Goal: Task Accomplishment & Management: Manage account settings

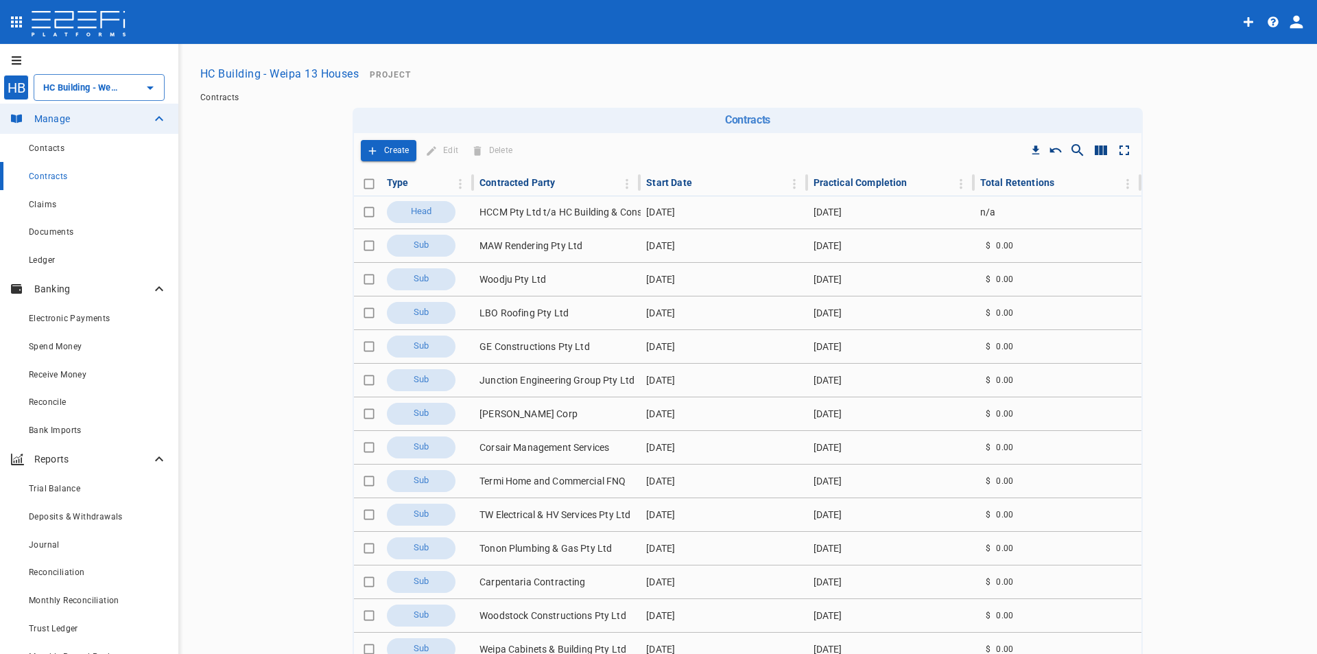
click at [280, 76] on button "HC Building - Weipa 13 Houses" at bounding box center [279, 73] width 169 height 27
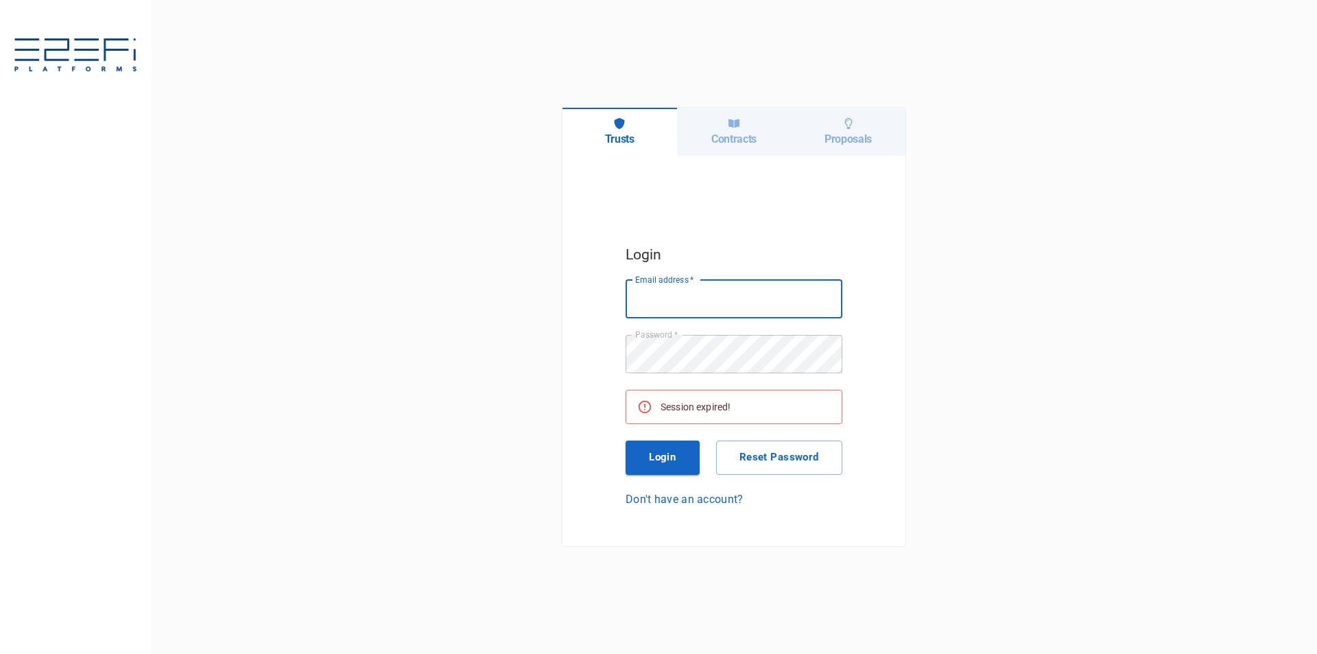
type input "a"
click at [722, 301] on input "Email address   *" at bounding box center [734, 299] width 217 height 38
type input "[EMAIL_ADDRESS][DOMAIN_NAME]"
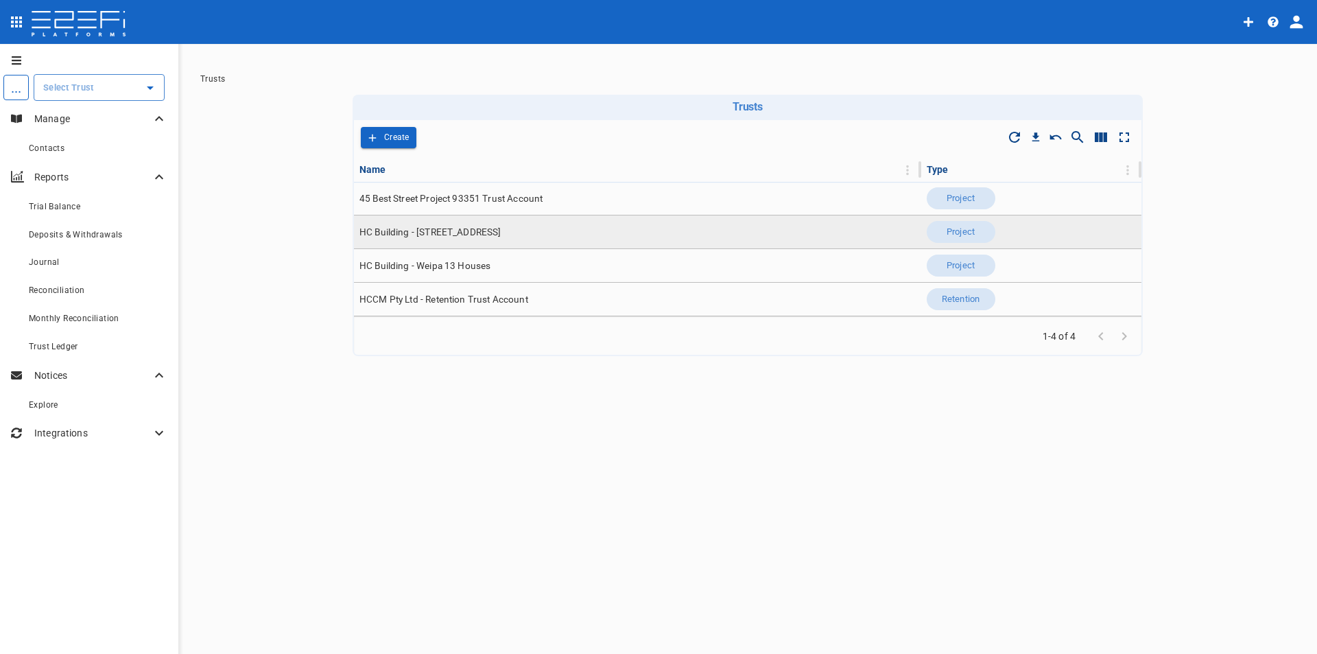
click at [457, 232] on span "HC Building - [STREET_ADDRESS]" at bounding box center [430, 232] width 142 height 13
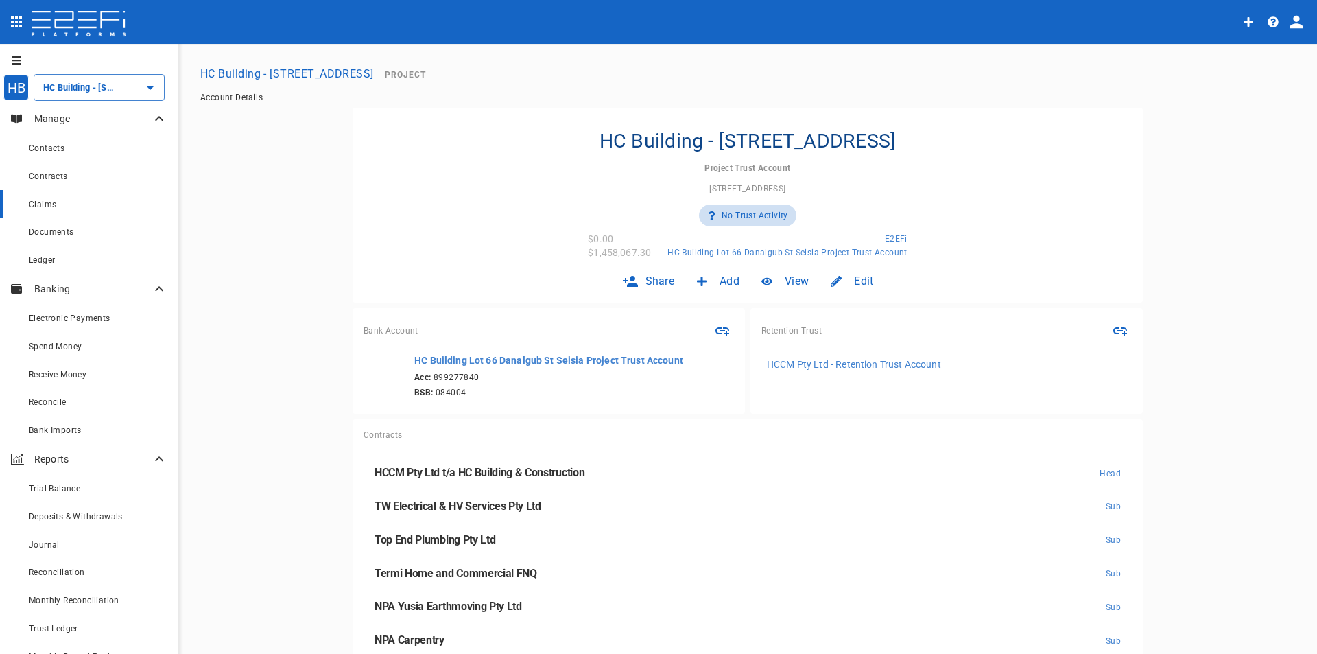
click at [47, 202] on span "Claims" at bounding box center [42, 205] width 27 height 10
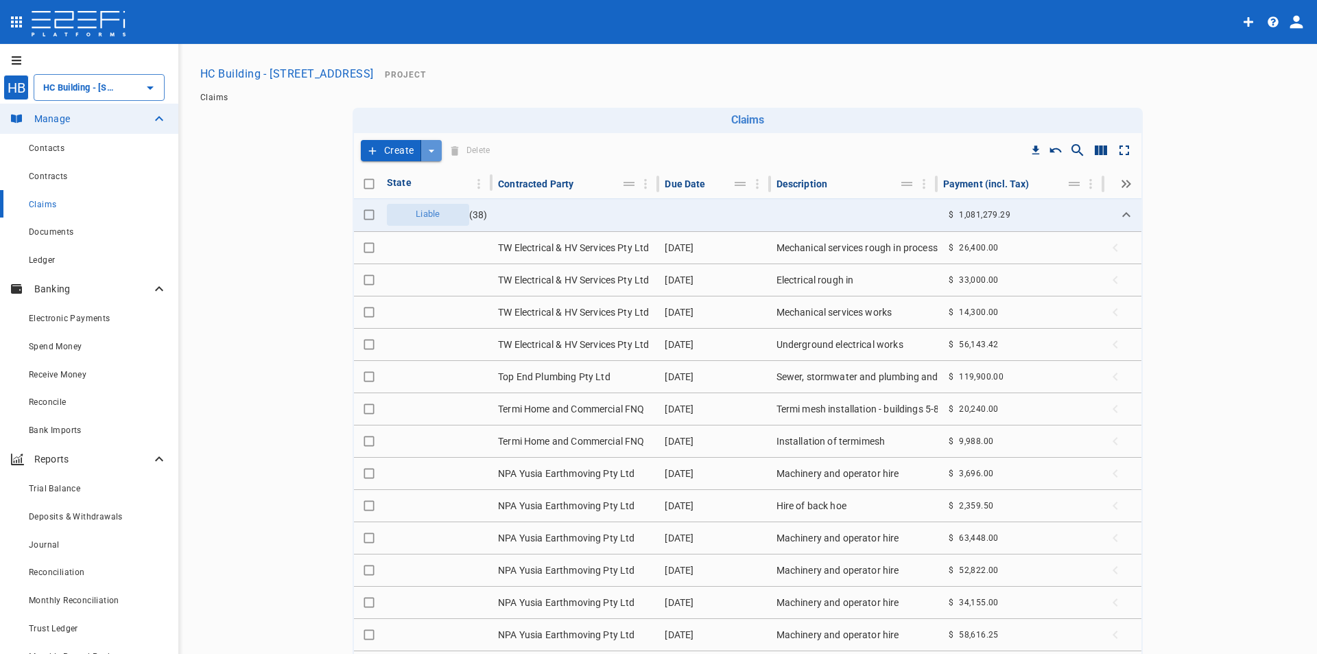
click at [425, 153] on icon "create claim type options" at bounding box center [432, 151] width 14 height 14
click at [407, 177] on span "Smart Create" at bounding box center [396, 175] width 59 height 16
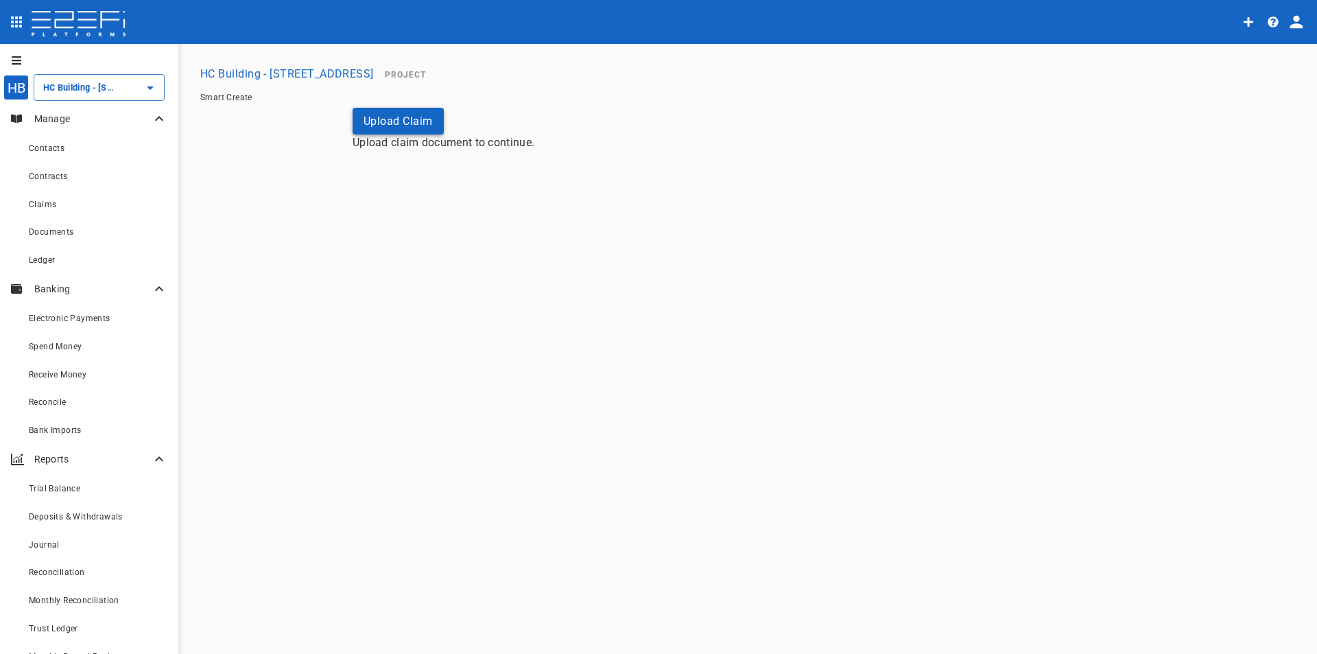
click at [408, 123] on button "Upload Claim" at bounding box center [398, 121] width 91 height 27
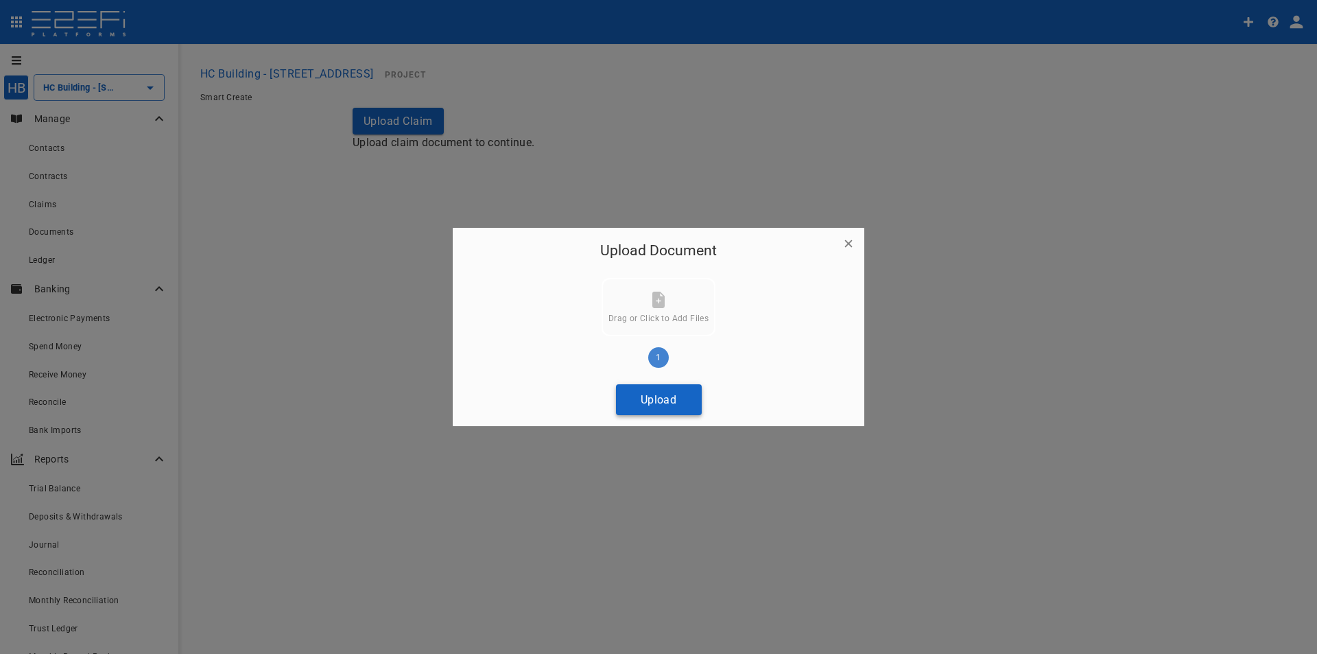
click at [674, 401] on button "Upload" at bounding box center [659, 399] width 86 height 31
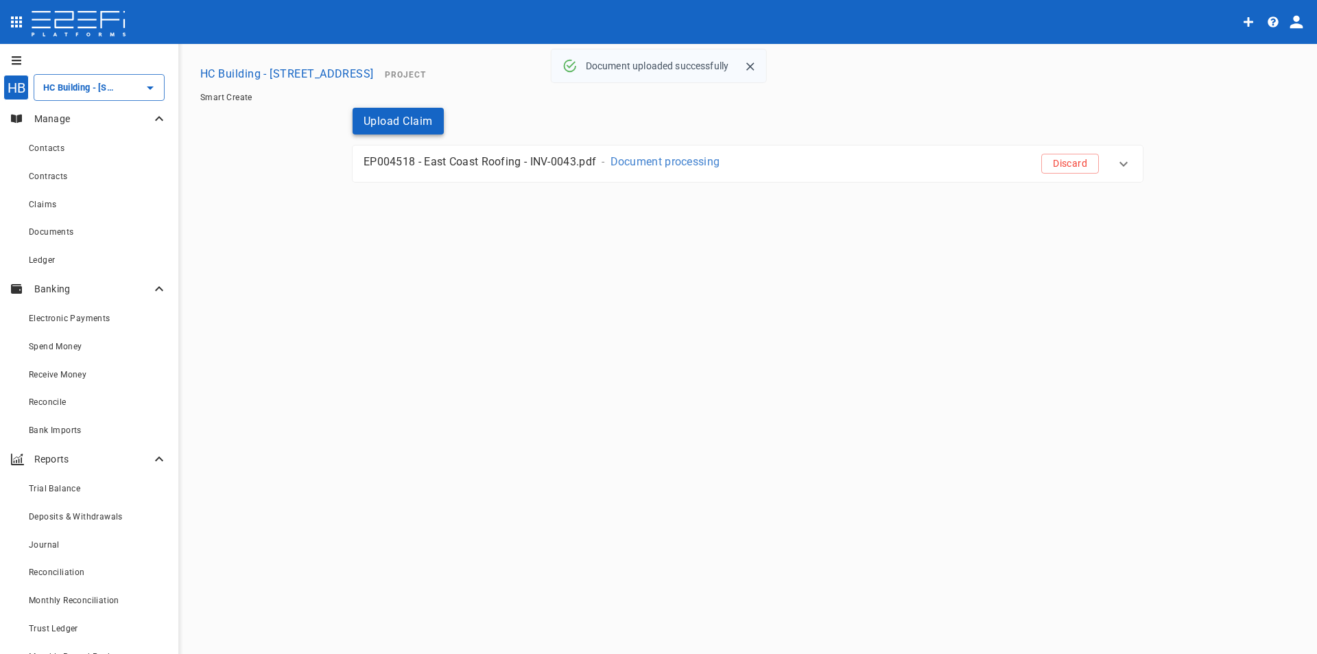
click at [398, 117] on button "Upload Claim" at bounding box center [398, 121] width 91 height 27
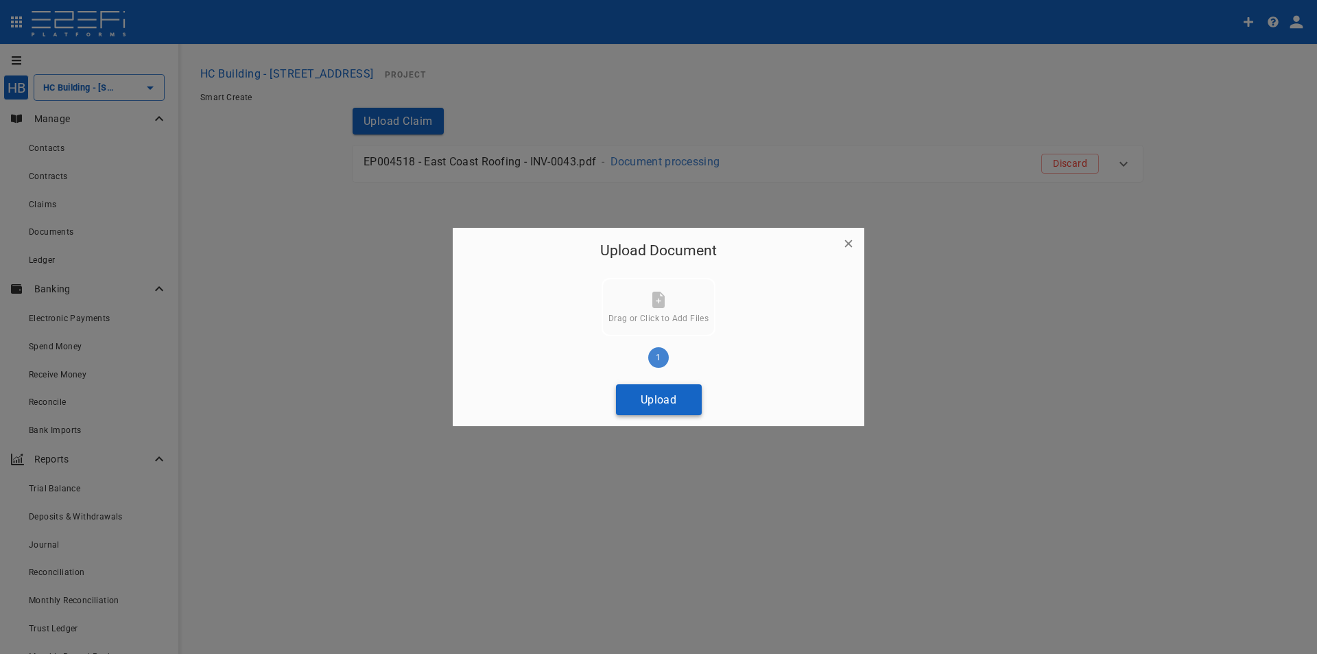
click at [665, 401] on button "Upload" at bounding box center [659, 399] width 86 height 31
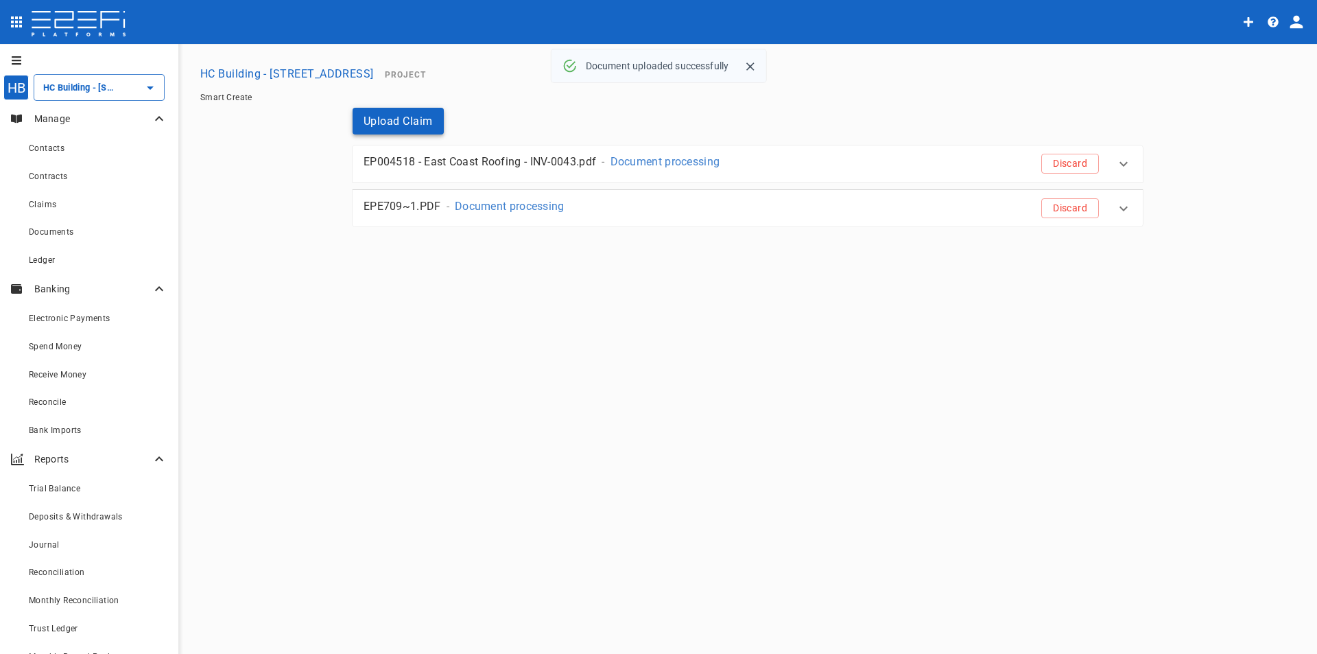
click at [380, 121] on button "Upload Claim" at bounding box center [398, 121] width 91 height 27
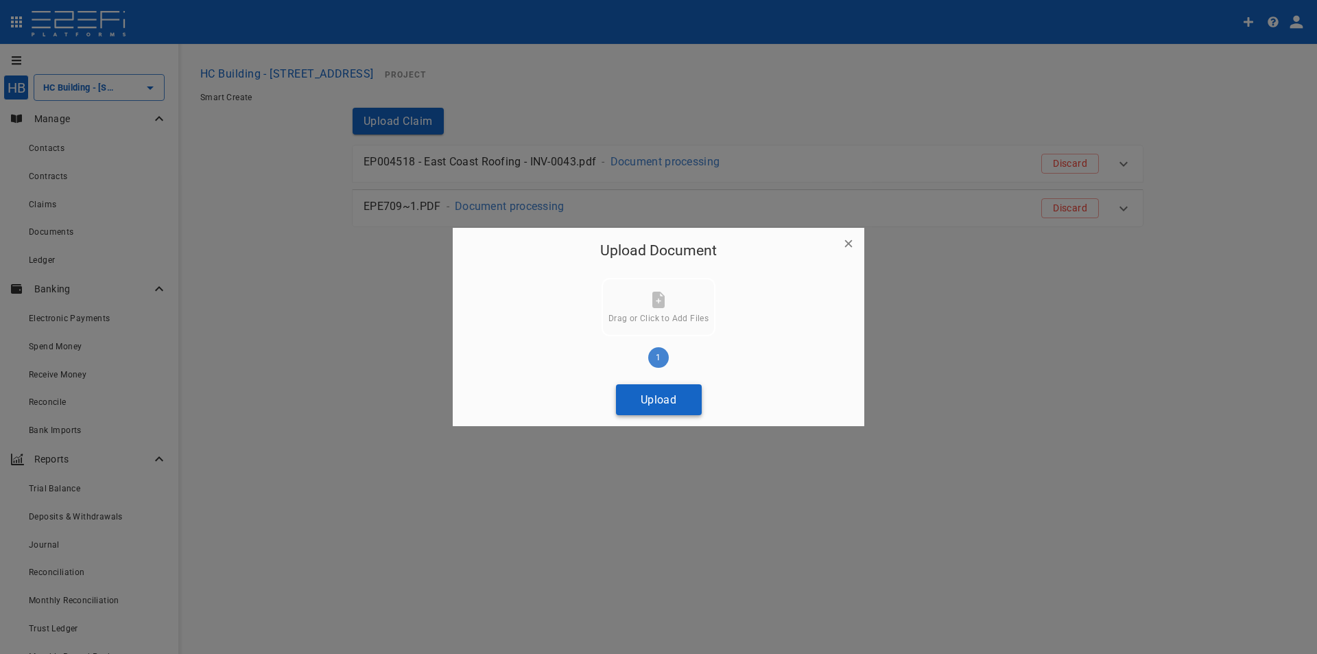
click at [681, 390] on button "Upload" at bounding box center [659, 399] width 86 height 31
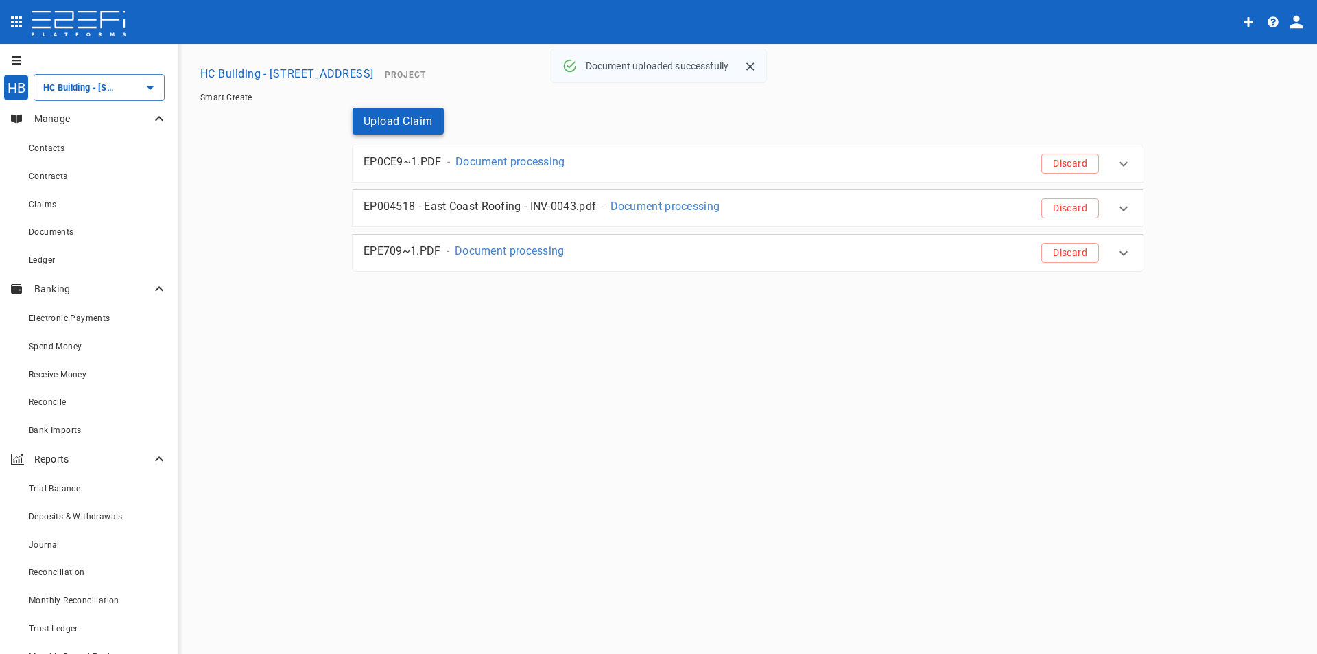
click at [387, 127] on button "Upload Claim" at bounding box center [398, 121] width 91 height 27
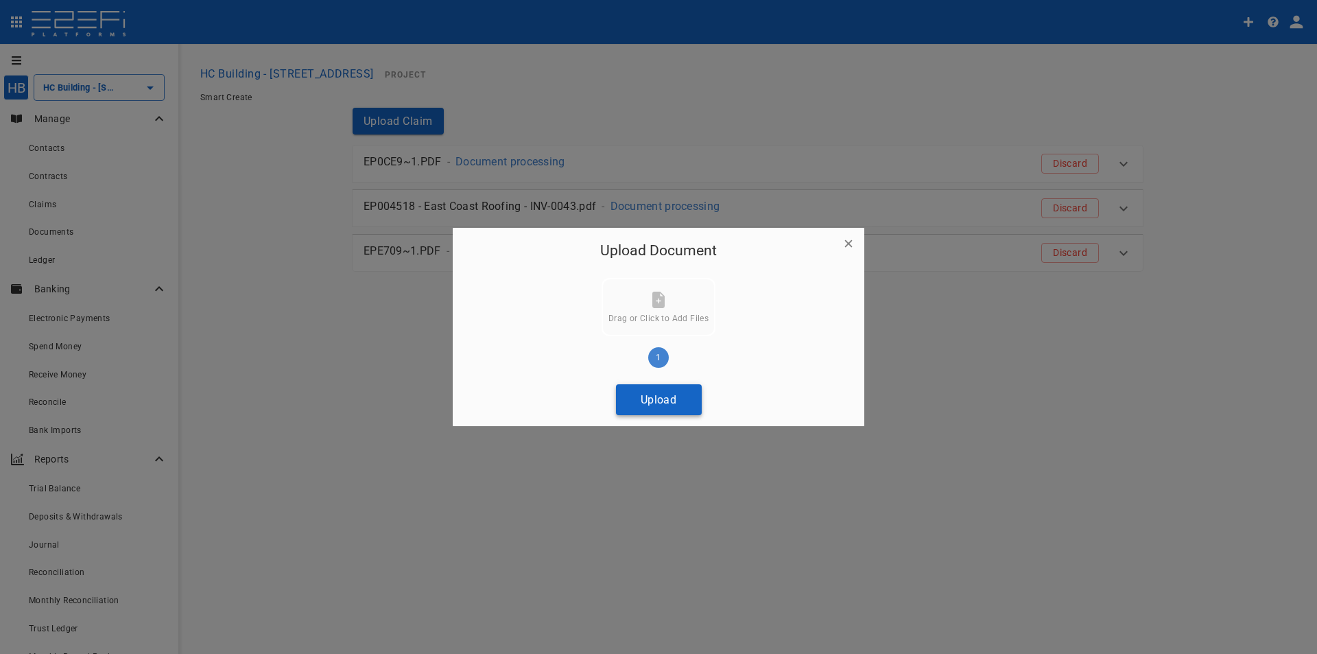
click at [645, 401] on button "Upload" at bounding box center [659, 399] width 86 height 31
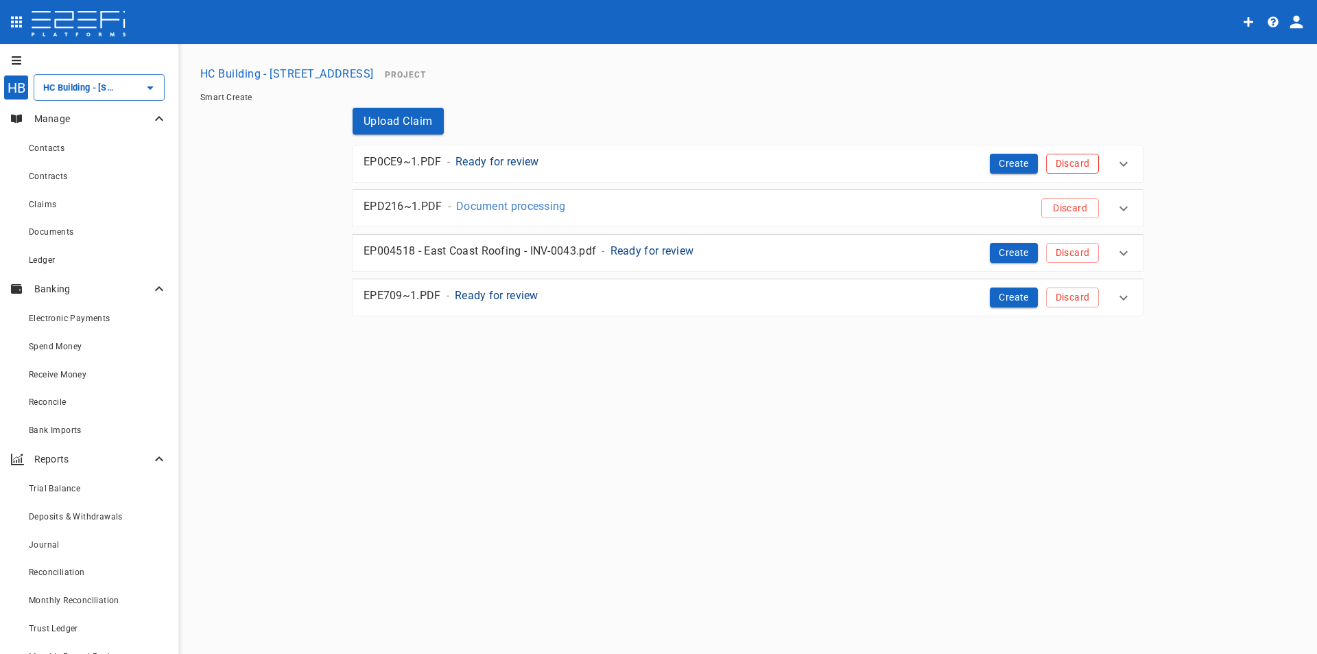
click at [1074, 166] on button "Discard" at bounding box center [1072, 164] width 53 height 20
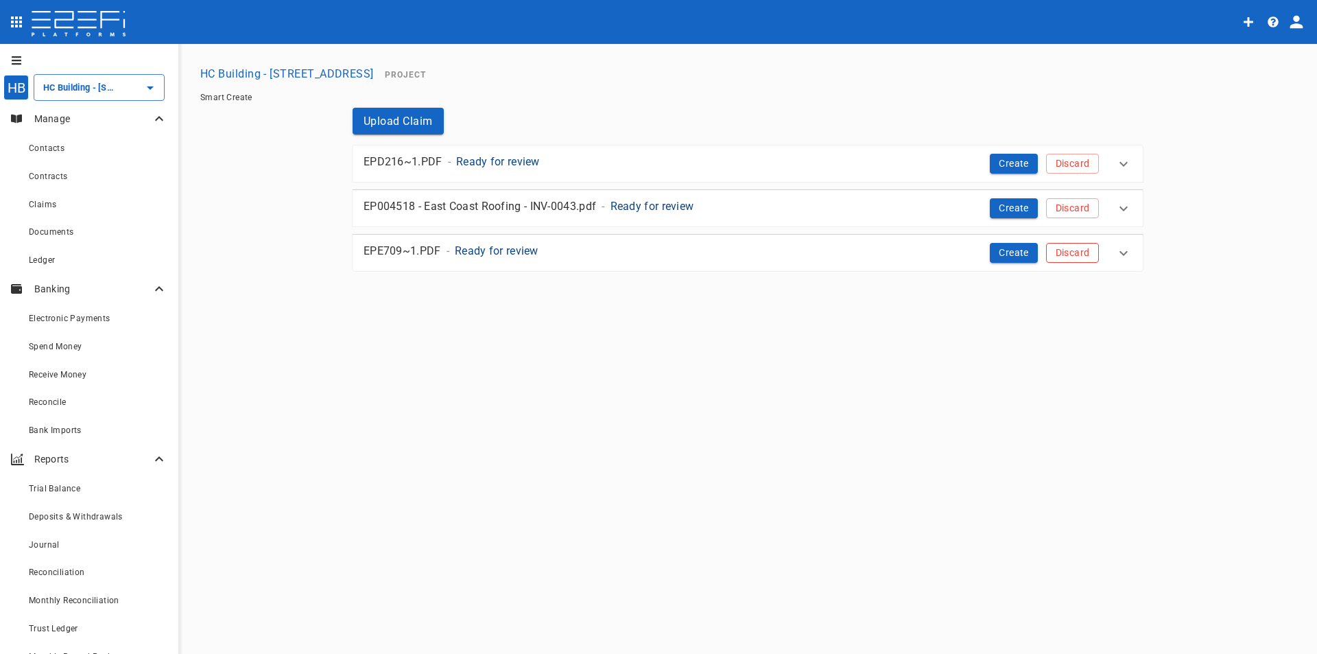
click at [1082, 252] on button "Discard" at bounding box center [1072, 253] width 53 height 20
click at [1069, 167] on button "Discard" at bounding box center [1072, 164] width 53 height 20
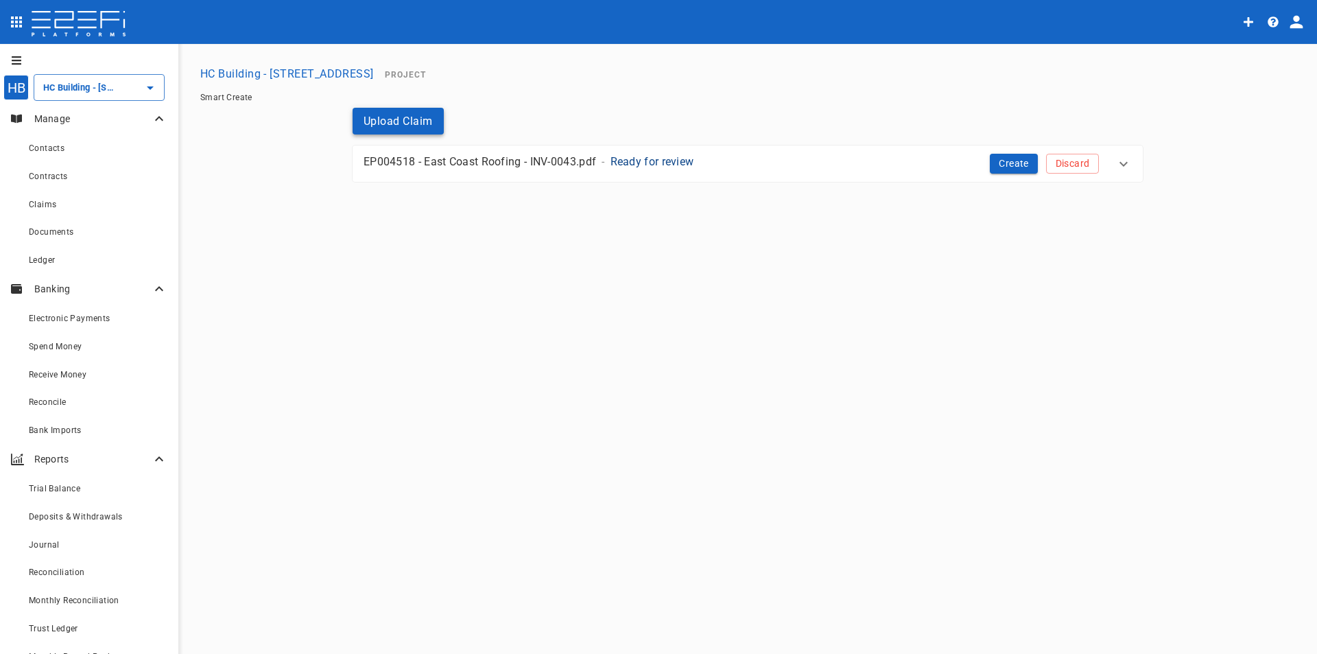
click at [399, 119] on button "Upload Claim" at bounding box center [398, 121] width 91 height 27
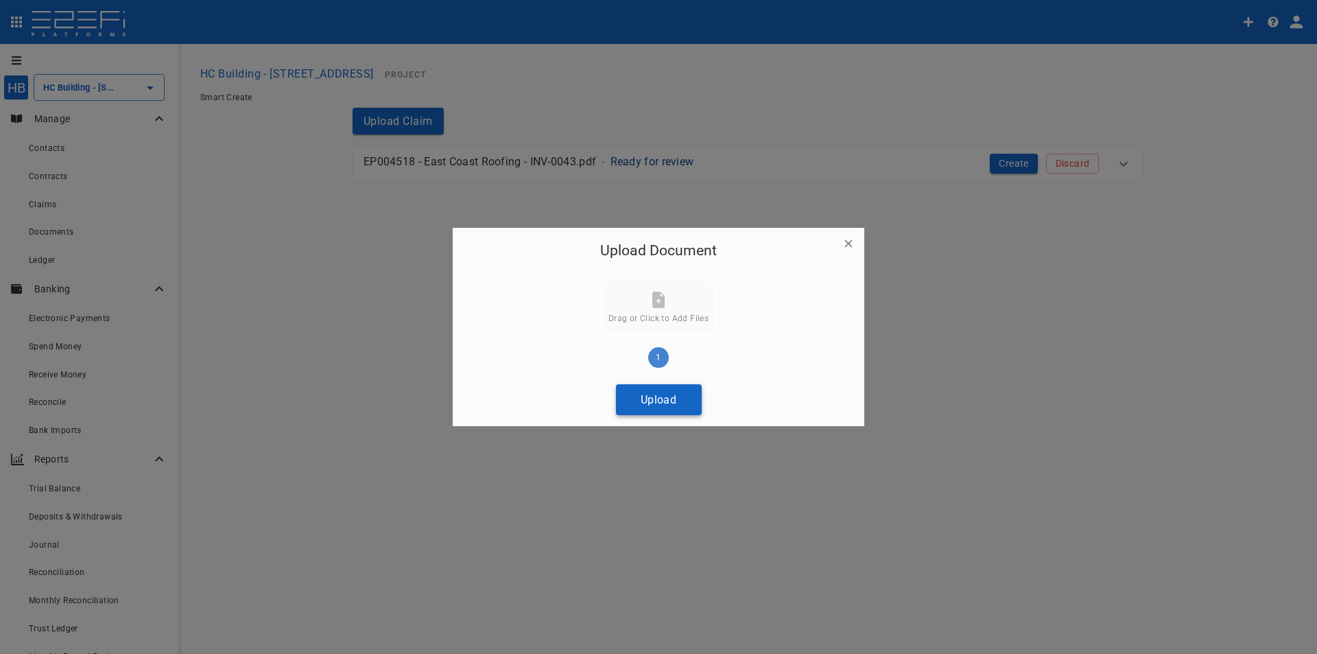
click at [650, 394] on button "Upload" at bounding box center [659, 399] width 86 height 31
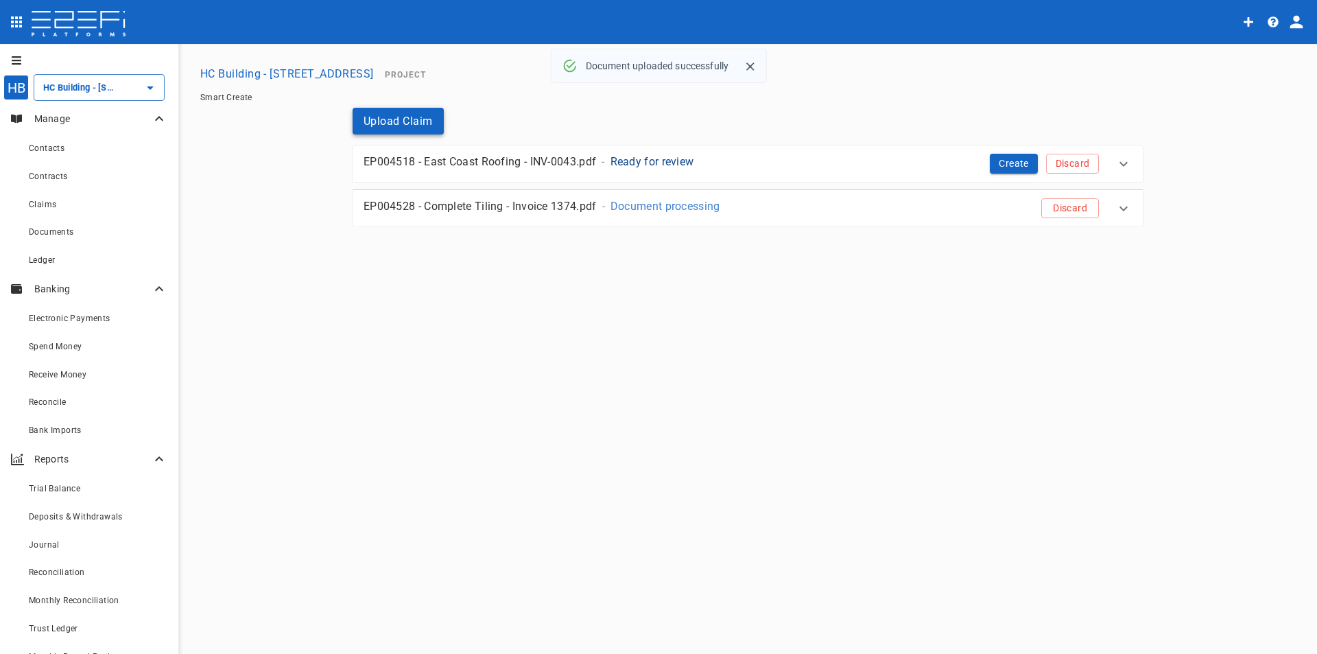
click at [377, 121] on button "Upload Claim" at bounding box center [398, 121] width 91 height 27
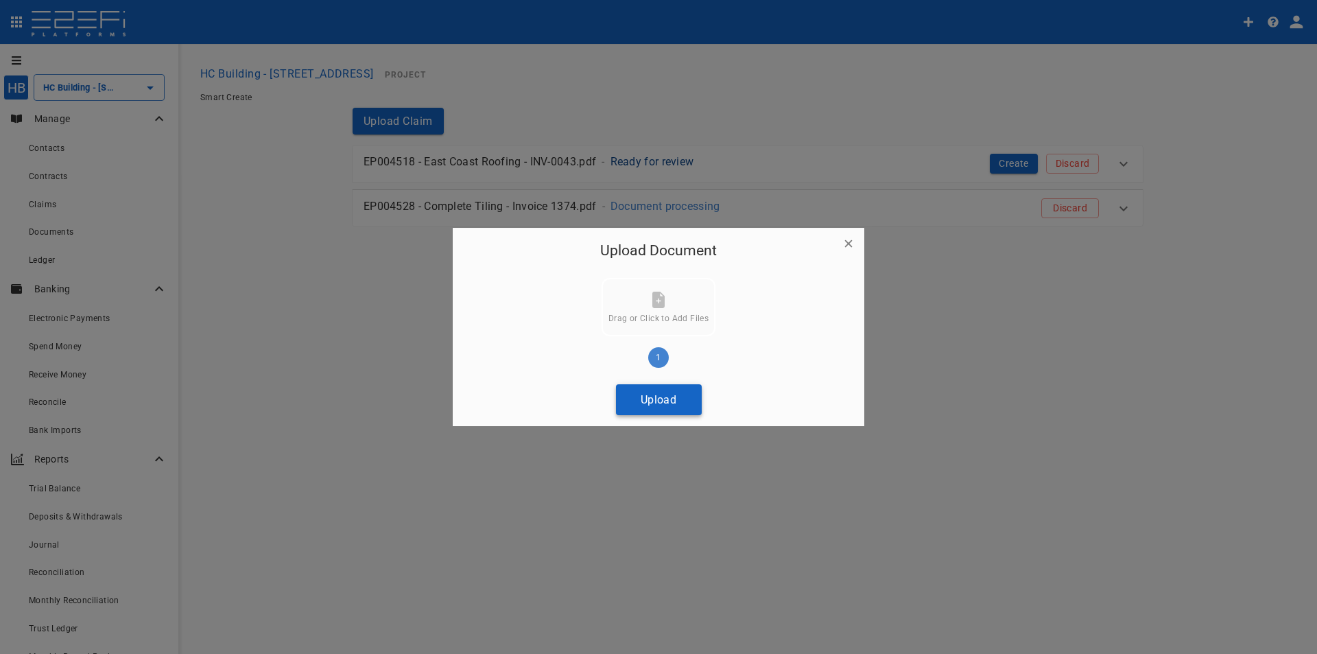
click at [685, 403] on button "Upload" at bounding box center [659, 399] width 86 height 31
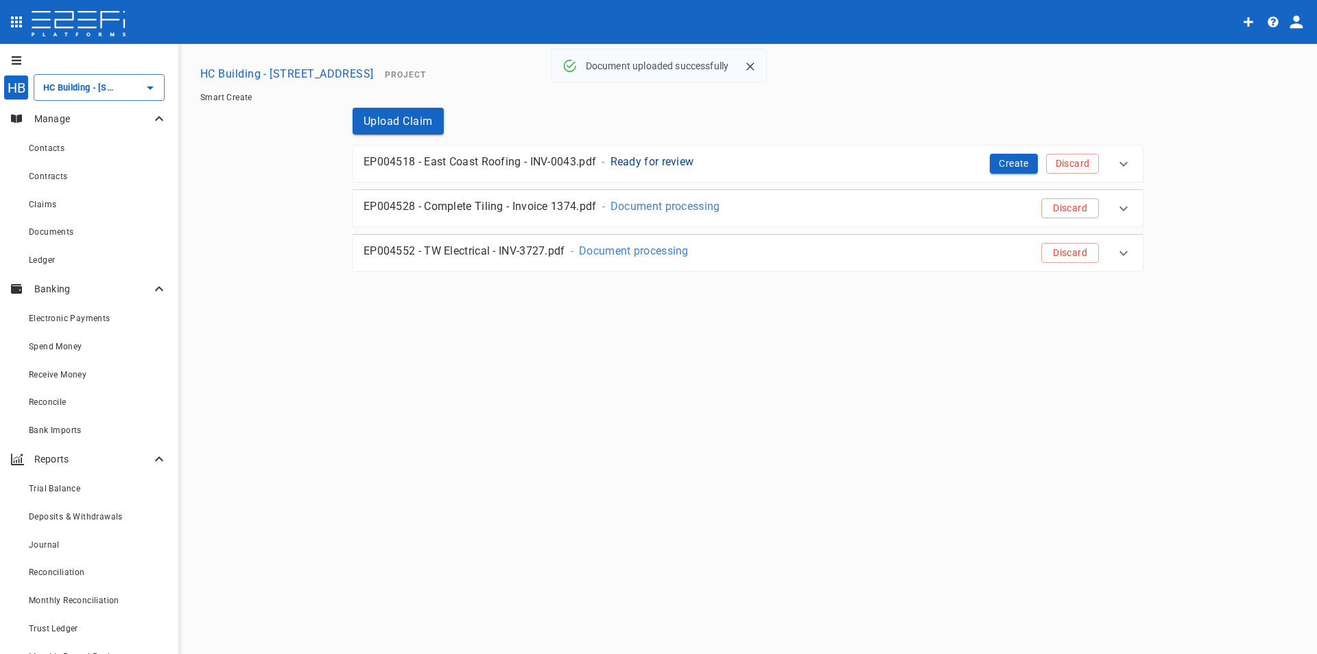
drag, startPoint x: 363, startPoint y: 102, endPoint x: 370, endPoint y: 123, distance: 23.2
click at [364, 103] on div "Smart Create" at bounding box center [748, 97] width 1106 height 21
click at [371, 126] on button "Upload Claim" at bounding box center [398, 121] width 91 height 27
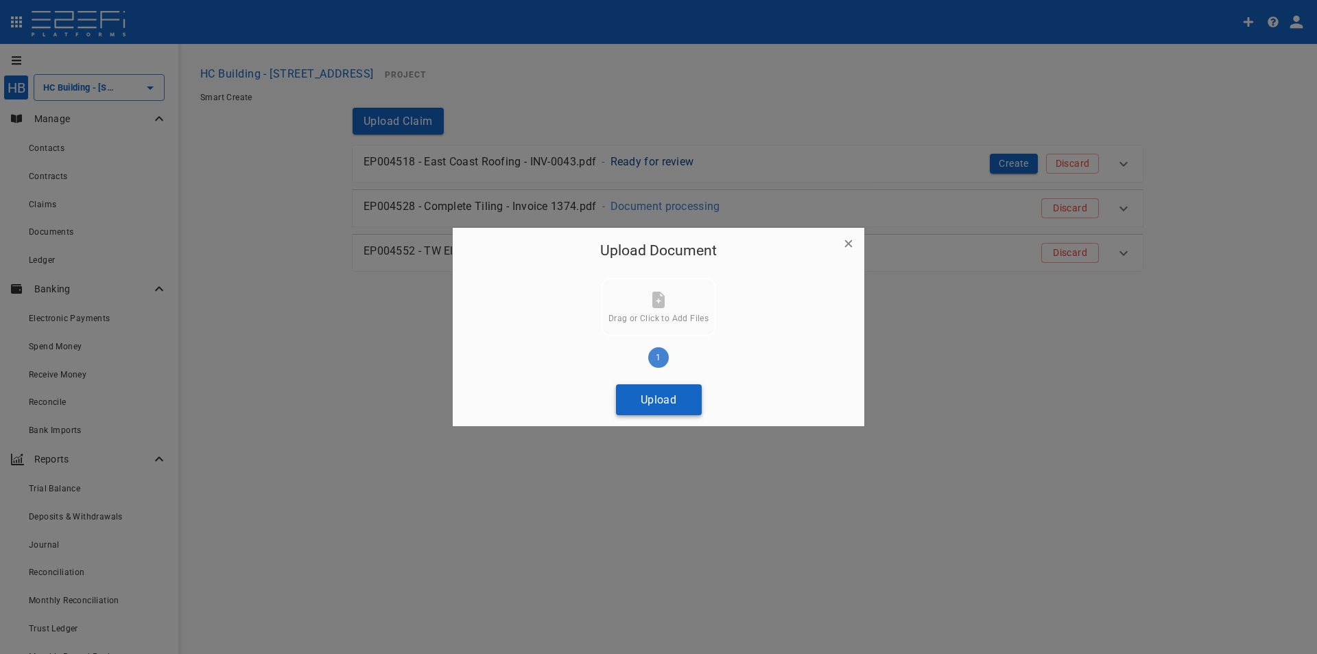
click at [645, 399] on button "Upload" at bounding box center [659, 399] width 86 height 31
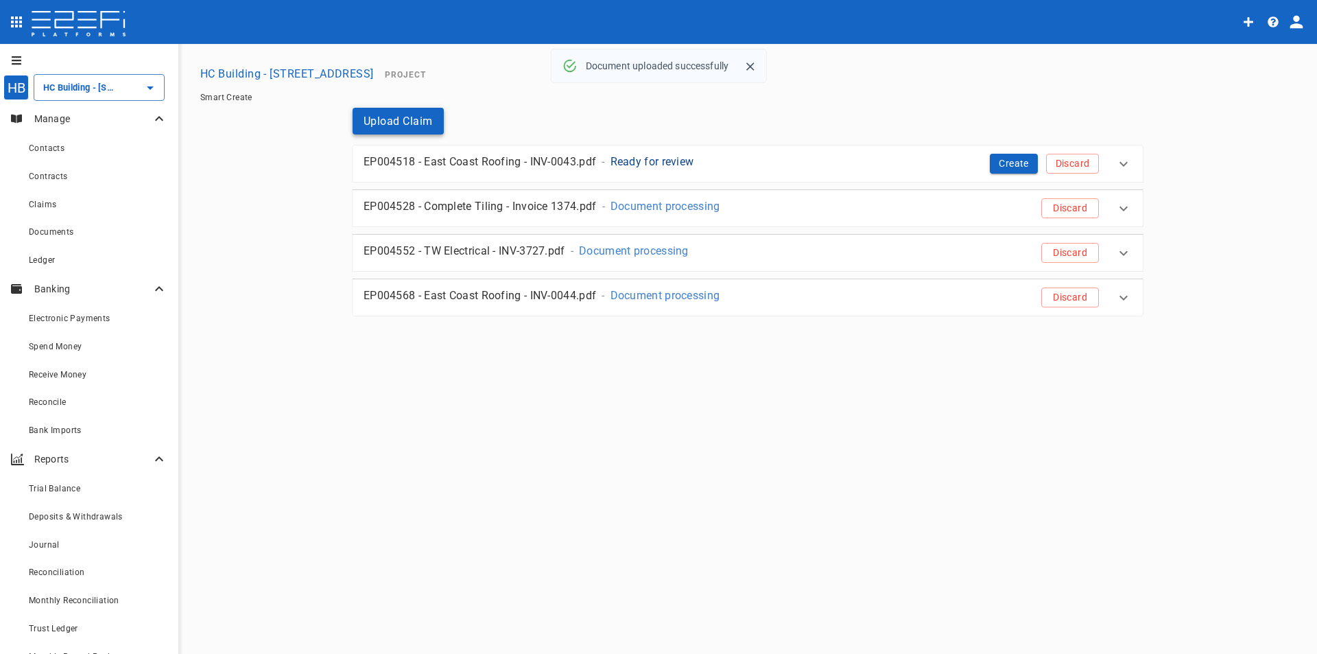
click at [399, 117] on button "Upload Claim" at bounding box center [398, 121] width 91 height 27
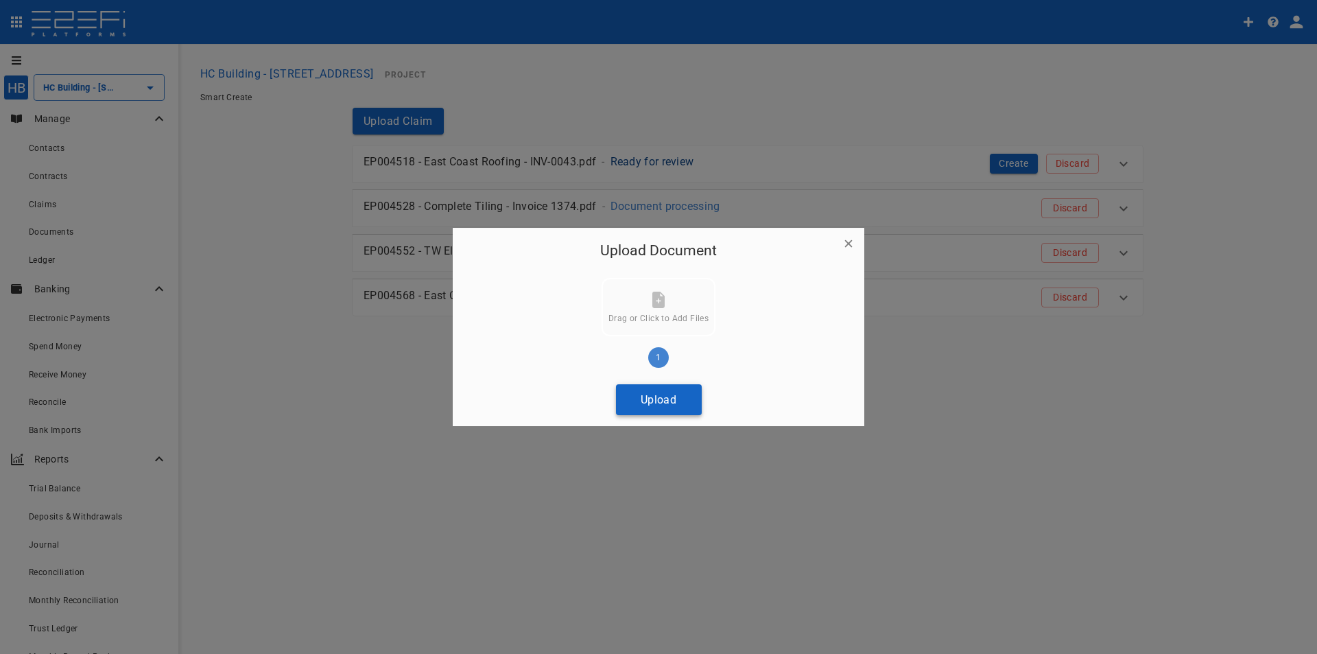
click at [661, 399] on button "Upload" at bounding box center [659, 399] width 86 height 31
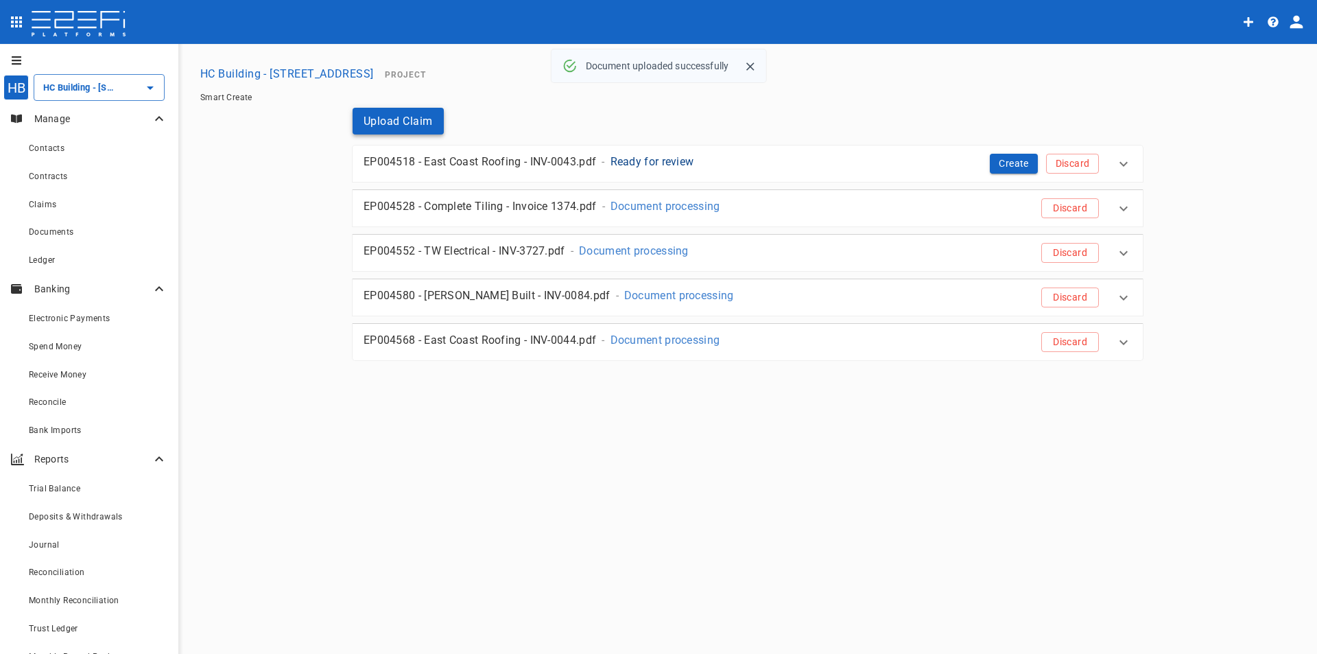
click at [375, 125] on button "Upload Claim" at bounding box center [398, 121] width 91 height 27
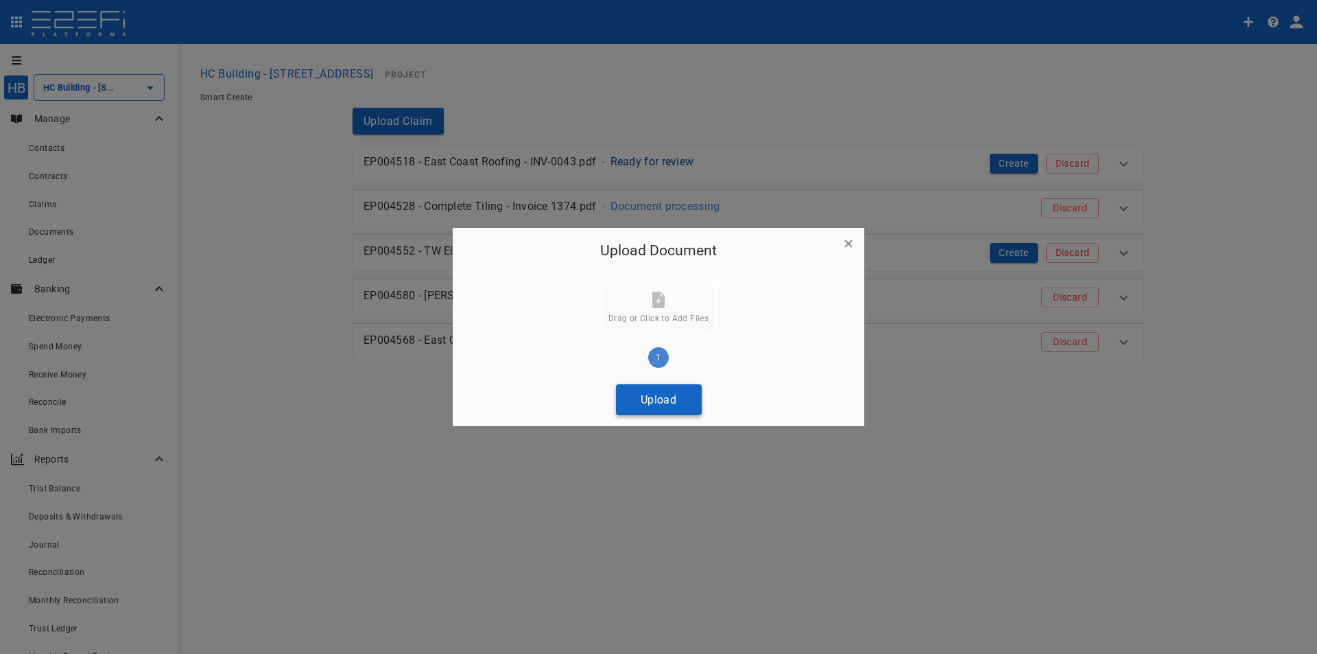
click at [652, 405] on button "Upload" at bounding box center [659, 399] width 86 height 31
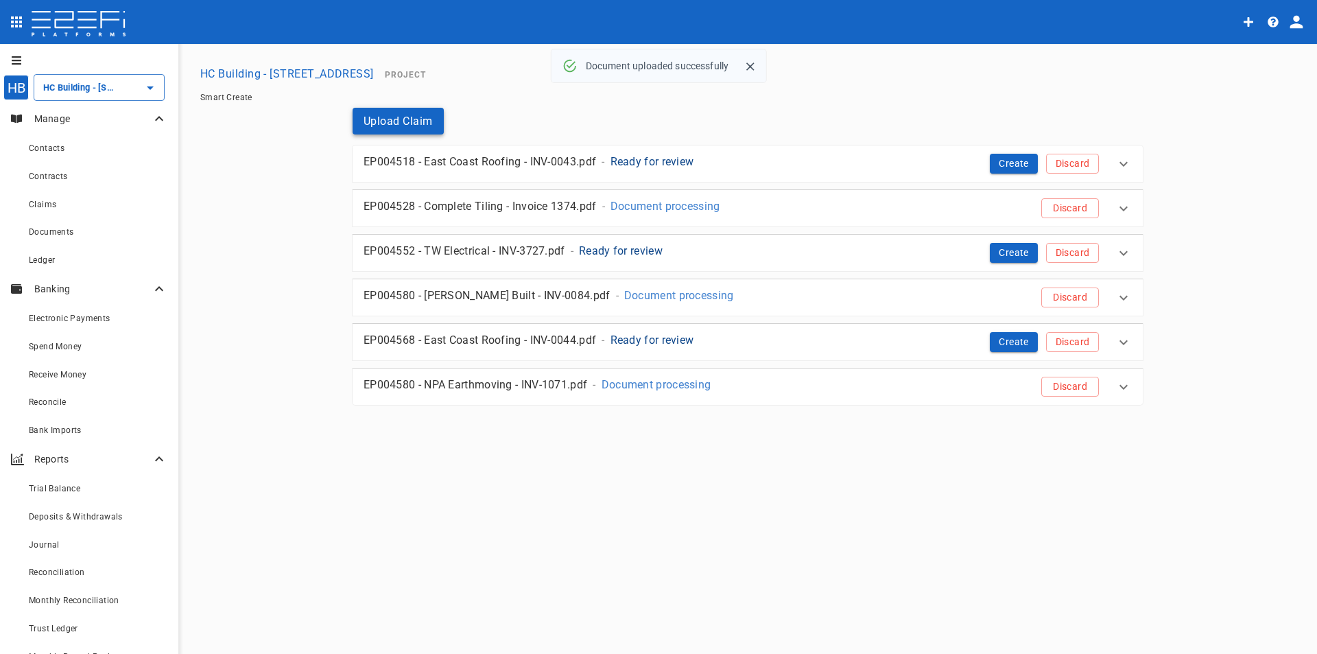
click at [424, 118] on button "Upload Claim" at bounding box center [398, 121] width 91 height 27
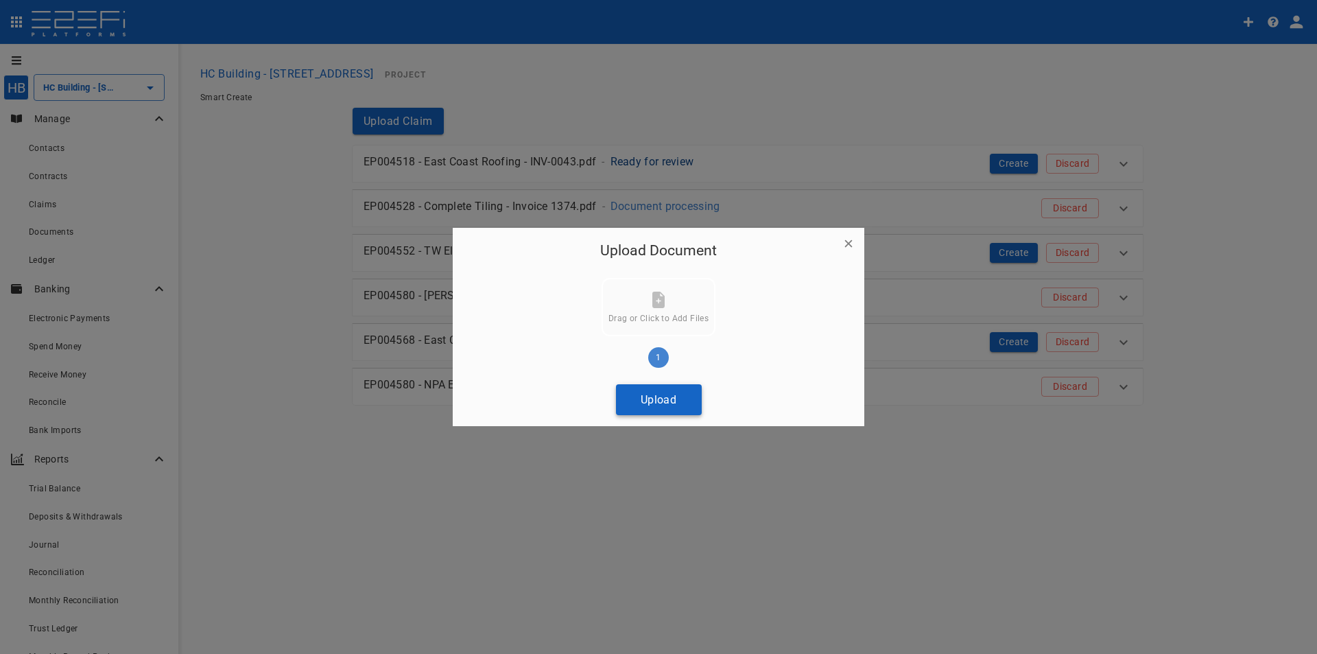
click at [671, 397] on button "Upload" at bounding box center [659, 399] width 86 height 31
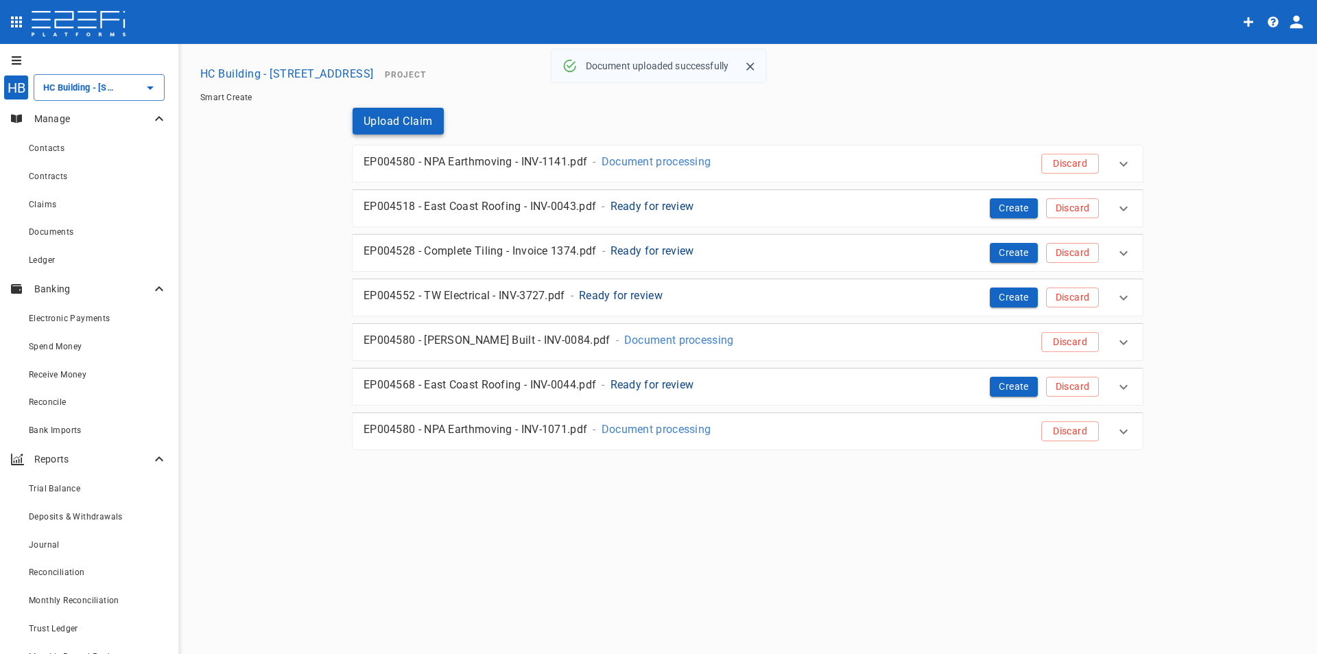
click at [418, 117] on button "Upload Claim" at bounding box center [398, 121] width 91 height 27
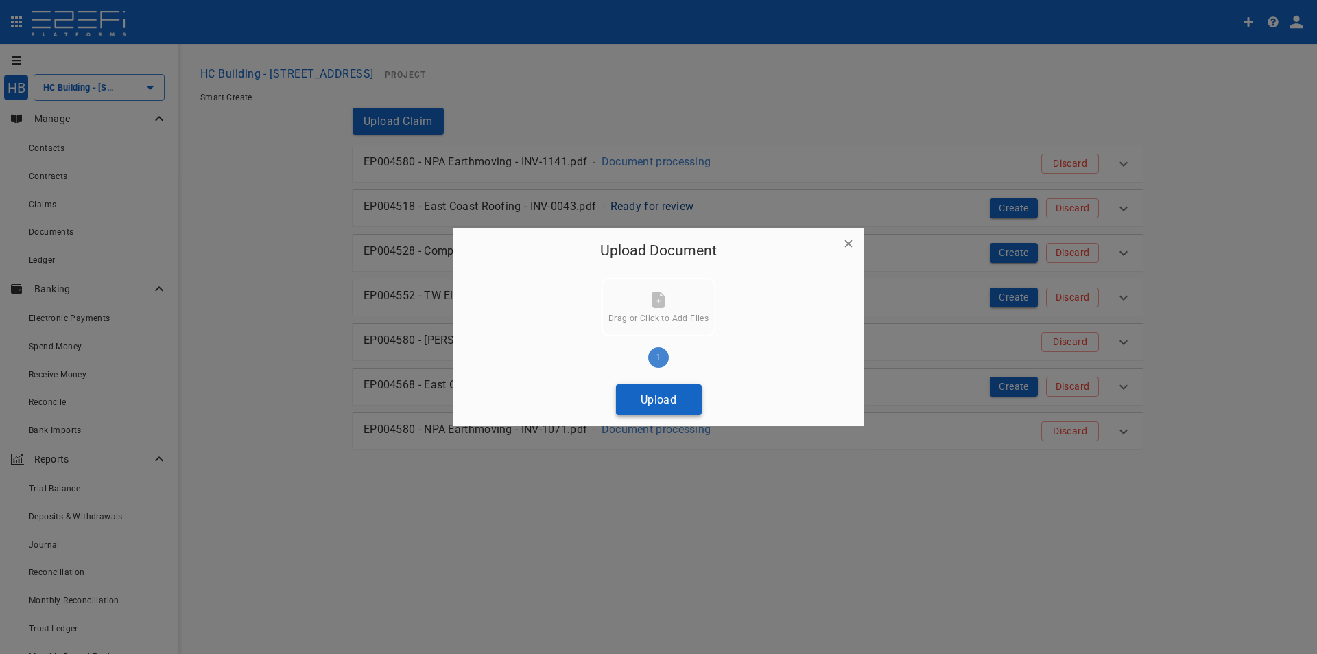
click at [650, 402] on button "Upload" at bounding box center [659, 399] width 86 height 31
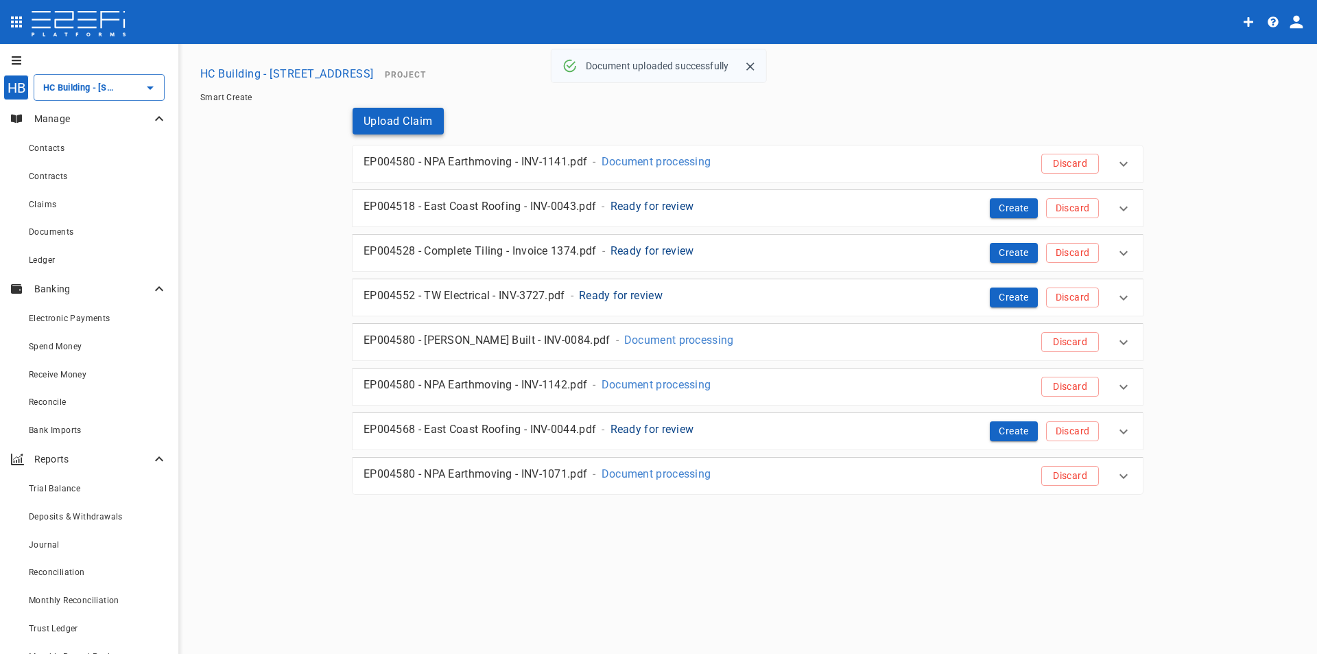
click at [374, 118] on button "Upload Claim" at bounding box center [398, 121] width 91 height 27
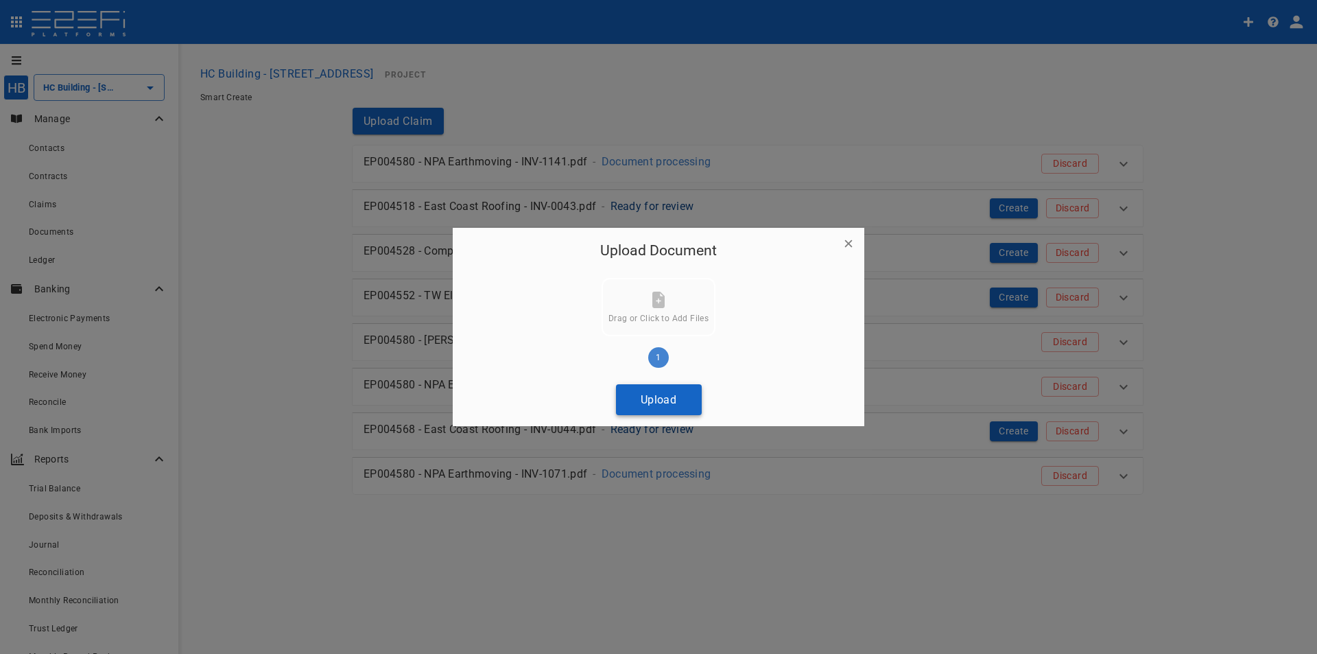
click at [656, 405] on button "Upload" at bounding box center [659, 399] width 86 height 31
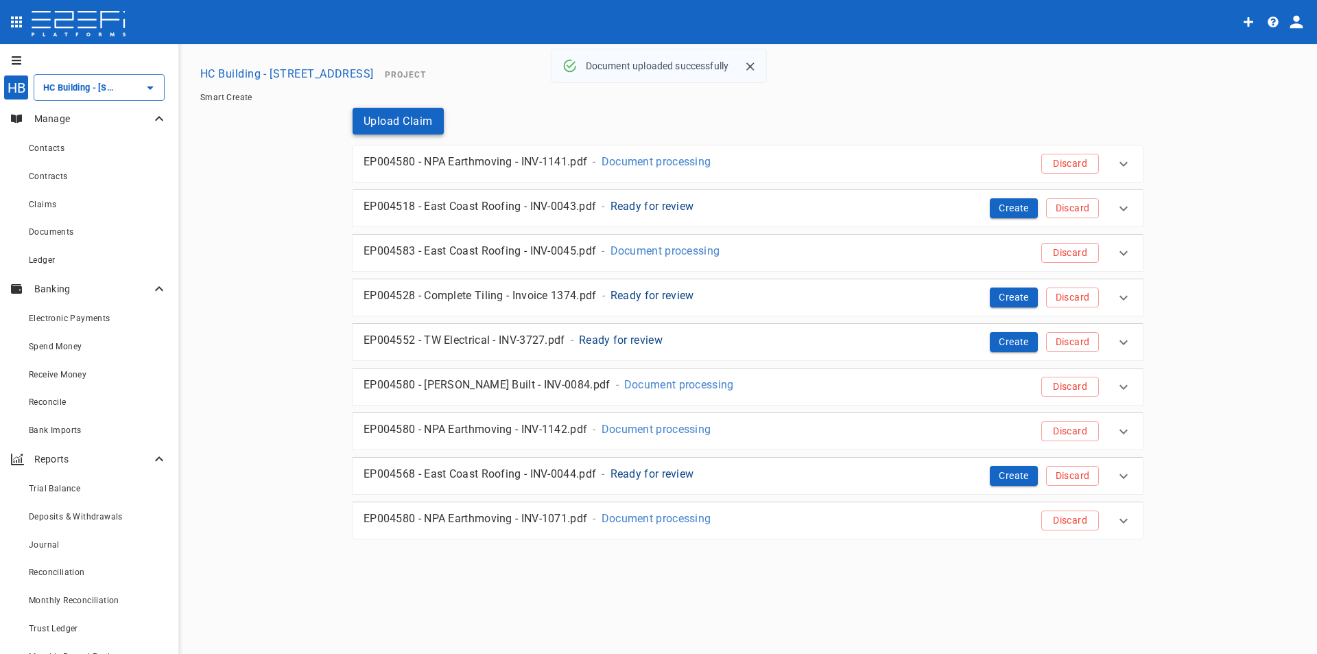
click at [410, 126] on button "Upload Claim" at bounding box center [398, 121] width 91 height 27
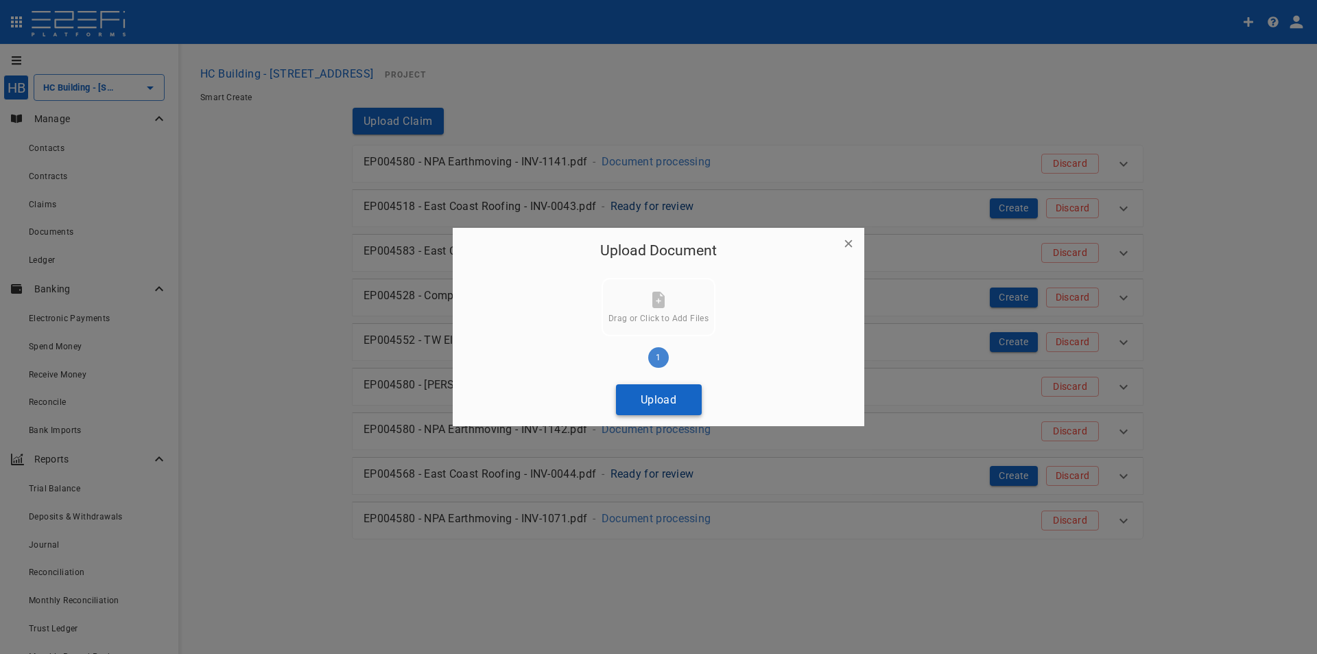
click at [635, 404] on button "Upload" at bounding box center [659, 399] width 86 height 31
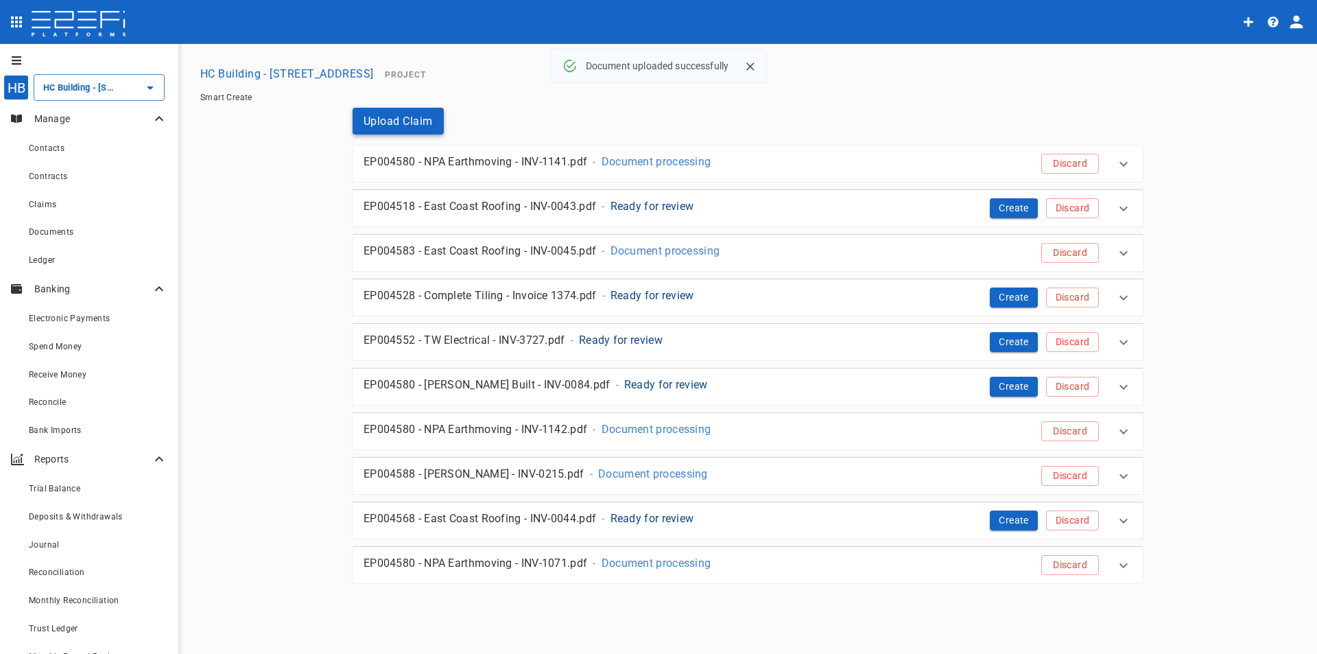
click at [395, 119] on button "Upload Claim" at bounding box center [398, 121] width 91 height 27
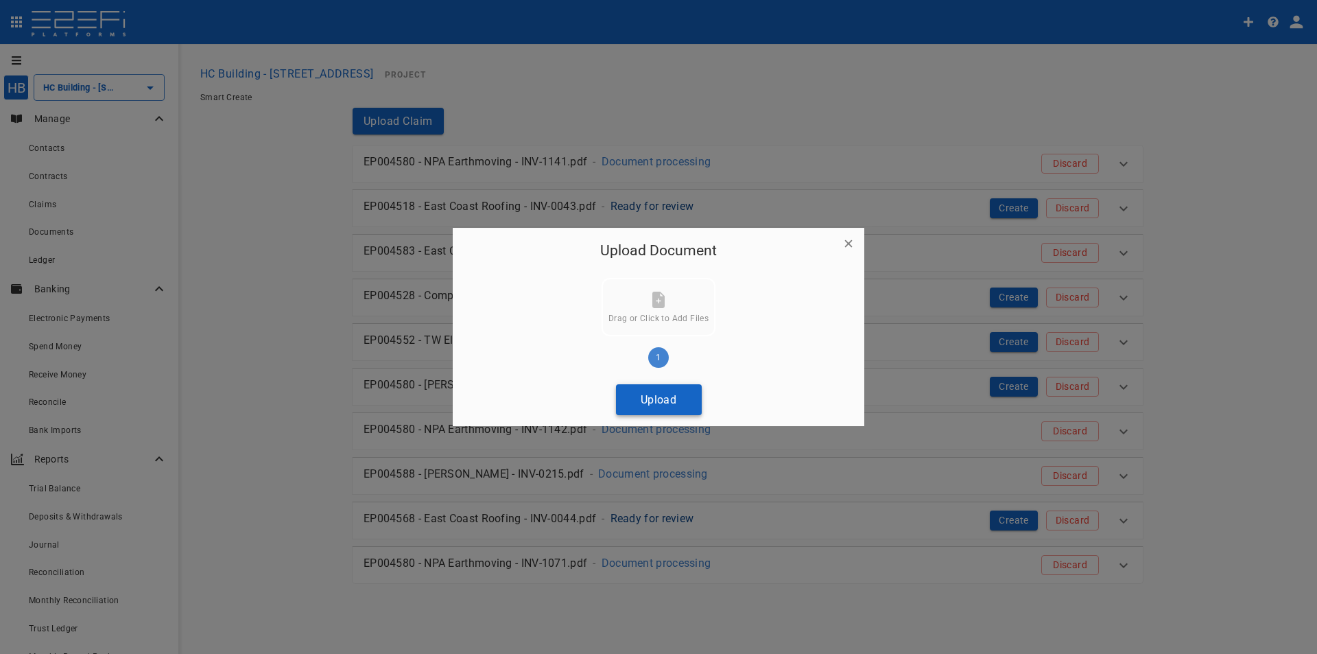
click at [674, 399] on button "Upload" at bounding box center [659, 399] width 86 height 31
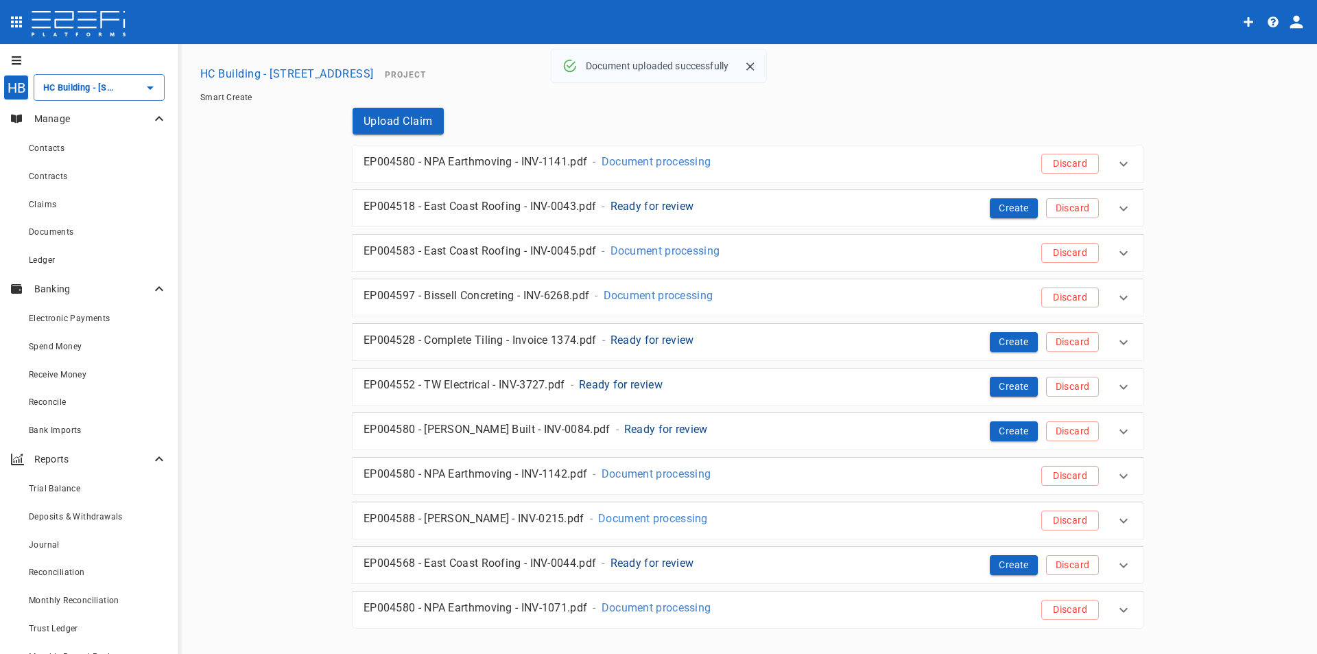
scroll to position [21, 0]
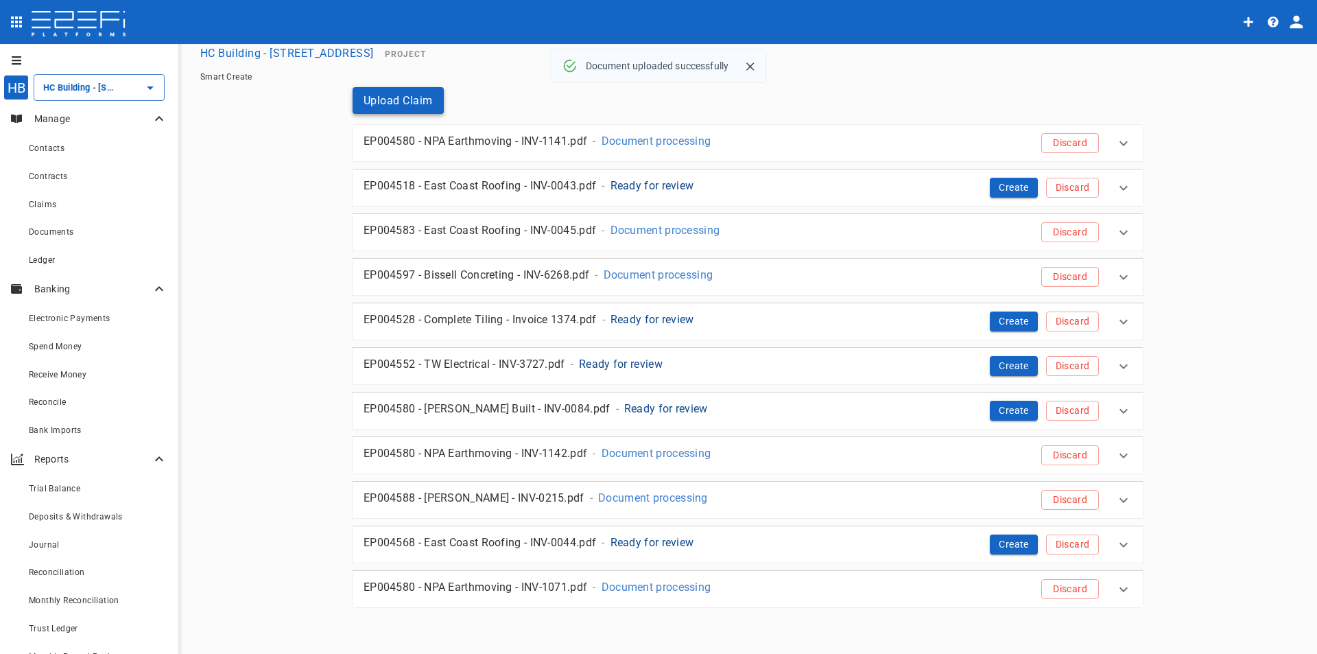
click at [398, 105] on button "Upload Claim" at bounding box center [398, 100] width 91 height 27
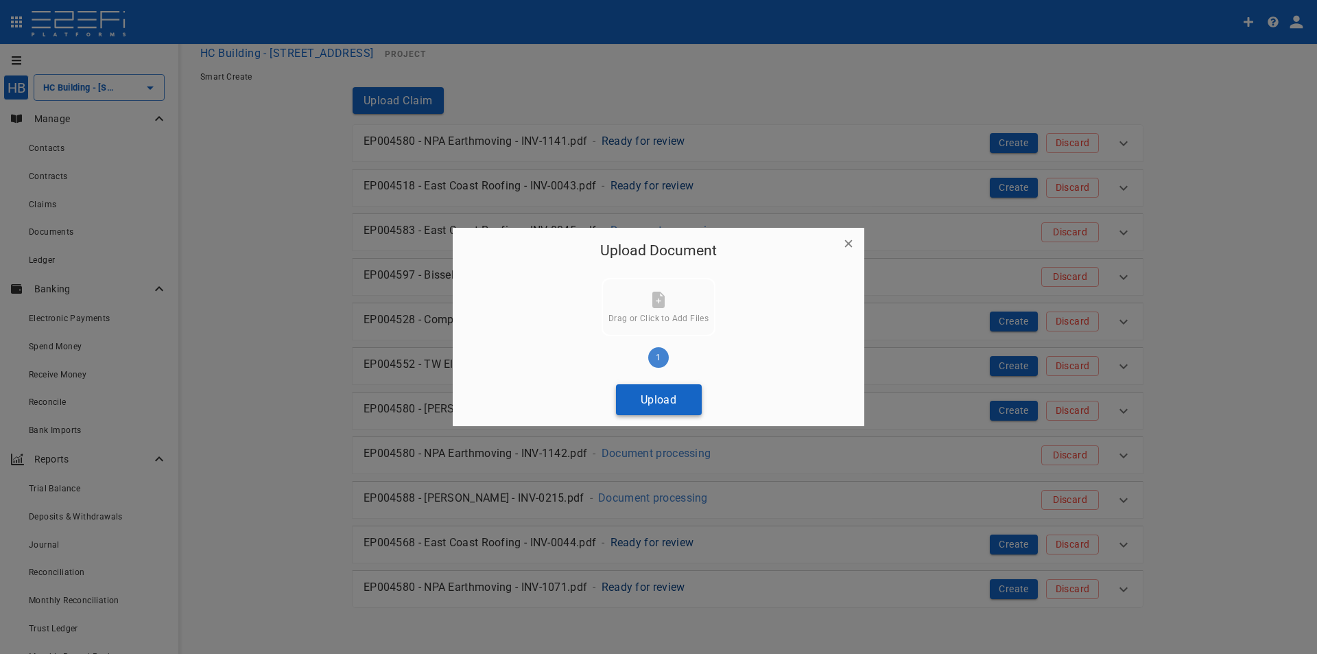
click at [656, 391] on button "Upload" at bounding box center [659, 399] width 86 height 31
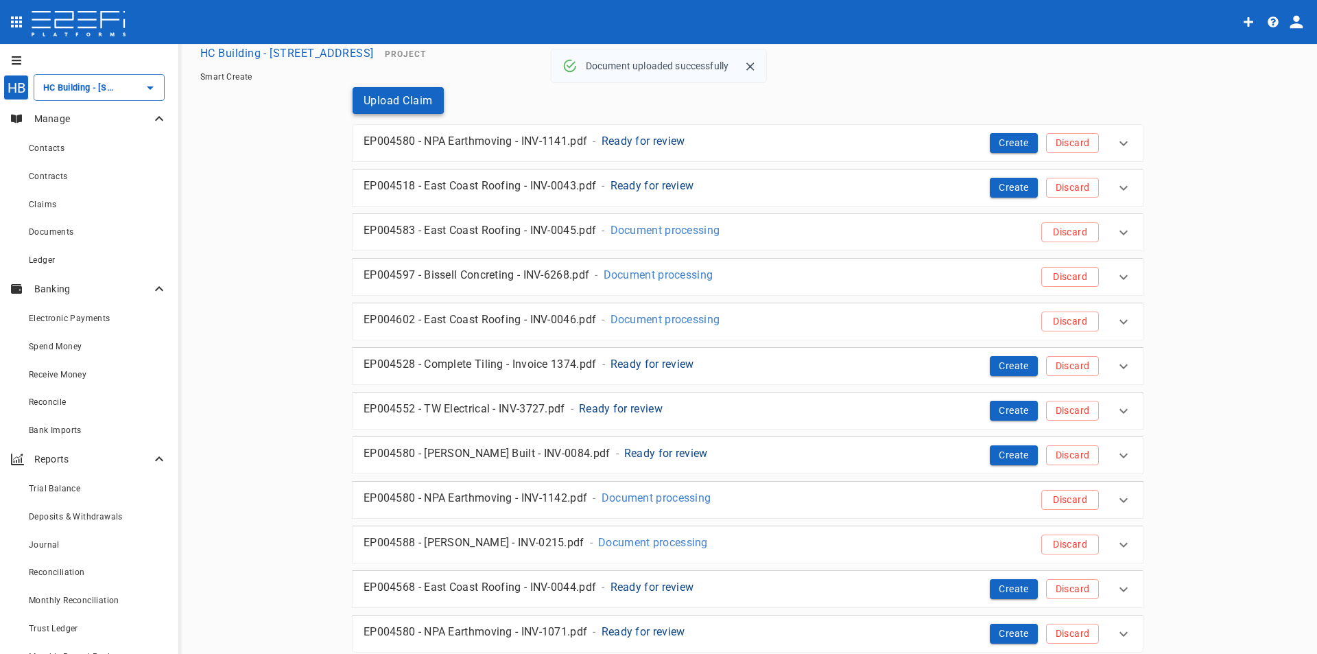
click at [367, 96] on button "Upload Claim" at bounding box center [398, 100] width 91 height 27
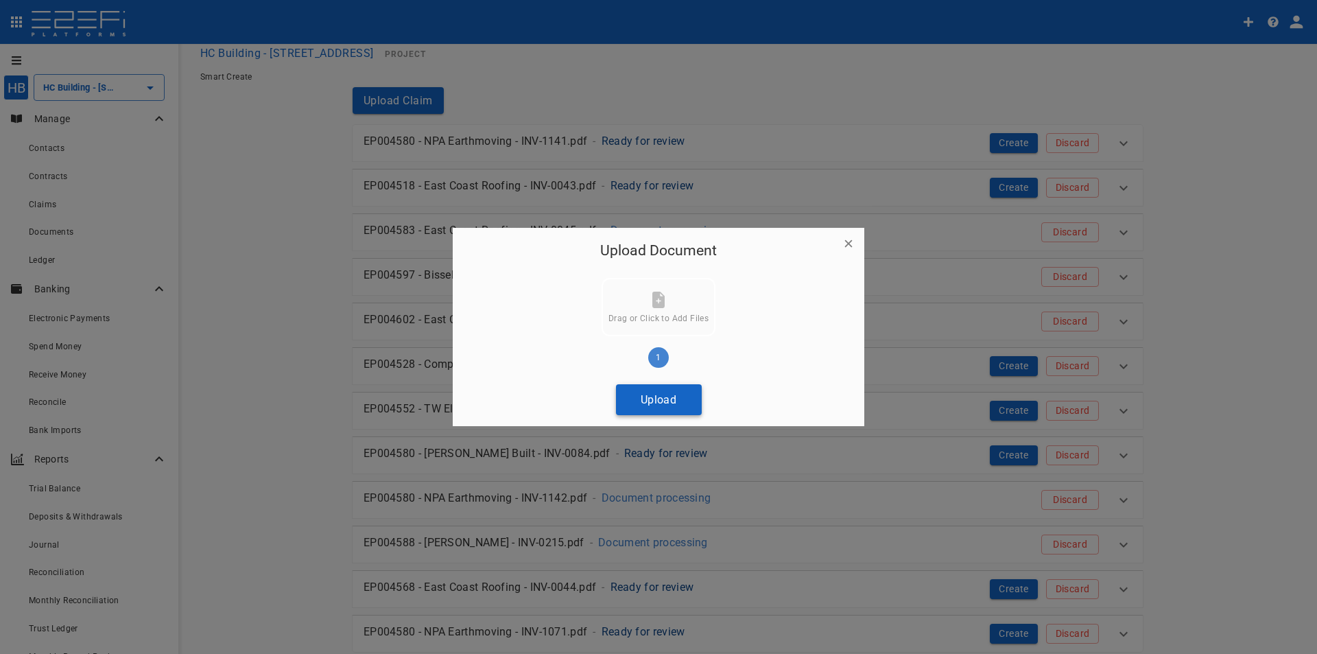
click at [665, 392] on button "Upload" at bounding box center [659, 399] width 86 height 31
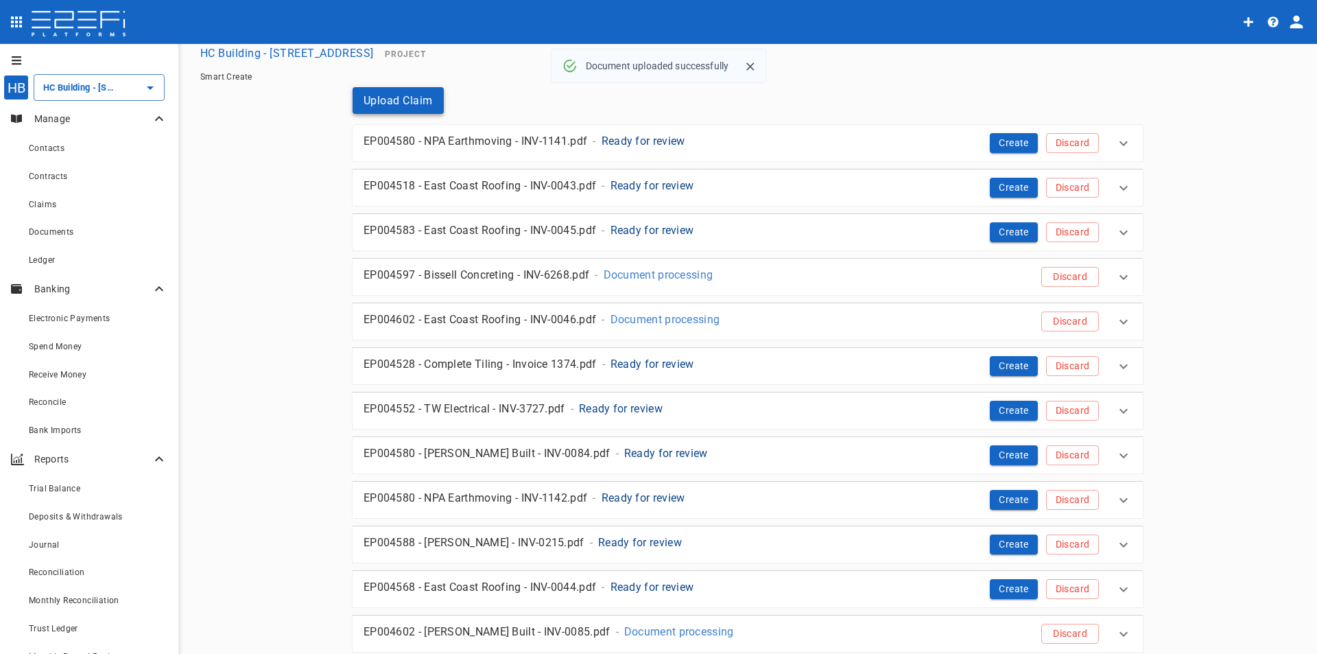
click at [388, 93] on button "Upload Claim" at bounding box center [398, 100] width 91 height 27
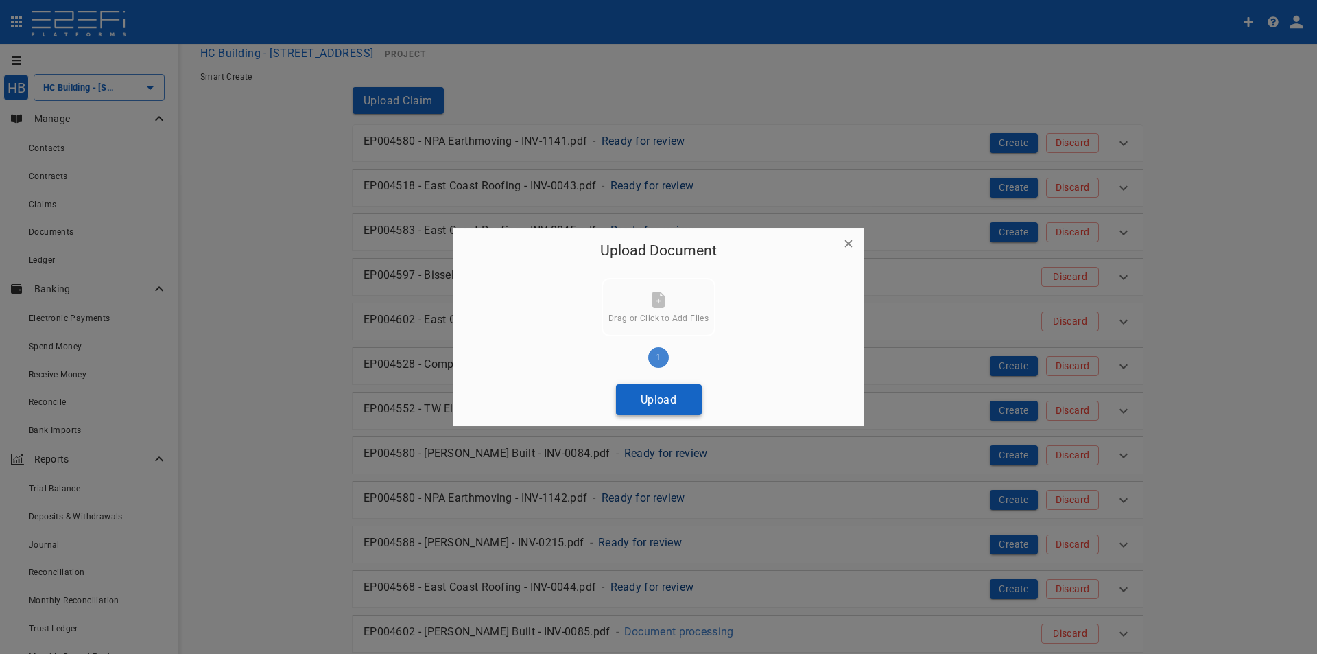
click at [671, 400] on button "Upload" at bounding box center [659, 399] width 86 height 31
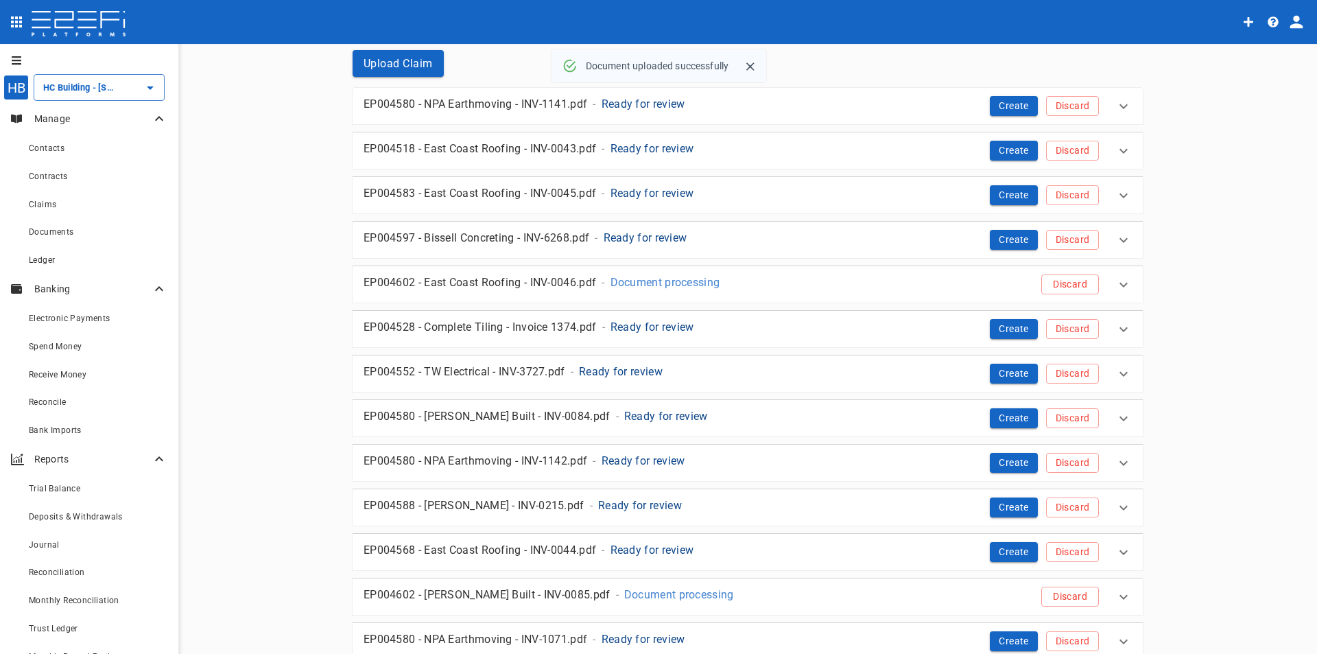
scroll to position [0, 0]
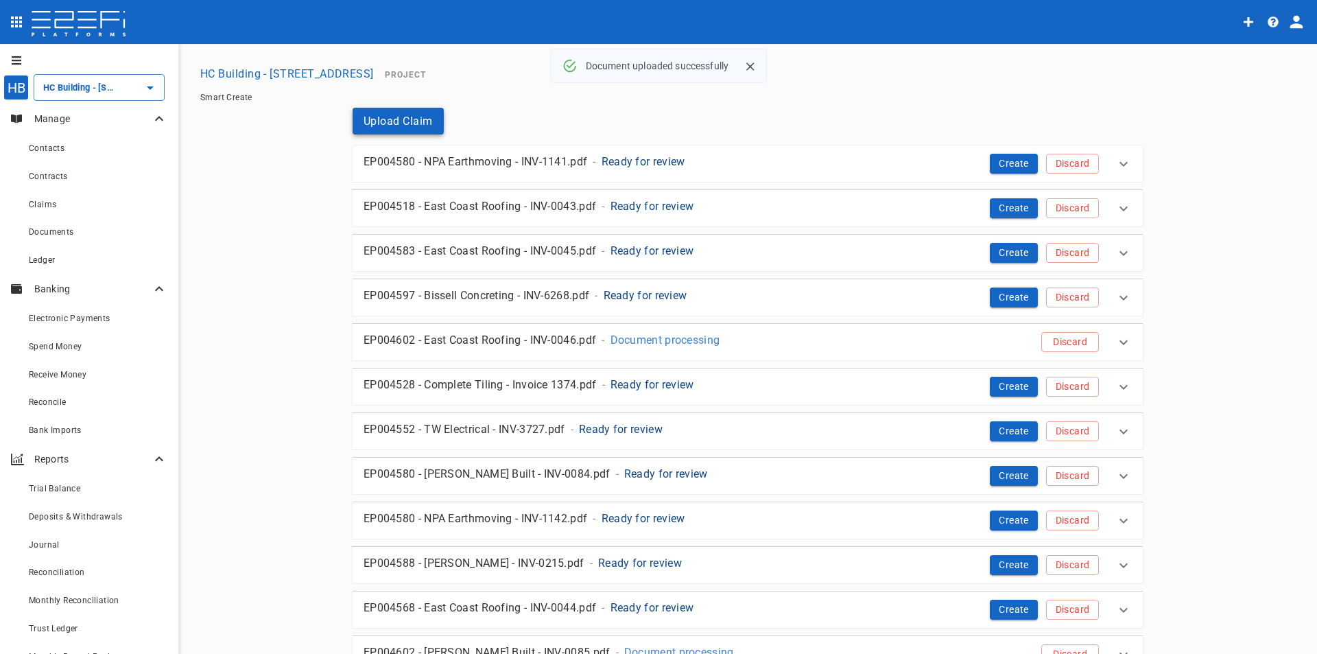
click at [396, 110] on button "Upload Claim" at bounding box center [398, 121] width 91 height 27
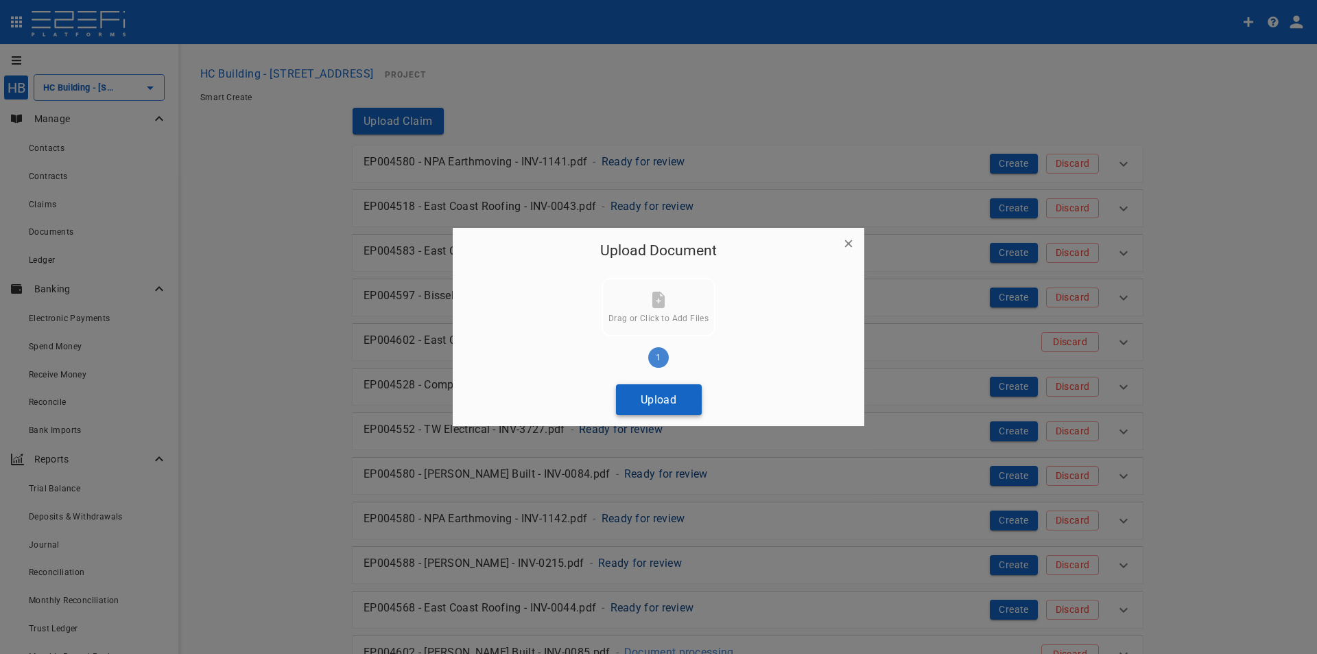
click at [659, 390] on button "Upload" at bounding box center [659, 399] width 86 height 31
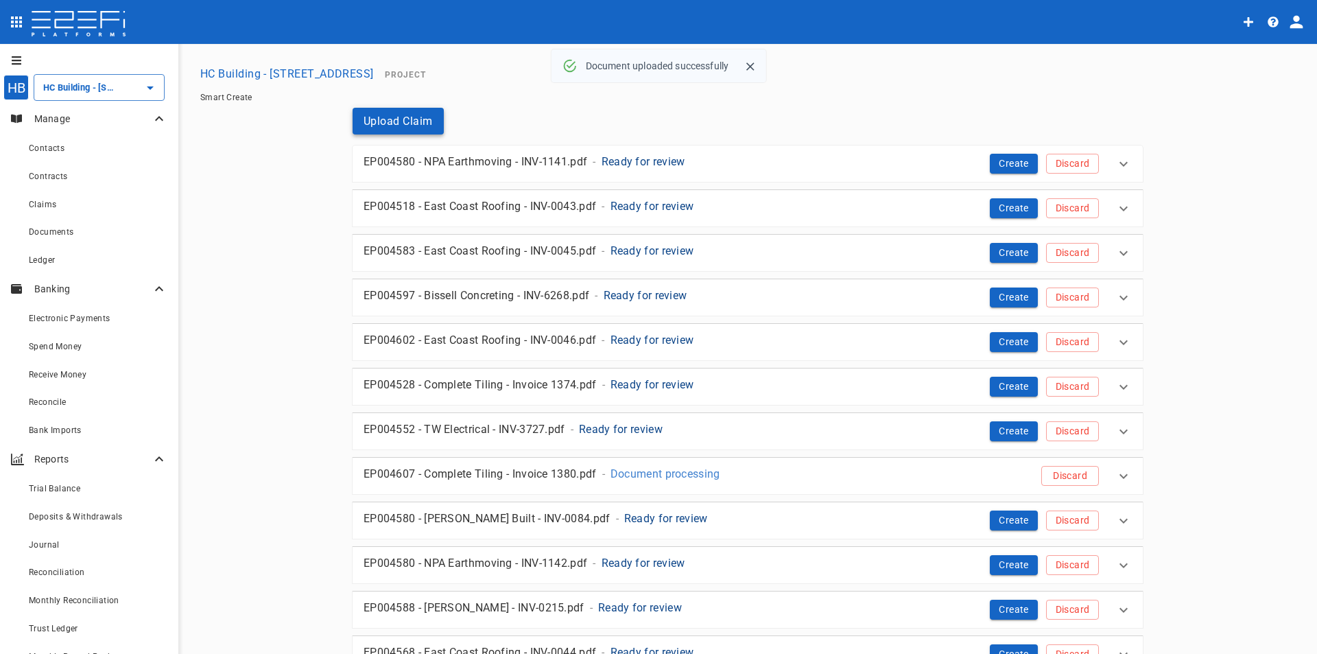
click at [384, 123] on button "Upload Claim" at bounding box center [398, 121] width 91 height 27
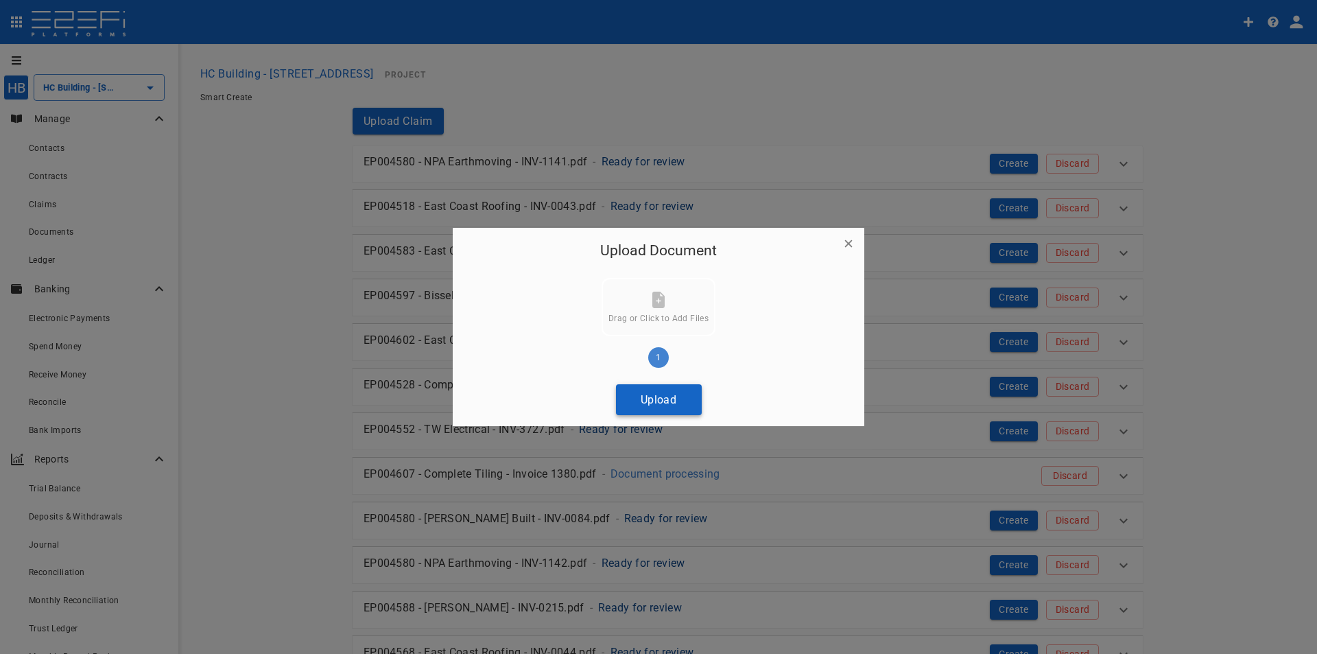
click at [642, 401] on button "Upload" at bounding box center [659, 399] width 86 height 31
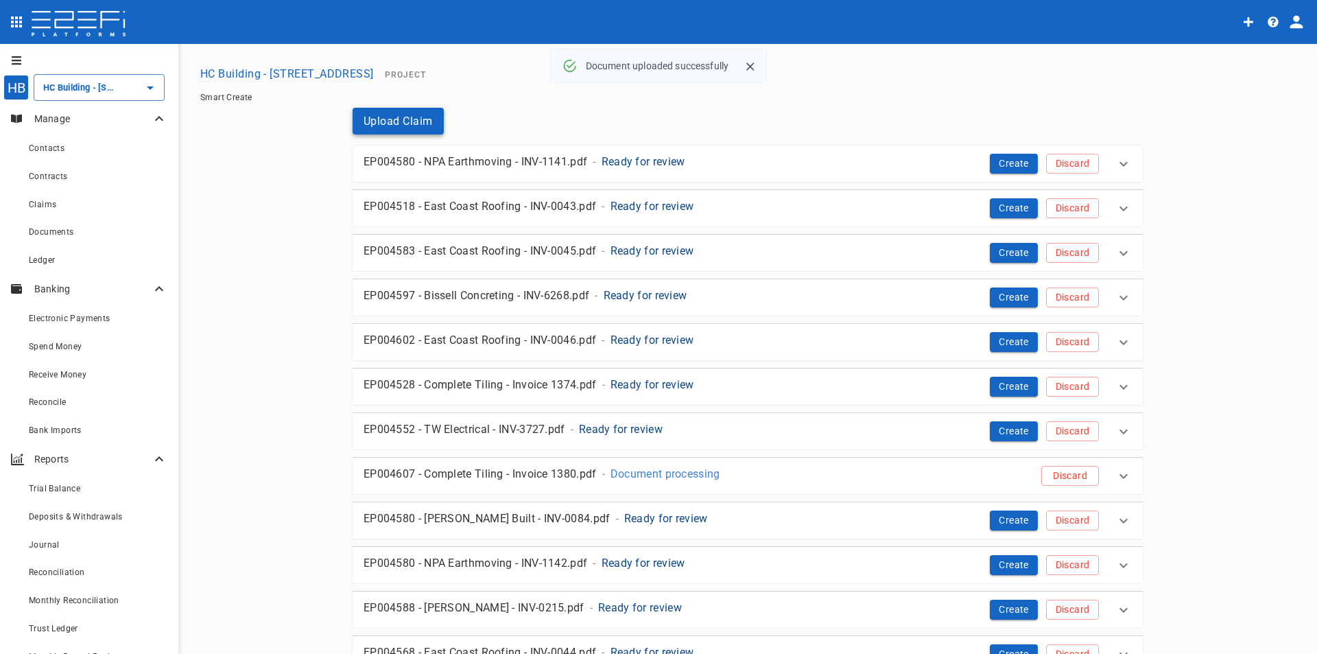
click at [413, 126] on button "Upload Claim" at bounding box center [398, 121] width 91 height 27
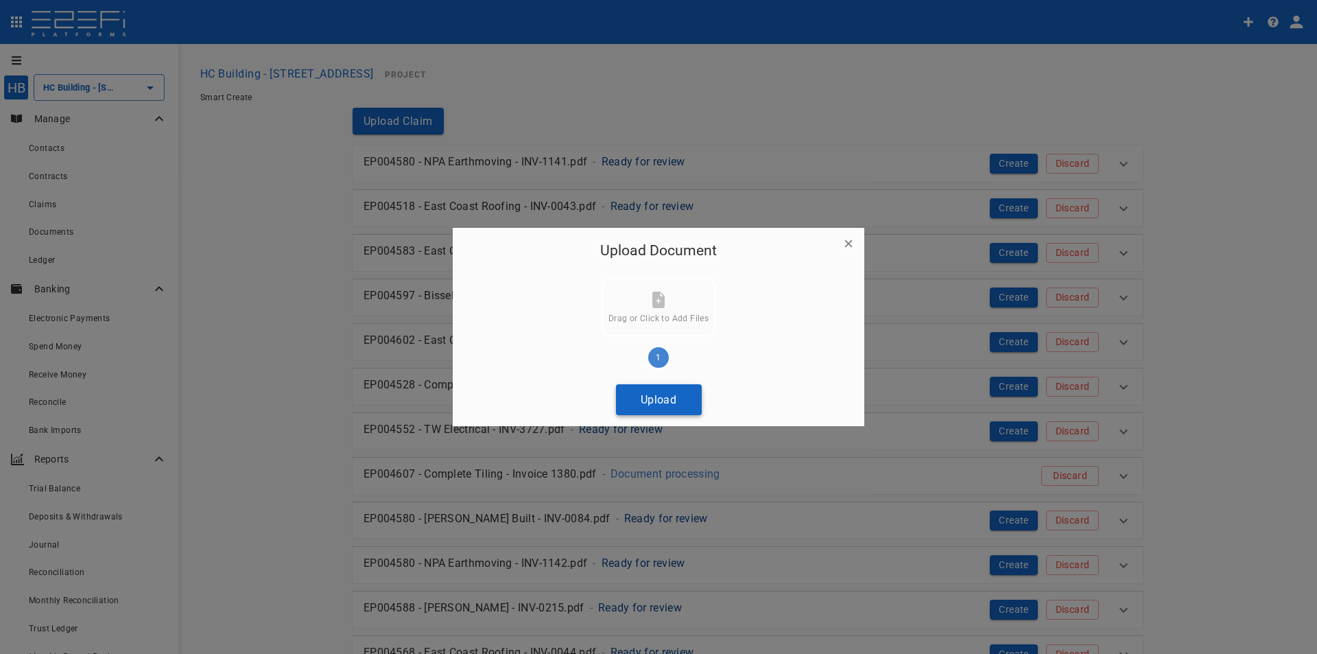
click at [648, 400] on button "Upload" at bounding box center [659, 399] width 86 height 31
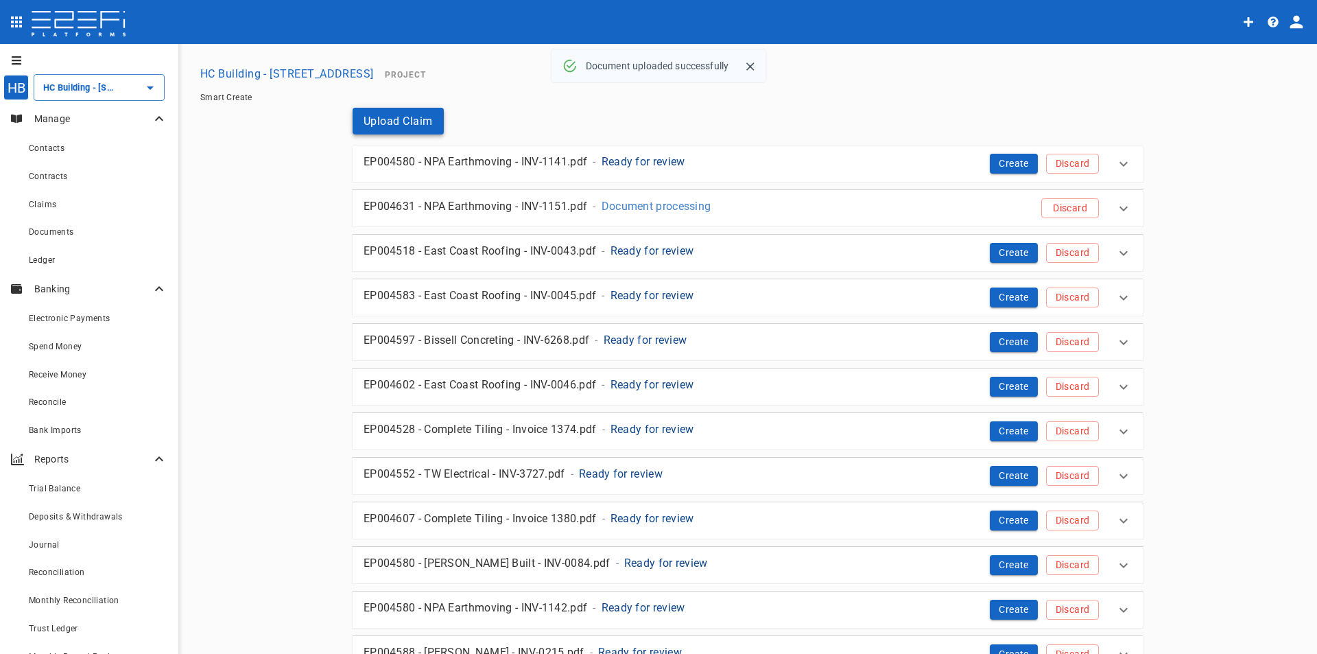
click at [401, 117] on button "Upload Claim" at bounding box center [398, 121] width 91 height 27
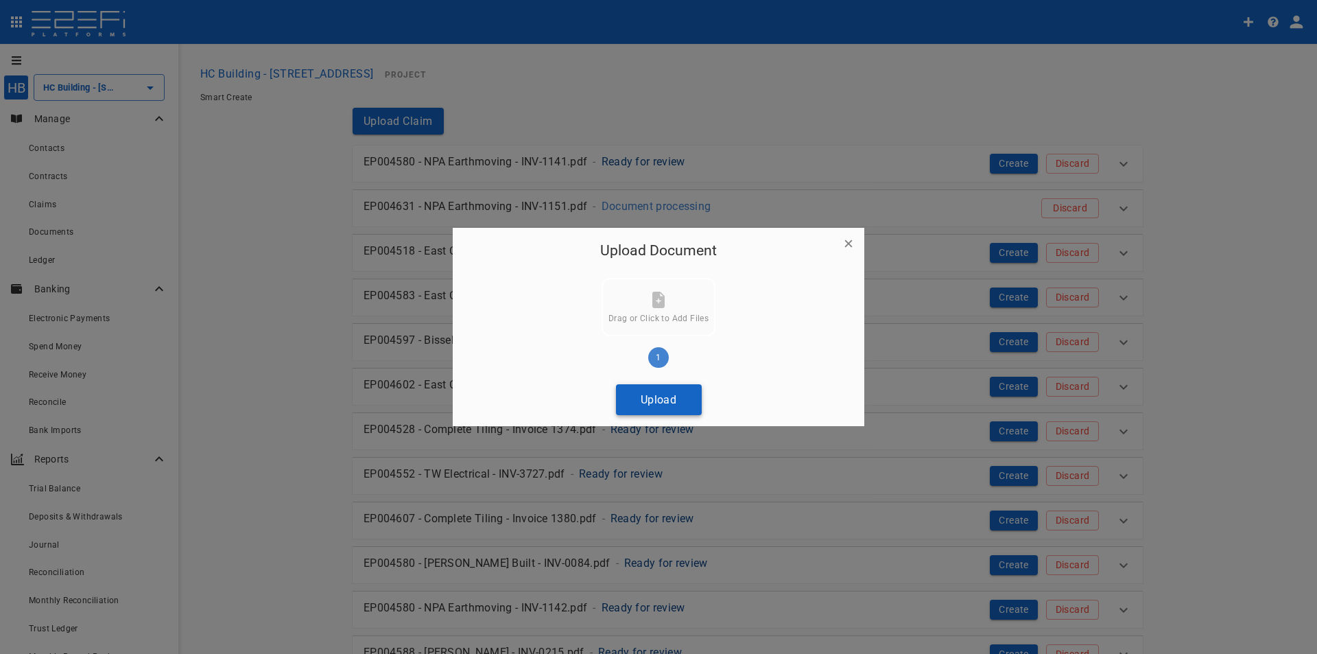
click at [641, 399] on button "Upload" at bounding box center [659, 399] width 86 height 31
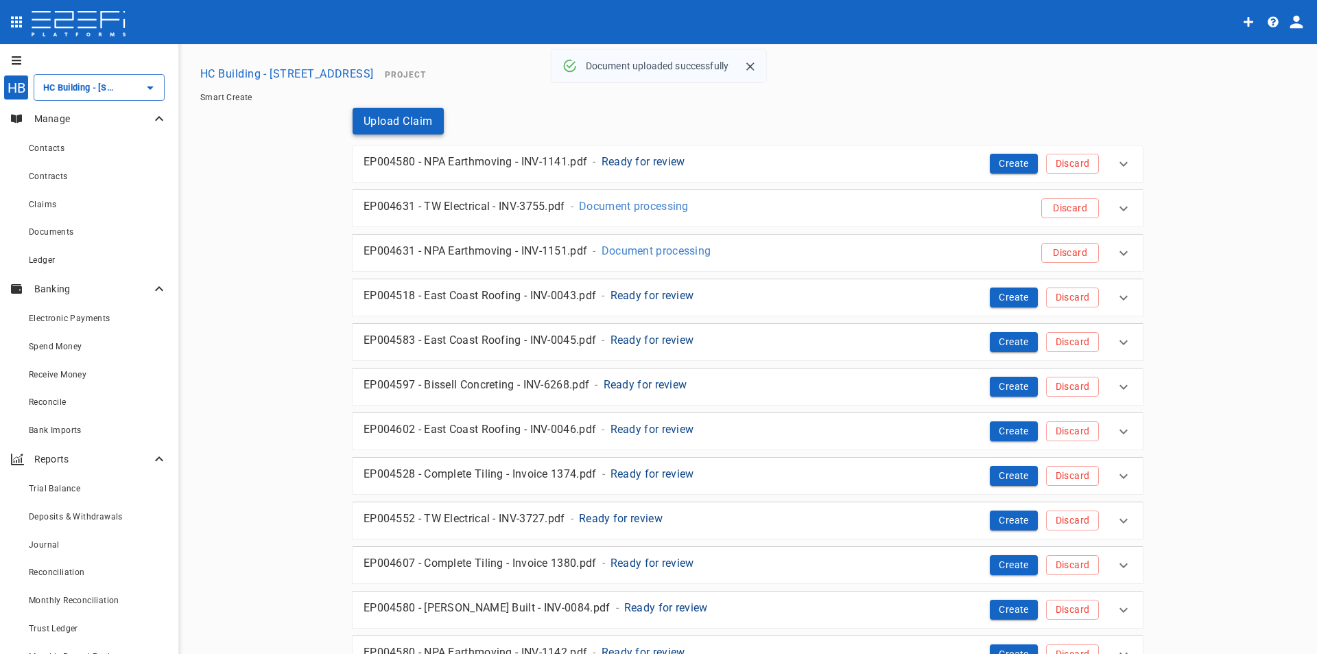
click at [405, 110] on button "Upload Claim" at bounding box center [398, 121] width 91 height 27
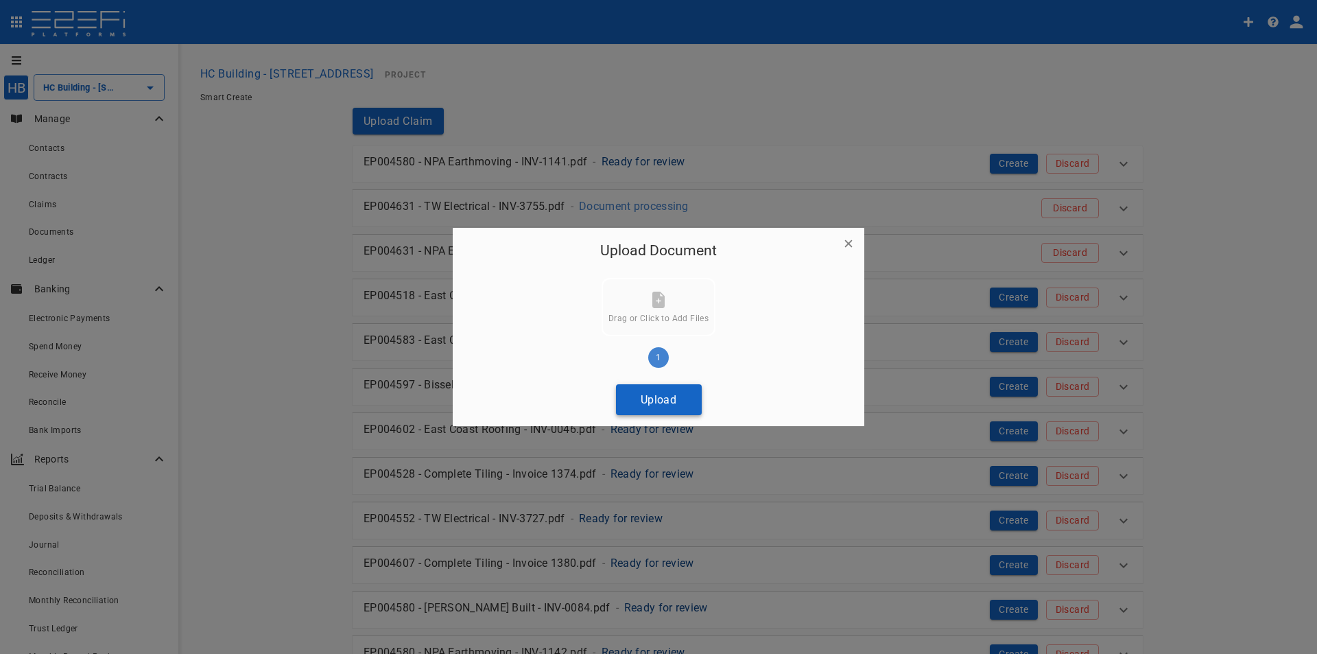
click at [669, 396] on button "Upload" at bounding box center [659, 399] width 86 height 31
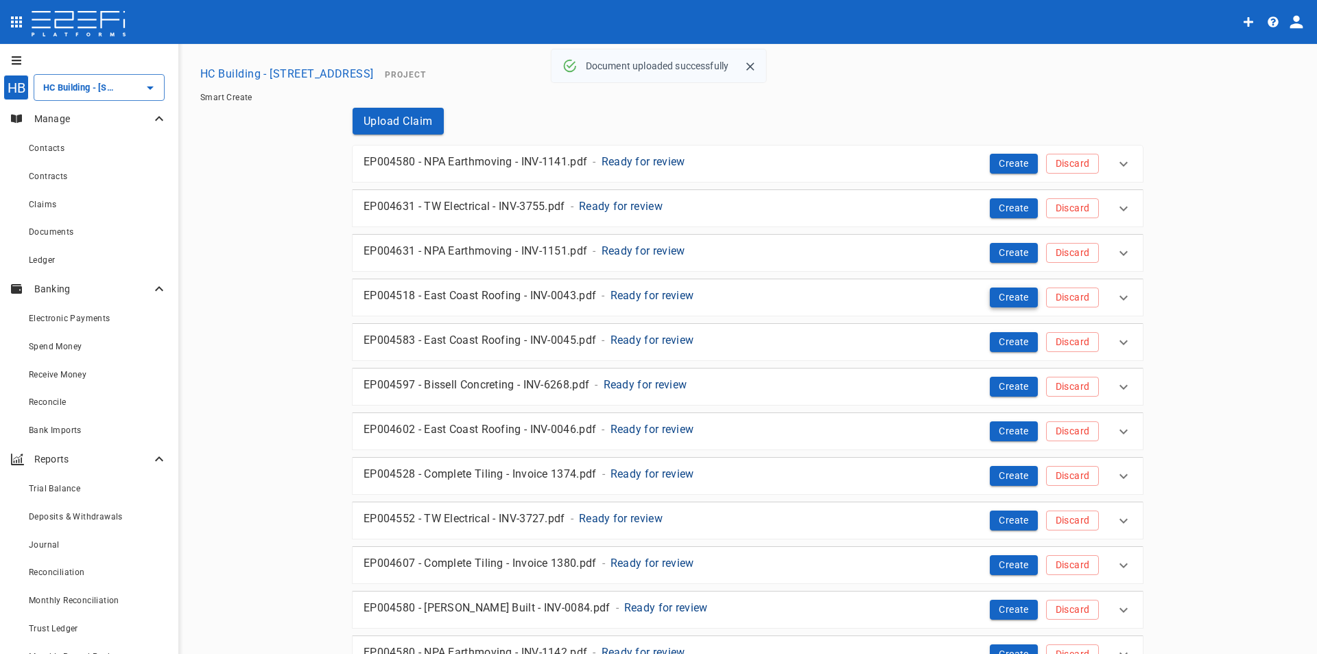
click at [1010, 299] on button "Create" at bounding box center [1014, 297] width 48 height 20
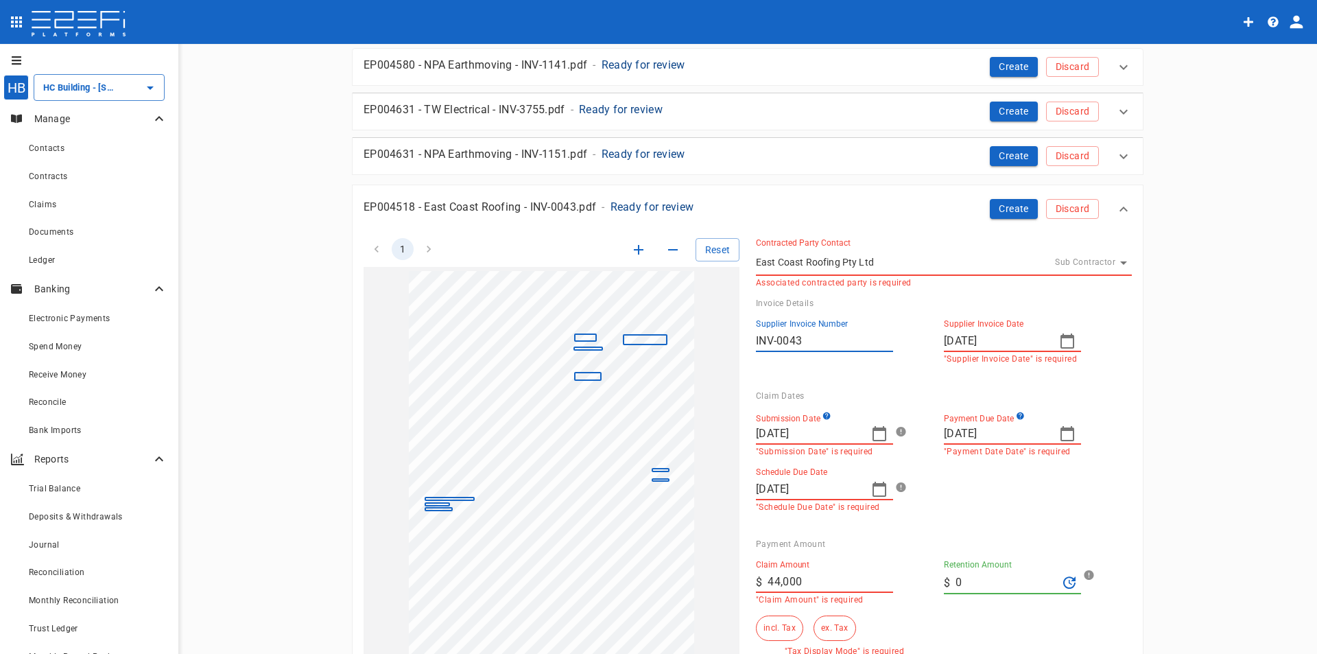
scroll to position [206, 0]
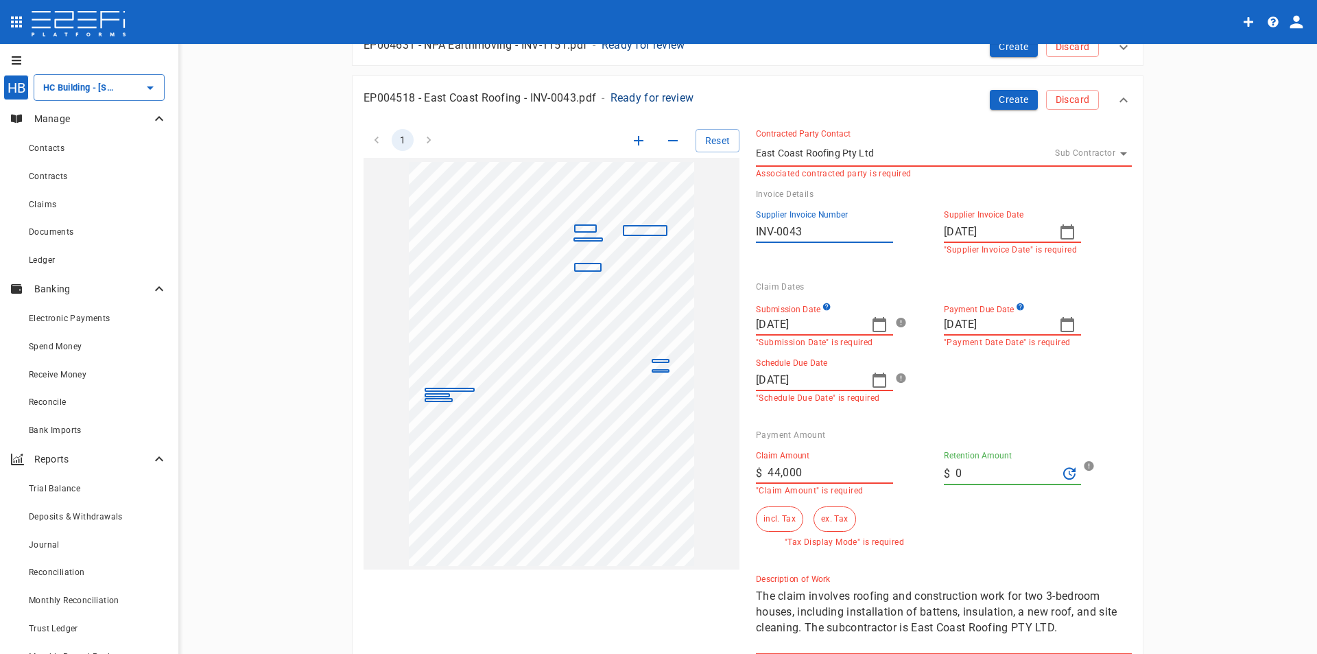
click at [872, 323] on icon "button" at bounding box center [879, 324] width 16 height 16
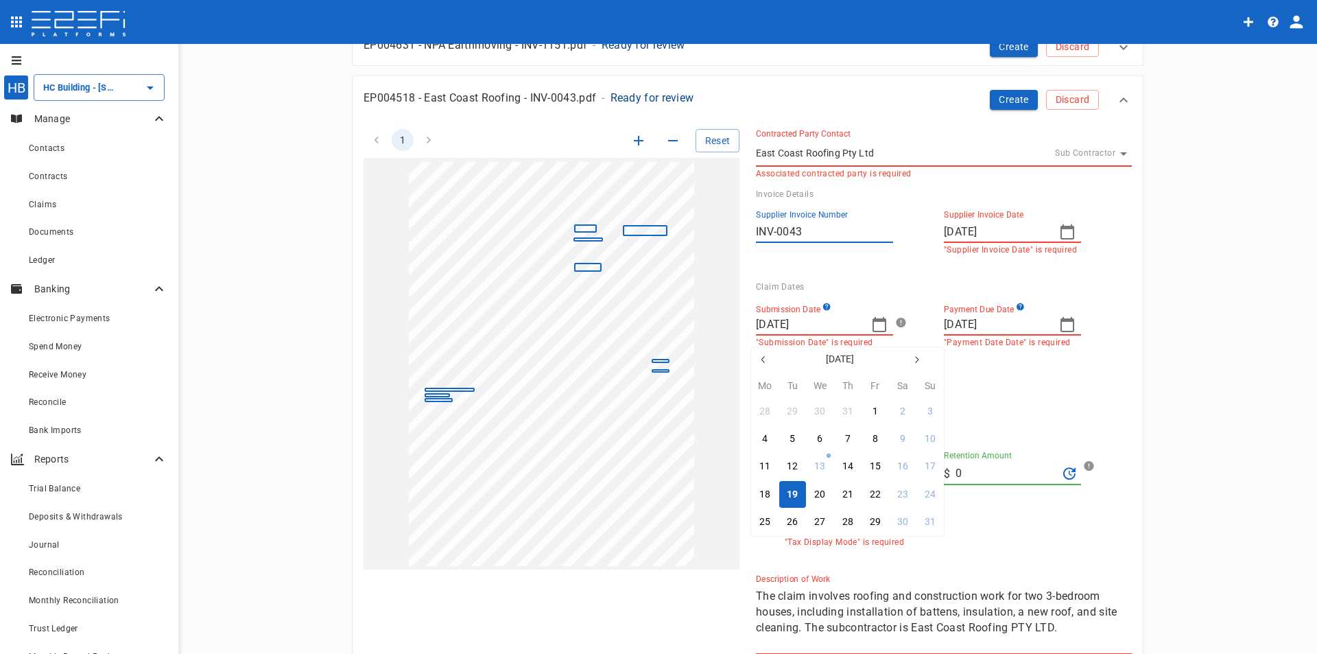
click at [766, 357] on icon "button" at bounding box center [763, 359] width 11 height 11
click at [765, 359] on icon "button" at bounding box center [763, 359] width 11 height 11
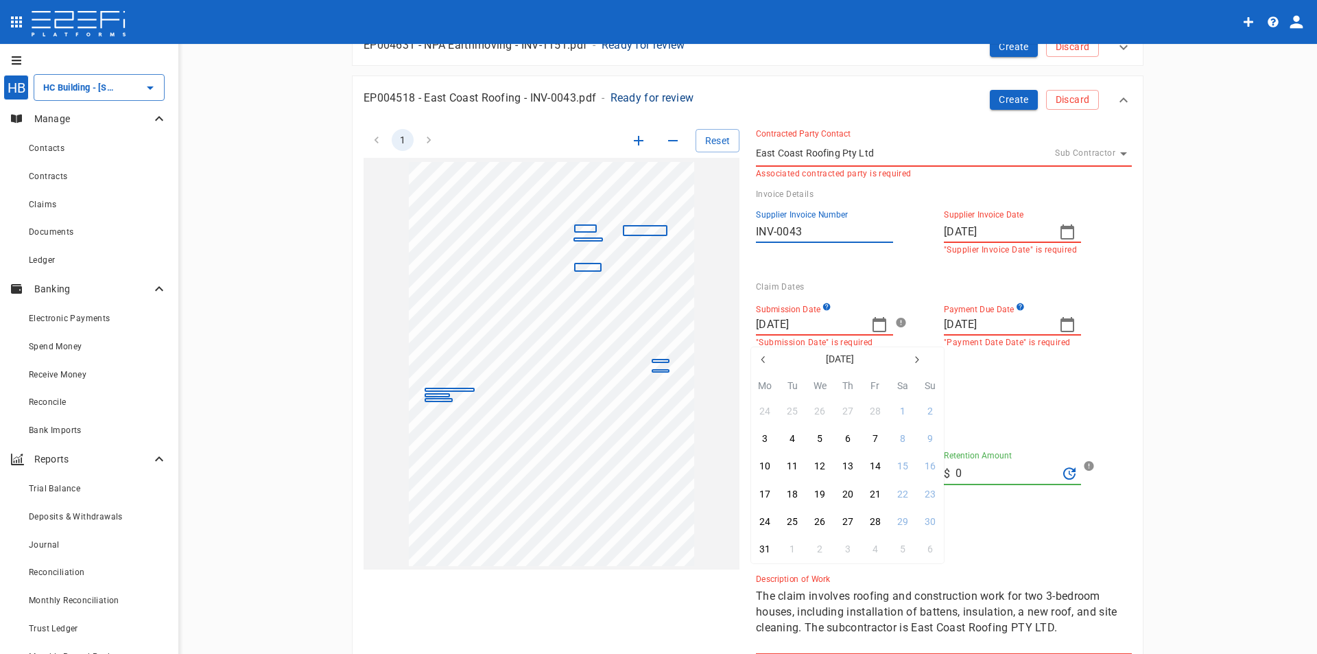
click at [913, 357] on icon "button" at bounding box center [916, 359] width 11 height 11
click at [766, 466] on div "14" at bounding box center [764, 466] width 11 height 15
type input "14/04/2025"
type input "09/05/2025"
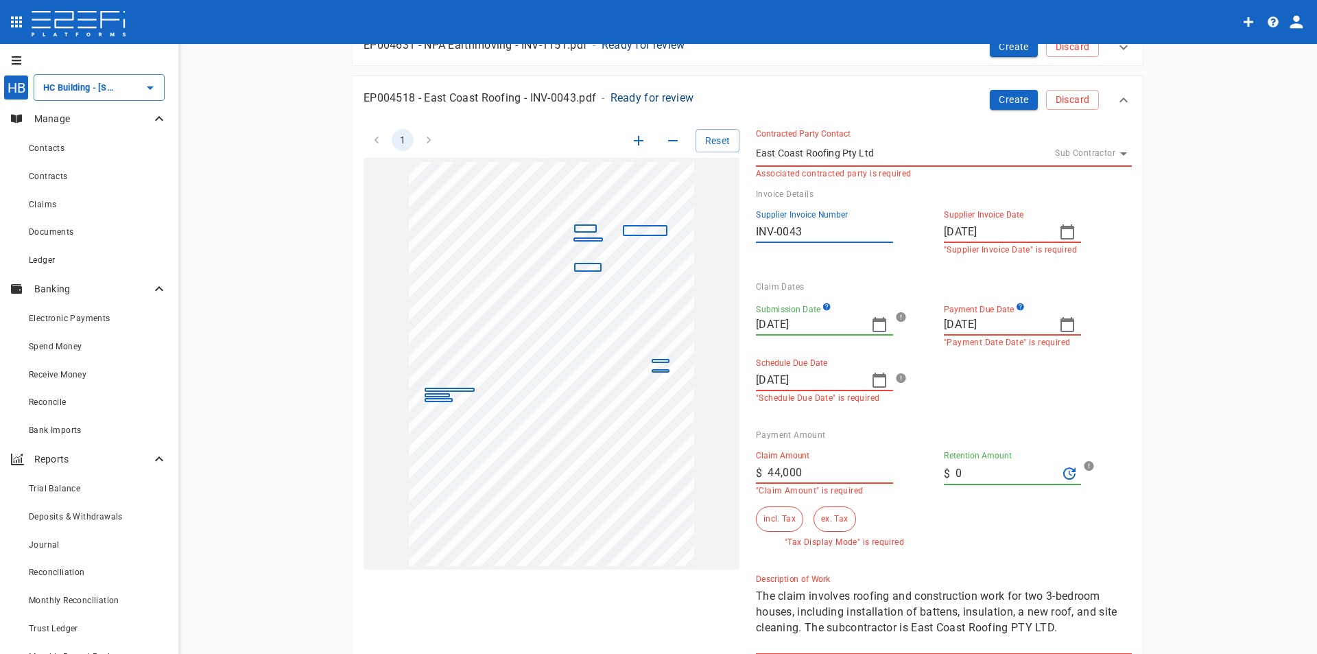
click at [1061, 230] on icon "button" at bounding box center [1067, 232] width 16 height 16
click at [953, 367] on div "14" at bounding box center [952, 373] width 11 height 15
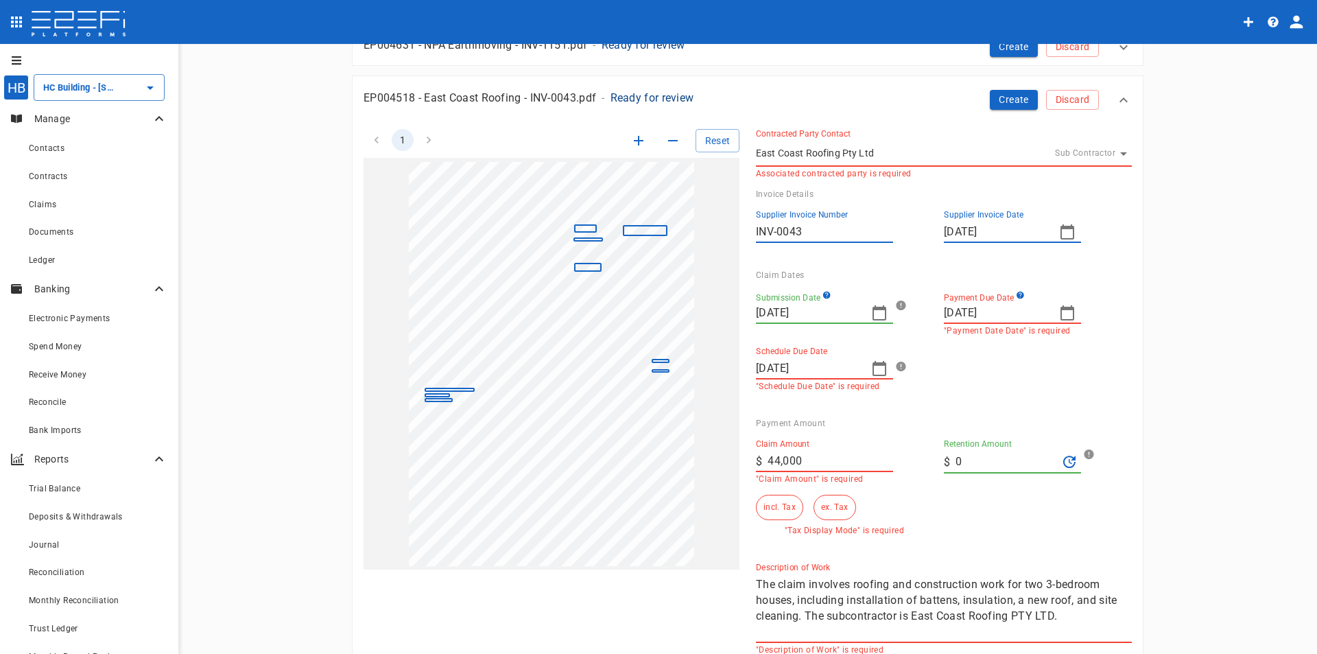
click at [1064, 314] on icon "button" at bounding box center [1067, 313] width 16 height 16
click at [958, 508] on button "28" at bounding box center [953, 510] width 27 height 27
type input "[DATE]"
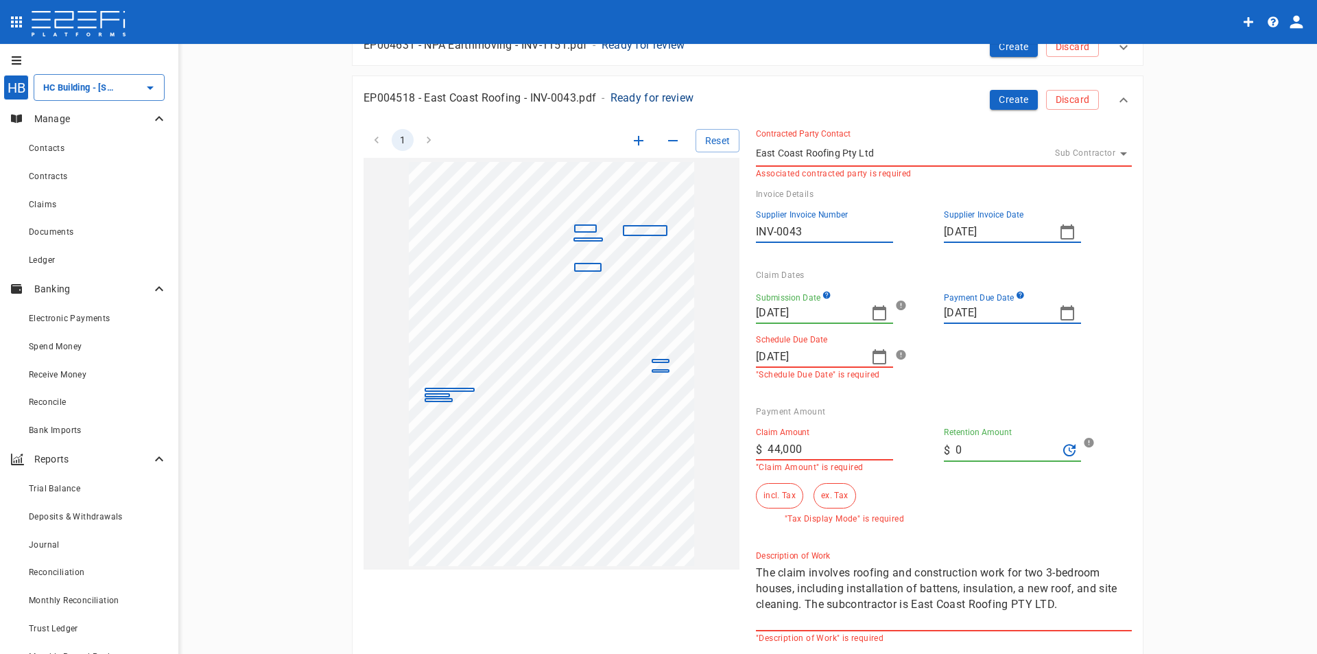
click at [872, 355] on icon "button" at bounding box center [879, 356] width 16 height 16
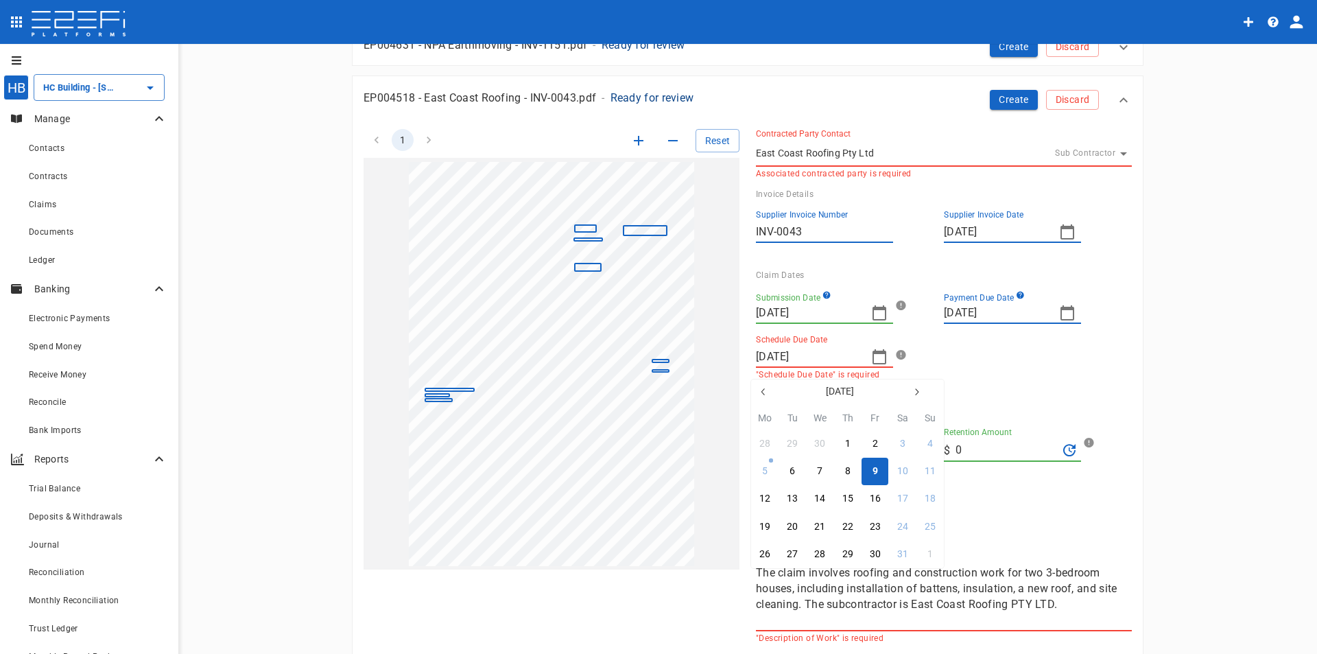
click at [877, 473] on div "9" at bounding box center [874, 471] width 5 height 15
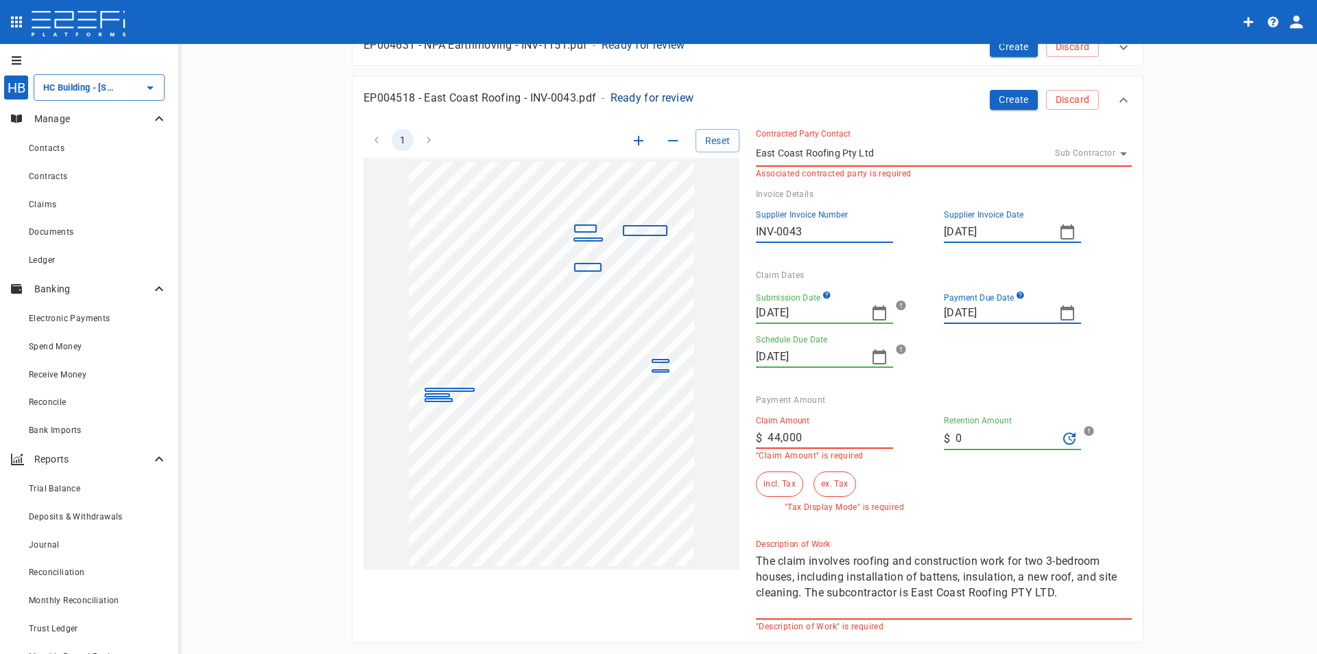
click at [968, 370] on div "Submission Date 14/04/2025 Payment Due Date 28/04/2025 Schedule Due Date 09/05/…" at bounding box center [938, 332] width 365 height 104
click at [774, 483] on button "incl. Tax" at bounding box center [779, 483] width 47 height 25
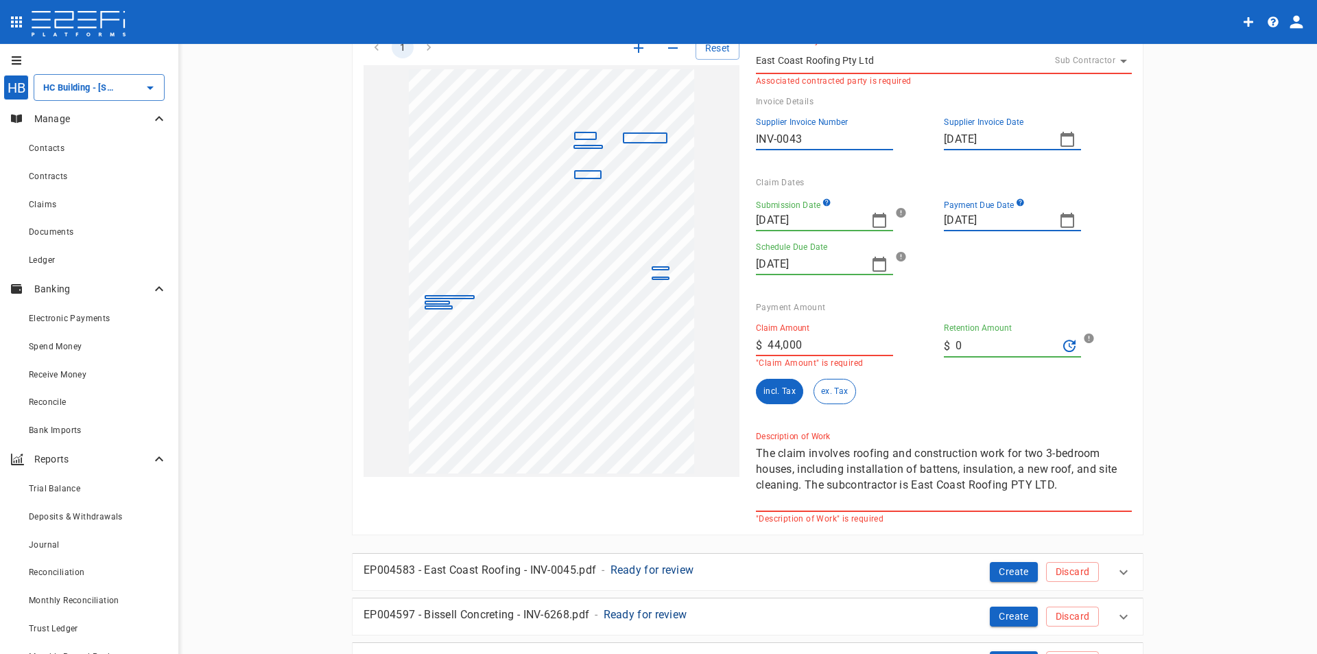
scroll to position [274, 0]
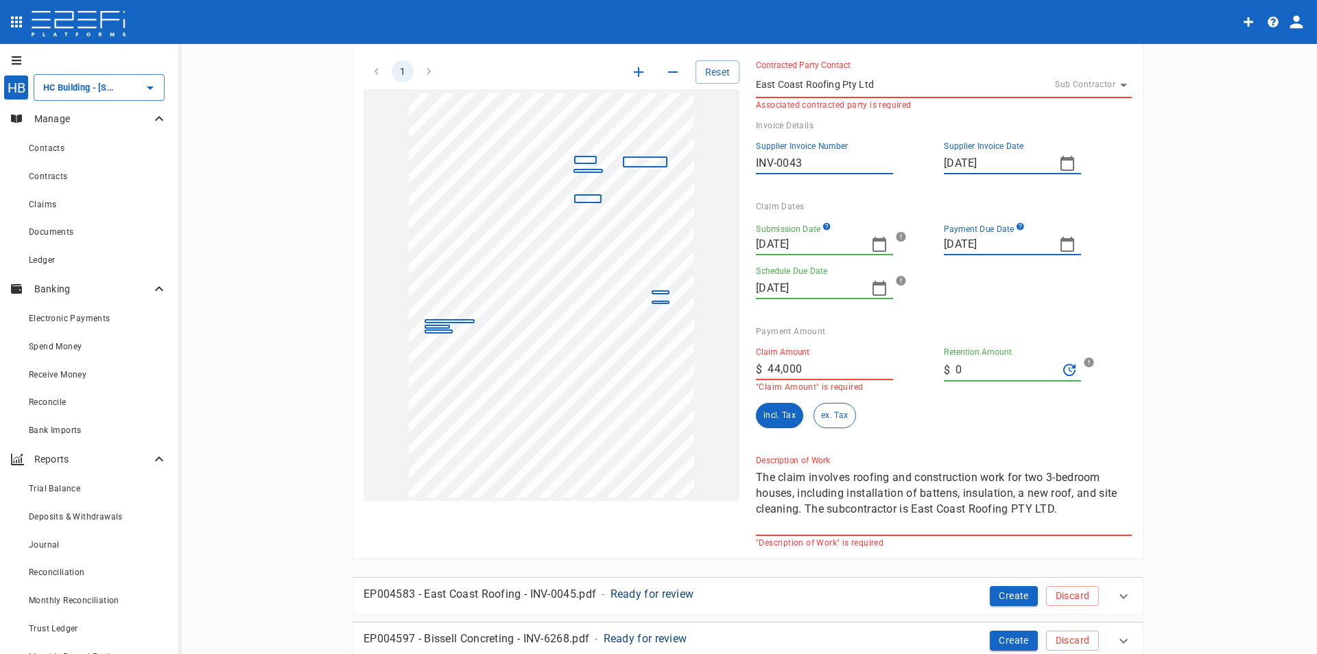
drag, startPoint x: 1061, startPoint y: 511, endPoint x: 730, endPoint y: 464, distance: 334.6
click at [730, 464] on div "1 Reset SupplierInvoiceNumber: INV-0043 ClaimAmount: 44000.00 GSTAmount: 4000.0…" at bounding box center [739, 295] width 785 height 503
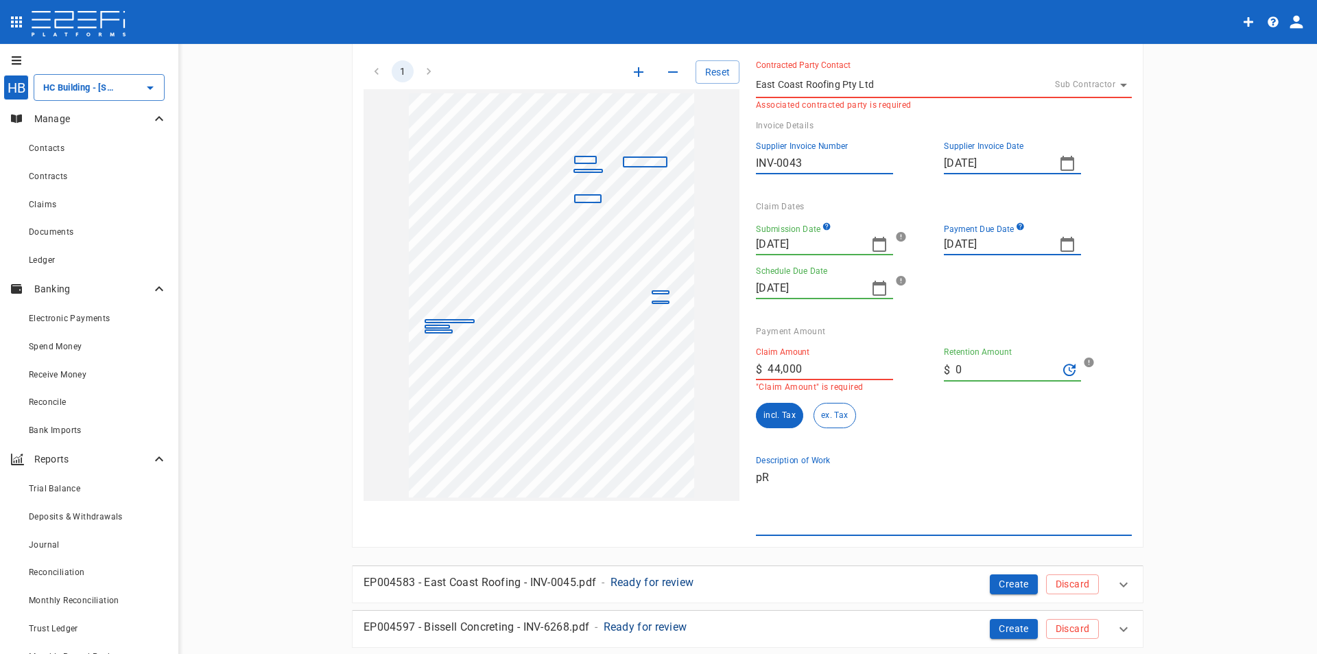
type textarea "p"
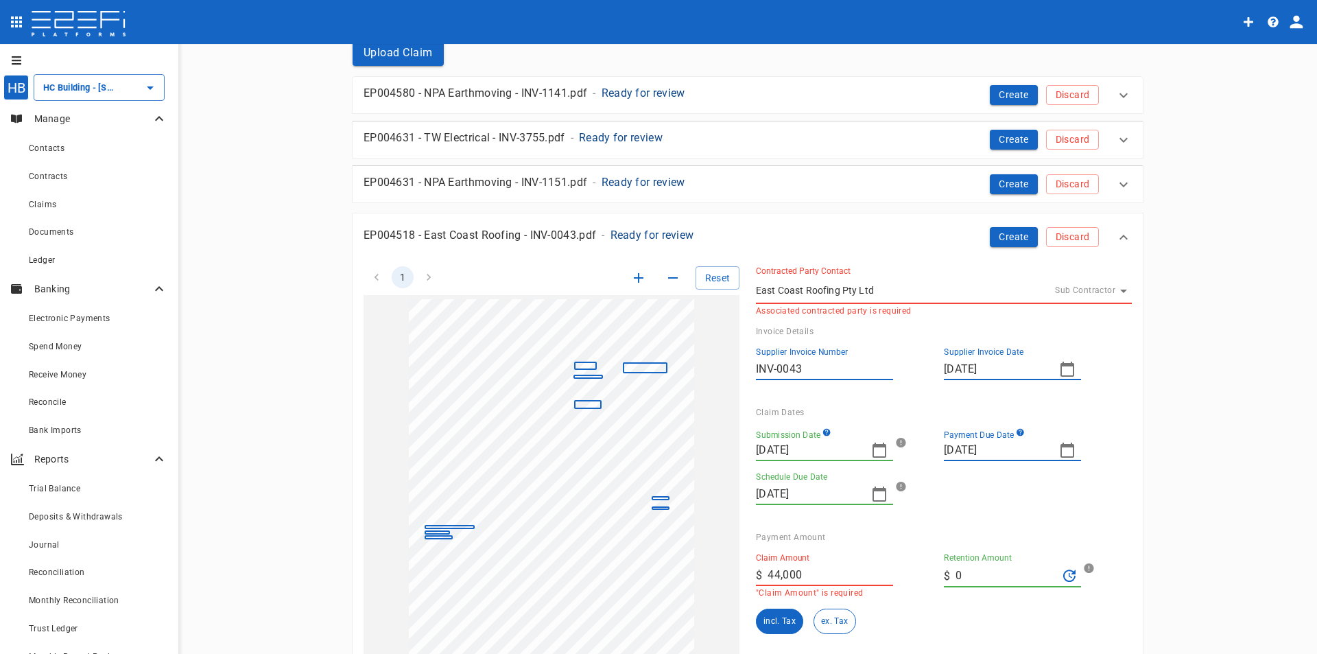
type textarea "Progress Claim 66 Danalgub to date"
click at [1109, 291] on body "HB HC Building - Lot 66 Danalgub St ​ Manage Contacts Contracts Claims Document…" at bounding box center [658, 327] width 1317 height 654
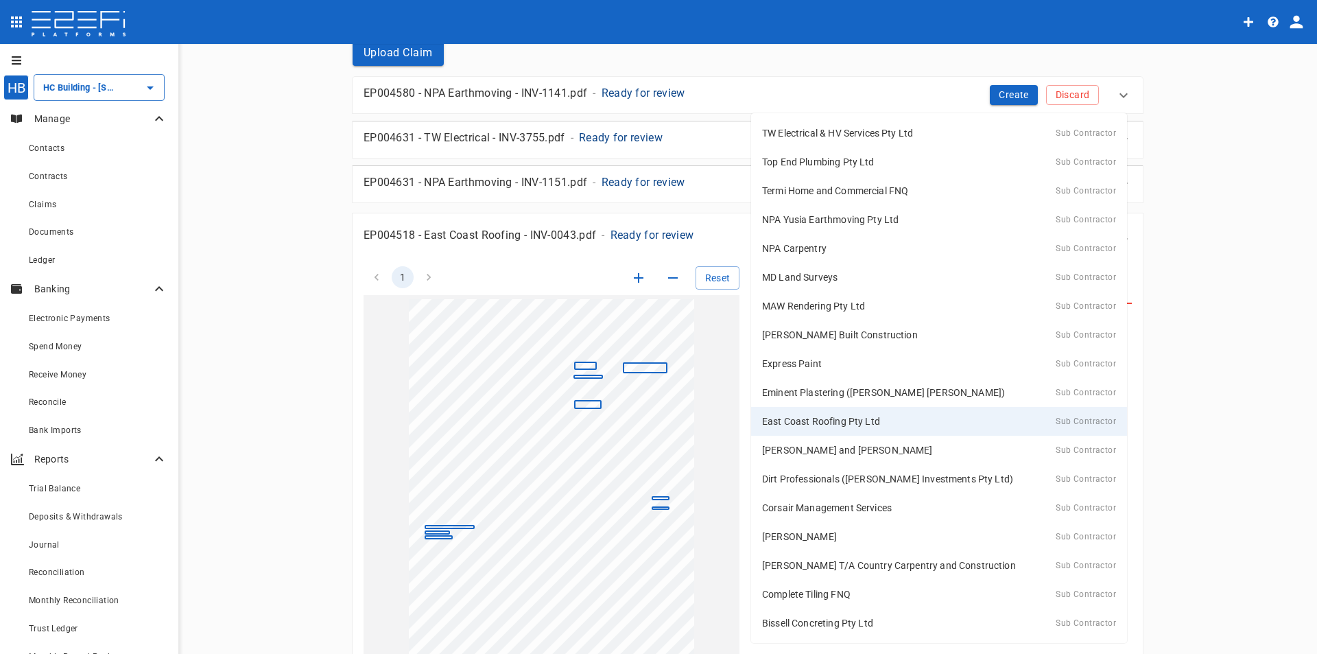
click at [829, 418] on p "East Coast Roofing Pty Ltd" at bounding box center [821, 421] width 118 height 14
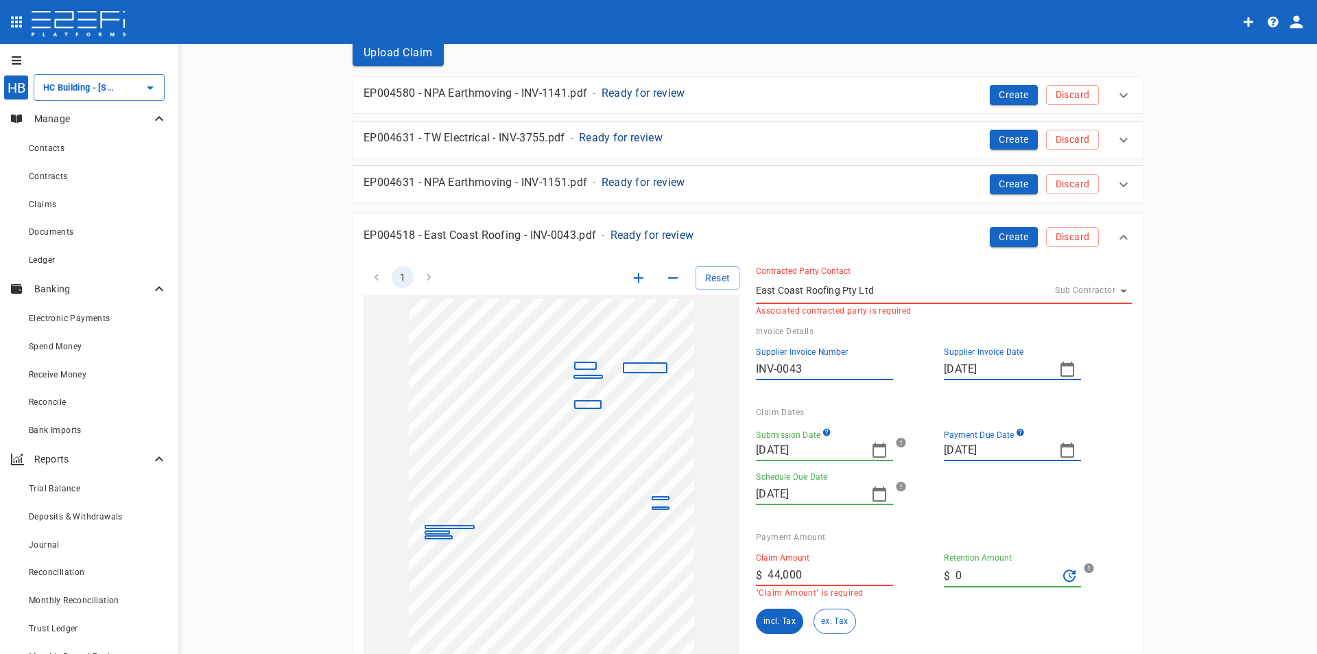
click at [1103, 285] on body "HB HC Building - Lot 66 Danalgub St ​ Manage Contacts Contracts Claims Document…" at bounding box center [658, 327] width 1317 height 654
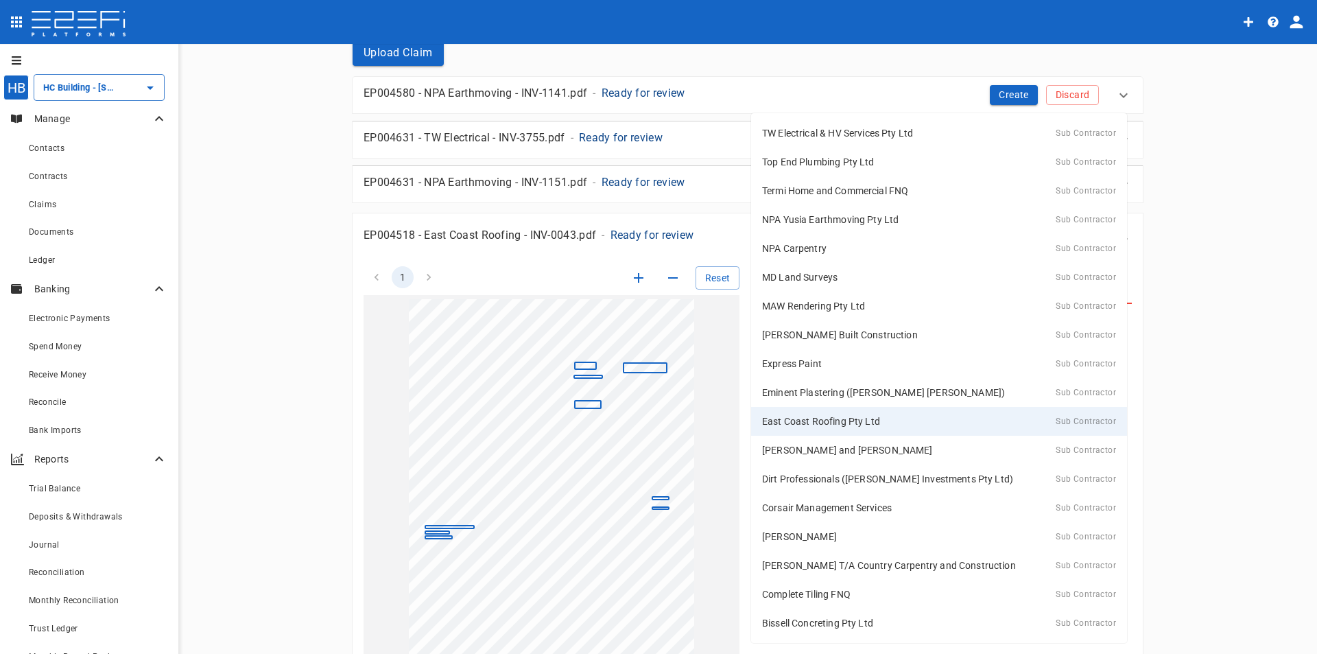
click at [840, 416] on p "East Coast Roofing Pty Ltd" at bounding box center [821, 421] width 118 height 14
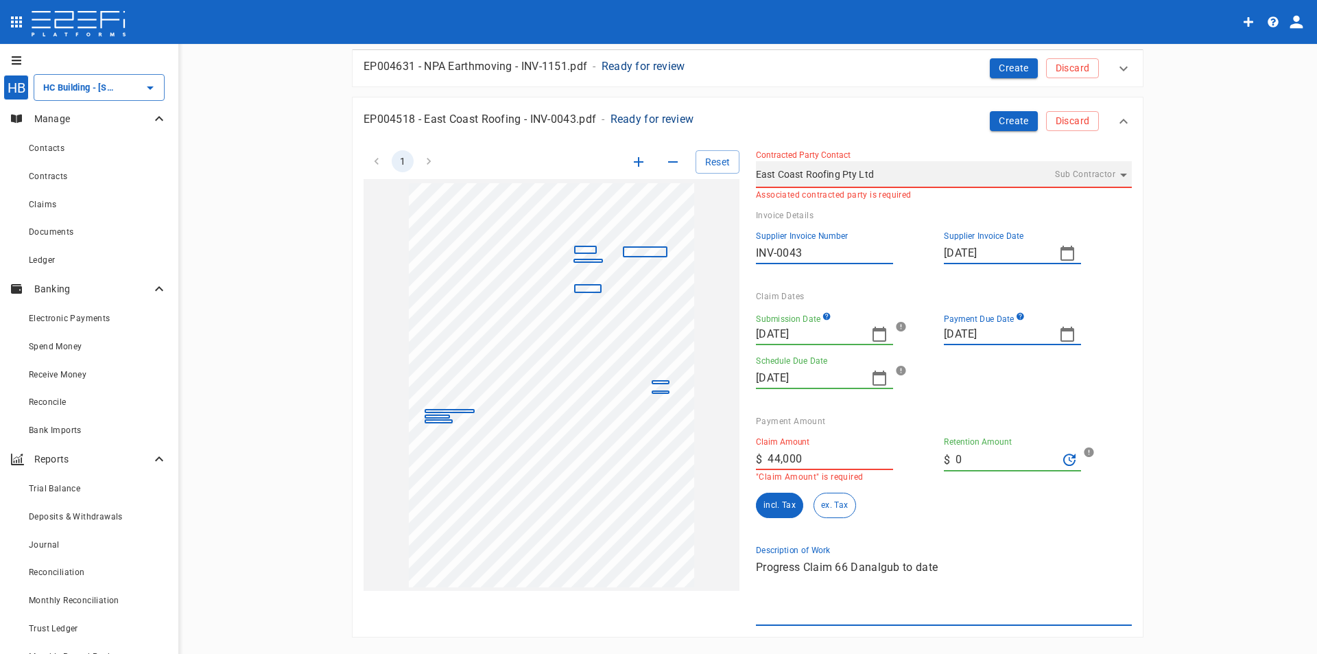
scroll to position [137, 0]
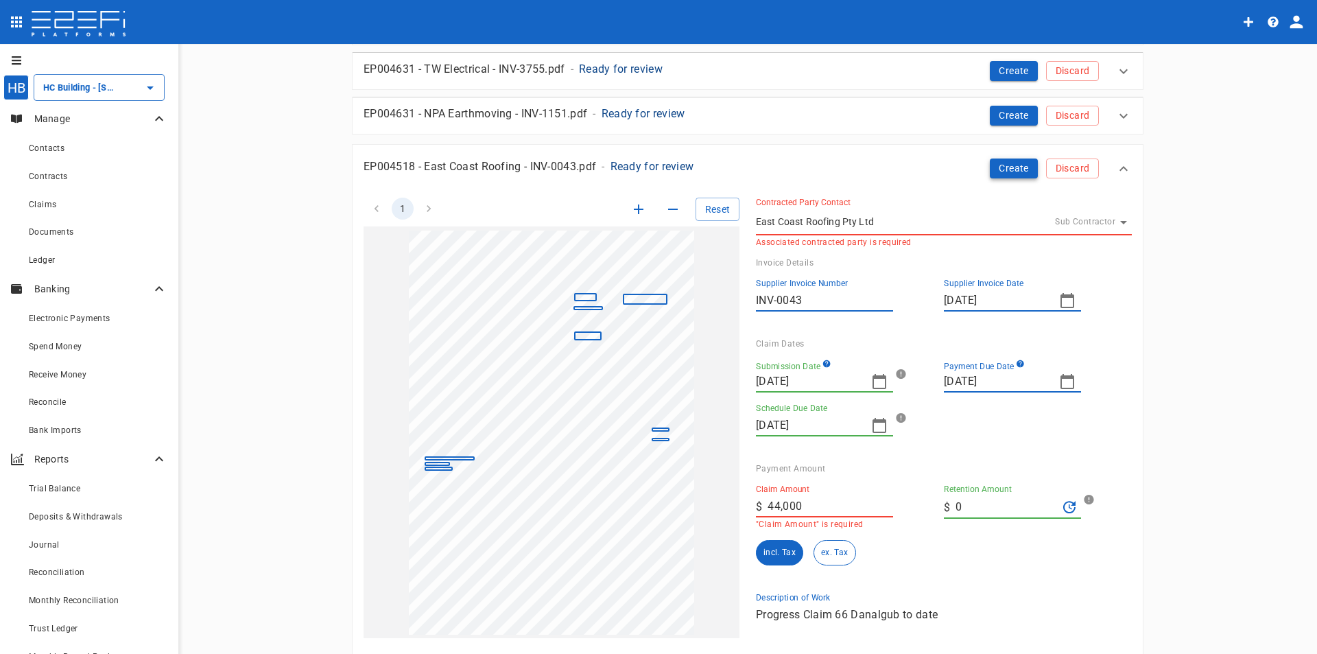
click at [1001, 167] on button "Create" at bounding box center [1014, 168] width 48 height 20
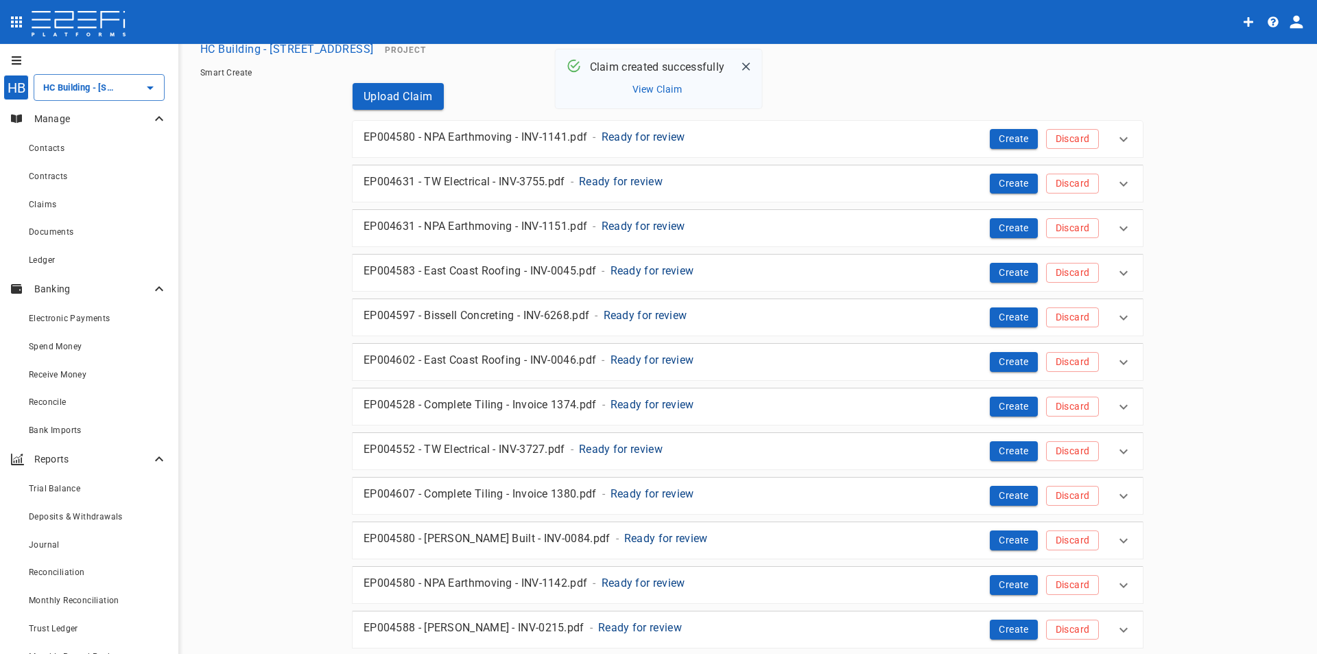
scroll to position [0, 0]
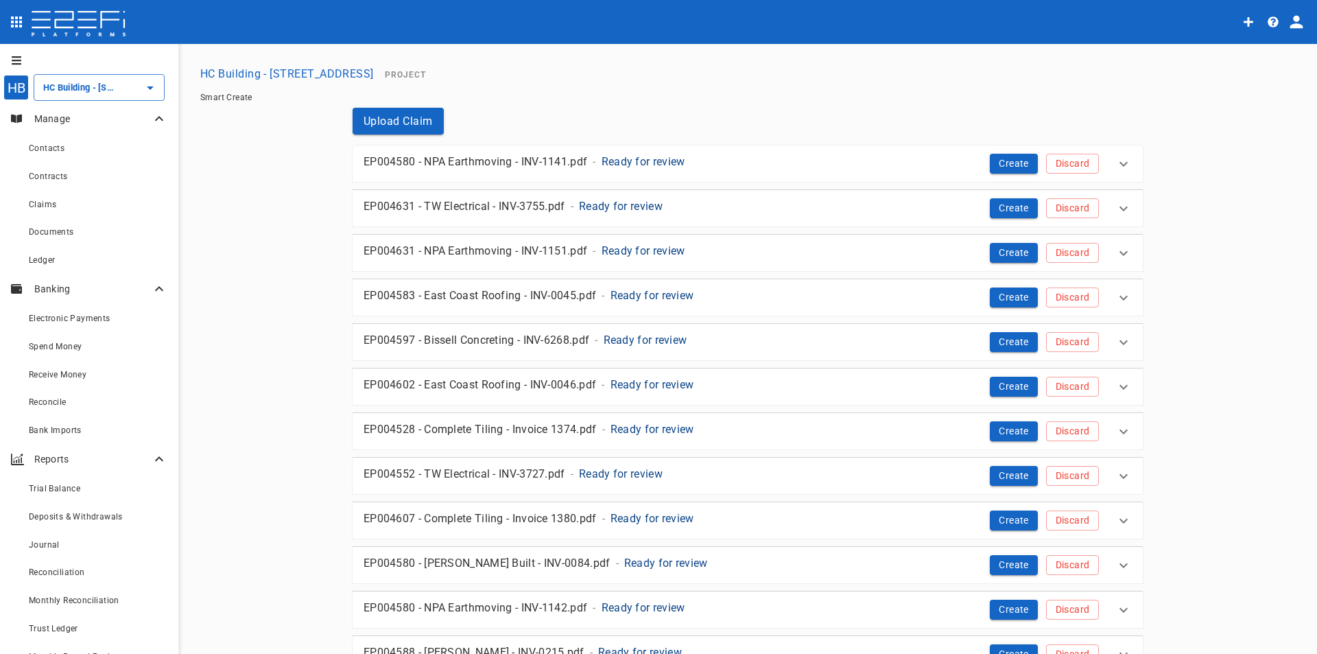
click at [629, 424] on p "Ready for review" at bounding box center [652, 429] width 84 height 16
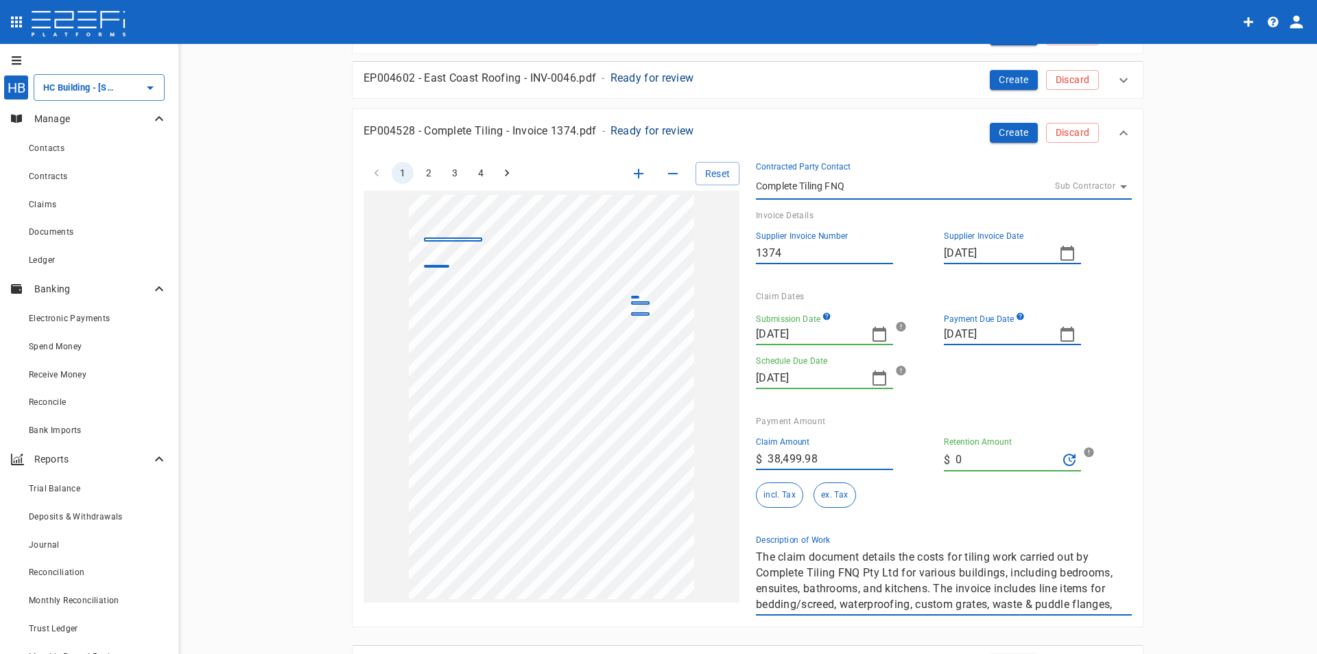
scroll to position [343, 0]
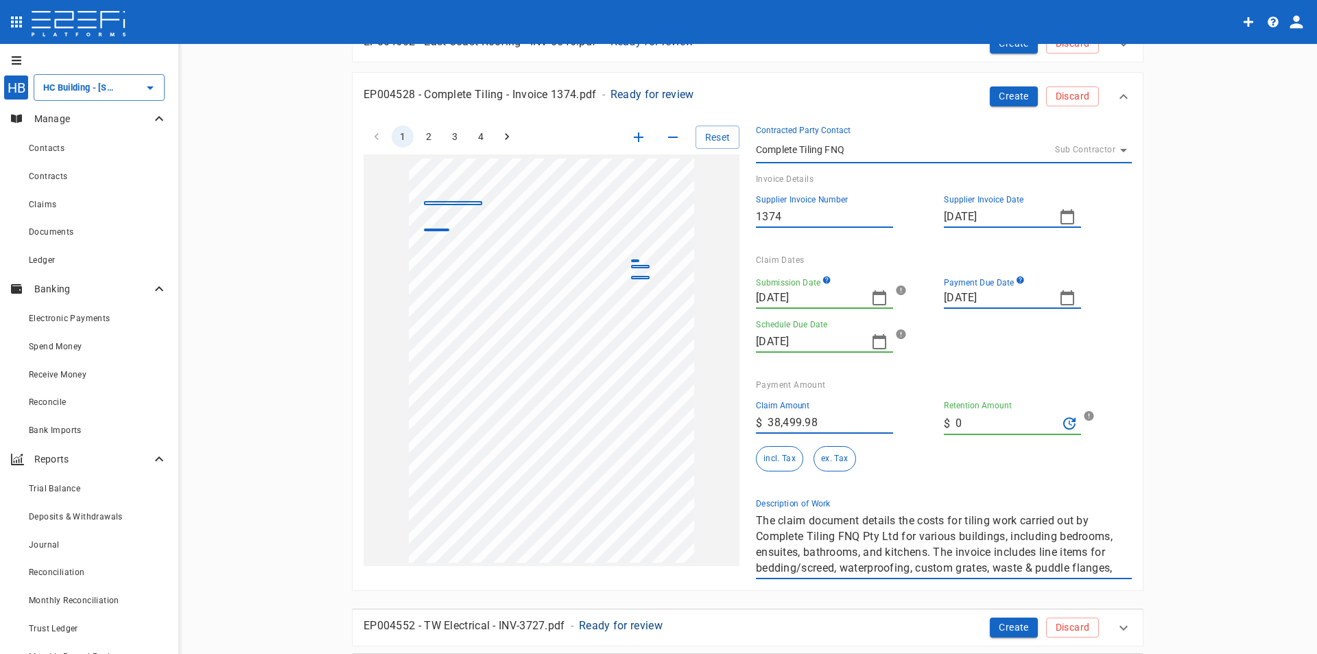
click at [873, 296] on icon "button" at bounding box center [879, 297] width 16 height 16
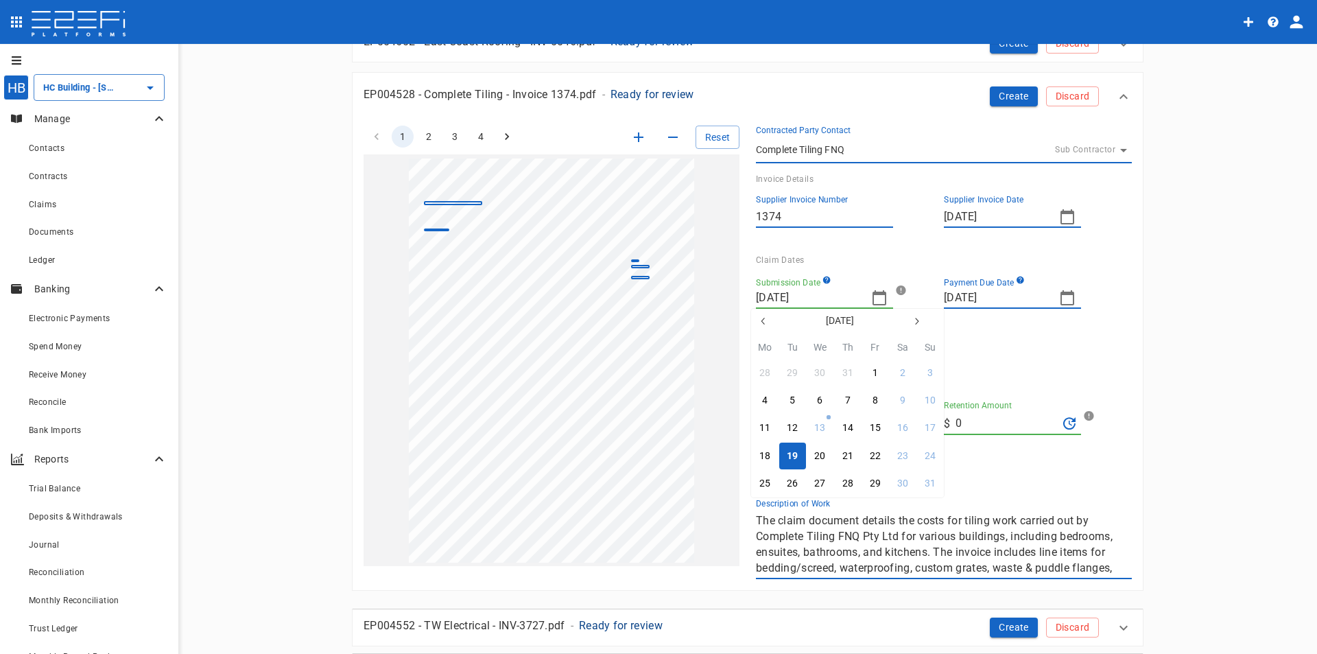
click at [759, 319] on icon "button" at bounding box center [763, 321] width 11 height 11
click at [759, 320] on icon "button" at bounding box center [763, 321] width 11 height 11
click at [851, 374] on button "3" at bounding box center [847, 372] width 27 height 27
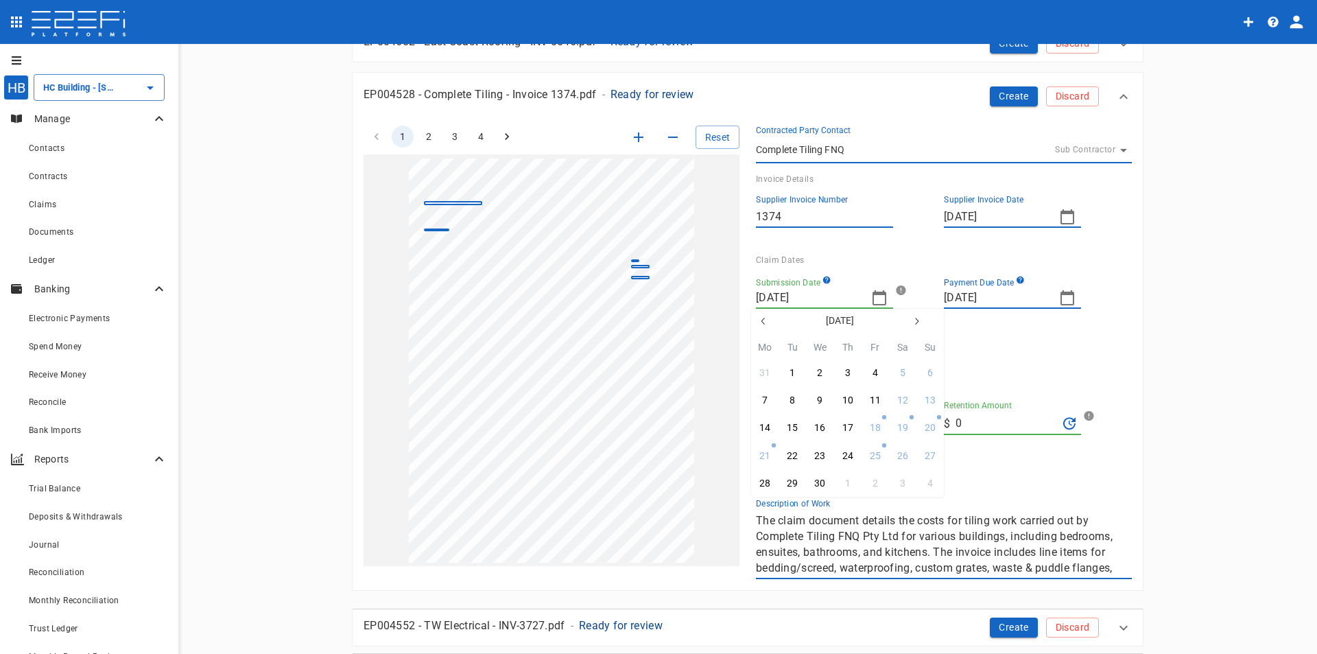
type input "03/04/2025"
type input "29/04/2025"
click at [1063, 298] on icon "button" at bounding box center [1067, 297] width 16 height 16
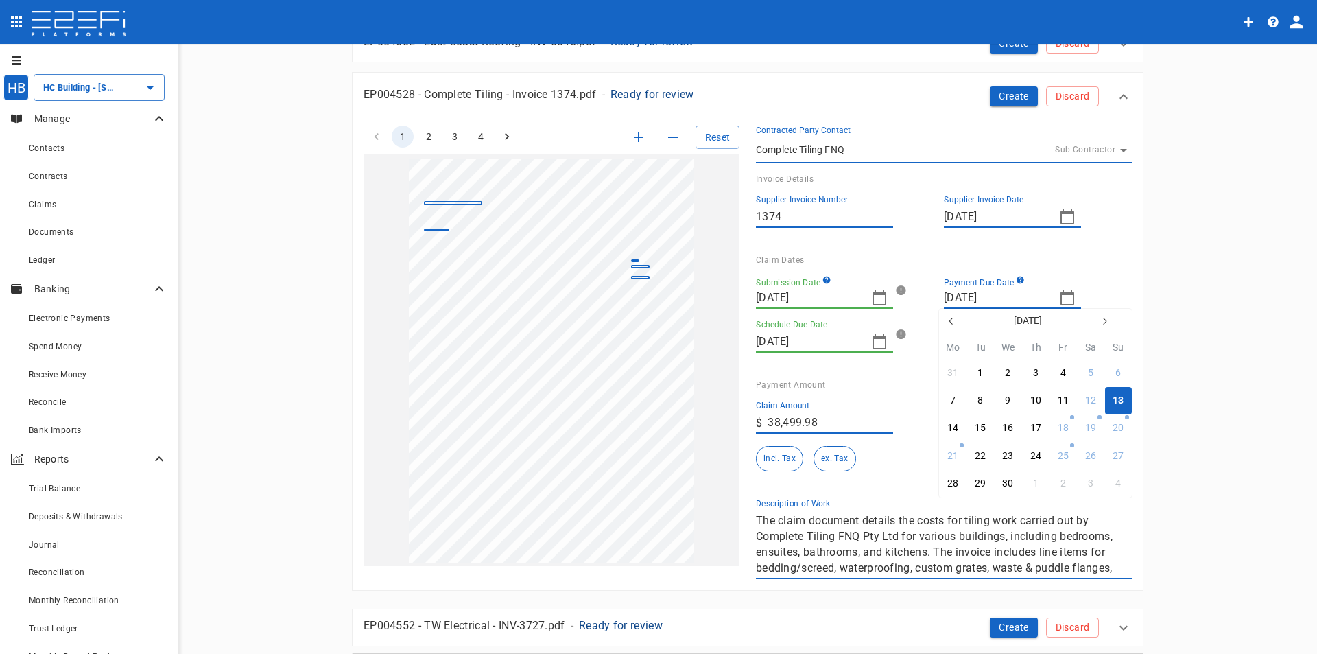
click at [1062, 296] on div at bounding box center [658, 327] width 1317 height 654
click at [1062, 296] on icon "button" at bounding box center [1067, 297] width 16 height 16
click at [1096, 255] on div at bounding box center [658, 327] width 1317 height 654
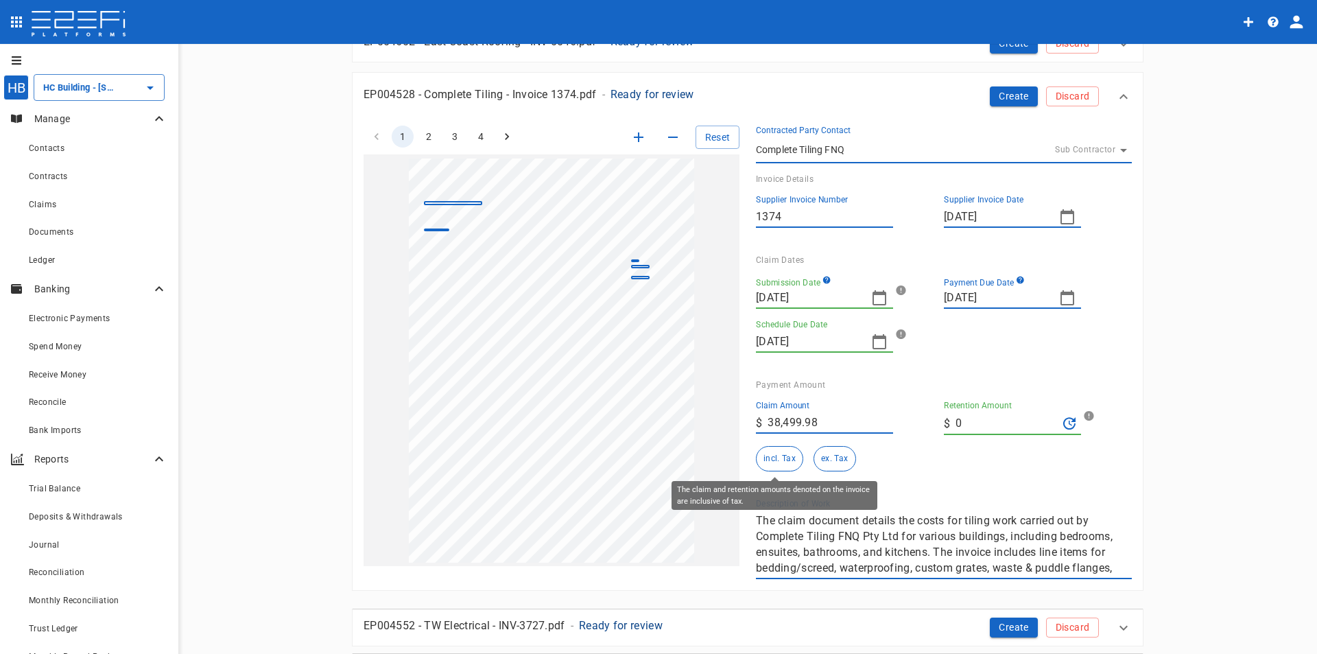
click at [763, 455] on button "incl. Tax" at bounding box center [779, 458] width 47 height 25
click at [422, 132] on button "2" at bounding box center [429, 137] width 22 height 22
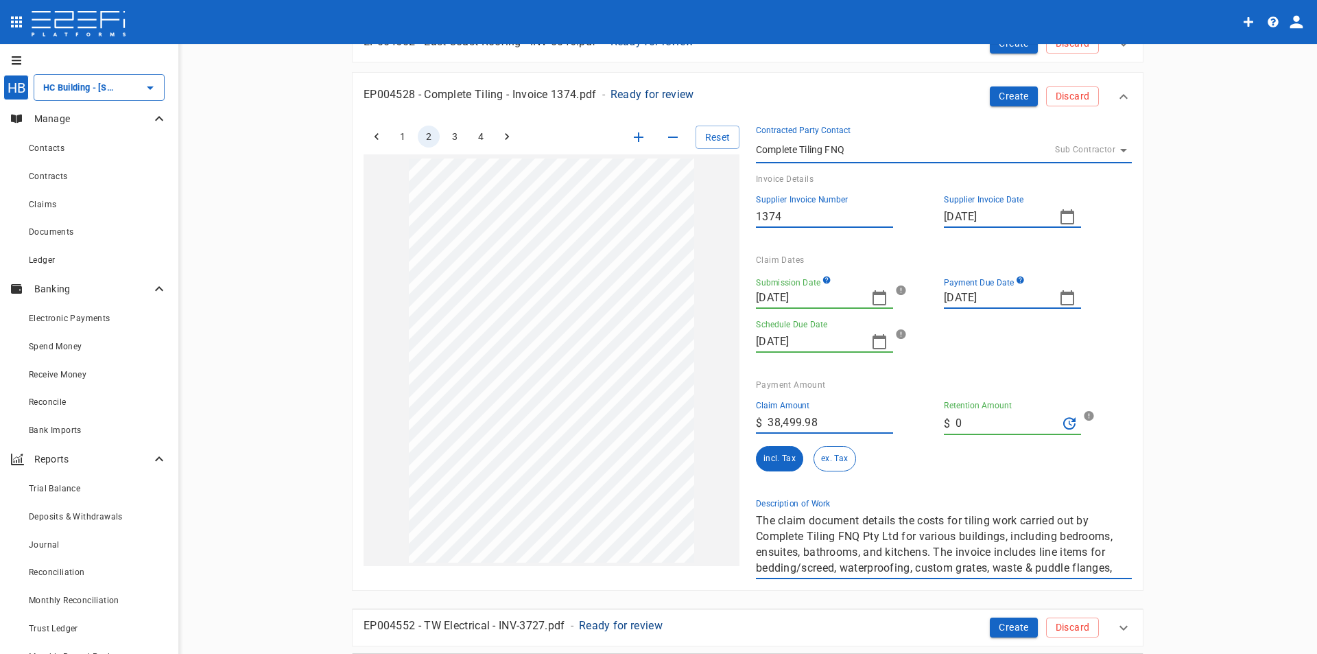
click at [422, 132] on button "2" at bounding box center [429, 137] width 22 height 22
click at [423, 134] on button "2" at bounding box center [429, 137] width 22 height 22
click at [451, 134] on button "3" at bounding box center [455, 137] width 22 height 22
click at [475, 141] on button "4" at bounding box center [481, 137] width 22 height 22
click at [370, 135] on icon "Go to previous page" at bounding box center [377, 137] width 14 height 14
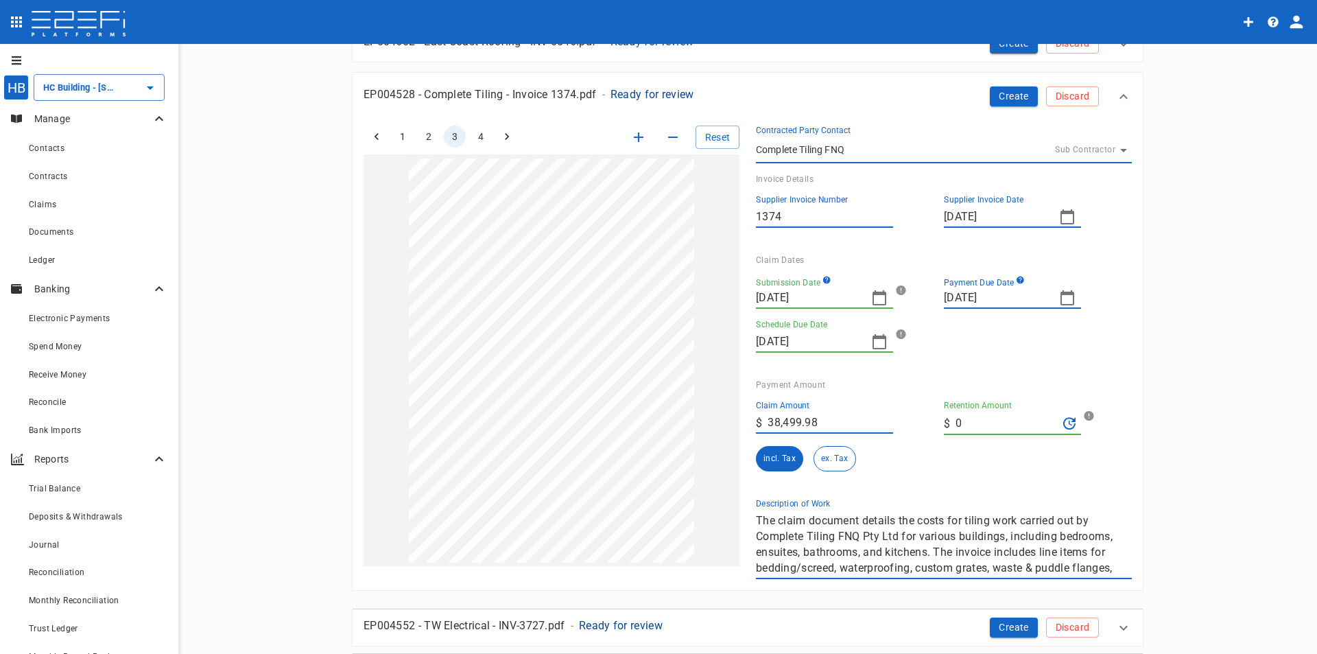
click at [370, 141] on icon "Go to previous page" at bounding box center [377, 137] width 14 height 14
click at [370, 140] on icon "Go to previous page" at bounding box center [377, 137] width 14 height 14
click at [367, 140] on li "pagination navigation" at bounding box center [377, 137] width 26 height 22
click at [1003, 98] on button "Create" at bounding box center [1014, 96] width 48 height 20
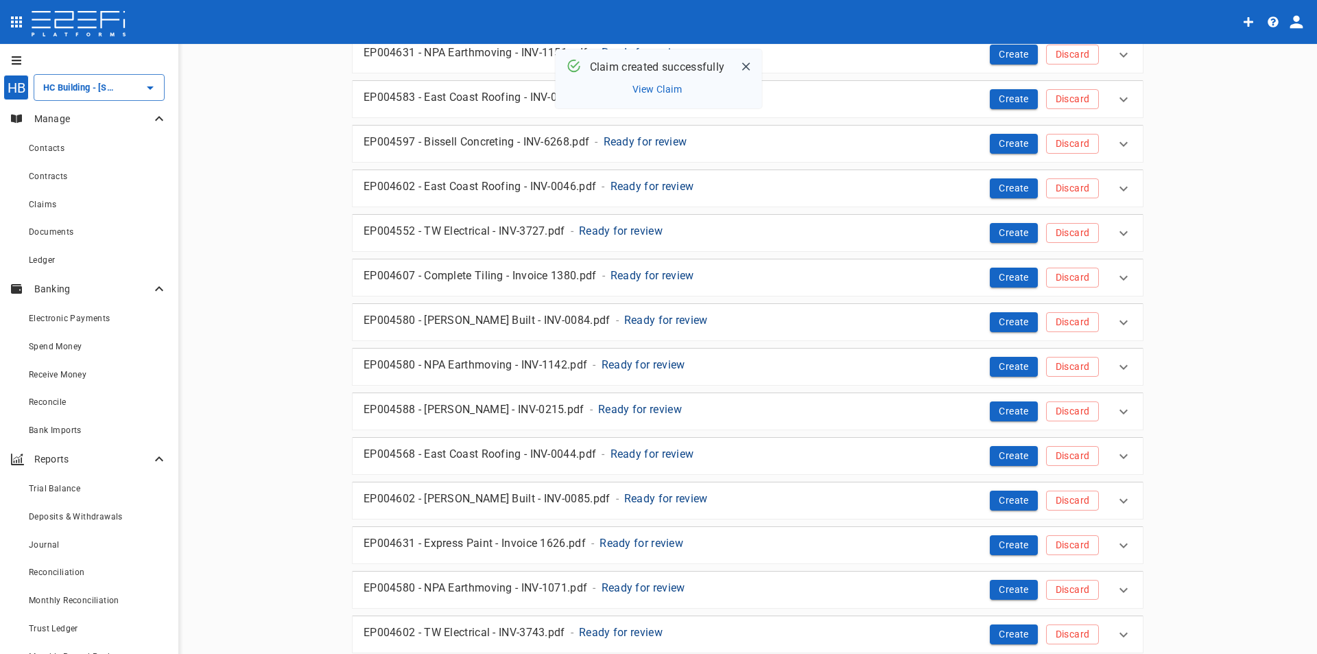
scroll to position [0, 0]
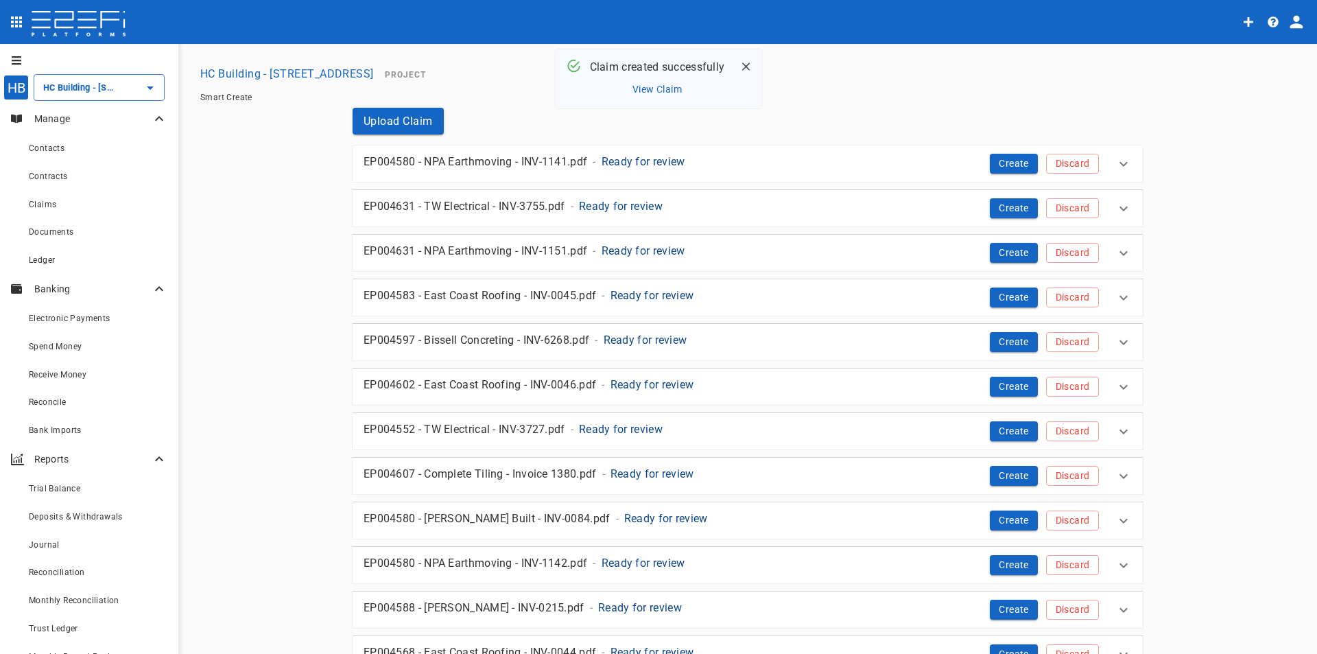
click at [350, 72] on button "HC Building - [STREET_ADDRESS]" at bounding box center [287, 73] width 185 height 27
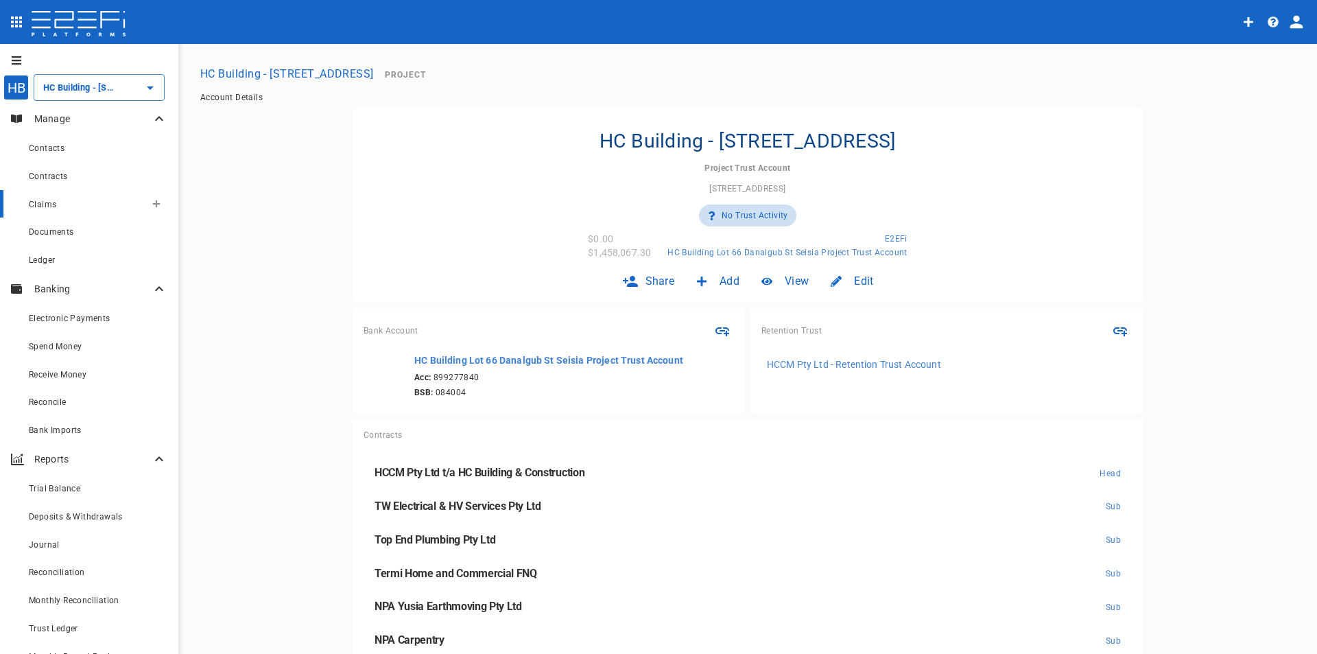
click at [53, 207] on span "Claims" at bounding box center [42, 205] width 27 height 10
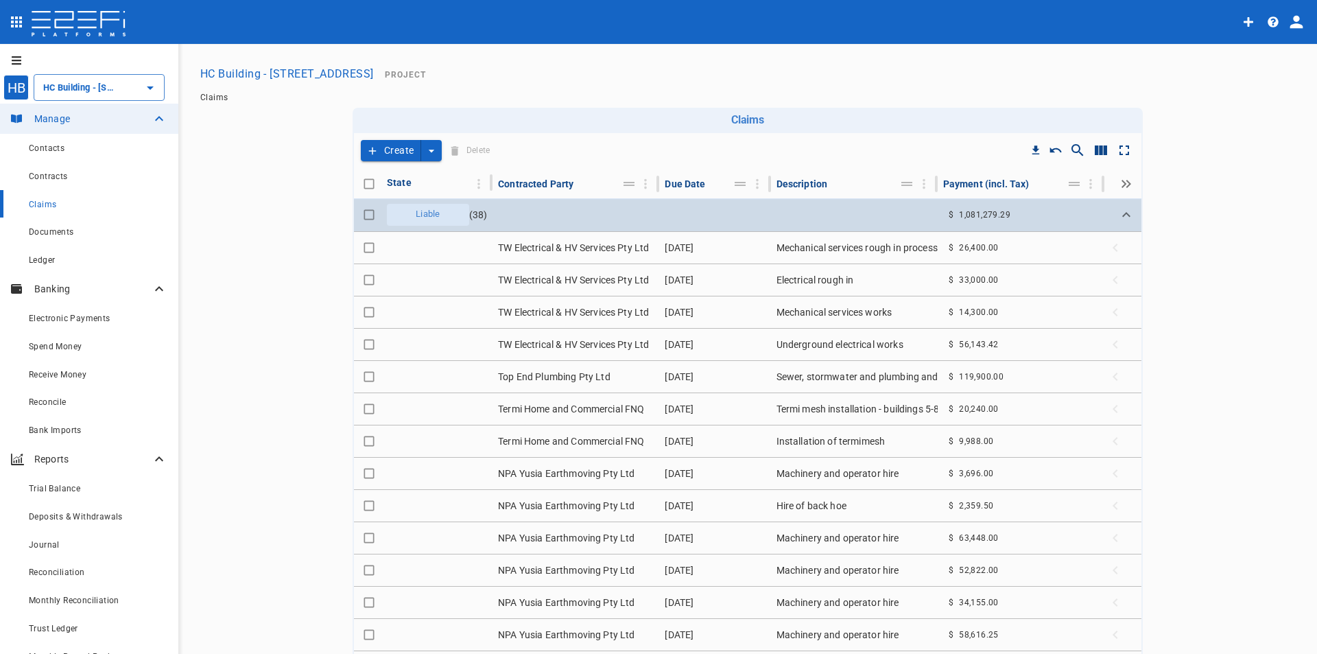
click at [434, 217] on span "Liable" at bounding box center [427, 214] width 40 height 13
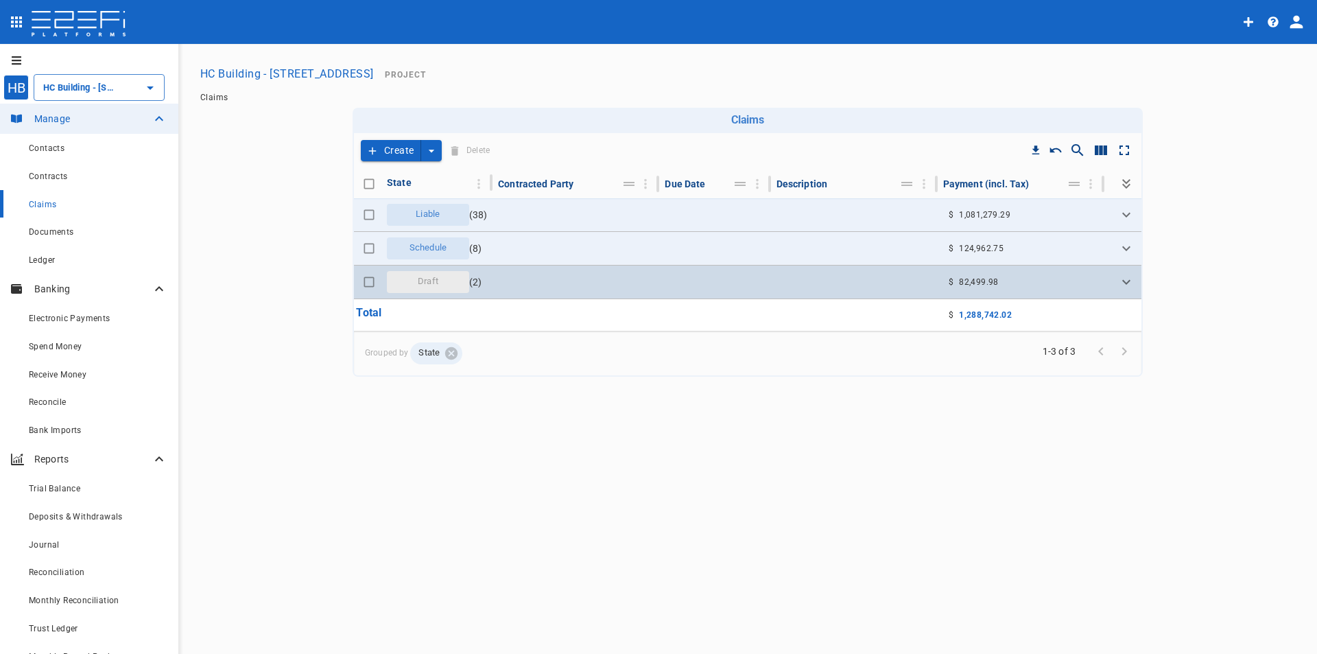
click at [431, 285] on span "Draft" at bounding box center [427, 281] width 37 height 13
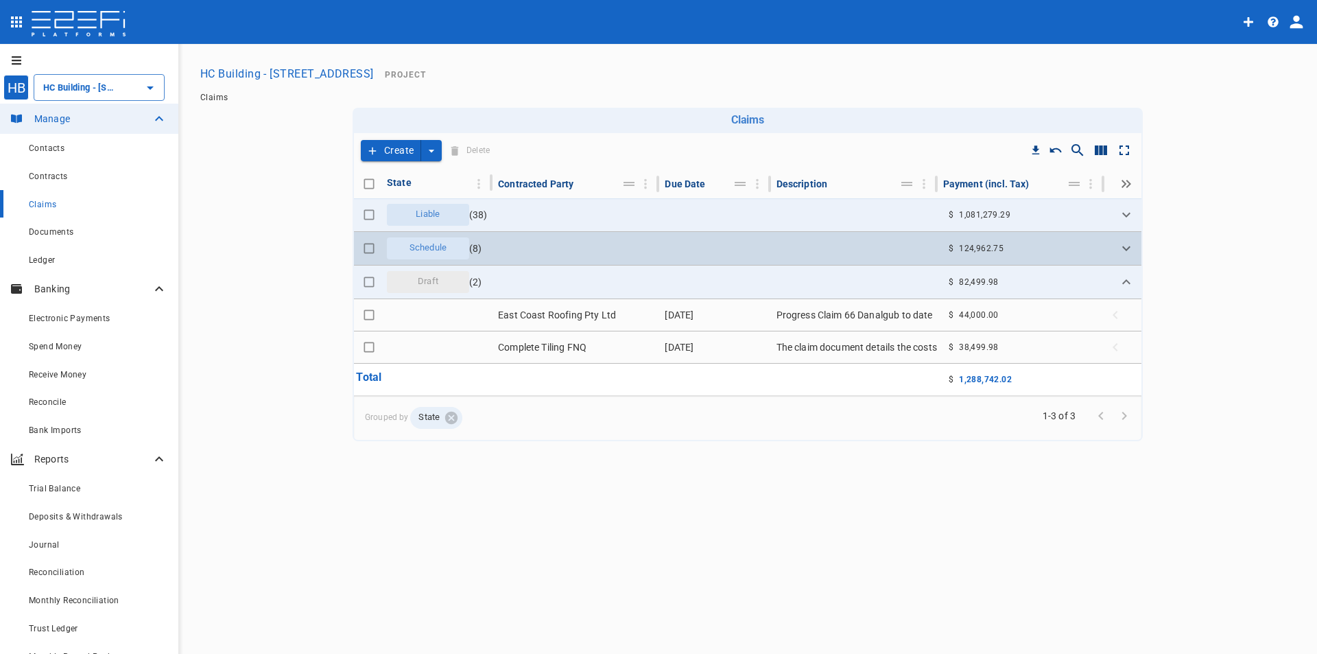
click at [453, 242] on span "Schedule" at bounding box center [427, 247] width 53 height 13
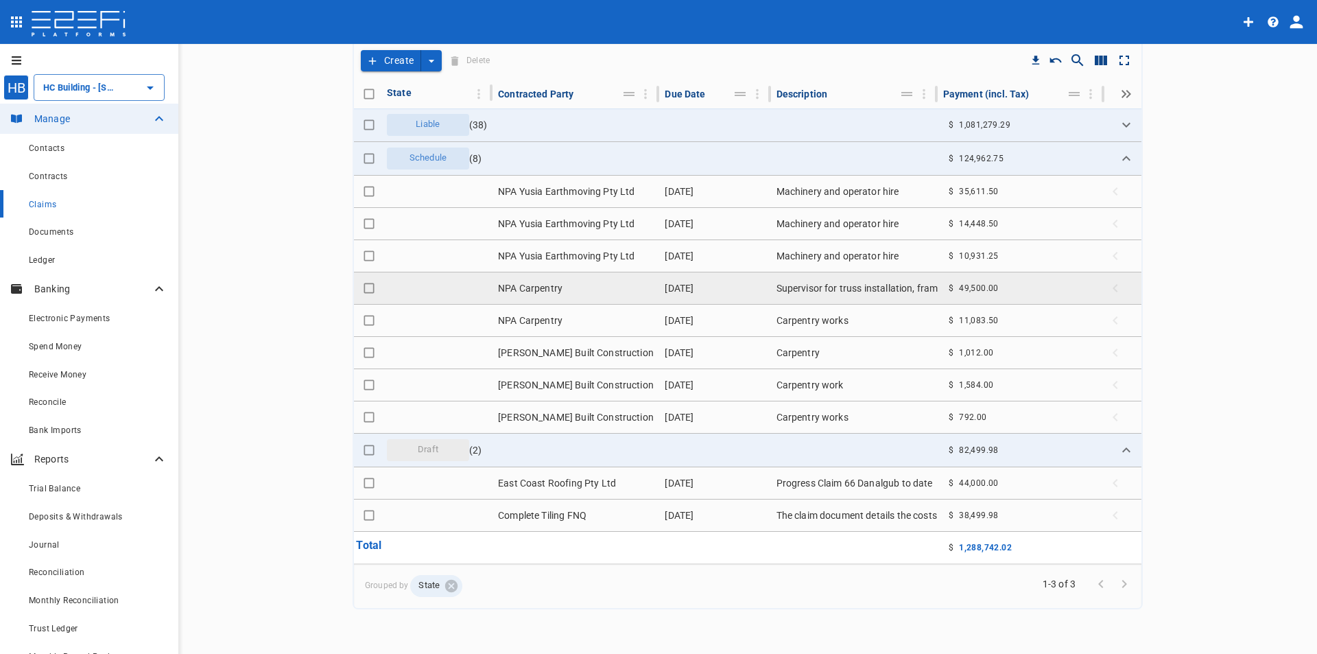
scroll to position [91, 0]
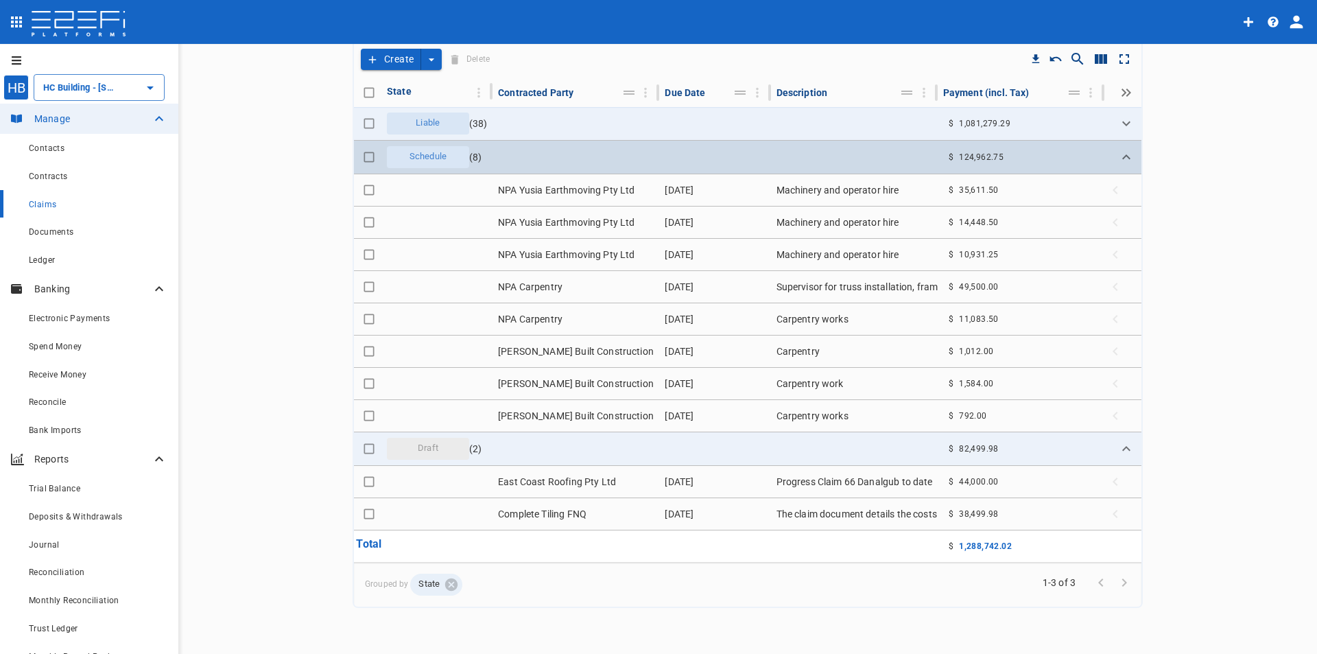
click at [405, 163] on span "Schedule" at bounding box center [427, 156] width 53 height 13
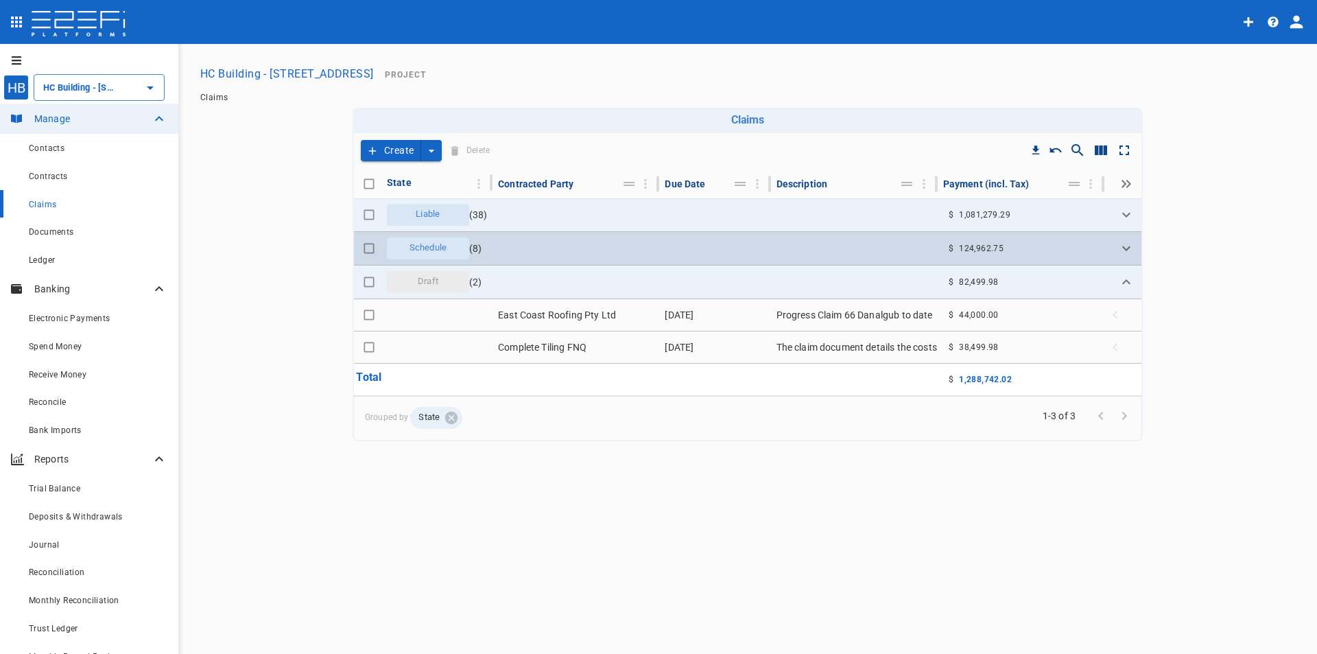
scroll to position [0, 0]
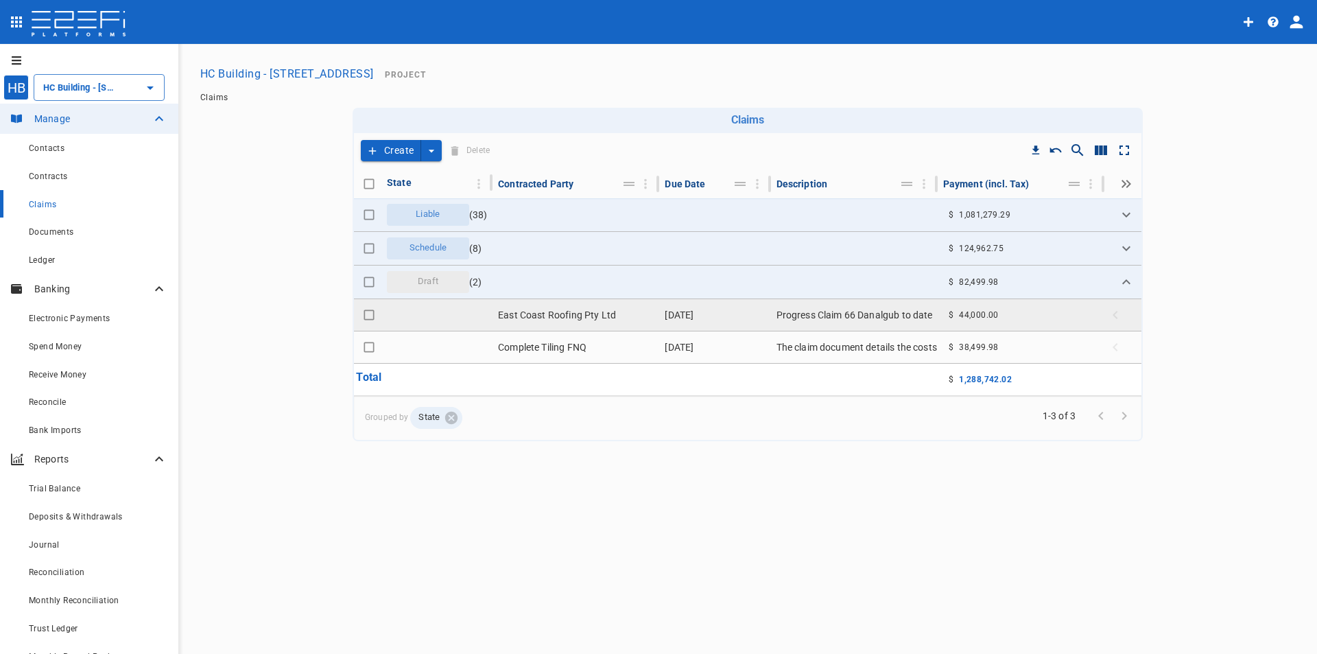
click at [894, 317] on td "Progress Claim 66 Danalgub to date" at bounding box center [854, 315] width 167 height 32
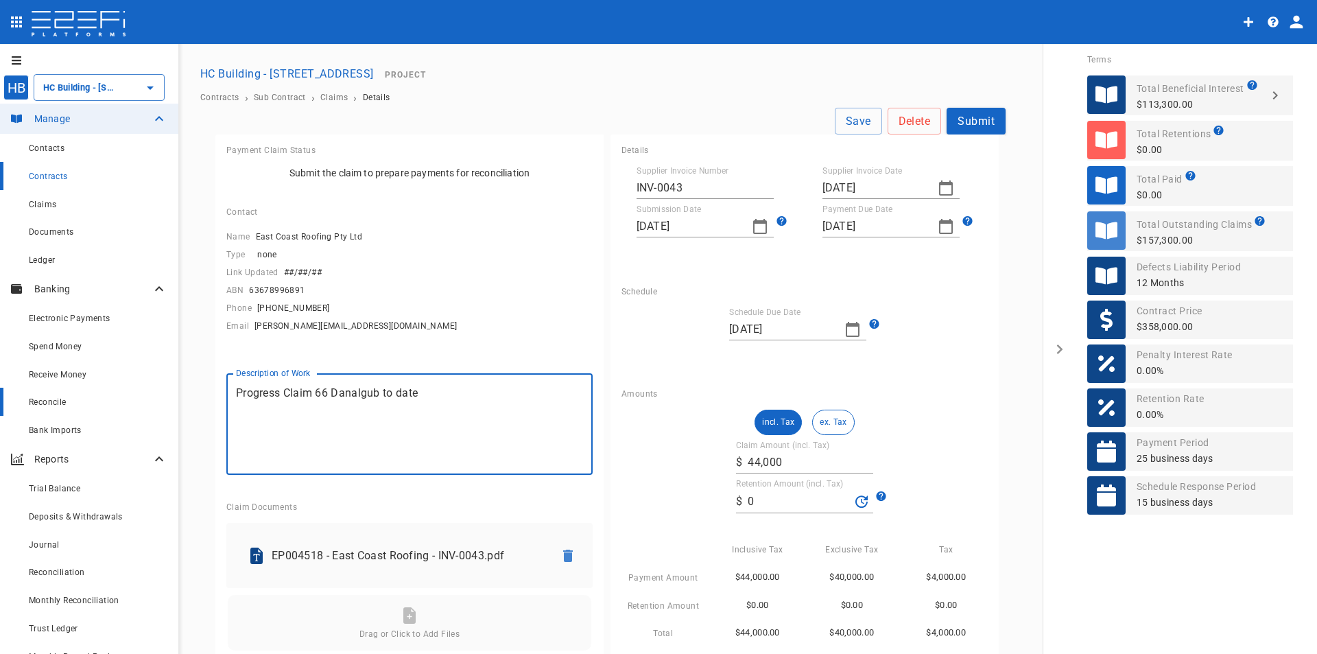
drag, startPoint x: 440, startPoint y: 399, endPoint x: 64, endPoint y: 412, distance: 376.1
click at [64, 412] on div "HB HC Building - Lot 66 Danalgub St ​ Manage Contacts Contracts Claims Document…" at bounding box center [658, 420] width 1284 height 721
type textarea "Roofing works"
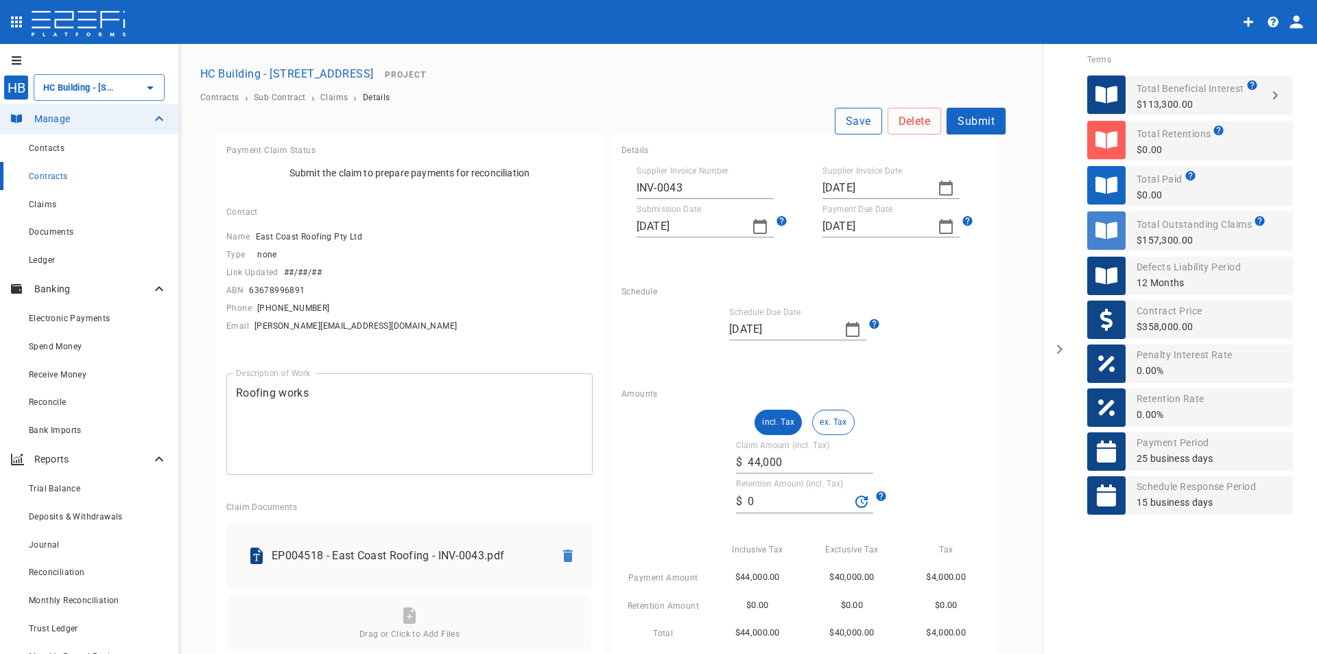
click at [854, 121] on button "Save" at bounding box center [858, 121] width 47 height 27
click at [312, 71] on button "HC Building - [STREET_ADDRESS]" at bounding box center [287, 73] width 185 height 27
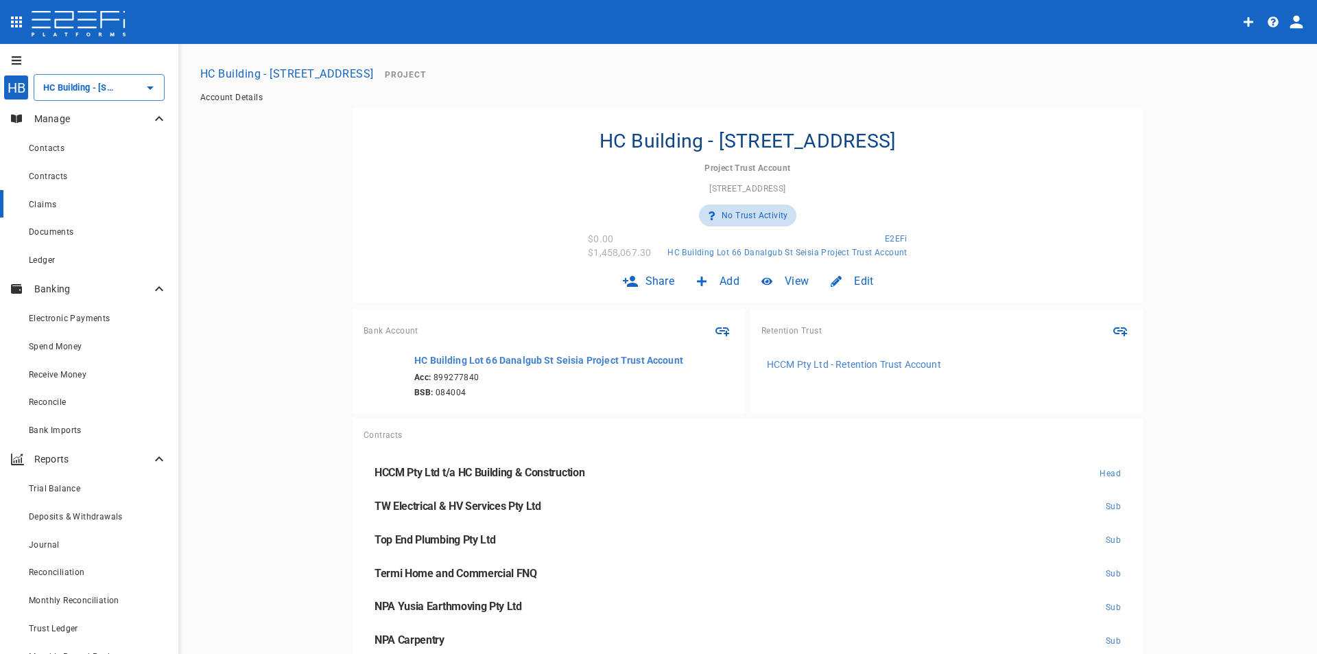
click at [47, 210] on div "Claims" at bounding box center [98, 203] width 139 height 17
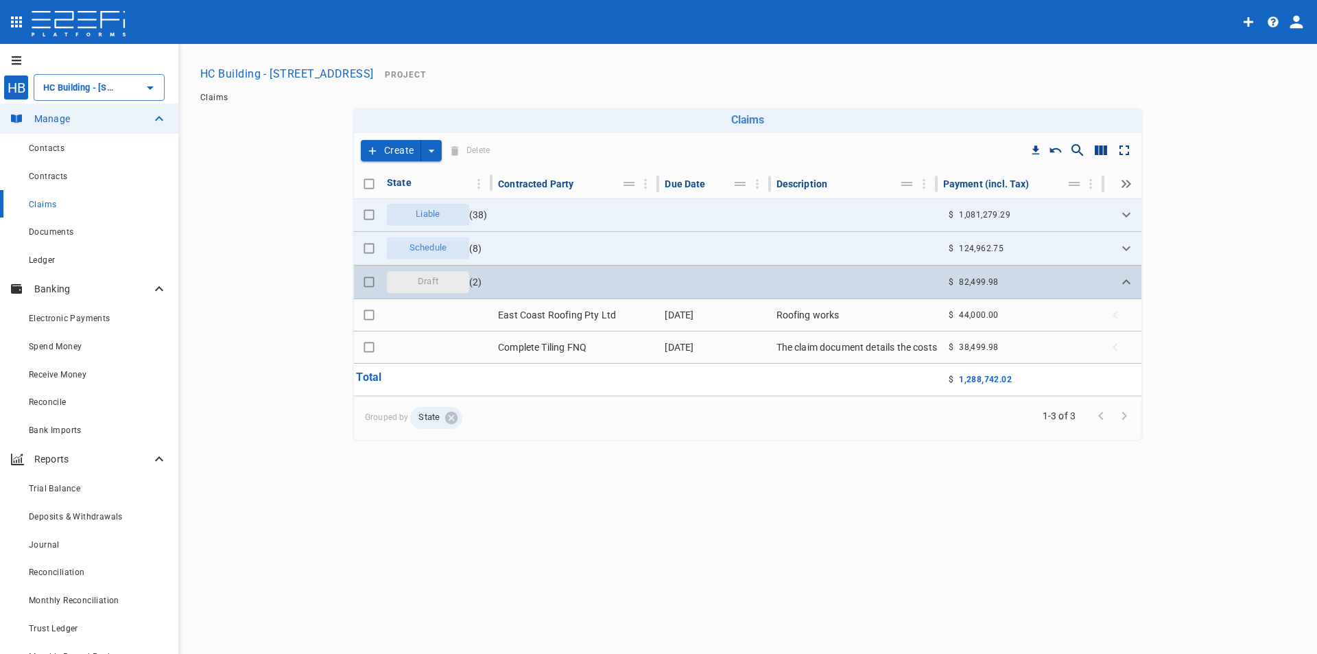
click at [414, 284] on span "Draft" at bounding box center [427, 281] width 37 height 13
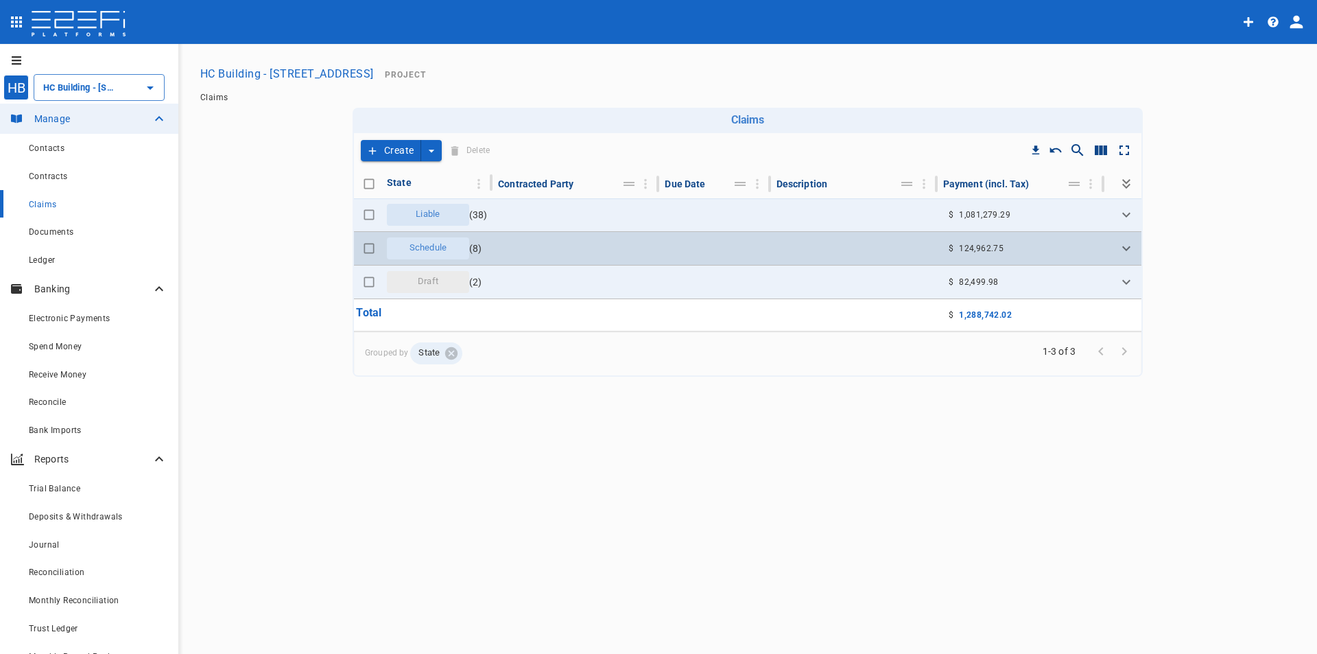
click at [425, 249] on span "Schedule" at bounding box center [427, 247] width 53 height 13
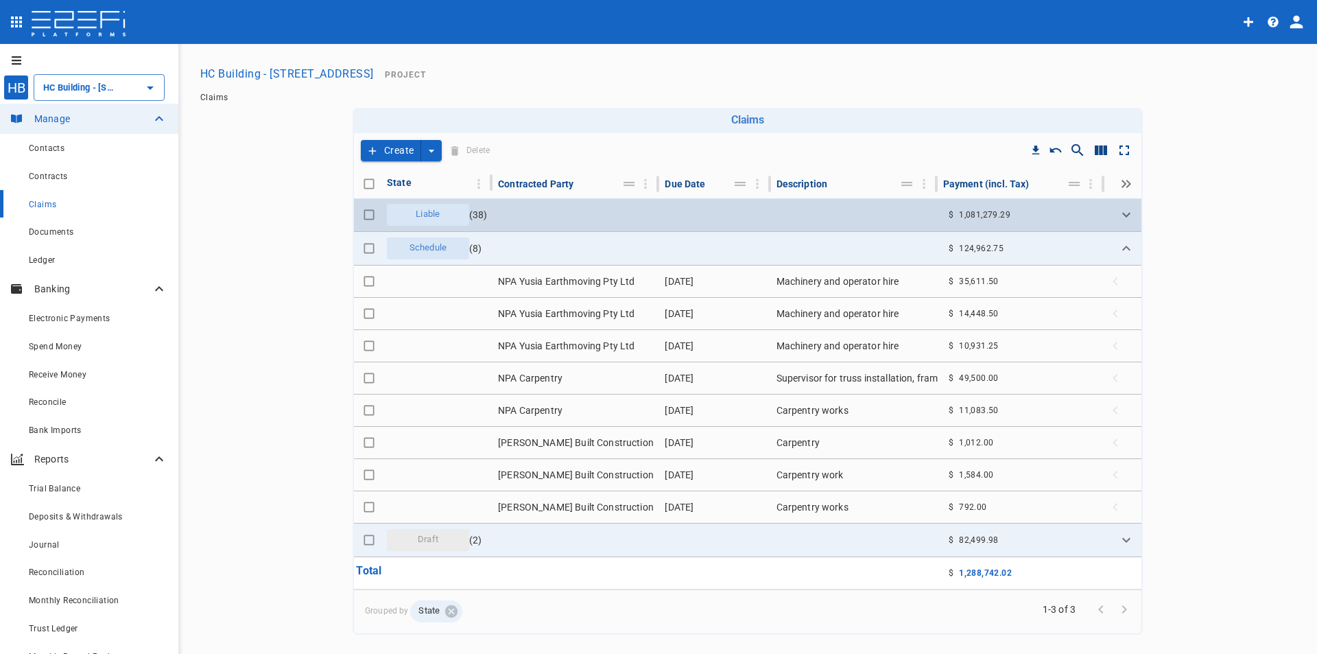
click at [435, 221] on div "Liable" at bounding box center [428, 215] width 82 height 22
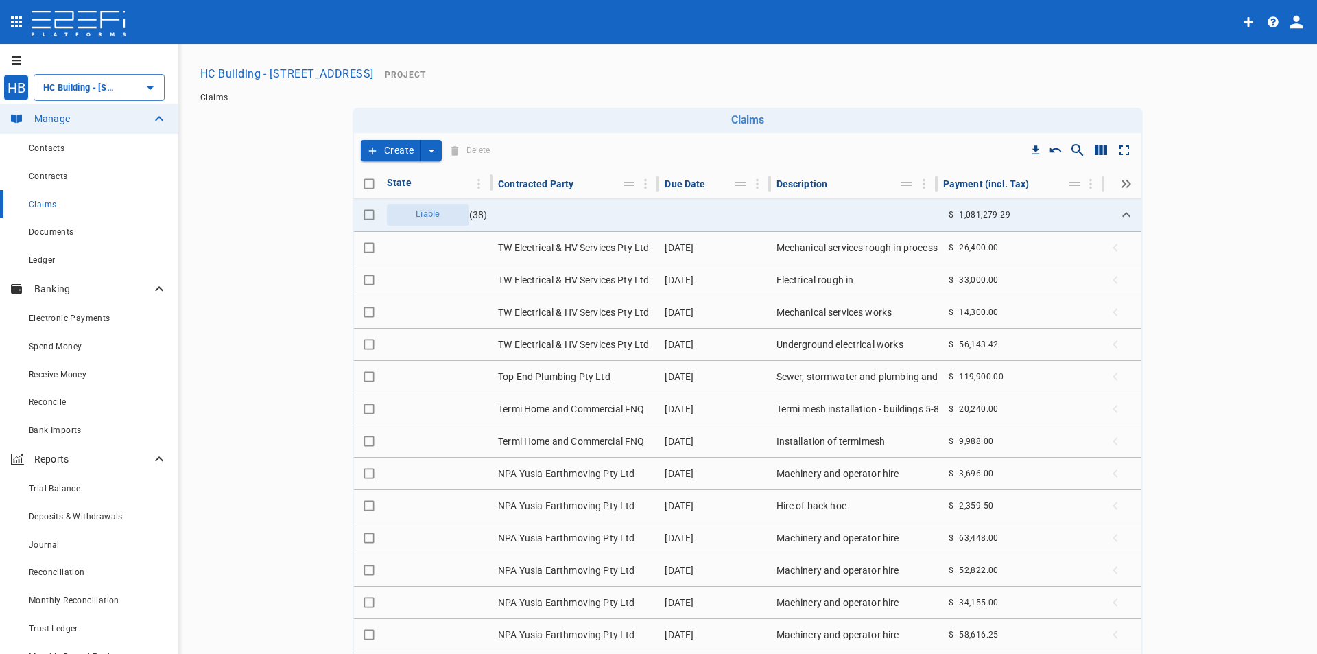
click at [437, 154] on div "Create Delete" at bounding box center [429, 151] width 140 height 24
click at [435, 154] on button "create claim type options" at bounding box center [431, 150] width 21 height 21
click at [433, 152] on button "create claim type options" at bounding box center [431, 150] width 21 height 21
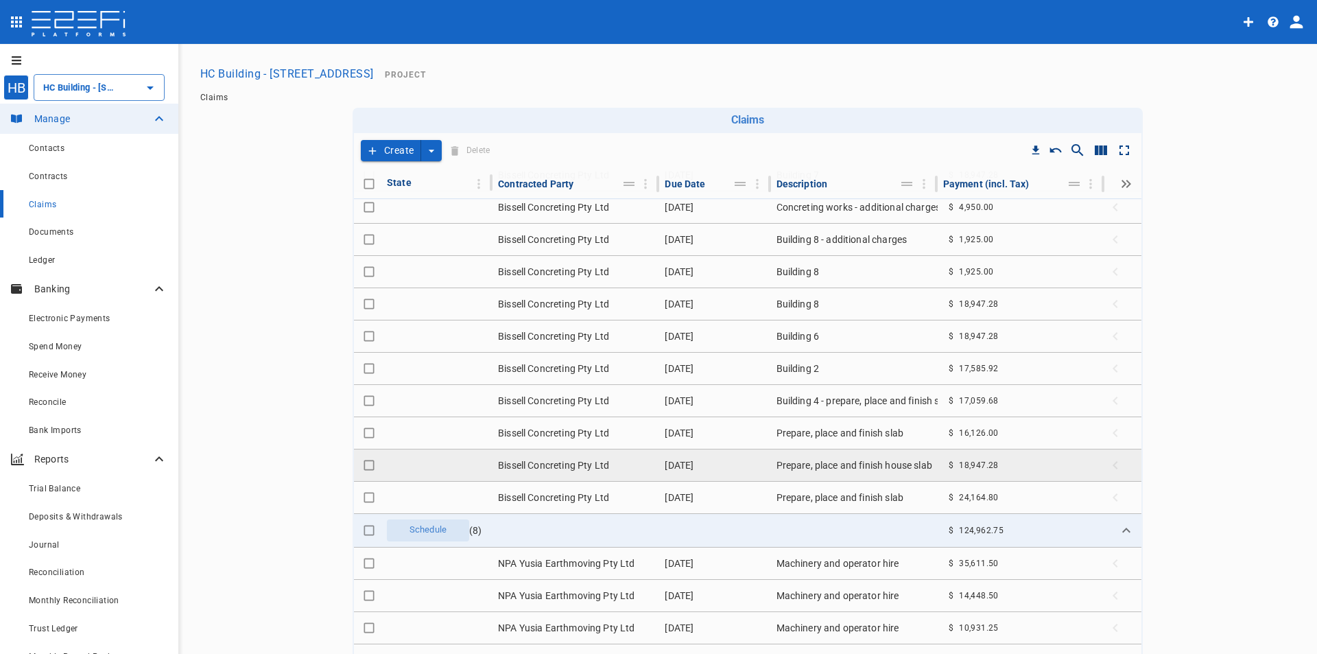
scroll to position [1071, 0]
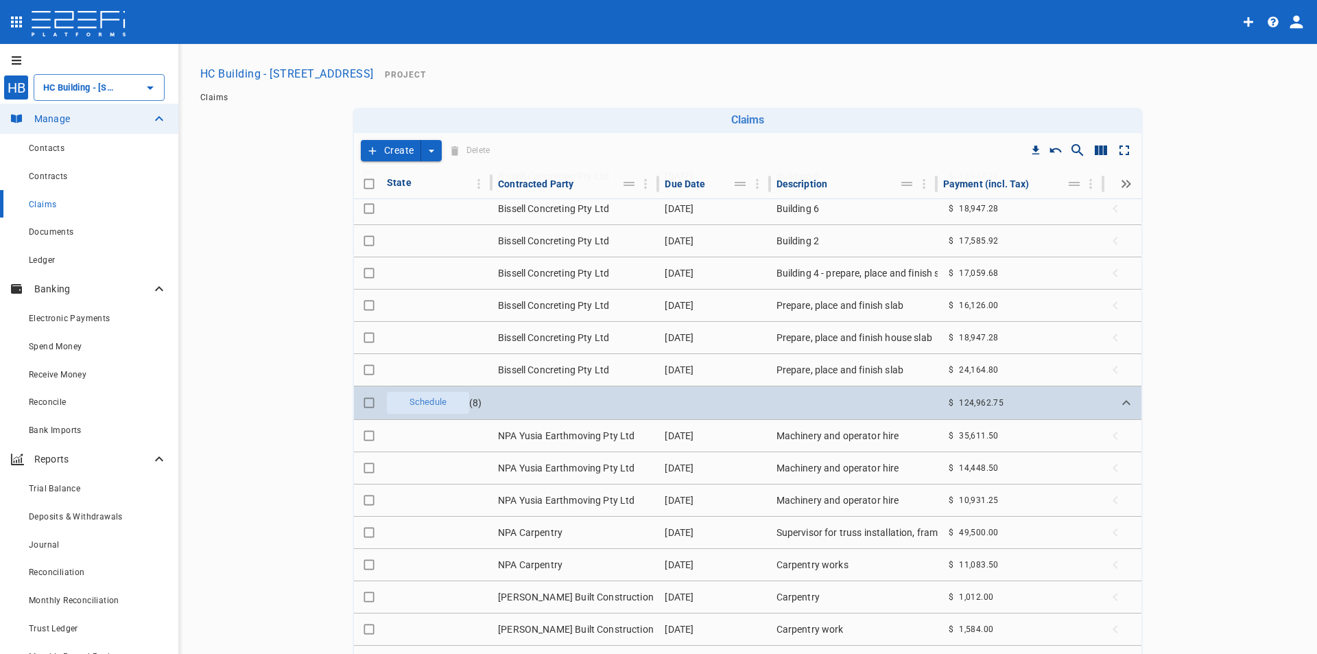
click at [427, 402] on span "Schedule" at bounding box center [427, 402] width 53 height 13
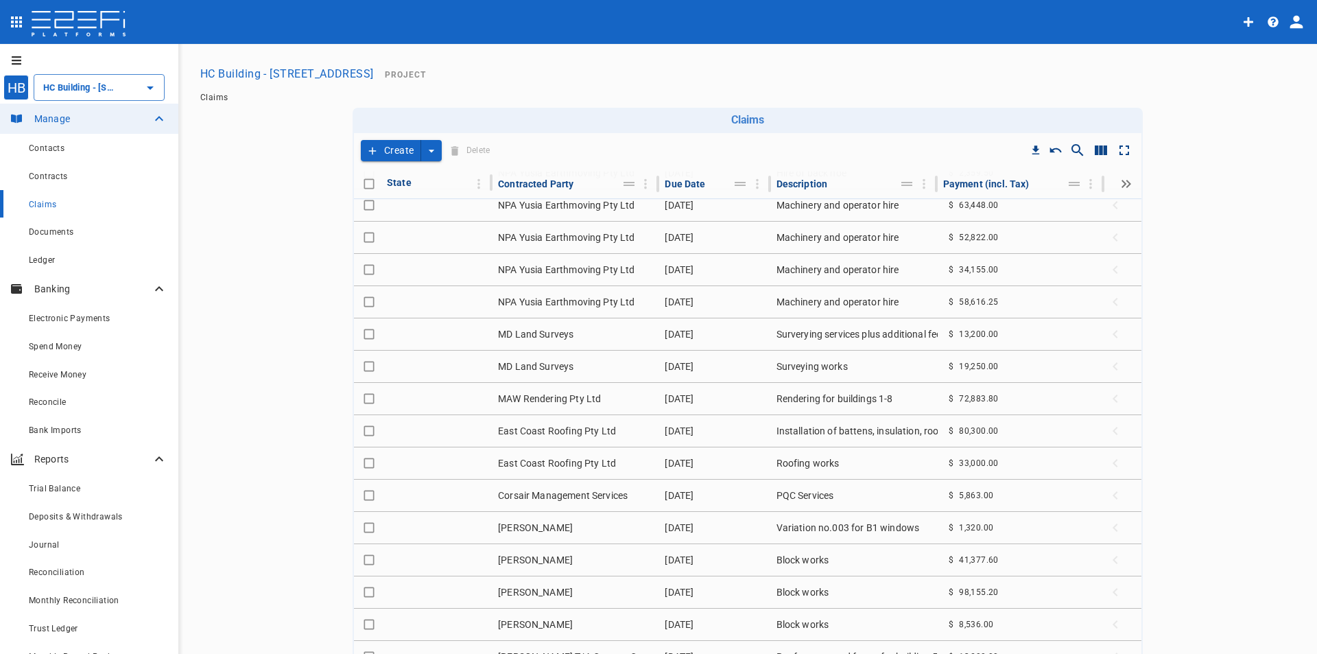
scroll to position [813, 0]
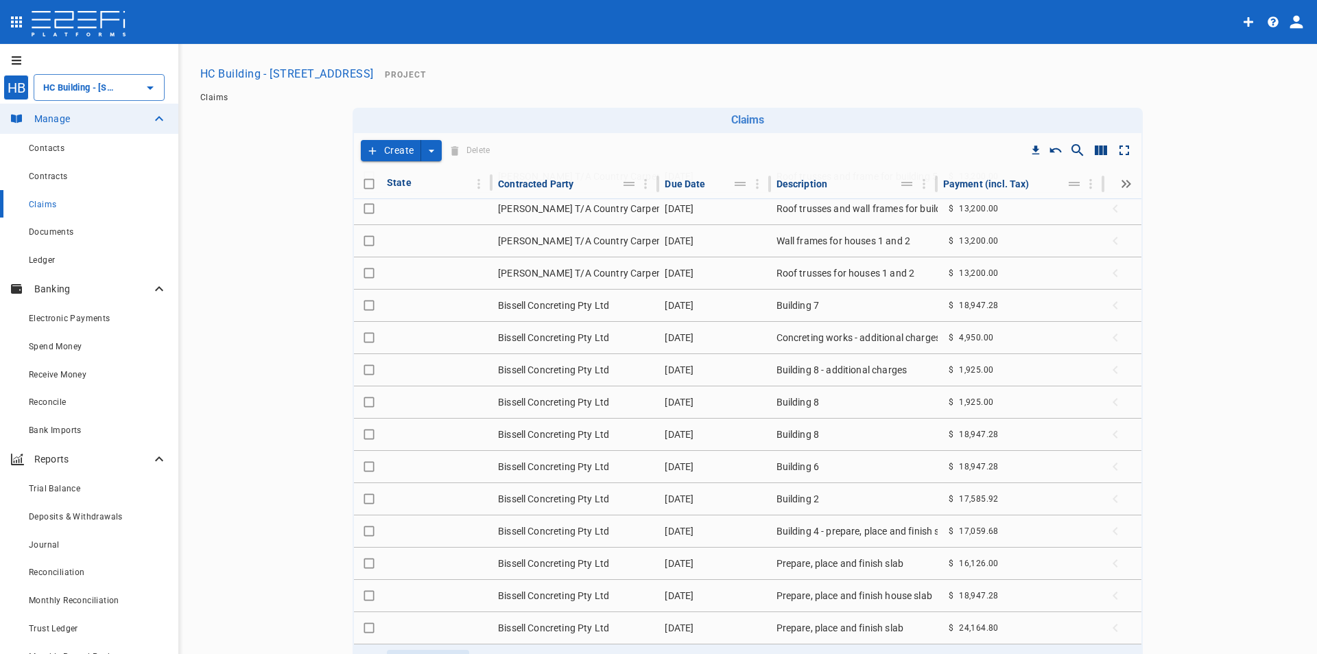
click at [295, 69] on button "HC Building - [STREET_ADDRESS]" at bounding box center [287, 73] width 185 height 27
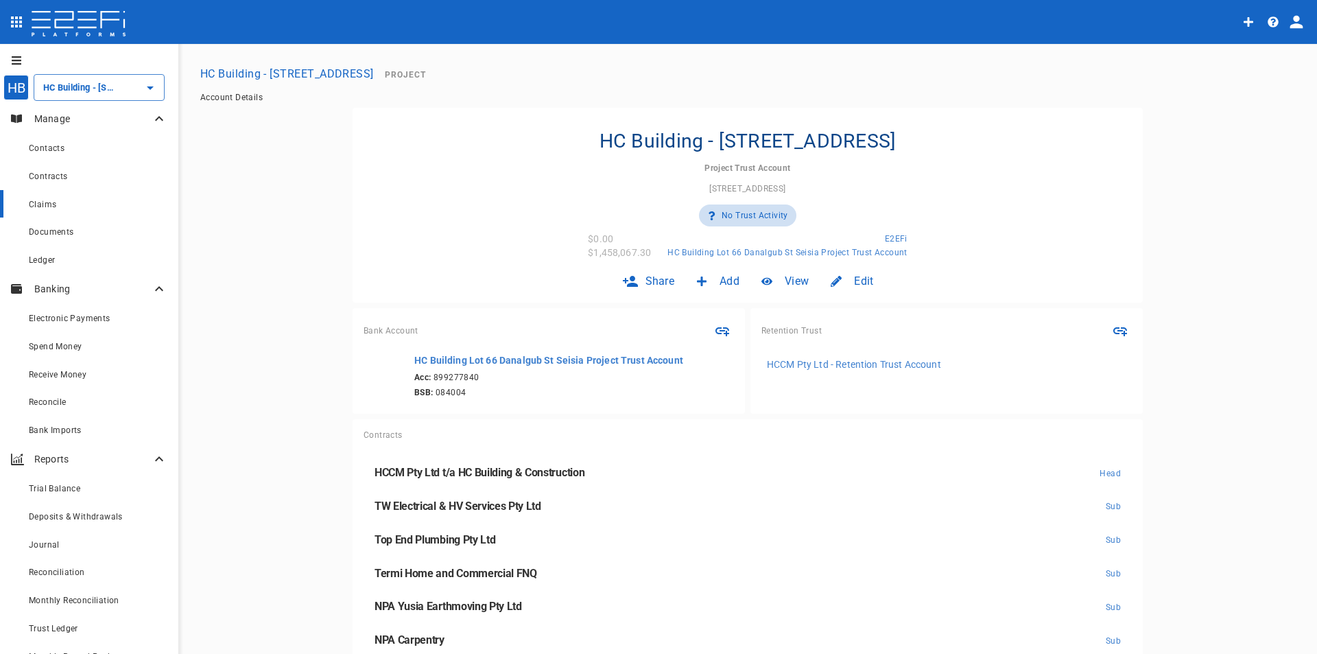
click at [51, 206] on span "Claims" at bounding box center [42, 205] width 27 height 10
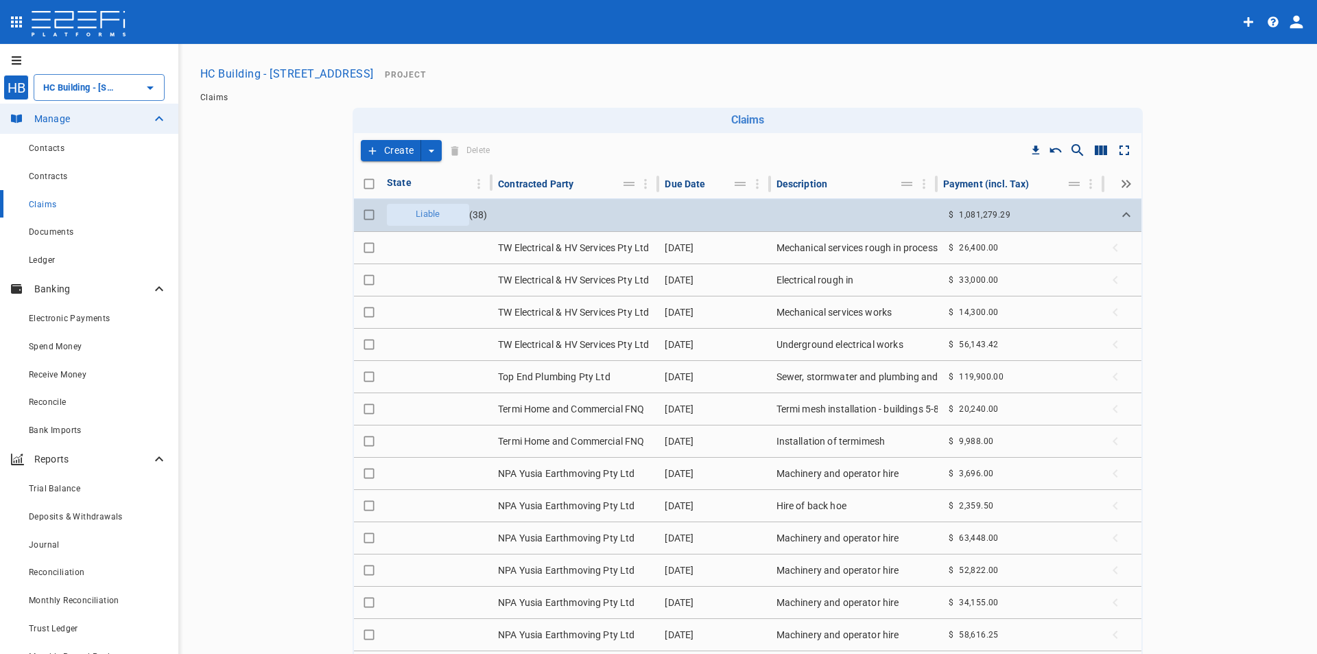
click at [1118, 221] on icon "Expand" at bounding box center [1126, 214] width 16 height 16
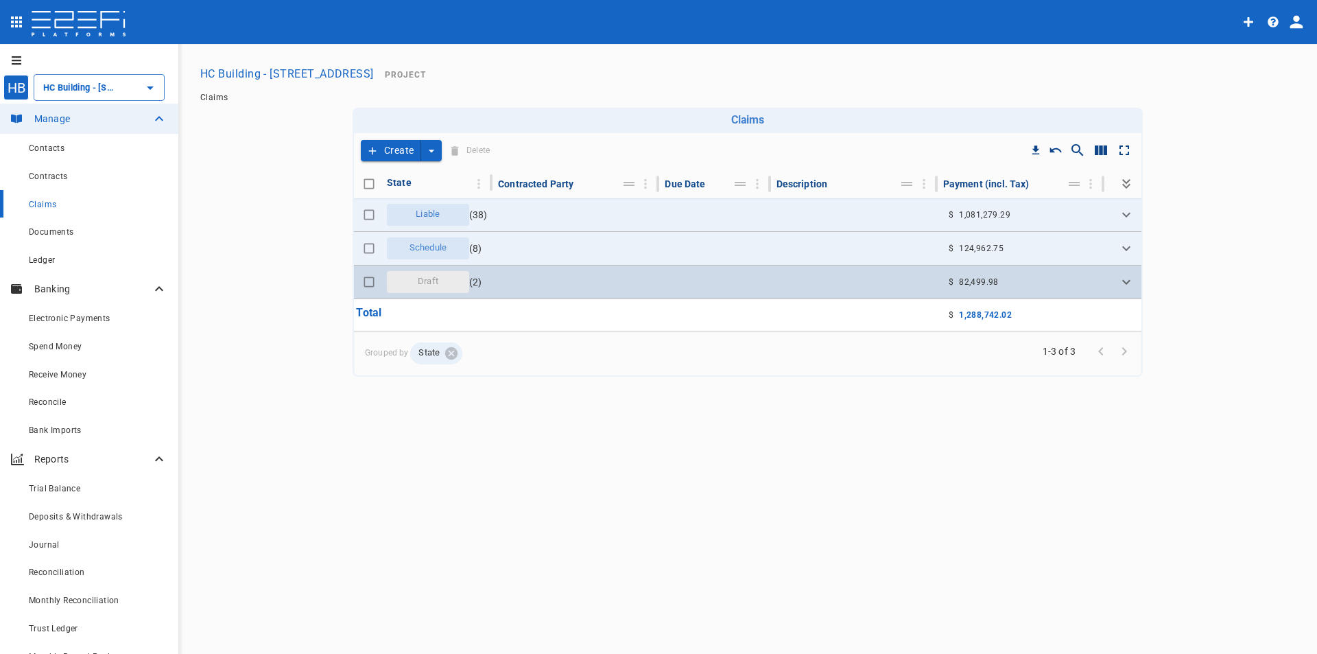
click at [458, 279] on div "Draft" at bounding box center [428, 282] width 82 height 22
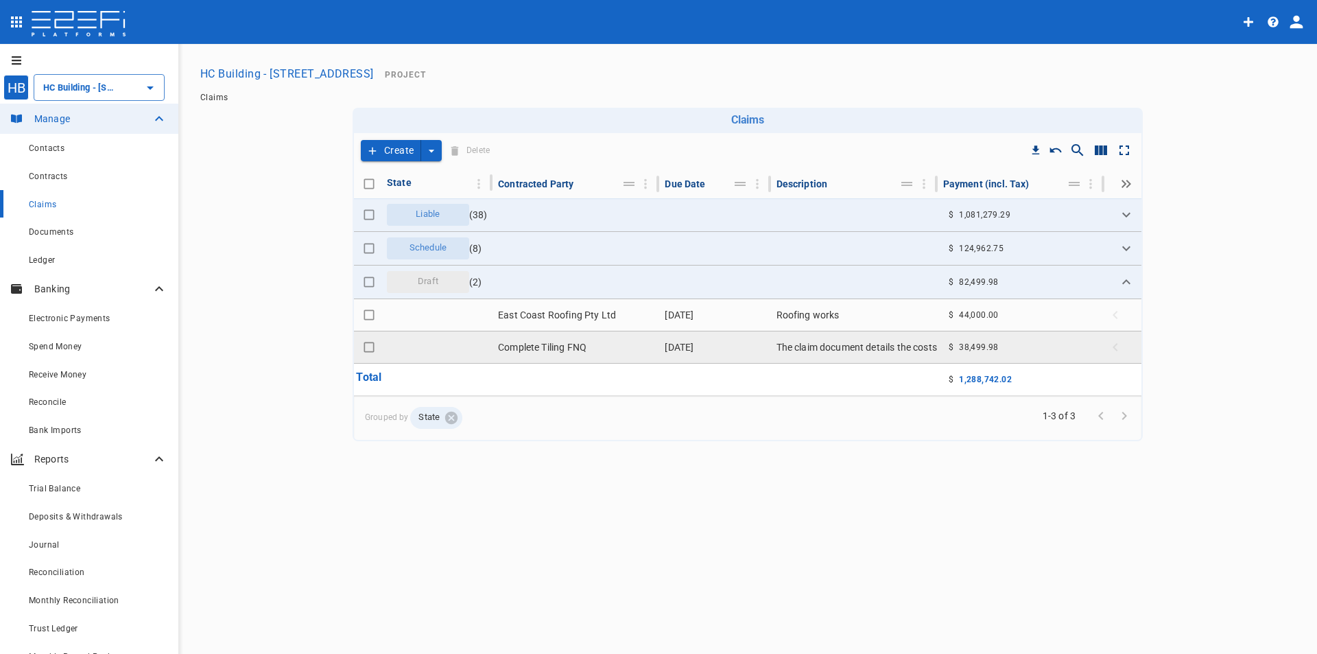
click at [827, 344] on td "The claim document details the costs for tiling work carried out by Complete Ti…" at bounding box center [854, 347] width 167 height 32
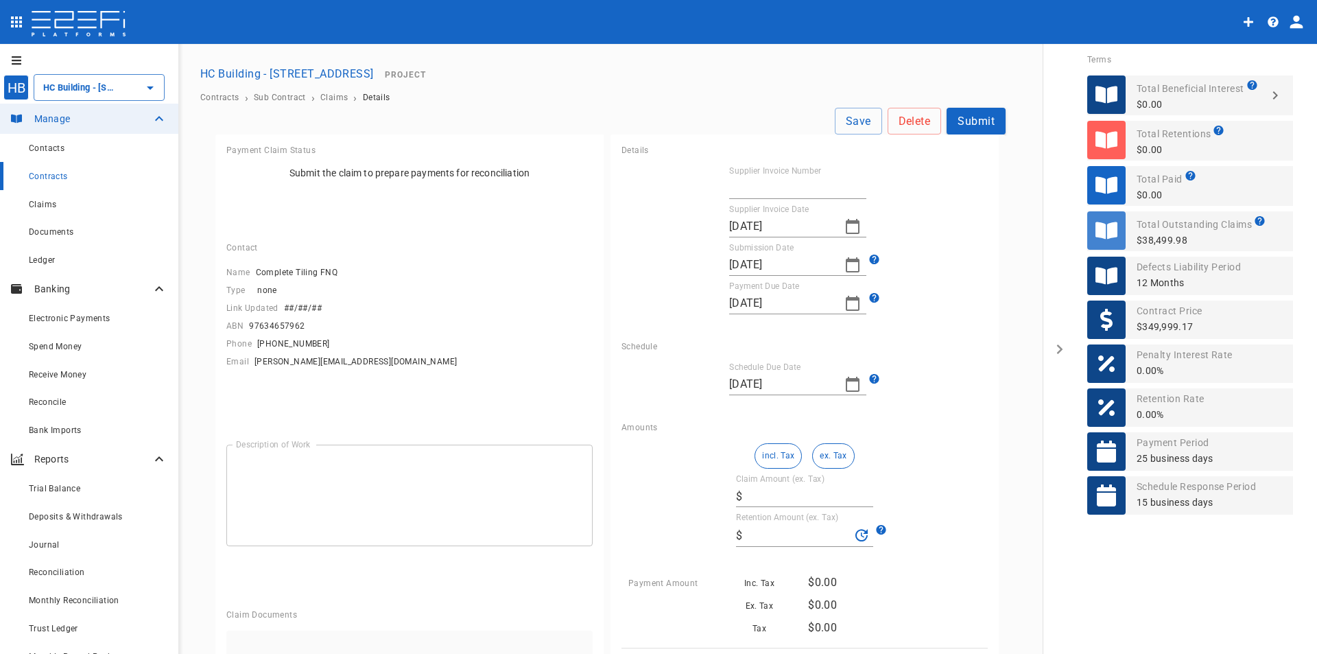
type textarea "The claim document details the costs for tiling work carried out by Complete Ti…"
type input "1374"
type input "03/04/2025"
type input "[DATE]"
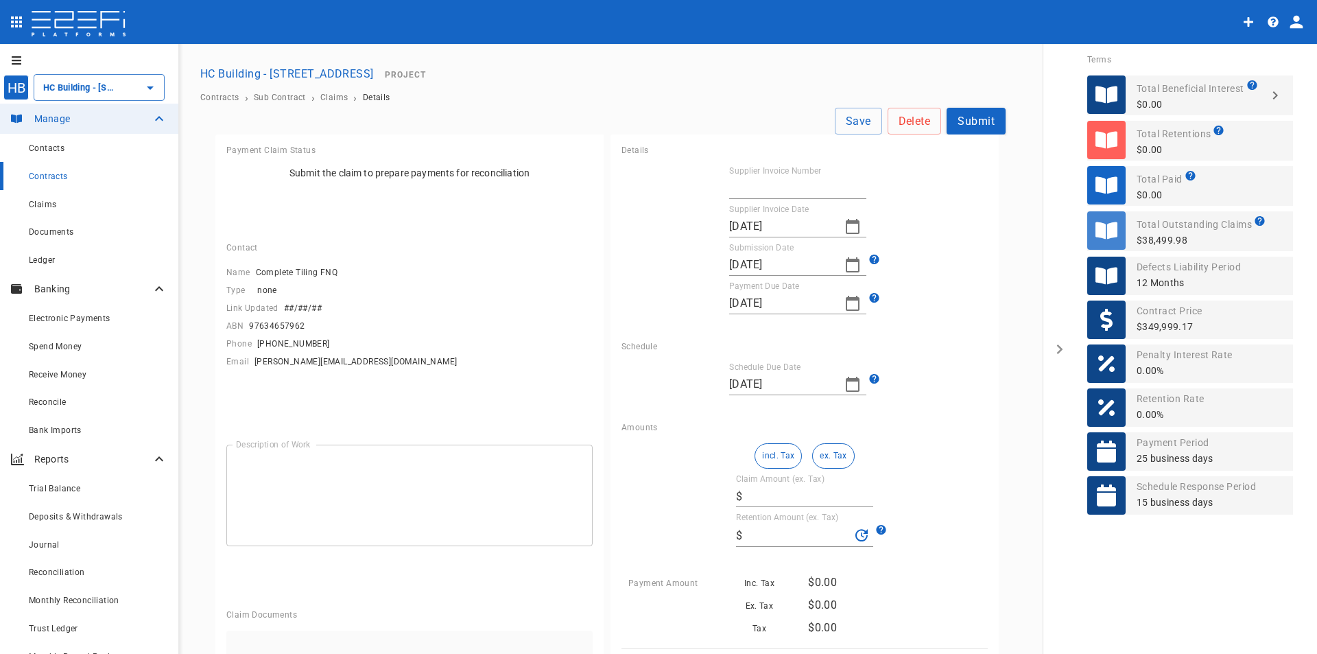
type input "29/04/2025"
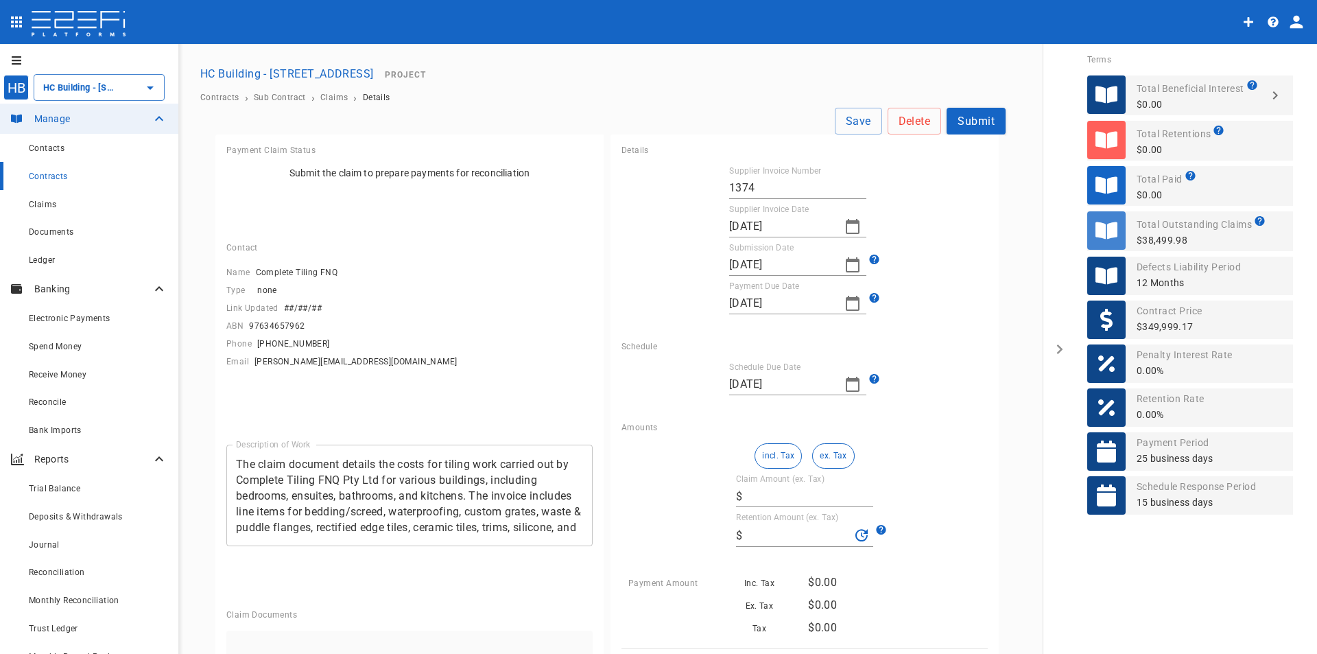
type input "38,499.98"
type input "0"
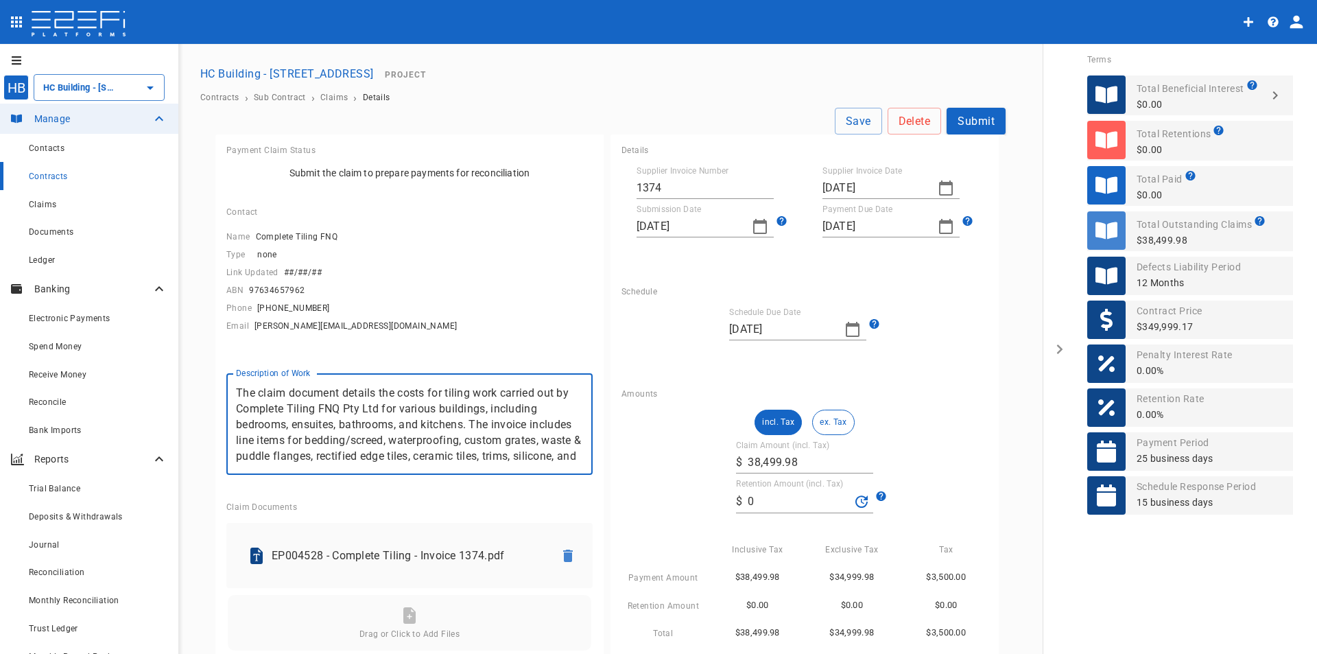
scroll to position [16, 0]
drag, startPoint x: 233, startPoint y: 390, endPoint x: 667, endPoint y: 474, distance: 443.0
click at [667, 474] on div "Payment Claim Status Submit the claim to prepare payments for reconciliation Co…" at bounding box center [610, 457] width 790 height 647
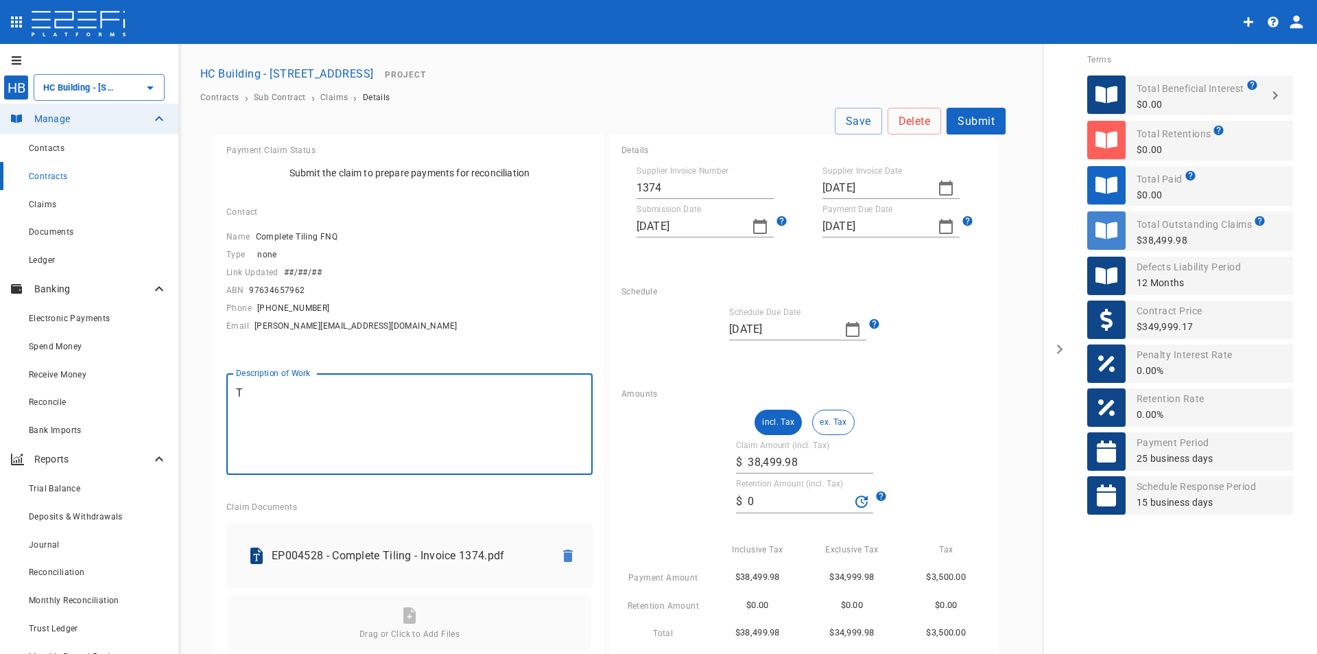
scroll to position [0, 0]
type textarea "Tiling works"
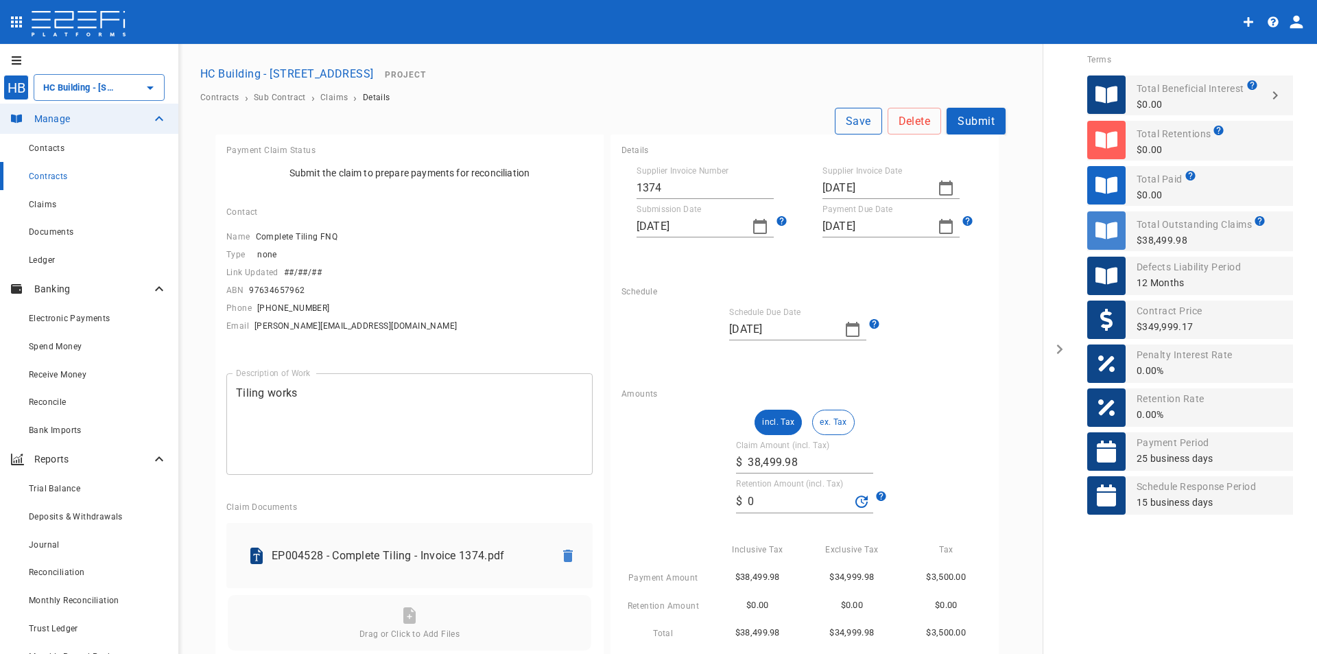
click at [851, 129] on button "Save" at bounding box center [858, 121] width 47 height 27
click at [282, 94] on span "Sub Contract" at bounding box center [280, 98] width 52 height 10
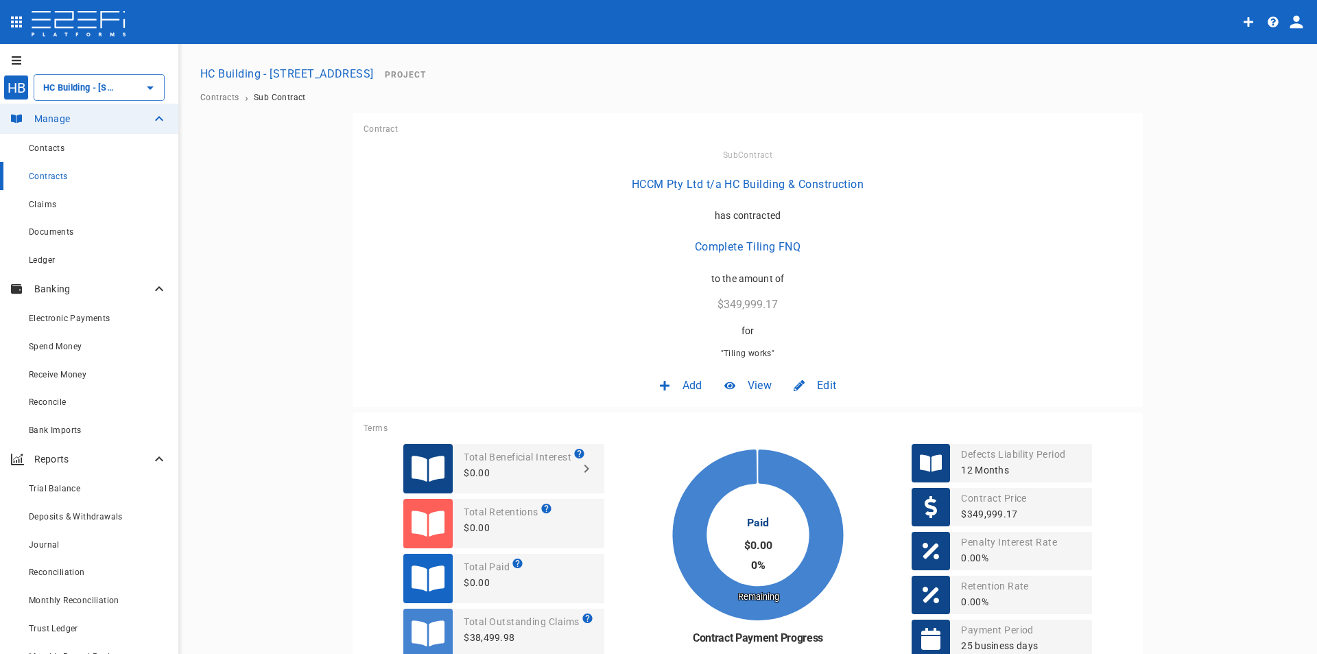
click at [302, 73] on button "HC Building - [STREET_ADDRESS]" at bounding box center [287, 73] width 185 height 27
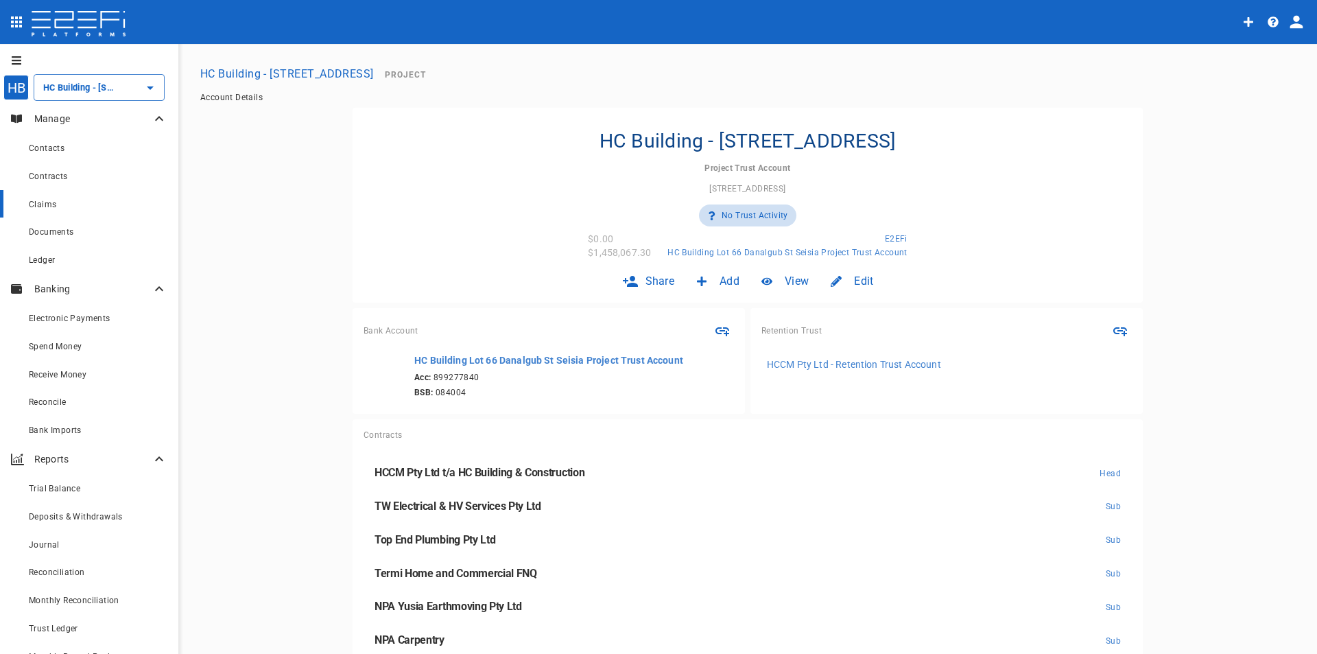
click at [49, 204] on span "Claims" at bounding box center [42, 205] width 27 height 10
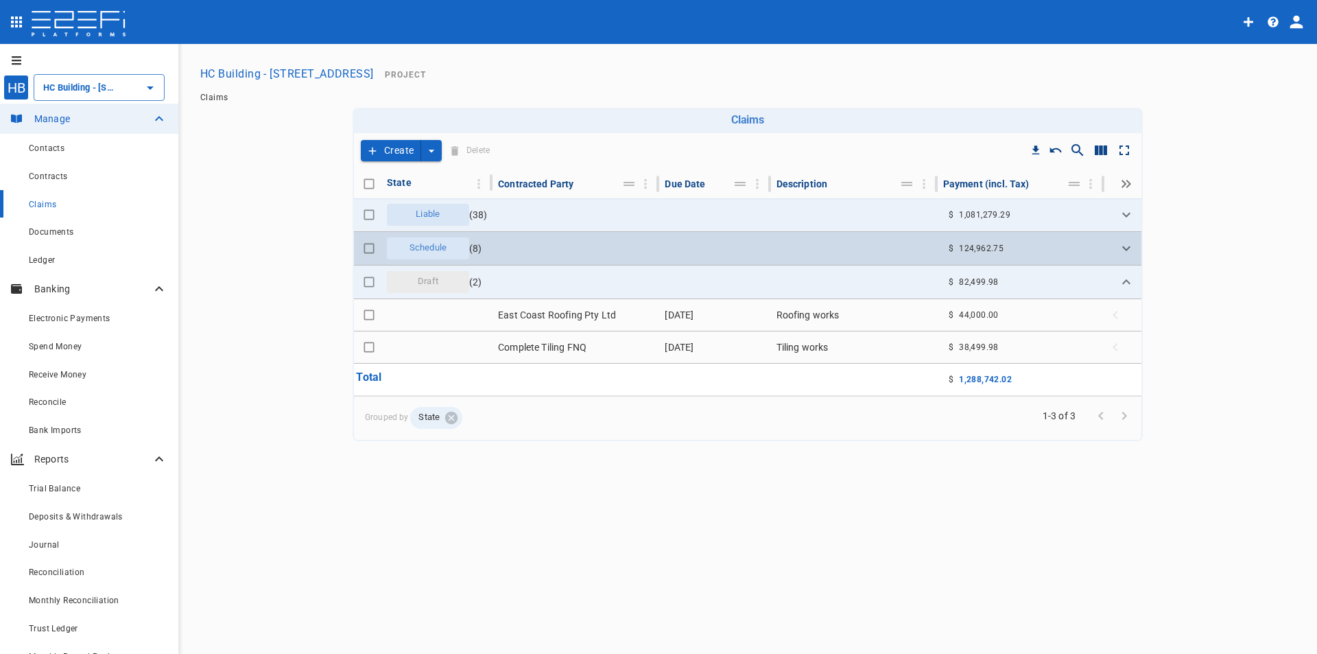
click at [439, 246] on span "Schedule" at bounding box center [427, 247] width 53 height 13
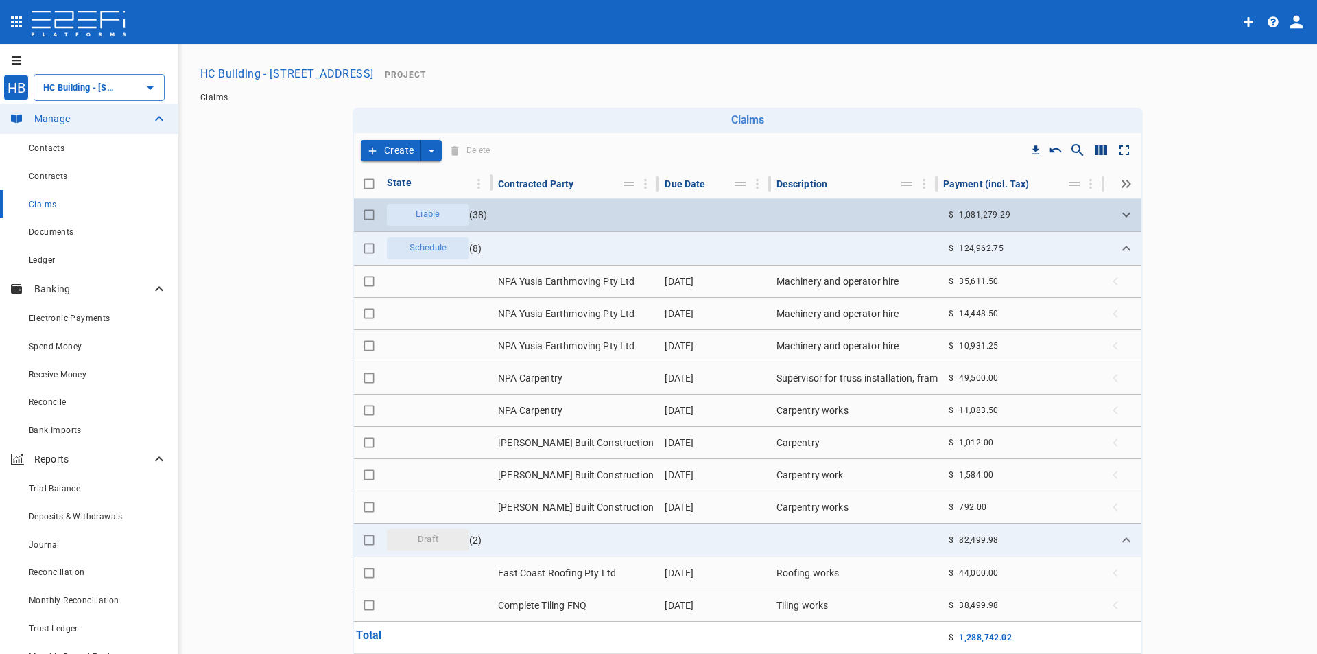
click at [418, 218] on span "Liable" at bounding box center [427, 214] width 40 height 13
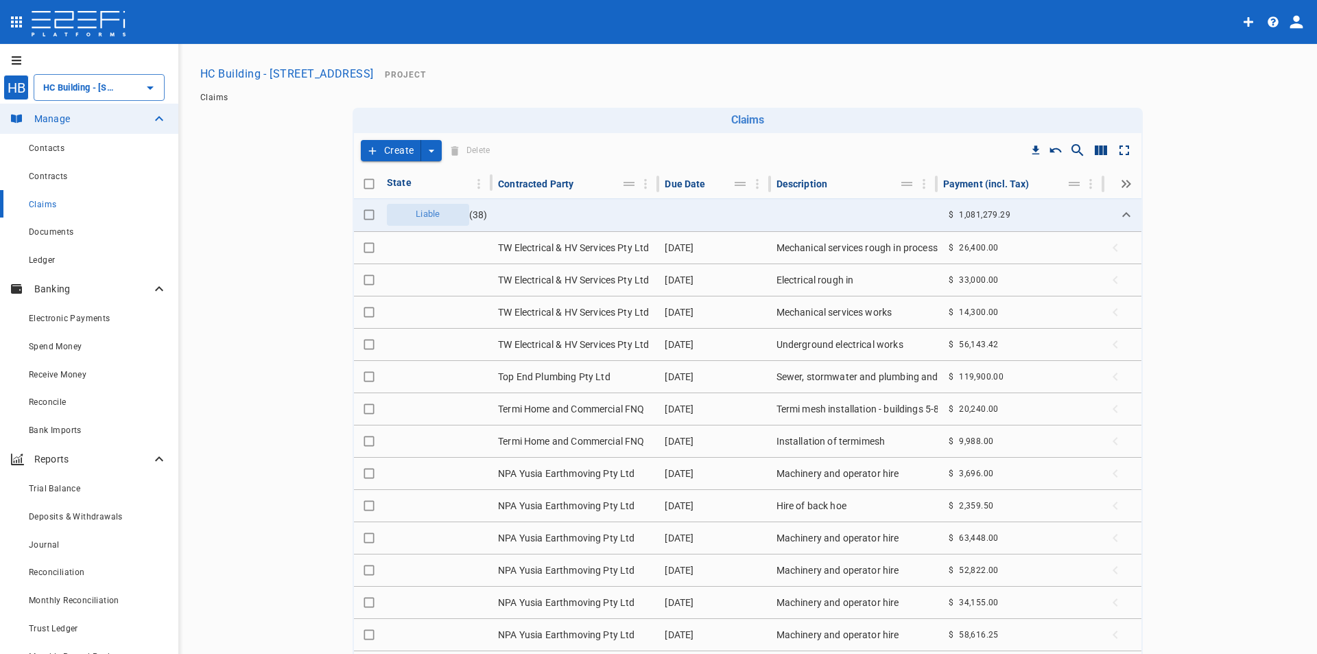
click at [431, 150] on icon "create claim type options" at bounding box center [432, 151] width 14 height 14
click at [430, 147] on icon "create claim type options" at bounding box center [432, 151] width 14 height 14
click at [80, 209] on div "Claims" at bounding box center [98, 203] width 139 height 17
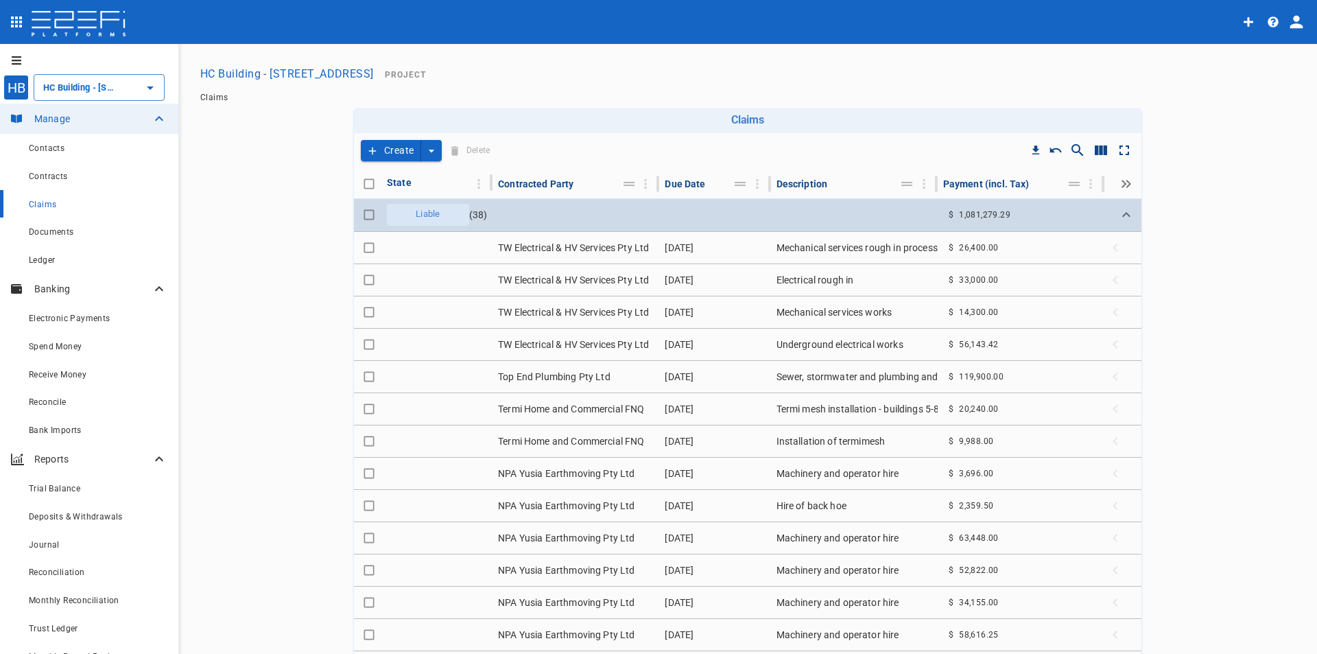
click at [434, 210] on span "Liable" at bounding box center [427, 214] width 40 height 13
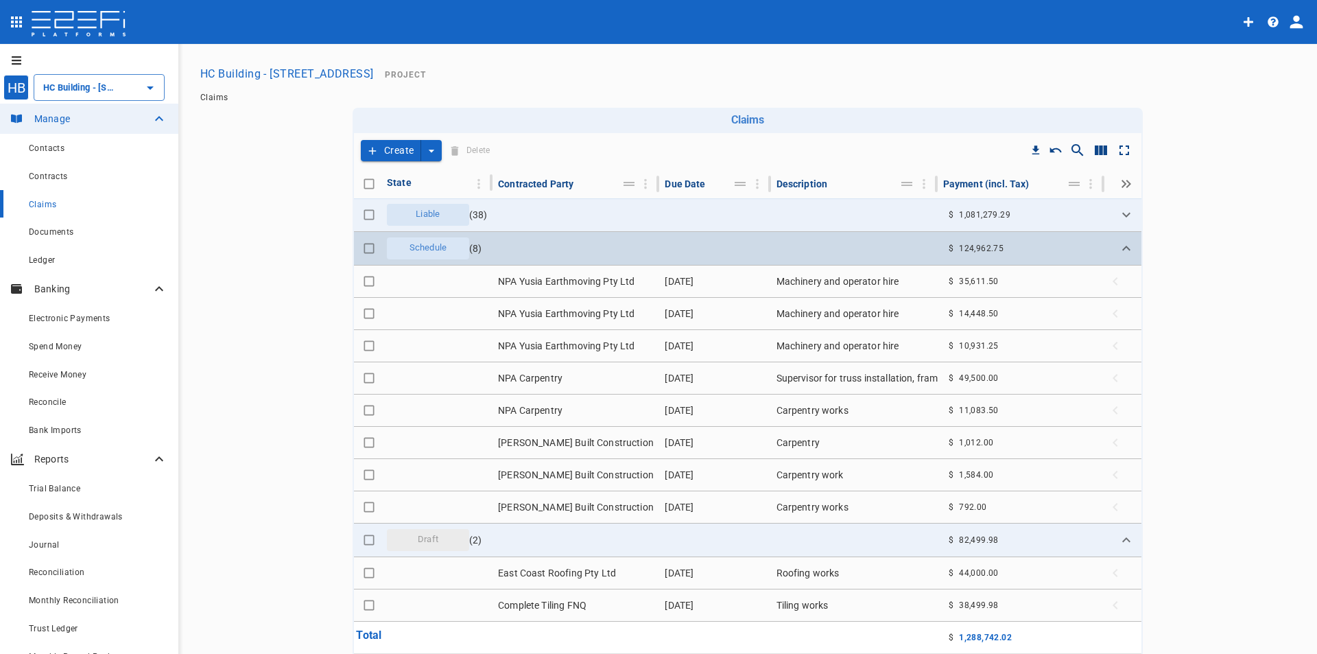
click at [427, 247] on span "Schedule" at bounding box center [427, 247] width 53 height 13
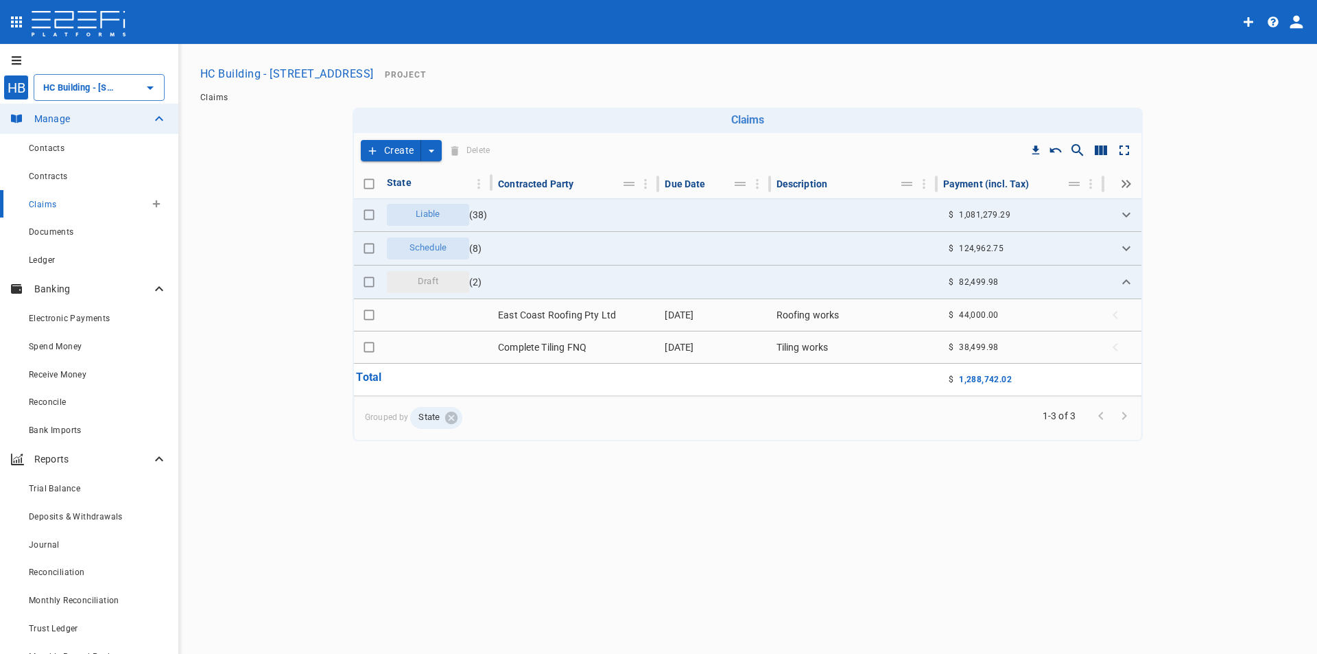
click at [46, 205] on span "Claims" at bounding box center [42, 205] width 27 height 10
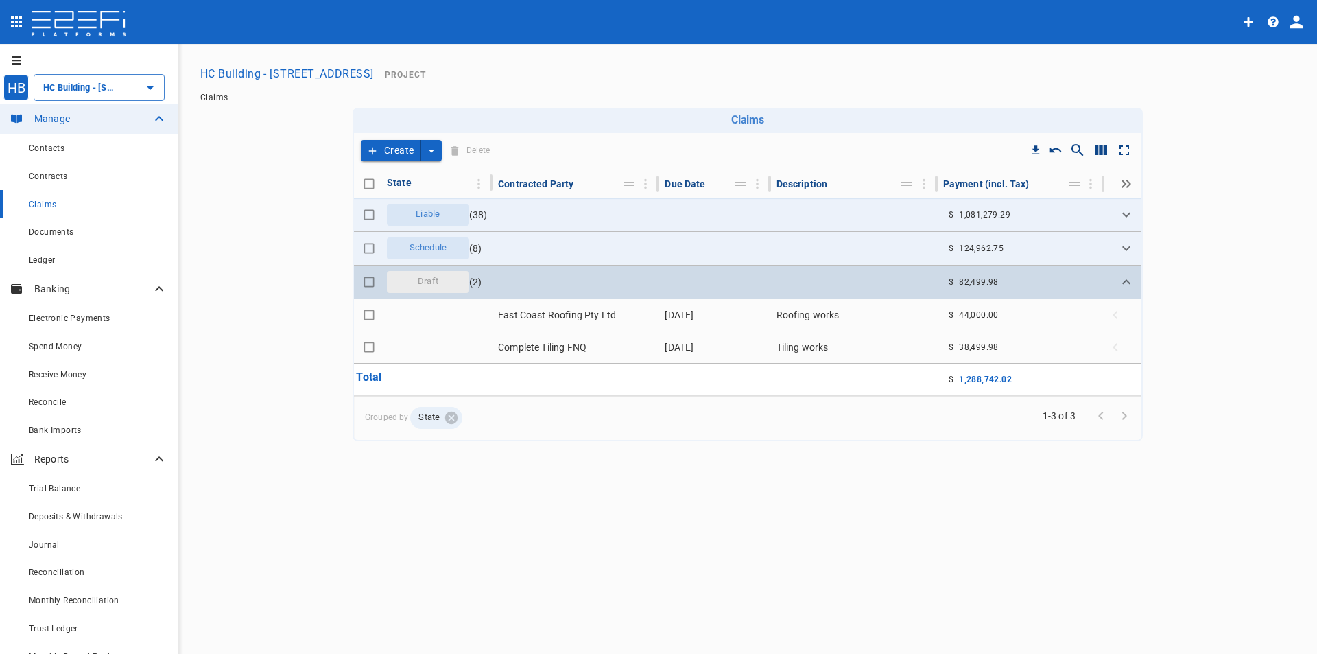
click at [443, 281] on span "Draft" at bounding box center [427, 281] width 37 height 13
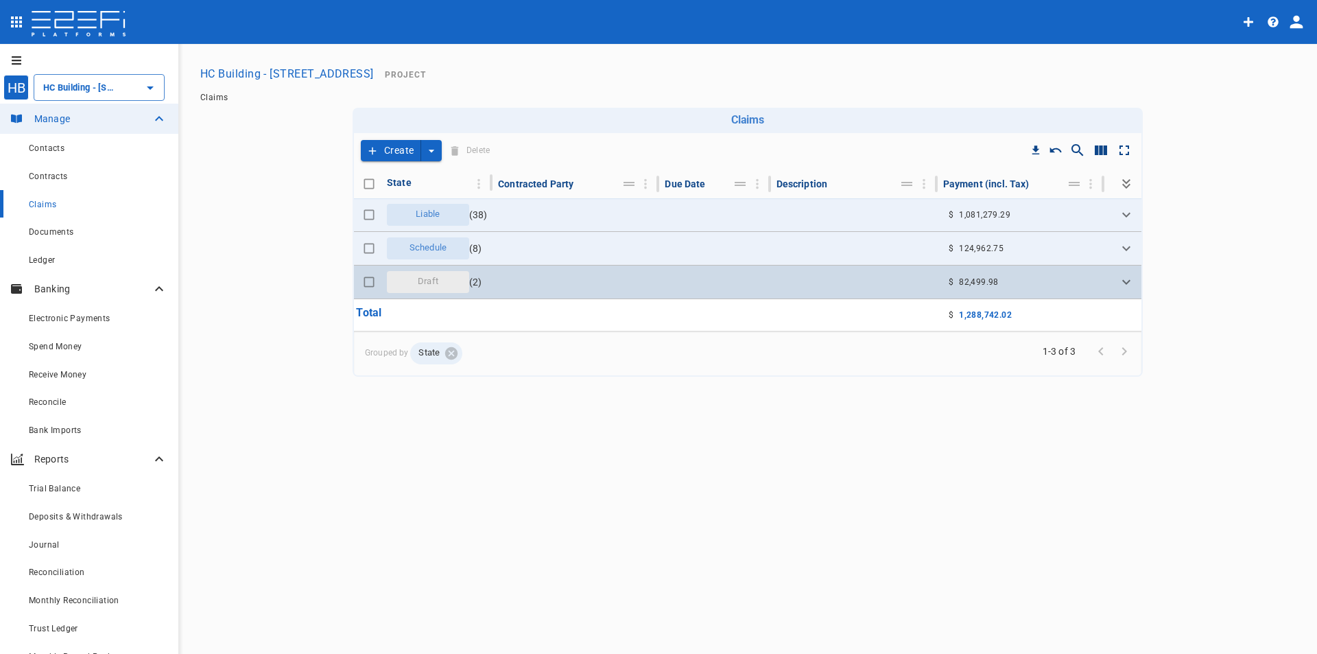
click at [443, 281] on span "Draft" at bounding box center [427, 281] width 37 height 13
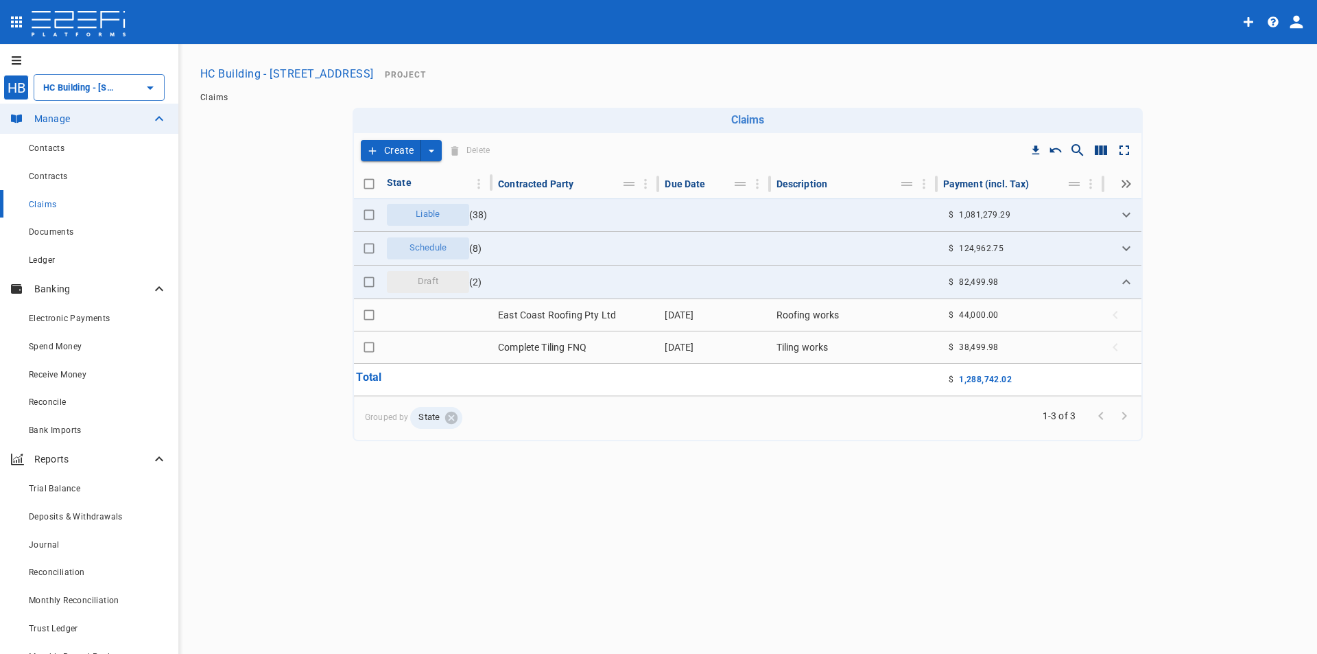
click at [1124, 416] on span "Go to next page" at bounding box center [1124, 414] width 23 height 13
click at [53, 235] on span "Documents" at bounding box center [51, 232] width 45 height 10
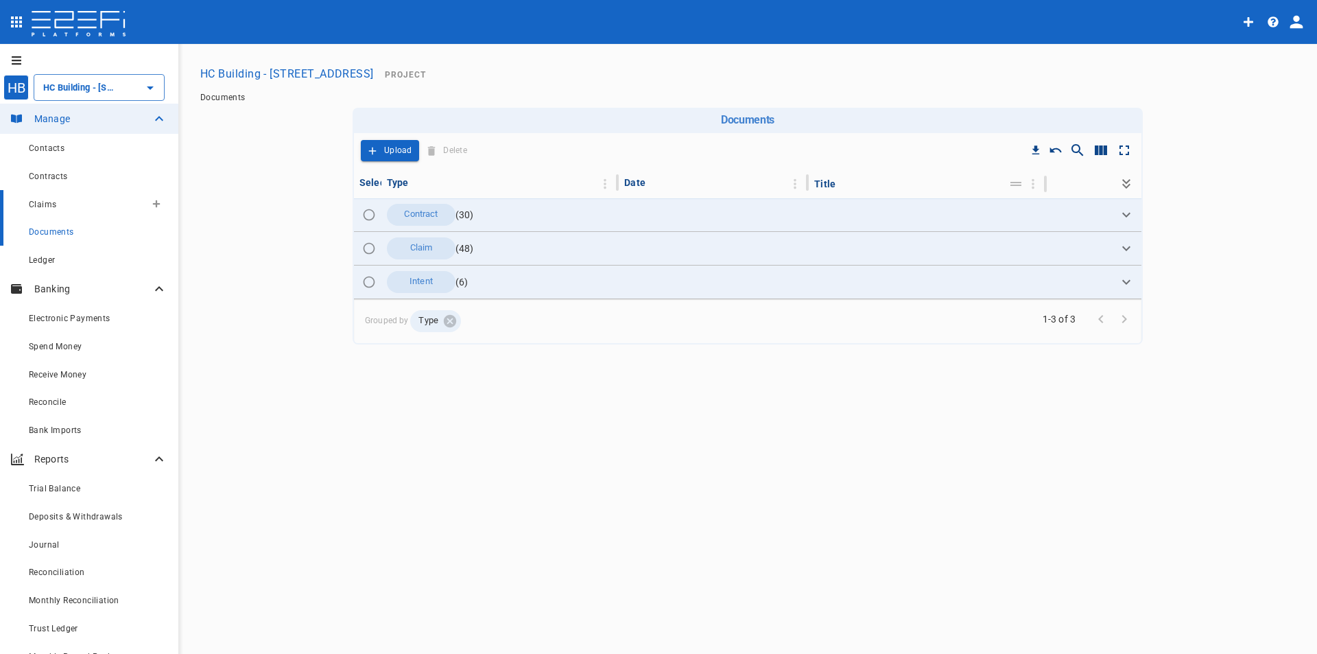
click at [57, 206] on div "Claims" at bounding box center [87, 203] width 117 height 17
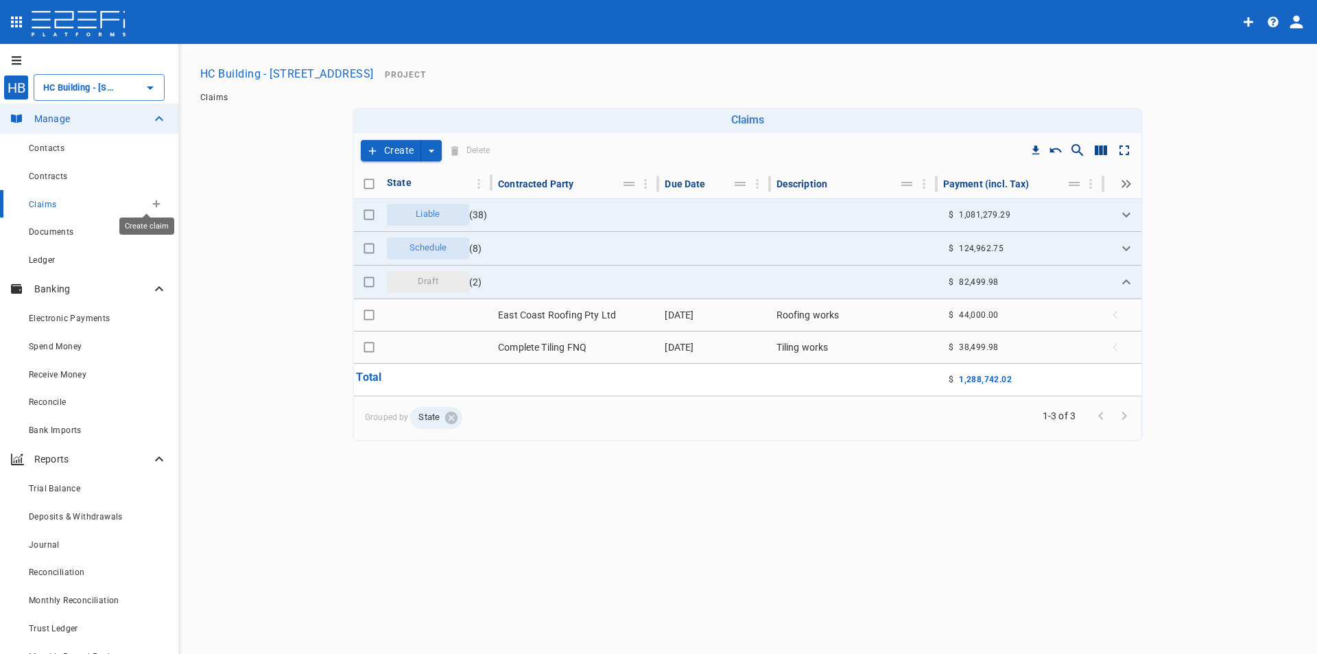
click at [152, 205] on icon "Create claim" at bounding box center [156, 204] width 8 height 8
click at [141, 205] on div at bounding box center [658, 327] width 1317 height 654
click at [145, 193] on button "button" at bounding box center [156, 204] width 22 height 22
click at [154, 228] on span "Smart Create" at bounding box center [175, 228] width 59 height 16
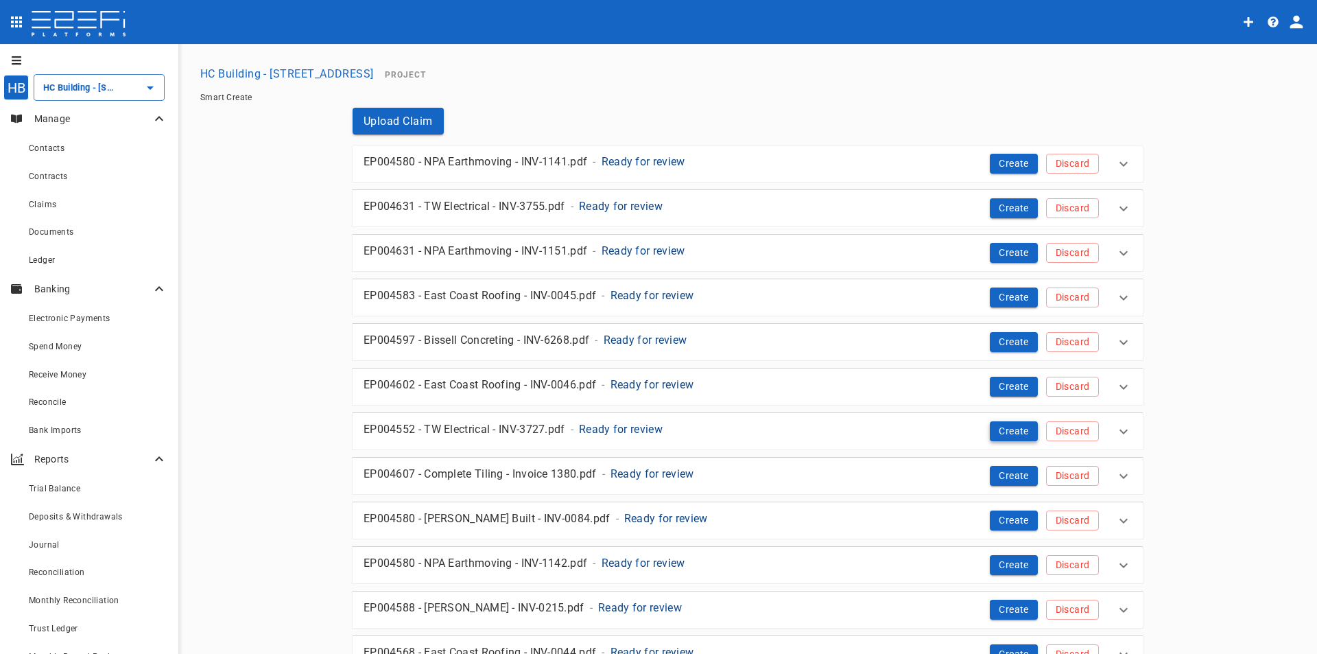
click at [1003, 429] on button "Create" at bounding box center [1014, 431] width 48 height 20
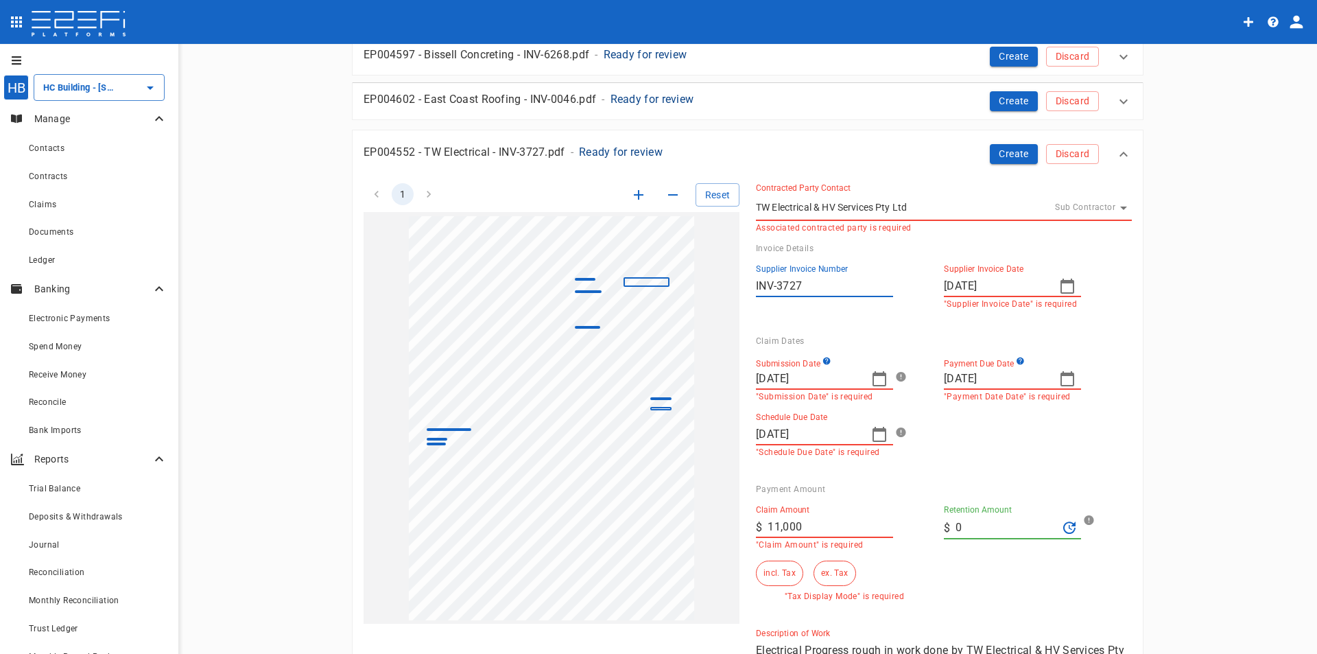
scroll to position [206, 0]
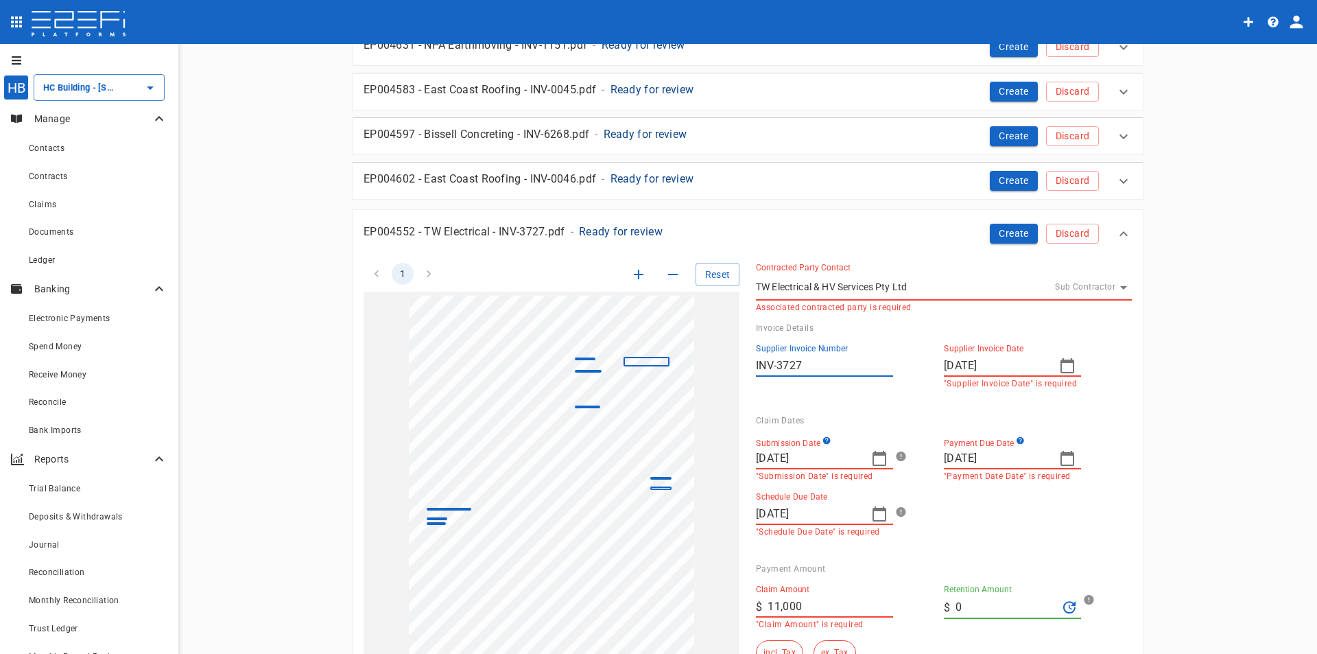
click at [1096, 291] on body "HB HC Building - Lot 66 Danalgub St ​ Manage Contacts Contracts Claims Document…" at bounding box center [658, 327] width 1317 height 654
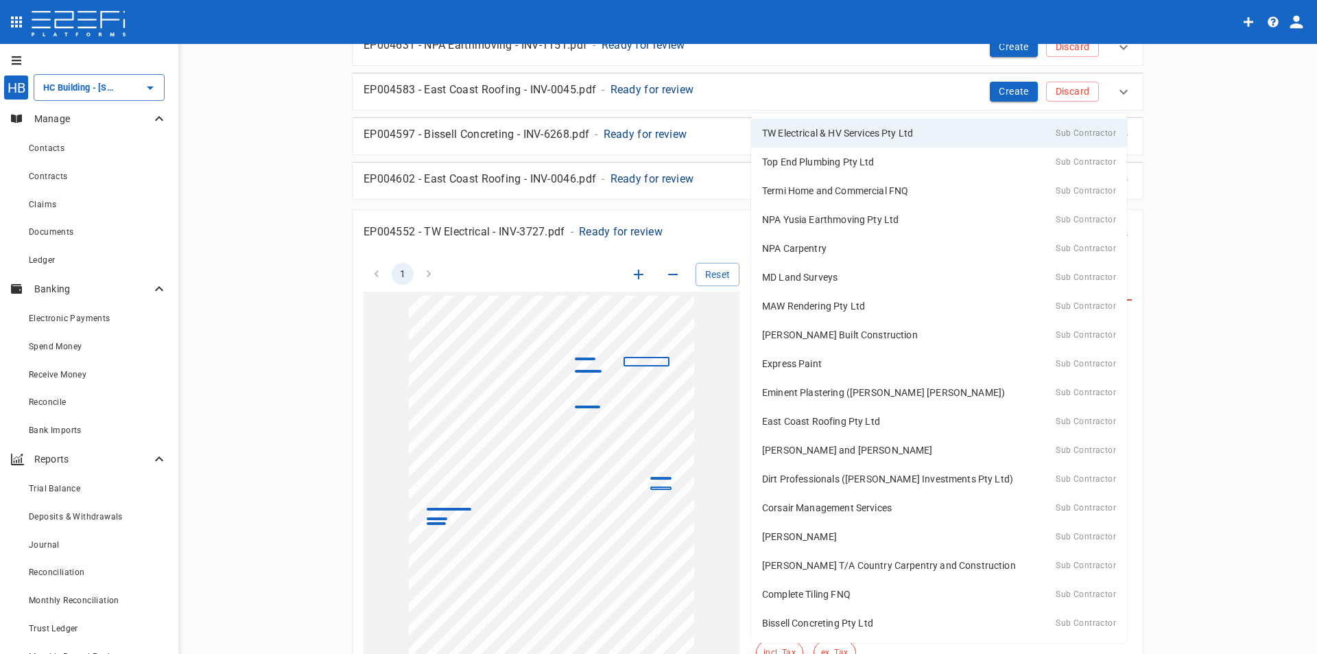
click at [856, 136] on p "TW Electrical & HV Services Pty Ltd" at bounding box center [837, 133] width 151 height 14
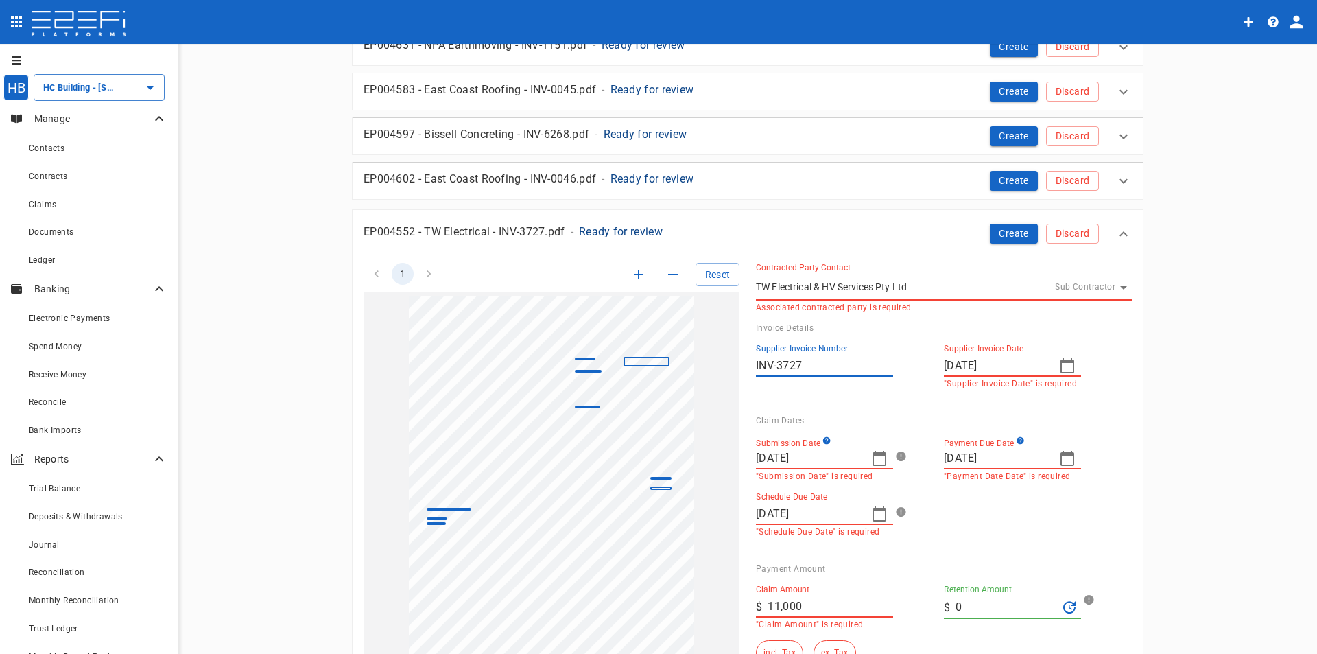
click at [876, 456] on icon "button" at bounding box center [879, 458] width 16 height 16
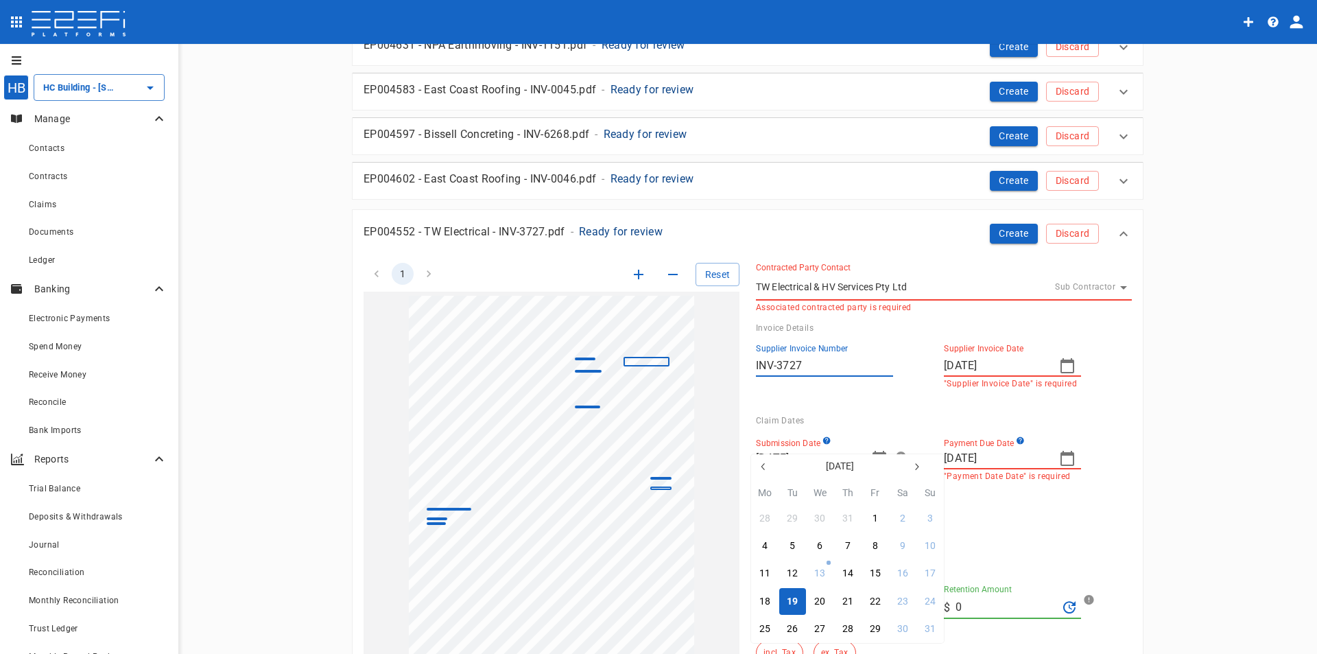
click at [761, 467] on icon "button" at bounding box center [763, 466] width 11 height 11
click at [761, 466] on icon "button" at bounding box center [763, 466] width 11 height 11
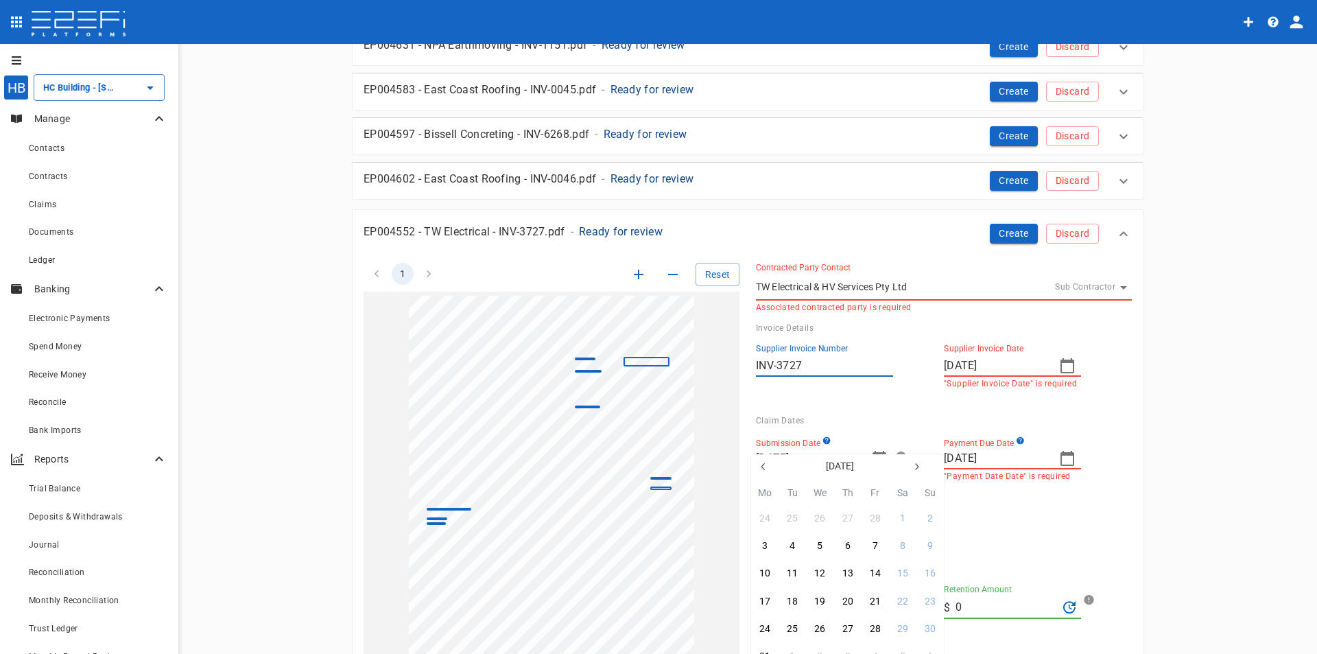
click at [918, 466] on icon "button" at bounding box center [916, 466] width 3 height 7
click at [789, 598] on div "22" at bounding box center [792, 601] width 11 height 15
type input "[DATE]"
type input "15/05/2025"
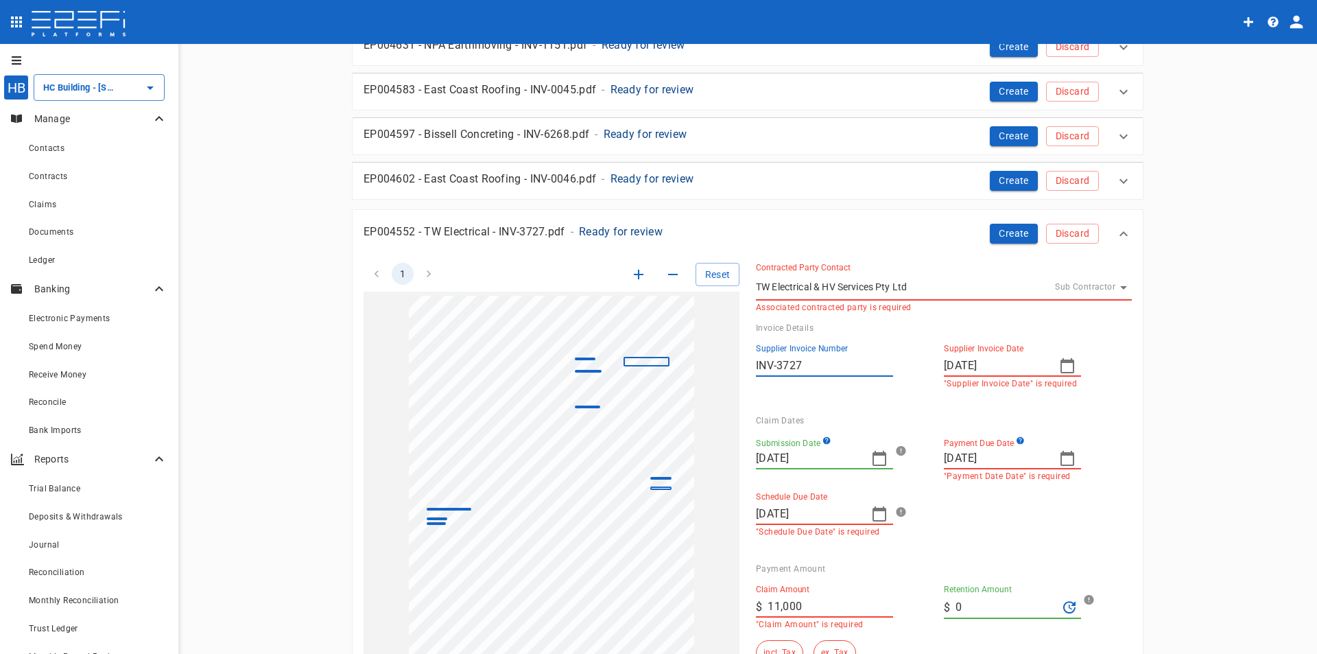
click at [1065, 457] on icon "button" at bounding box center [1067, 458] width 16 height 16
click at [1065, 457] on button "May 2025" at bounding box center [1028, 466] width 128 height 25
click at [1082, 434] on div at bounding box center [658, 327] width 1317 height 654
click at [1062, 462] on icon "button" at bounding box center [1067, 458] width 16 height 16
click at [975, 551] on button "6" at bounding box center [980, 545] width 27 height 27
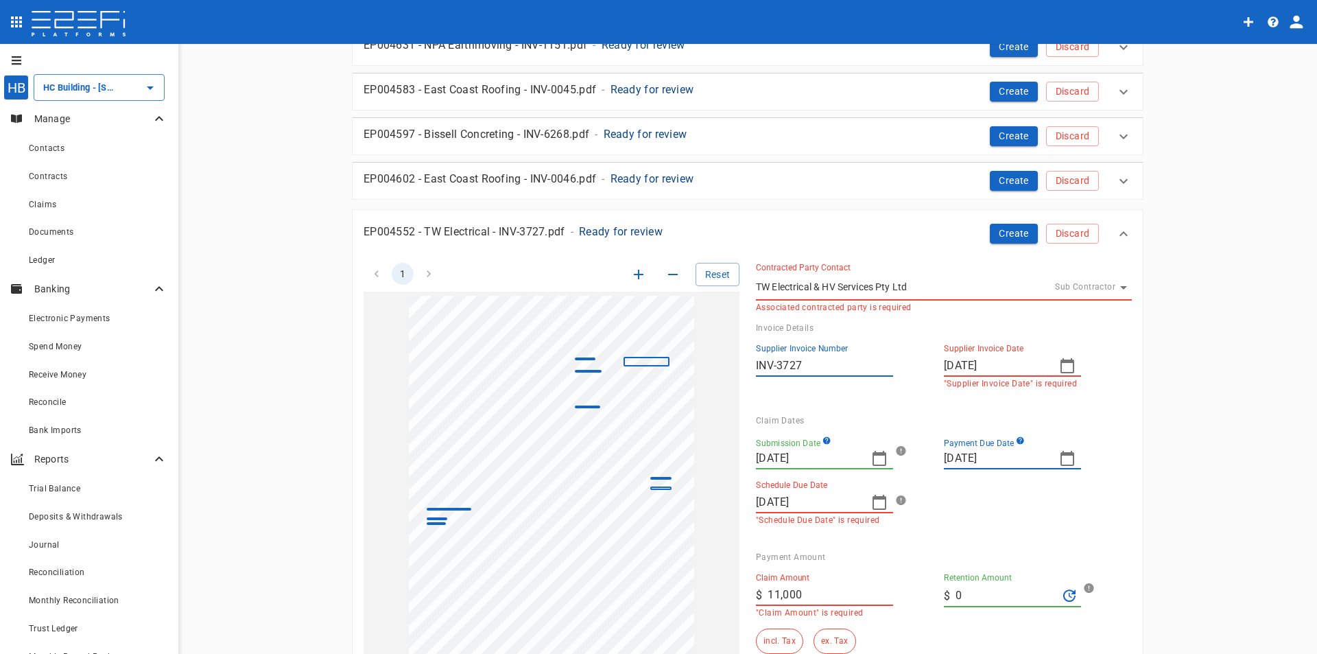
click at [877, 500] on icon "button" at bounding box center [879, 502] width 16 height 16
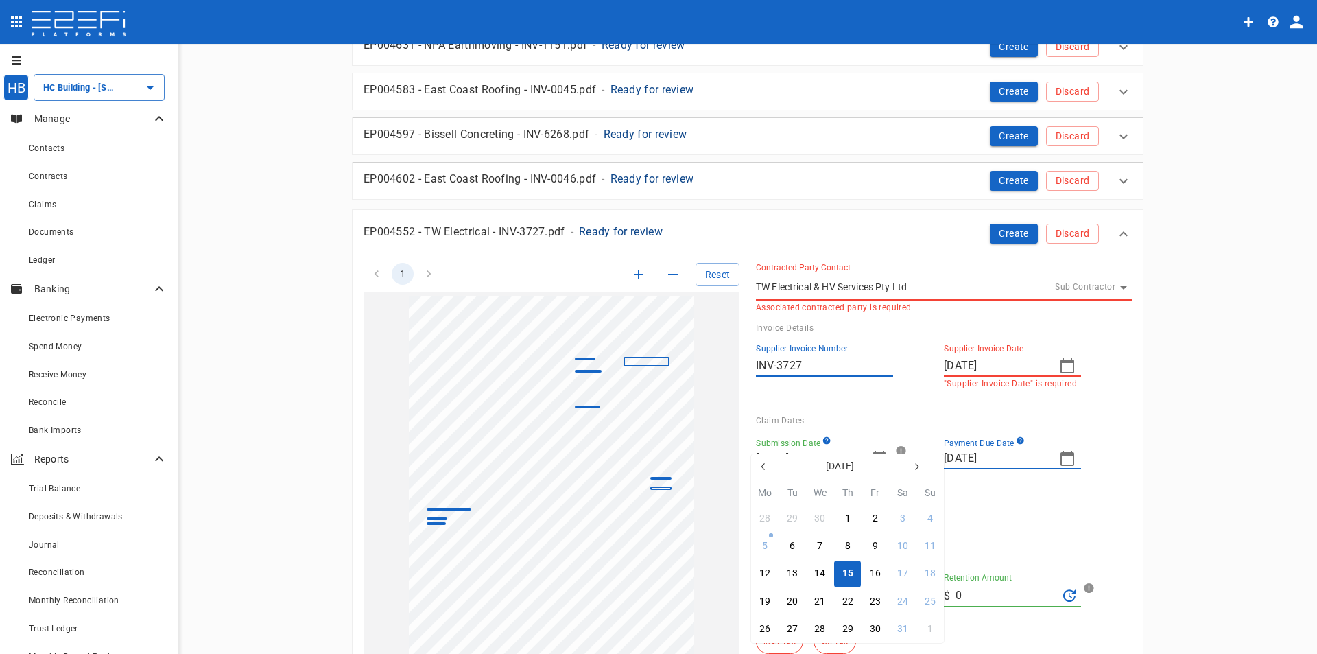
click at [844, 574] on div "15" at bounding box center [847, 573] width 11 height 15
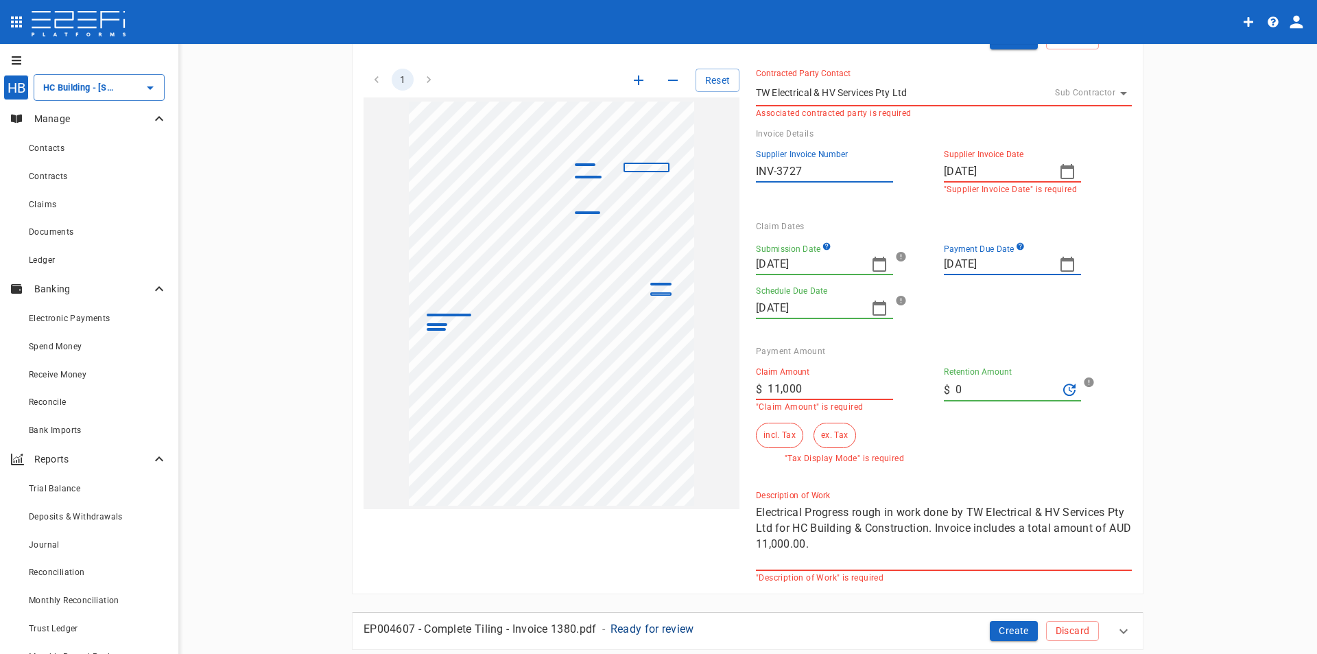
scroll to position [412, 0]
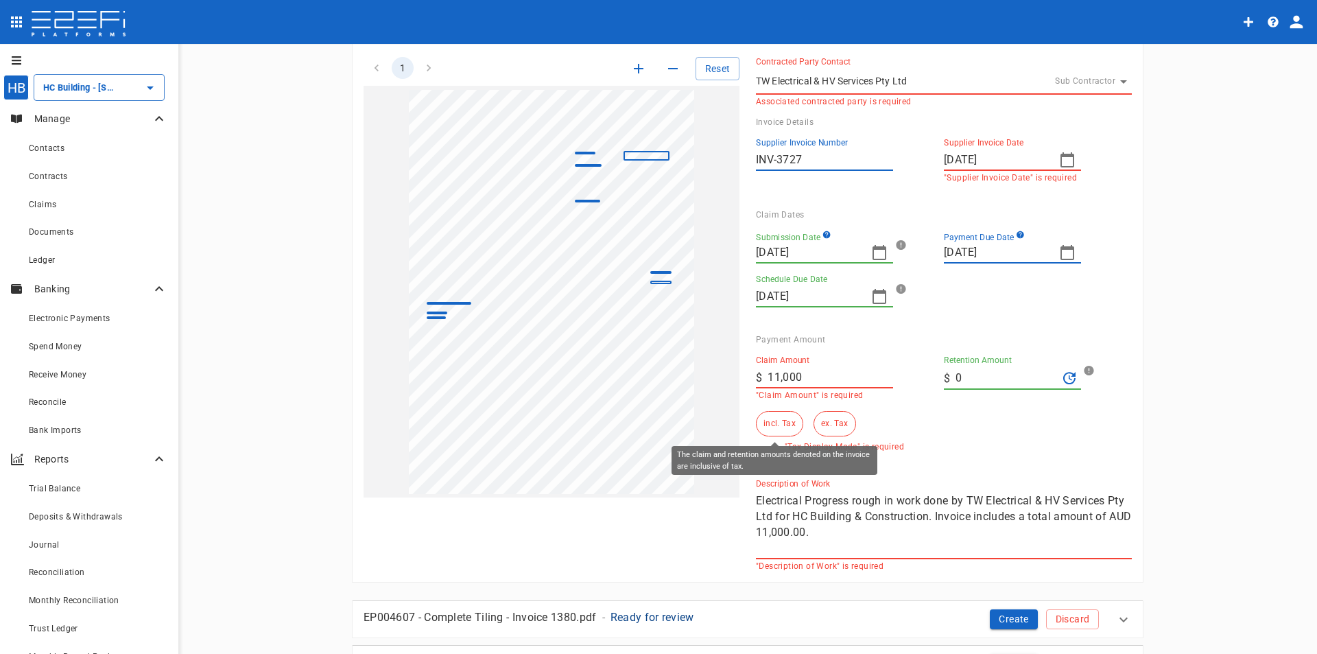
click at [772, 420] on button "incl. Tax" at bounding box center [779, 423] width 47 height 25
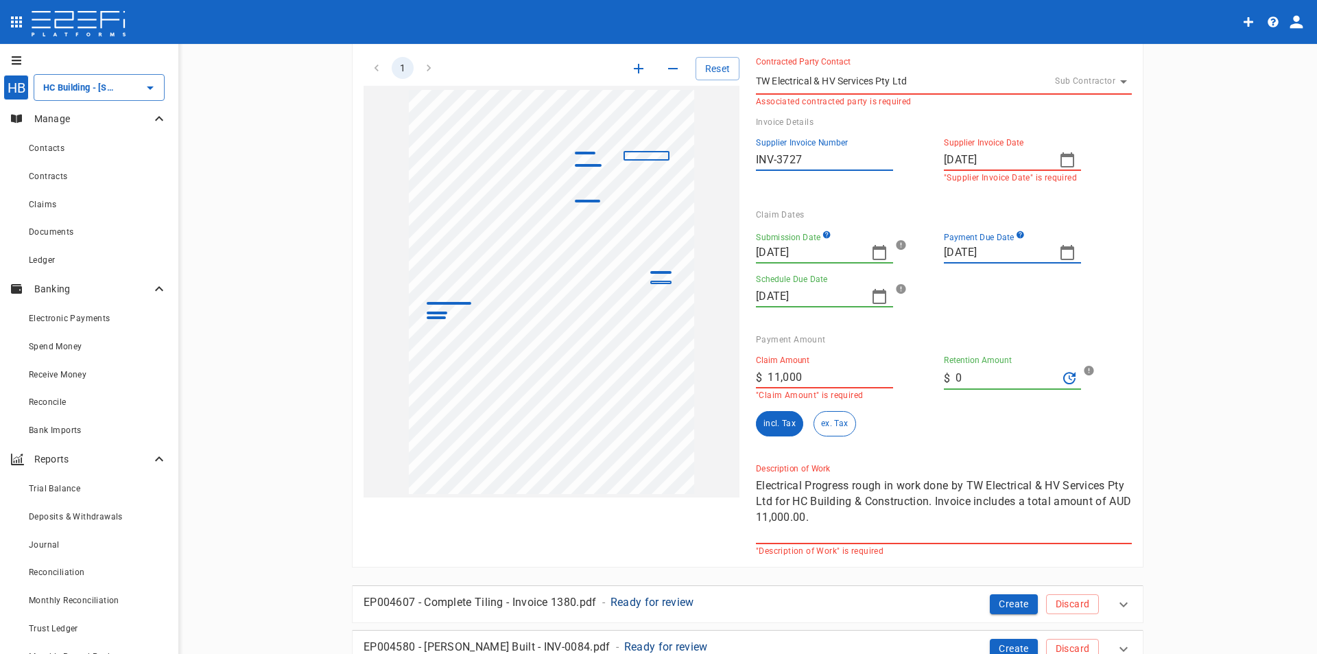
click at [635, 63] on icon "button" at bounding box center [638, 68] width 16 height 16
click at [672, 65] on icon "button" at bounding box center [673, 68] width 16 height 16
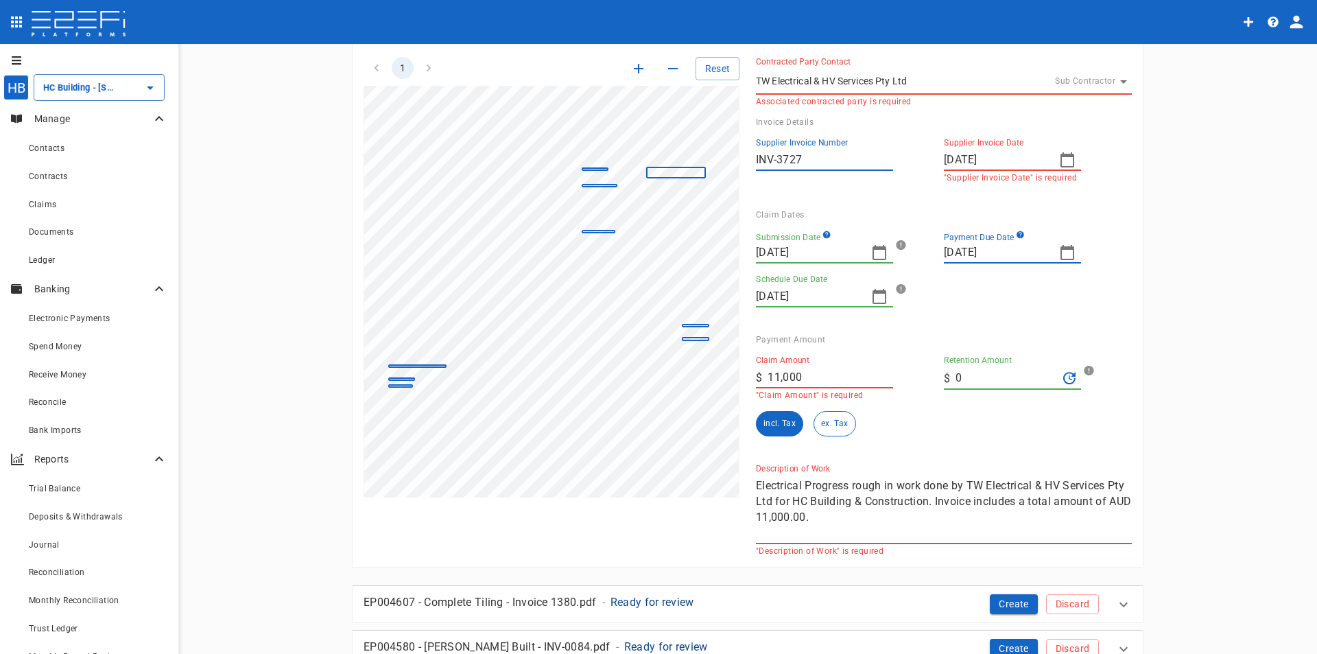
click at [672, 65] on icon "button" at bounding box center [673, 68] width 16 height 16
click at [893, 504] on textarea "Electrical Progress rough in work done by TW Electrical & HV Services Pty Ltd f…" at bounding box center [944, 508] width 376 height 63
drag, startPoint x: 884, startPoint y: 523, endPoint x: 732, endPoint y: 476, distance: 159.3
click at [732, 476] on div "1 Reset SupplierInvoiceNumber: INV-3727 ClaimAmount: 11000.00 GSTAmount: 1000.0…" at bounding box center [739, 297] width 785 height 515
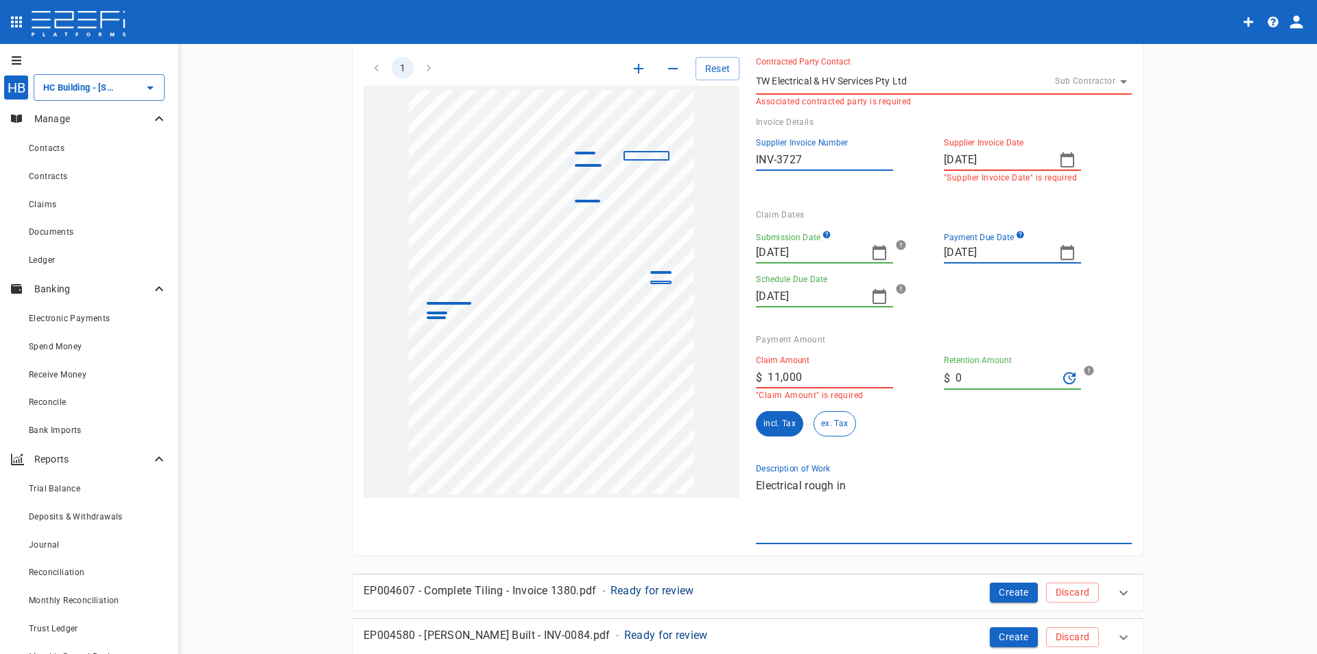
type textarea "Electrical rough in"
click at [827, 374] on input "11,000" at bounding box center [831, 377] width 126 height 22
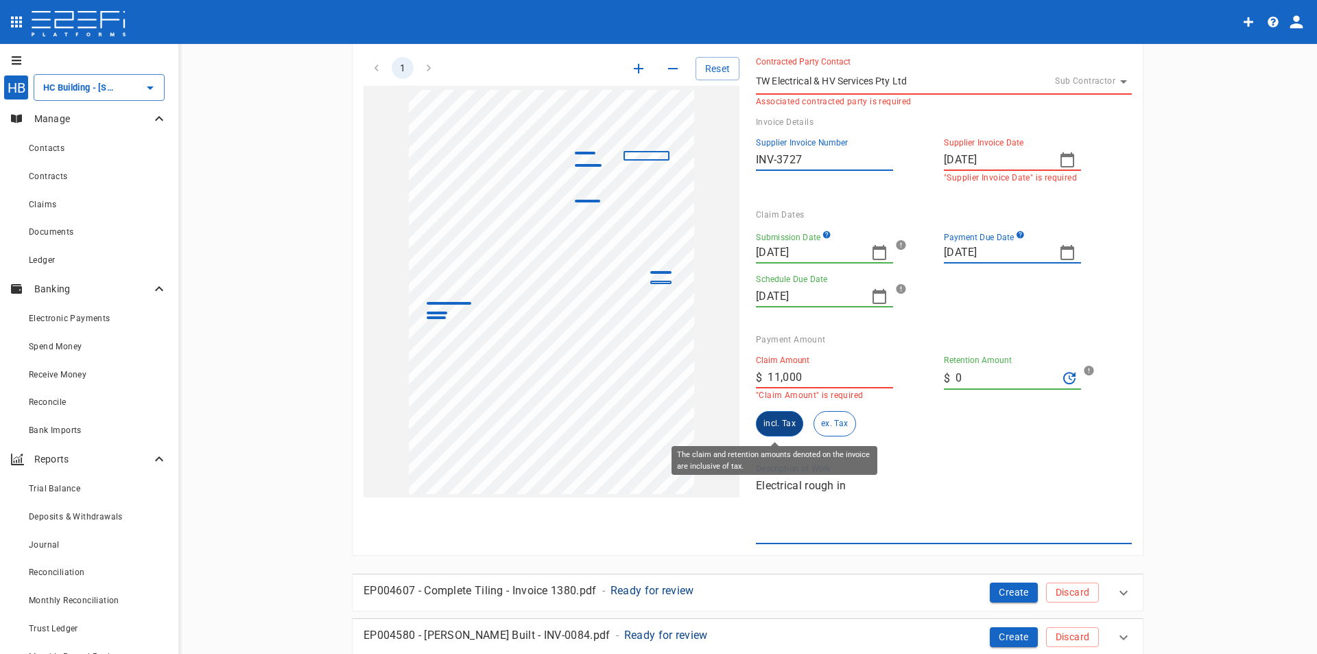
click at [789, 426] on button "incl. Tax" at bounding box center [779, 423] width 47 height 25
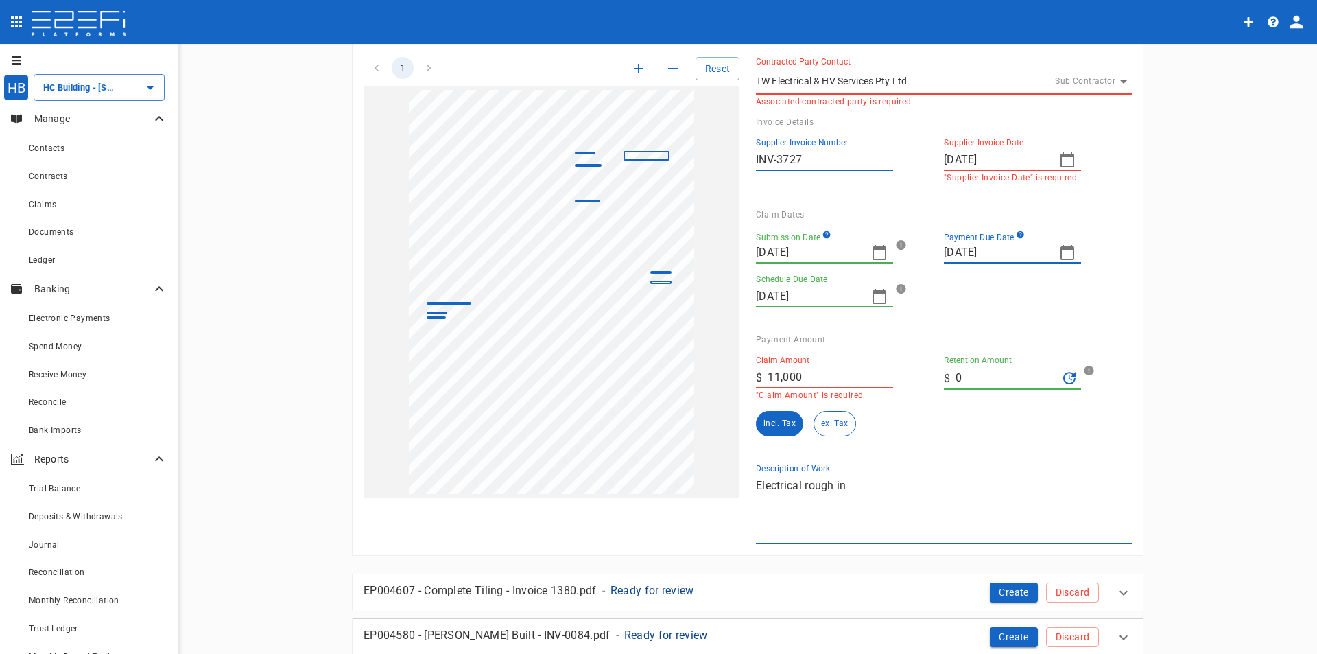
click at [642, 399] on div "1 Reset SupplierInvoiceNumber: INV-3727 ClaimAmount: 11000.00 GSTAmount: 1000.0…" at bounding box center [739, 291] width 785 height 503
type input "11,000"
click at [630, 65] on icon "button" at bounding box center [638, 68] width 16 height 16
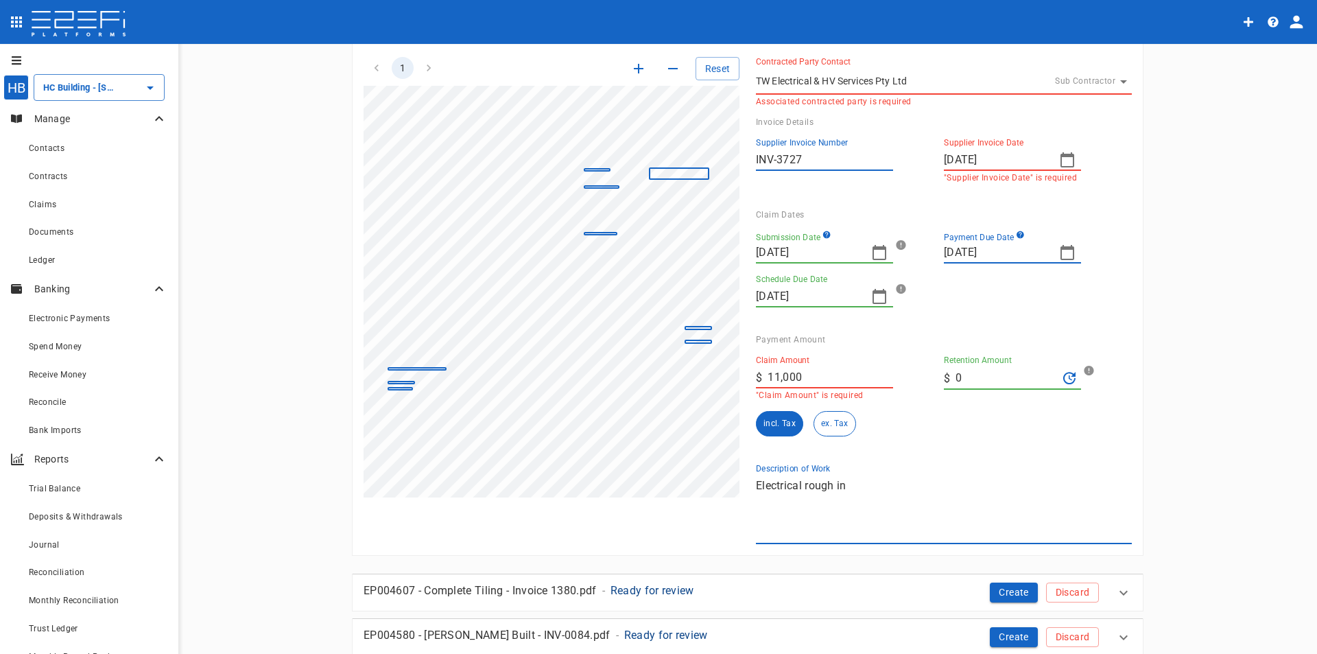
click at [637, 64] on icon "button" at bounding box center [638, 68] width 16 height 16
click at [1068, 477] on textarea "Electrical rough in" at bounding box center [944, 508] width 376 height 63
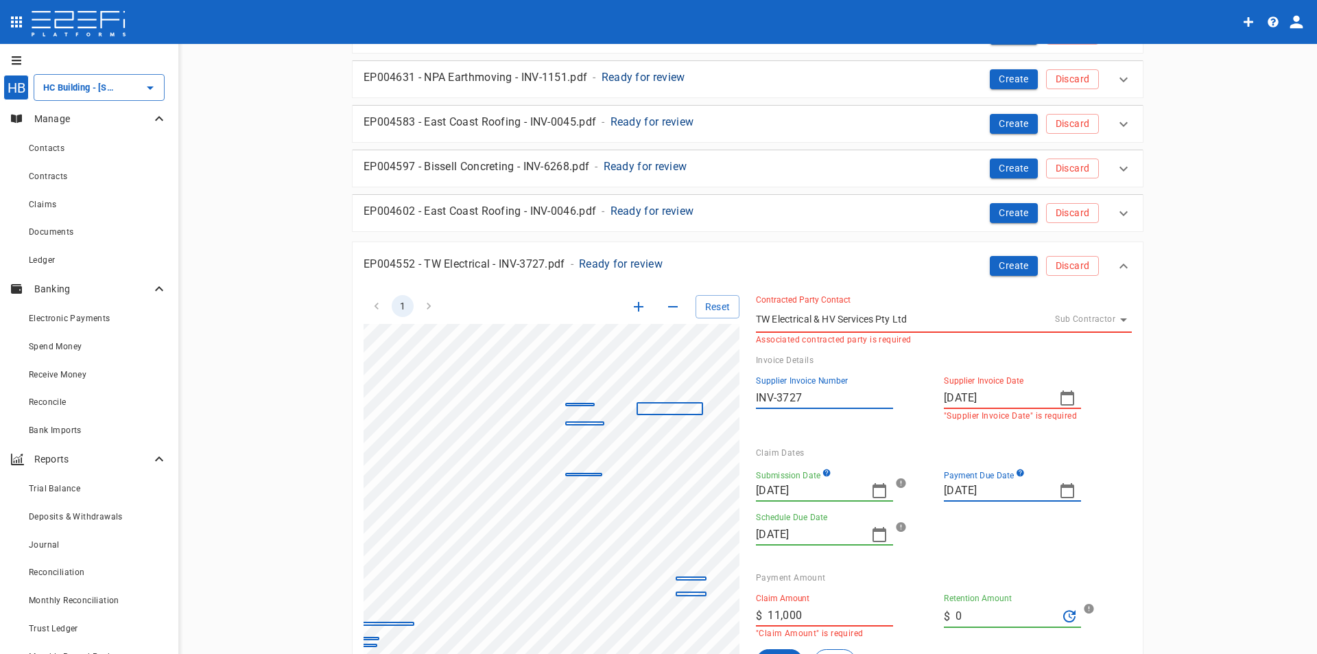
scroll to position [0, 0]
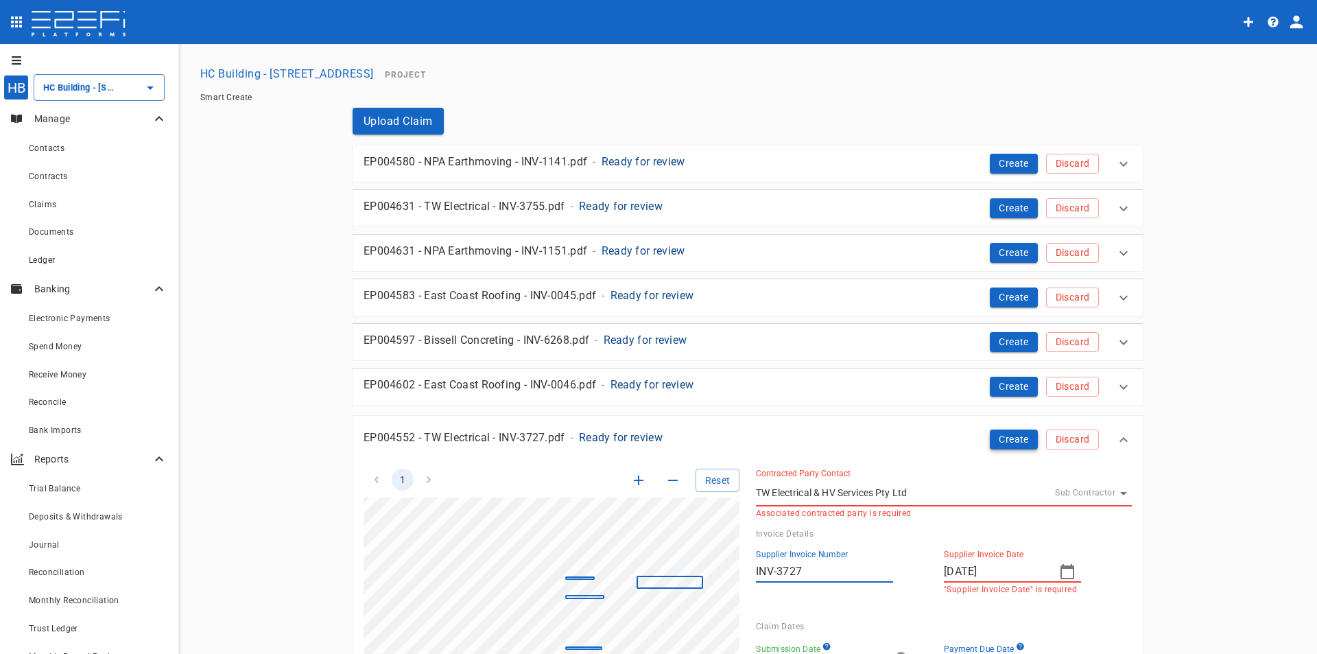
click at [1005, 444] on button "Create" at bounding box center [1014, 439] width 48 height 20
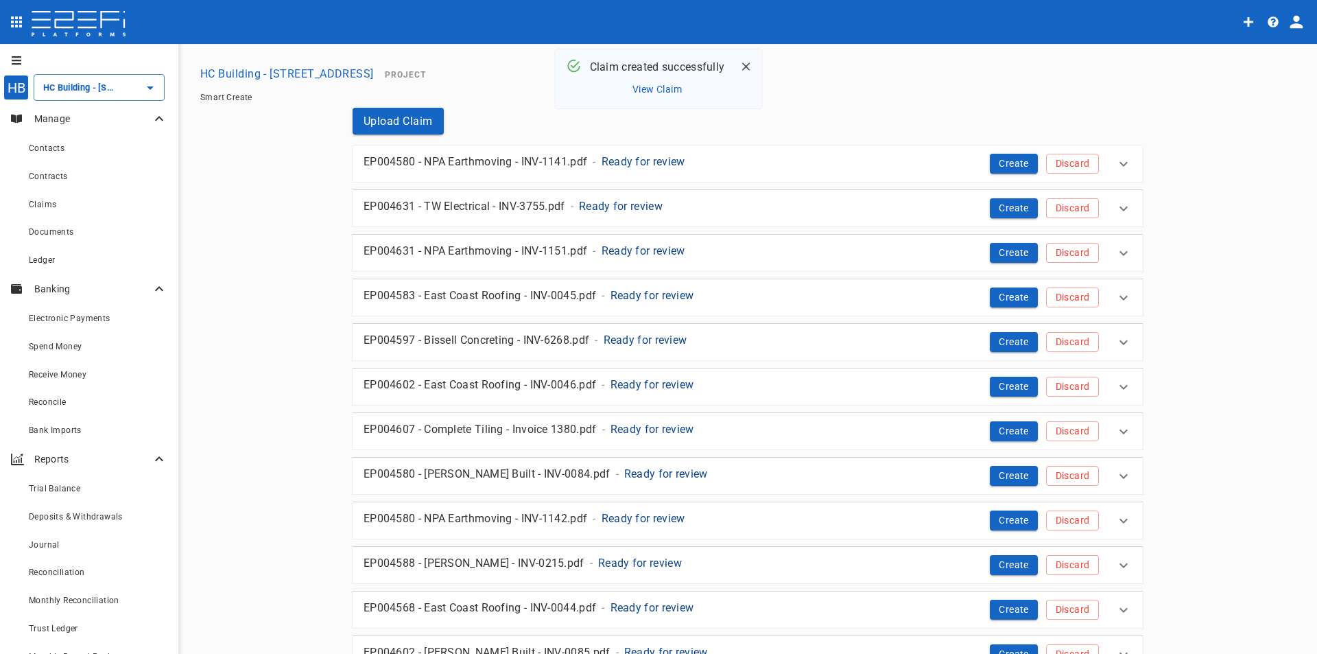
click at [643, 602] on p "Ready for review" at bounding box center [652, 607] width 84 height 16
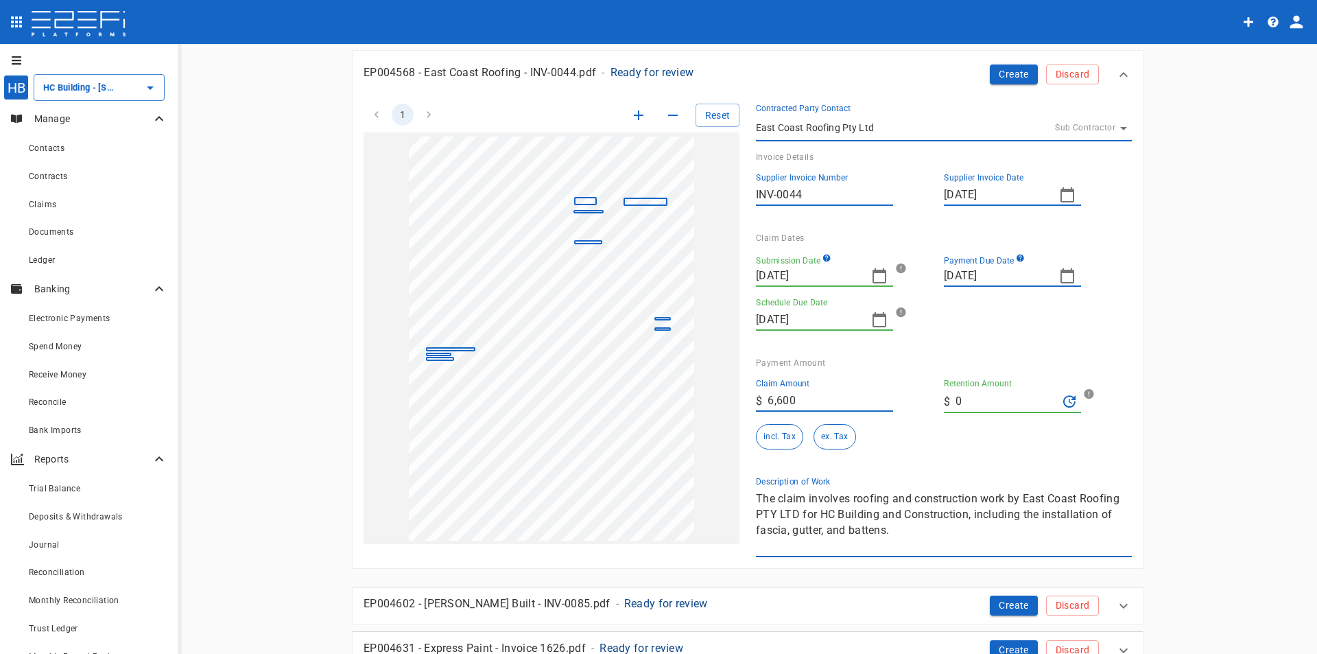
scroll to position [549, 0]
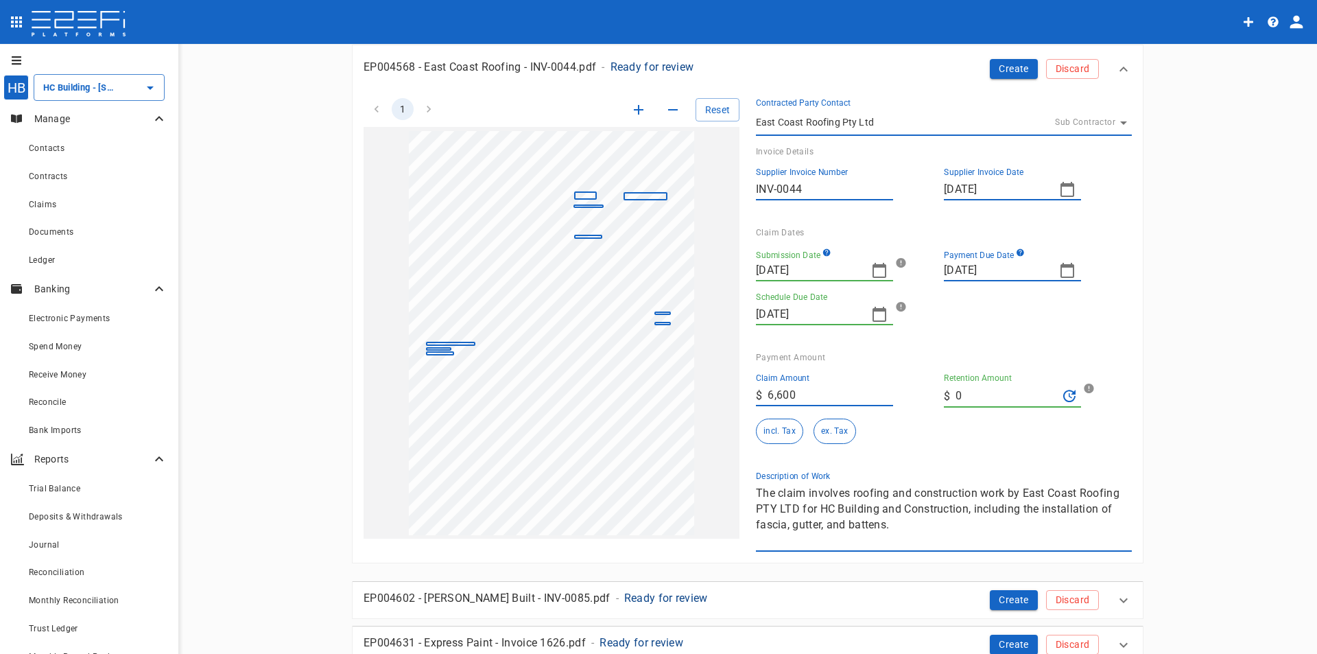
click at [872, 270] on icon "button" at bounding box center [879, 270] width 16 height 16
click at [761, 292] on icon "button" at bounding box center [763, 293] width 11 height 11
click at [789, 375] on button "6" at bounding box center [792, 372] width 27 height 27
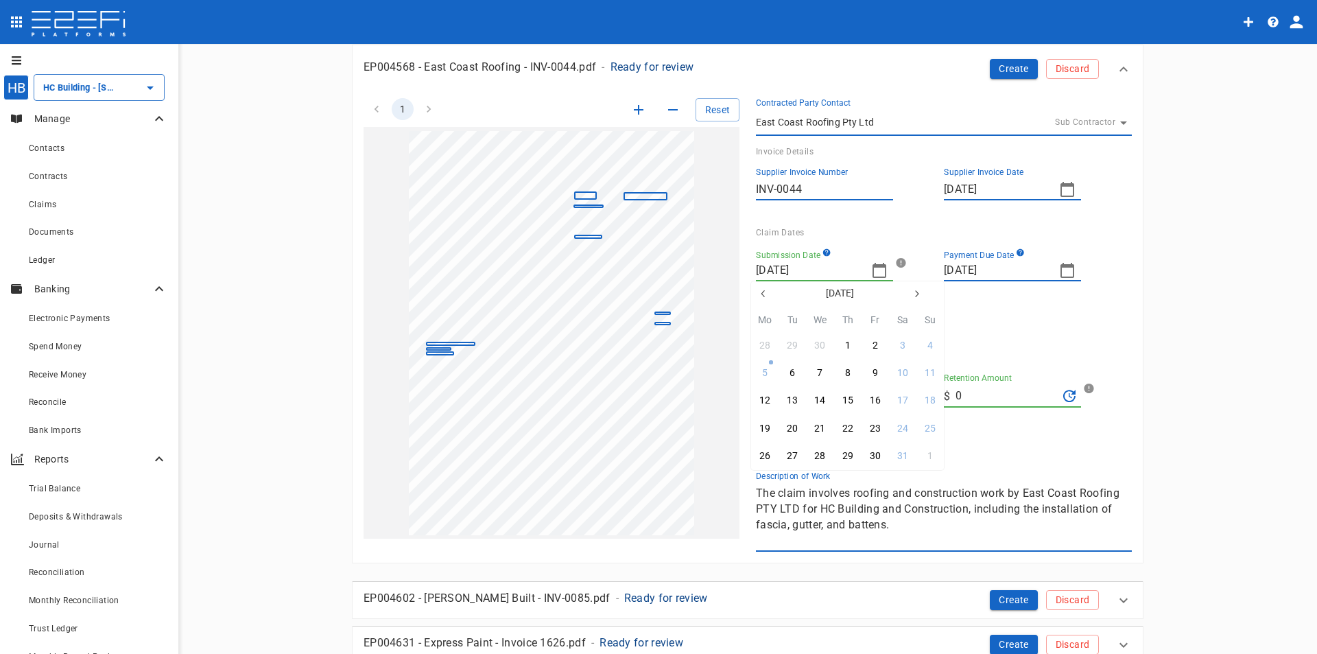
type input "[DATE]"
type input "27/05/2025"
click at [629, 99] on div "Reset" at bounding box center [648, 109] width 182 height 23
click at [634, 110] on icon "button" at bounding box center [639, 110] width 10 height 10
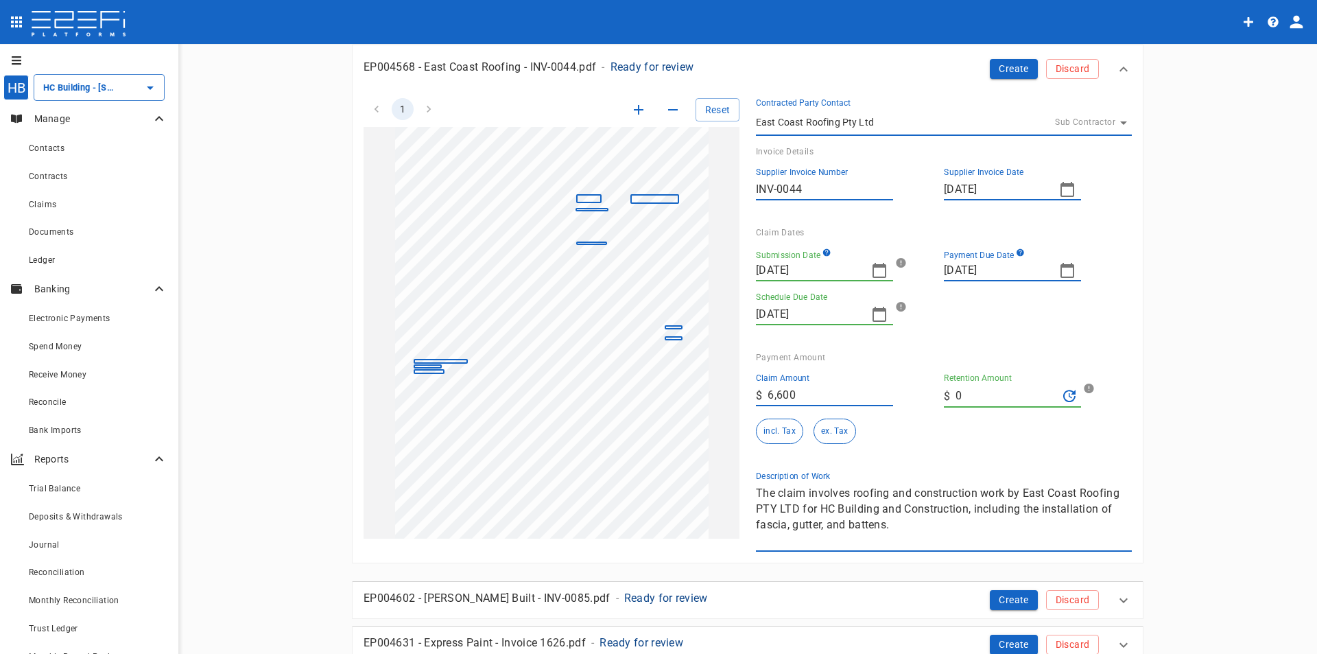
click at [634, 110] on icon "button" at bounding box center [639, 110] width 10 height 10
click at [717, 110] on button "Reset" at bounding box center [717, 109] width 44 height 23
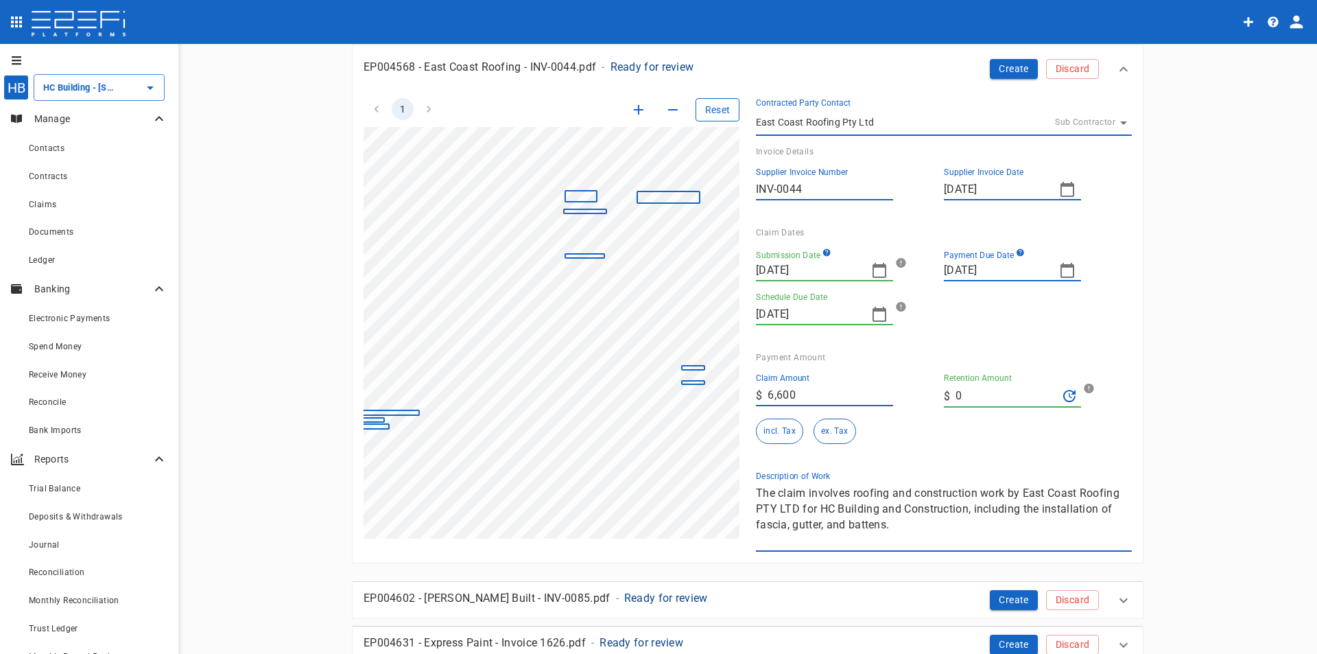
scroll to position [0, 0]
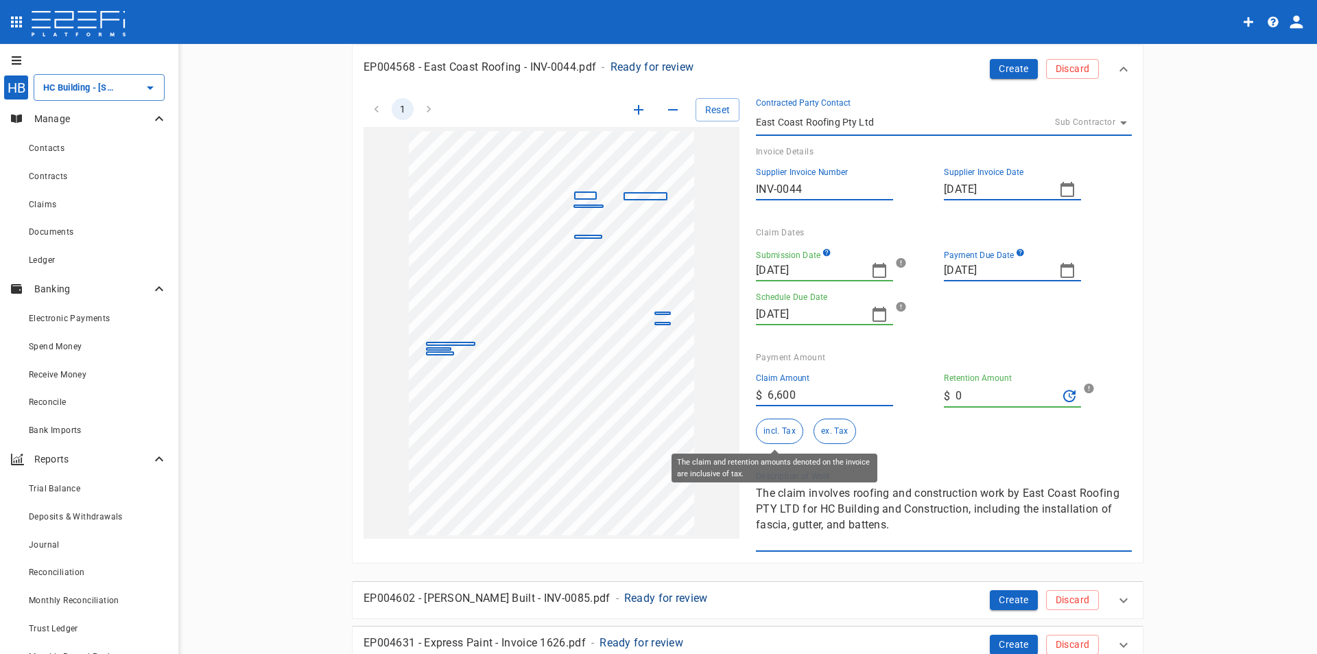
click at [769, 439] on button "incl. Tax" at bounding box center [779, 430] width 47 height 25
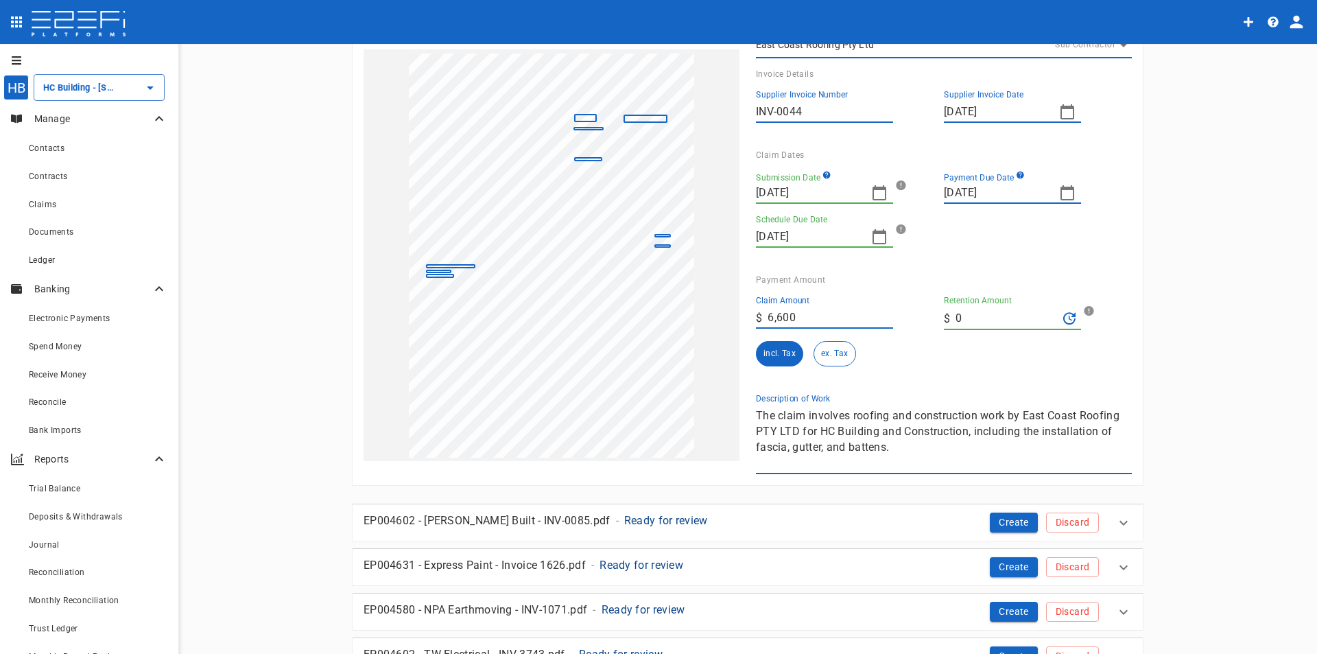
scroll to position [754, 0]
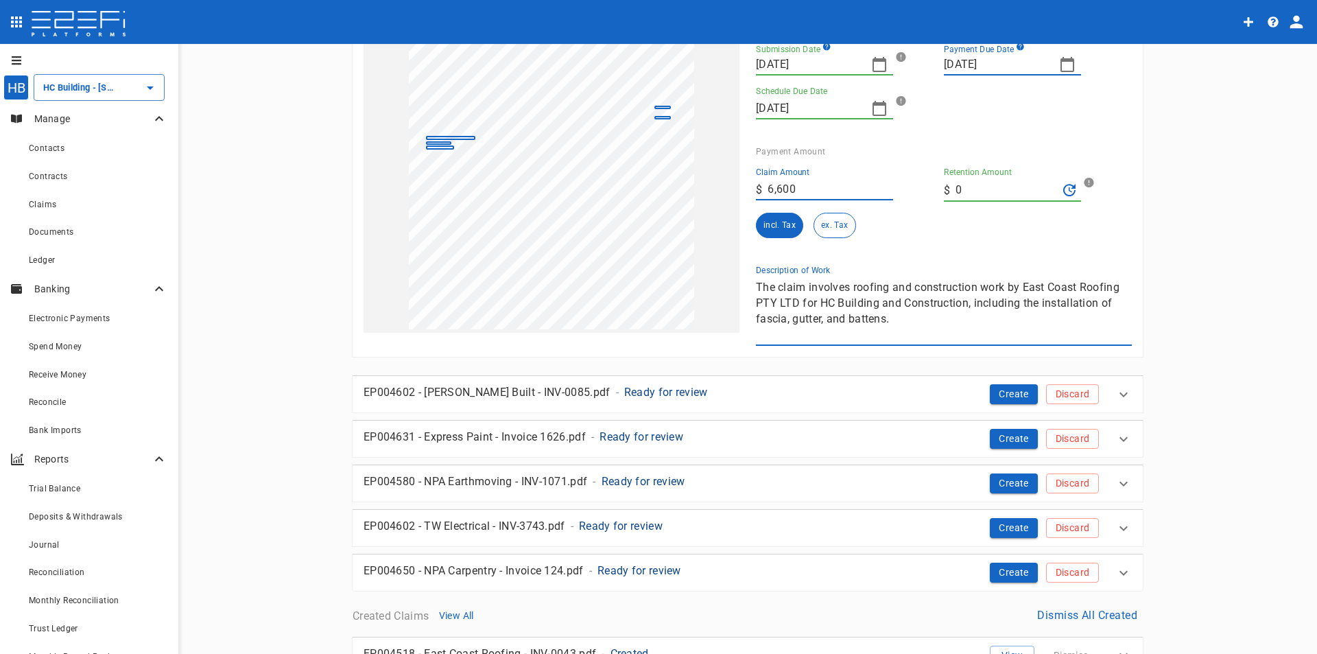
drag, startPoint x: 906, startPoint y: 308, endPoint x: 890, endPoint y: 333, distance: 29.9
click at [704, 306] on div "1 Reset SupplierInvoiceNumber: INV-0044 ClaimAmount: 6600.00 GSTAmount: 600.00 …" at bounding box center [739, 111] width 785 height 470
drag, startPoint x: 900, startPoint y: 324, endPoint x: 759, endPoint y: 253, distance: 157.7
click at [759, 253] on div "Contracted Party Contact East Coast Roofing Pty Ltd Sub Contractor FN73Z5T00002…" at bounding box center [938, 113] width 387 height 464
type textarea "T"
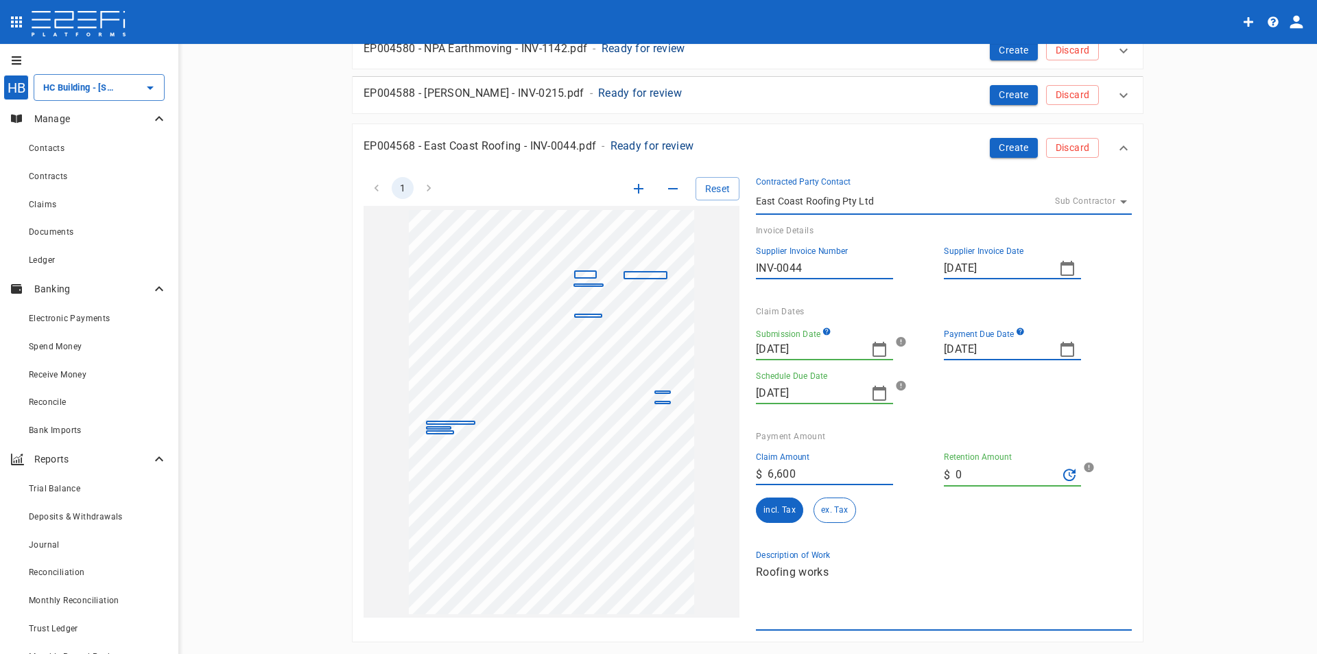
scroll to position [480, 0]
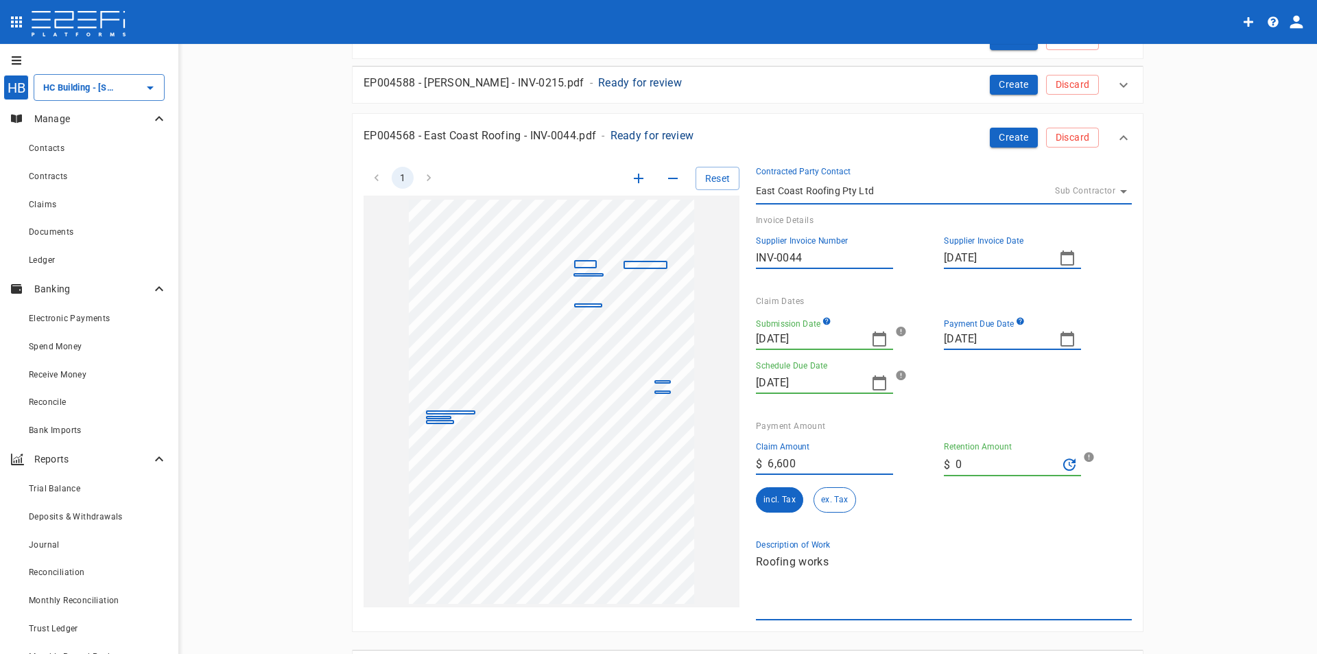
type textarea "Roofing works"
click at [1063, 337] on icon "button" at bounding box center [1067, 339] width 16 height 16
click at [983, 494] on div "20" at bounding box center [980, 497] width 11 height 15
type input "[DATE]"
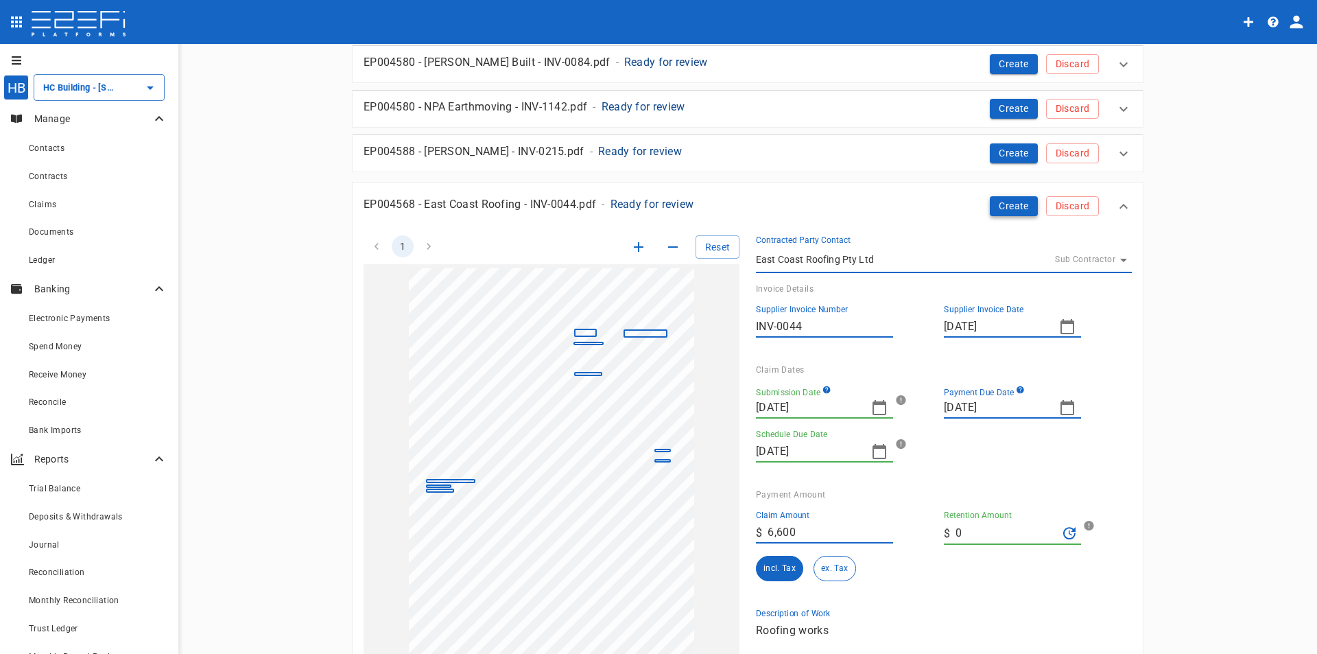
click at [1008, 207] on button "Create" at bounding box center [1014, 206] width 48 height 20
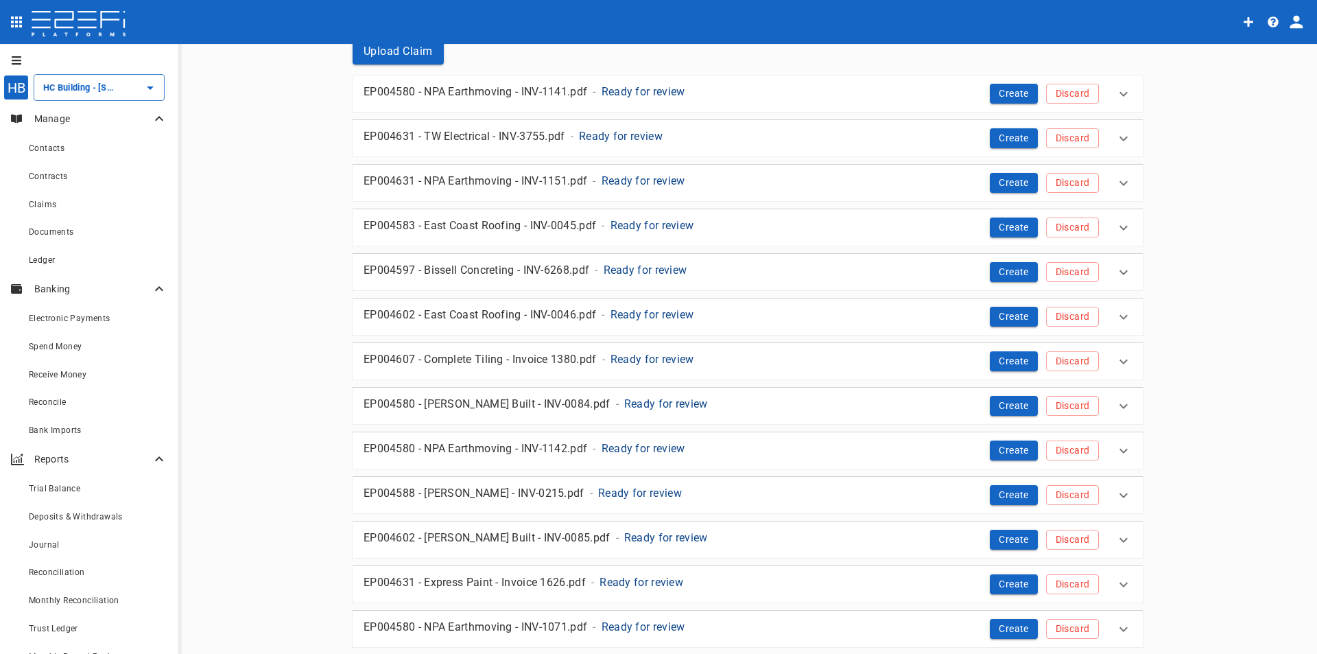
scroll to position [69, 0]
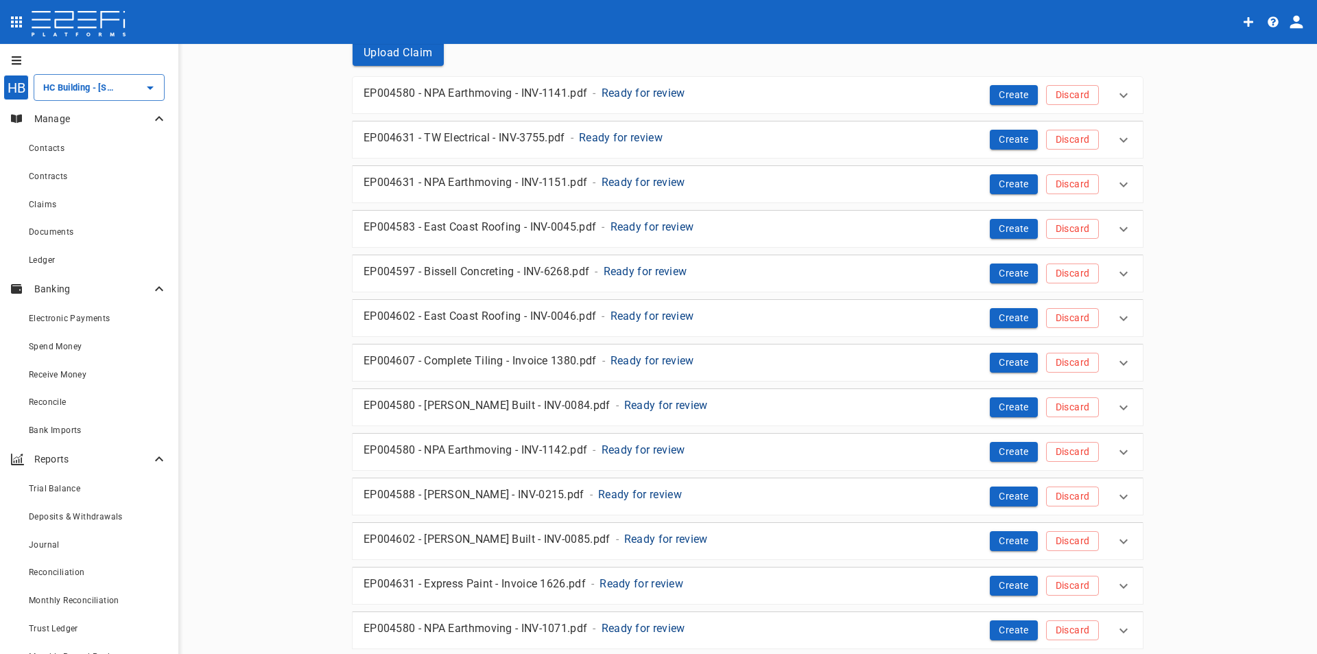
click at [624, 405] on p "Ready for review" at bounding box center [666, 405] width 84 height 16
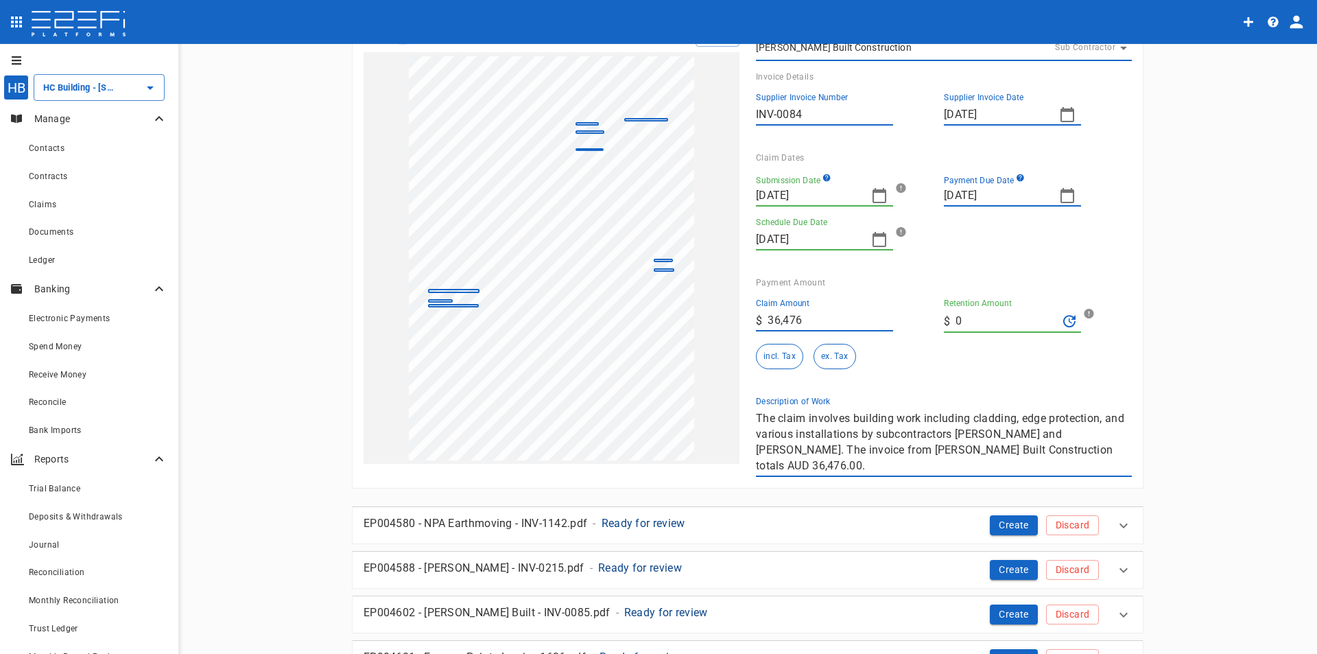
scroll to position [412, 0]
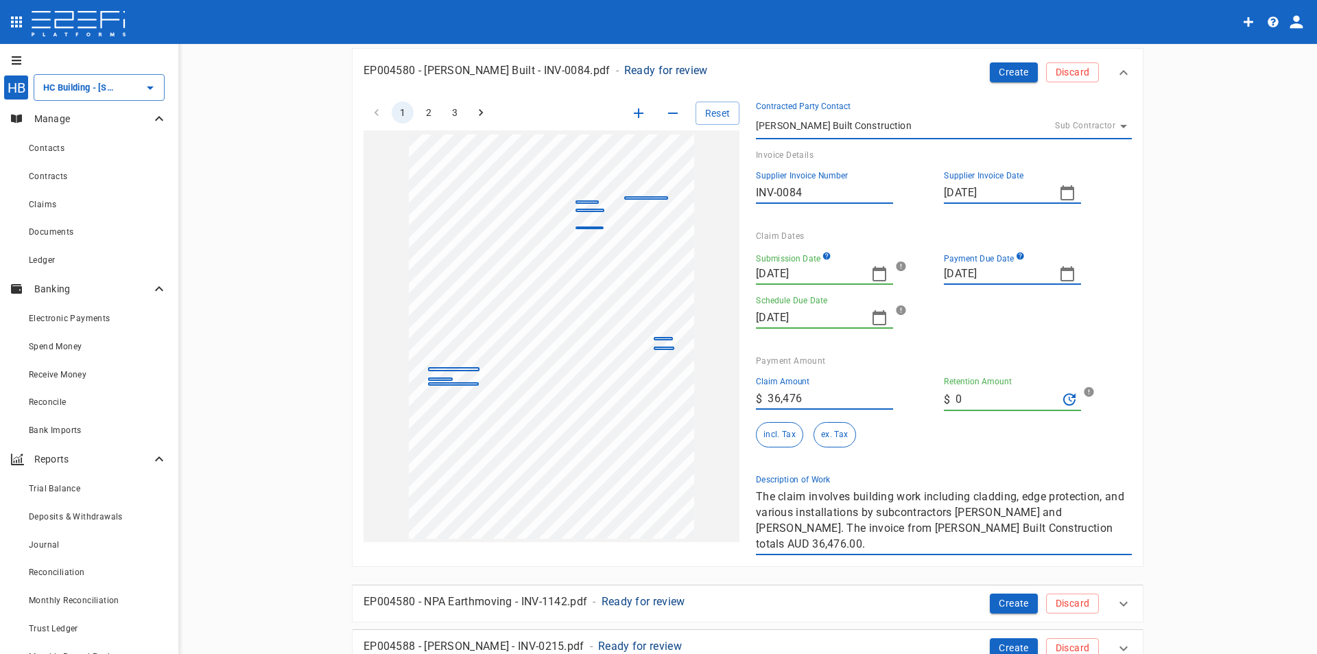
click at [682, 477] on div "1 2 3 Reset SupplierInvoiceNumber: INV-0084 ClaimAmount: 36476.00 GSTAmount: 33…" at bounding box center [739, 320] width 785 height 470
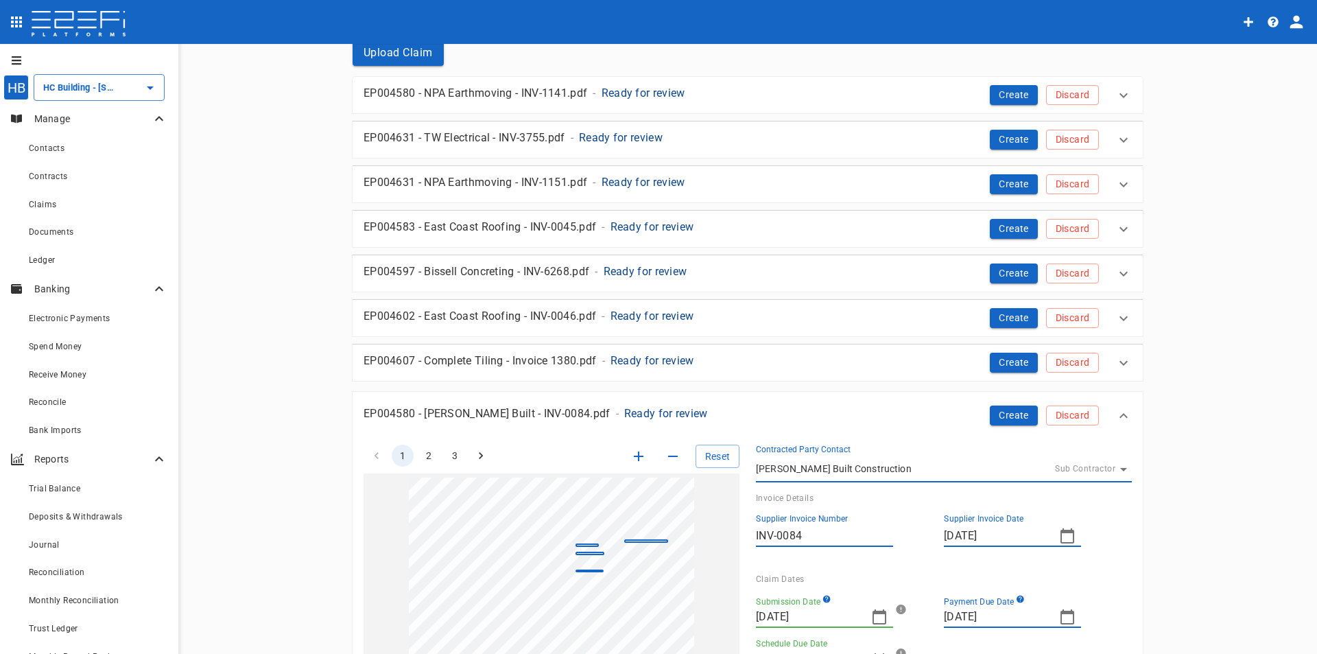
scroll to position [206, 0]
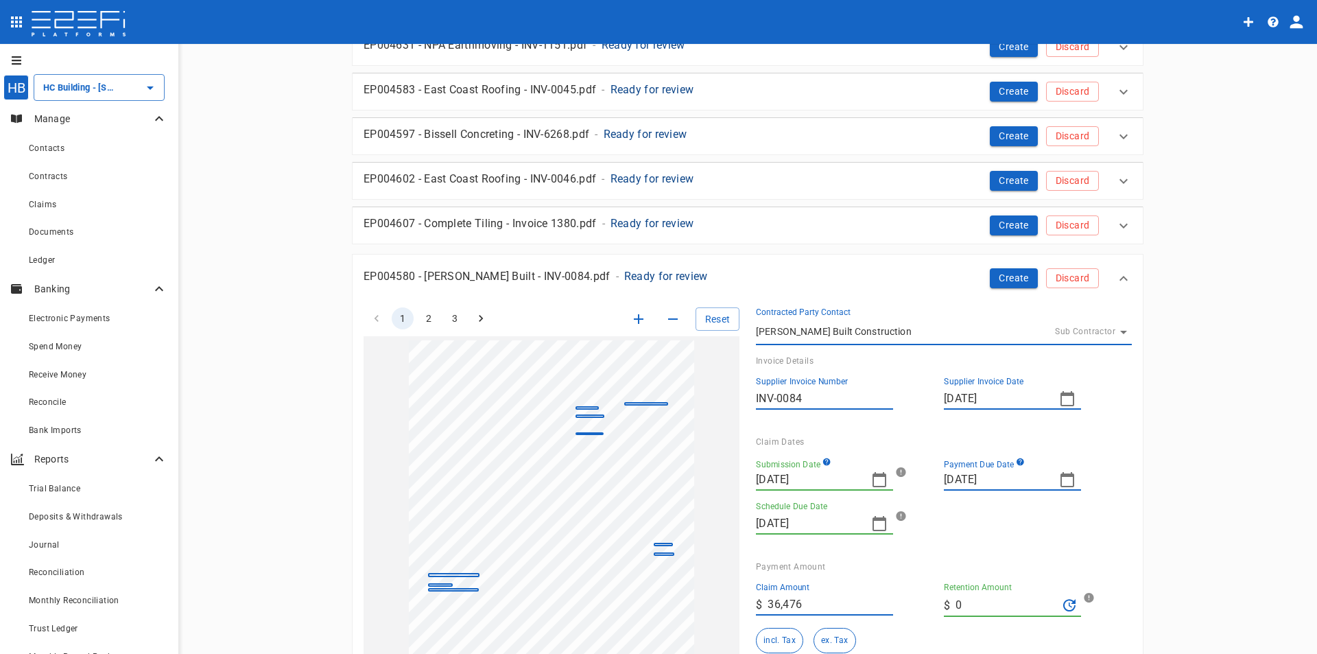
type textarea "Carpentry Works"
click at [1063, 403] on icon "button" at bounding box center [1067, 398] width 16 height 16
click at [1123, 550] on div "25" at bounding box center [1118, 556] width 11 height 15
click at [1060, 394] on icon "button" at bounding box center [1067, 398] width 14 height 15
click at [948, 580] on div "26" at bounding box center [952, 584] width 11 height 15
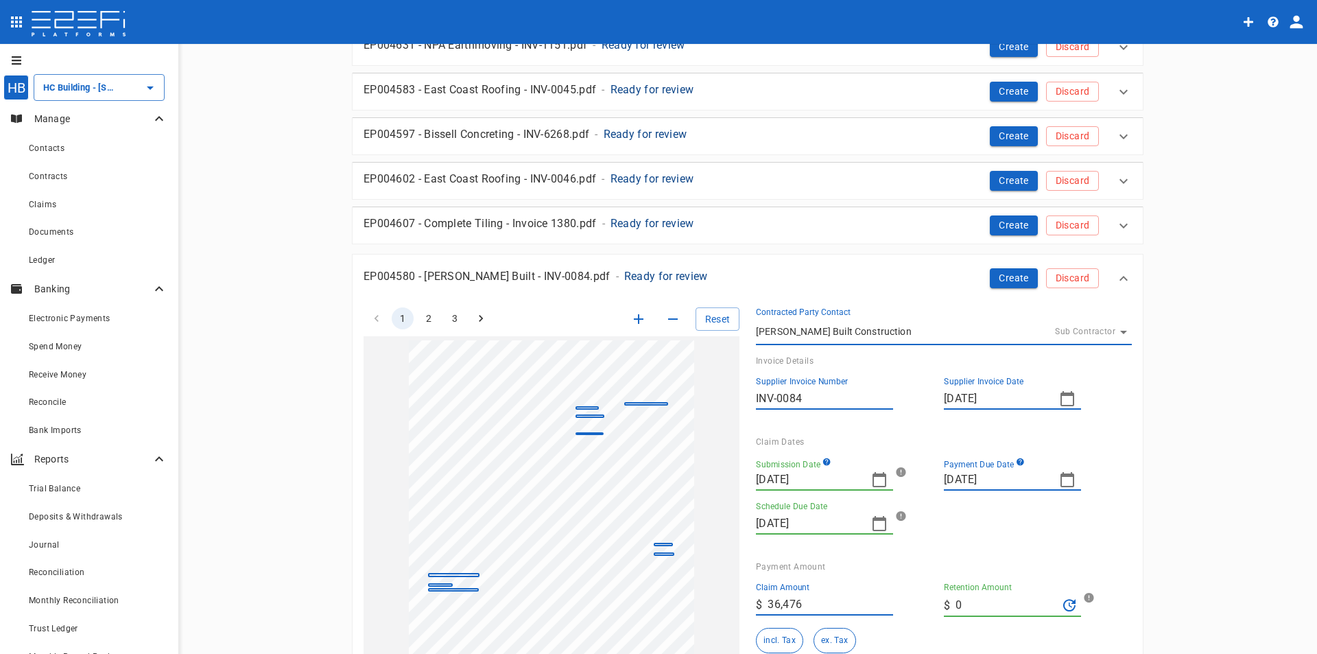
click at [913, 425] on div "Supplier Invoice Number INV-0084 Supplier Invoice Date 26/05/2025" at bounding box center [938, 396] width 365 height 60
click at [1065, 400] on icon "button" at bounding box center [1067, 398] width 16 height 16
click at [1120, 501] on div "11" at bounding box center [1118, 501] width 11 height 15
type input "11/05/2025"
click at [872, 475] on icon "button" at bounding box center [879, 479] width 14 height 15
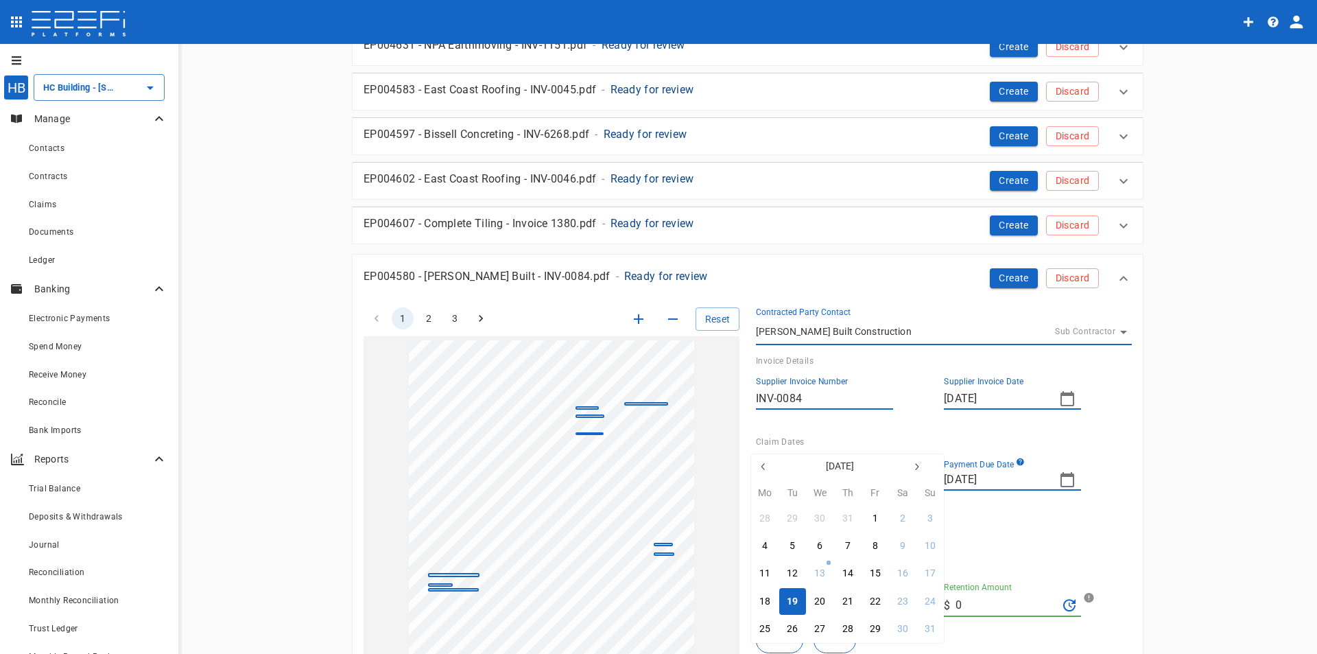
click at [763, 466] on icon "button" at bounding box center [763, 466] width 11 height 11
click at [925, 547] on div "11" at bounding box center [930, 545] width 11 height 15
type input "11/05/2025"
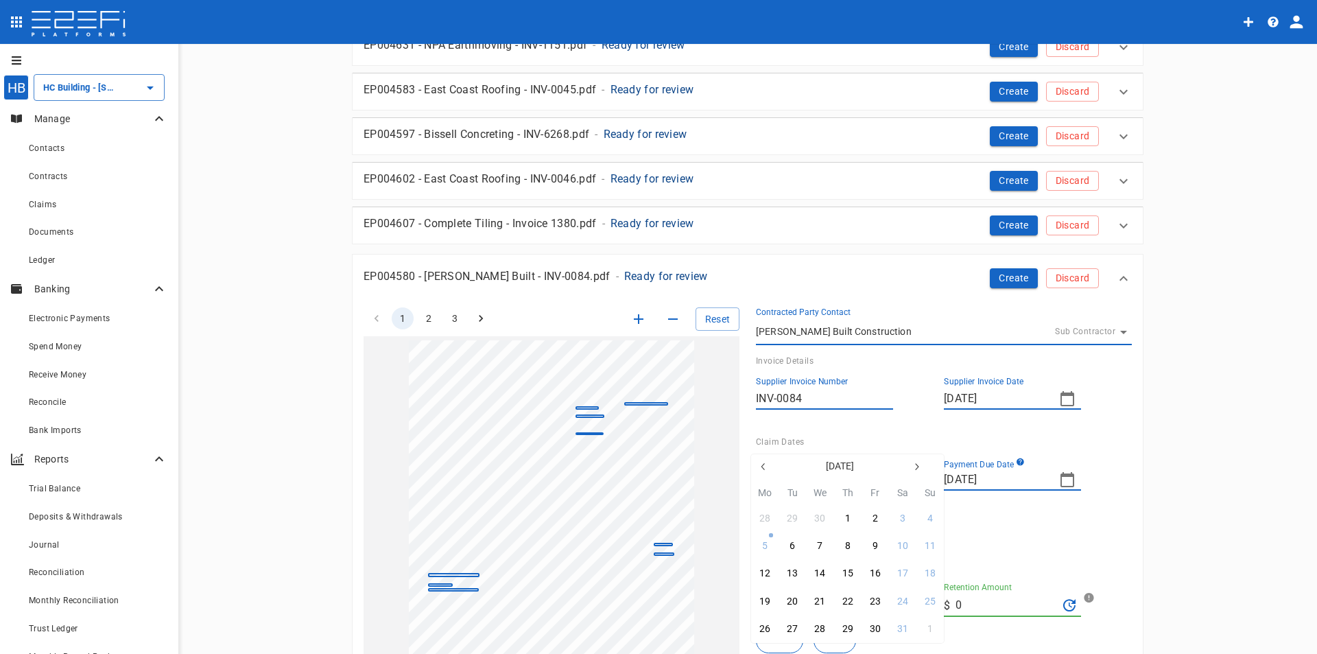
type input "30/05/2025"
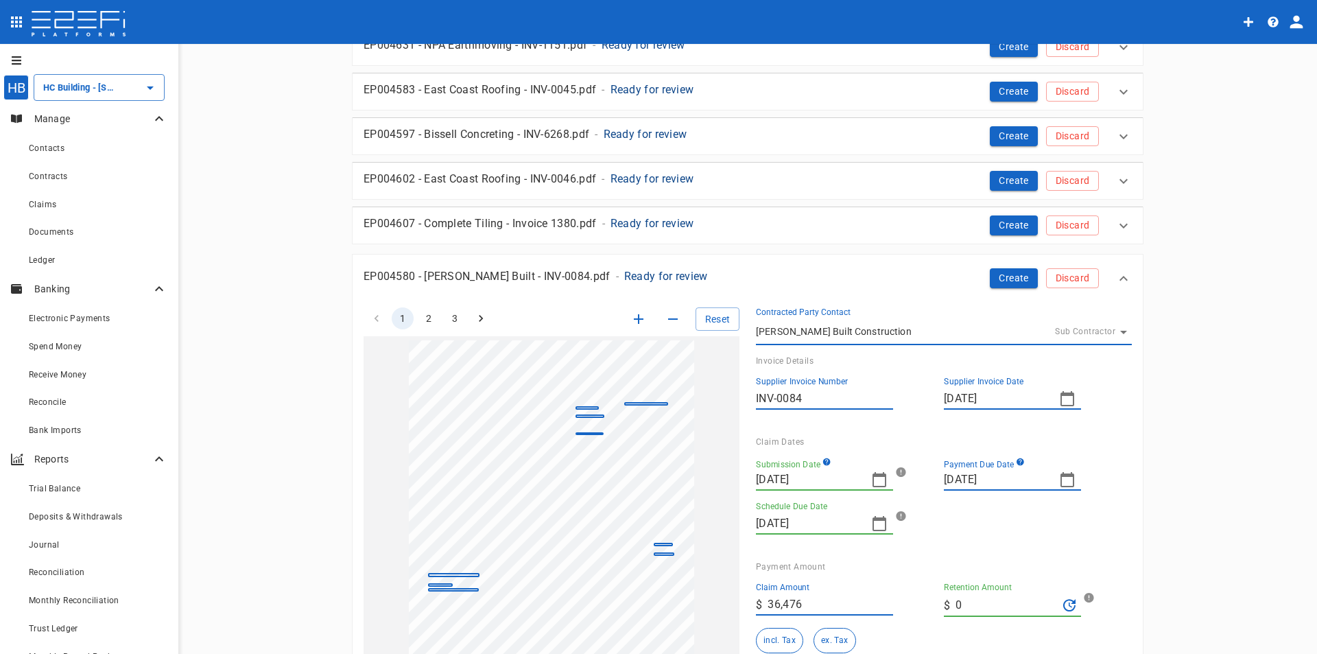
click at [1065, 479] on icon "button" at bounding box center [1067, 479] width 16 height 16
click at [955, 626] on div "26" at bounding box center [952, 628] width 11 height 15
type input "[DATE]"
click at [930, 420] on div "Supplier Invoice Number INV-0084 Supplier Invoice Date 11/05/2025" at bounding box center [938, 396] width 365 height 60
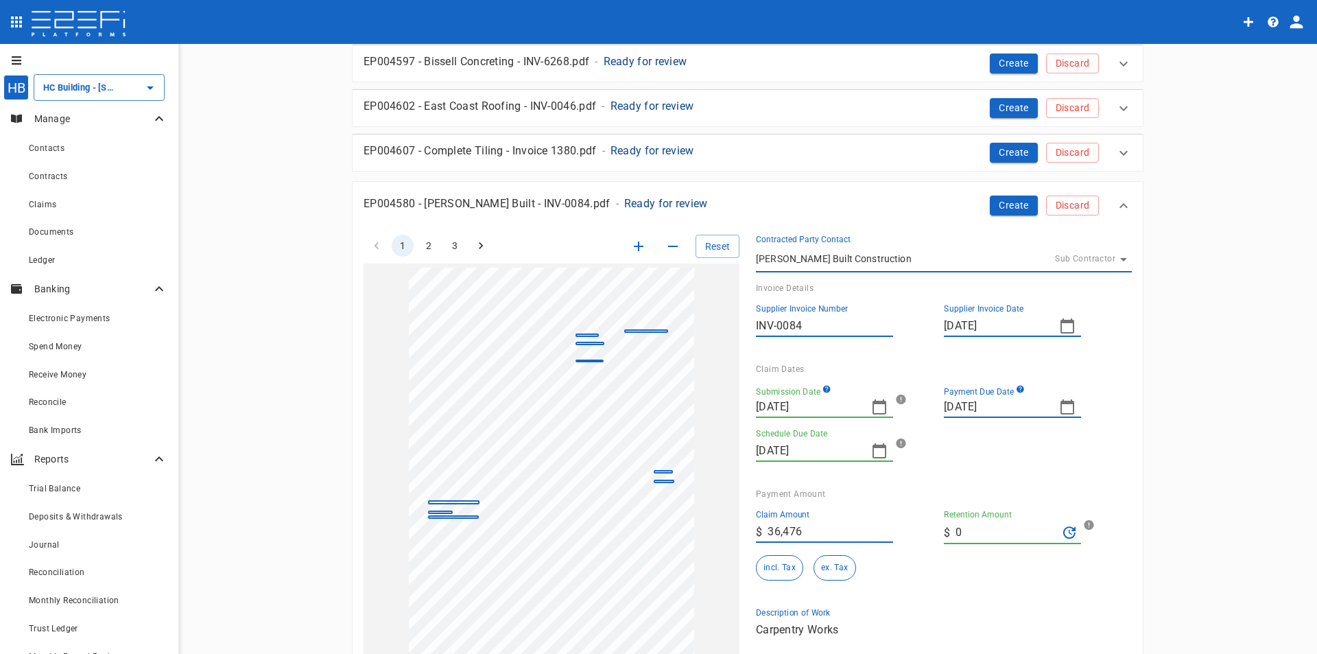
scroll to position [274, 0]
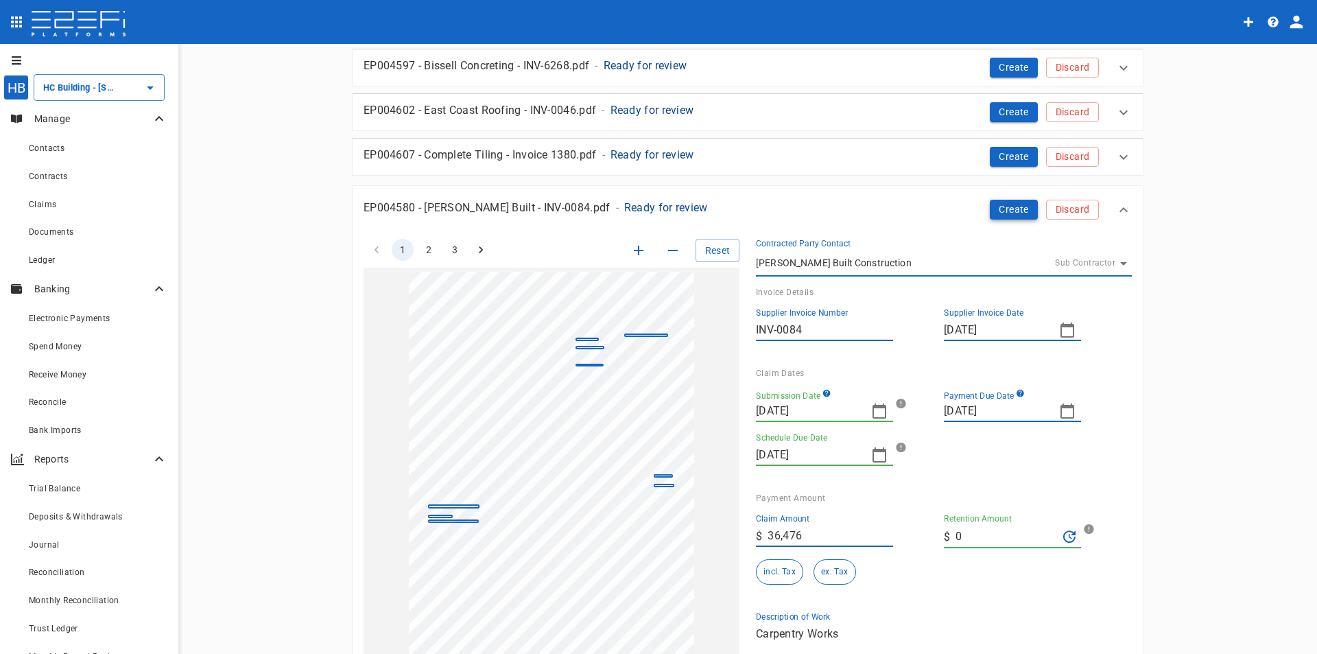
click at [1009, 210] on button "Create" at bounding box center [1014, 210] width 48 height 20
click at [1015, 209] on button "Create" at bounding box center [1014, 210] width 48 height 20
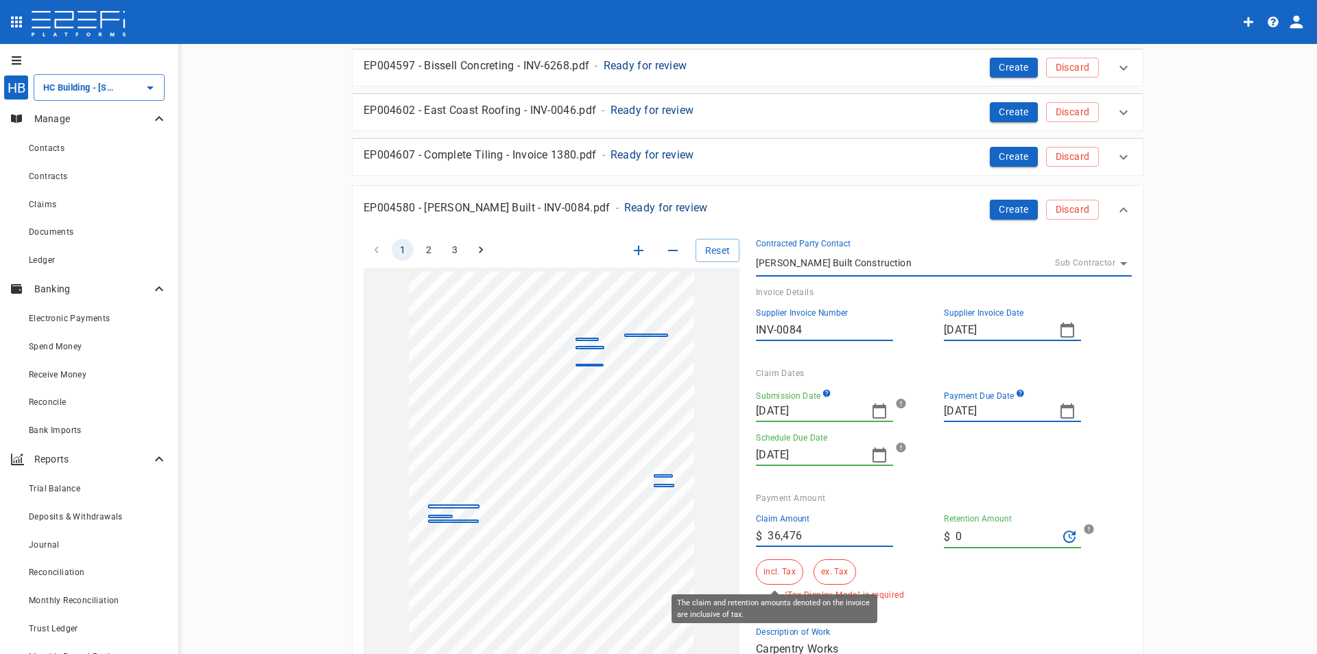
click at [757, 573] on button "incl. Tax" at bounding box center [779, 571] width 47 height 25
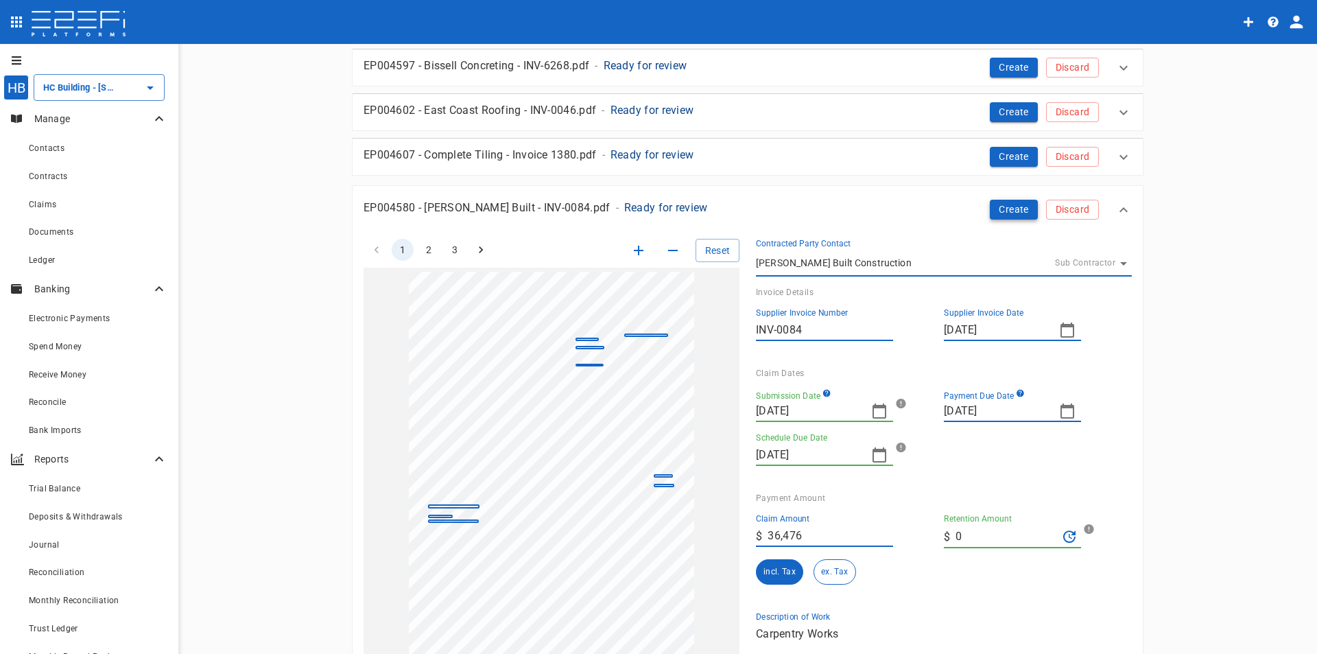
click at [1009, 212] on button "Create" at bounding box center [1014, 210] width 48 height 20
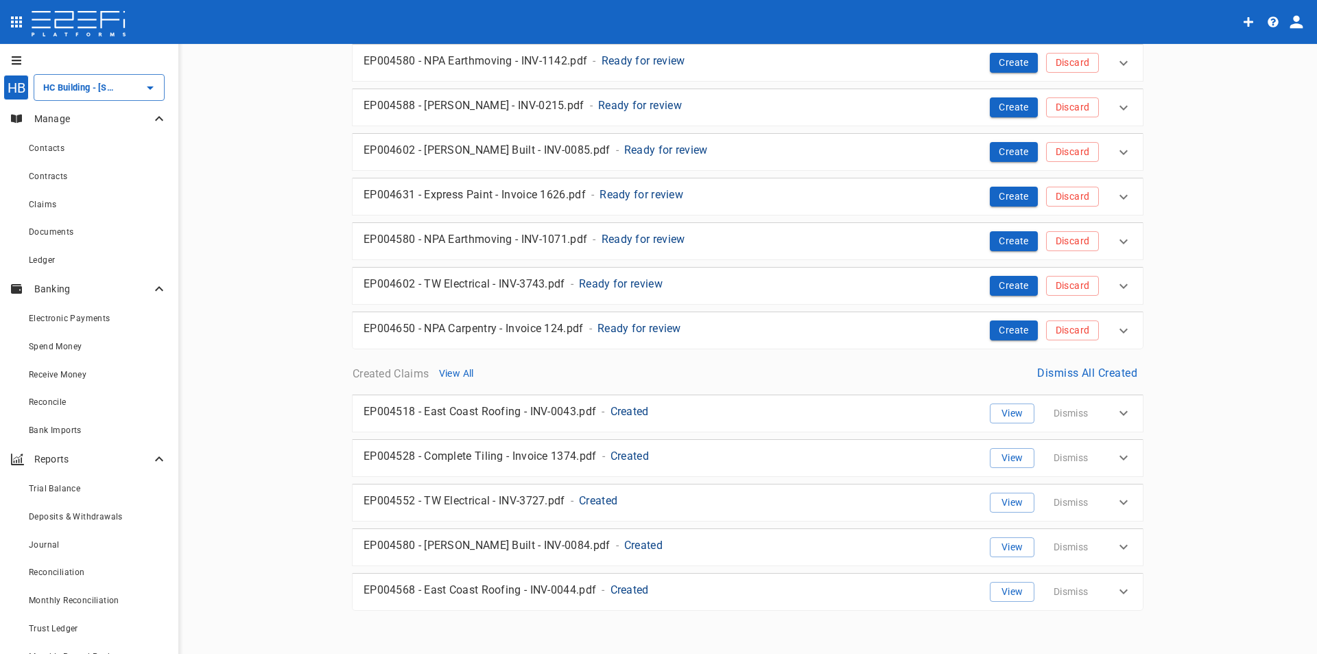
scroll to position [415, 0]
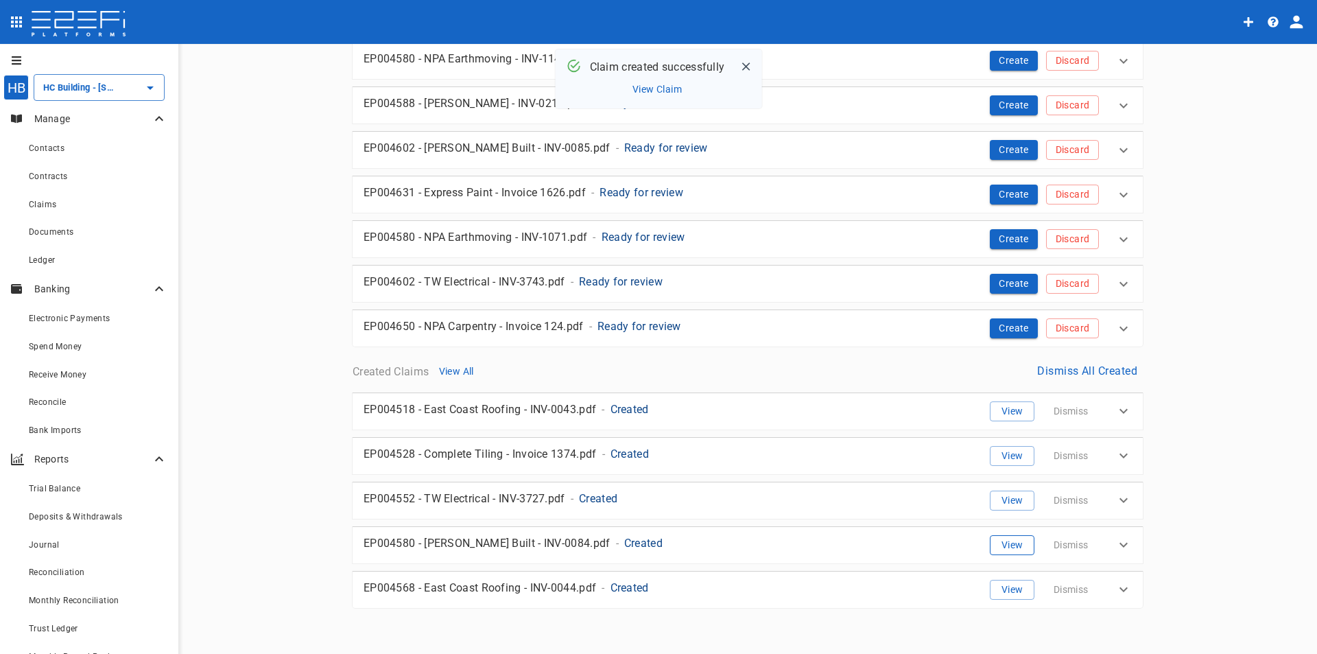
click at [1007, 546] on button "View" at bounding box center [1012, 545] width 45 height 20
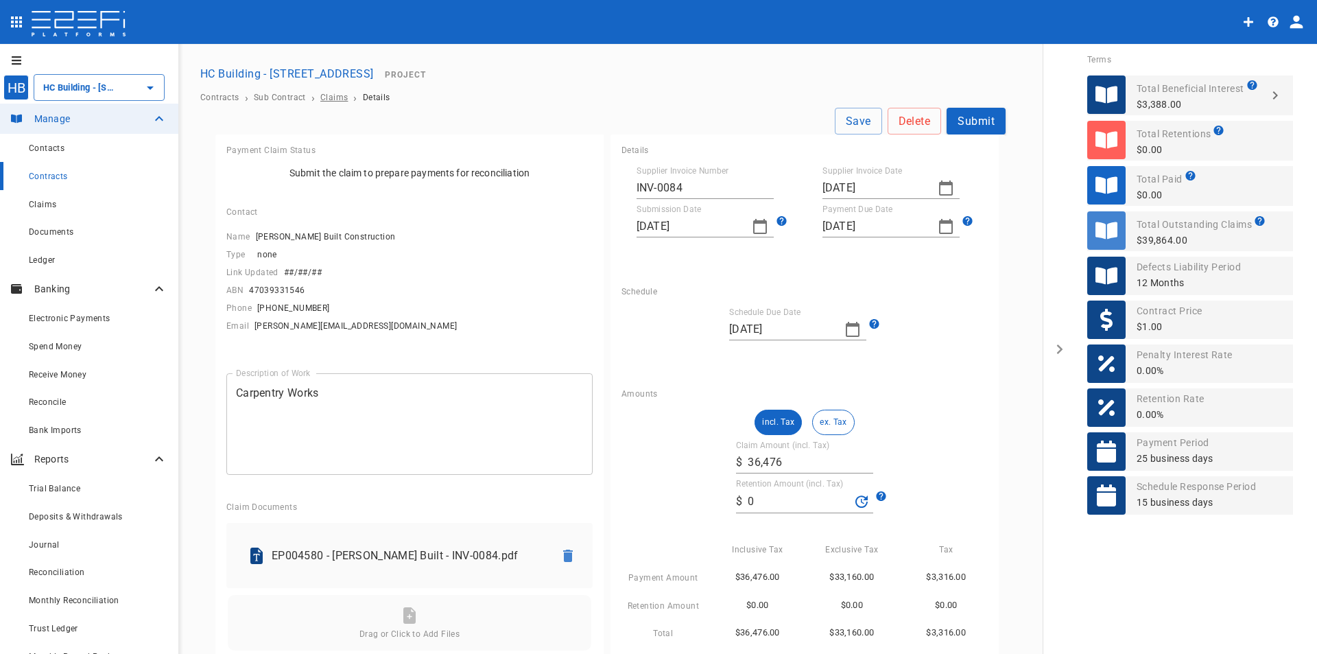
click at [322, 98] on ol "Contracts › Sub Contract › Claims › Details" at bounding box center [747, 98] width 1095 height 10
click at [325, 96] on span "Claims" at bounding box center [333, 98] width 27 height 10
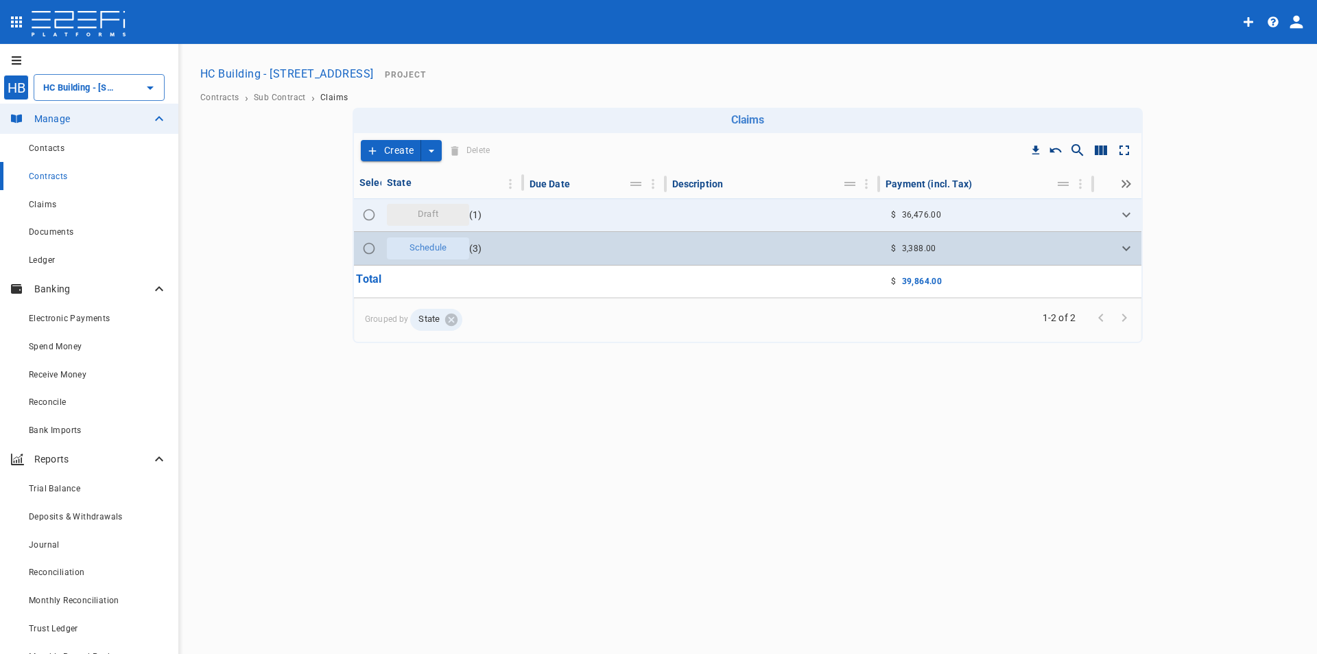
click at [433, 245] on span "Schedule" at bounding box center [427, 247] width 53 height 13
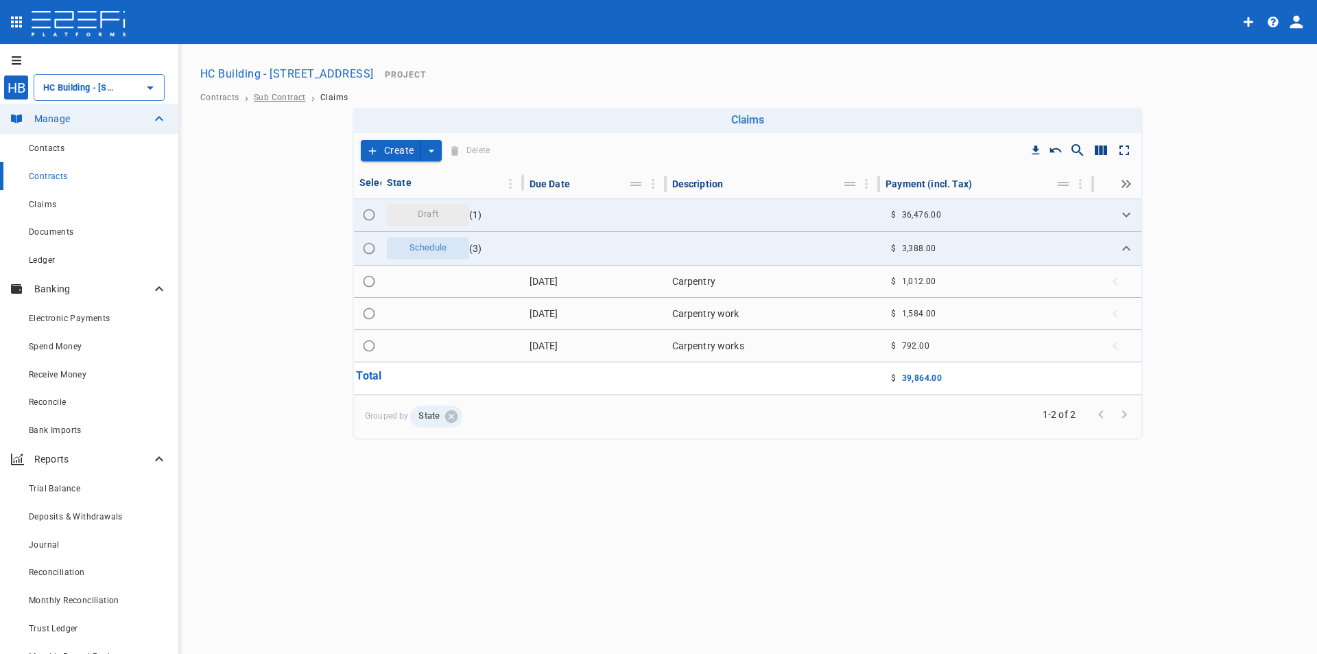
click at [272, 95] on span "Sub Contract" at bounding box center [280, 98] width 52 height 10
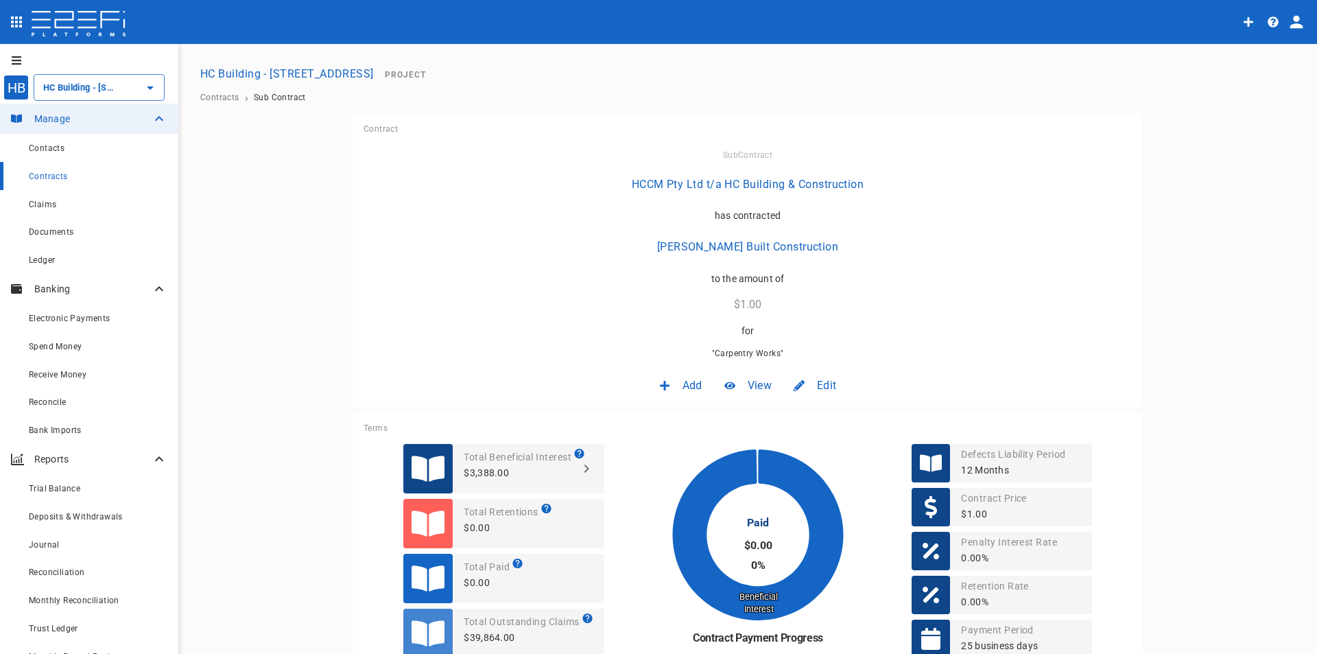
click at [332, 75] on button "HC Building - [STREET_ADDRESS]" at bounding box center [287, 73] width 185 height 27
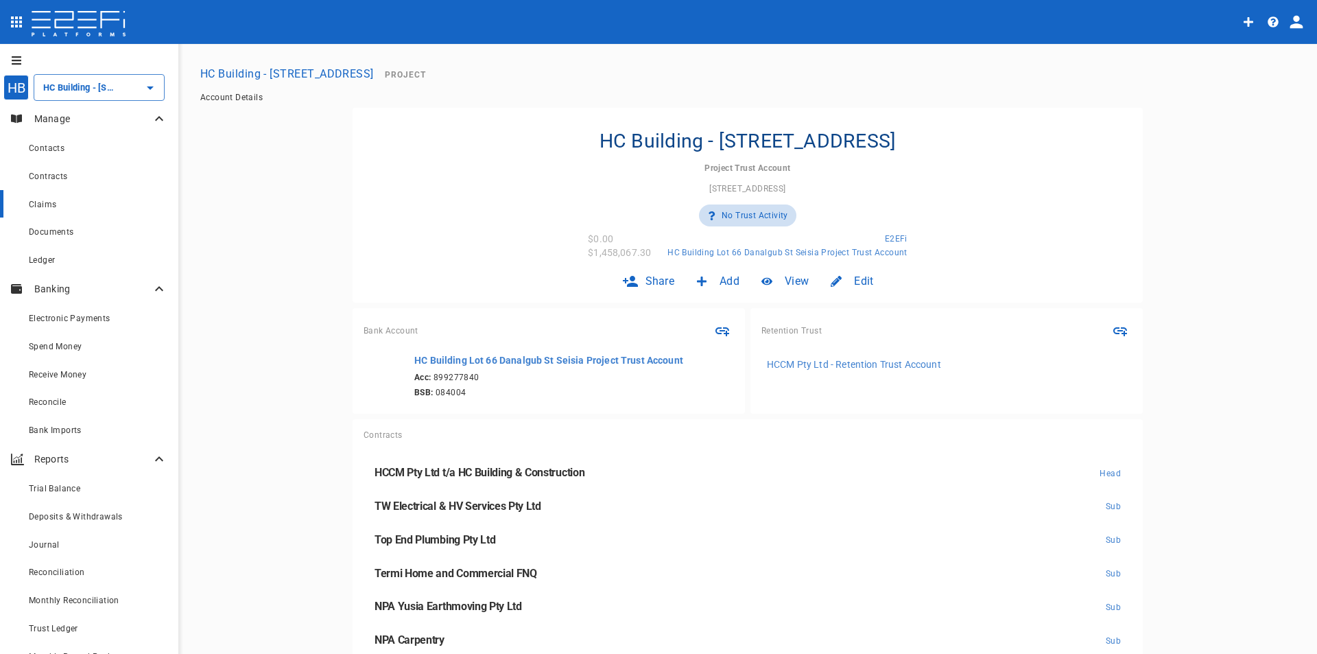
click at [54, 198] on div "Claims" at bounding box center [98, 203] width 139 height 17
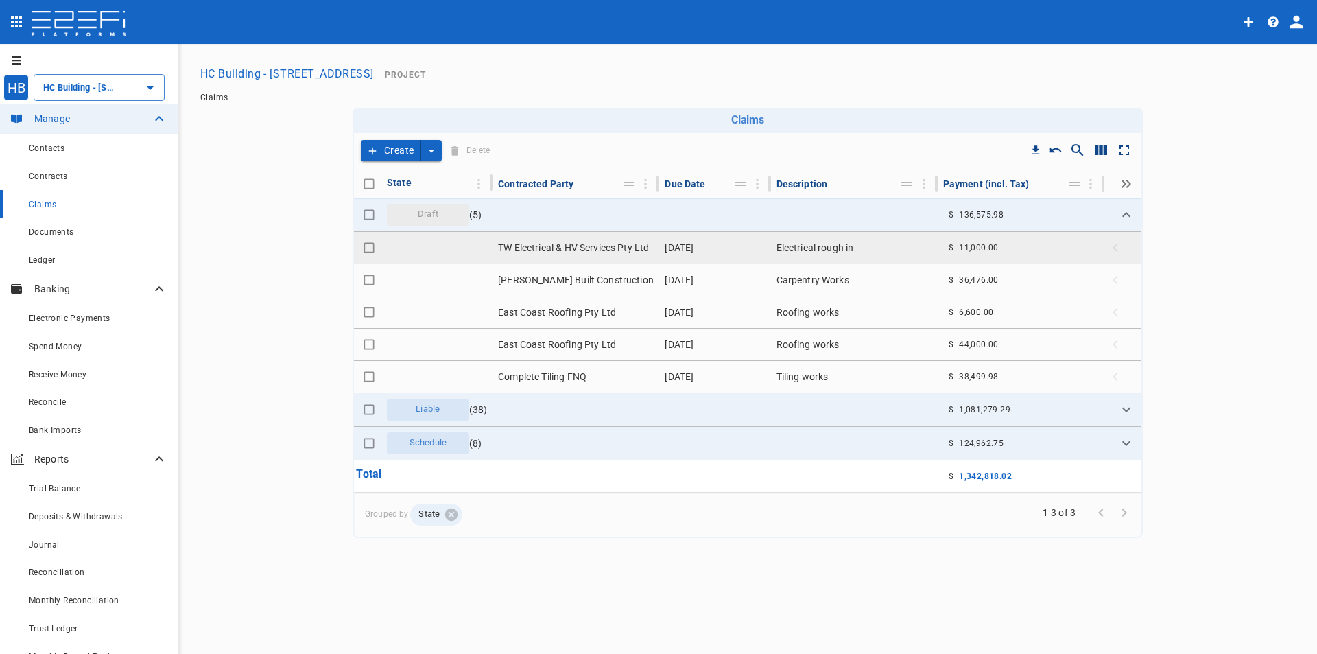
click at [605, 245] on td "TW Electrical & HV Services Pty Ltd" at bounding box center [575, 248] width 167 height 32
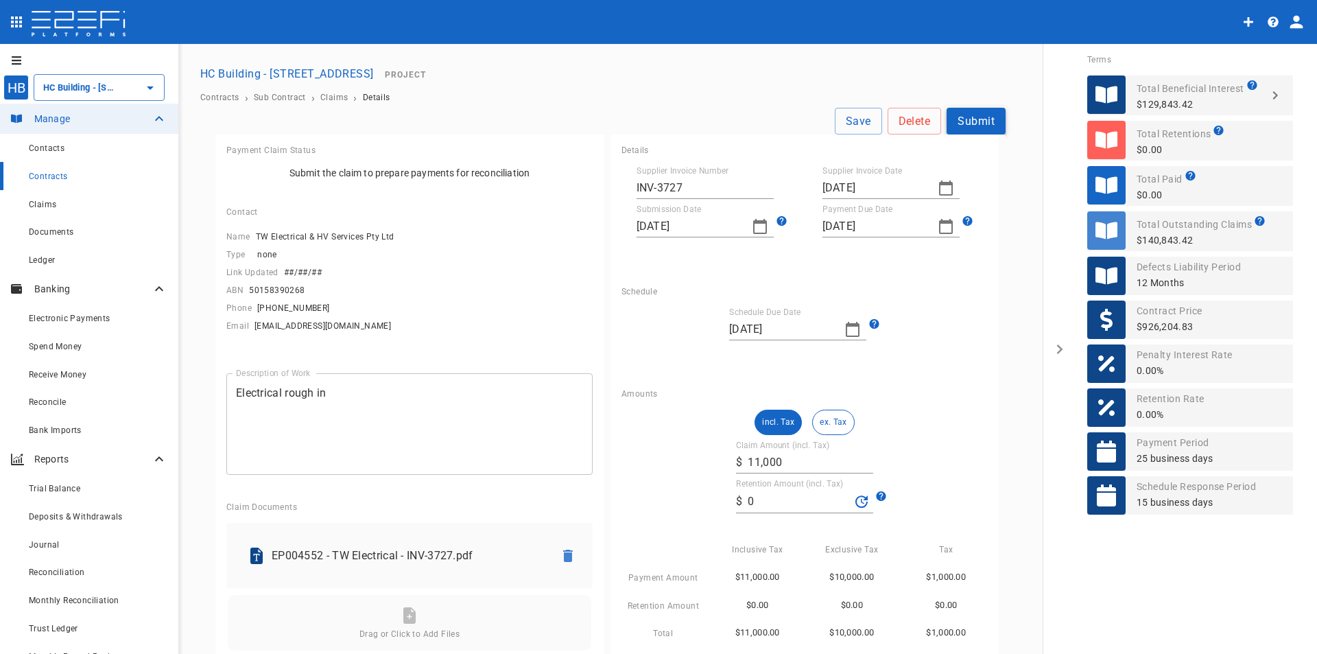
click at [964, 123] on button "Submit" at bounding box center [976, 121] width 59 height 27
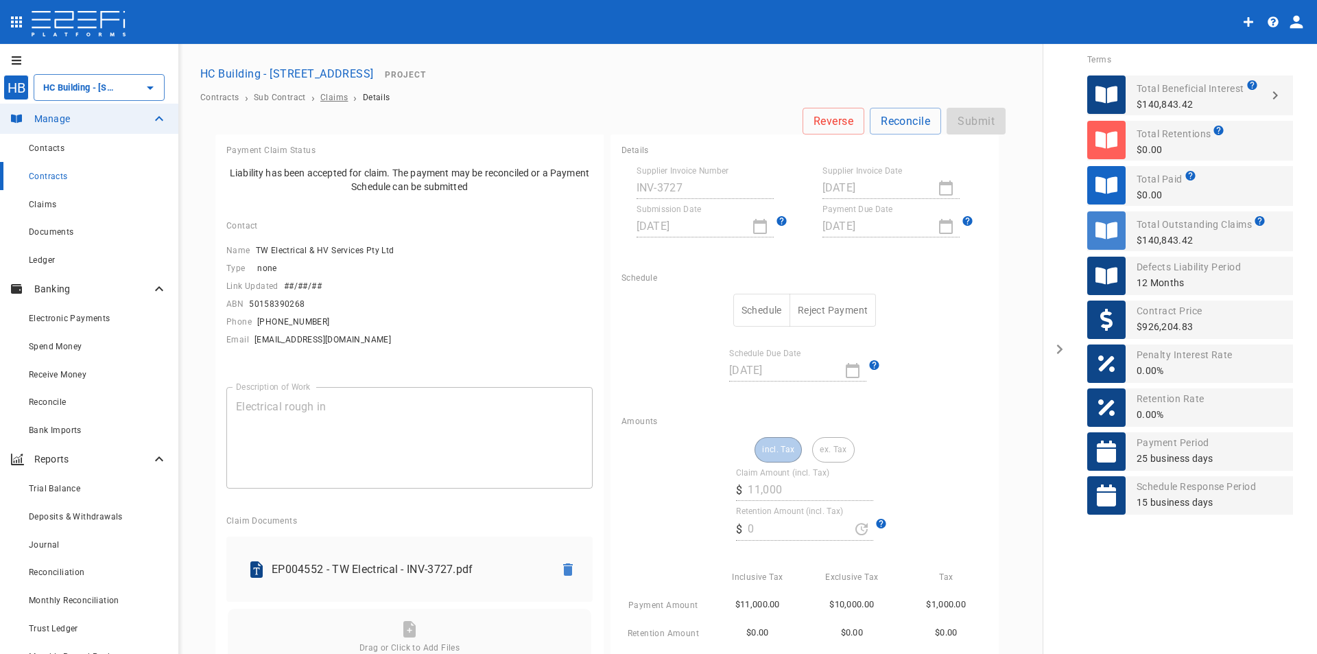
click at [329, 97] on span "Claims" at bounding box center [333, 98] width 27 height 10
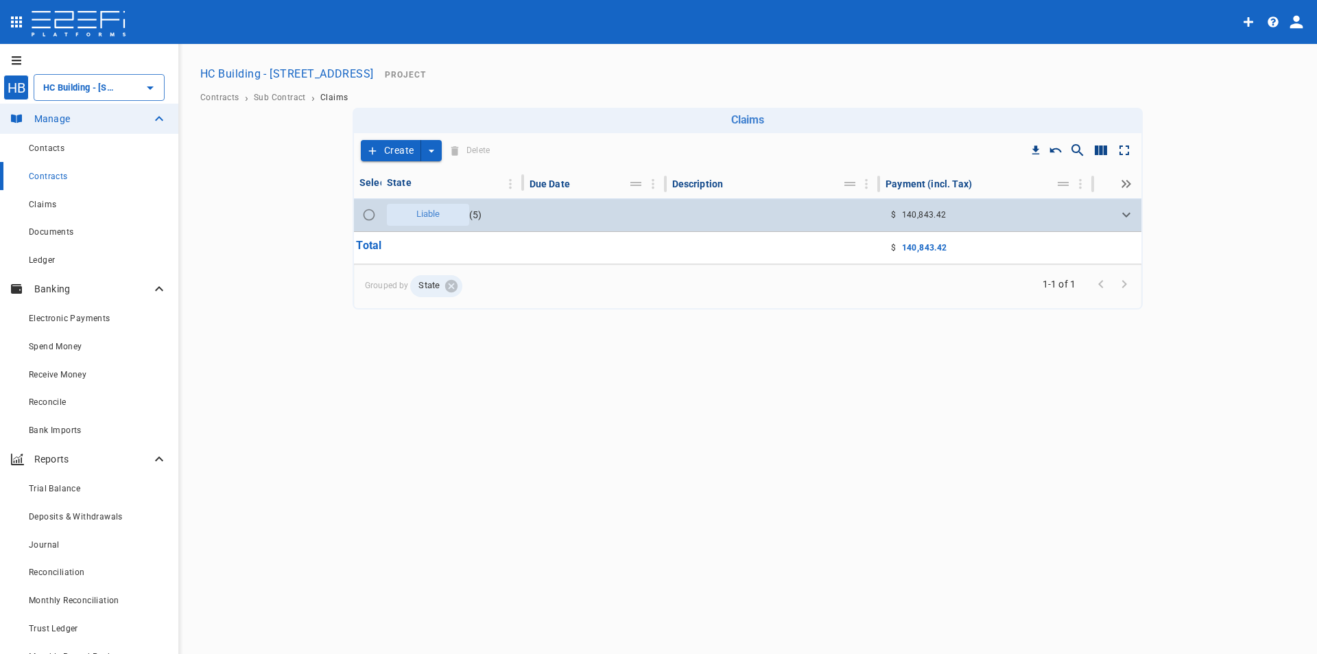
click at [427, 218] on span "Liable" at bounding box center [428, 214] width 40 height 13
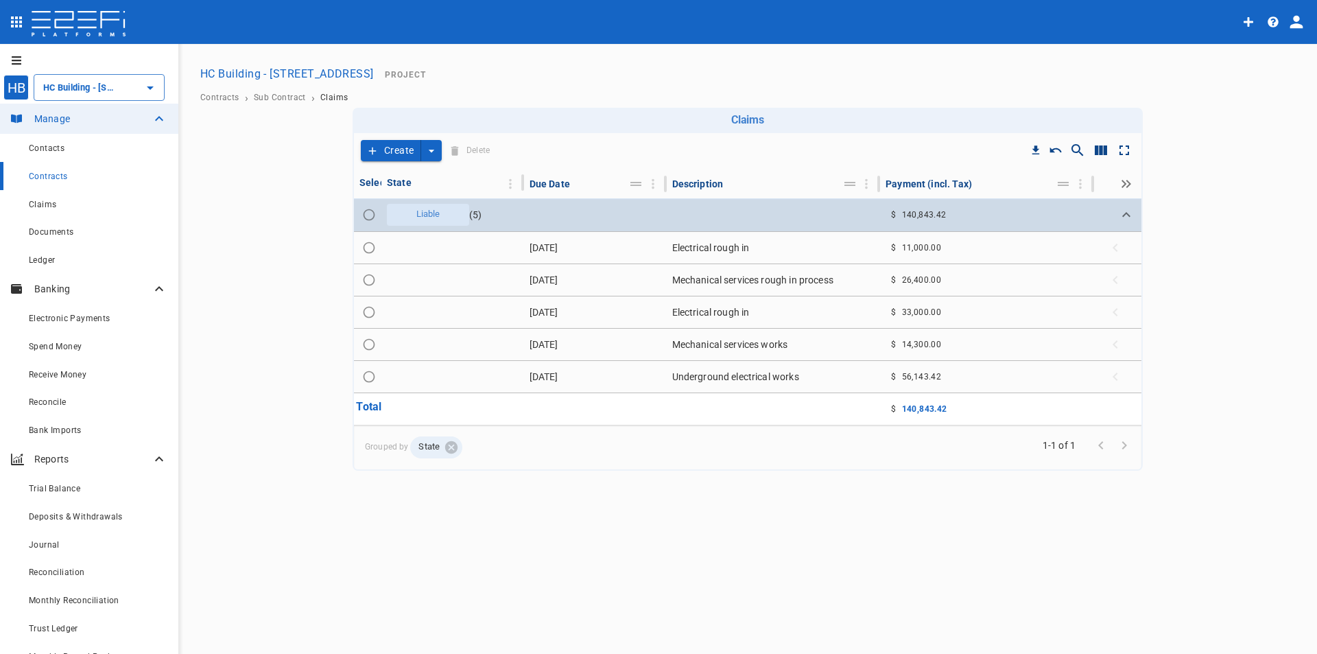
click at [449, 215] on div "Liable" at bounding box center [428, 215] width 82 height 22
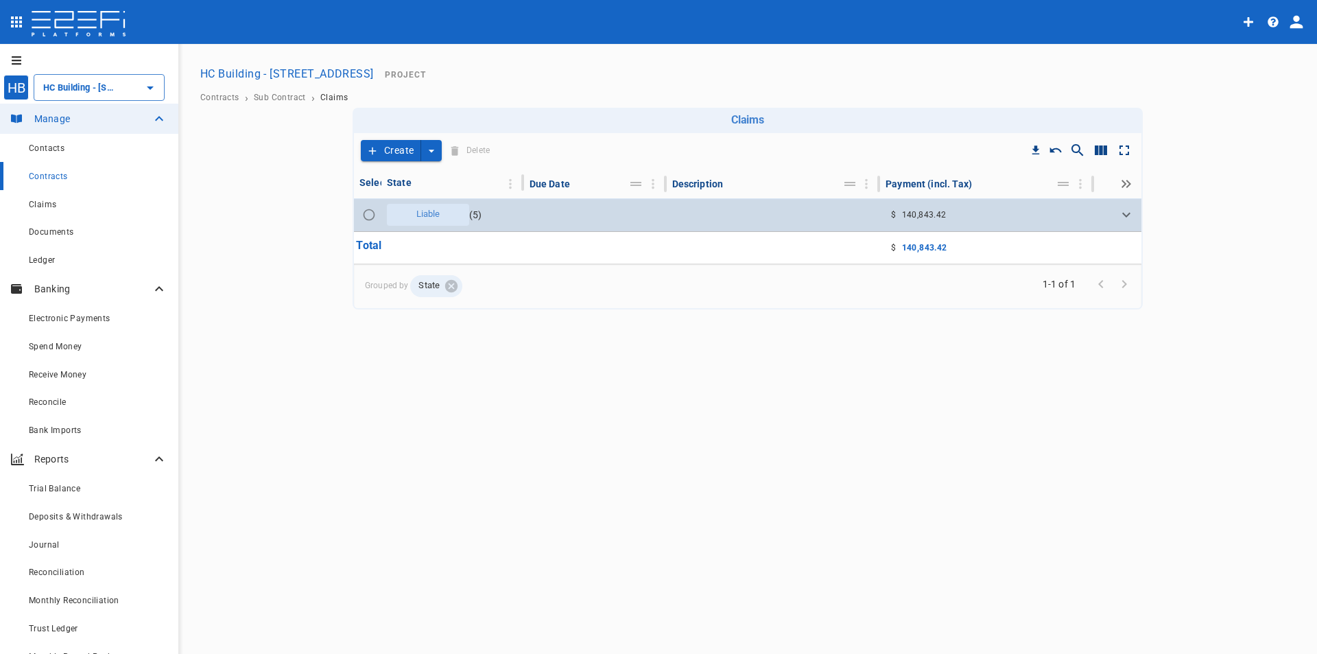
click at [449, 215] on div "Liable" at bounding box center [428, 215] width 82 height 22
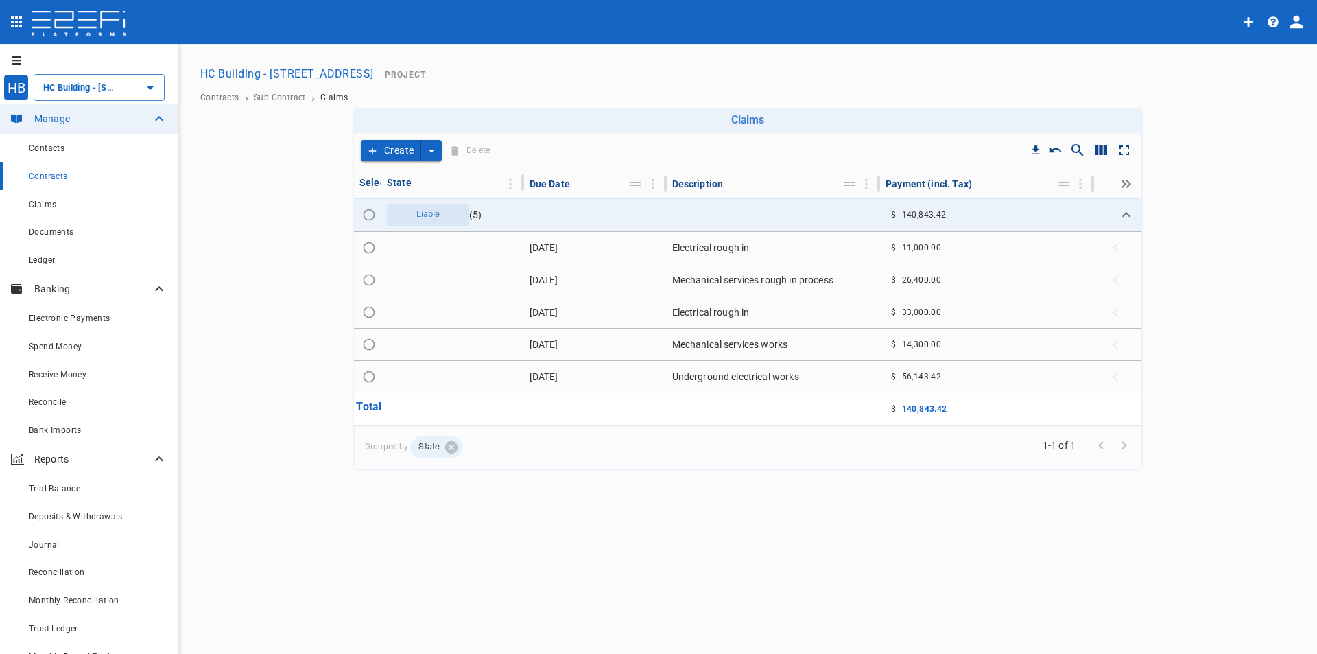
click at [1122, 185] on icon "Expand all" at bounding box center [1126, 184] width 16 height 16
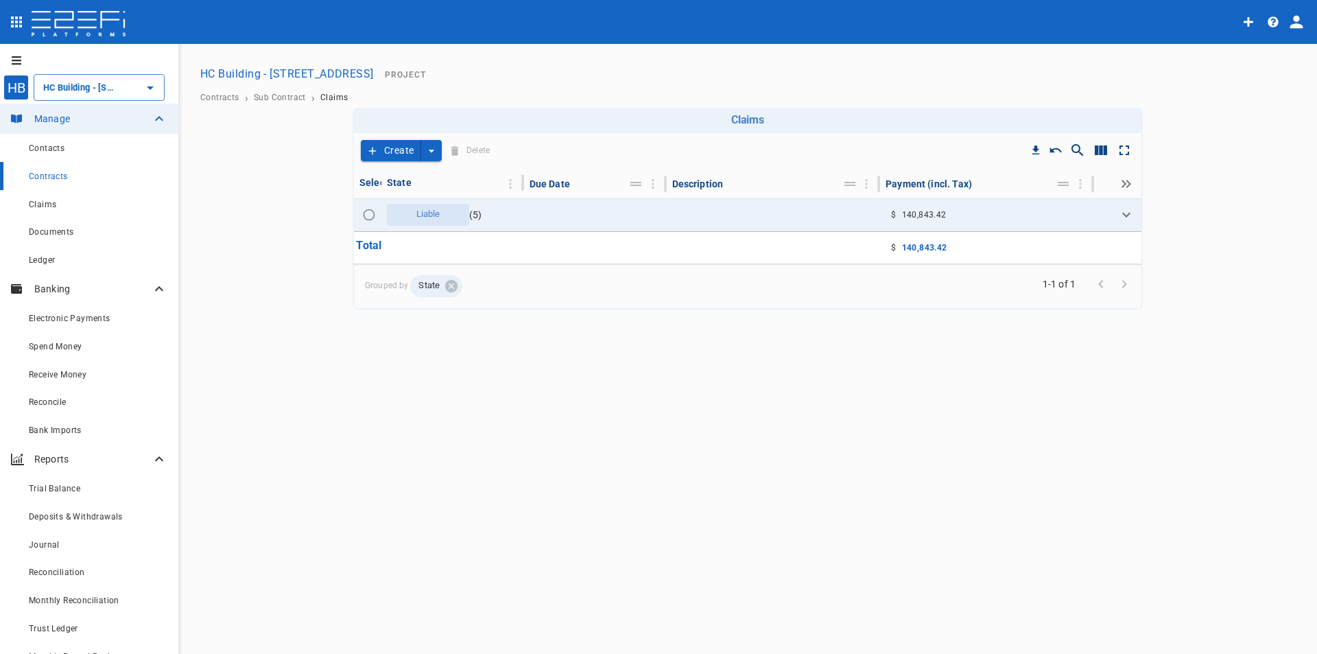
click at [1122, 185] on icon "Expand all" at bounding box center [1126, 184] width 16 height 16
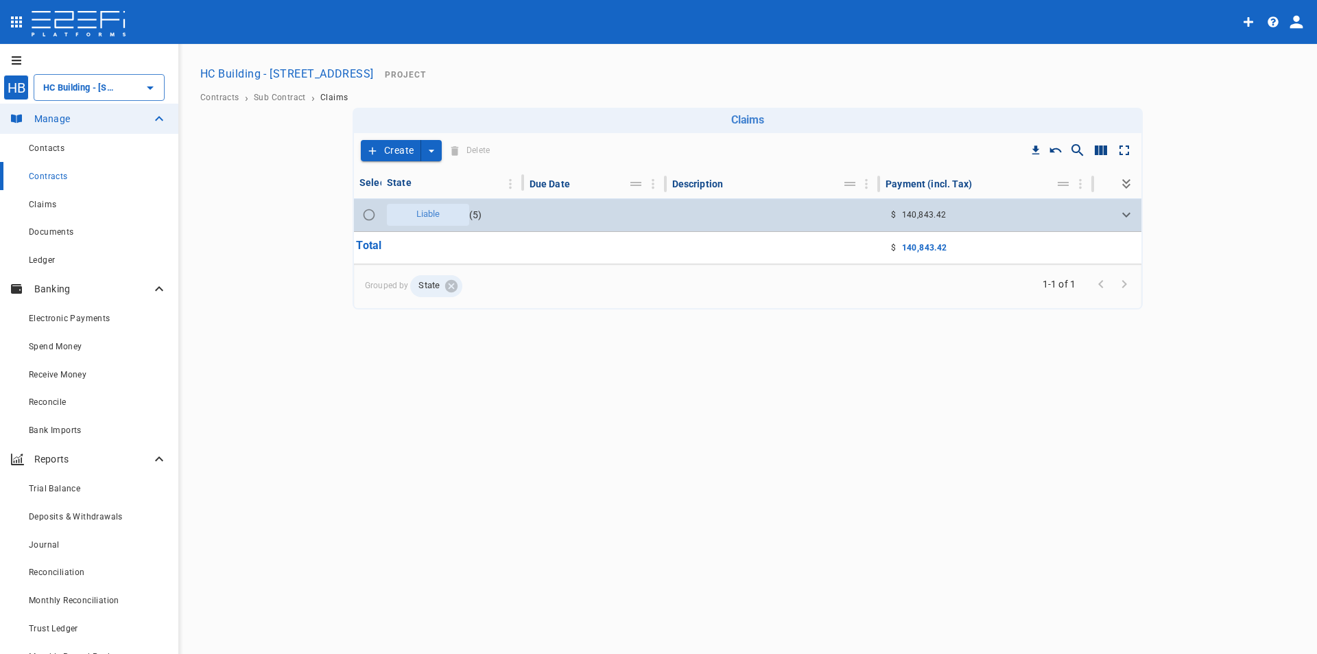
click at [451, 208] on div "Liable" at bounding box center [428, 215] width 82 height 22
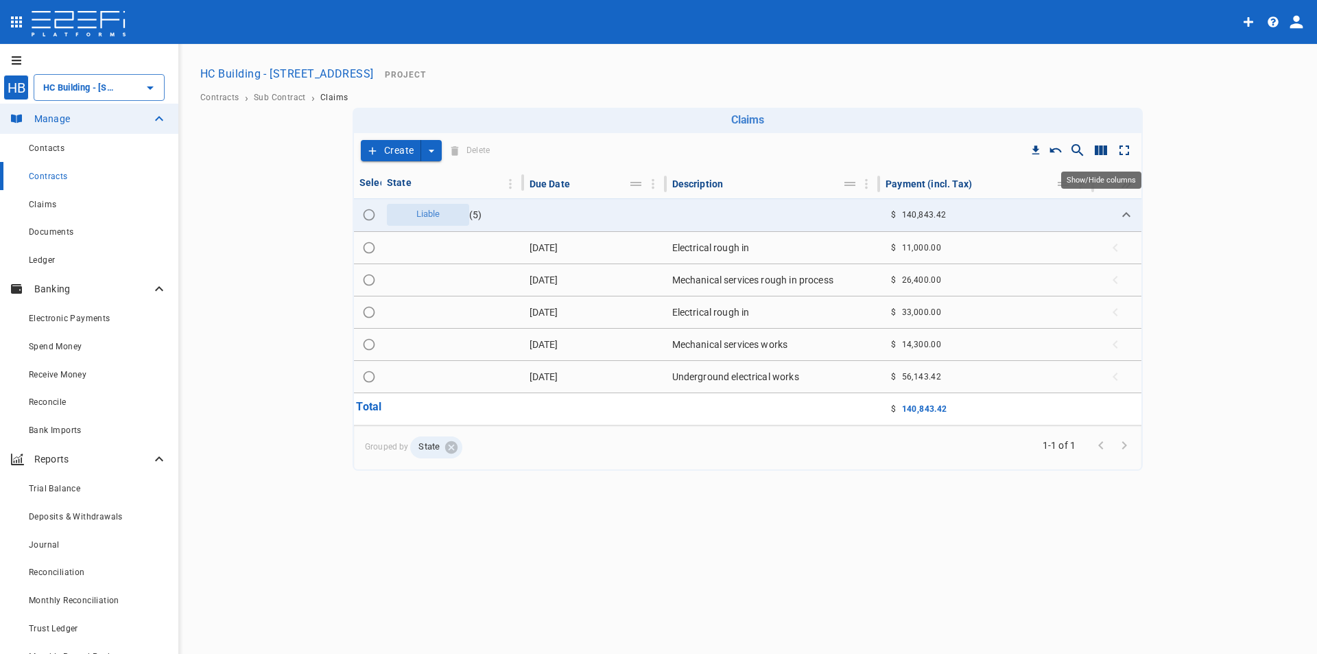
click at [1102, 148] on icon "Show/Hide columns" at bounding box center [1101, 150] width 12 height 10
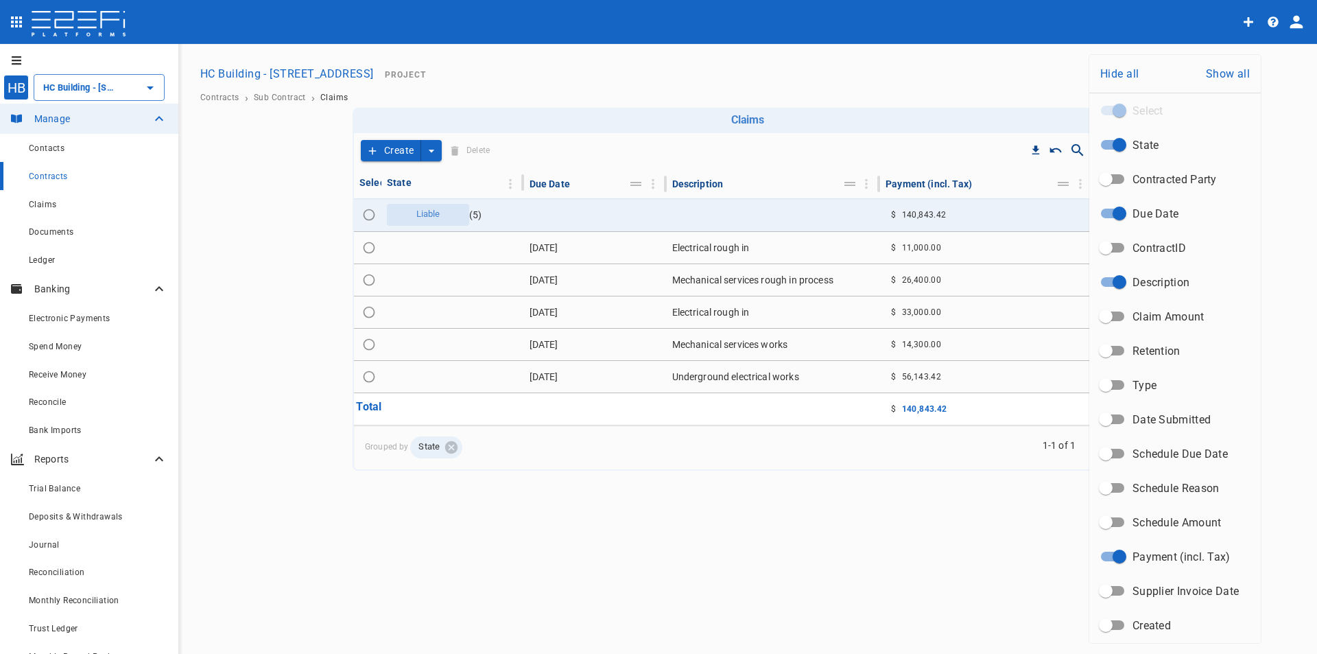
click at [1107, 180] on input "Contracted Party" at bounding box center [1106, 179] width 78 height 26
checkbox input "true"
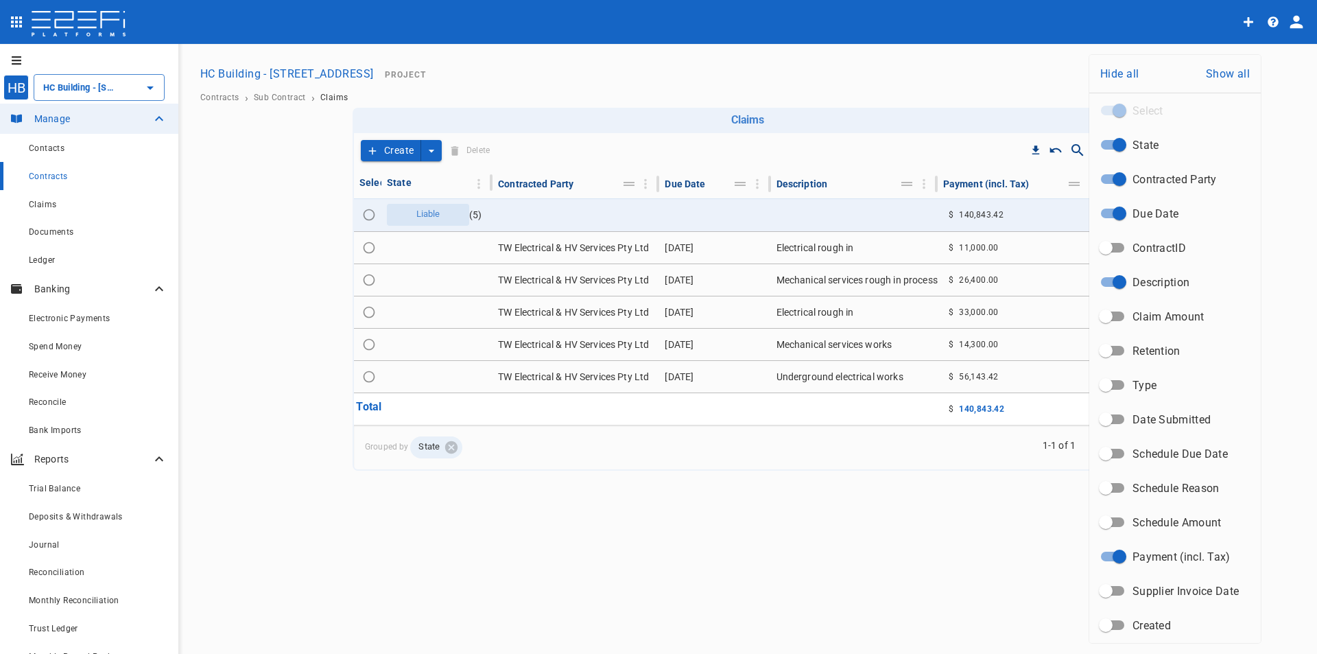
click at [1006, 70] on div at bounding box center [658, 327] width 1317 height 654
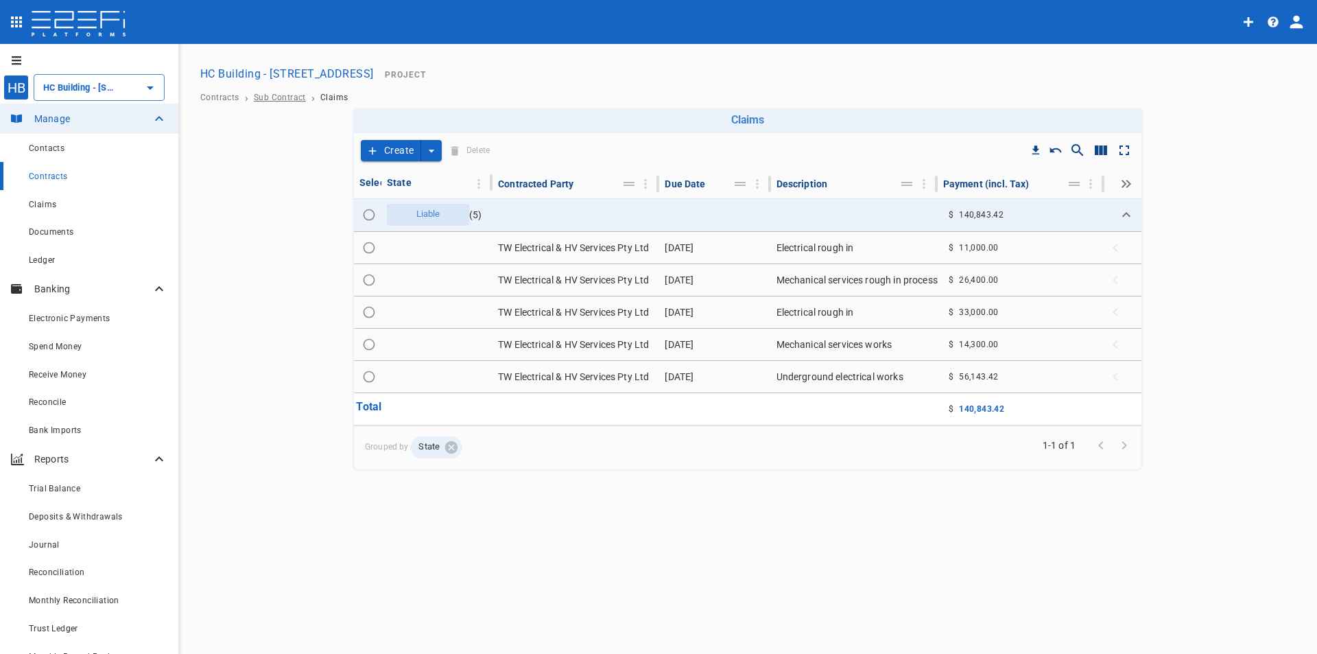
click at [301, 99] on span "Sub Contract" at bounding box center [280, 98] width 52 height 10
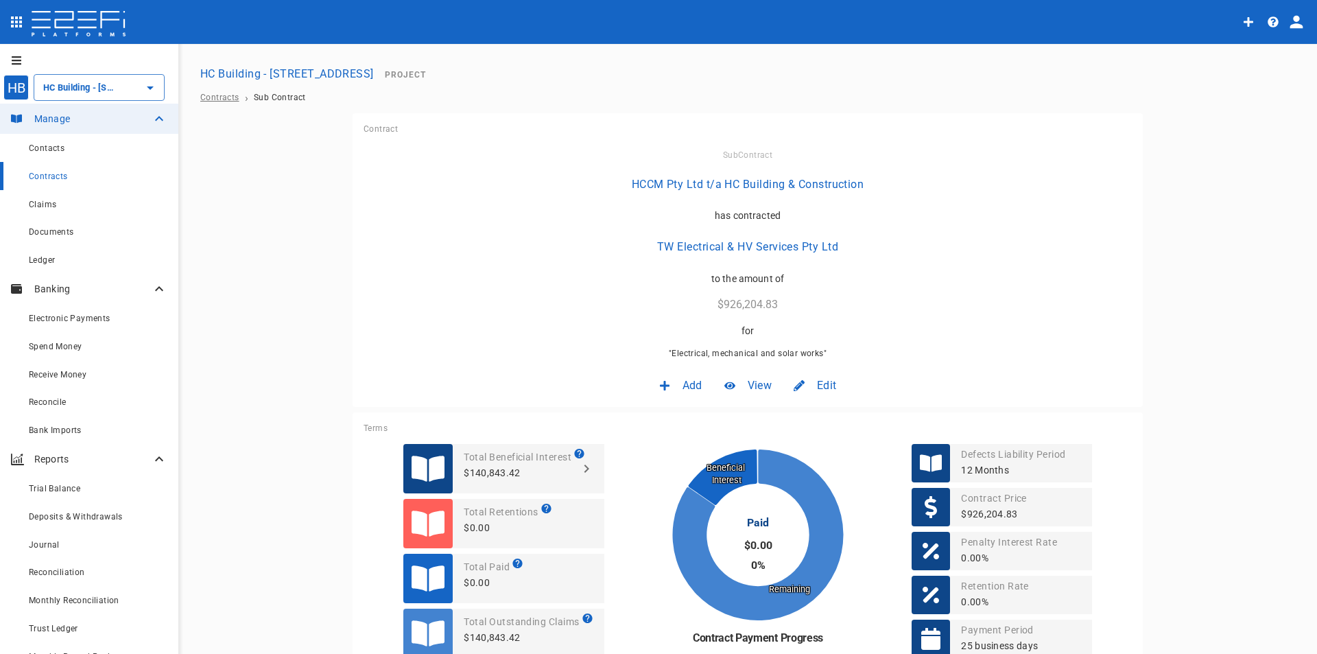
click at [207, 97] on span "Contracts" at bounding box center [219, 98] width 39 height 10
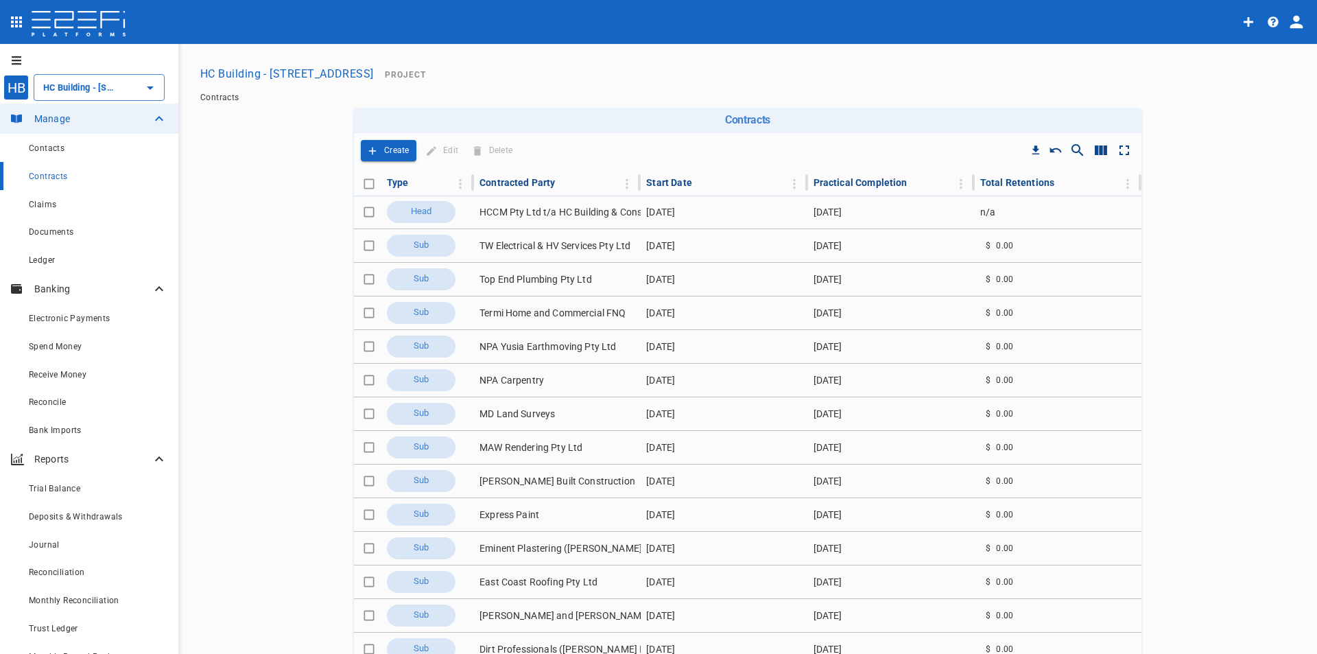
click at [305, 72] on button "HC Building - [STREET_ADDRESS]" at bounding box center [287, 73] width 185 height 27
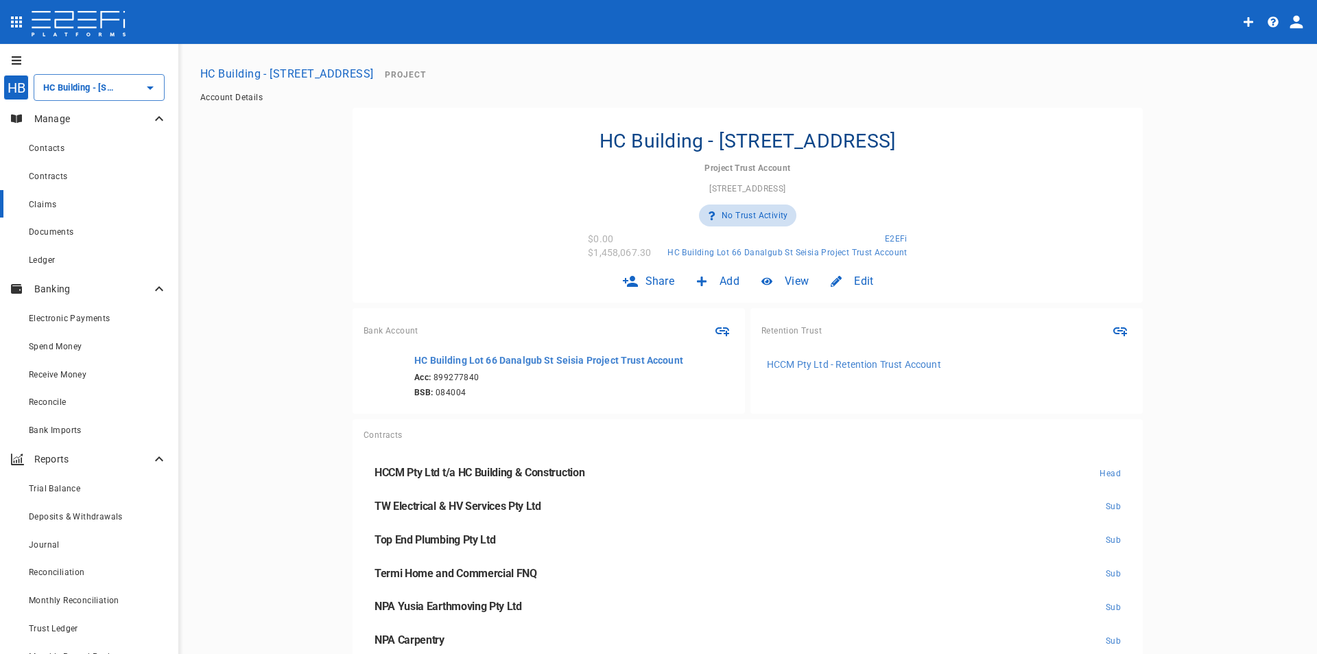
click at [47, 201] on span "Claims" at bounding box center [42, 205] width 27 height 10
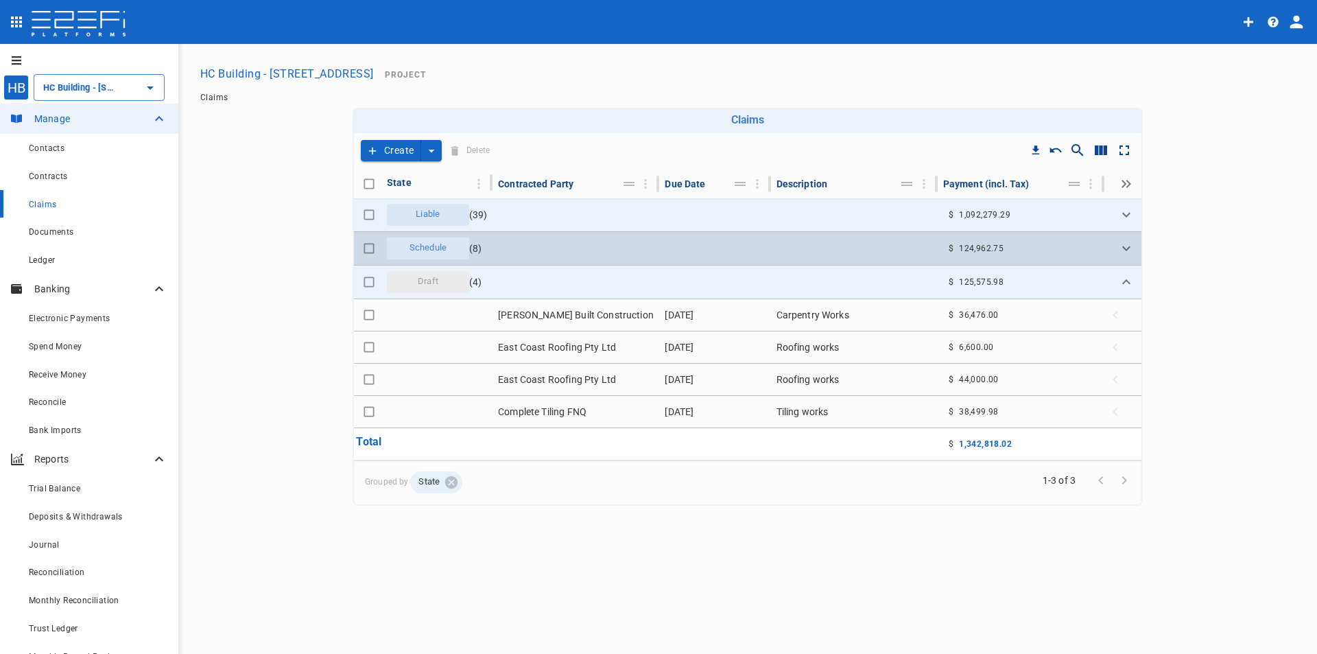
click at [427, 246] on span "Schedule" at bounding box center [427, 247] width 53 height 13
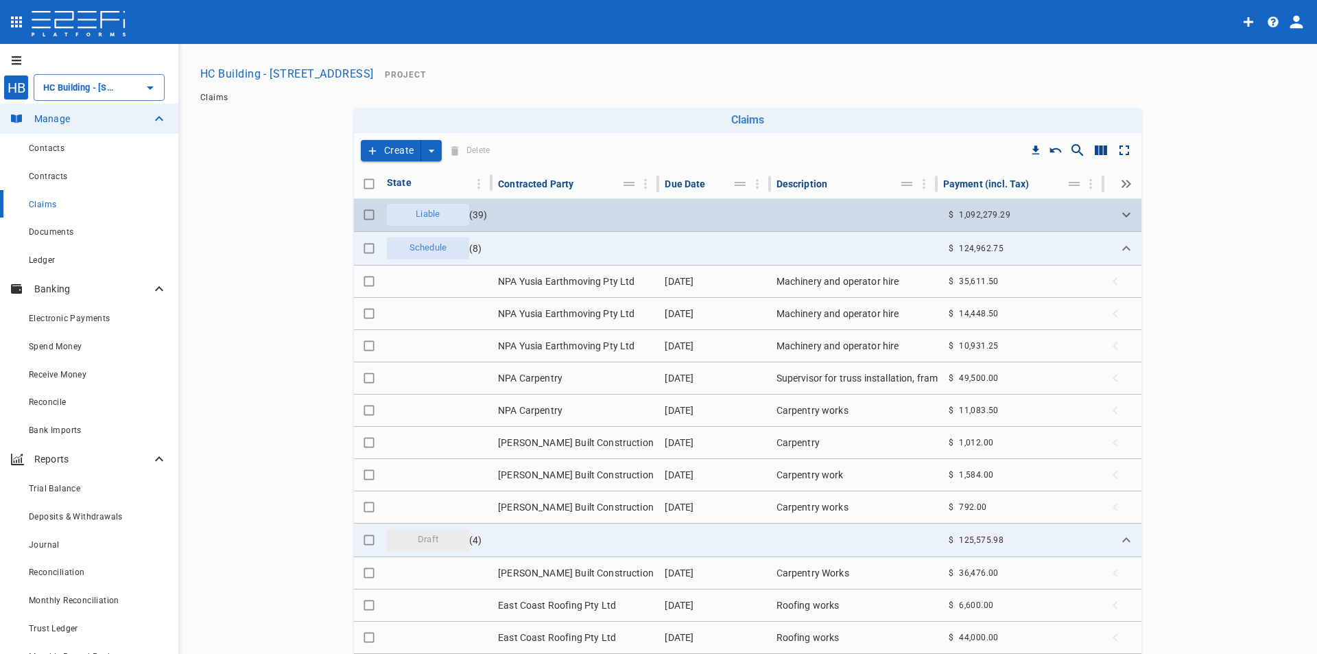
click at [436, 219] on span "Liable" at bounding box center [427, 214] width 40 height 13
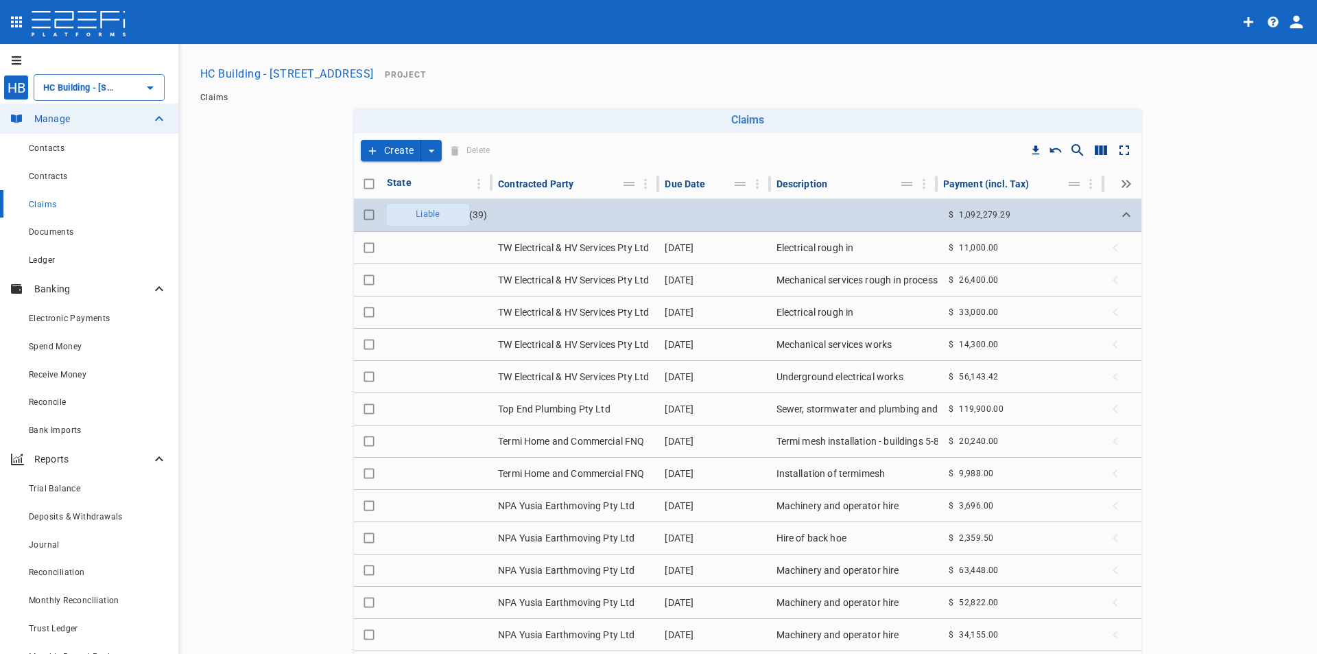
click at [428, 213] on span "Liable" at bounding box center [427, 214] width 40 height 13
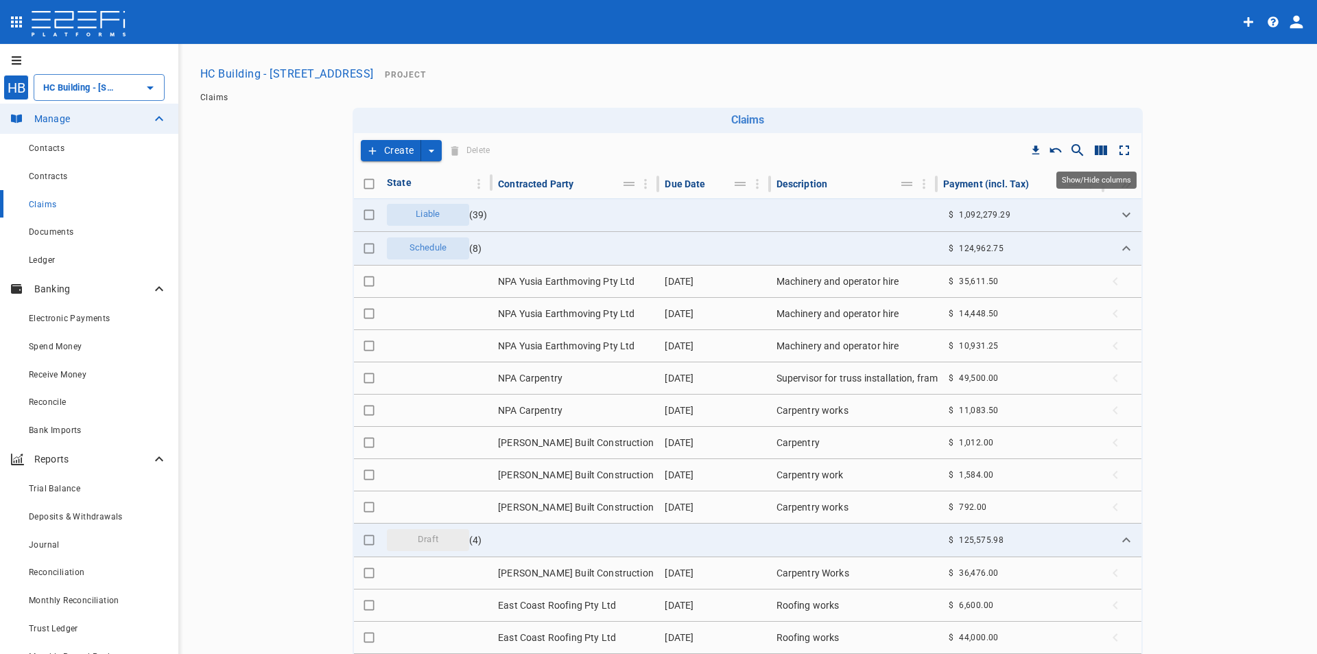
click at [1097, 151] on icon "Show/Hide columns" at bounding box center [1101, 150] width 12 height 10
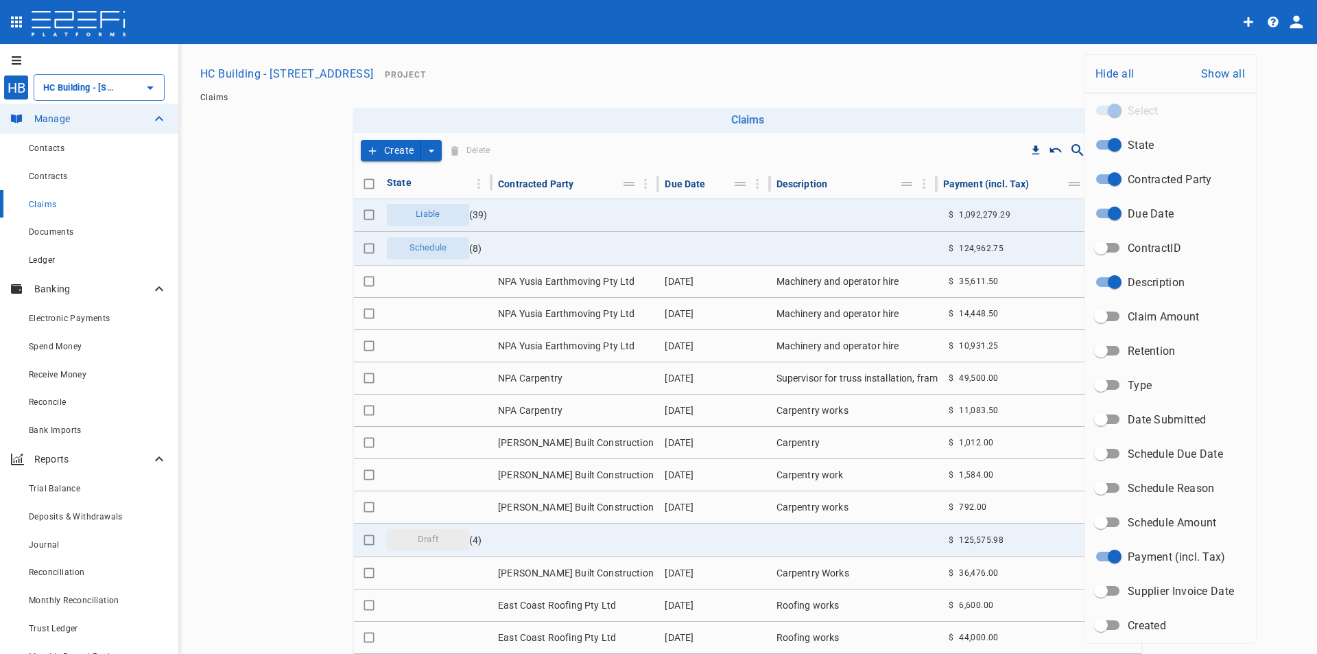
click at [1106, 244] on input "ContractID" at bounding box center [1101, 248] width 78 height 26
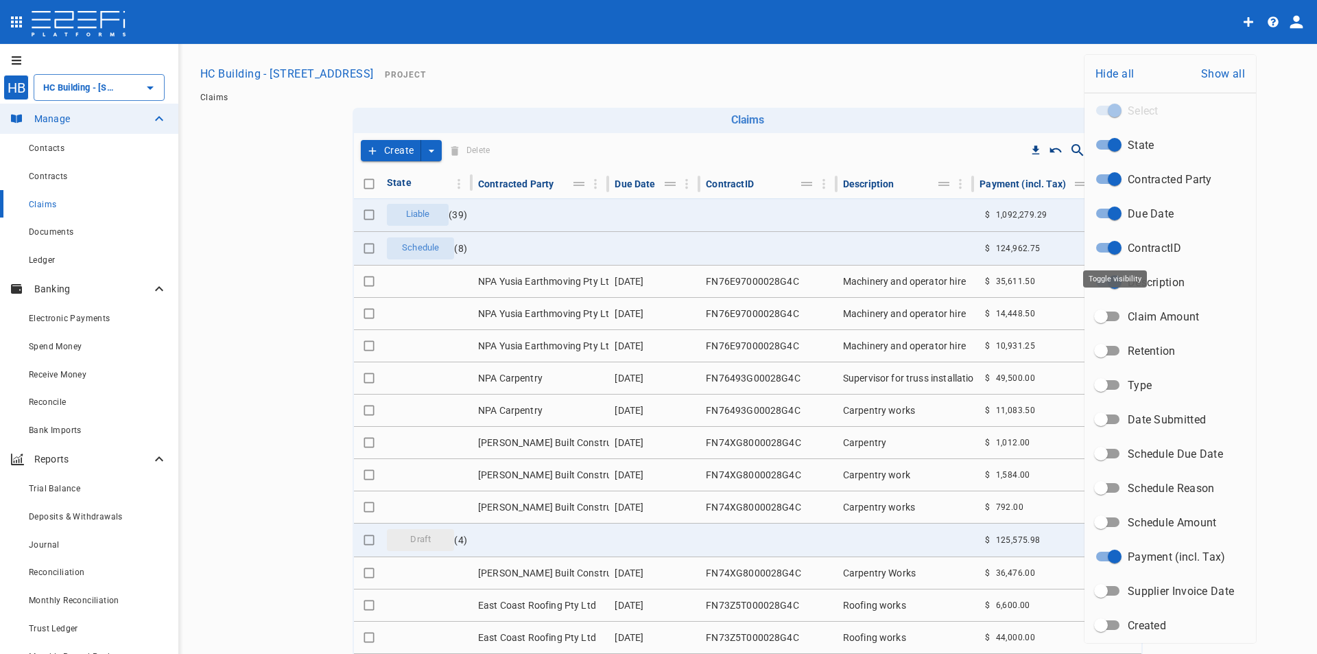
click at [1116, 246] on input "ContractID" at bounding box center [1114, 248] width 78 height 26
checkbox input "false"
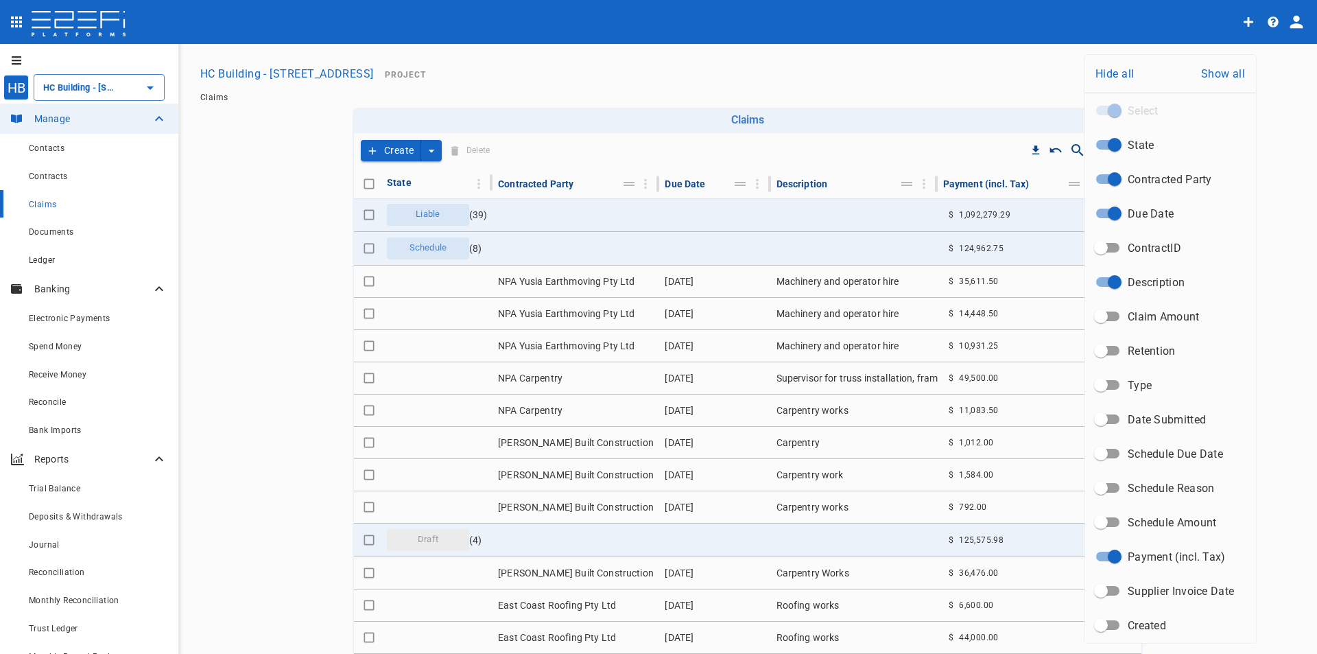
click at [930, 92] on div at bounding box center [658, 327] width 1317 height 654
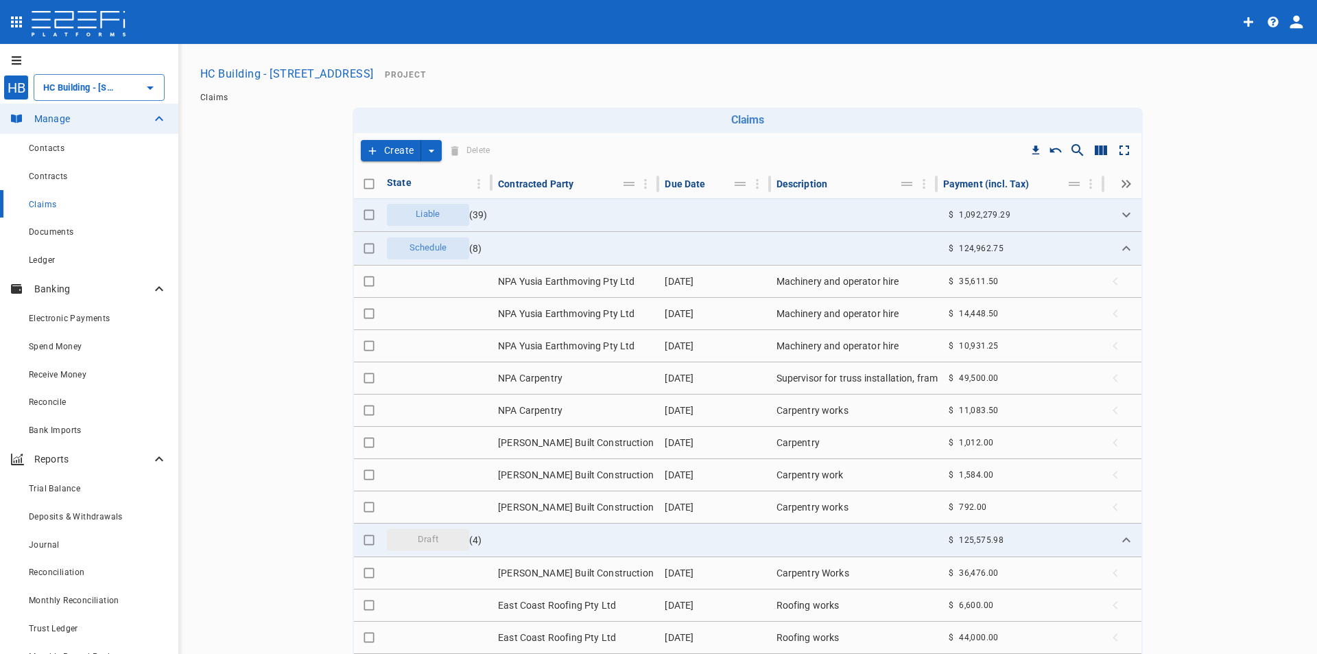
click at [1121, 183] on icon "Expand all" at bounding box center [1123, 184] width 5 height 8
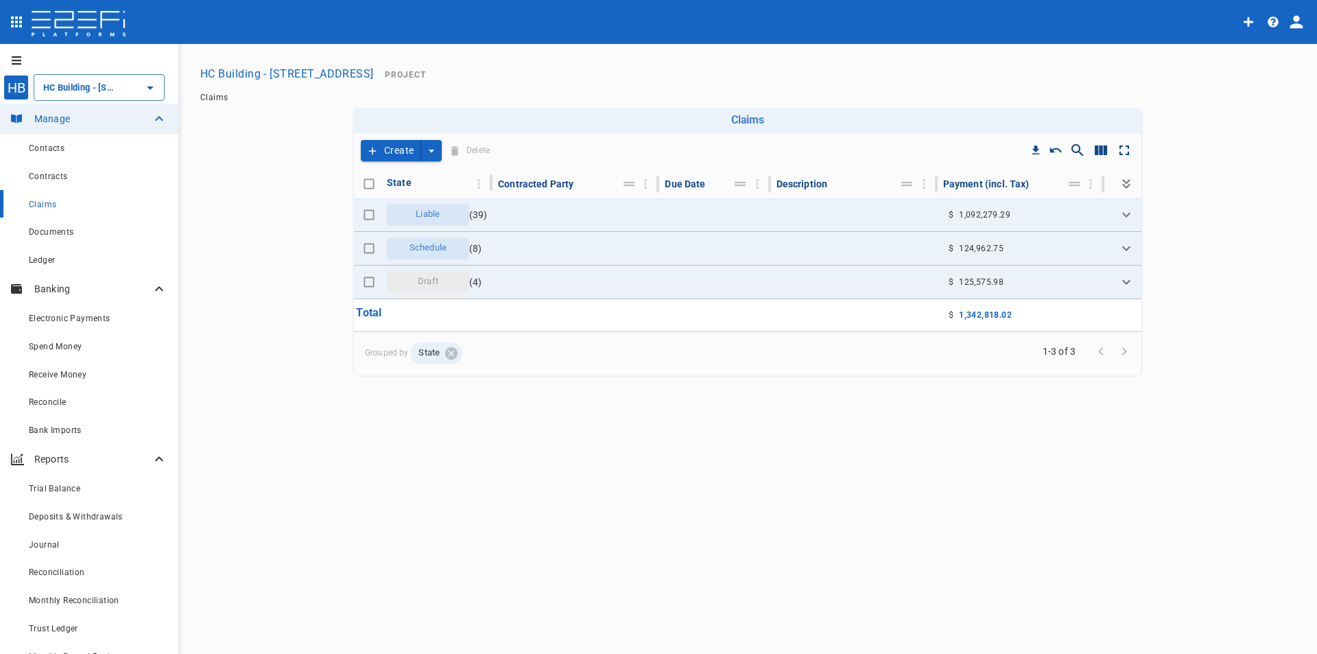
click at [1119, 183] on icon "Expand all" at bounding box center [1126, 184] width 16 height 16
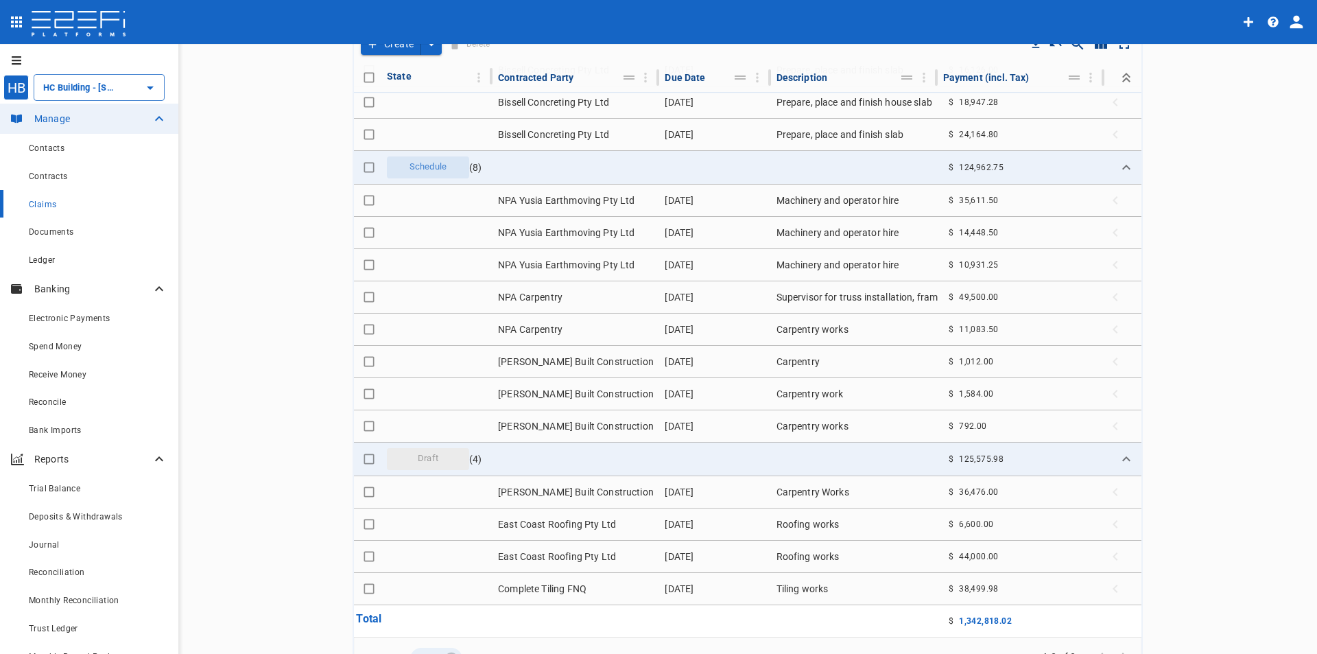
scroll to position [180, 0]
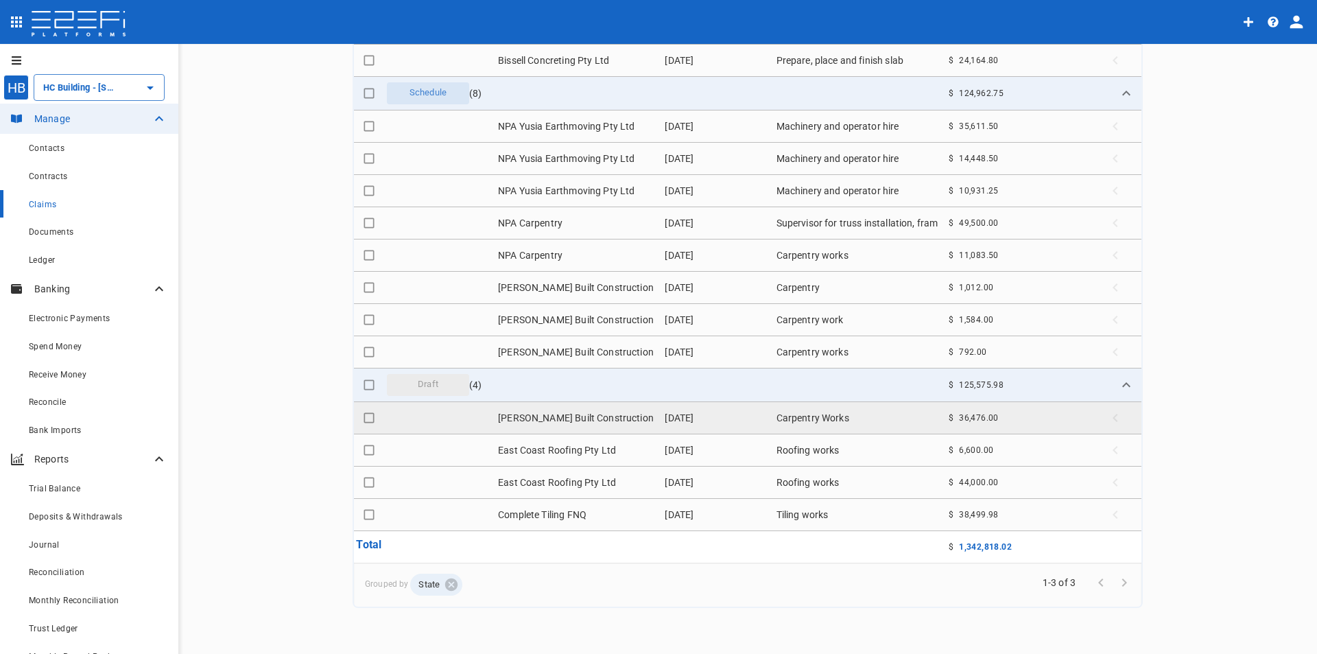
click at [560, 419] on td "[PERSON_NAME] Built Construction" at bounding box center [575, 418] width 167 height 32
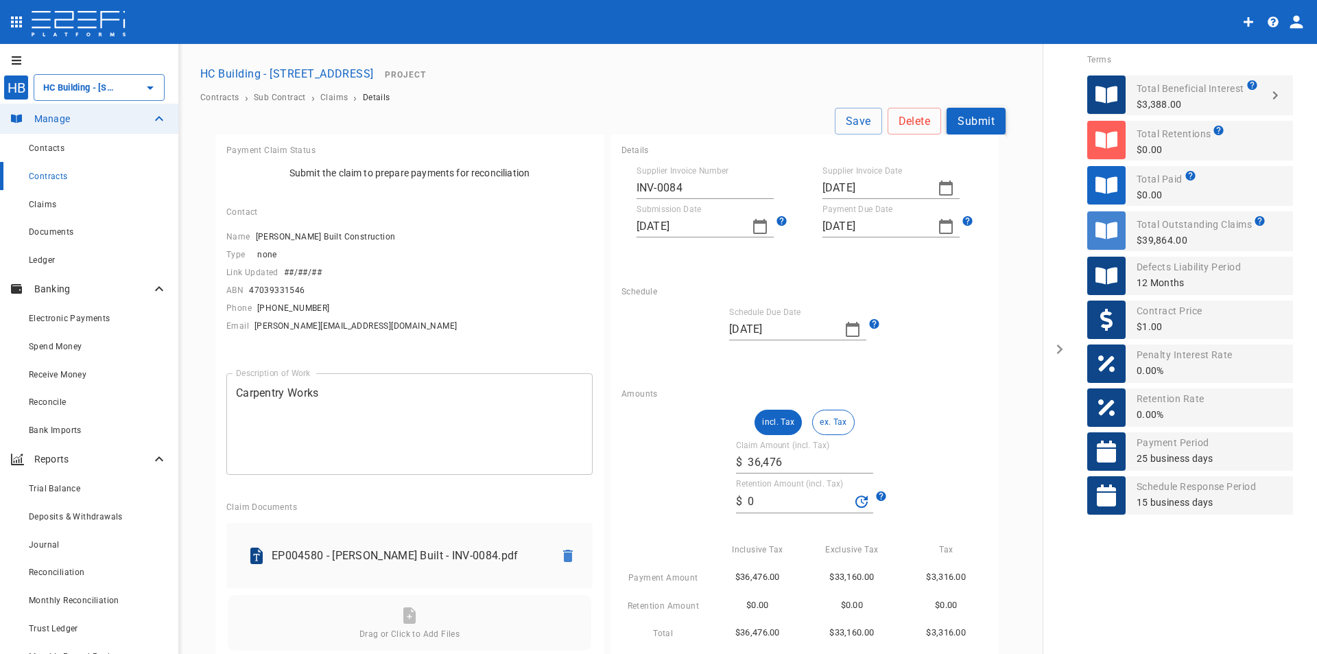
click at [977, 121] on button "Submit" at bounding box center [976, 121] width 59 height 27
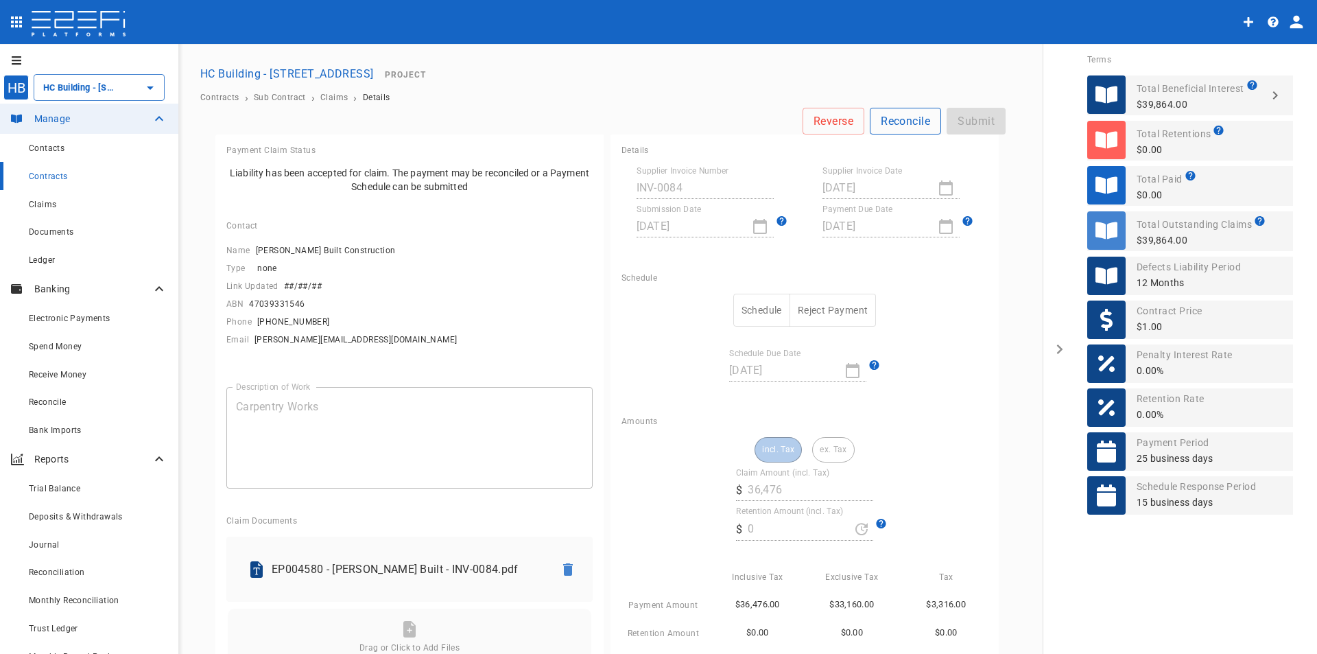
click at [883, 120] on button "Reconcile" at bounding box center [905, 121] width 71 height 27
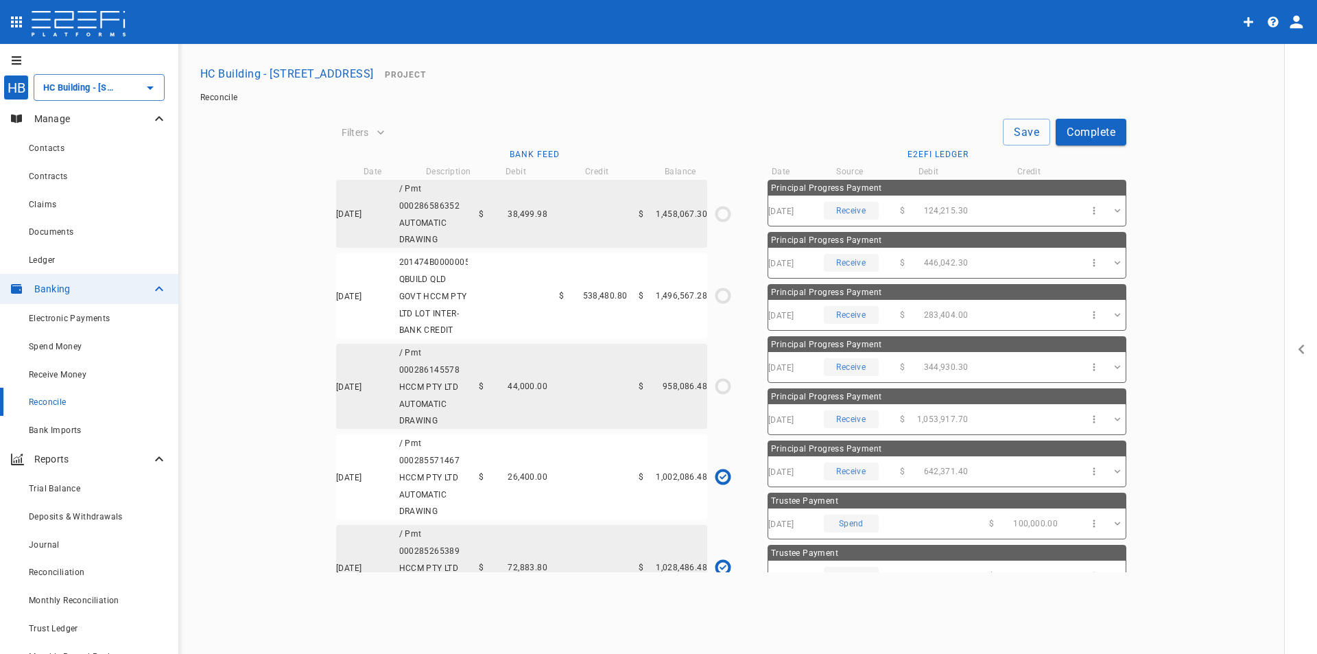
type input "[DATE]"
type input "1,002,086.48"
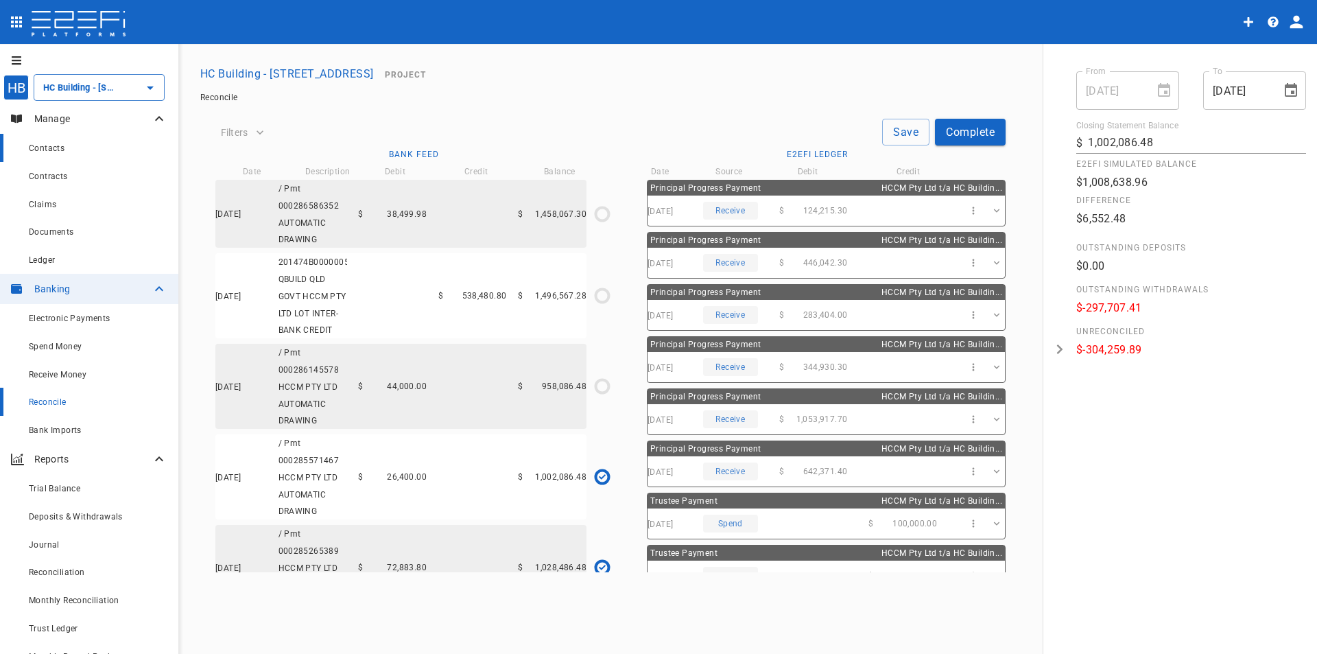
click at [63, 148] on span "Contacts" at bounding box center [47, 148] width 36 height 10
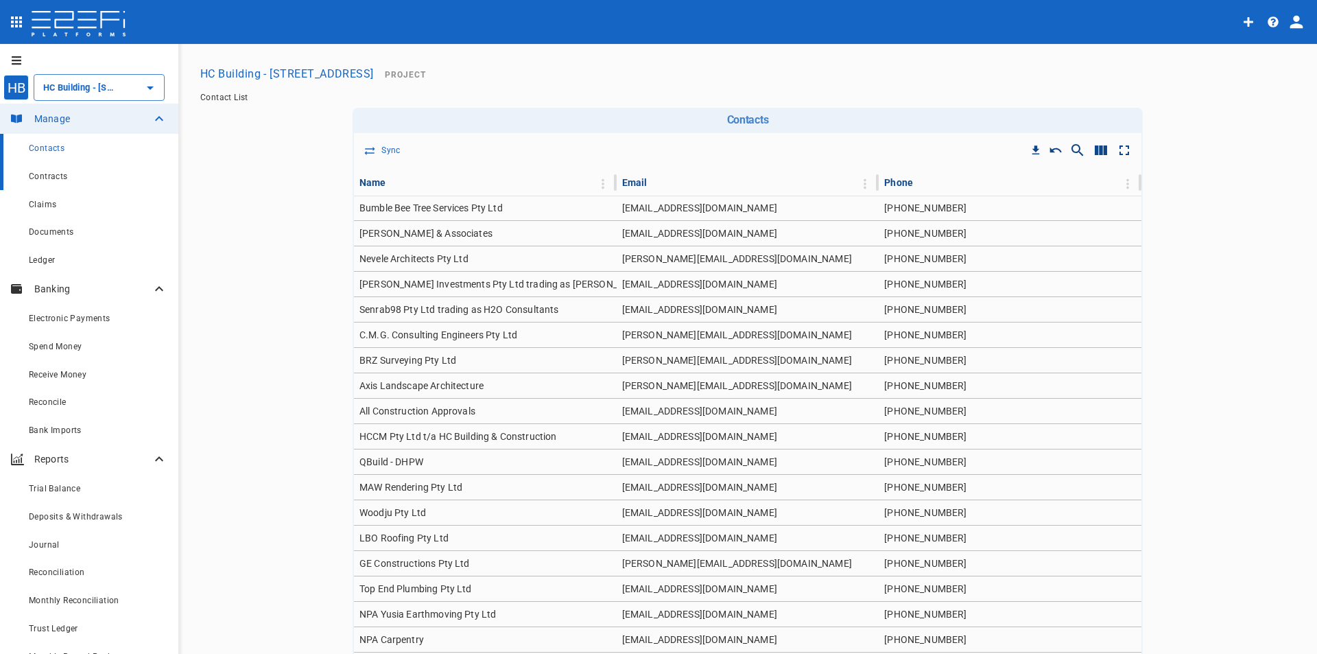
click at [64, 177] on span "Contracts" at bounding box center [48, 176] width 39 height 10
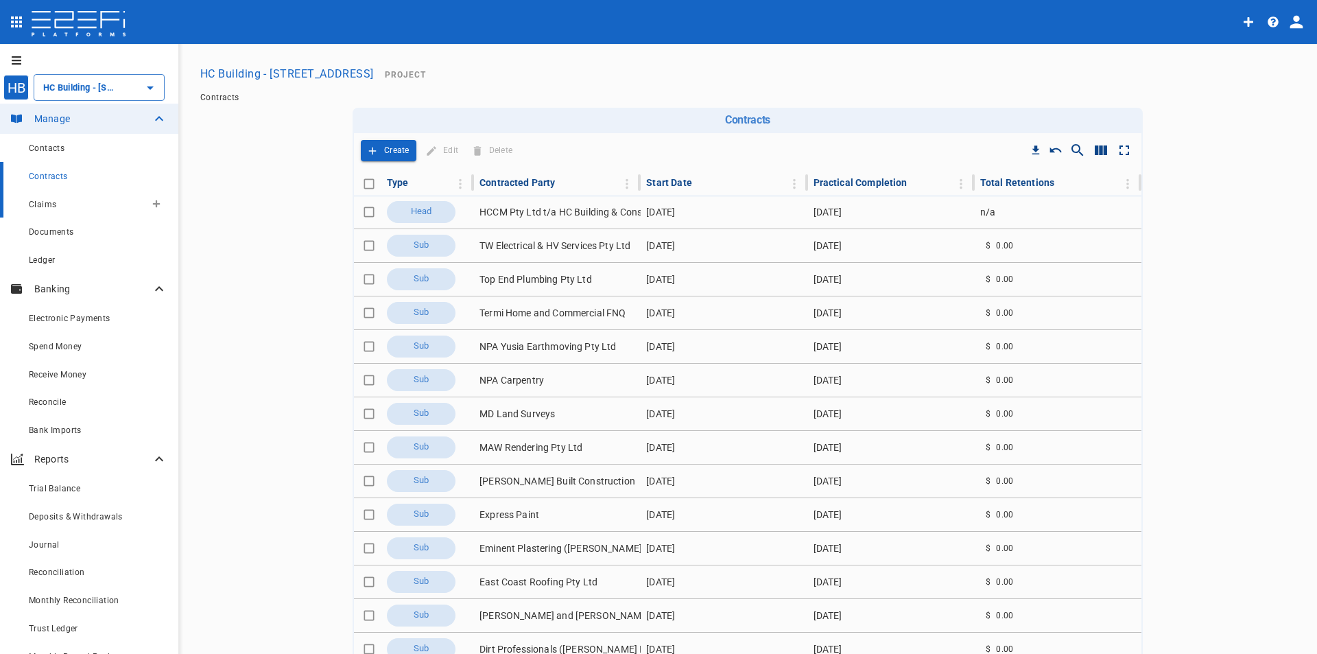
click at [34, 202] on span "Claims" at bounding box center [42, 205] width 27 height 10
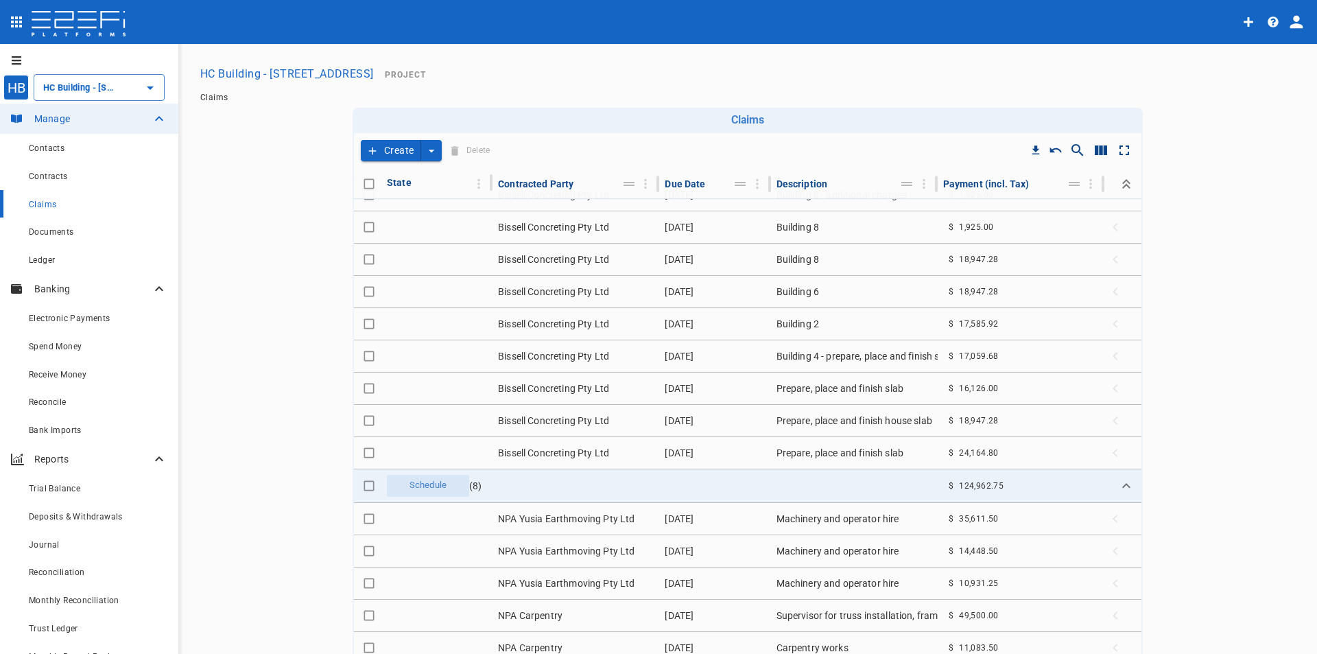
scroll to position [1029, 0]
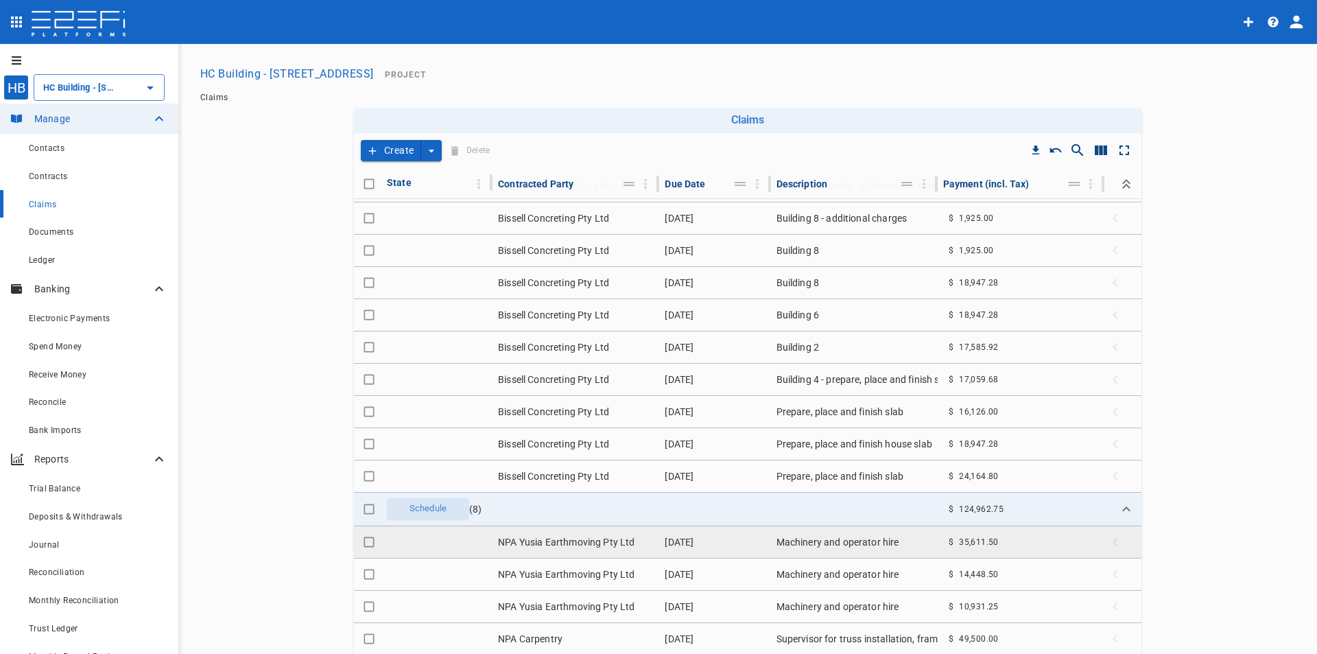
click at [584, 543] on td "NPA Yusia Earthmoving Pty Ltd" at bounding box center [575, 542] width 167 height 32
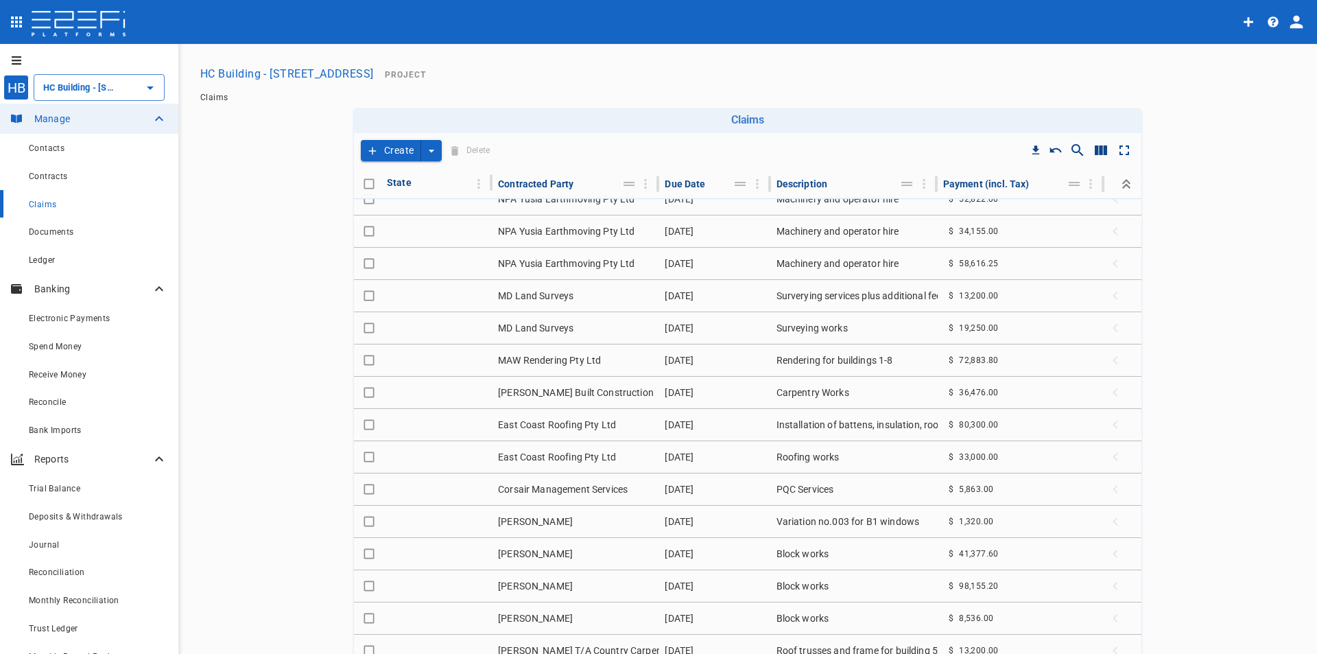
scroll to position [409, 0]
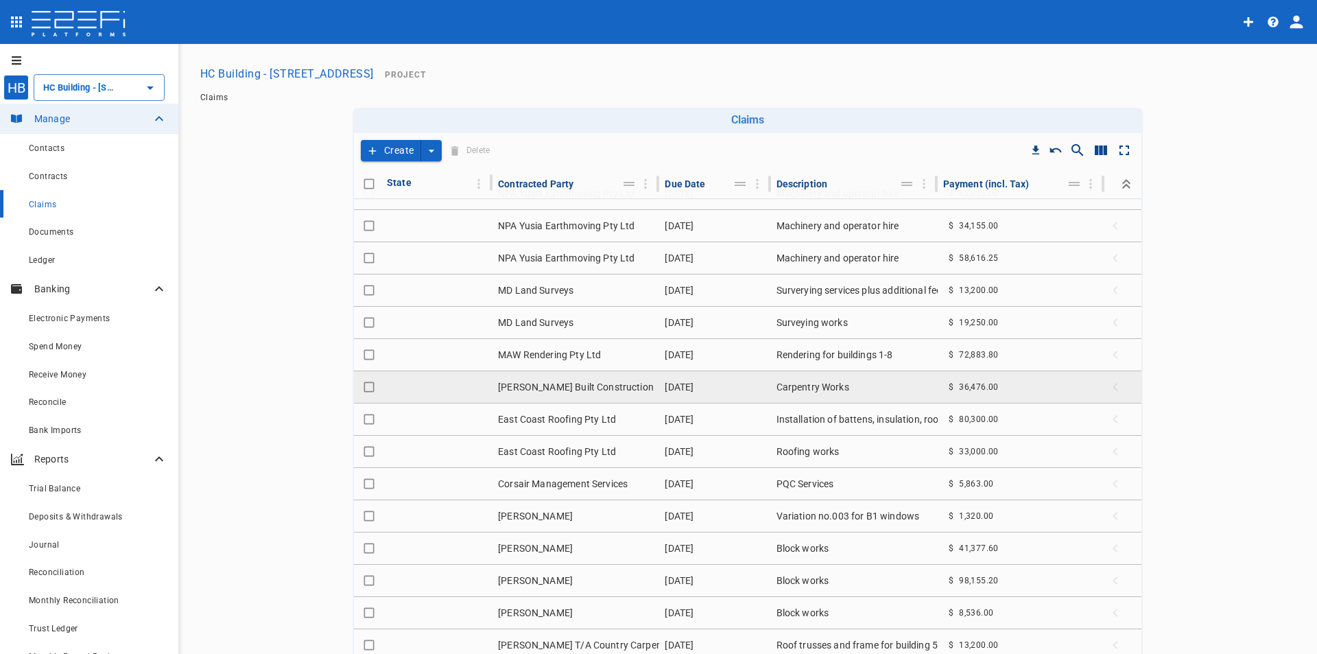
click at [584, 383] on td "[PERSON_NAME] Built Construction" at bounding box center [575, 387] width 167 height 32
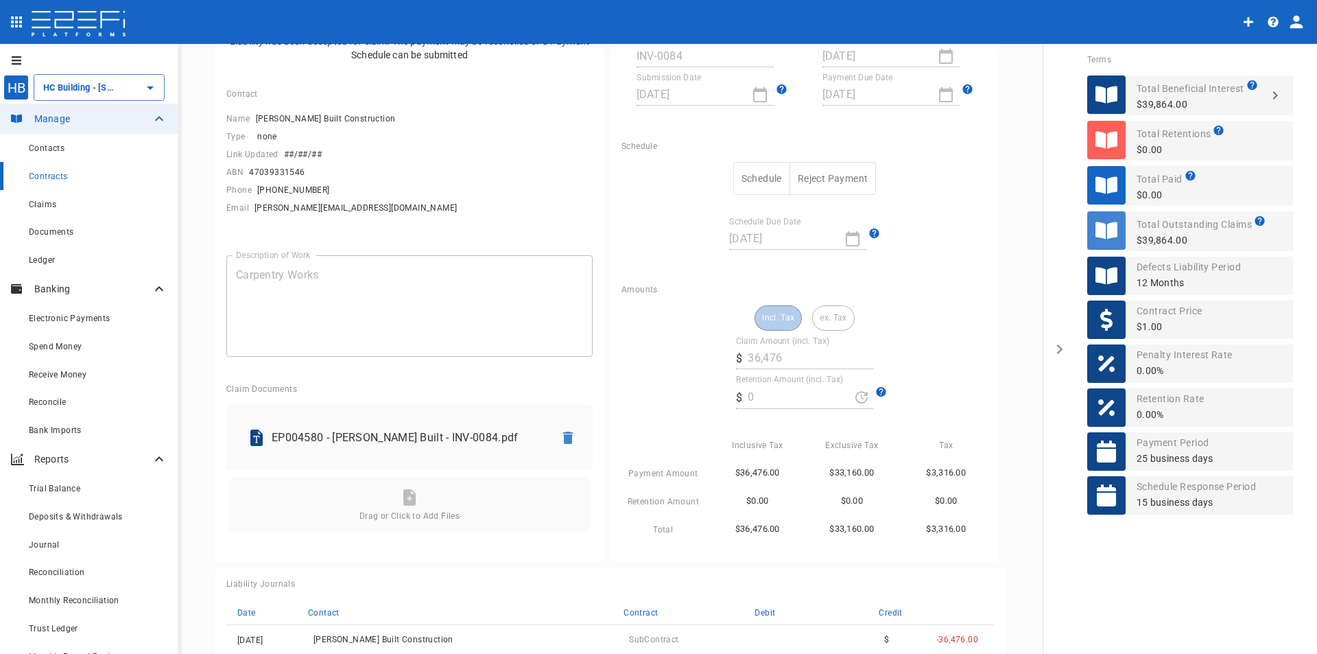
scroll to position [137, 0]
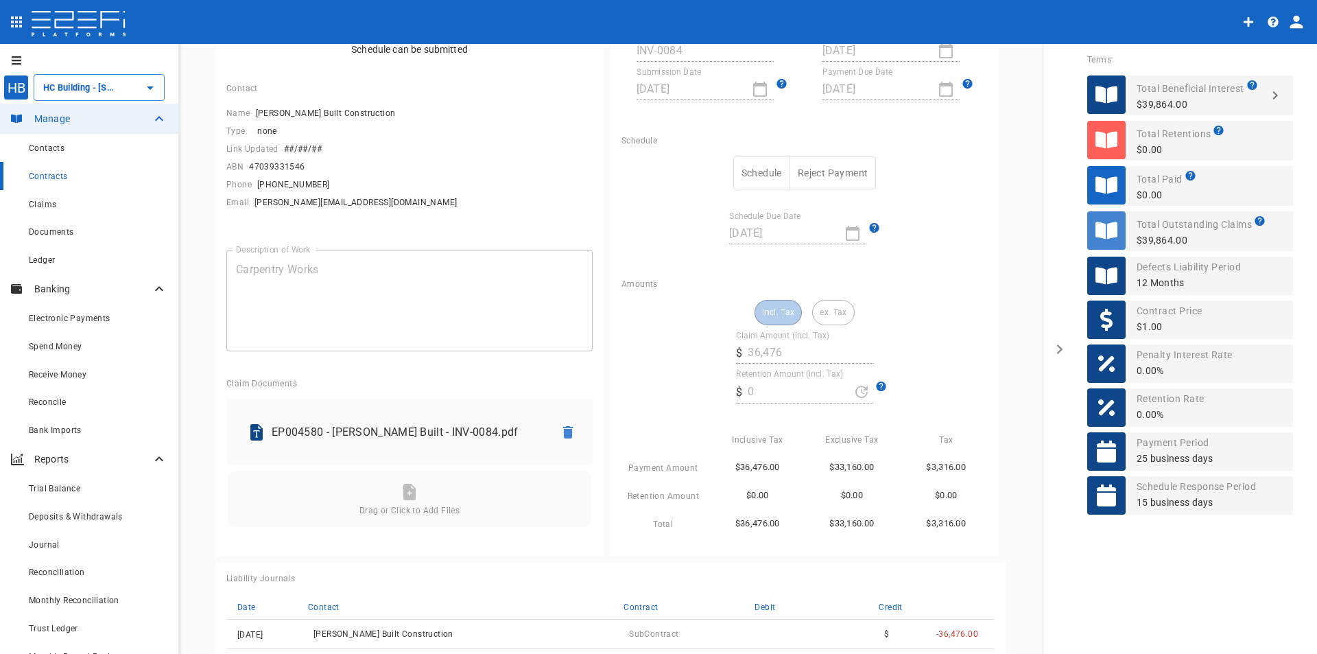
click at [757, 174] on button "Schedule" at bounding box center [761, 173] width 57 height 34
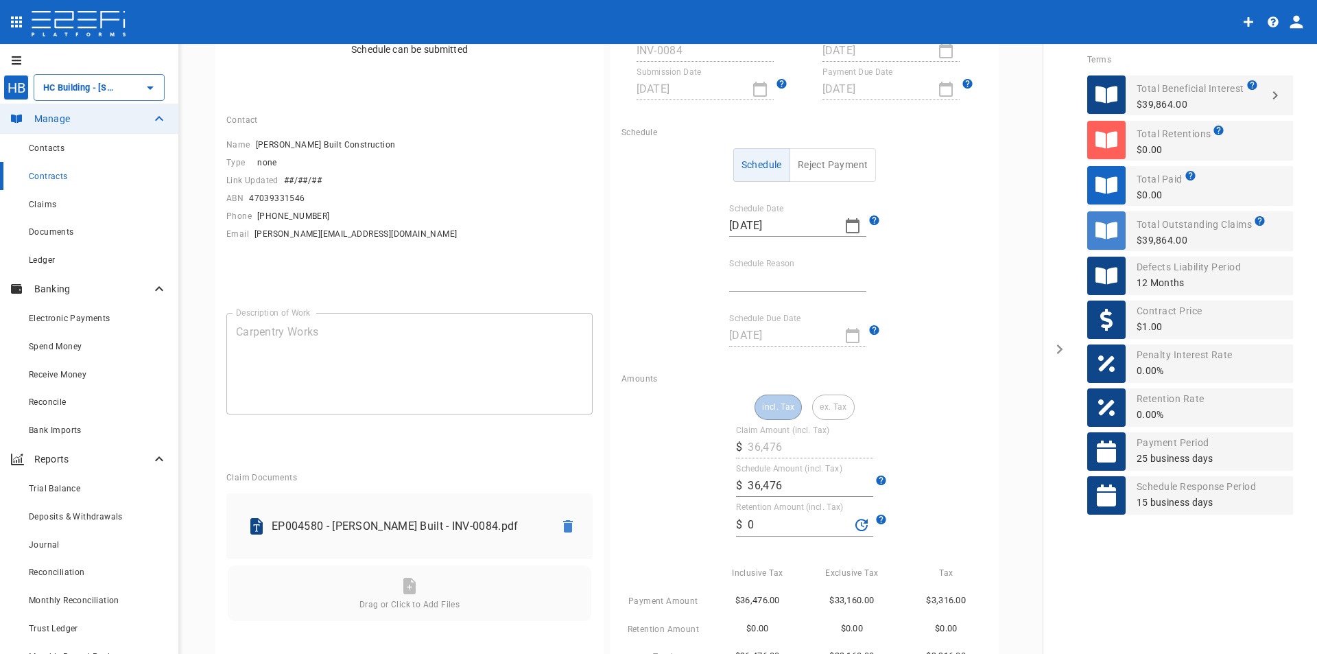
click at [761, 283] on input "Schedule Reason" at bounding box center [797, 281] width 137 height 22
type input "Invoice contained other jobs"
click at [848, 341] on div "30/05/2025" at bounding box center [797, 335] width 137 height 22
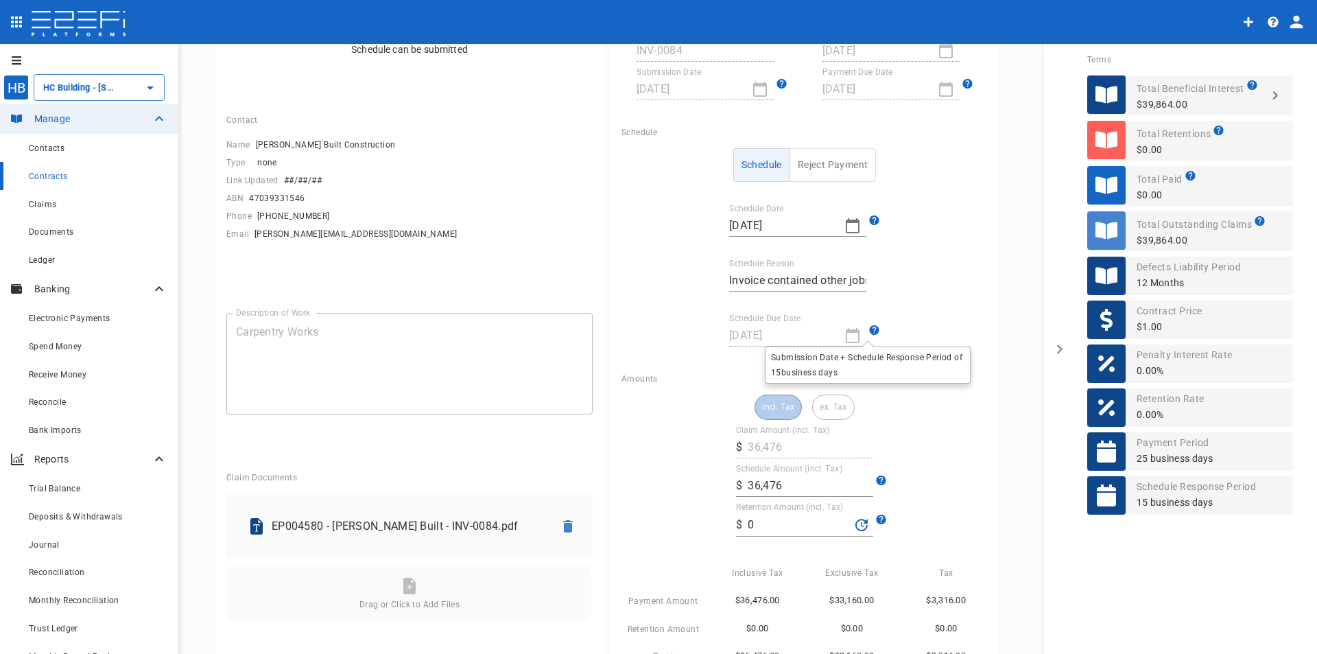
click at [869, 326] on icon at bounding box center [874, 330] width 10 height 10
click at [903, 275] on div "Schedule Reject Payment Schedule Date 30/05/2025 Schedule Reason Invoice contai…" at bounding box center [804, 247] width 366 height 198
drag, startPoint x: 792, startPoint y: 486, endPoint x: 662, endPoint y: 508, distance: 132.2
click at [665, 505] on div "incl. Tax ex. Tax Claim Amount (incl. Tax) ​ $ 36,476 Schedule Amount (incl. Ta…" at bounding box center [804, 529] width 366 height 270
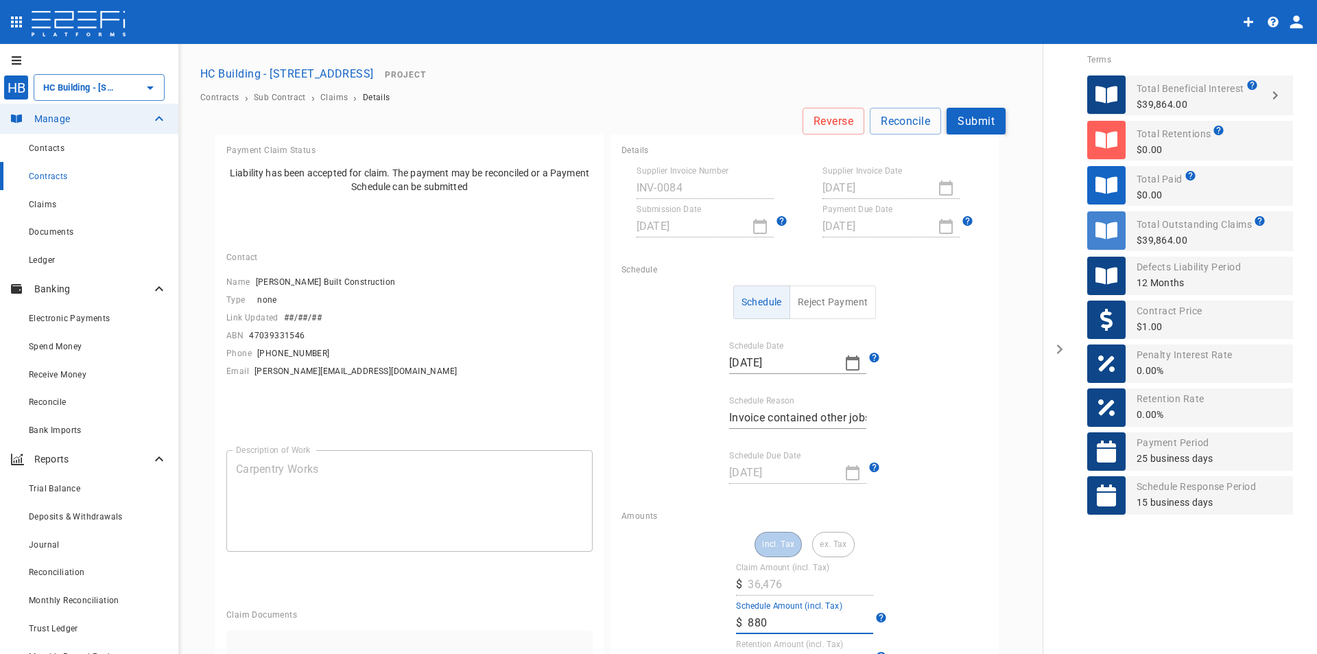
type input "880"
click at [969, 121] on button "Submit" at bounding box center [976, 121] width 59 height 27
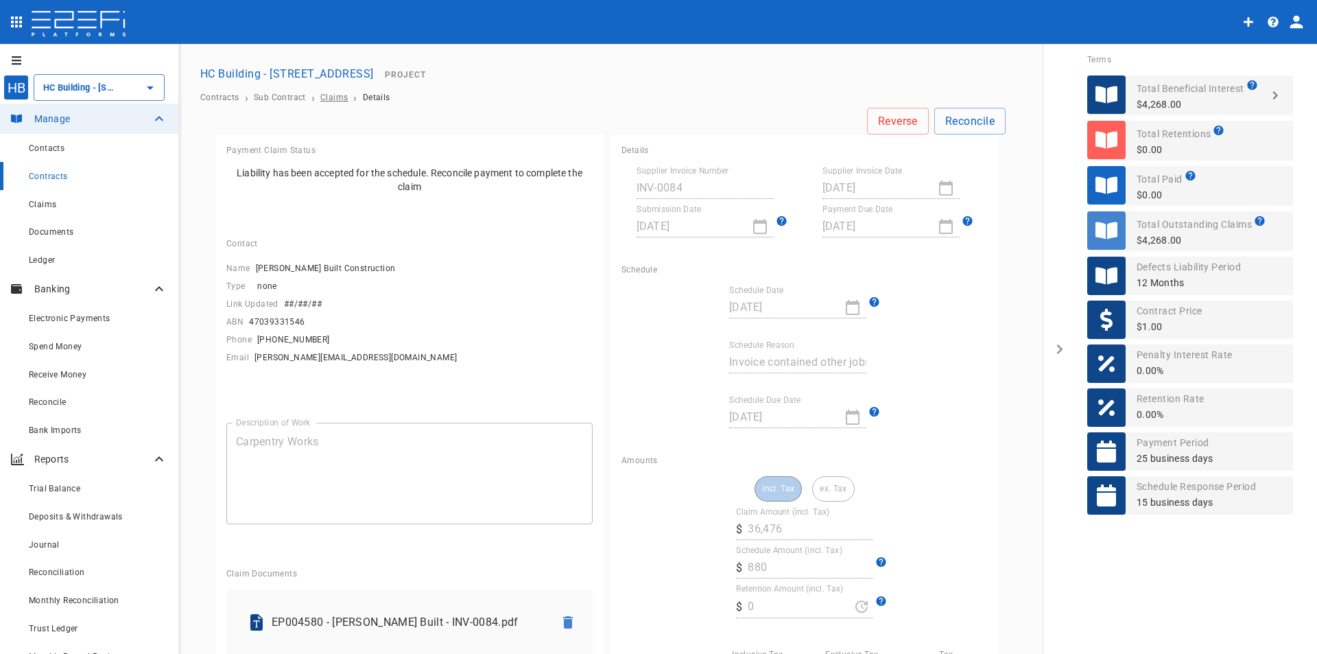
click at [335, 101] on span "Claims" at bounding box center [333, 98] width 27 height 10
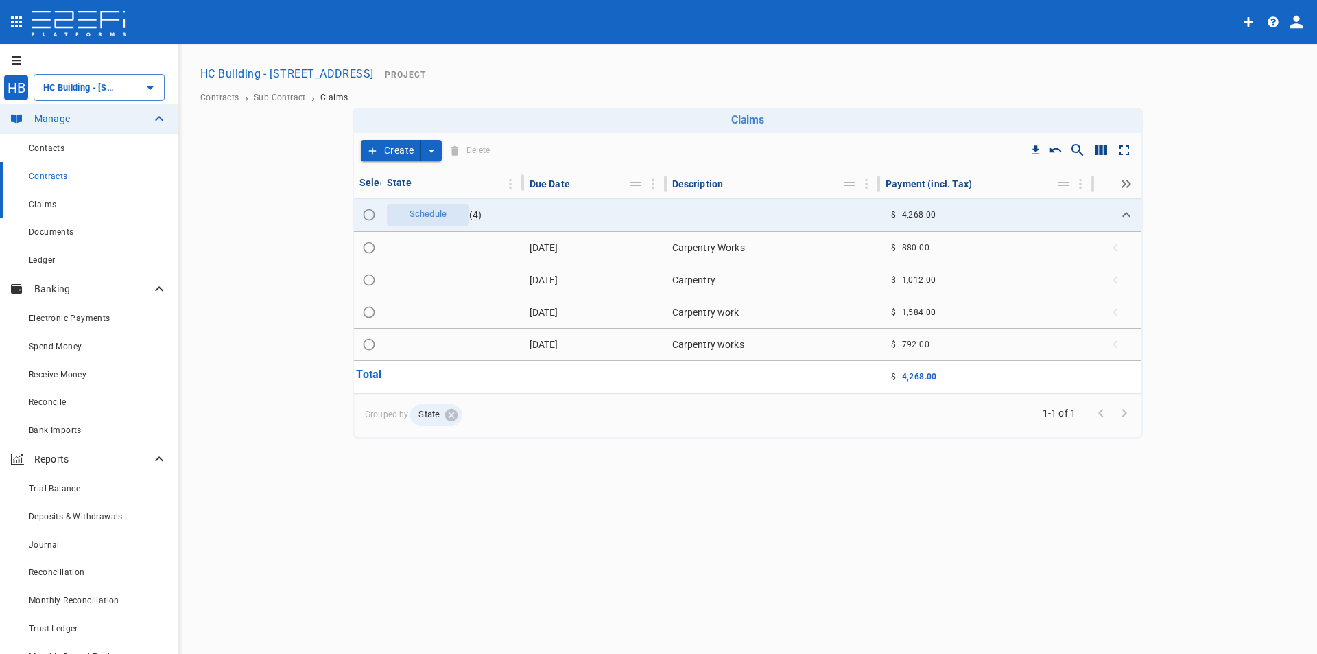
click at [49, 200] on span "Claims" at bounding box center [42, 205] width 27 height 10
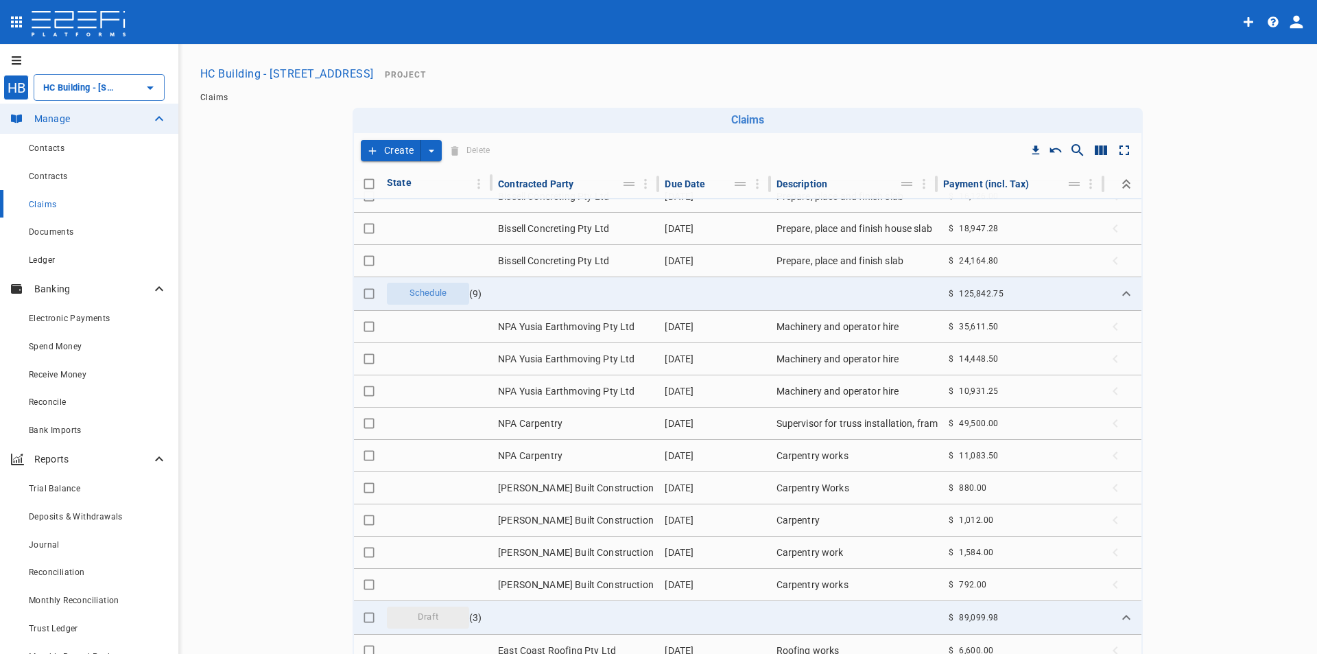
scroll to position [1232, 0]
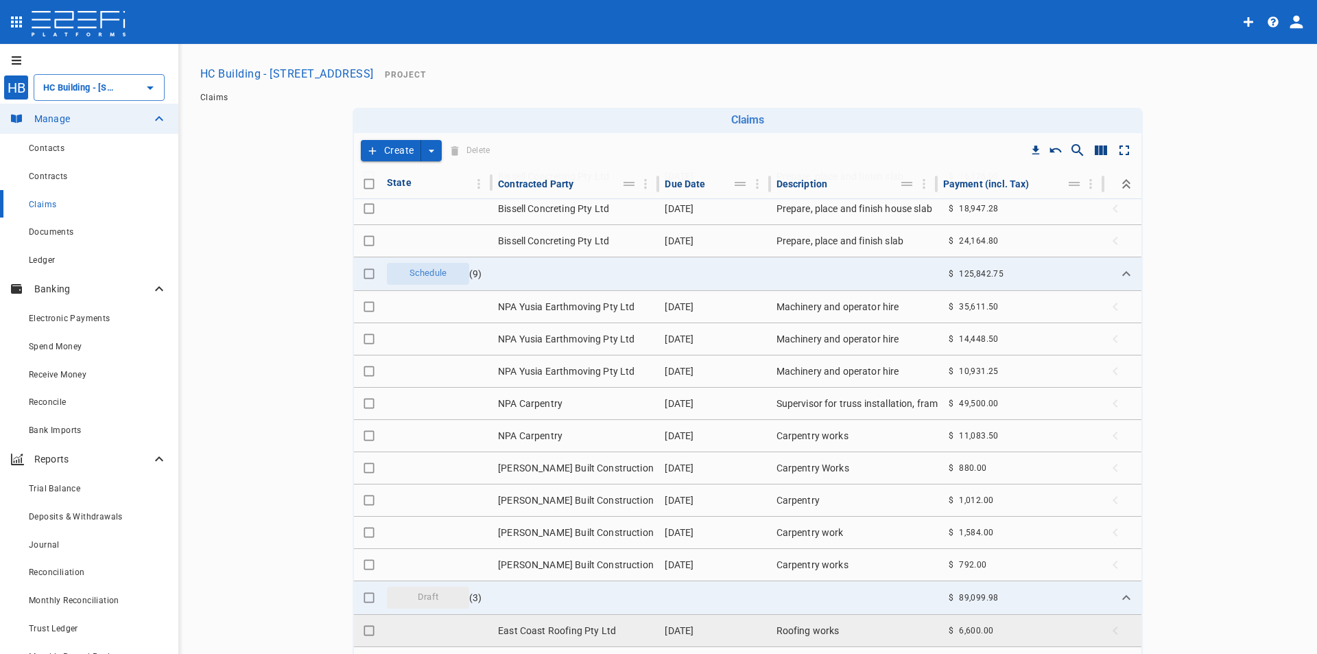
click at [538, 634] on td "East Coast Roofing Pty Ltd" at bounding box center [575, 631] width 167 height 32
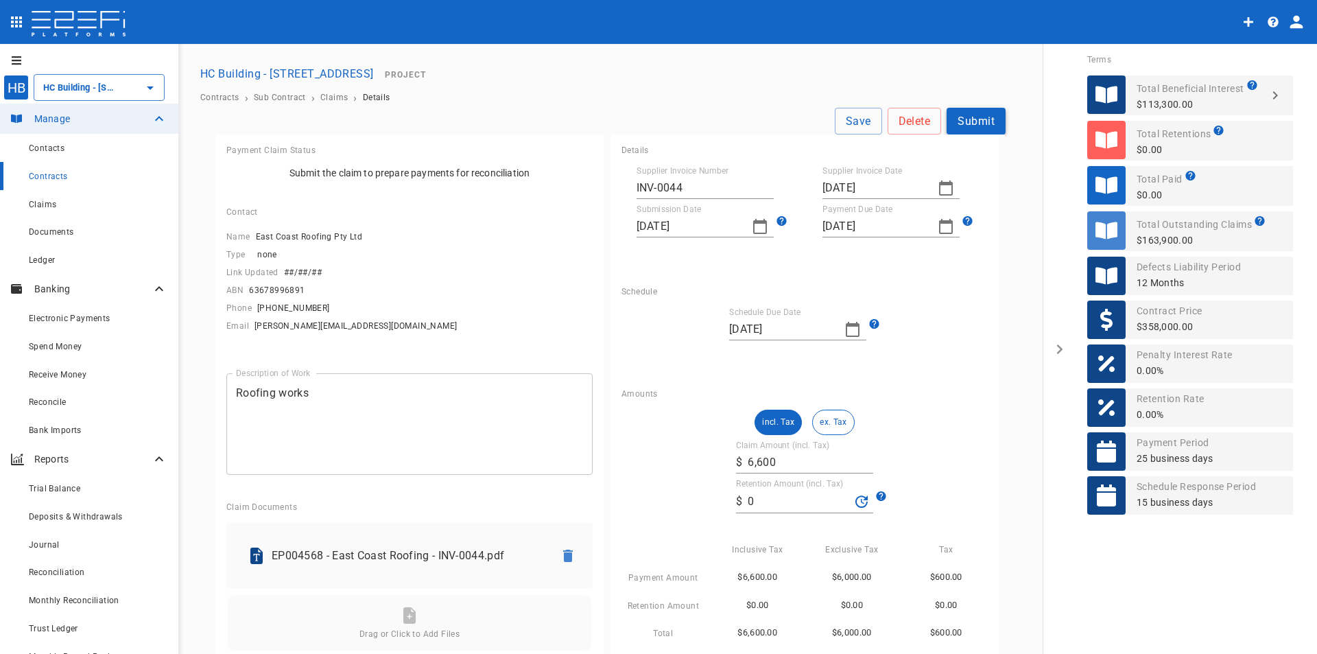
click at [973, 121] on button "Submit" at bounding box center [976, 121] width 59 height 27
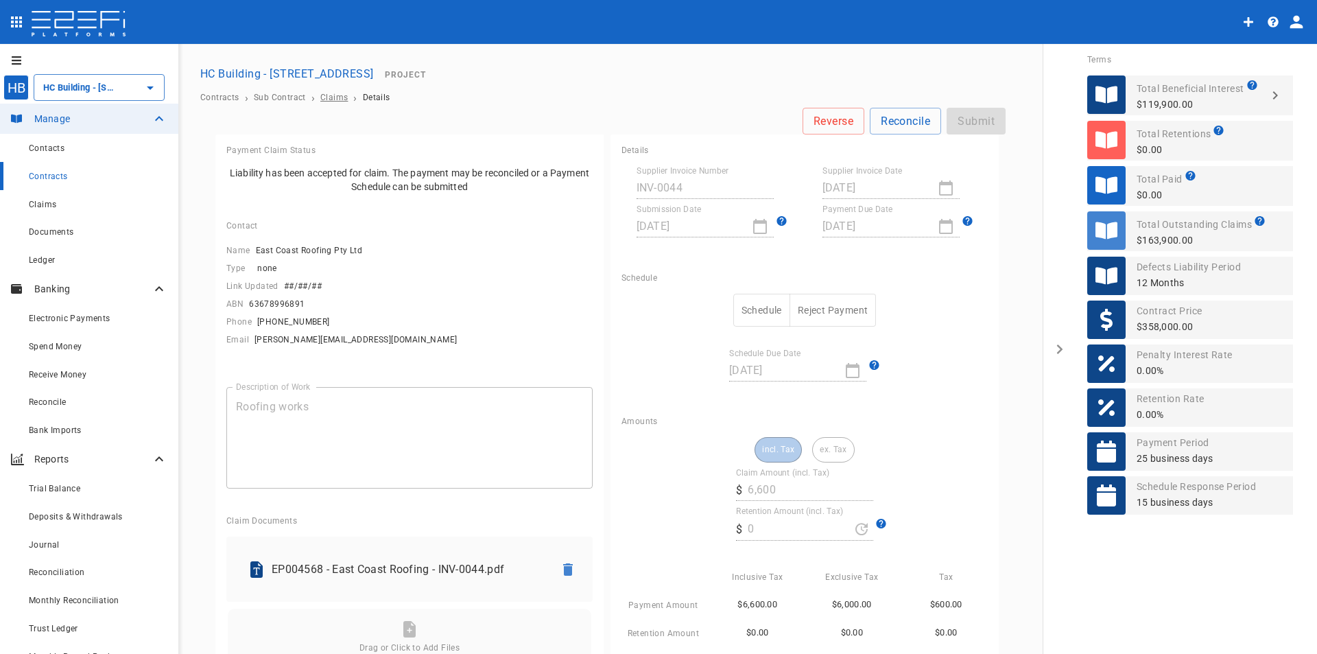
click at [337, 101] on span "Claims" at bounding box center [333, 98] width 27 height 10
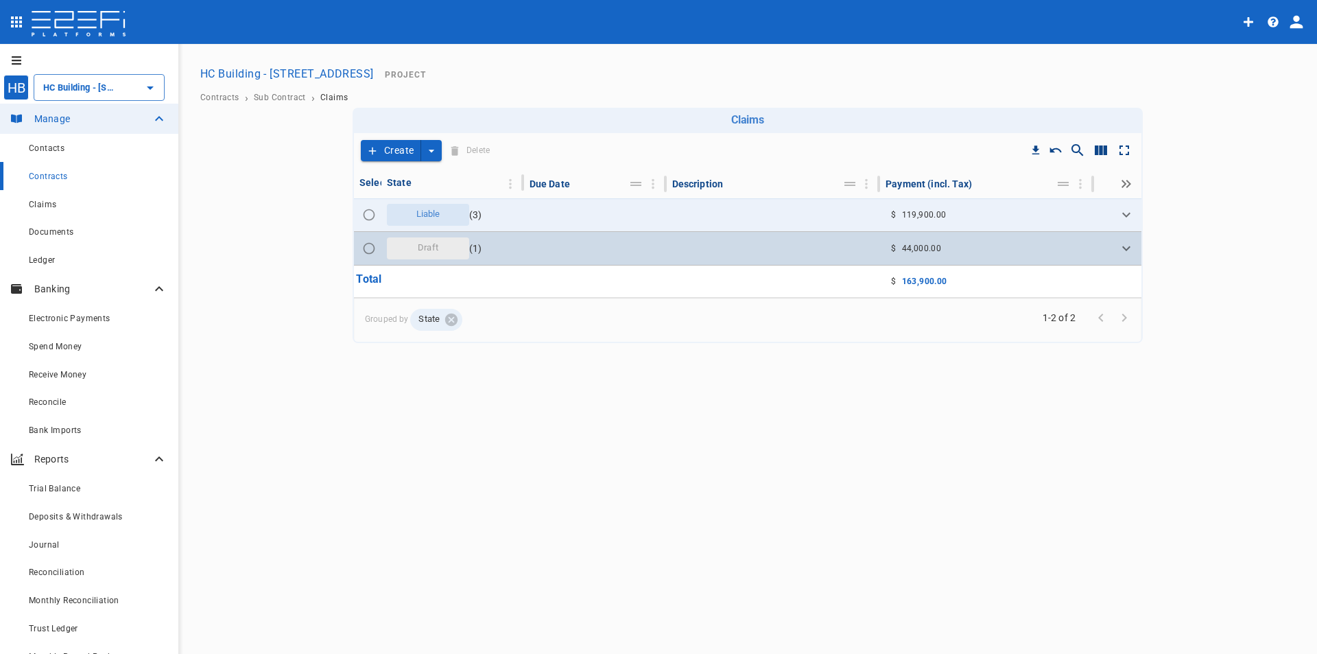
click at [428, 246] on span "Draft" at bounding box center [427, 247] width 37 height 13
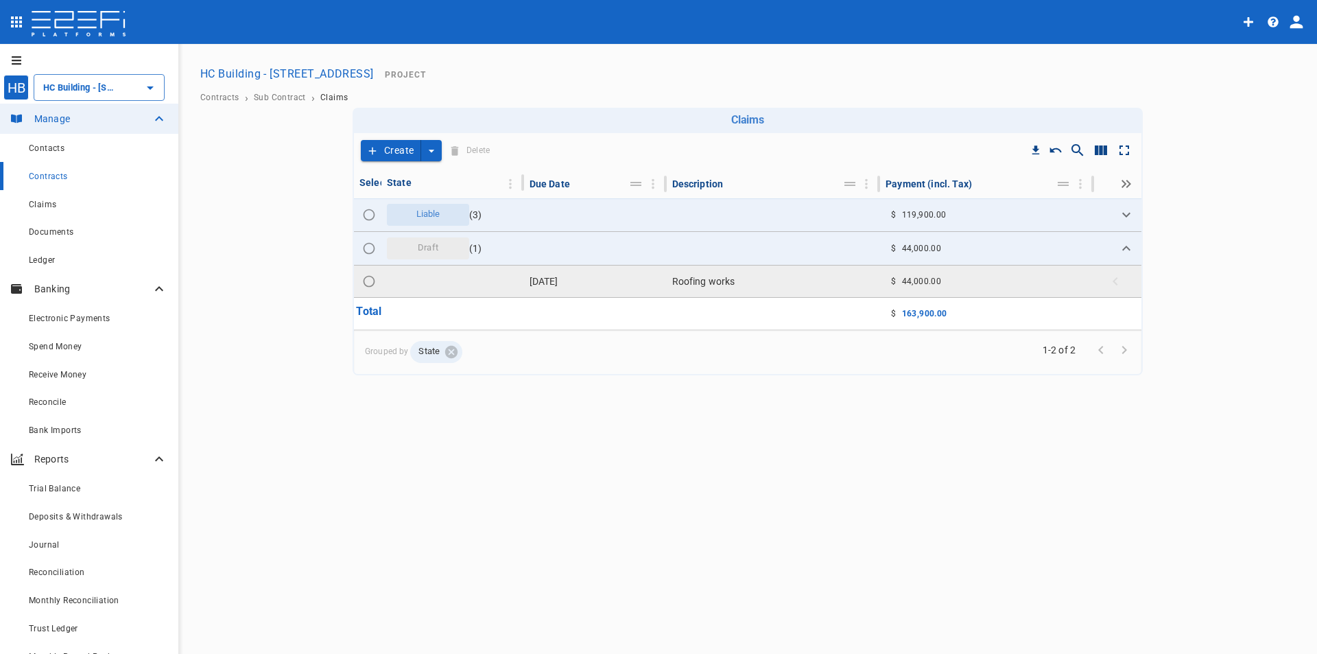
click at [682, 287] on td "Roofing works" at bounding box center [774, 281] width 214 height 32
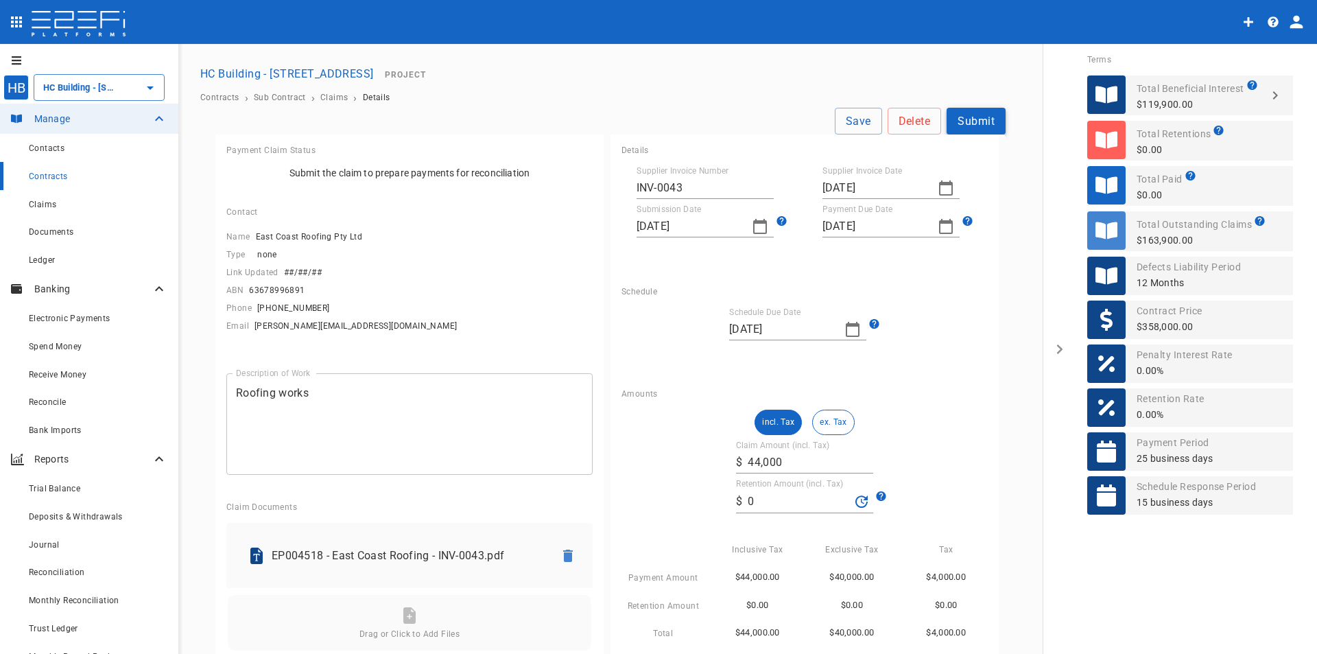
click at [962, 117] on button "Submit" at bounding box center [976, 121] width 59 height 27
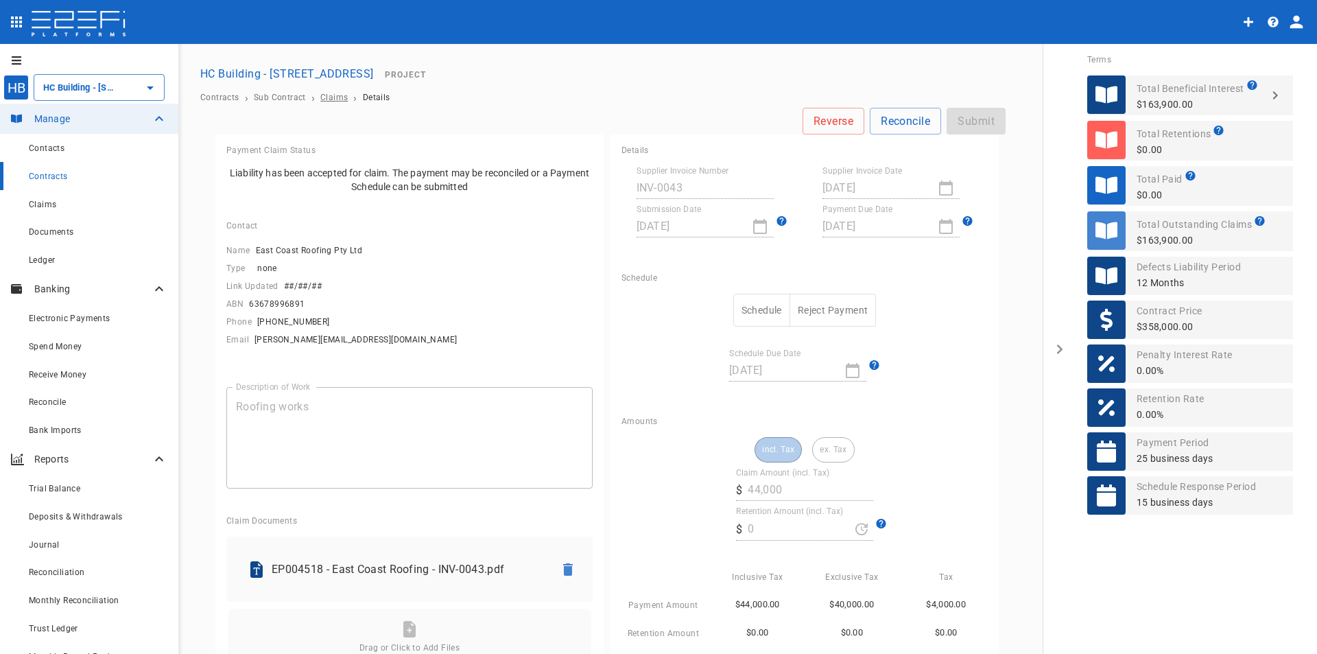
click at [324, 98] on span "Claims" at bounding box center [333, 98] width 27 height 10
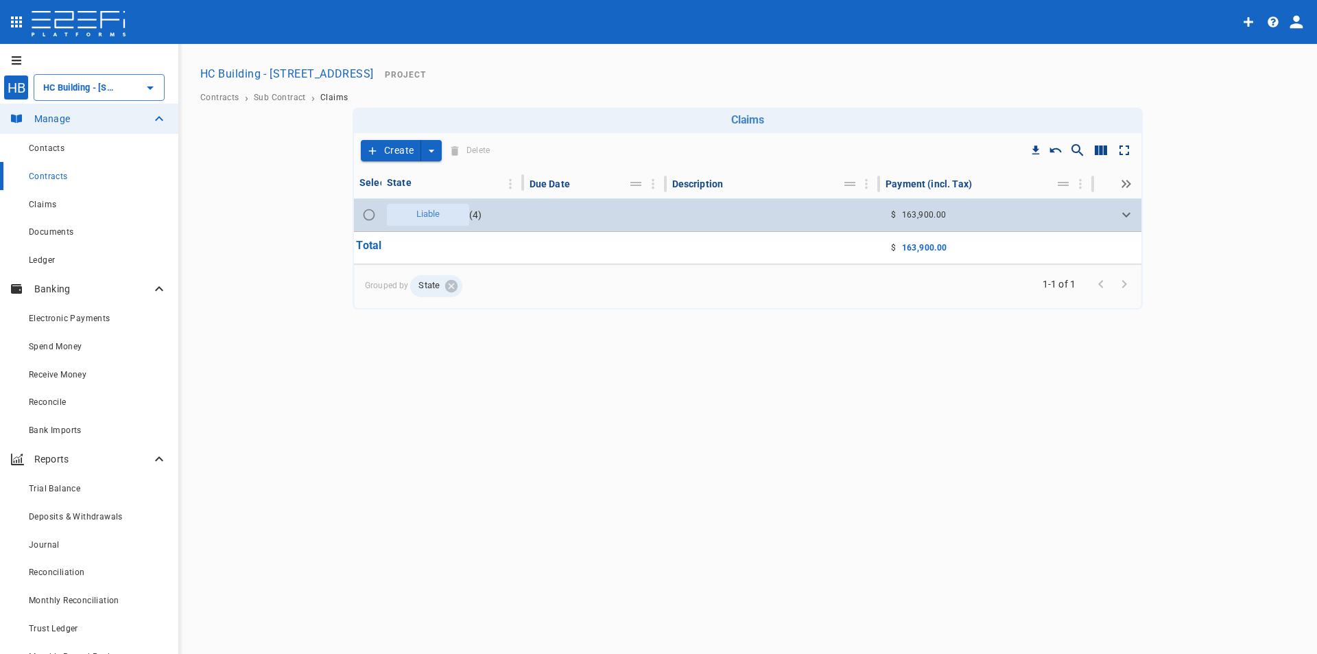
click at [434, 217] on span "Liable" at bounding box center [428, 214] width 40 height 13
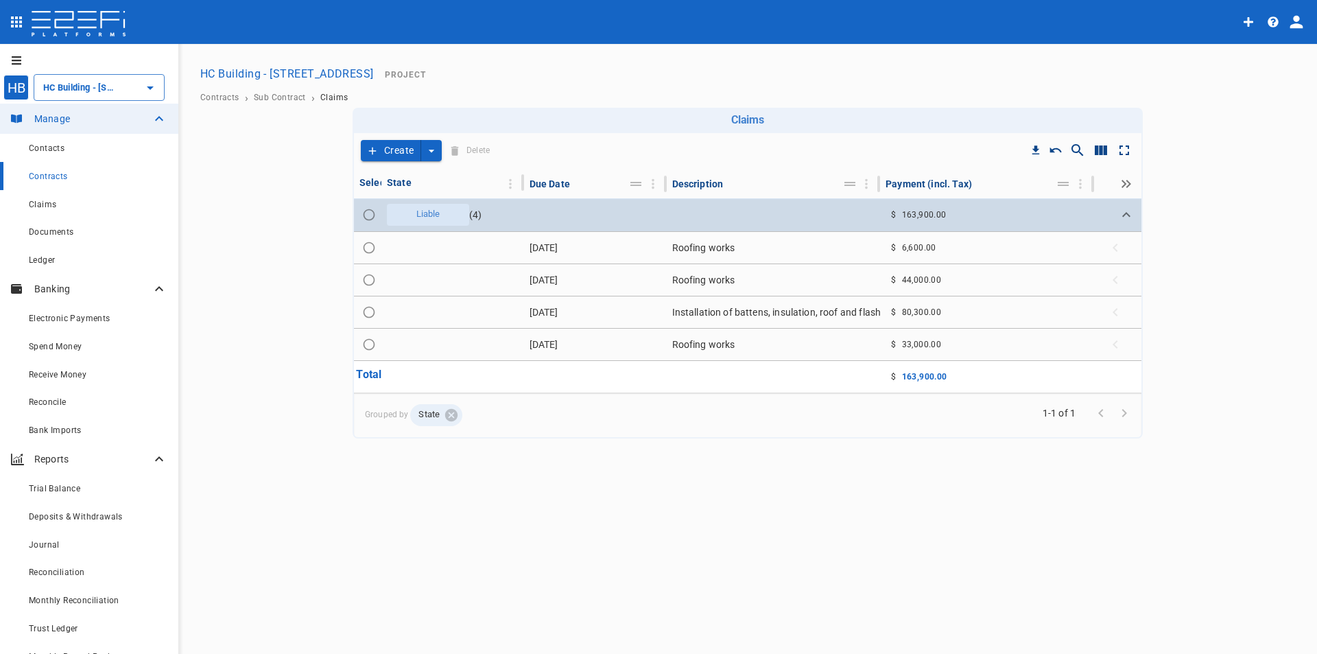
click at [434, 217] on span "Liable" at bounding box center [428, 214] width 40 height 13
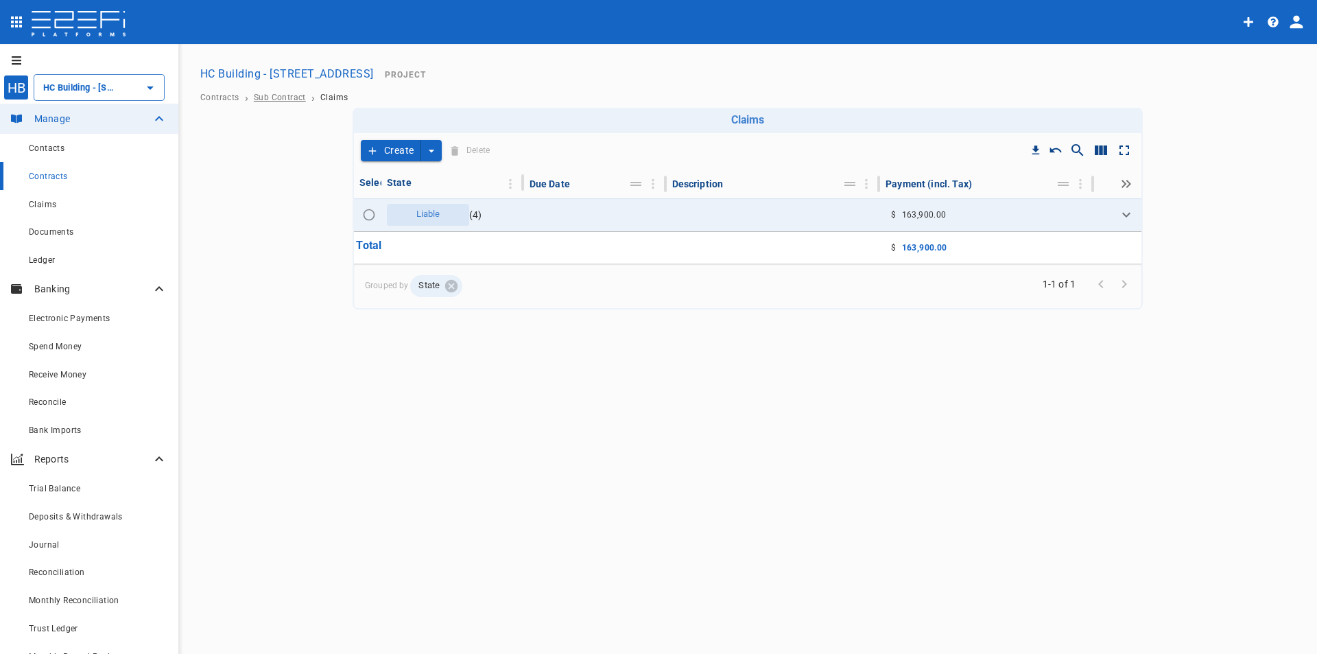
click at [301, 99] on span "Sub Contract" at bounding box center [280, 98] width 52 height 10
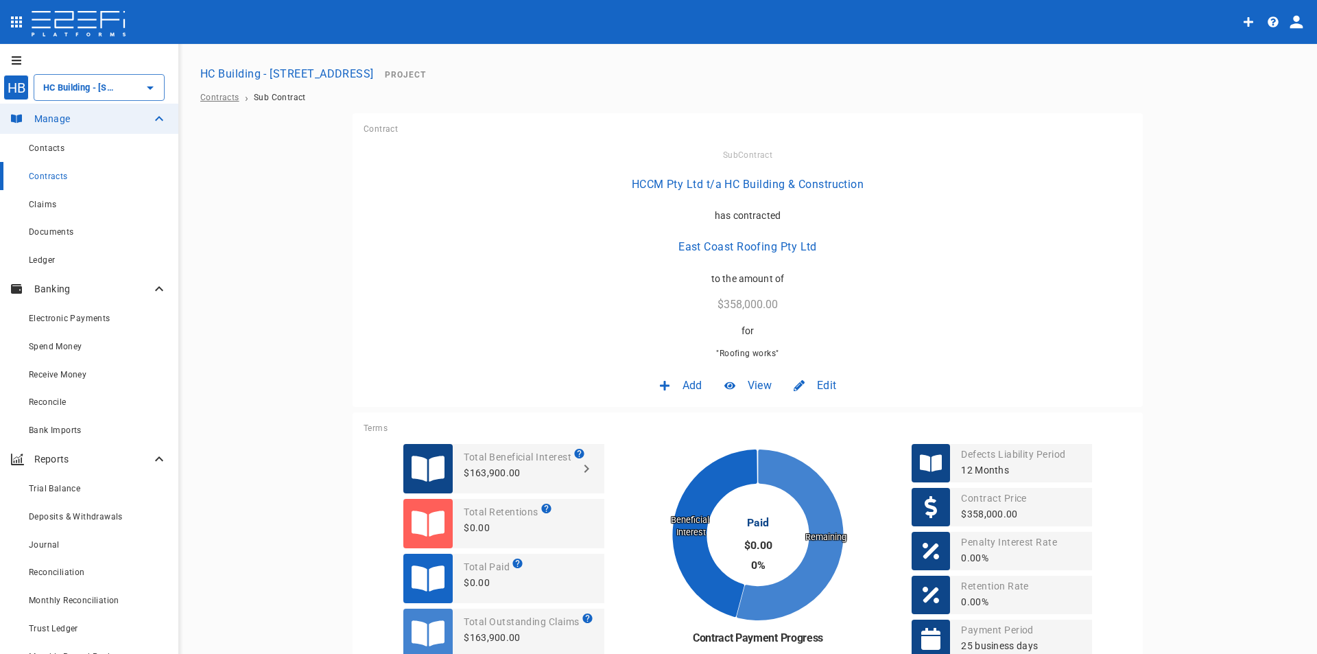
click at [231, 98] on span "Contracts" at bounding box center [219, 98] width 39 height 10
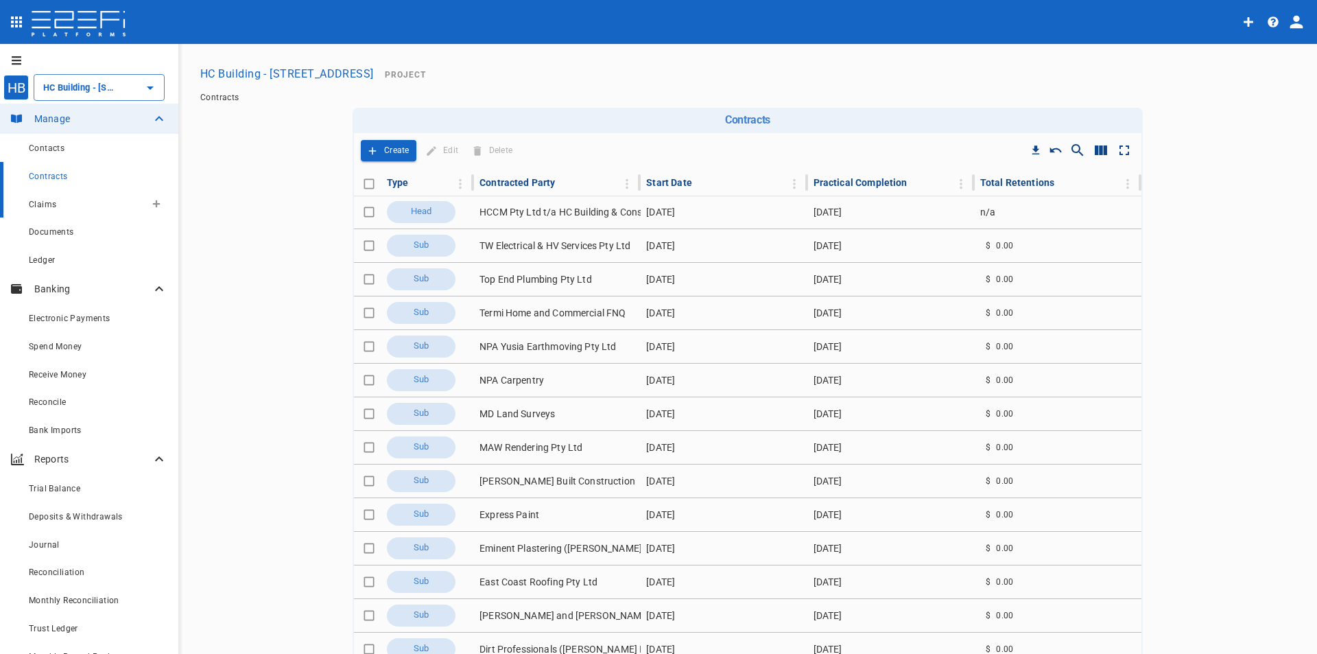
click at [47, 202] on span "Claims" at bounding box center [42, 205] width 27 height 10
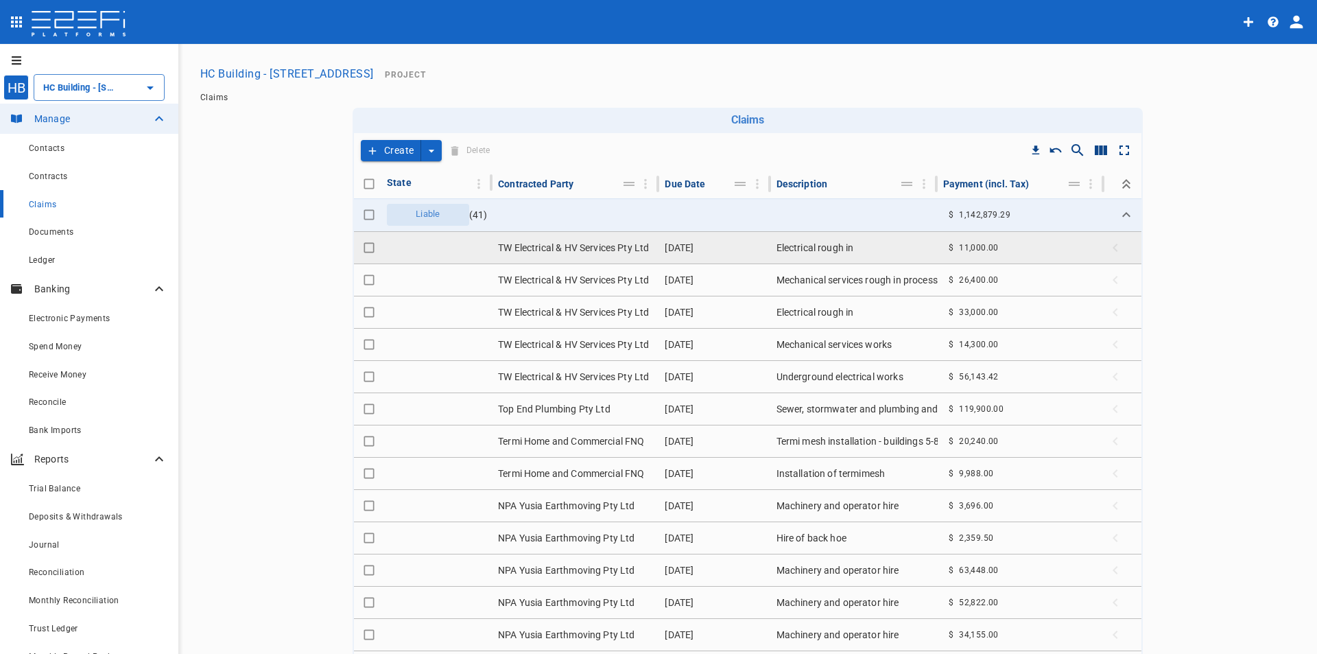
click at [561, 250] on td "TW Electrical & HV Services Pty Ltd" at bounding box center [575, 248] width 167 height 32
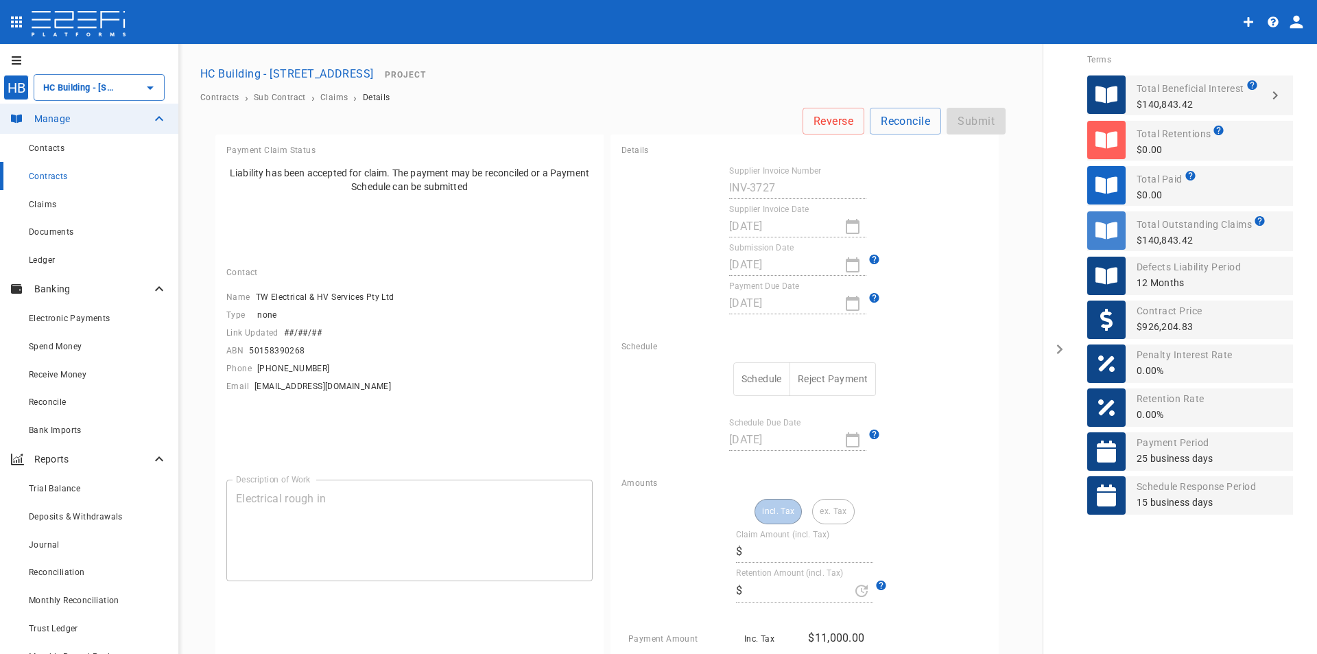
type input "11,000"
type input "0"
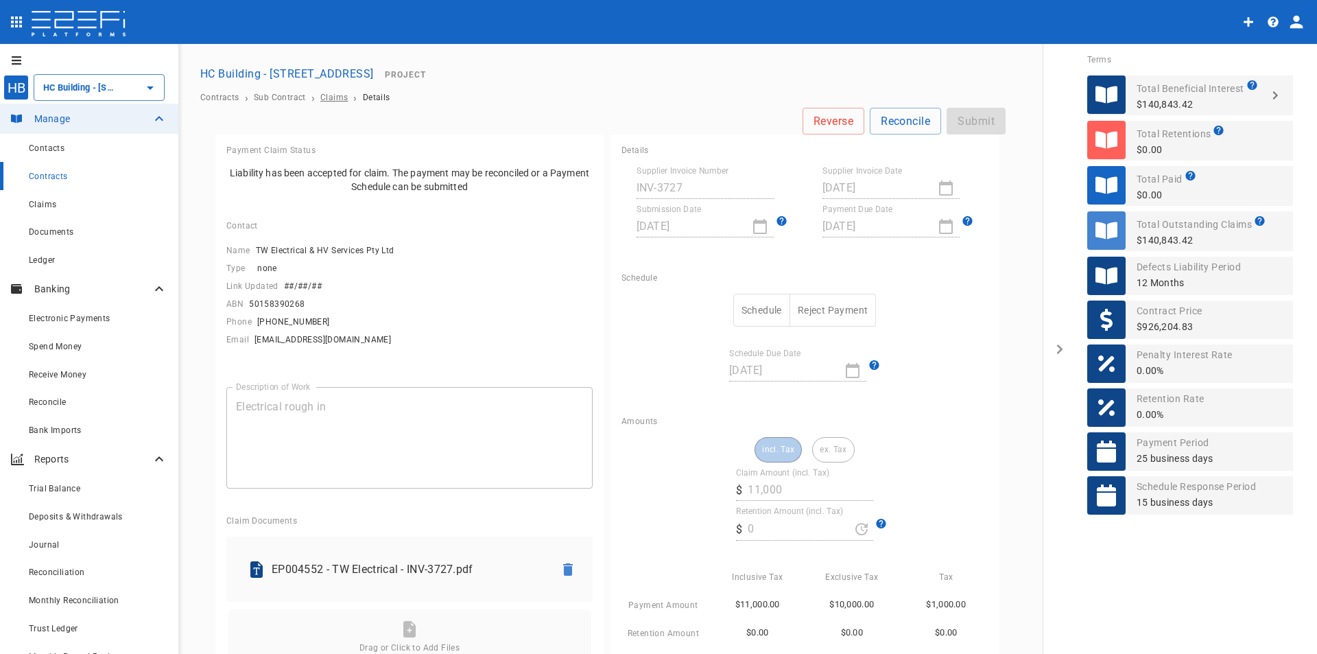
click at [330, 96] on span "Claims" at bounding box center [333, 98] width 27 height 10
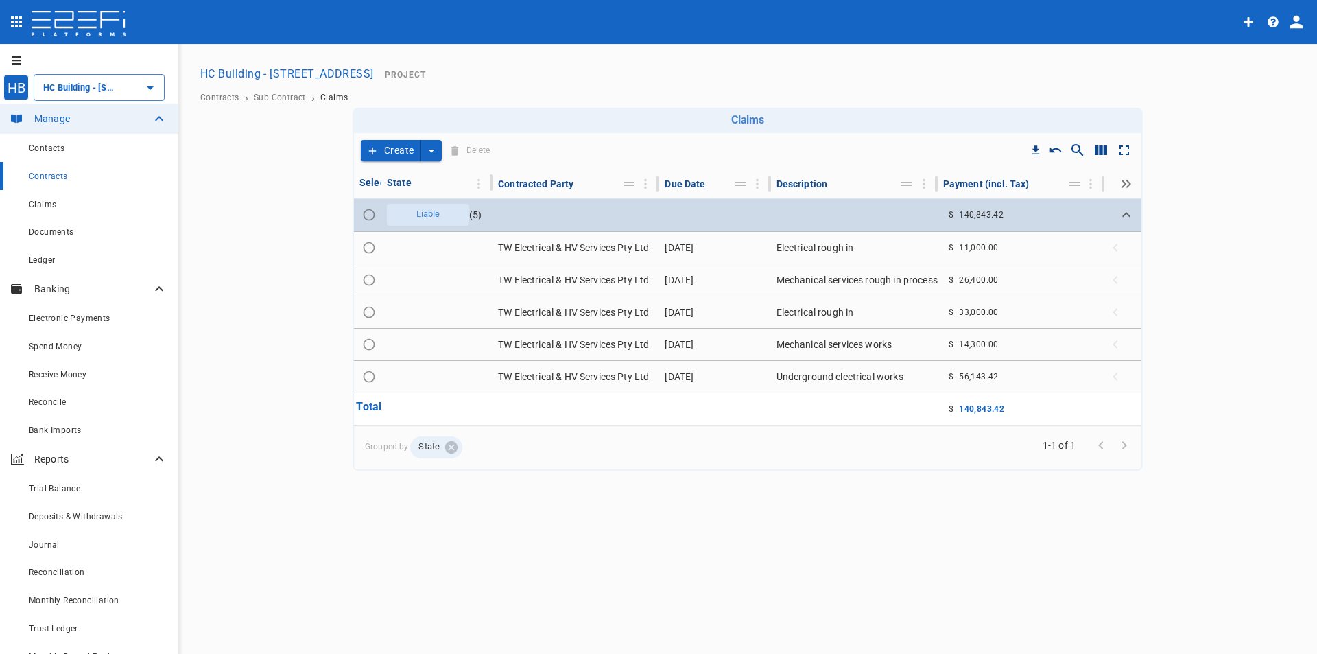
click at [370, 217] on input "Toggle select row" at bounding box center [368, 214] width 19 height 19
radio input "true"
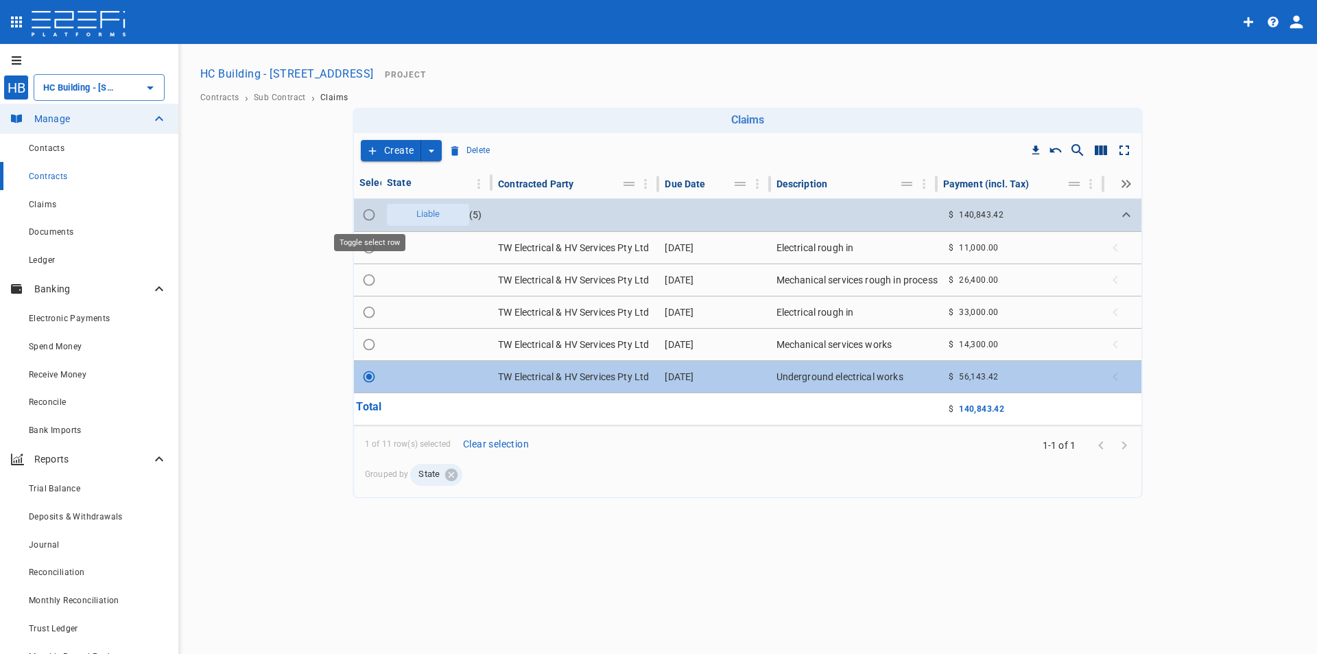
click at [370, 217] on input "Toggle select row" at bounding box center [368, 214] width 19 height 19
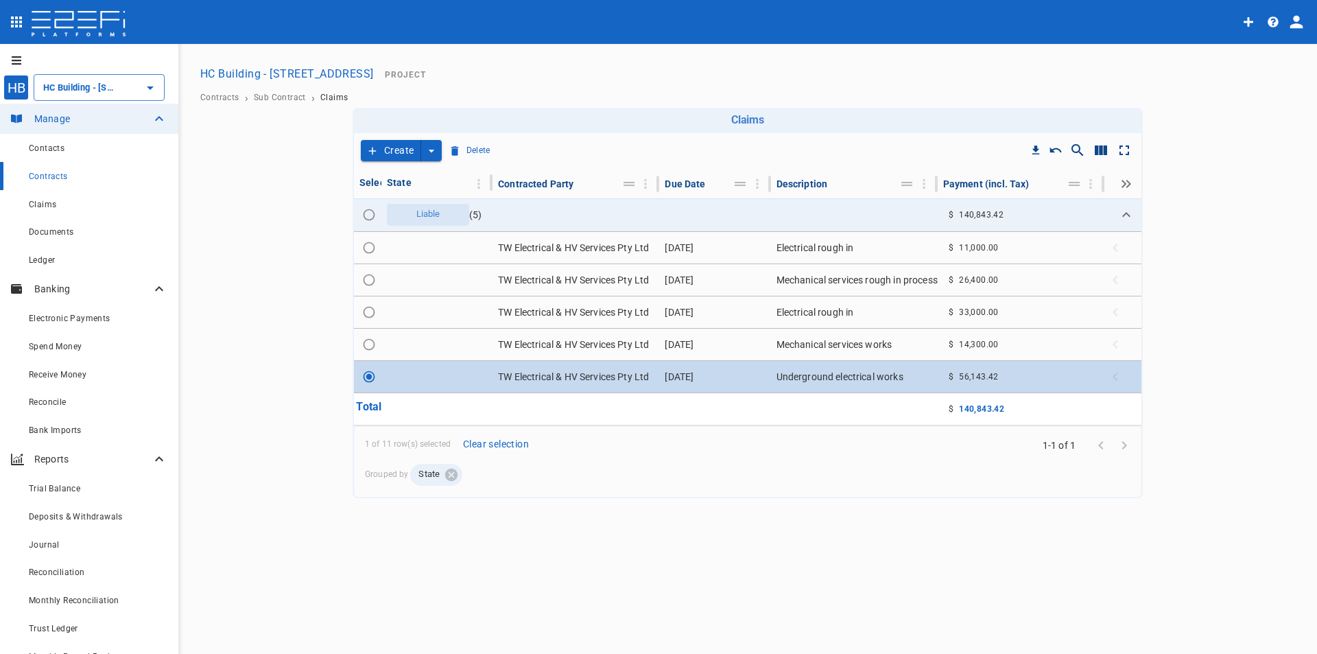
click at [371, 379] on input "Toggle select row" at bounding box center [368, 376] width 19 height 19
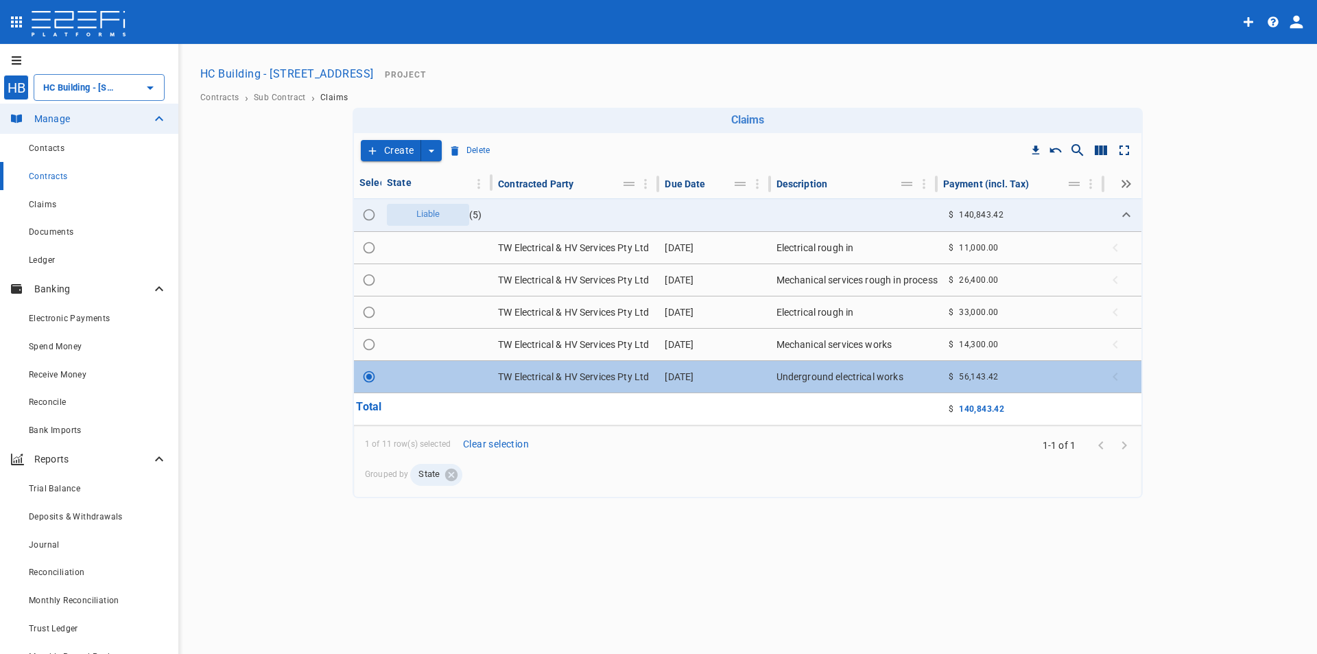
click at [598, 435] on div "1 of 11 row(s) selected Clear selection Grouped by State" at bounding box center [742, 461] width 776 height 60
click at [586, 403] on td at bounding box center [575, 409] width 167 height 32
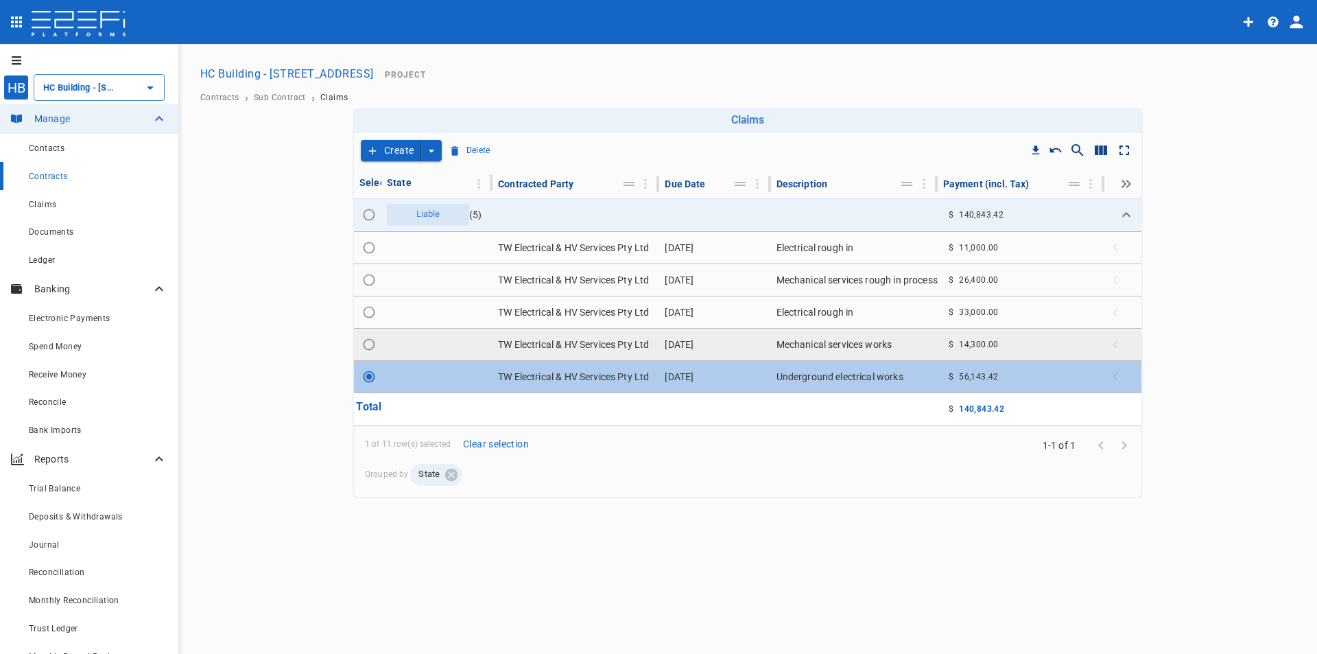
click at [569, 340] on td "TW Electrical & HV Services Pty Ltd" at bounding box center [575, 345] width 167 height 32
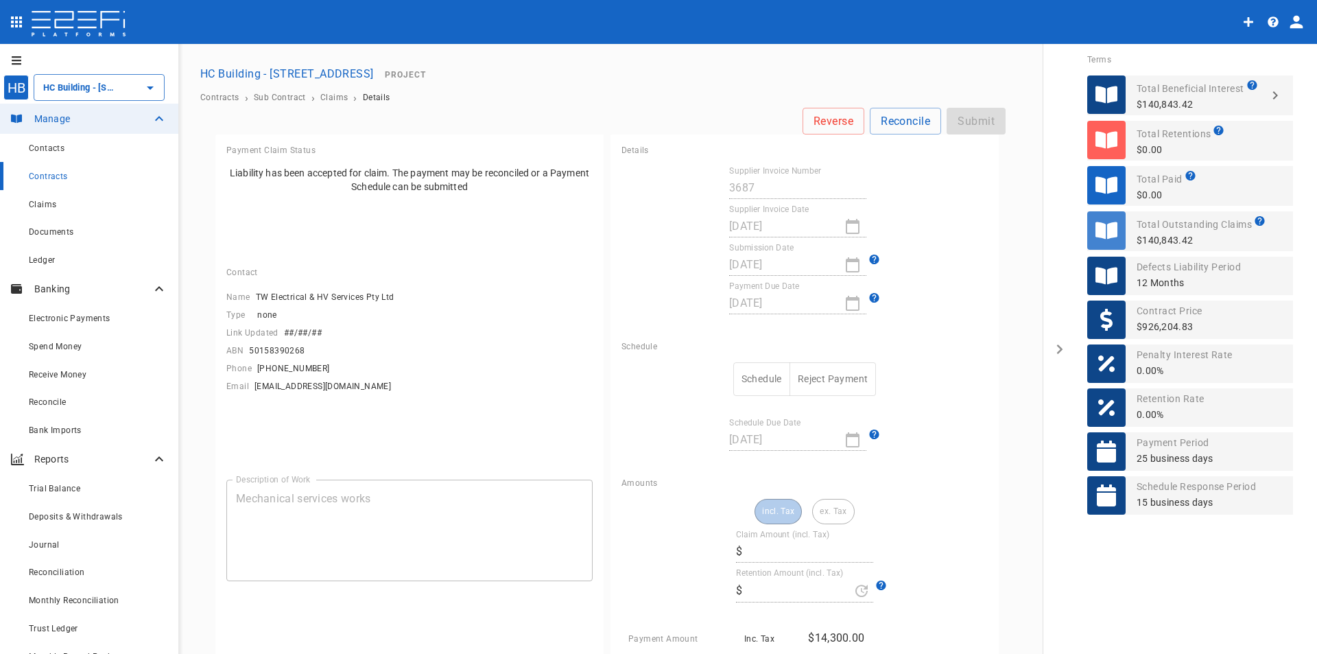
type input "14,300"
type input "0"
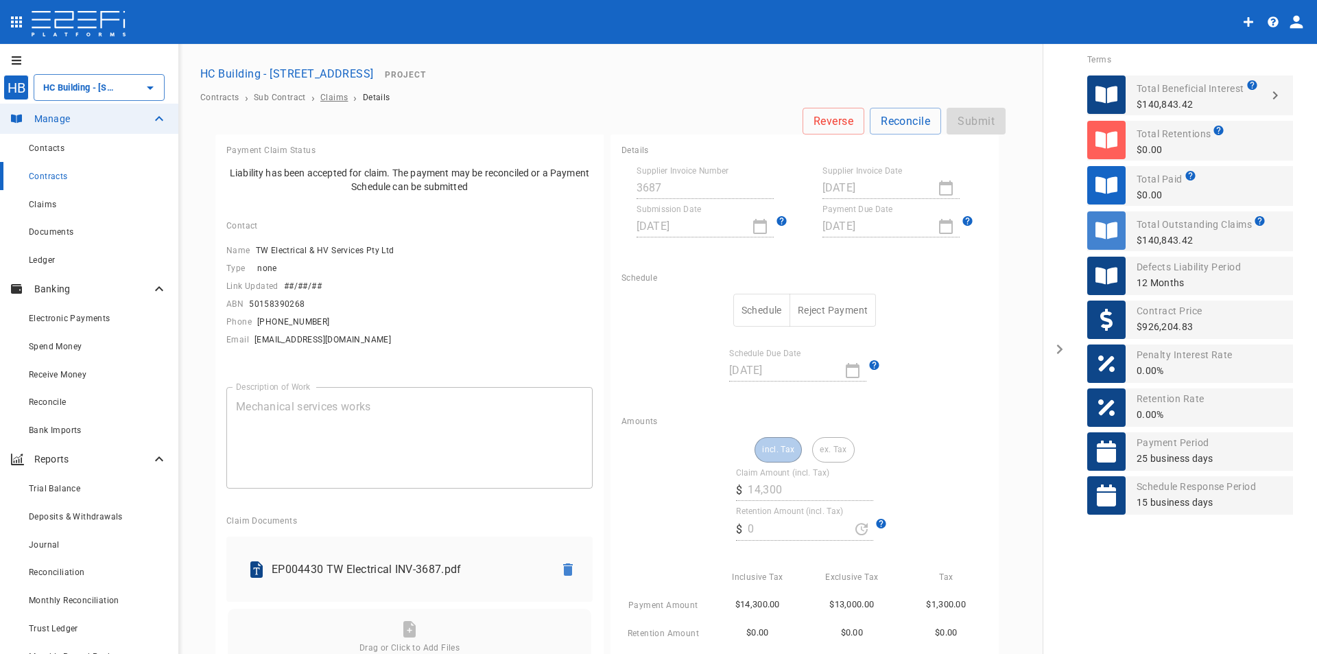
click at [326, 102] on span "Claims" at bounding box center [333, 98] width 27 height 10
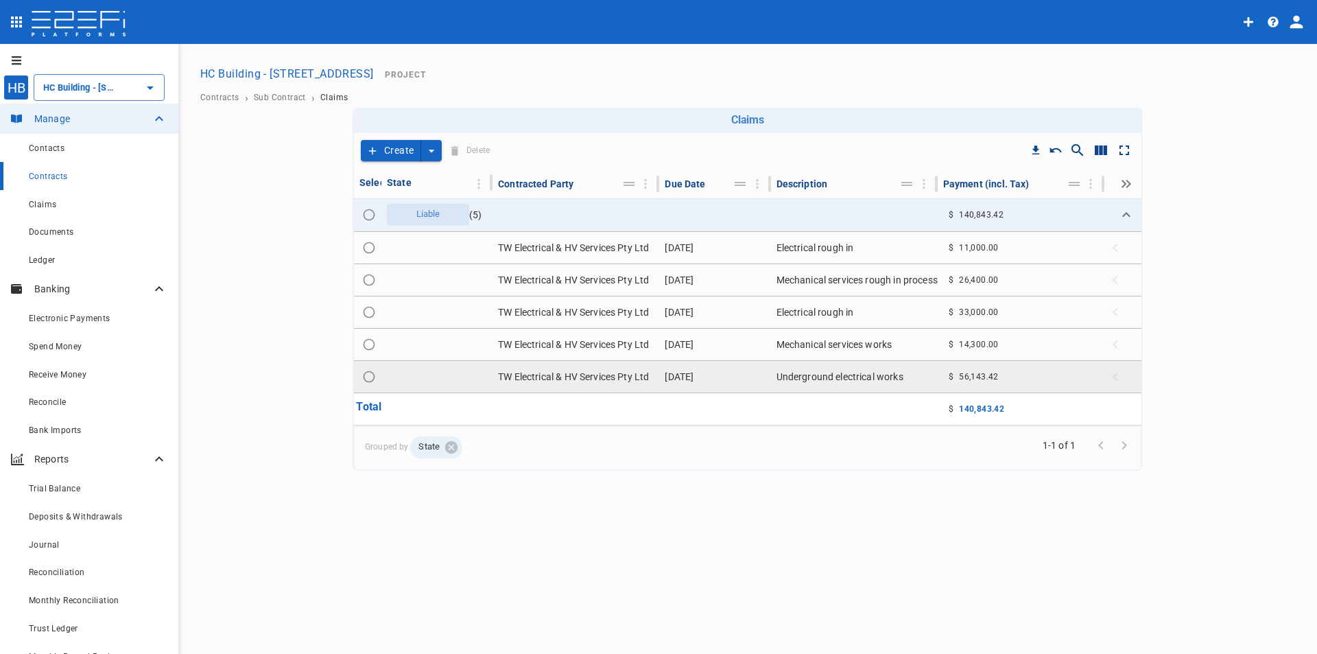
click at [702, 374] on td "12 December 2024" at bounding box center [714, 377] width 111 height 32
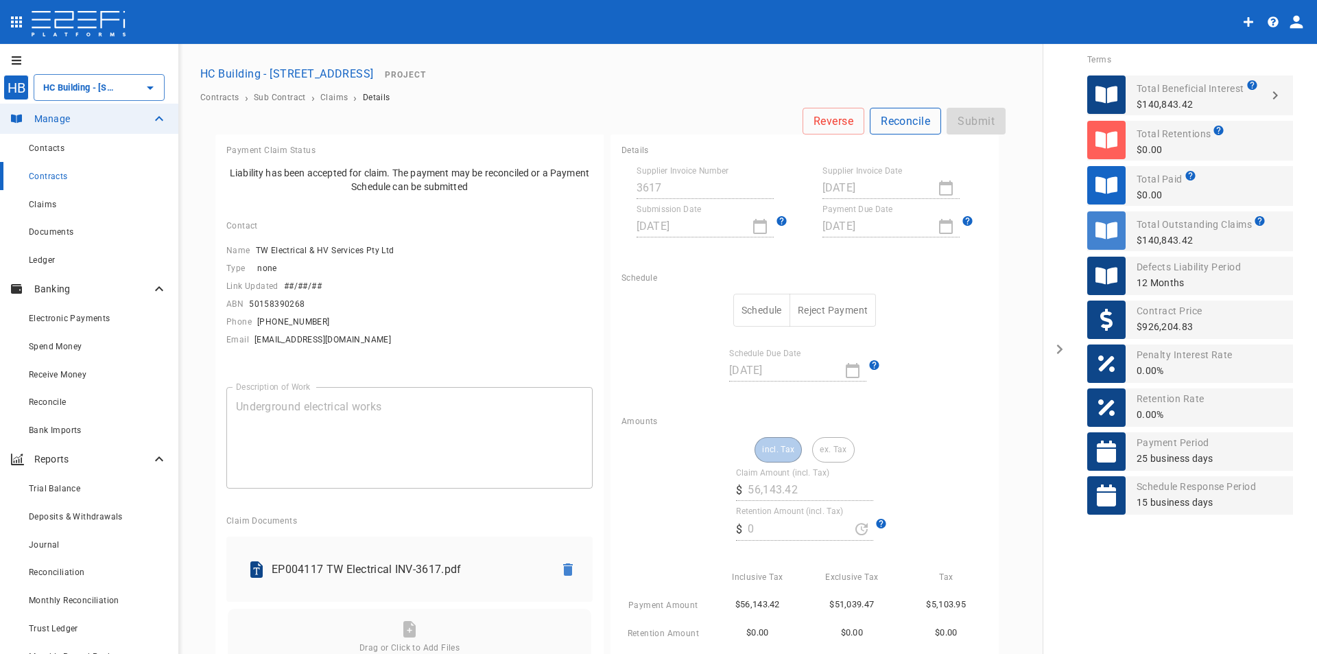
click at [920, 123] on button "Reconcile" at bounding box center [905, 121] width 71 height 27
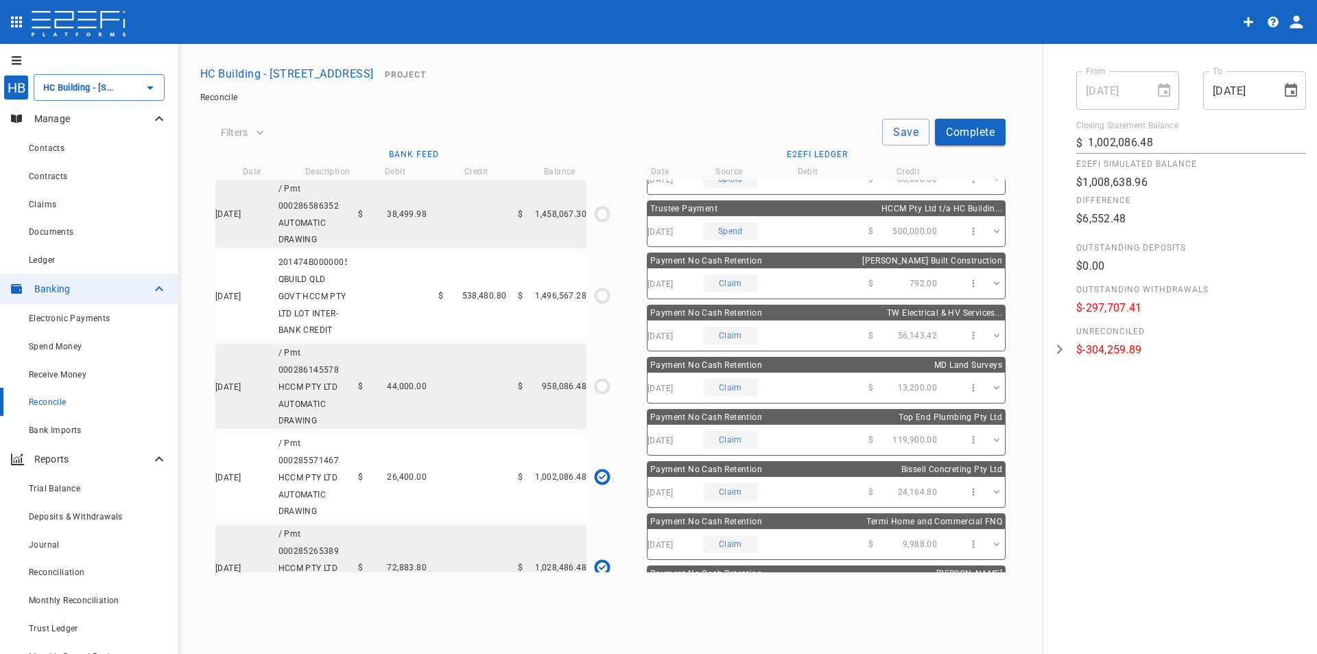
scroll to position [412, 0]
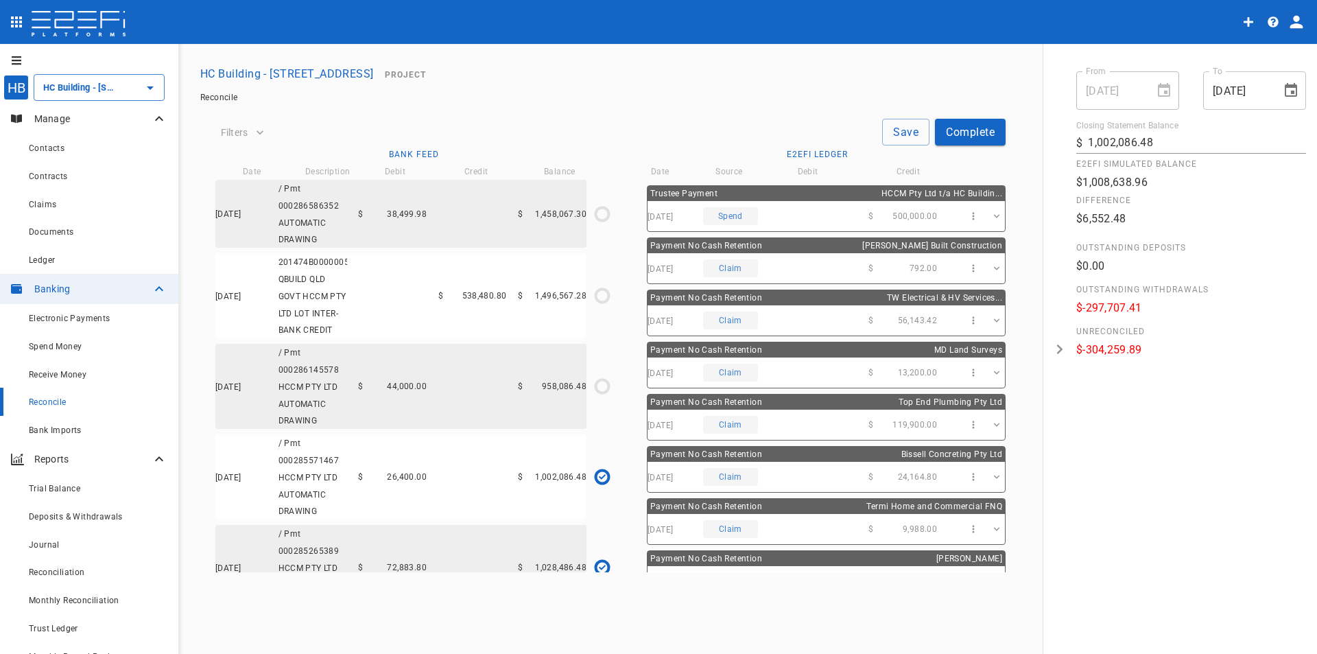
click at [699, 300] on span "Payment No Cash Retention" at bounding box center [706, 298] width 112 height 10
click at [757, 320] on div "Claim" at bounding box center [730, 320] width 55 height 18
click at [968, 316] on icon "button" at bounding box center [974, 321] width 12 height 12
click at [967, 316] on div at bounding box center [658, 327] width 1317 height 654
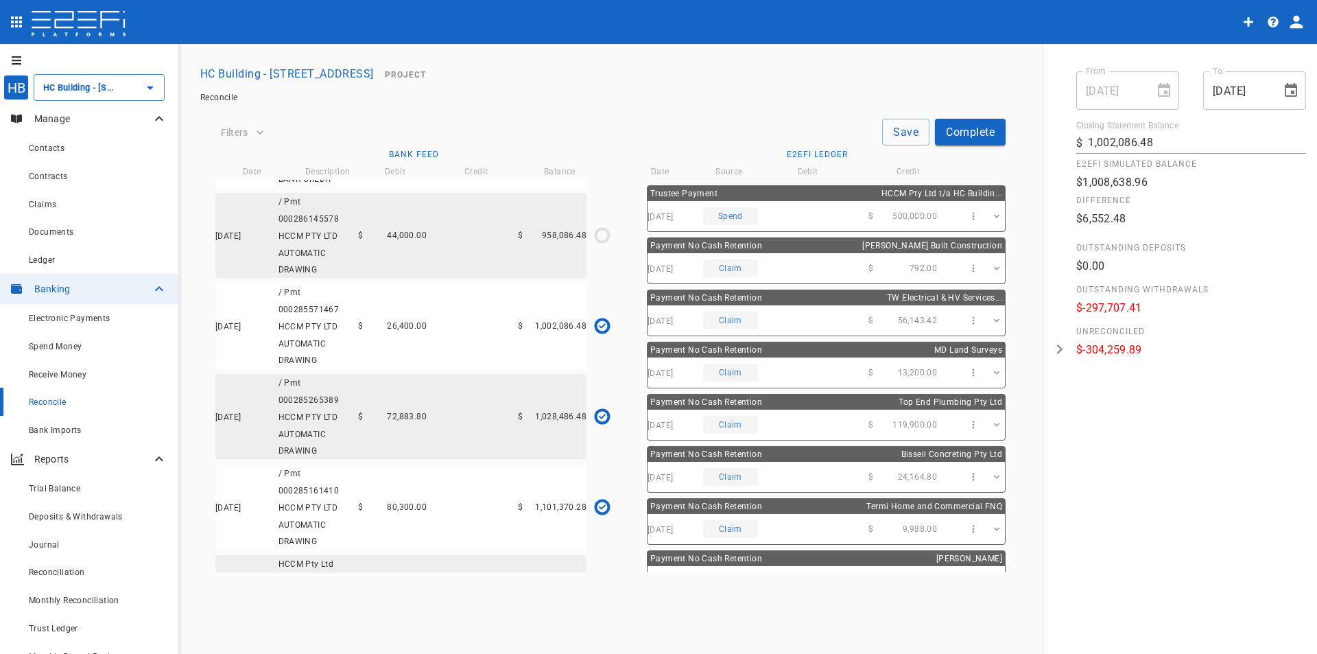
scroll to position [0, 0]
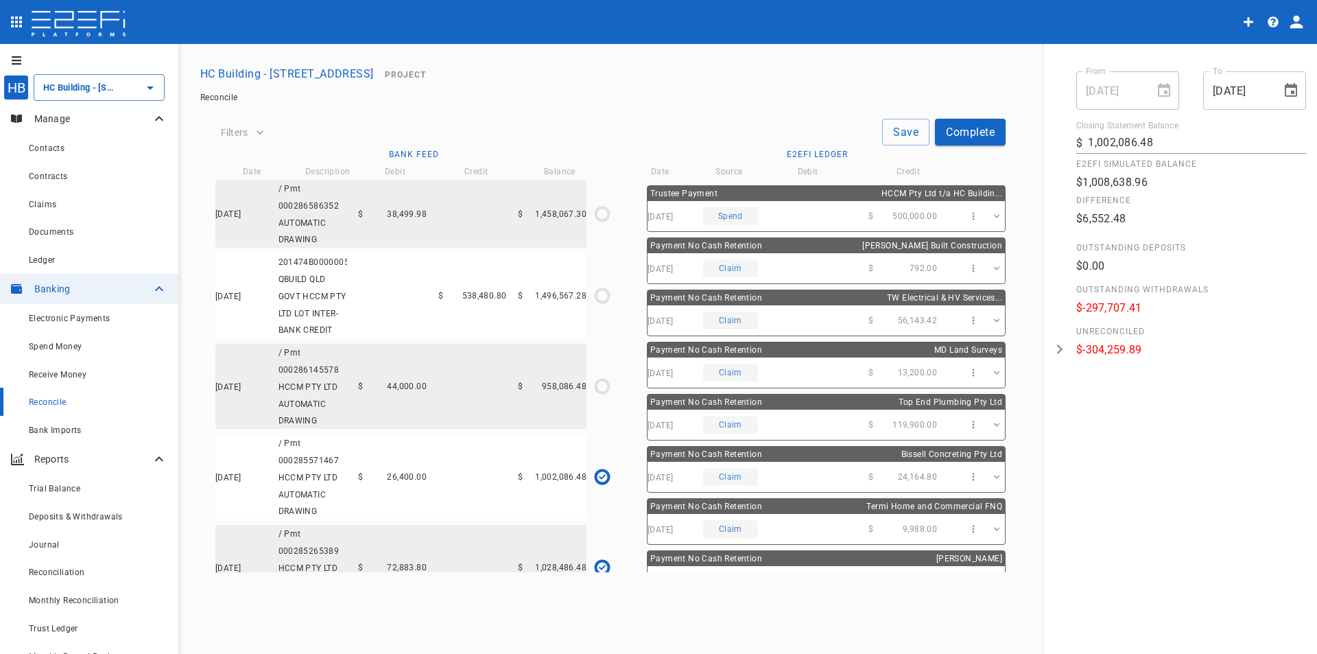
click at [318, 73] on button "HC Building - [STREET_ADDRESS]" at bounding box center [287, 73] width 185 height 27
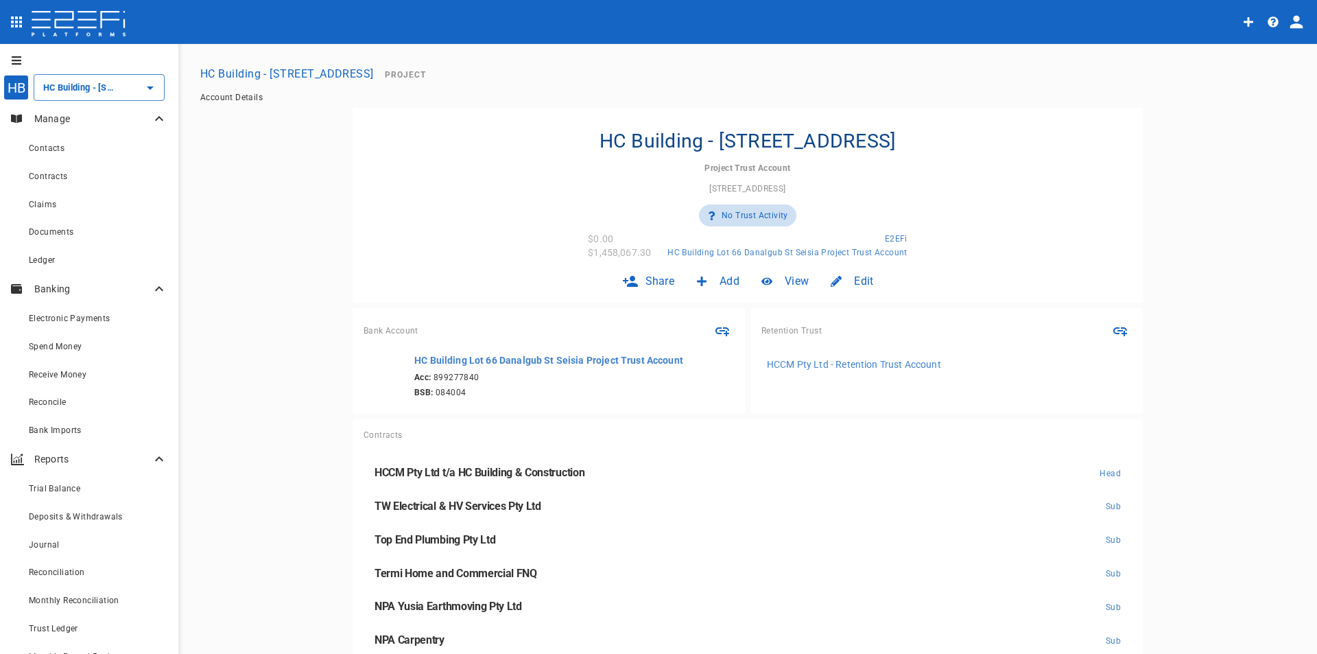
click at [48, 116] on p "Manage" at bounding box center [92, 119] width 117 height 14
click at [50, 149] on span "Contacts" at bounding box center [47, 148] width 36 height 10
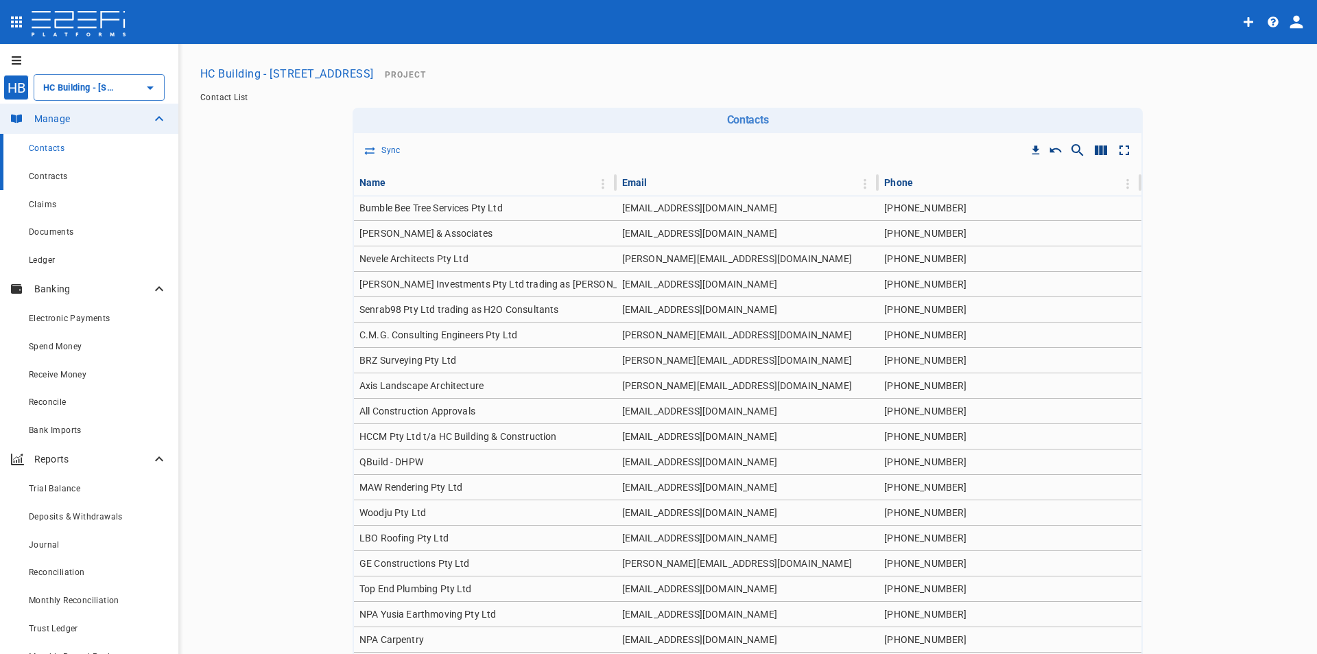
click at [41, 176] on span "Contracts" at bounding box center [48, 176] width 39 height 10
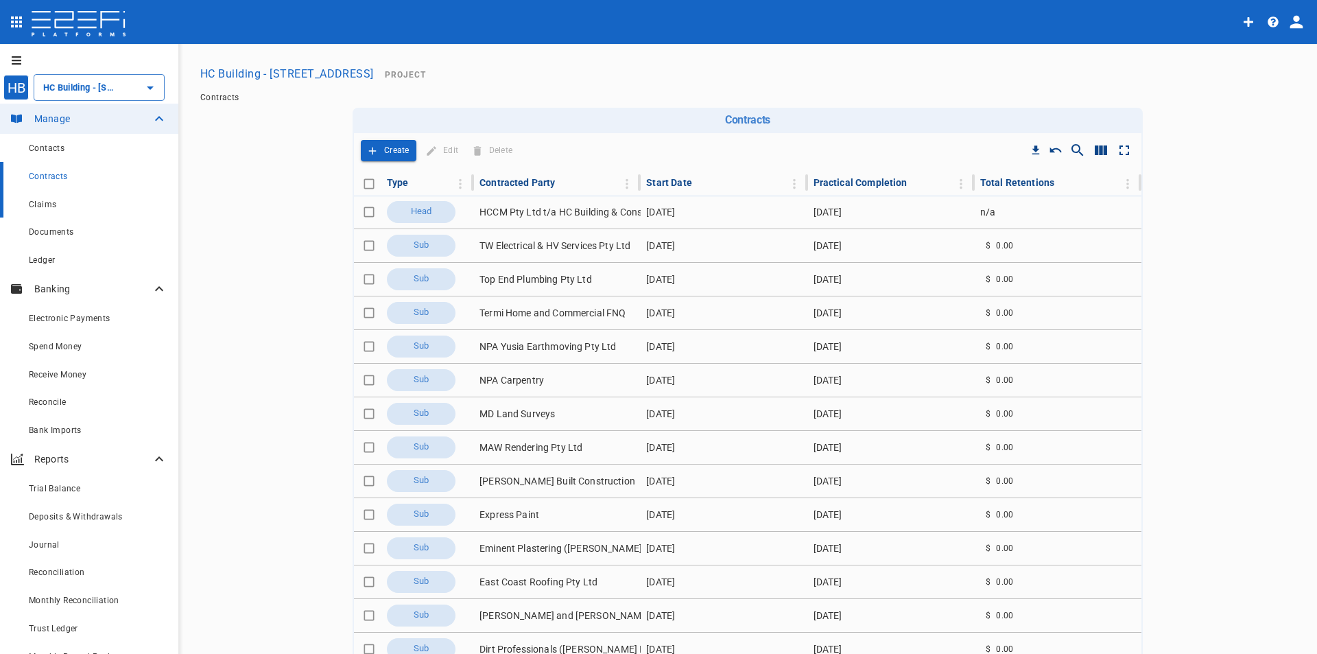
click at [42, 205] on span "Claims" at bounding box center [42, 205] width 27 height 10
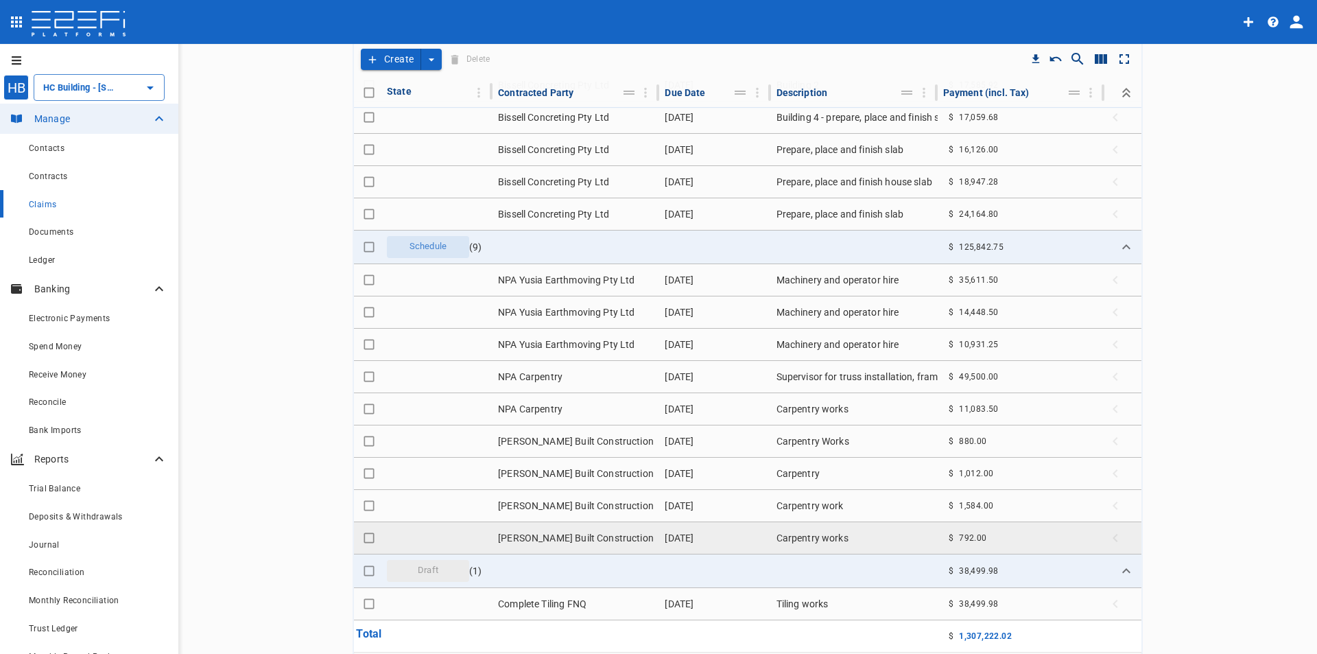
scroll to position [180, 0]
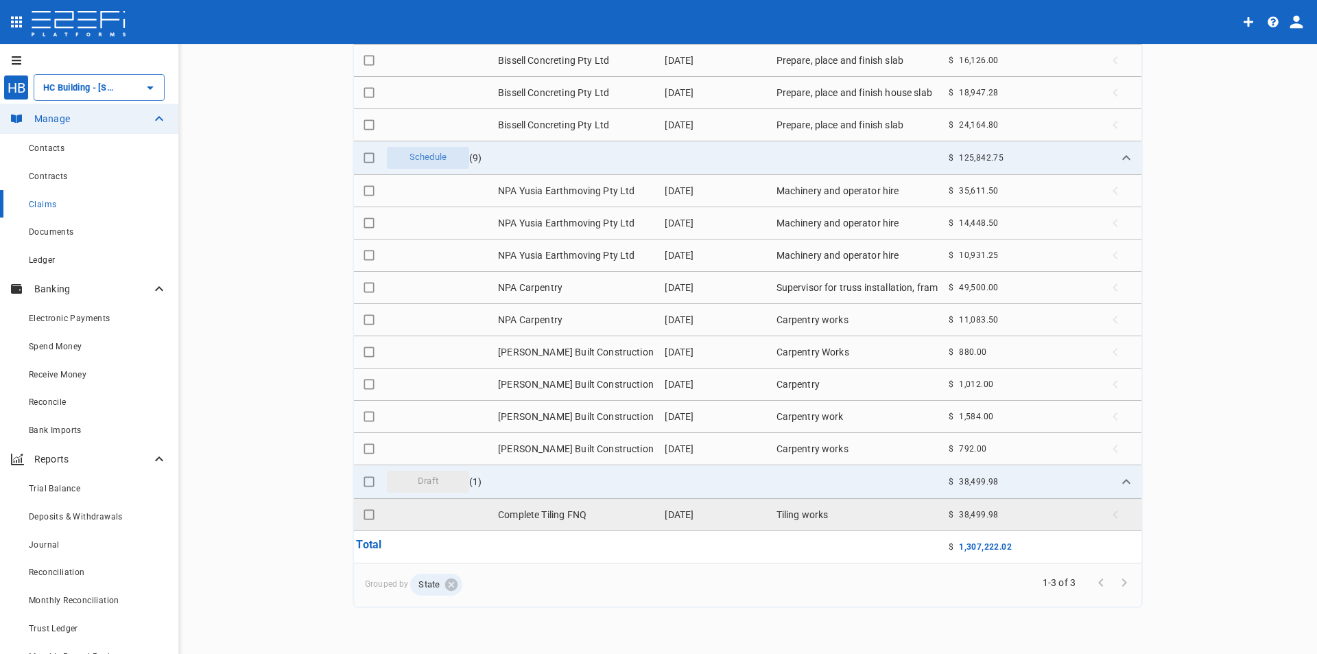
click at [533, 510] on td "Complete Tiling FNQ" at bounding box center [575, 515] width 167 height 32
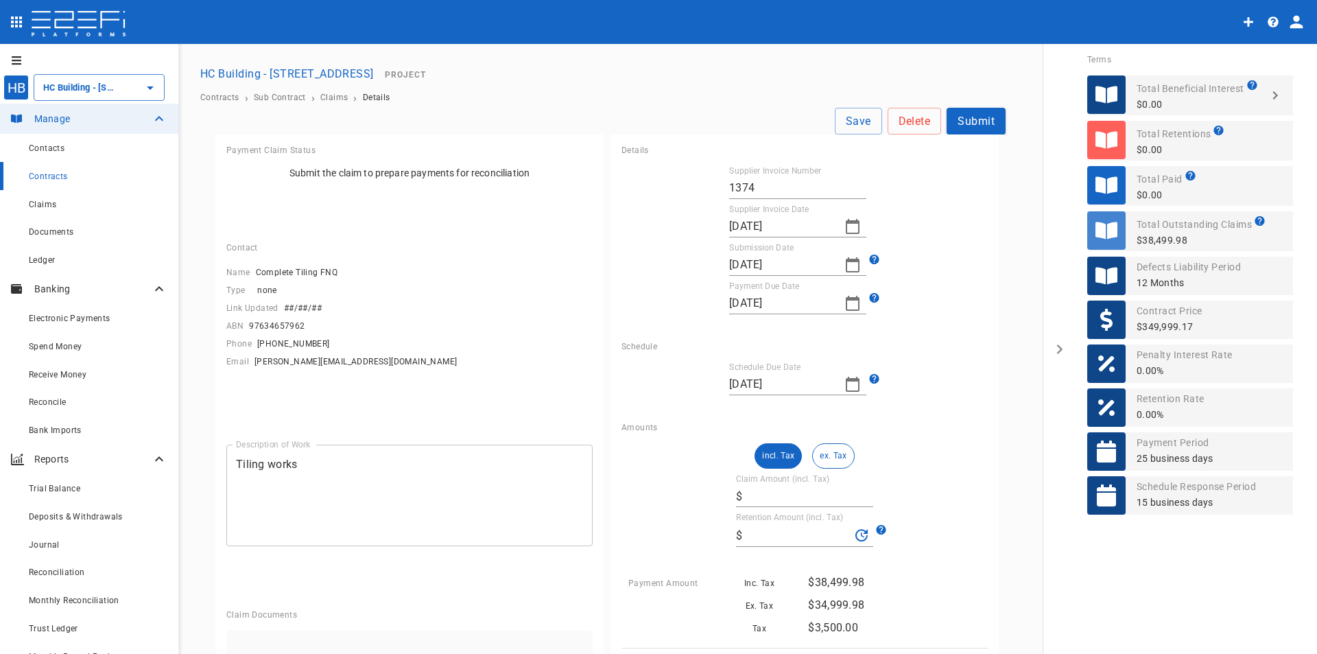
type input "38,499.98"
type input "0"
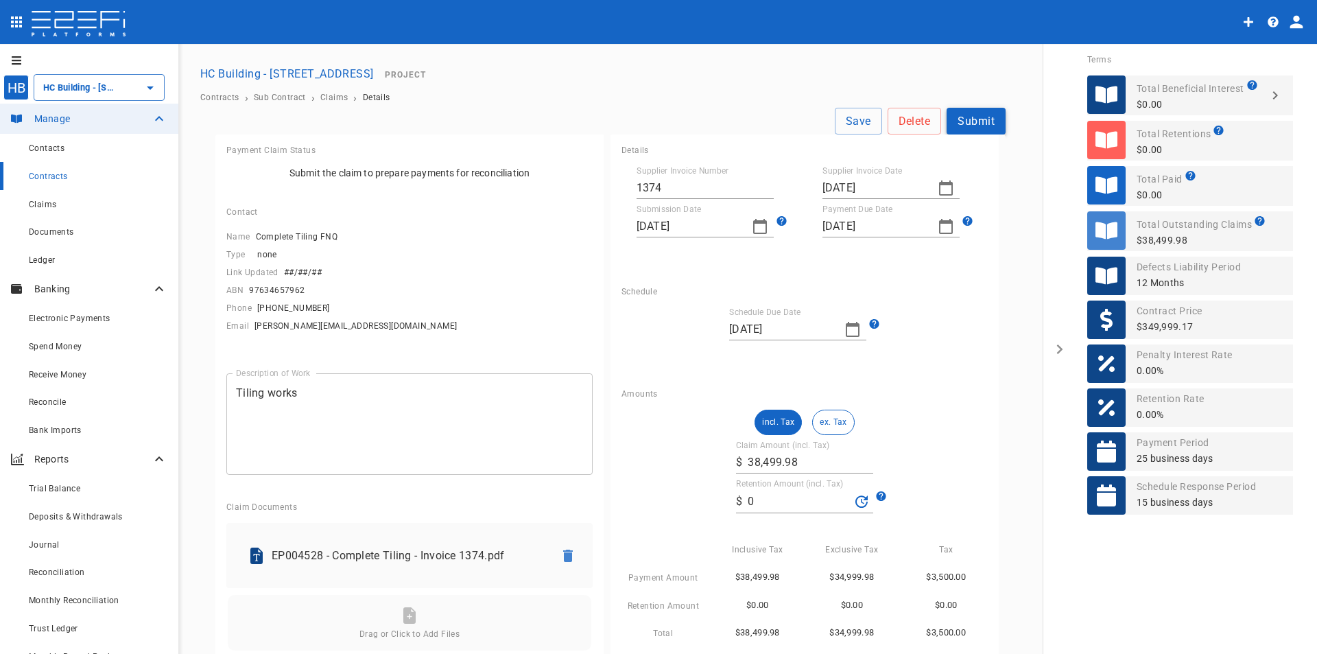
click at [972, 116] on button "Submit" at bounding box center [976, 121] width 59 height 27
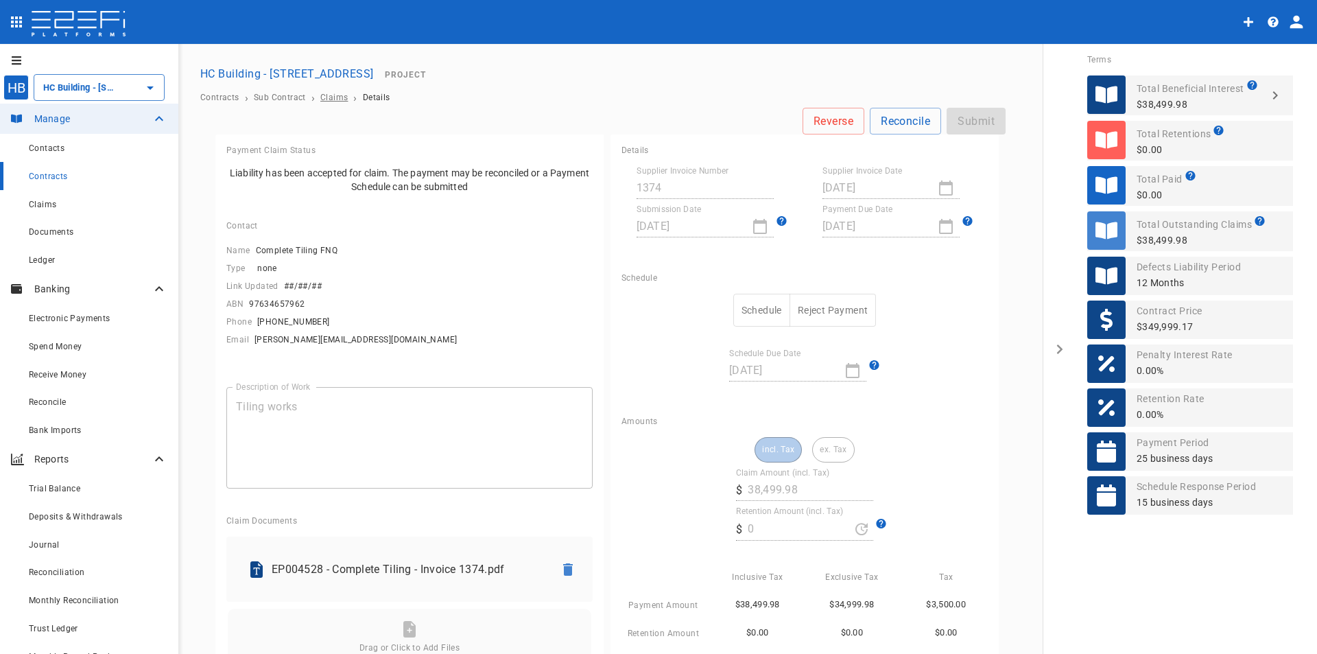
click at [320, 94] on span "Claims" at bounding box center [333, 98] width 27 height 10
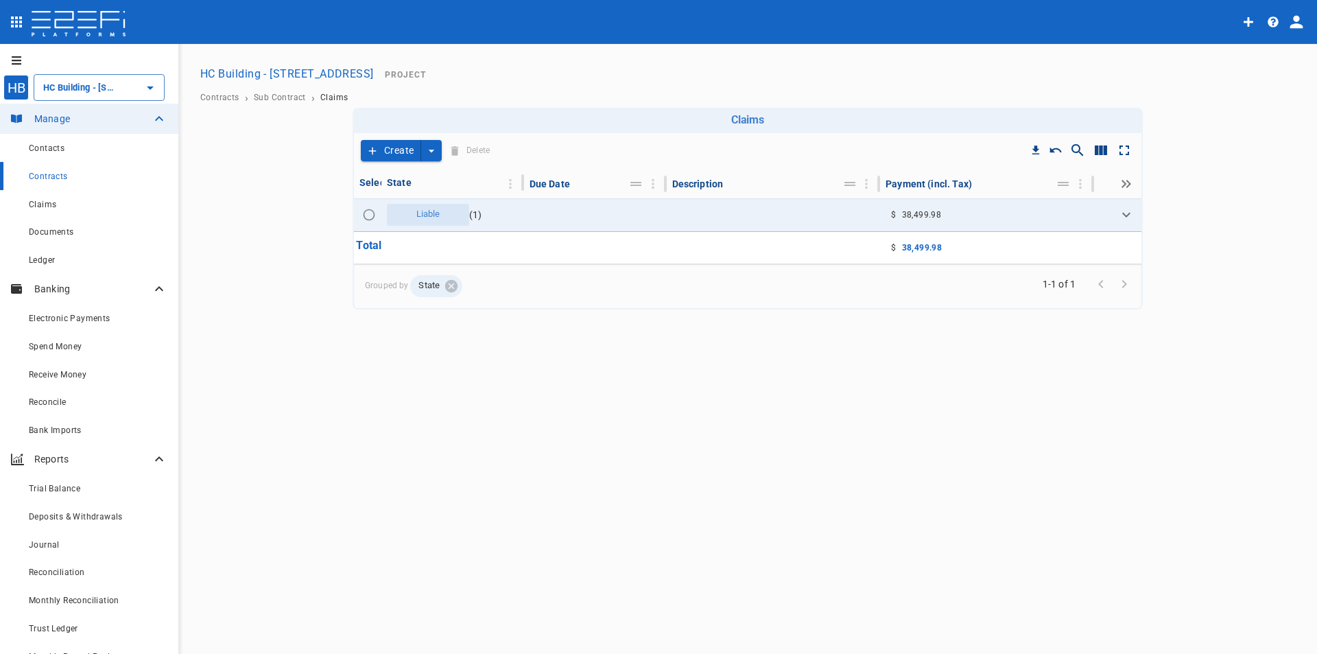
click at [276, 91] on div "Contracts › Sub Contract › Claims" at bounding box center [748, 97] width 1106 height 21
click at [228, 95] on span "Contracts" at bounding box center [219, 98] width 39 height 10
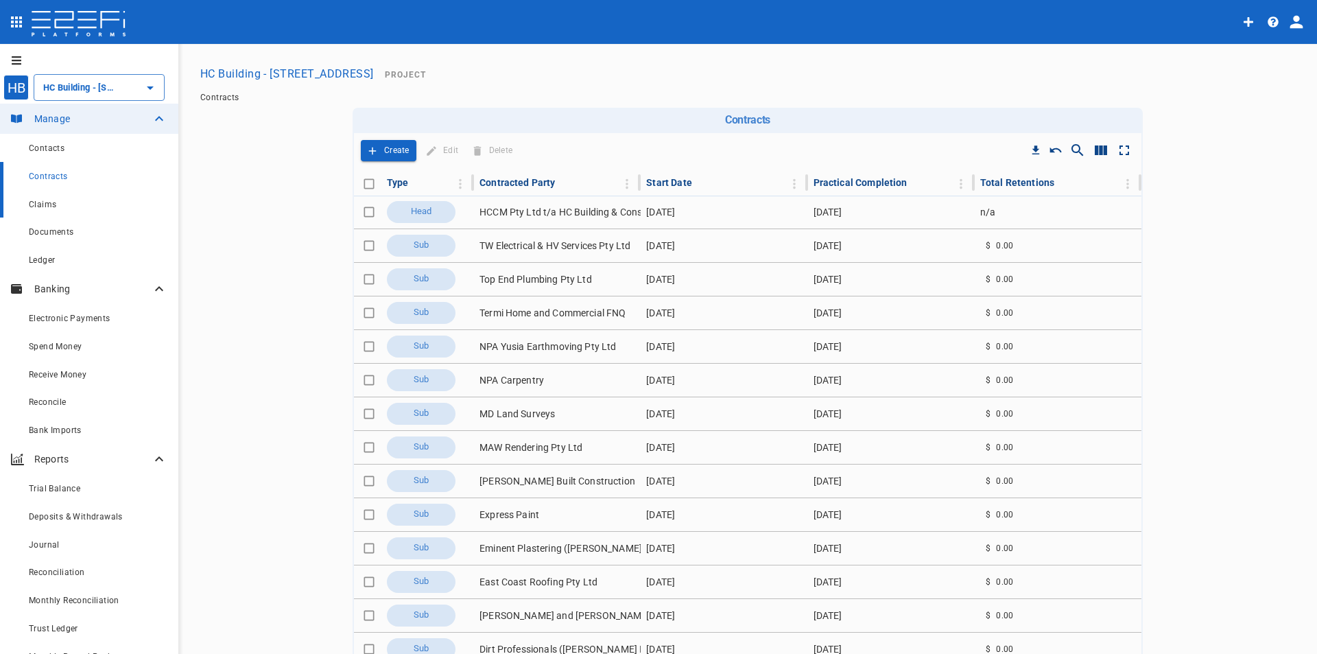
click at [39, 203] on span "Claims" at bounding box center [42, 205] width 27 height 10
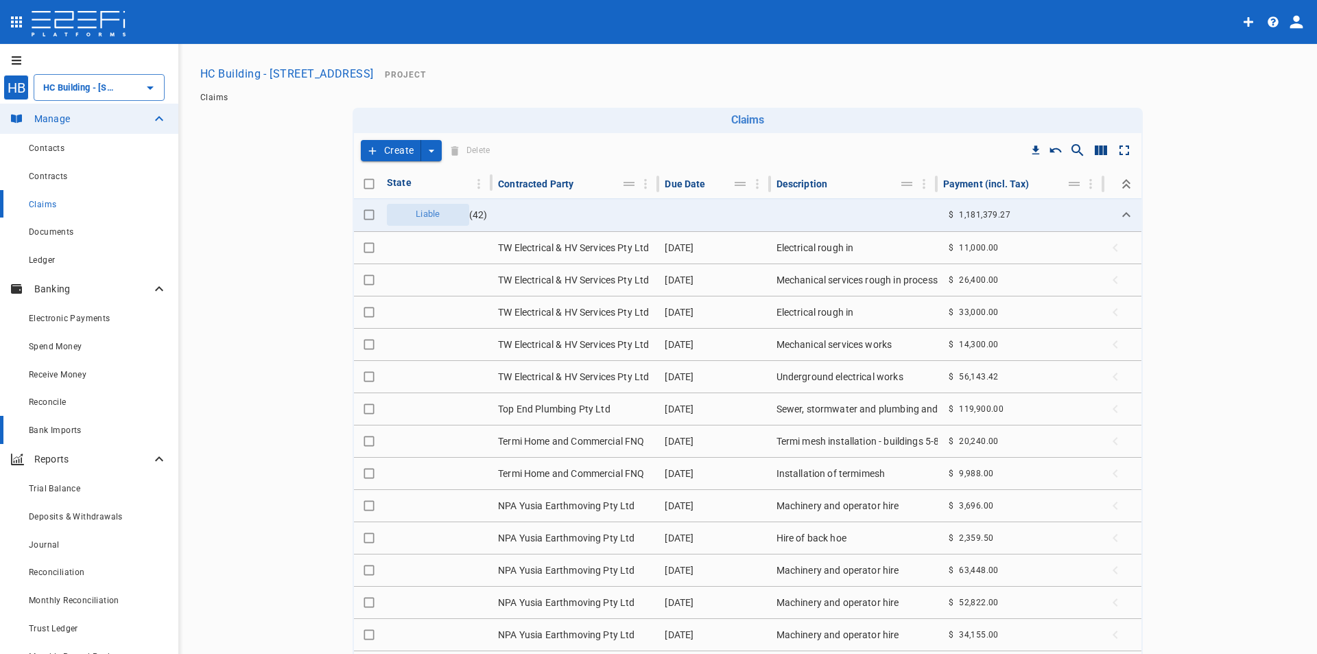
click at [56, 431] on span "Bank Imports" at bounding box center [55, 430] width 53 height 10
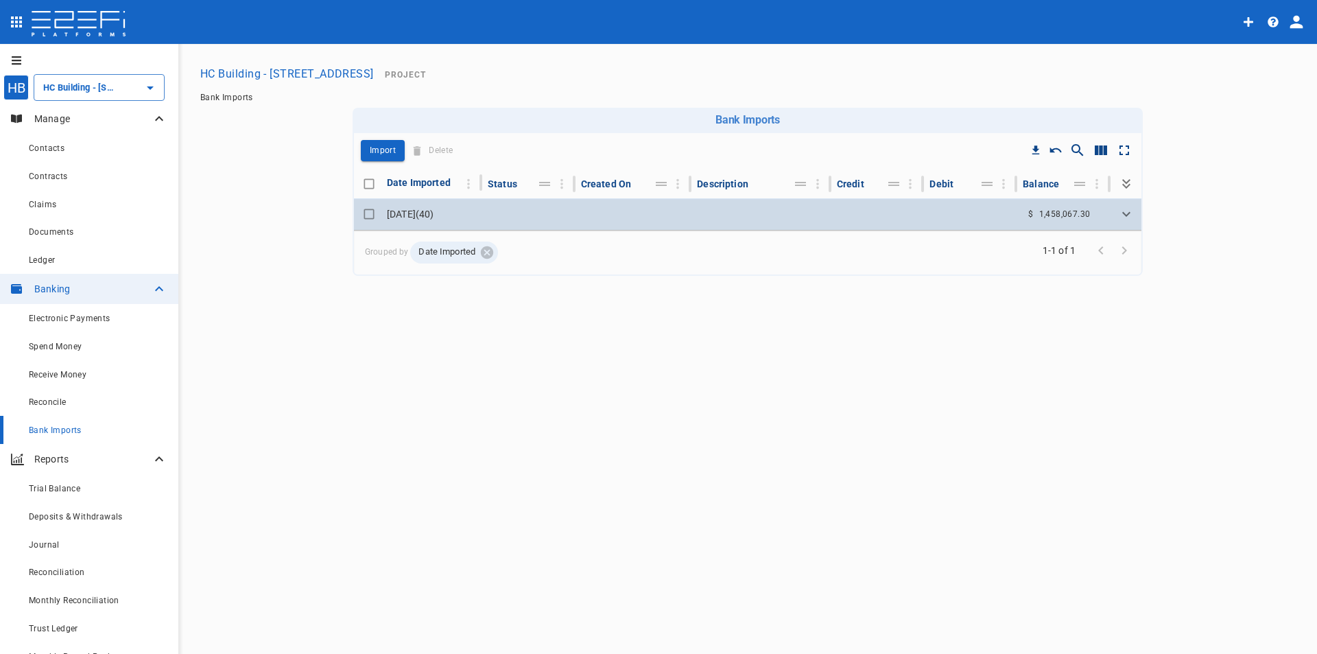
click at [1130, 210] on icon "Expand" at bounding box center [1126, 214] width 16 height 16
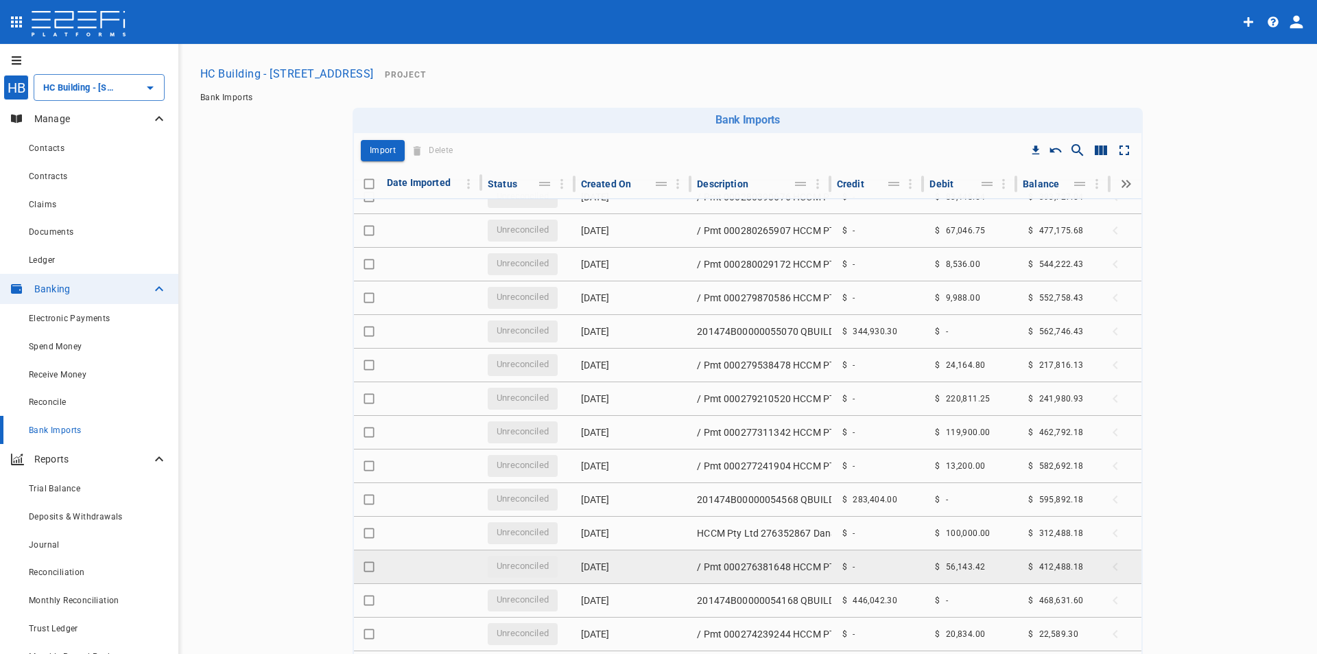
scroll to position [831, 0]
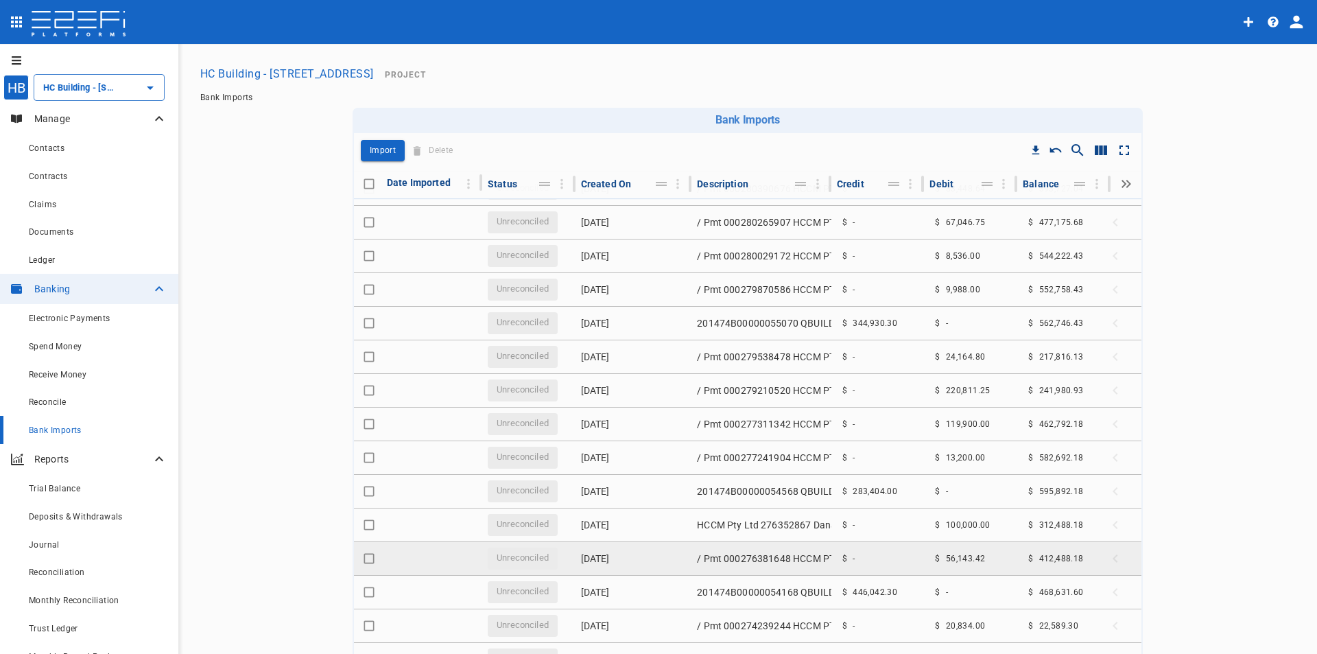
click at [364, 554] on input "Toggle select row" at bounding box center [368, 558] width 19 height 19
checkbox input "true"
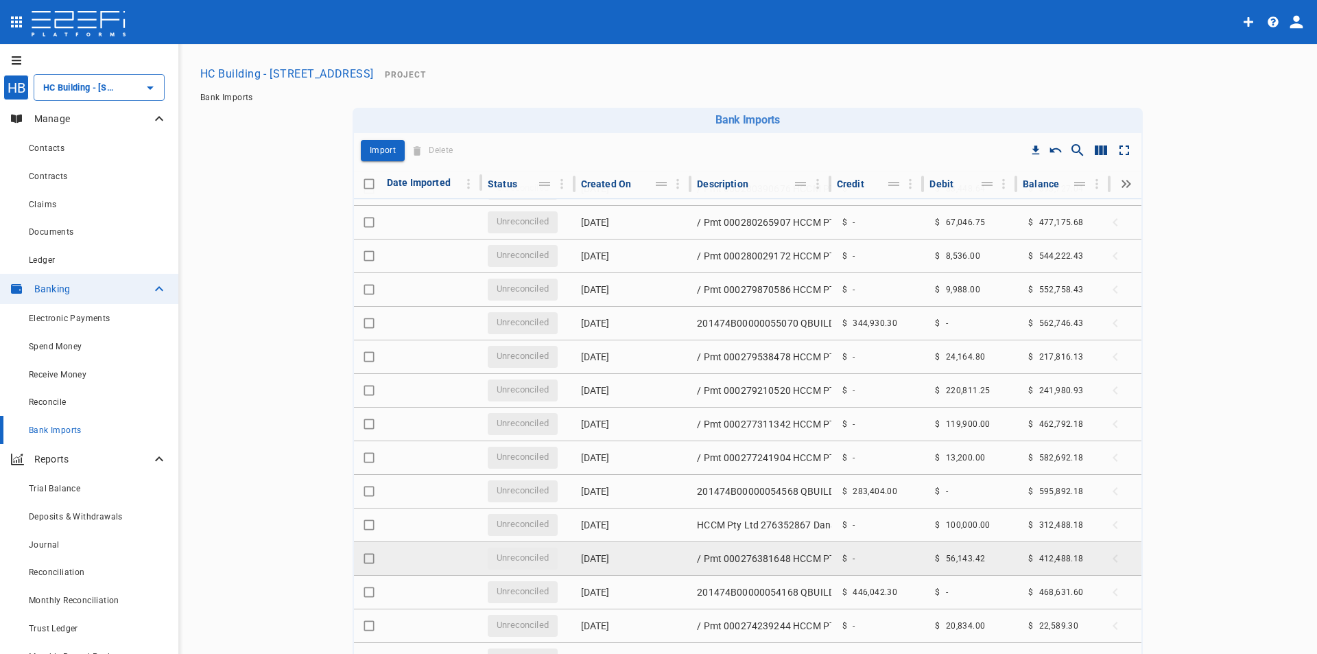
checkbox input "true"
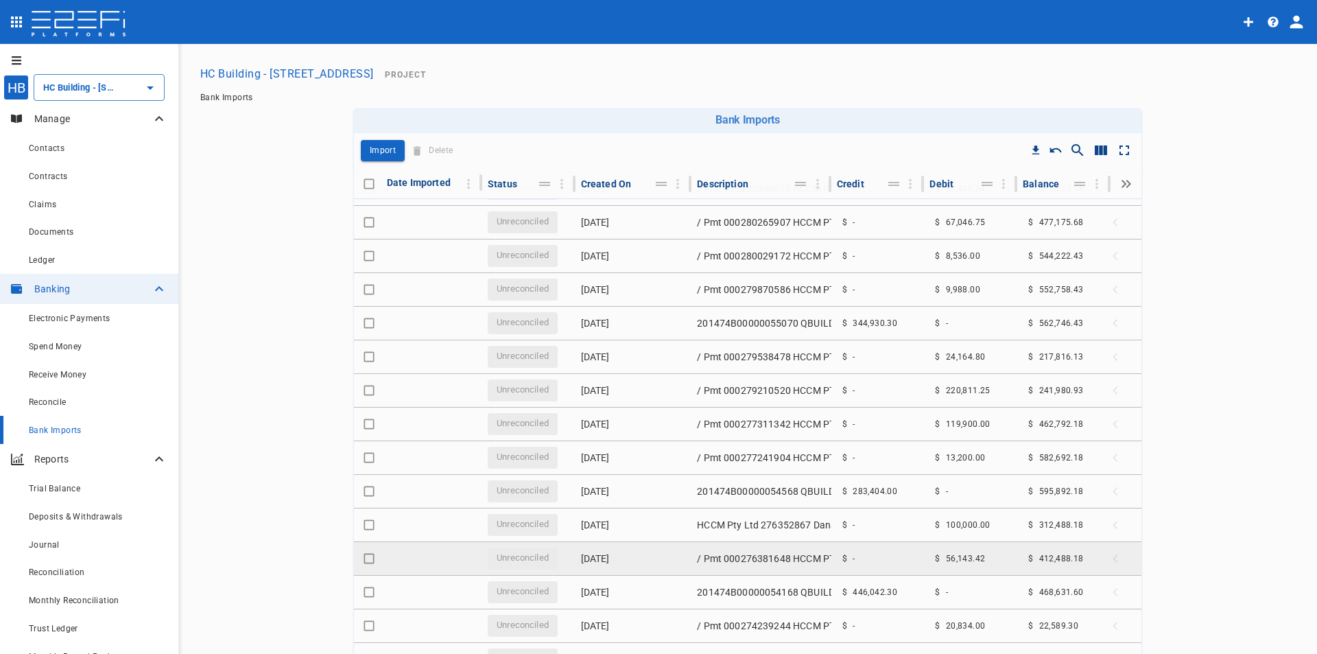
checkbox input "true"
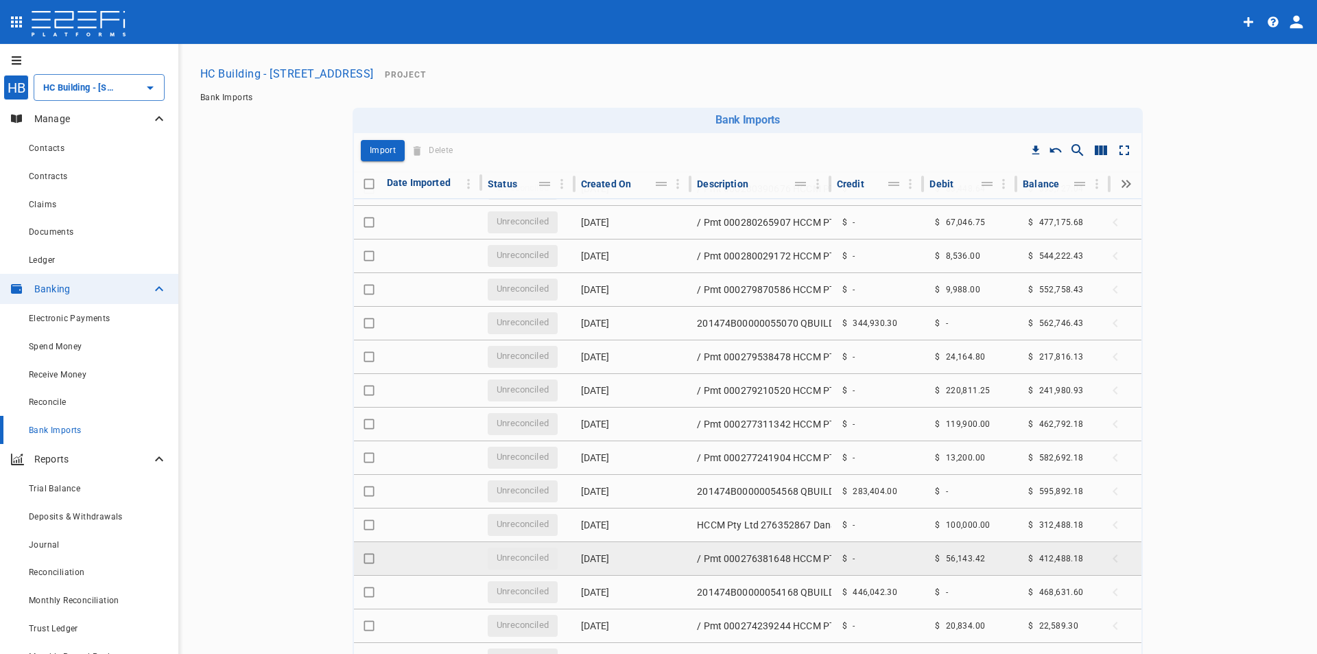
checkbox input "true"
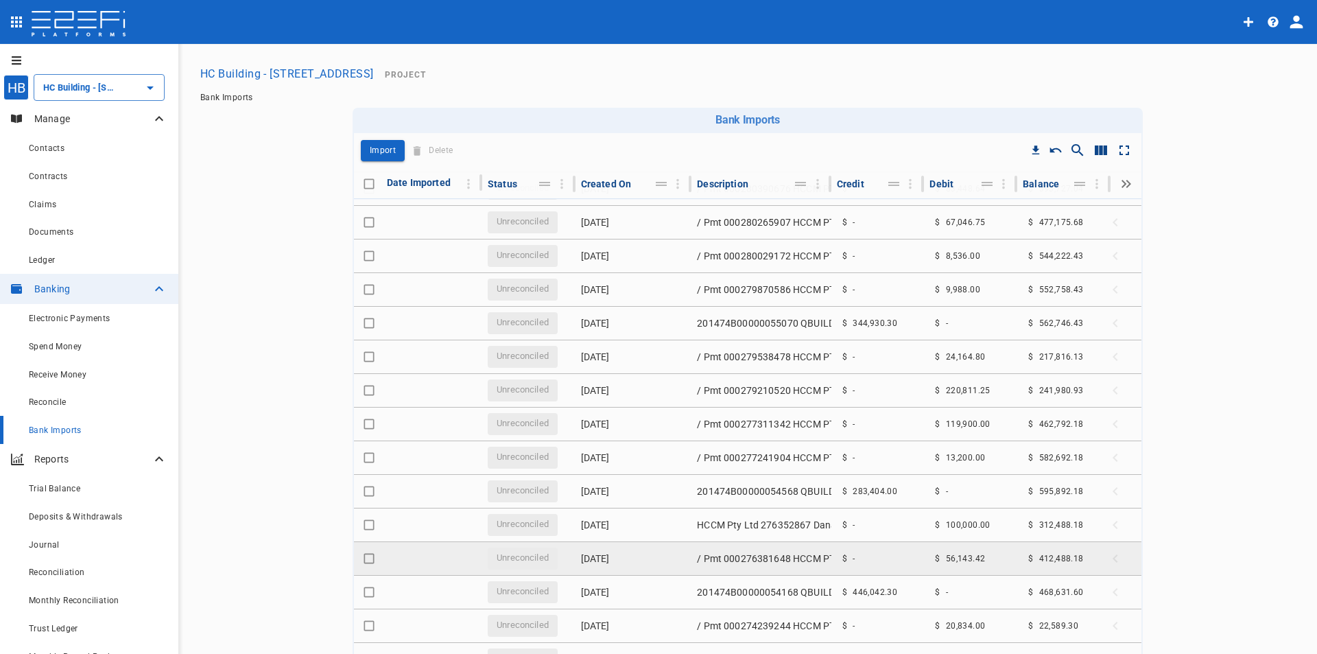
checkbox input "true"
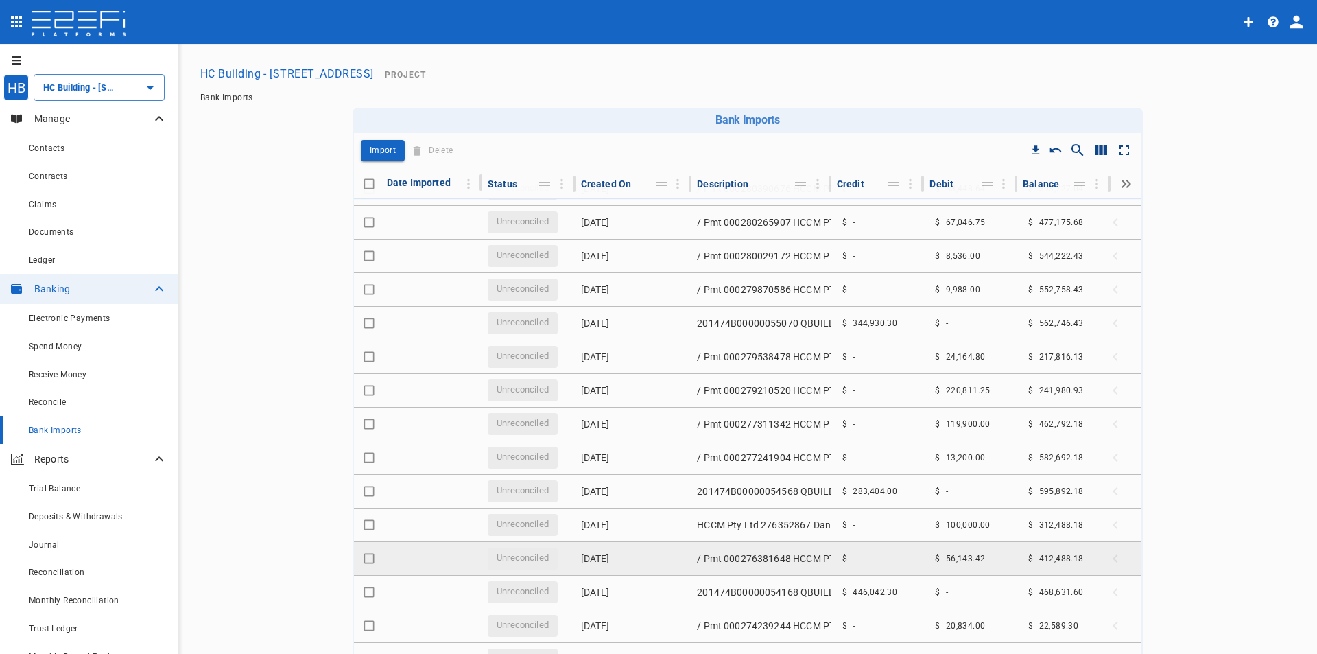
checkbox input "true"
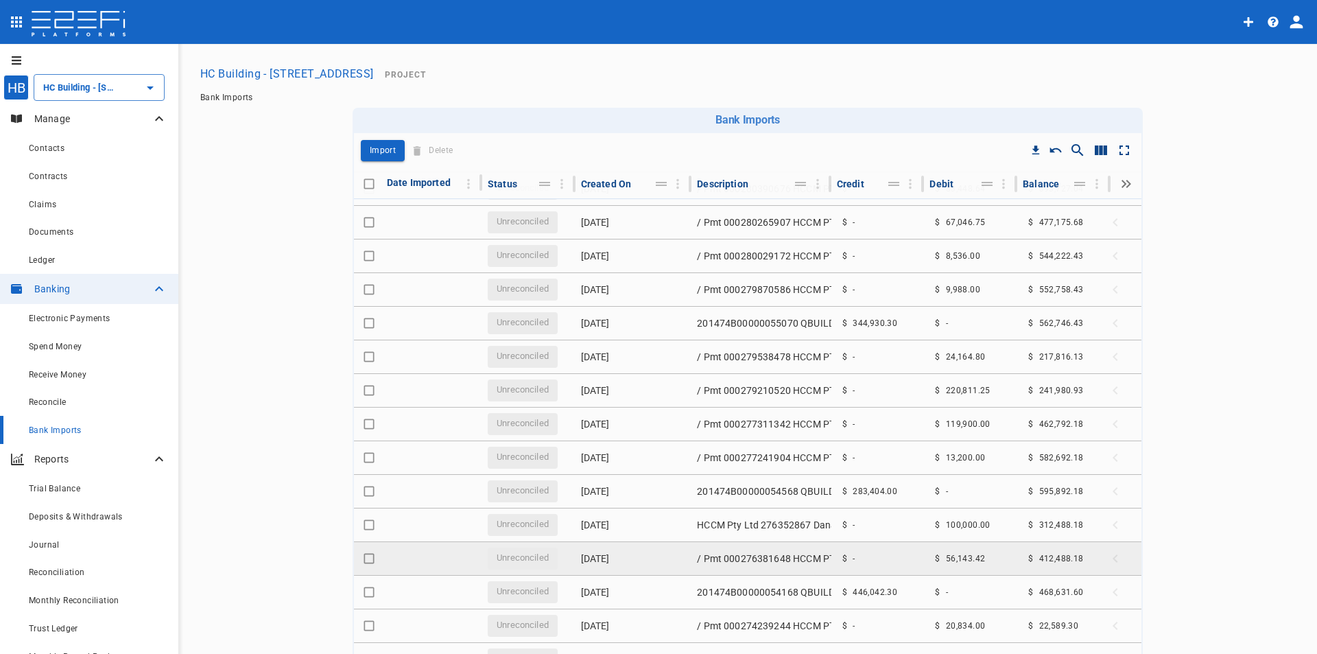
checkbox input "true"
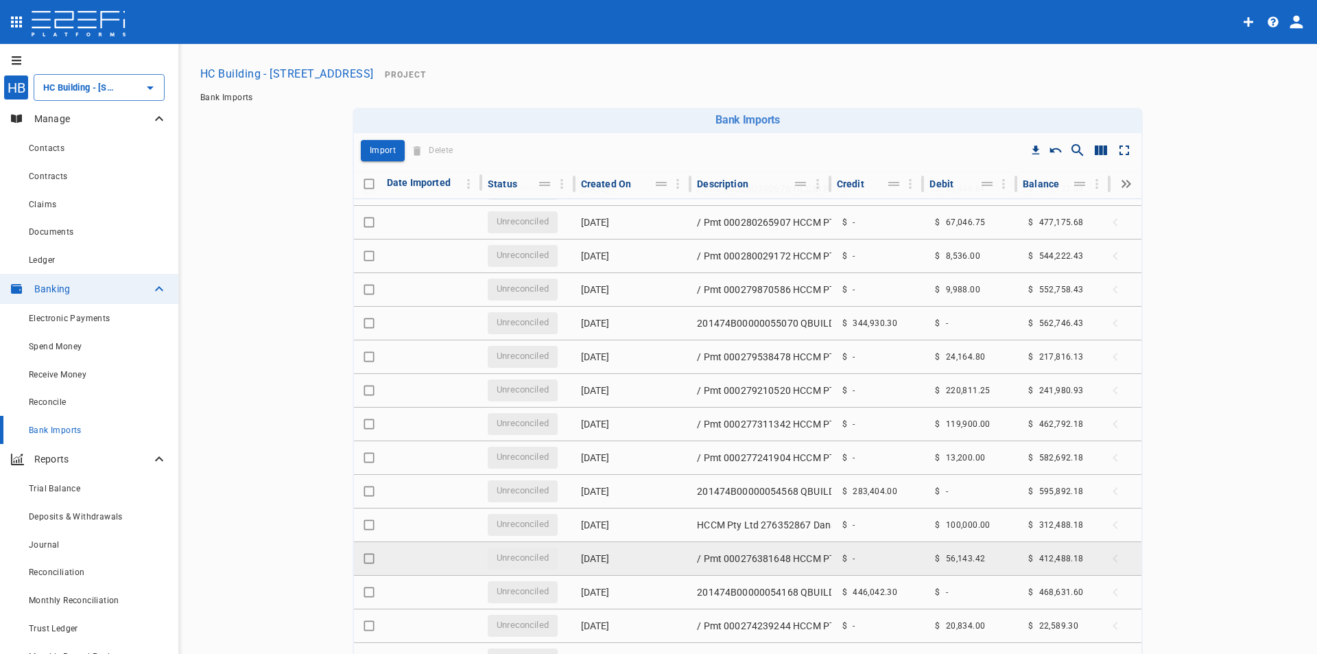
checkbox input "true"
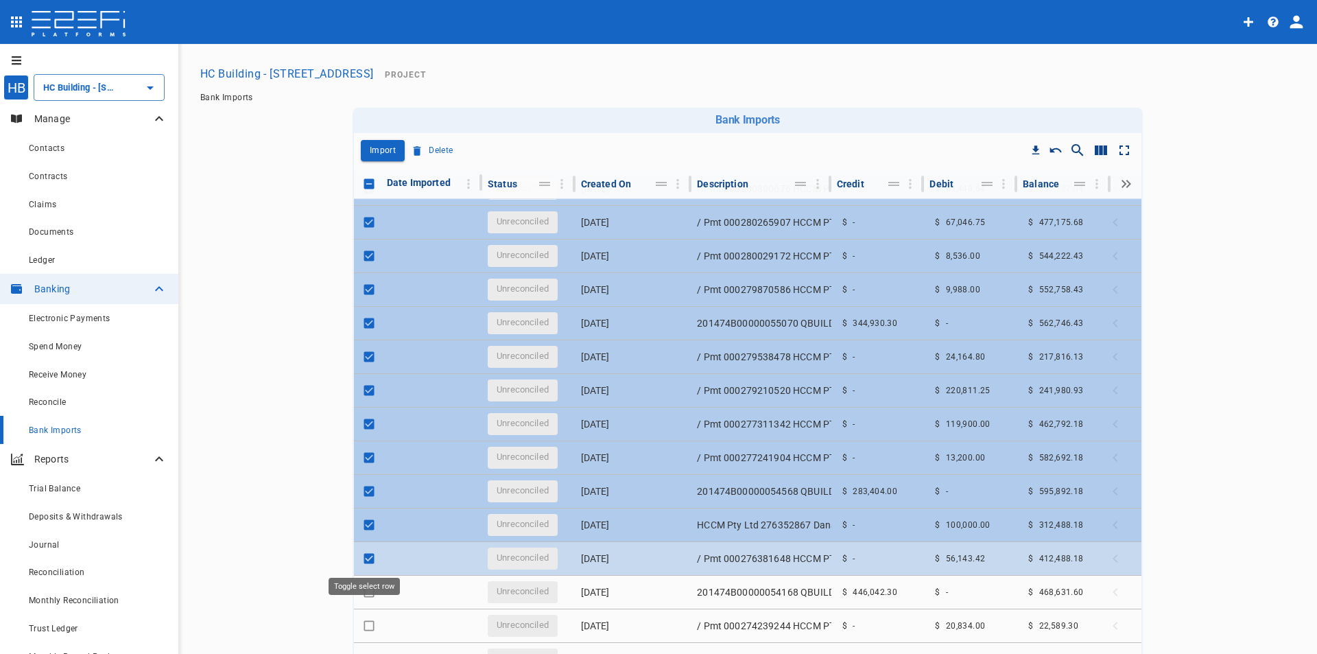
click at [366, 556] on input "Toggle select row" at bounding box center [368, 558] width 19 height 19
checkbox input "false"
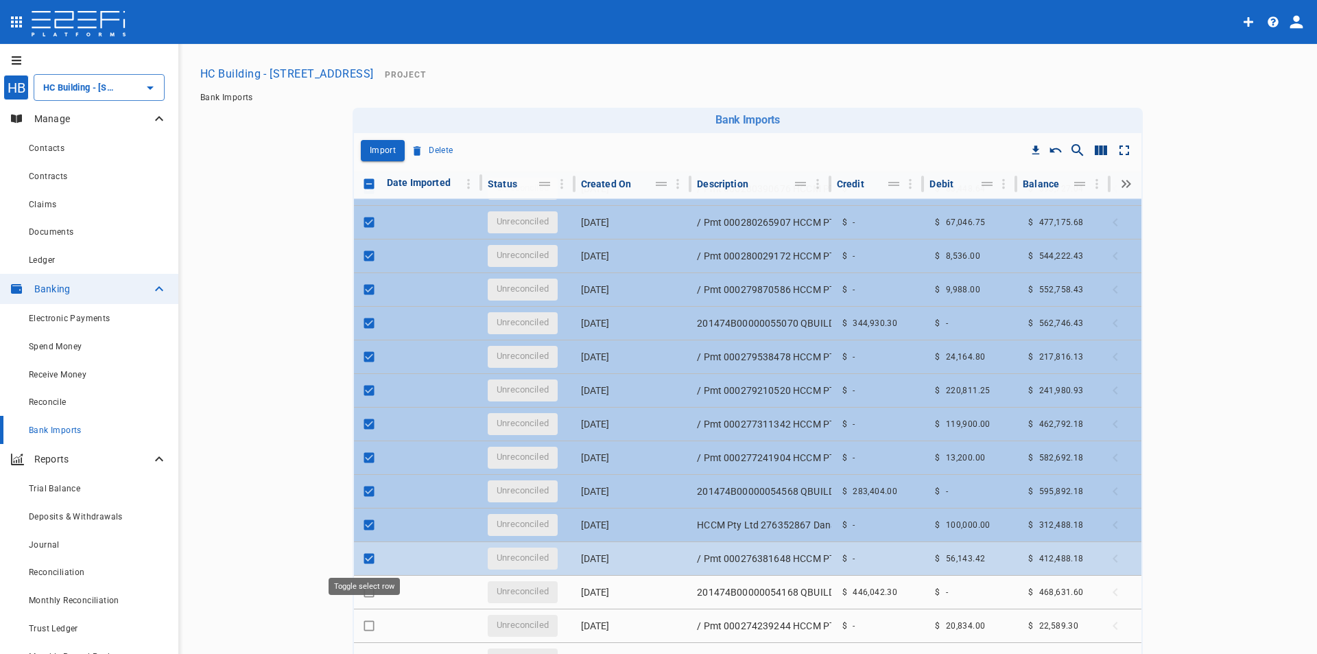
checkbox input "false"
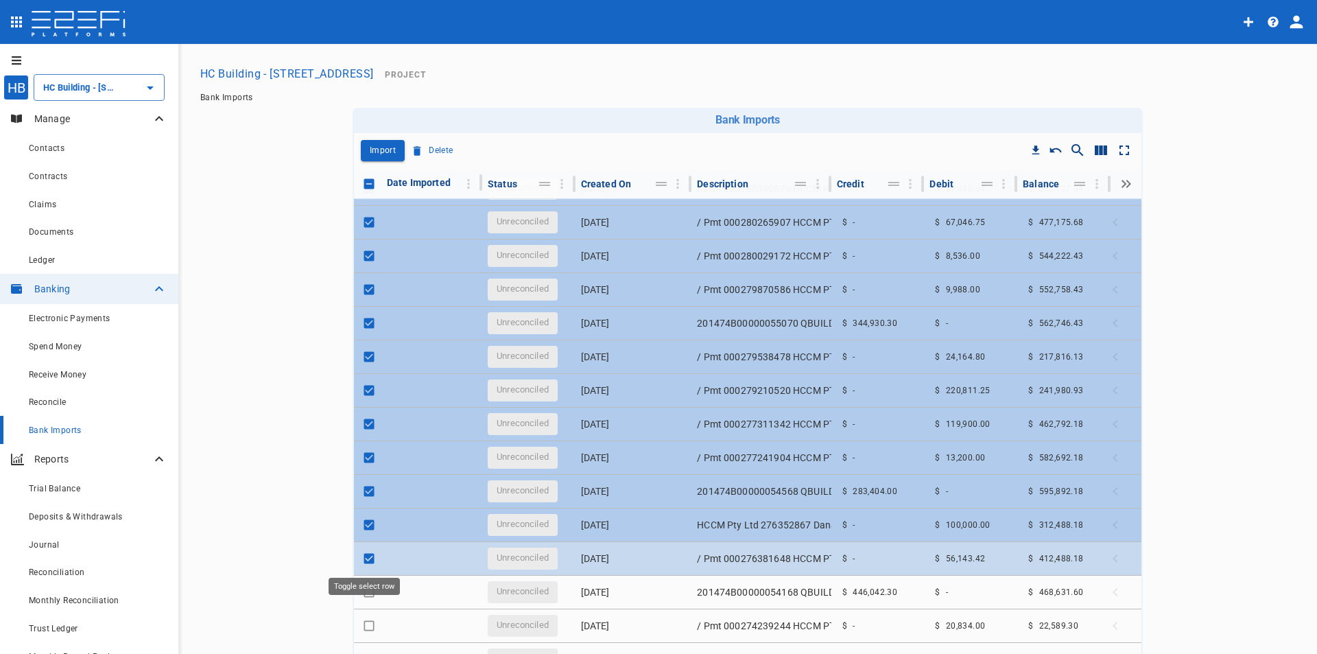
checkbox input "false"
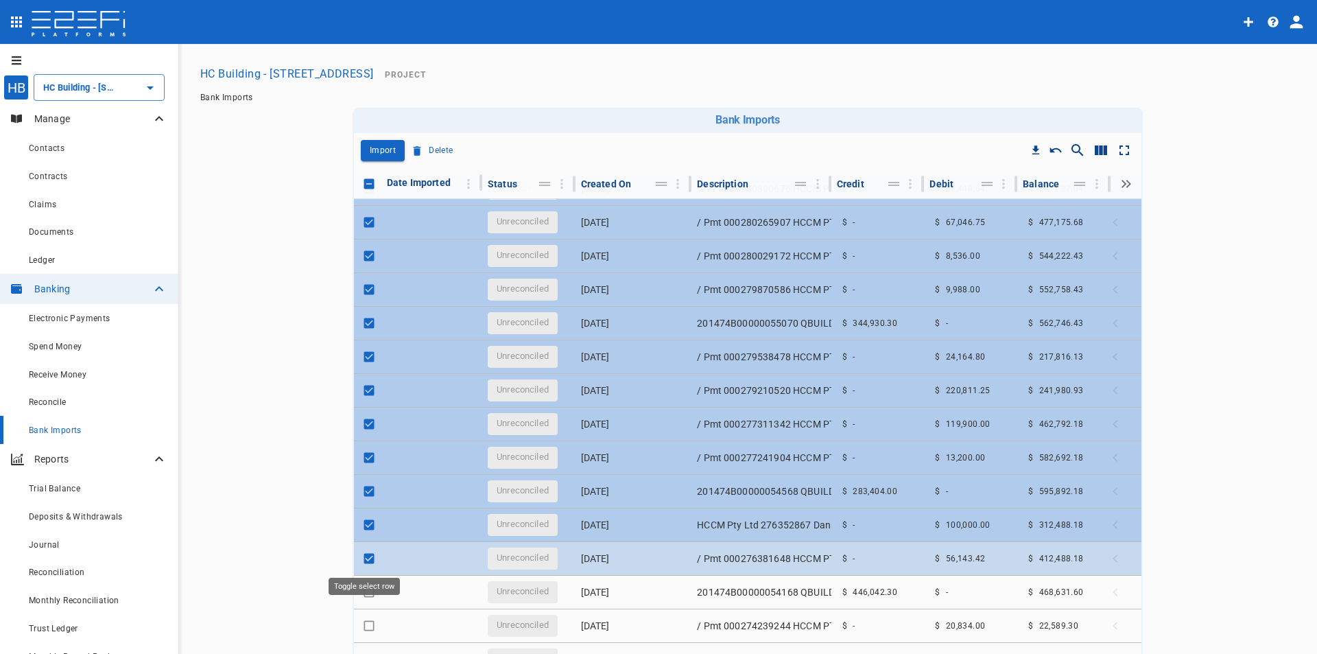
checkbox input "false"
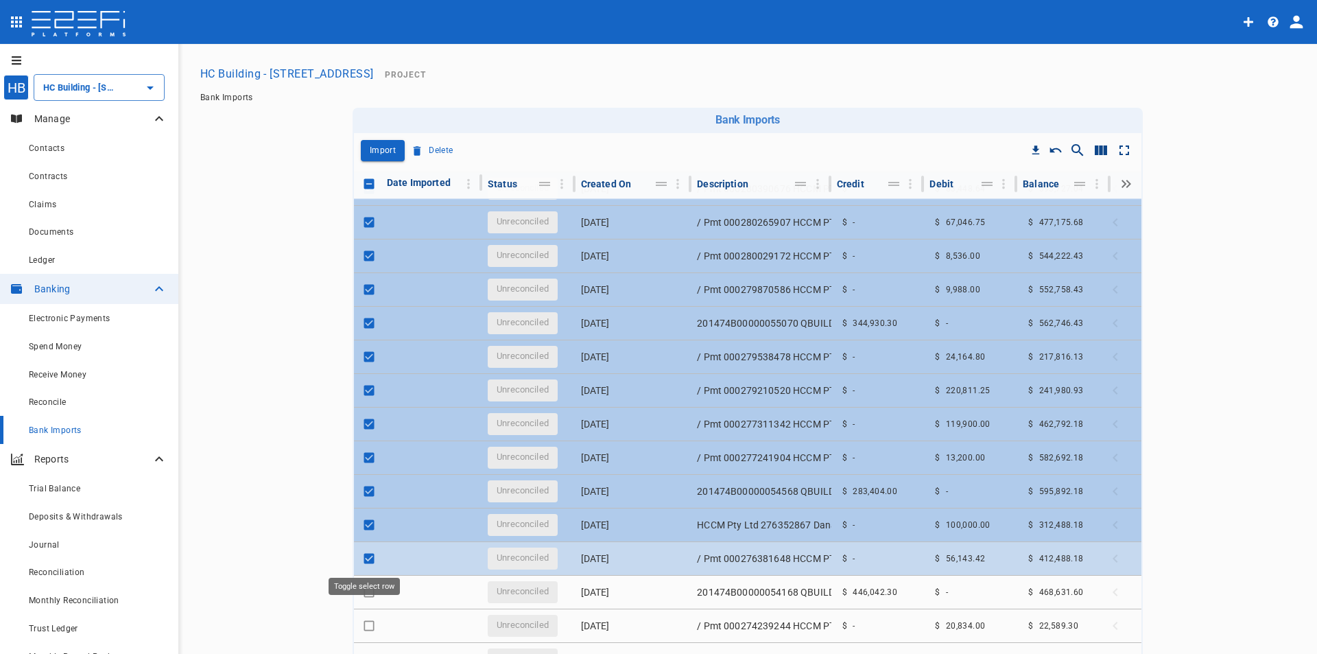
checkbox input "false"
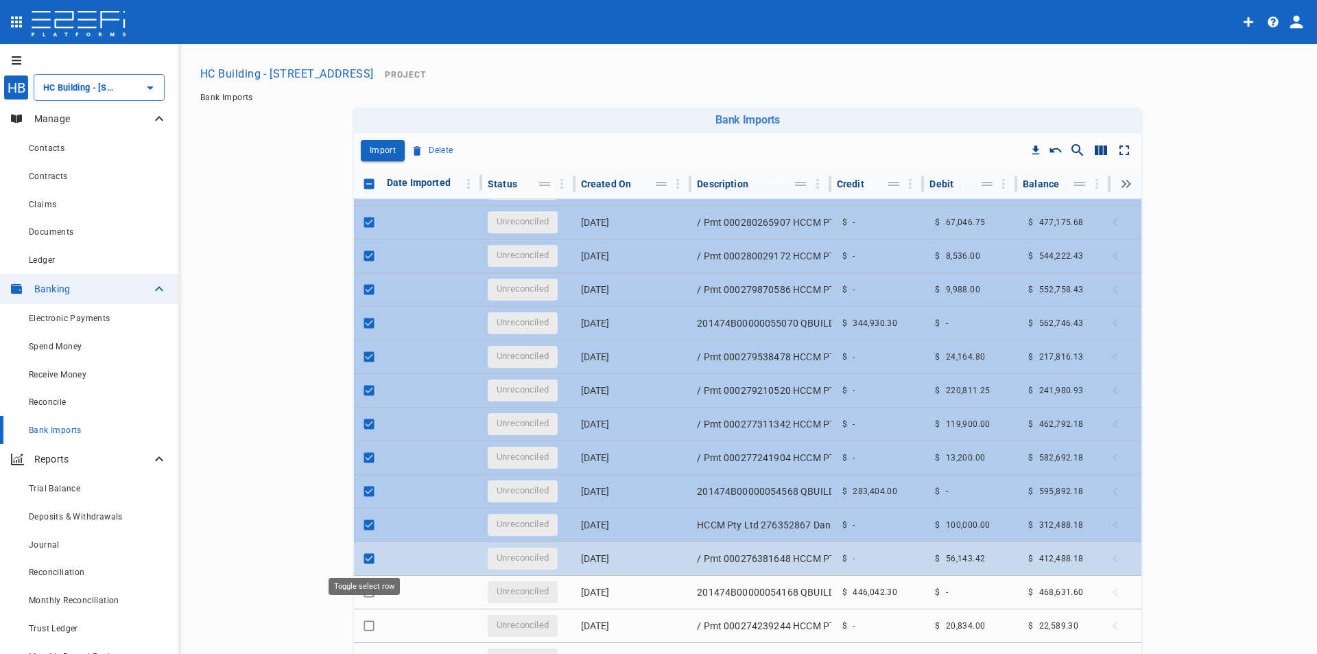
checkbox input "false"
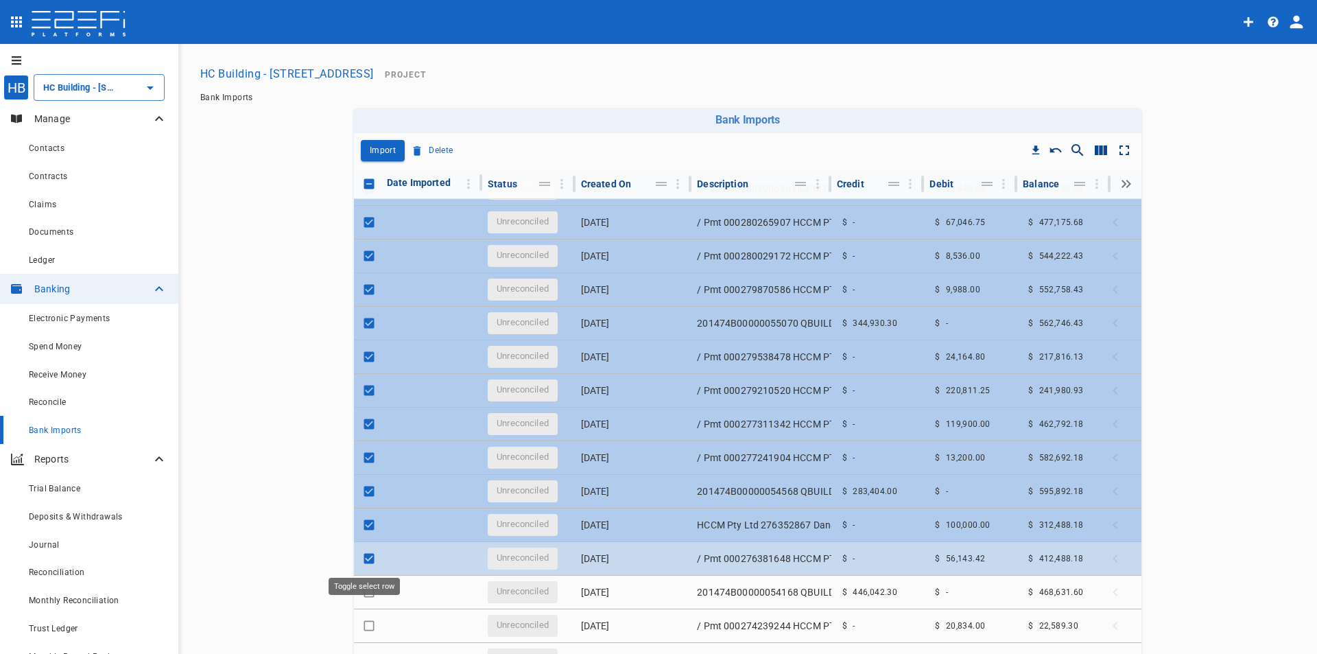
checkbox input "false"
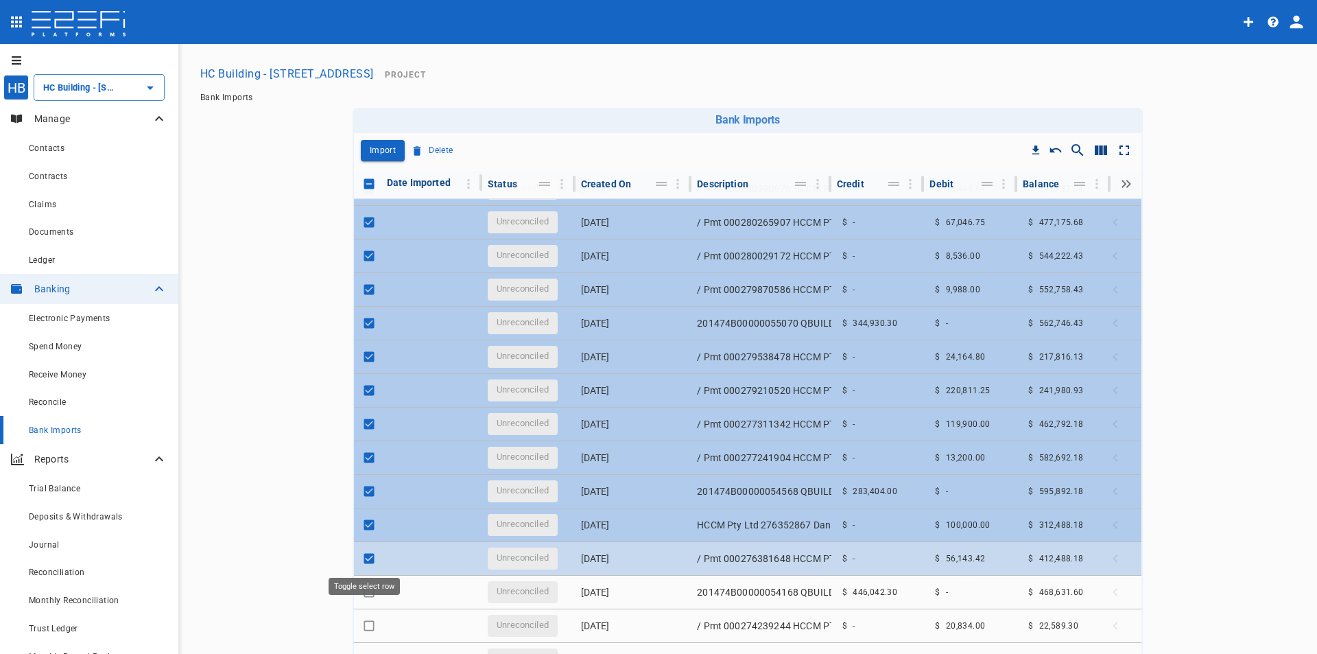
checkbox input "false"
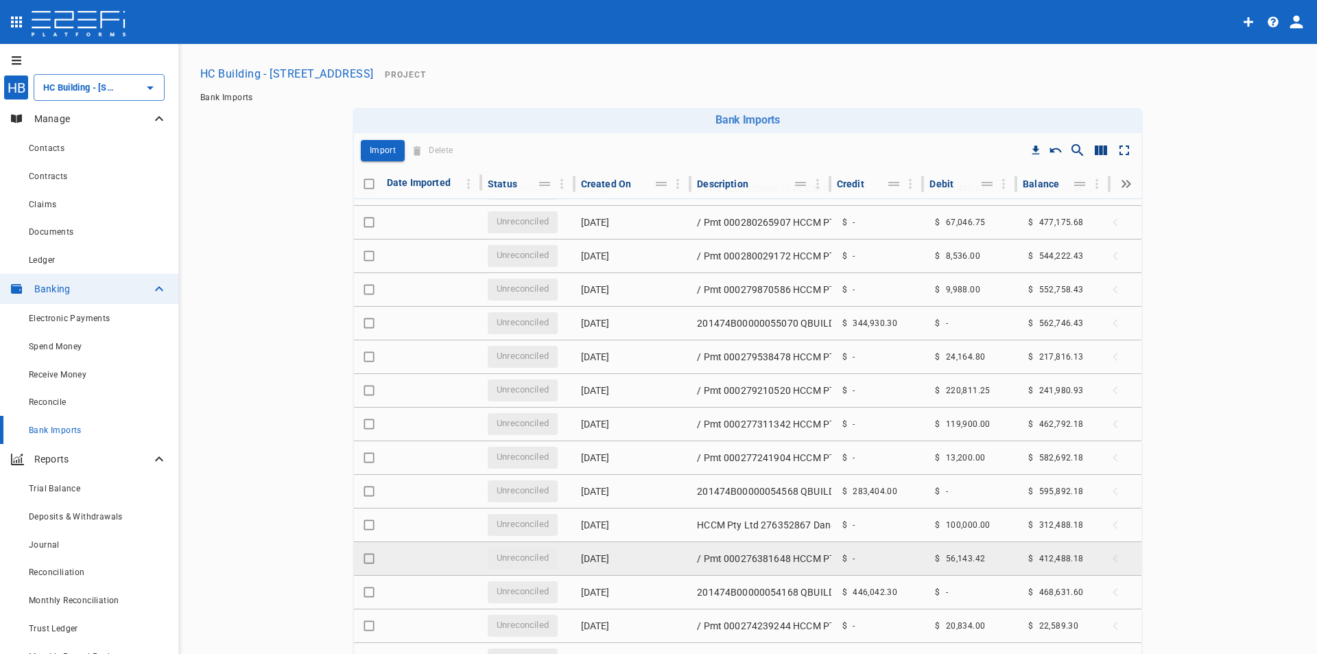
click at [1106, 558] on span "Expand" at bounding box center [1121, 558] width 30 height 19
drag, startPoint x: 883, startPoint y: 543, endPoint x: 853, endPoint y: 558, distance: 34.1
click at [853, 558] on td "$ -" at bounding box center [877, 558] width 93 height 33
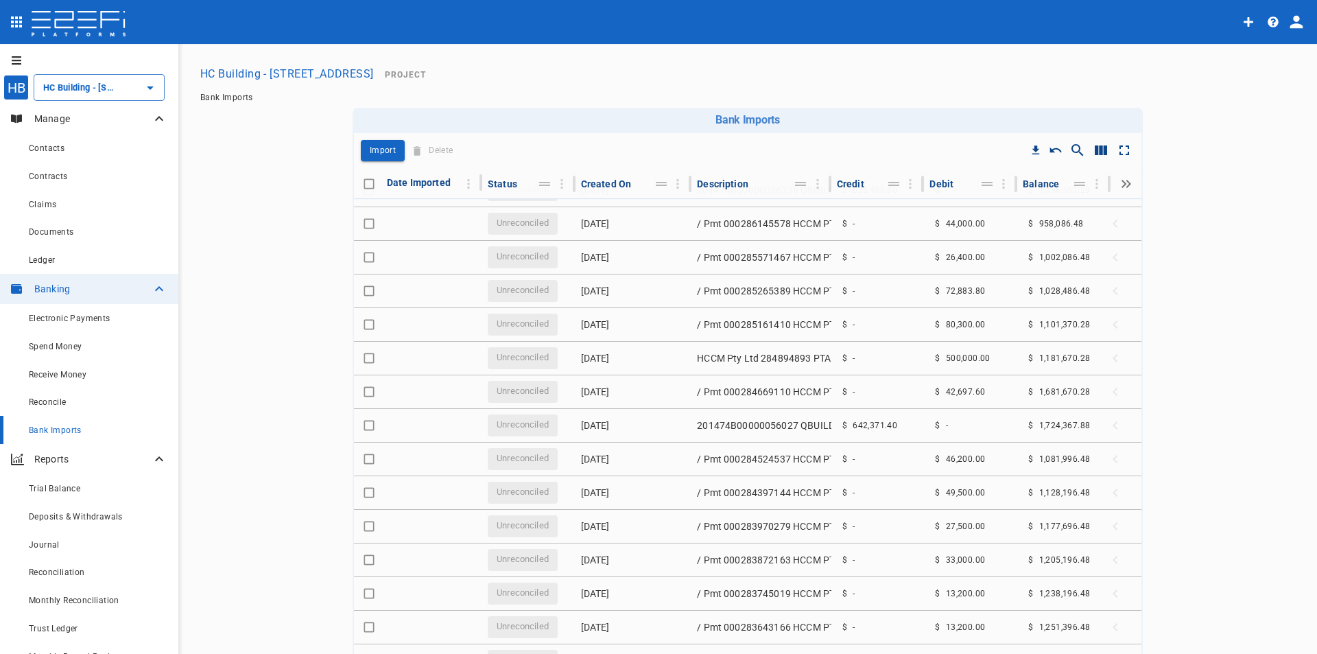
scroll to position [0, 0]
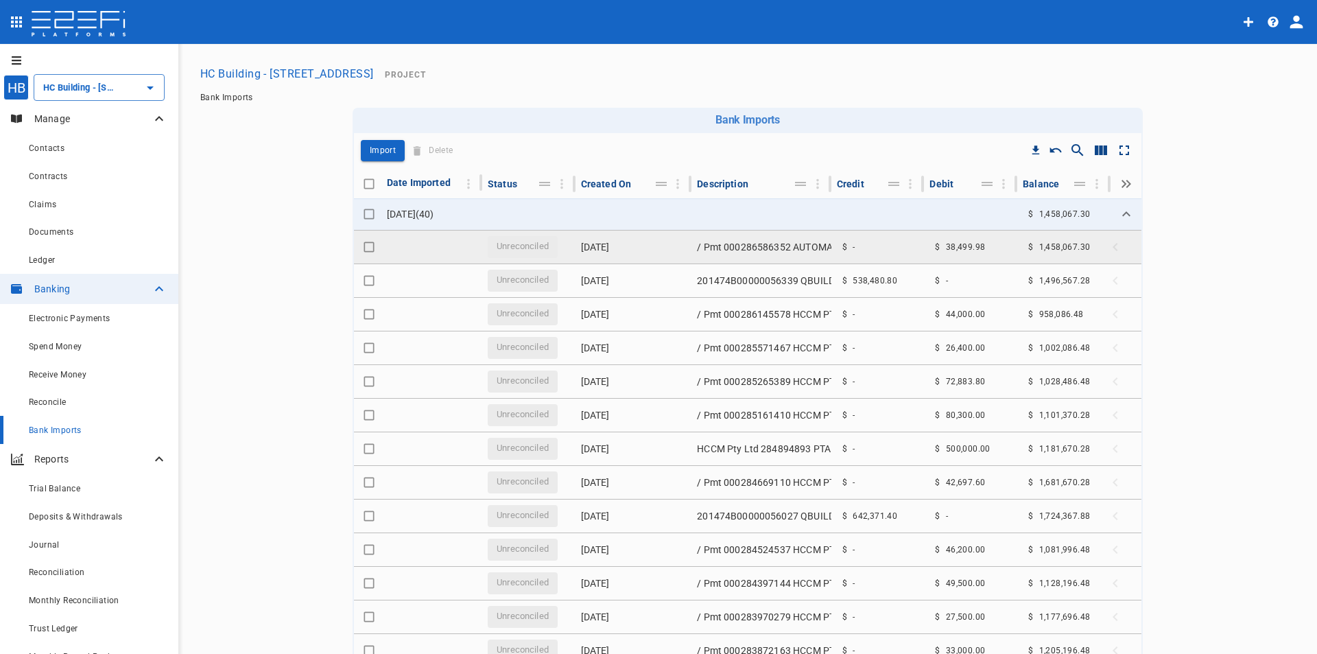
click at [361, 248] on input "Toggle select row" at bounding box center [368, 246] width 19 height 19
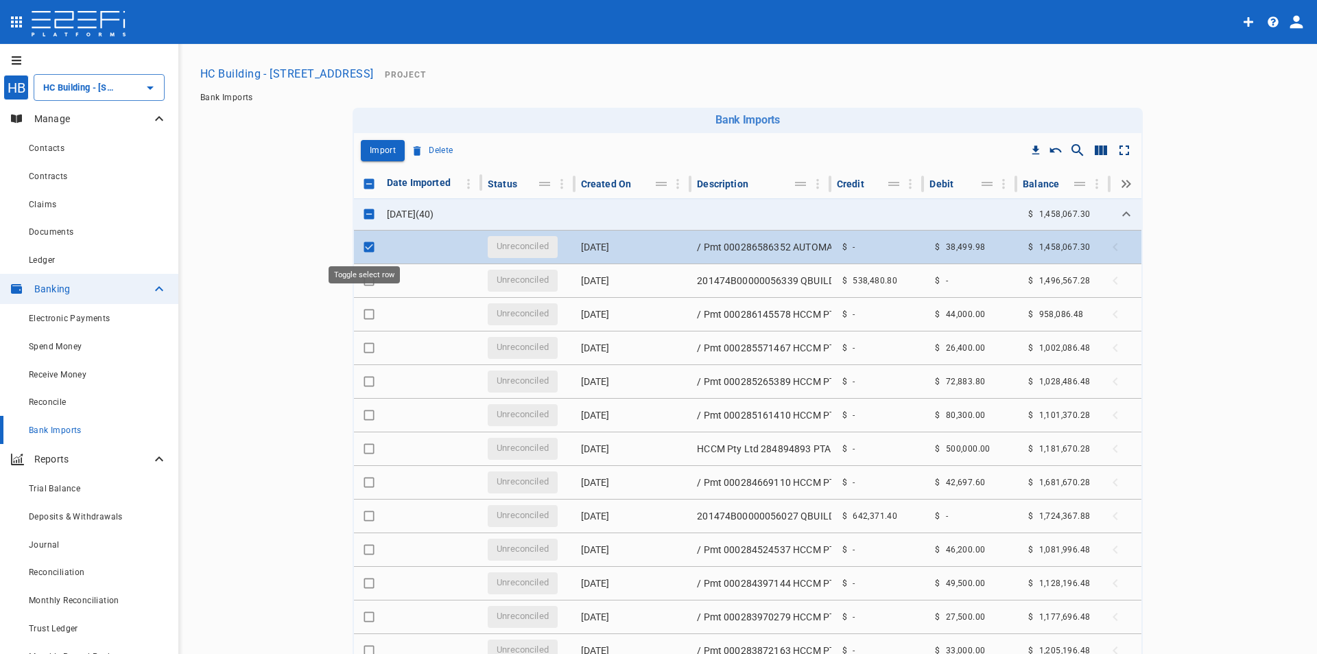
click at [361, 248] on input "Toggle select row" at bounding box center [368, 246] width 19 height 19
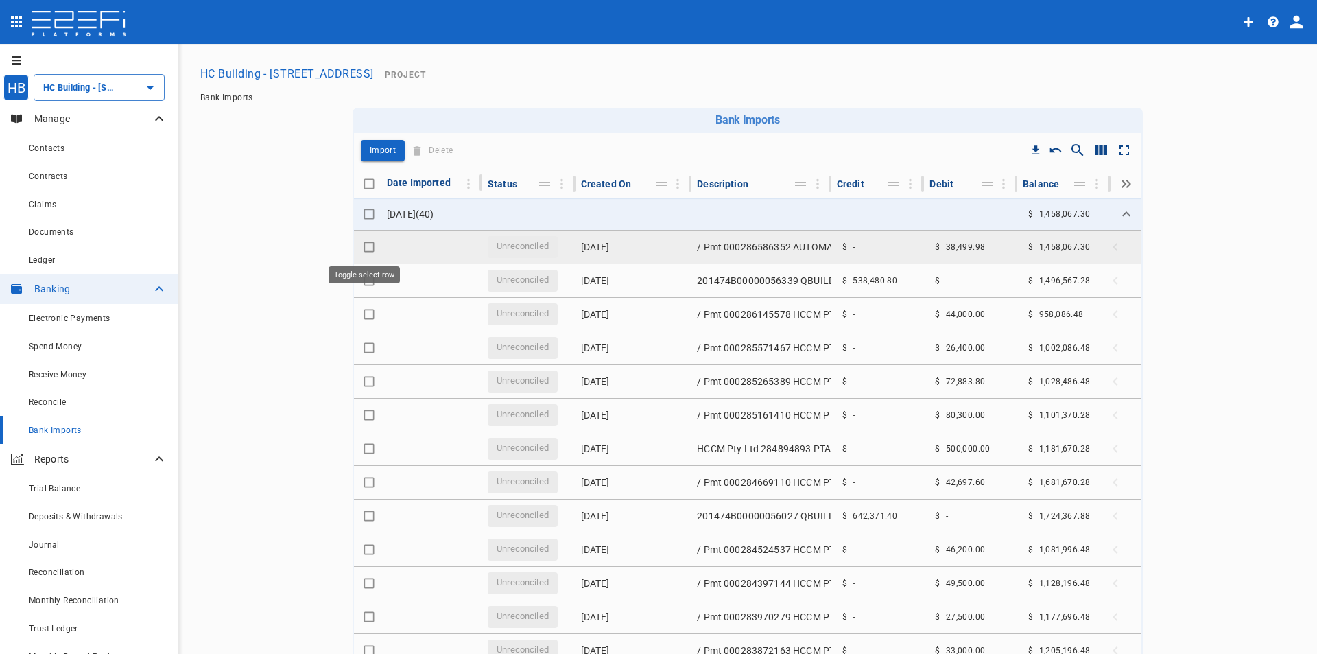
click at [361, 248] on input "Toggle select row" at bounding box center [368, 246] width 19 height 19
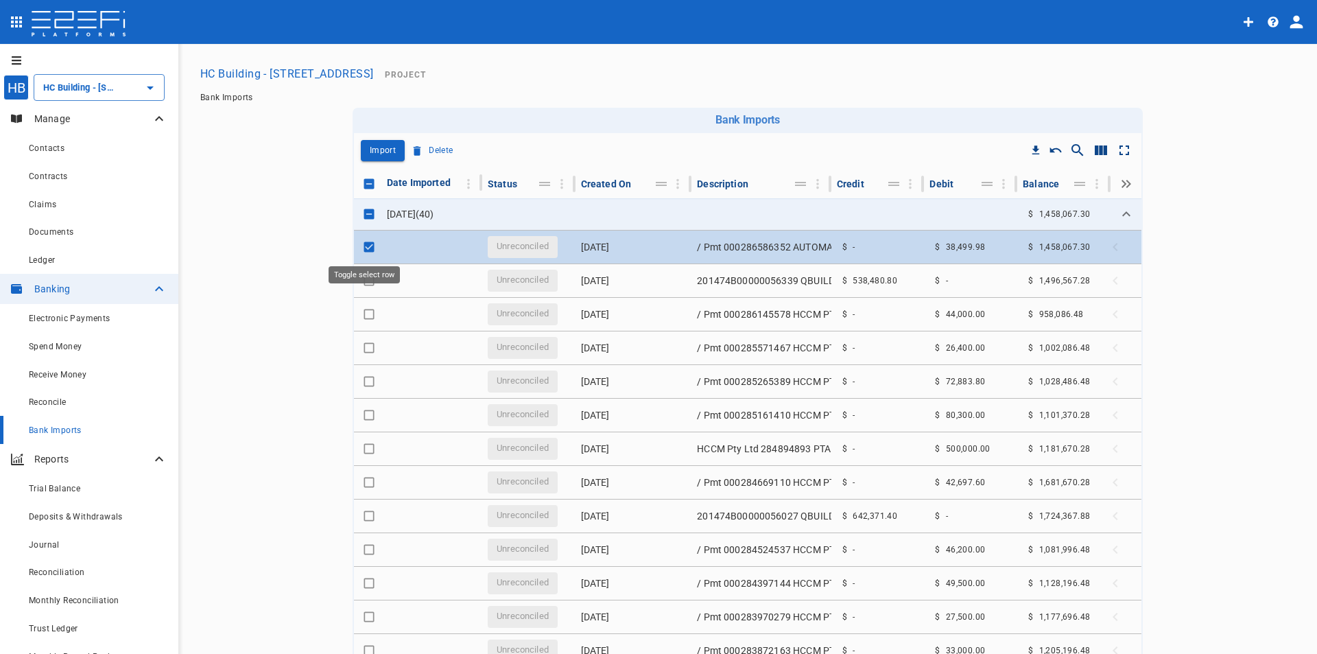
click at [361, 248] on input "Toggle select row" at bounding box center [368, 246] width 19 height 19
checkbox input "false"
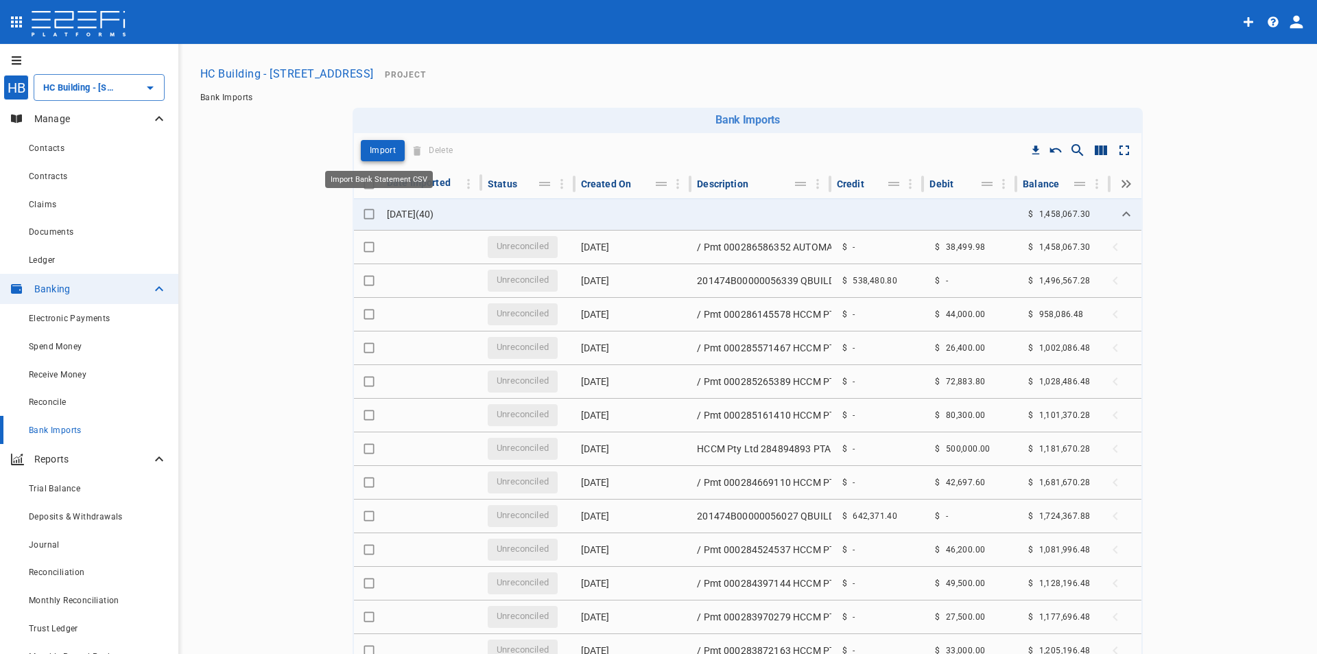
click at [377, 152] on p "Import" at bounding box center [383, 151] width 26 height 16
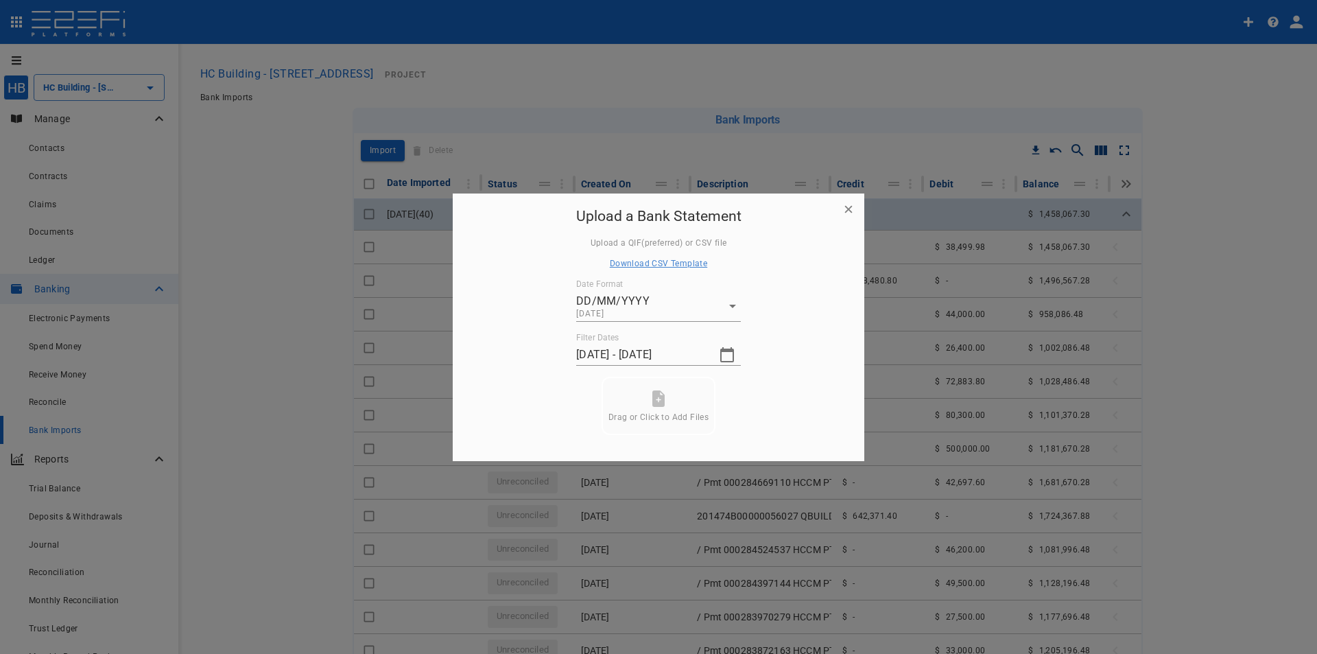
click at [853, 207] on icon "button" at bounding box center [849, 209] width 14 height 14
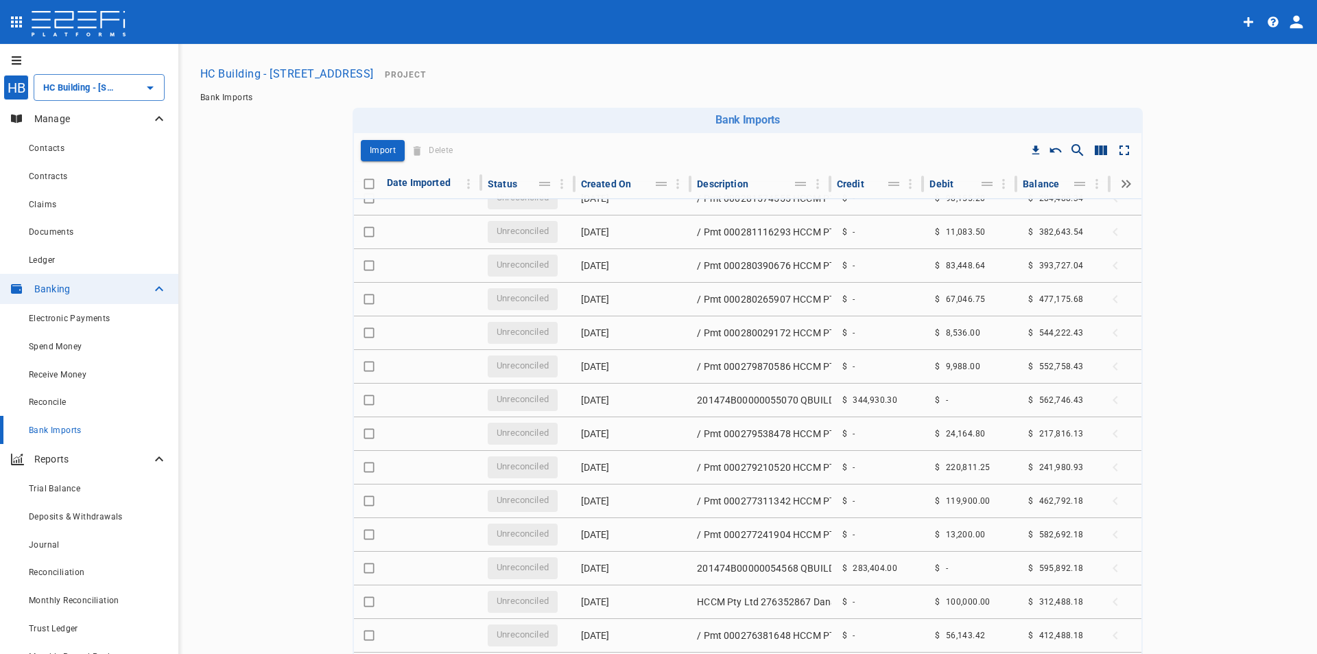
scroll to position [831, 0]
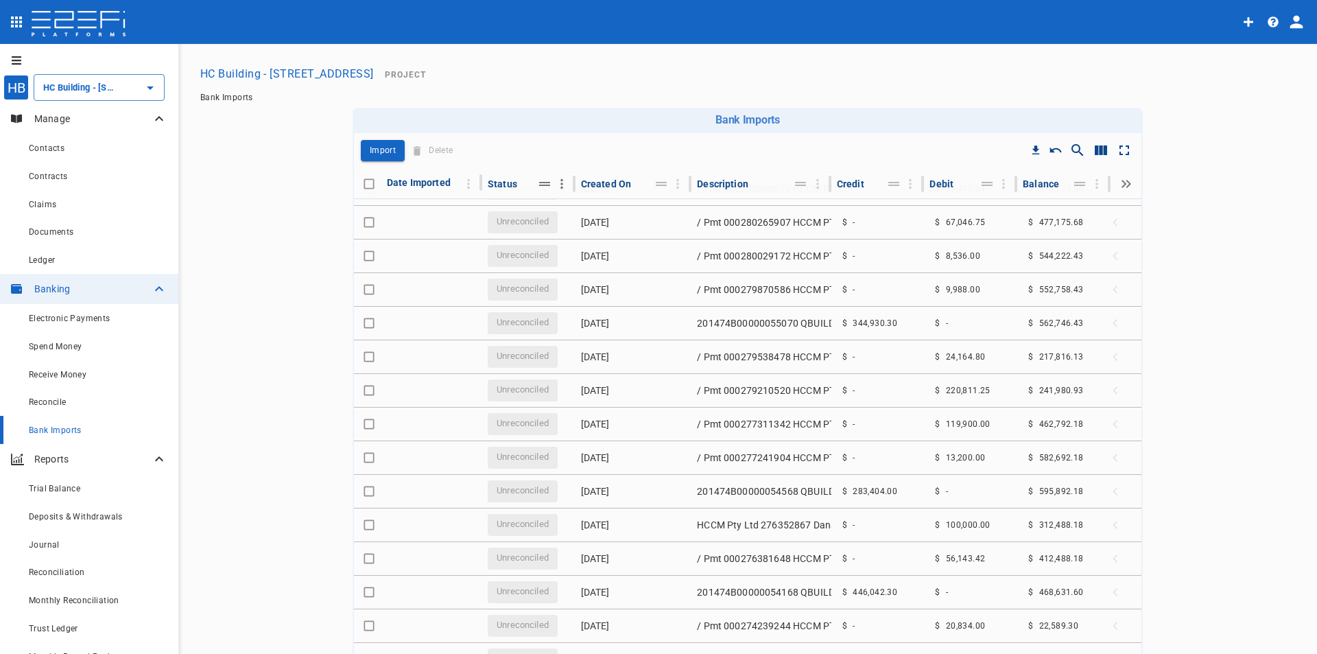
click at [539, 185] on icon "Move" at bounding box center [544, 184] width 11 height 4
click at [51, 208] on span "Claims" at bounding box center [42, 205] width 27 height 10
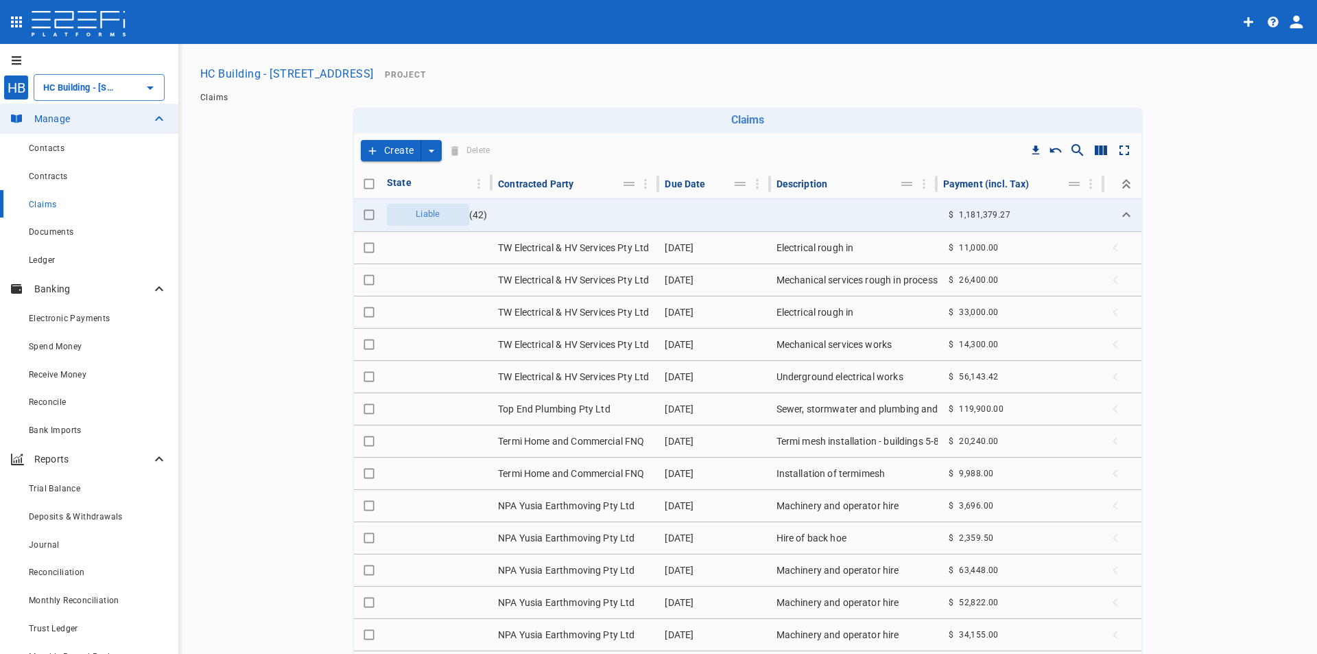
click at [50, 291] on p "Banking" at bounding box center [92, 289] width 117 height 14
click at [60, 426] on span "Bank Imports" at bounding box center [55, 430] width 53 height 10
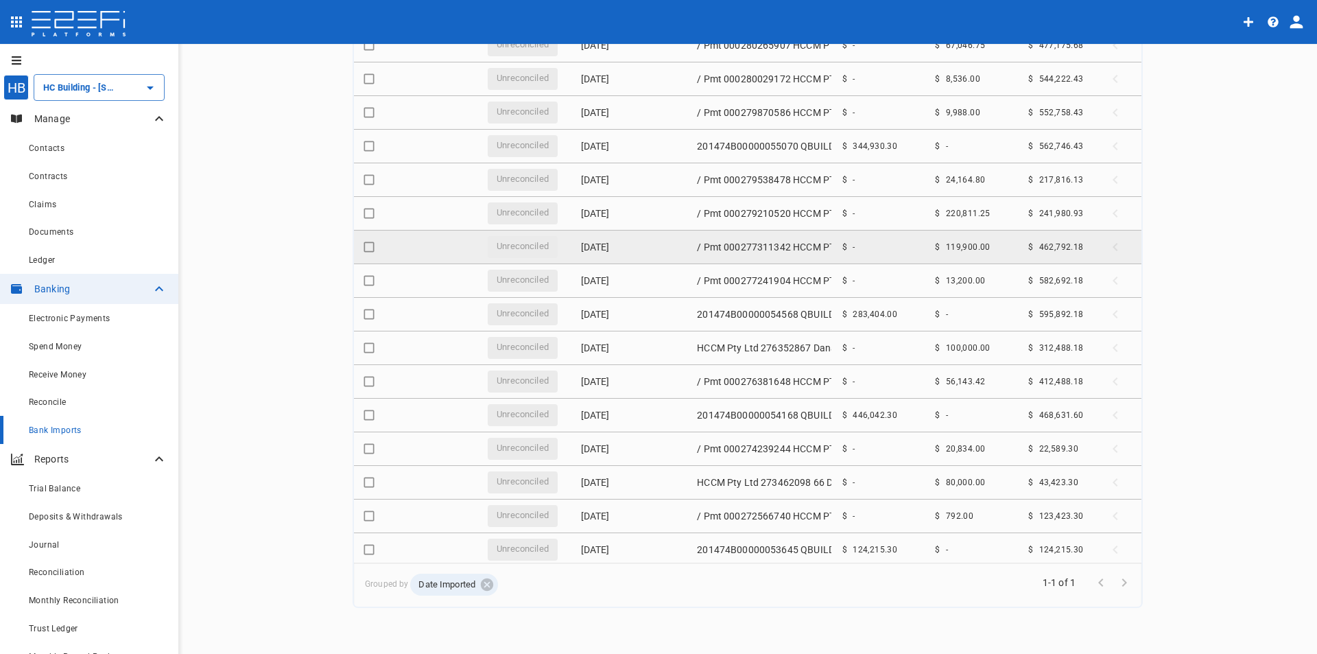
scroll to position [831, 0]
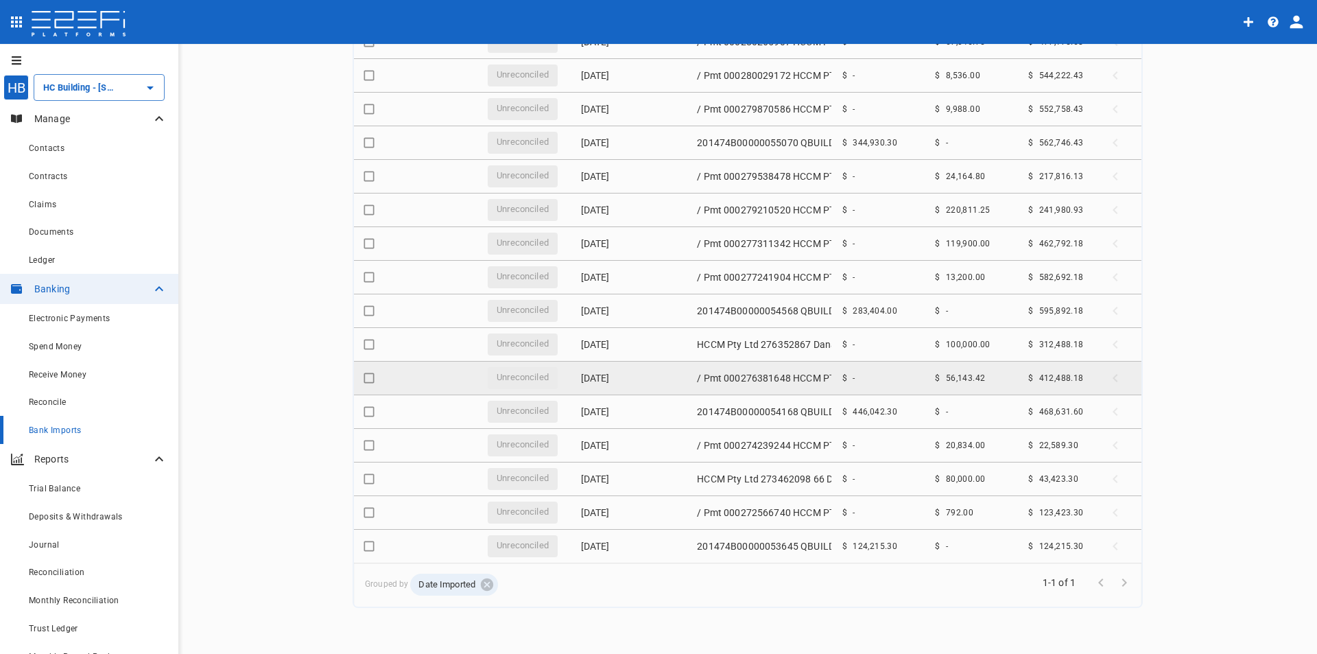
click at [643, 378] on td "11 December 2024" at bounding box center [633, 377] width 117 height 33
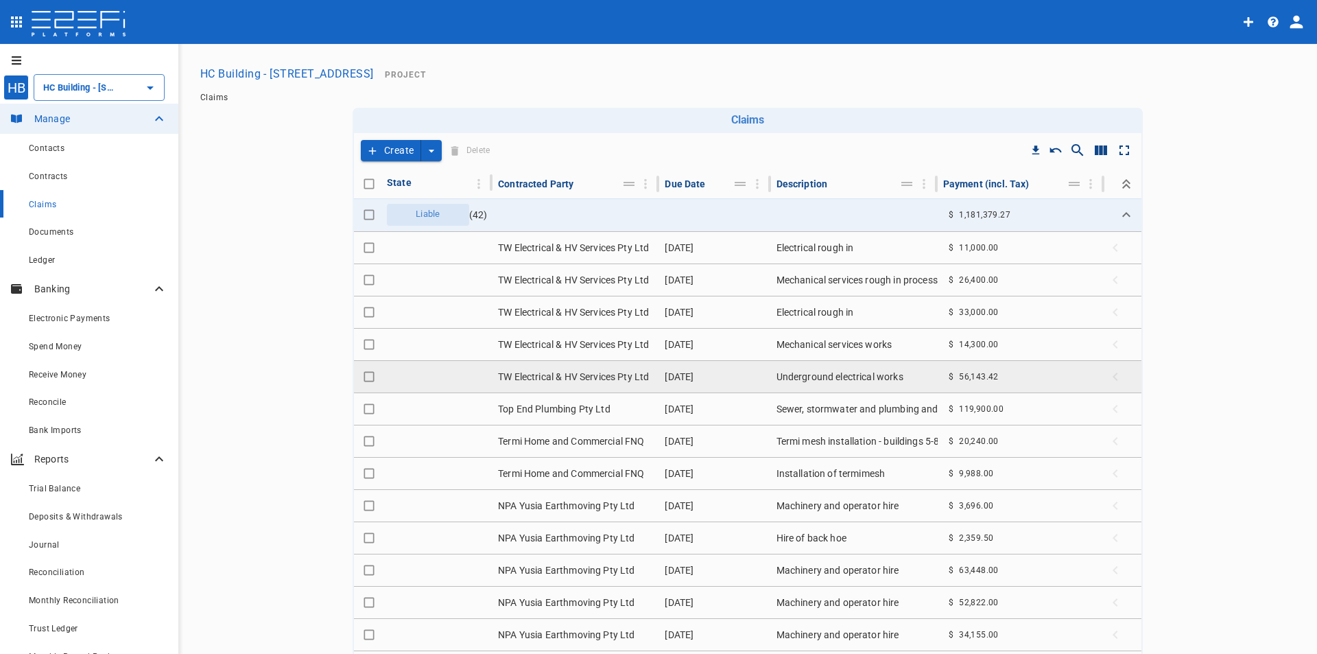
click at [1108, 379] on span "Collapse" at bounding box center [1121, 376] width 30 height 19
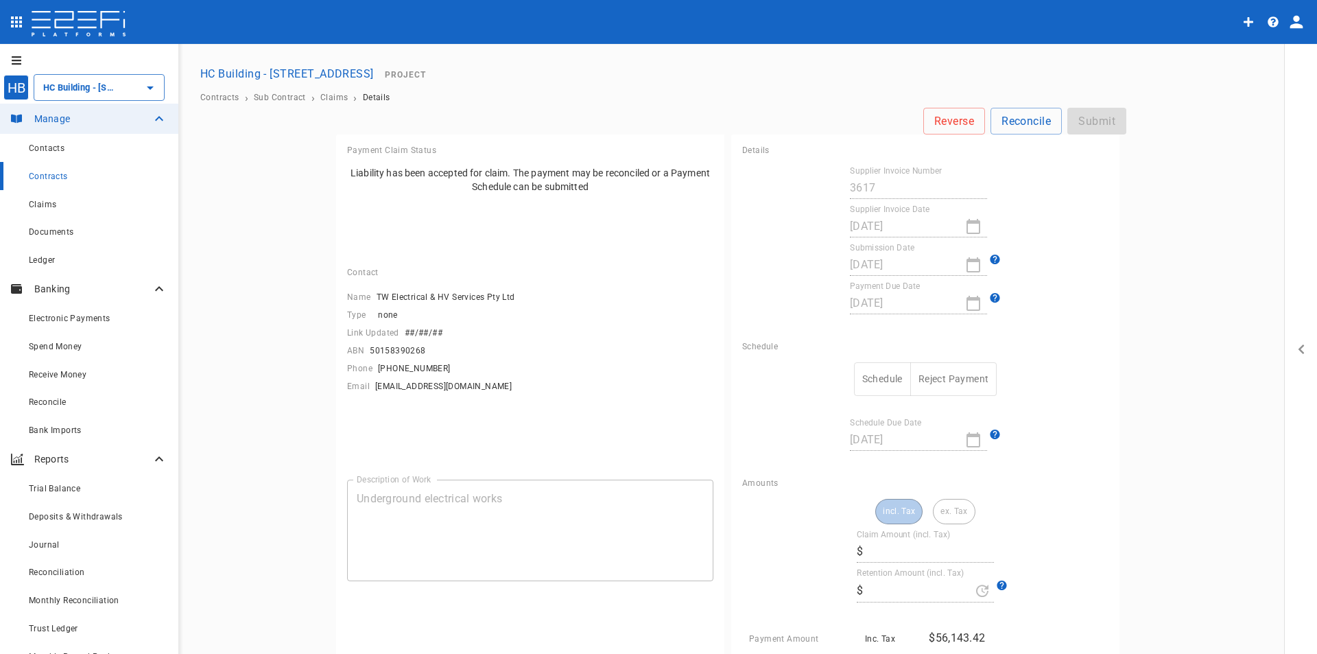
type input "56,143.42"
type input "0"
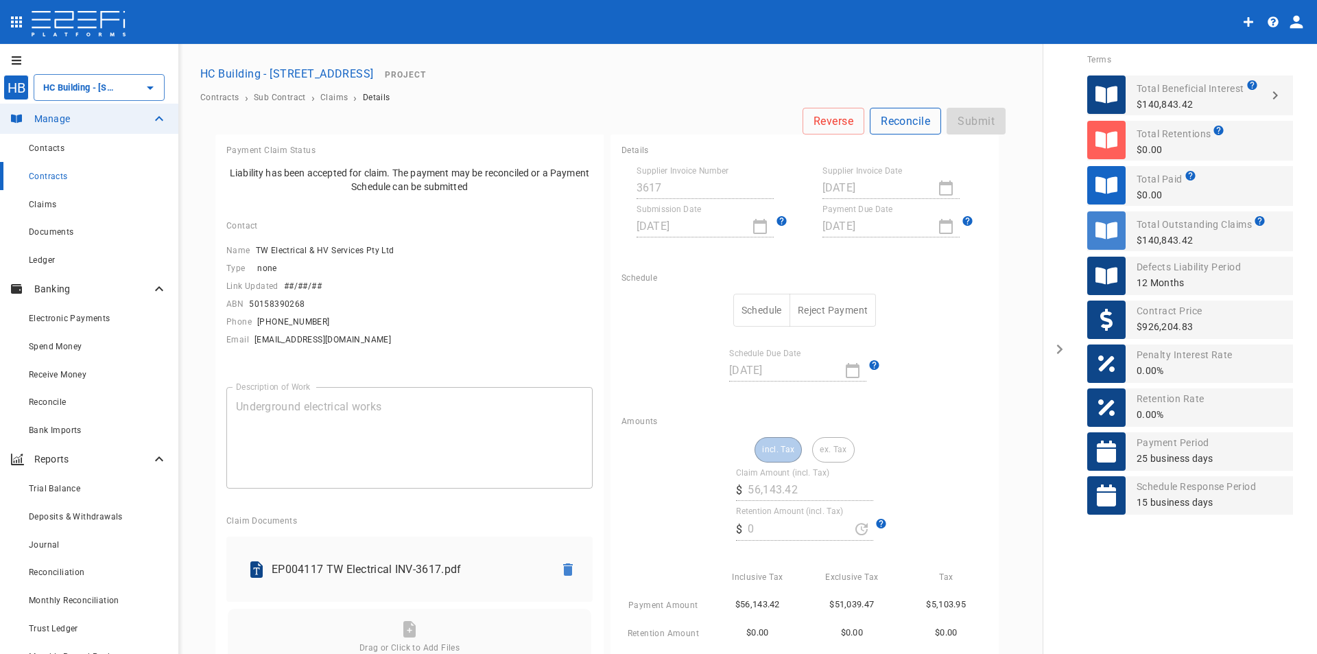
click at [891, 121] on button "Reconcile" at bounding box center [905, 121] width 71 height 27
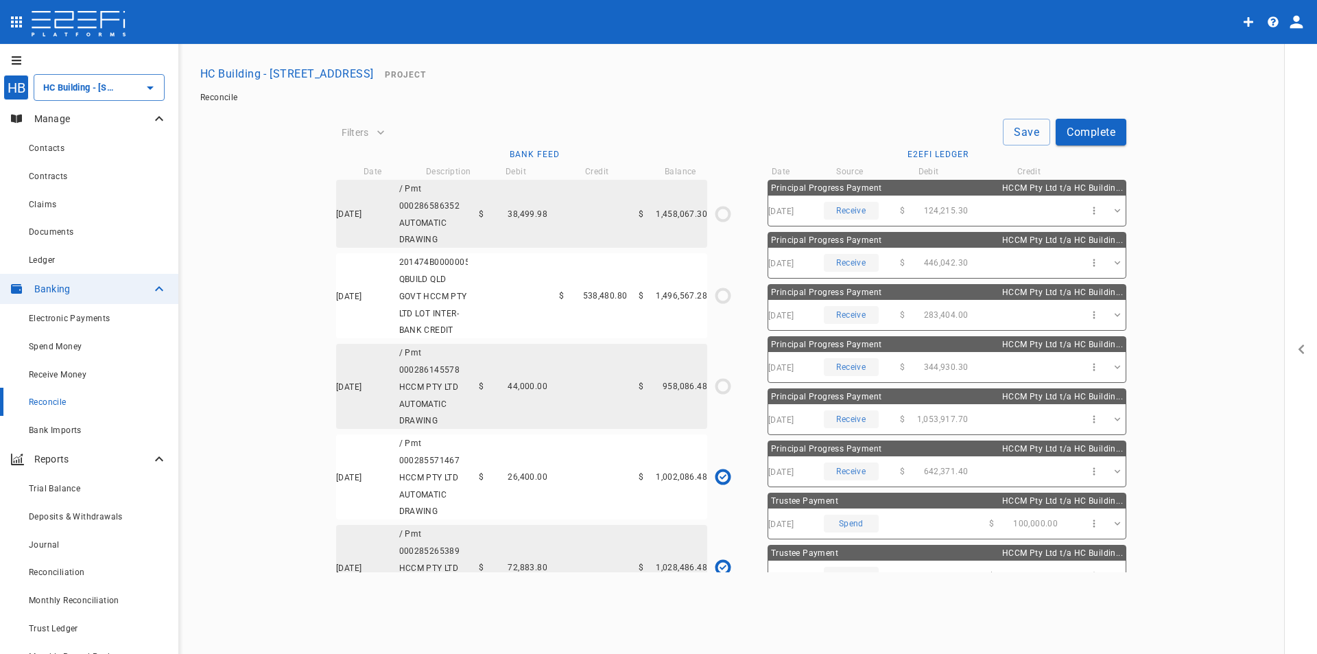
type input "[DATE]"
type input "1,002,086.48"
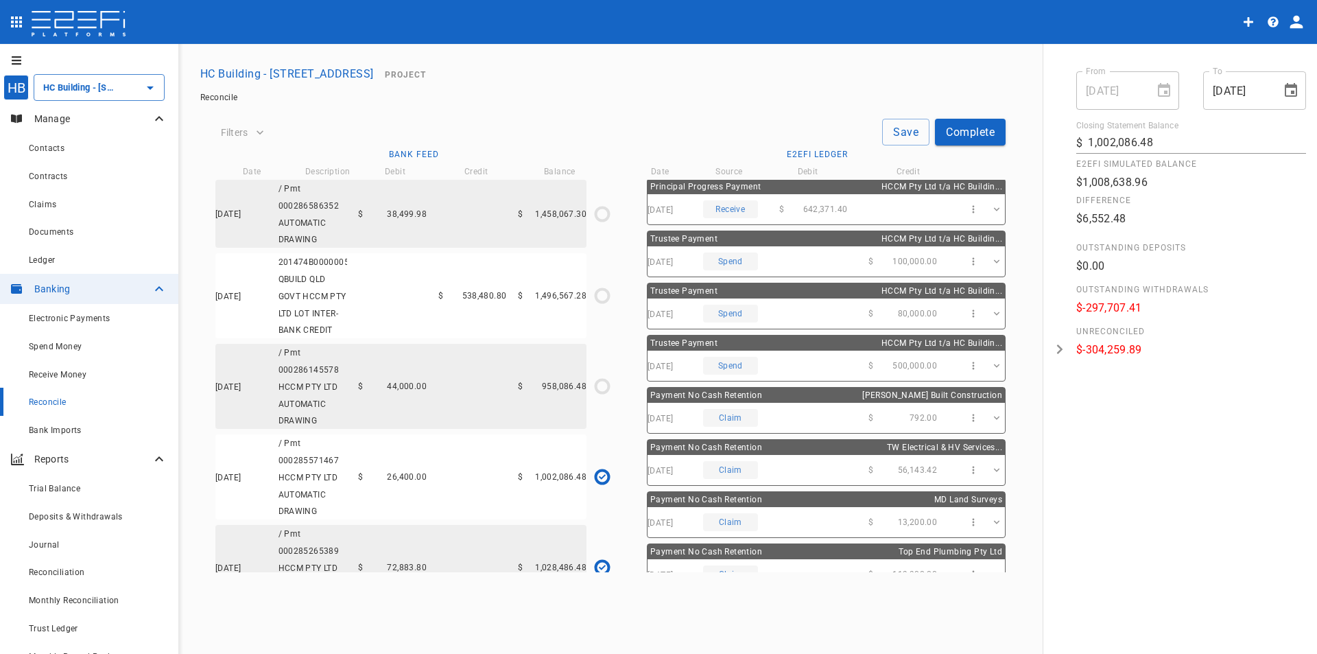
scroll to position [277, 0]
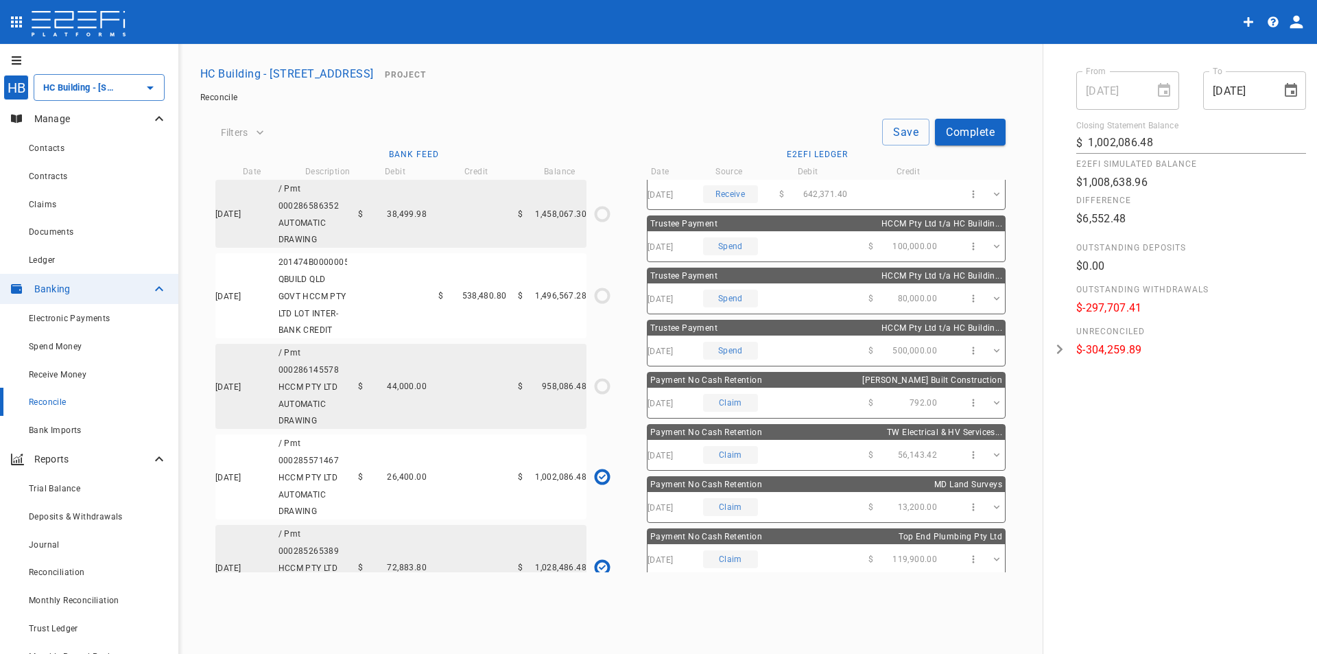
click at [968, 459] on icon "button" at bounding box center [974, 455] width 12 height 12
click at [973, 490] on span "View Source" at bounding box center [1012, 483] width 107 height 16
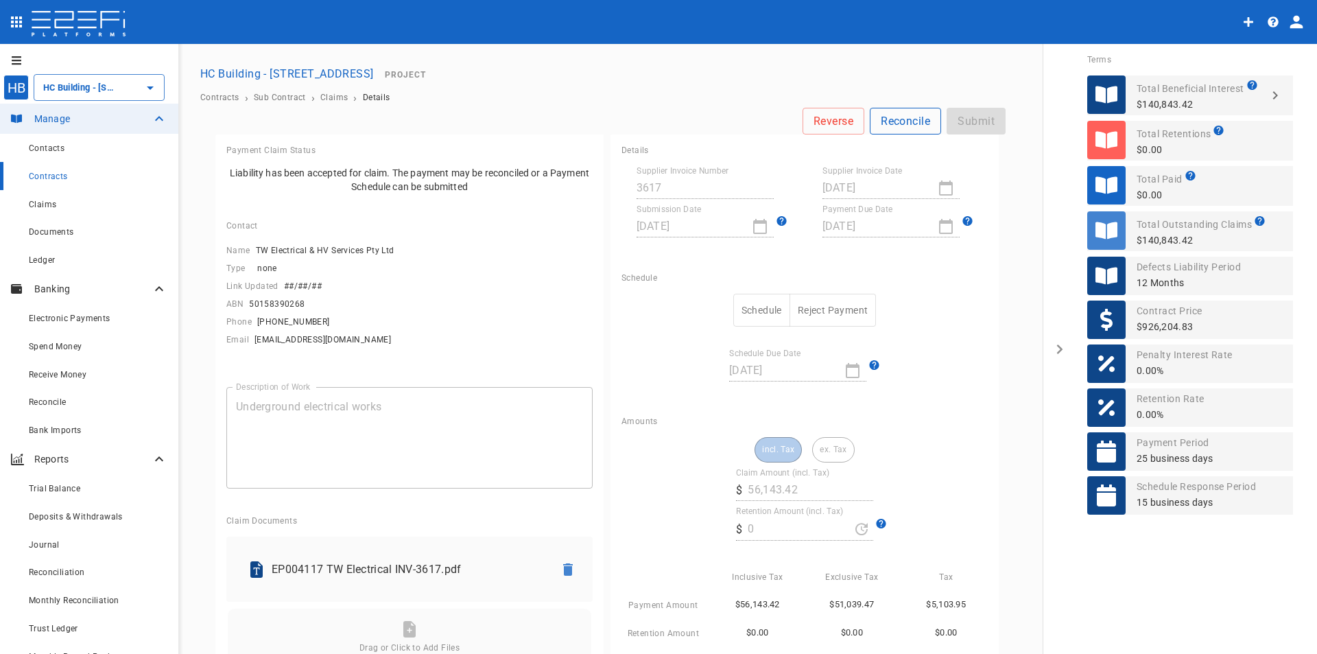
click at [904, 119] on button "Reconcile" at bounding box center [905, 121] width 71 height 27
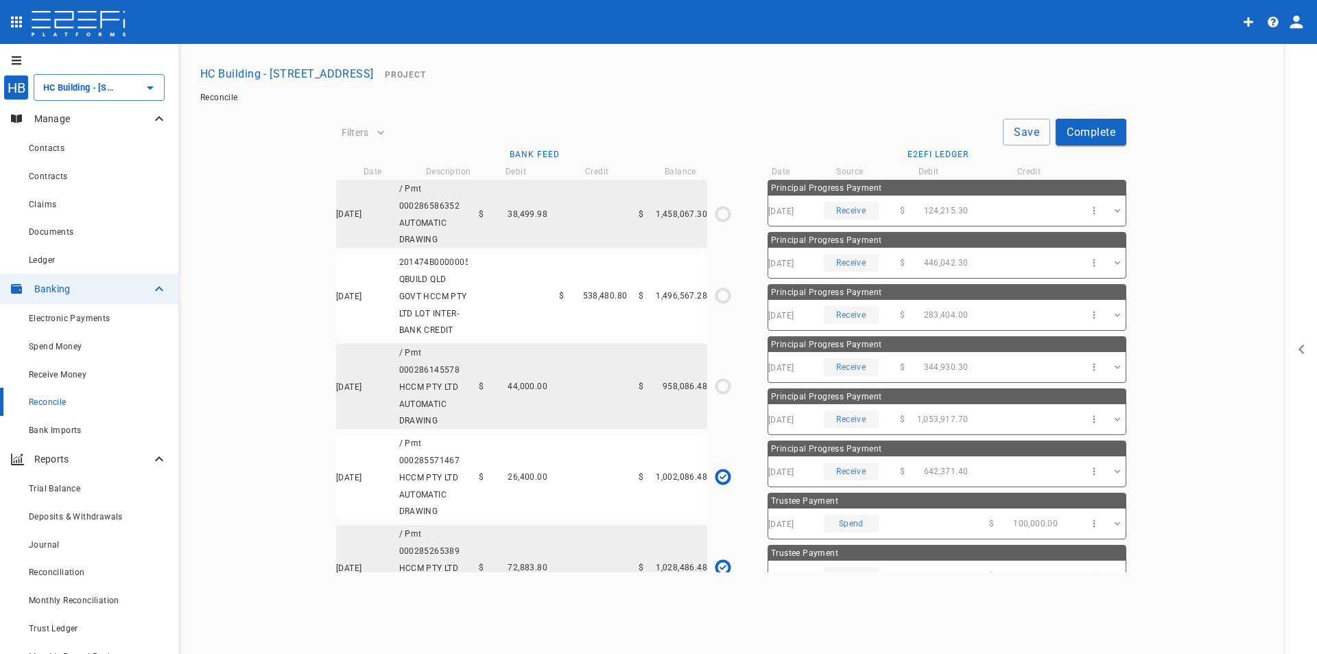
type input "[DATE]"
type input "1,002,086.48"
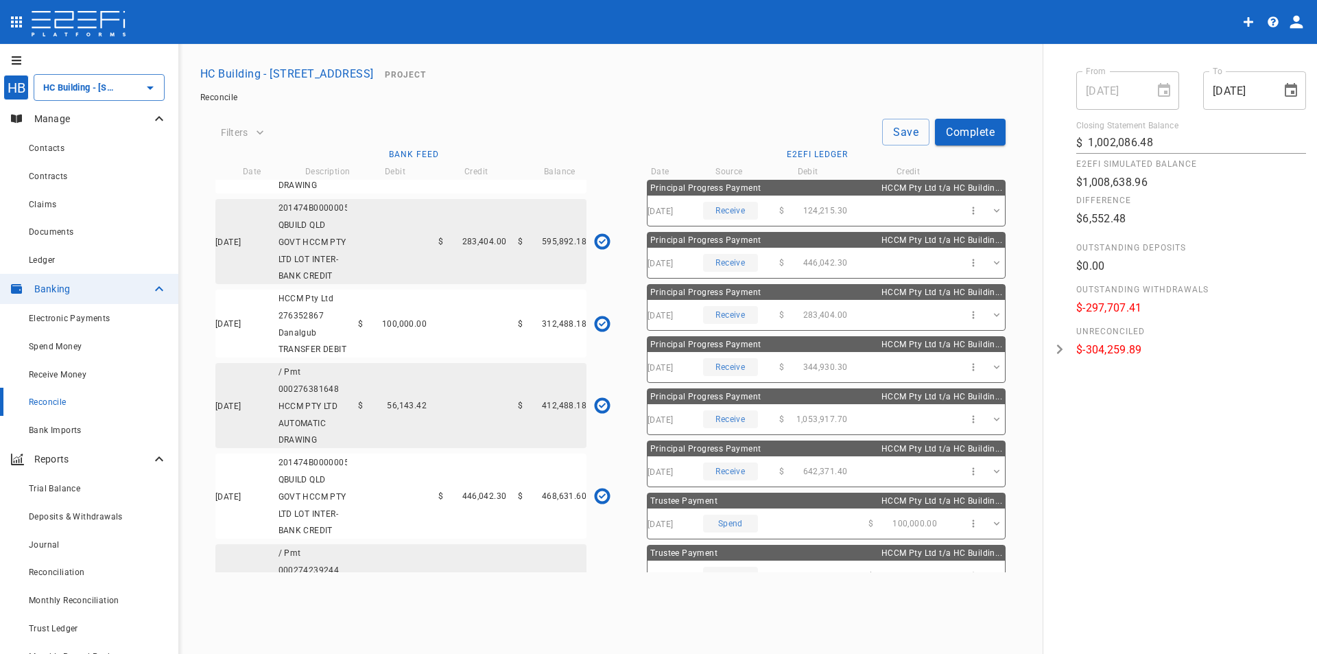
scroll to position [2826, 0]
click at [358, 411] on span "$" at bounding box center [360, 406] width 5 height 10
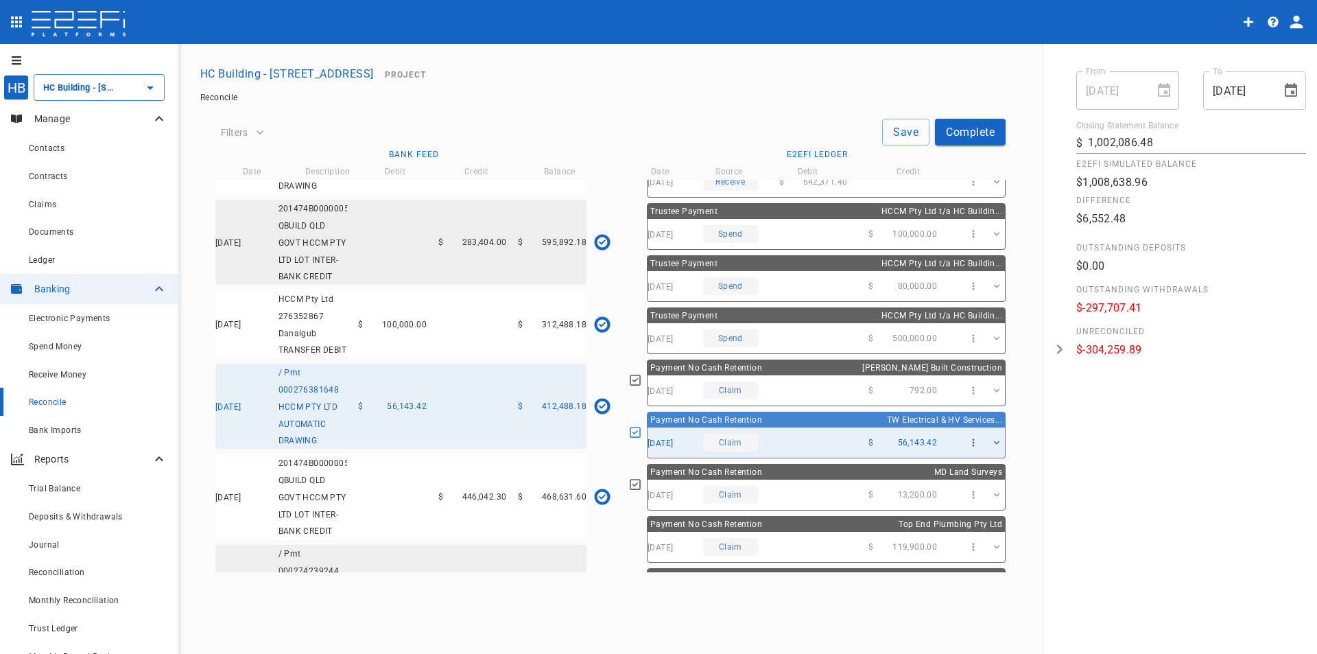
scroll to position [343, 0]
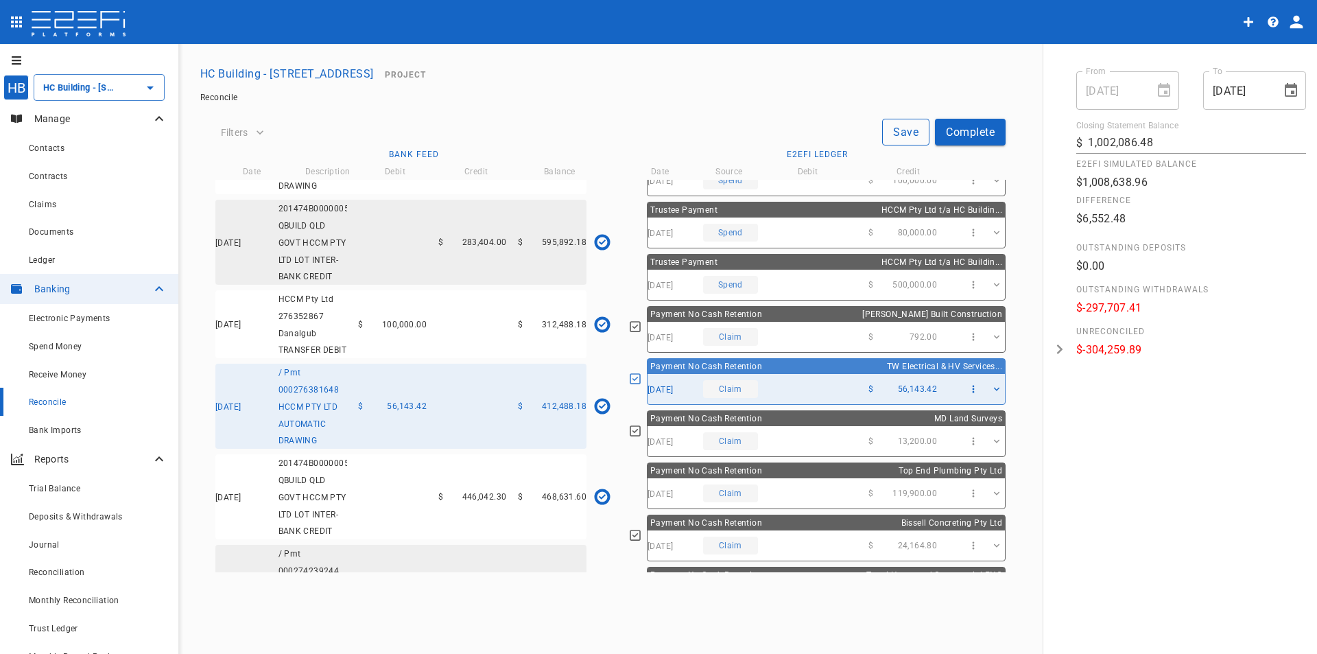
click at [903, 136] on button "Save" at bounding box center [905, 132] width 47 height 27
click at [864, 437] on div "29/11/2024 Claim $ 13,200.00" at bounding box center [825, 441] width 357 height 30
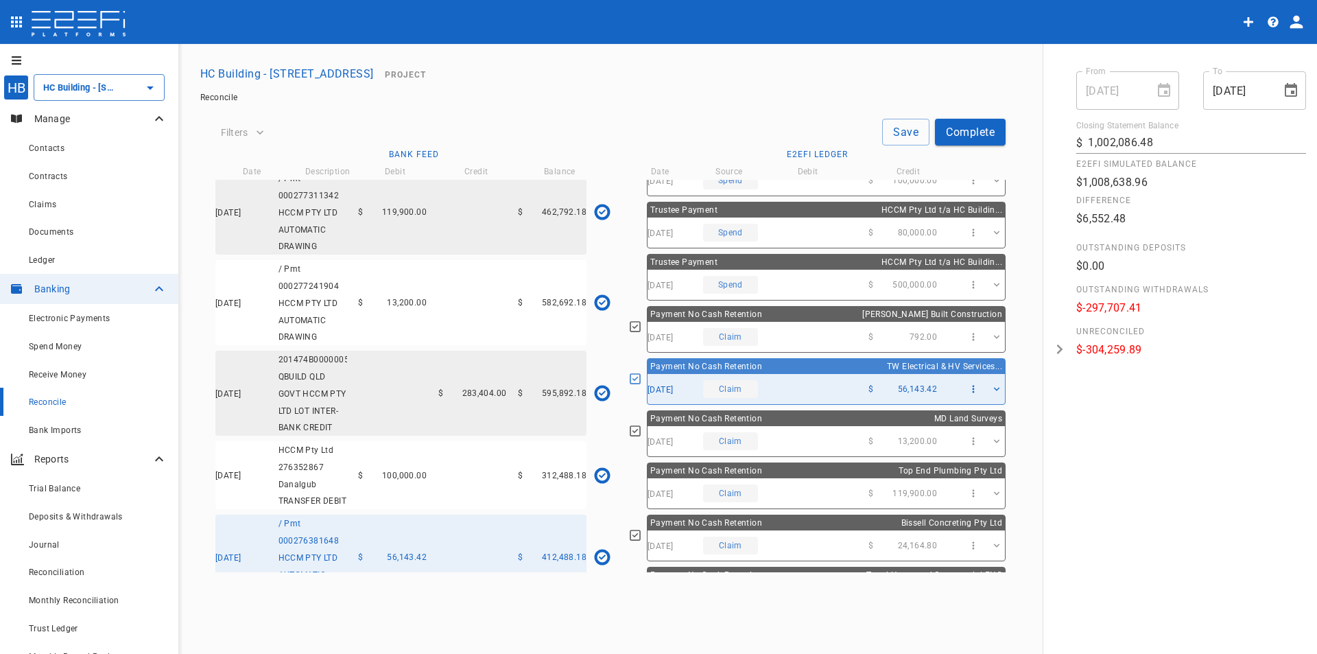
scroll to position [2620, 0]
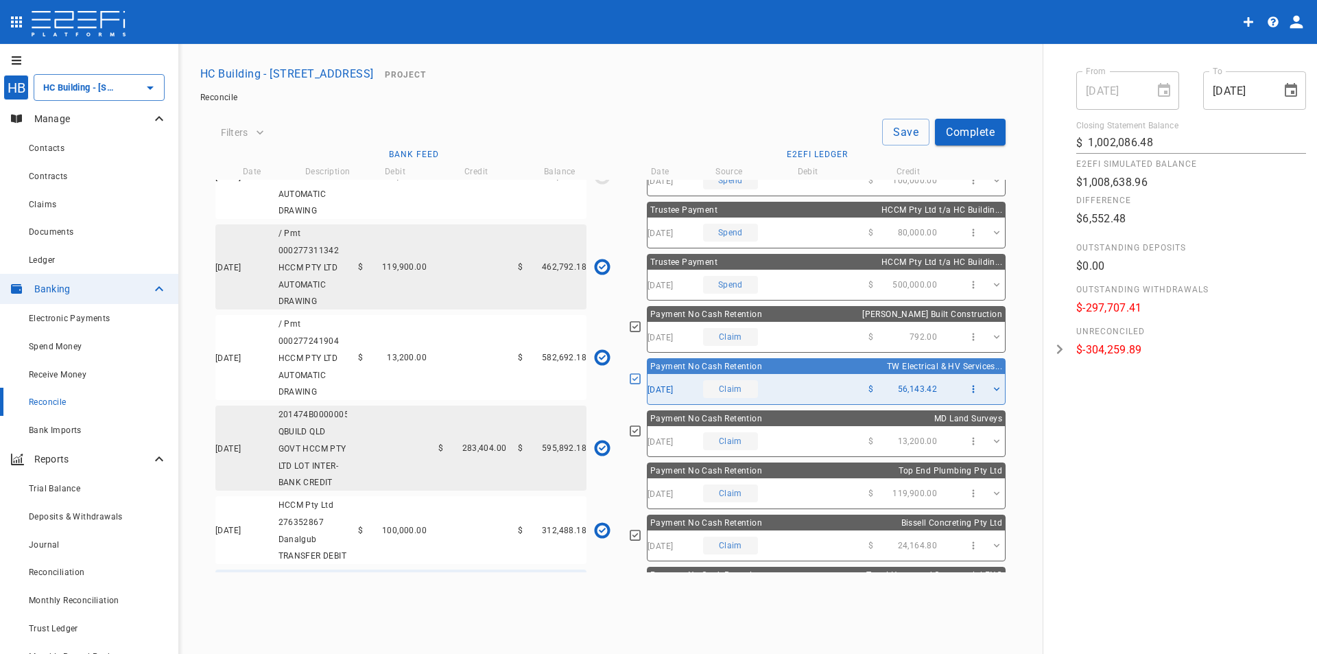
click at [397, 362] on span "13,200.00" at bounding box center [407, 358] width 40 height 10
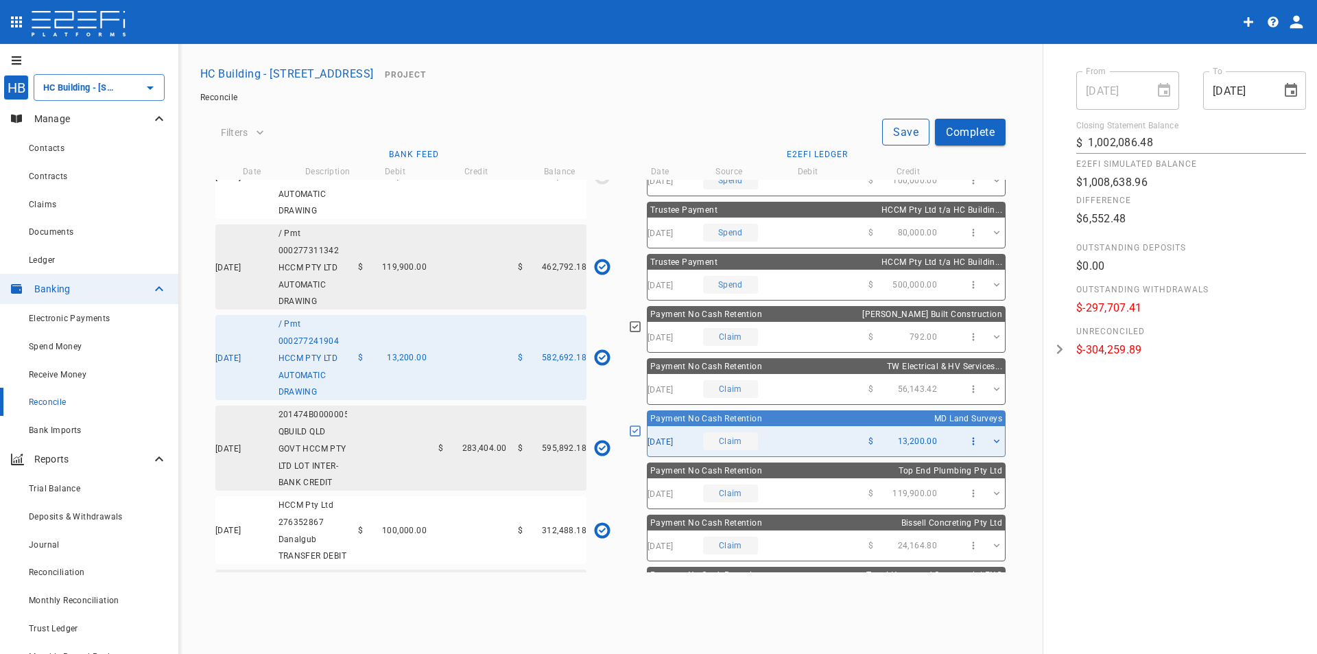
click at [896, 130] on button "Save" at bounding box center [905, 132] width 47 height 27
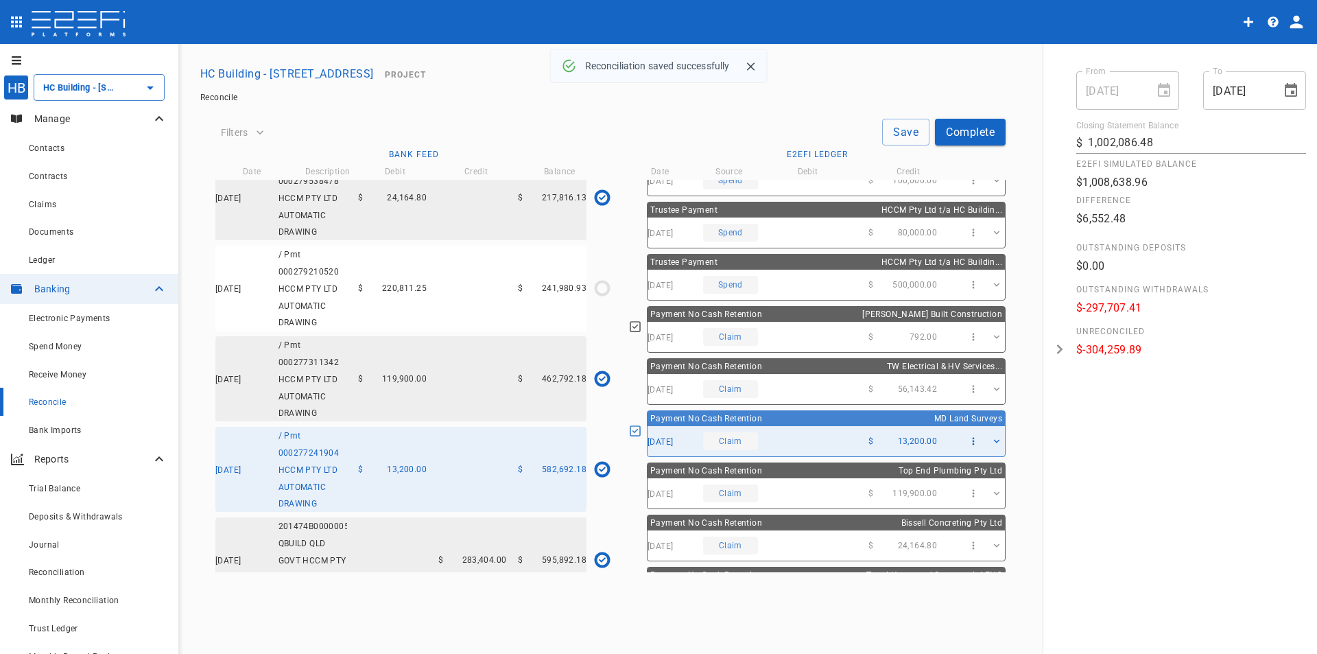
scroll to position [2483, 0]
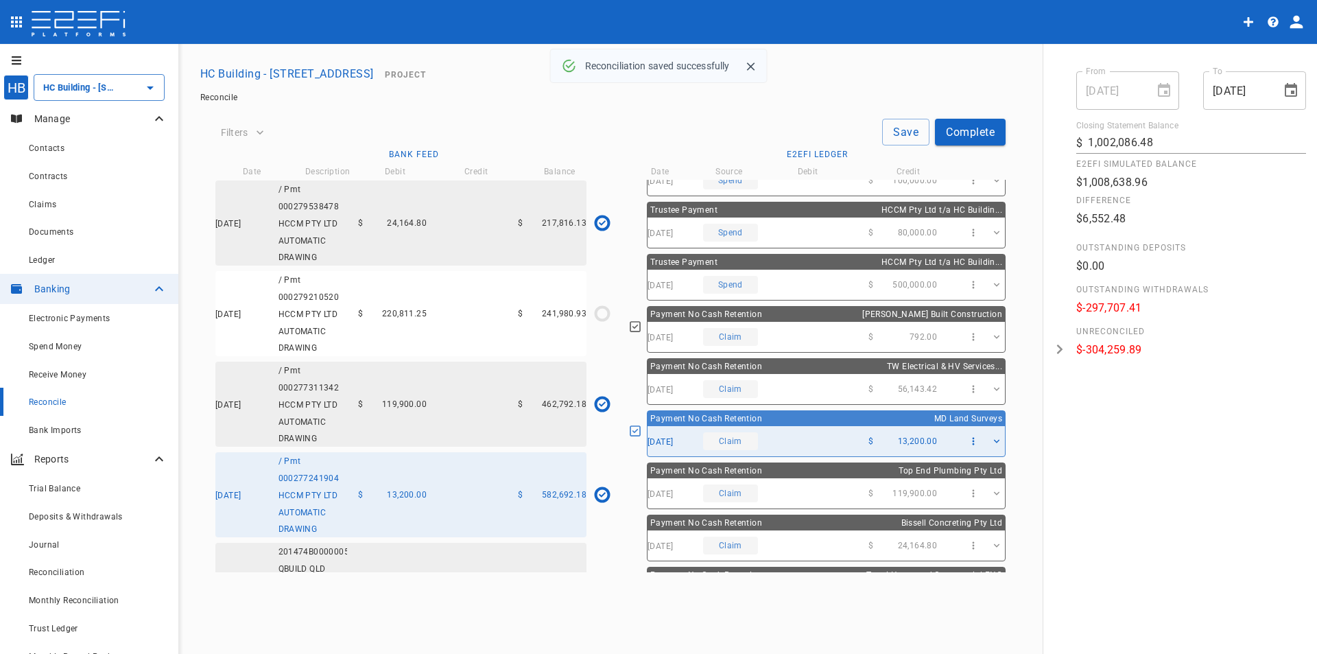
click at [414, 318] on span "220,811.25" at bounding box center [404, 314] width 45 height 10
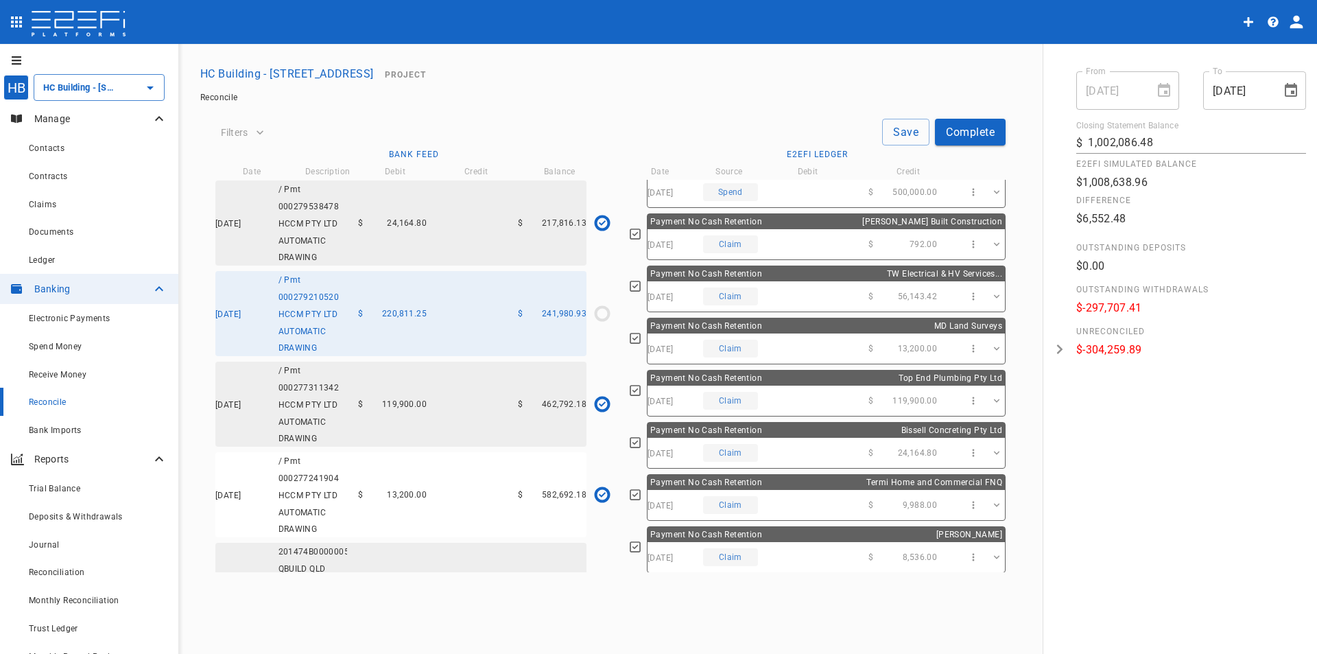
scroll to position [412, 0]
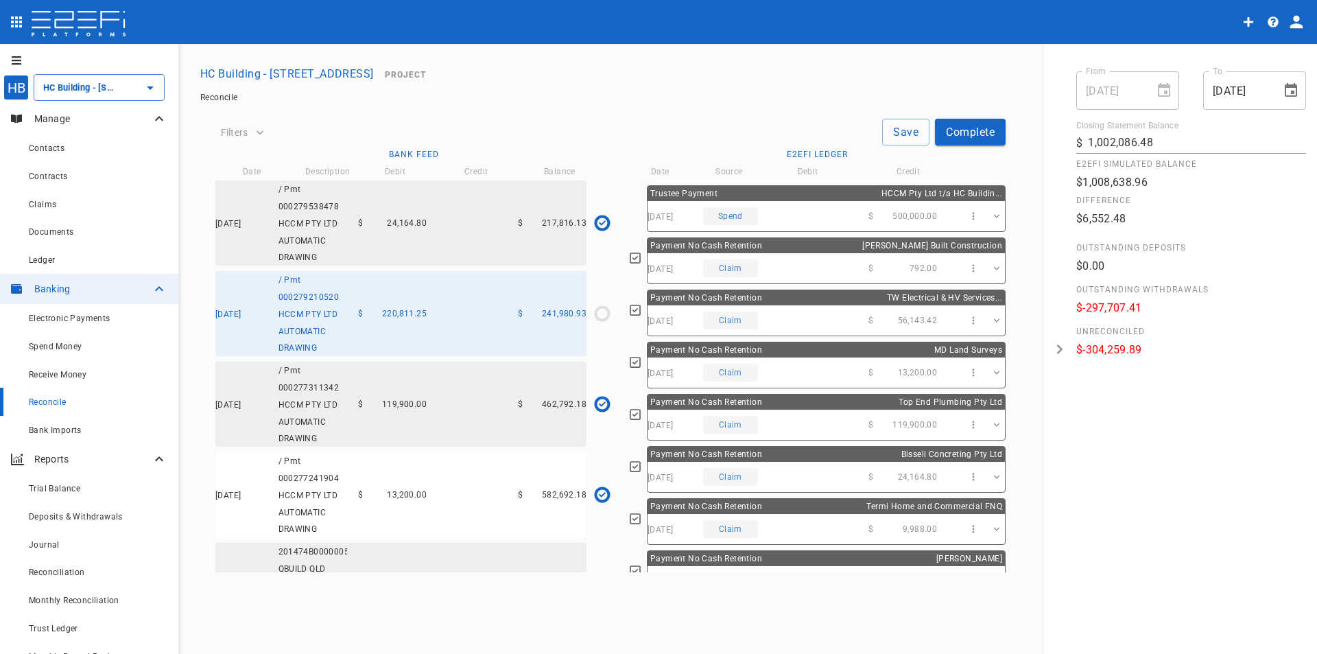
click at [484, 447] on div "20/12/2024 / Pmt 000277311342 HCCM PTY LTD AUTOMATIC DRAWING $ 119,900.00 $ 462…" at bounding box center [400, 403] width 371 height 85
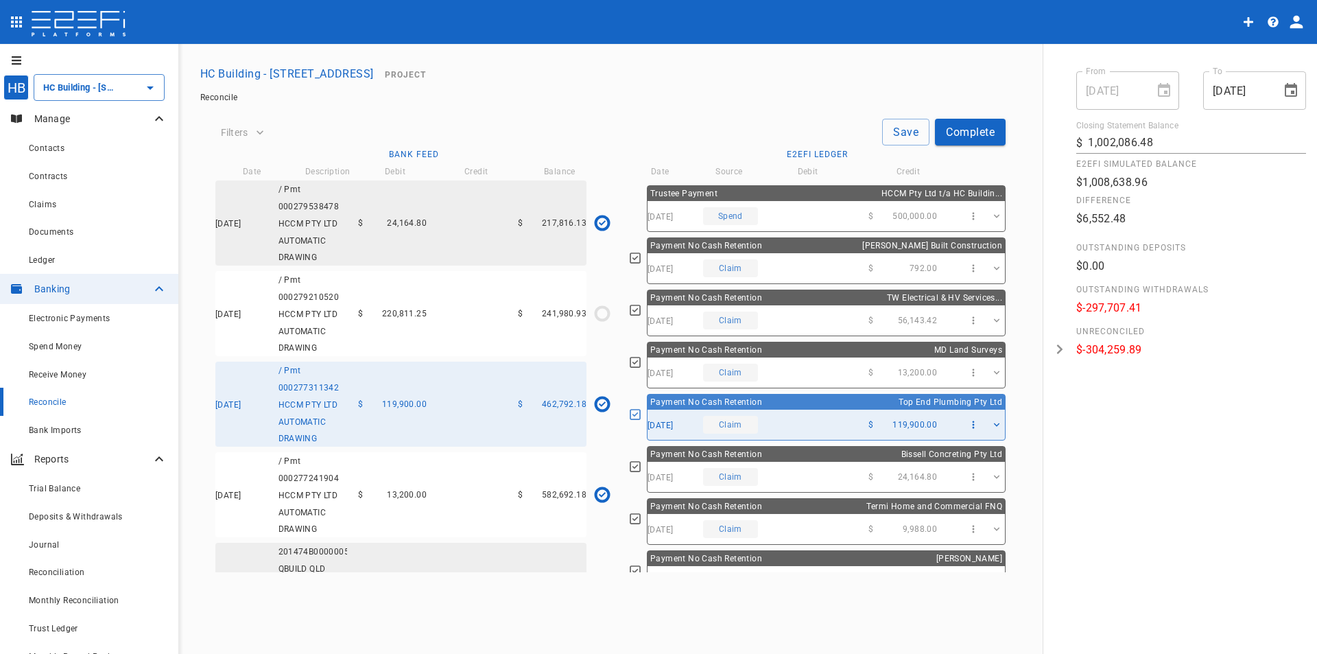
click at [441, 356] on div "[DATE] / Pmt 000279210520 HCCM PTY LTD AUTOMATIC DRAWING $ 220,811.25 $ 241,980…" at bounding box center [400, 313] width 371 height 85
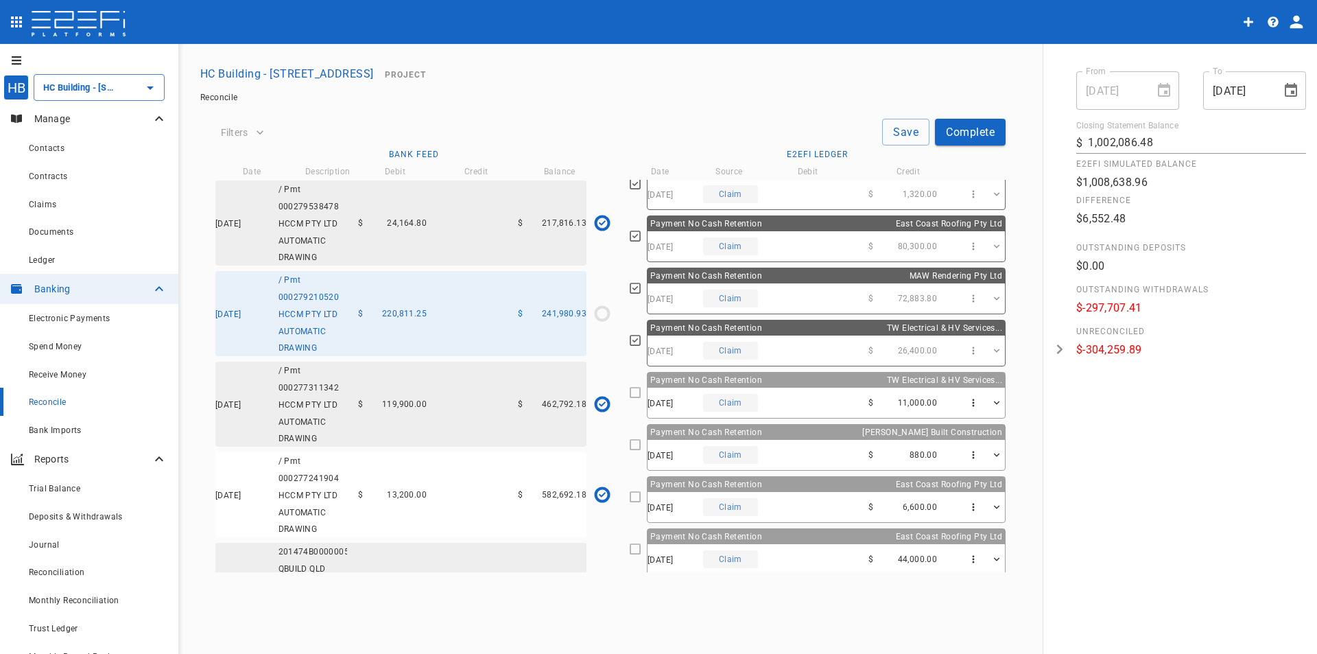
scroll to position [2003, 0]
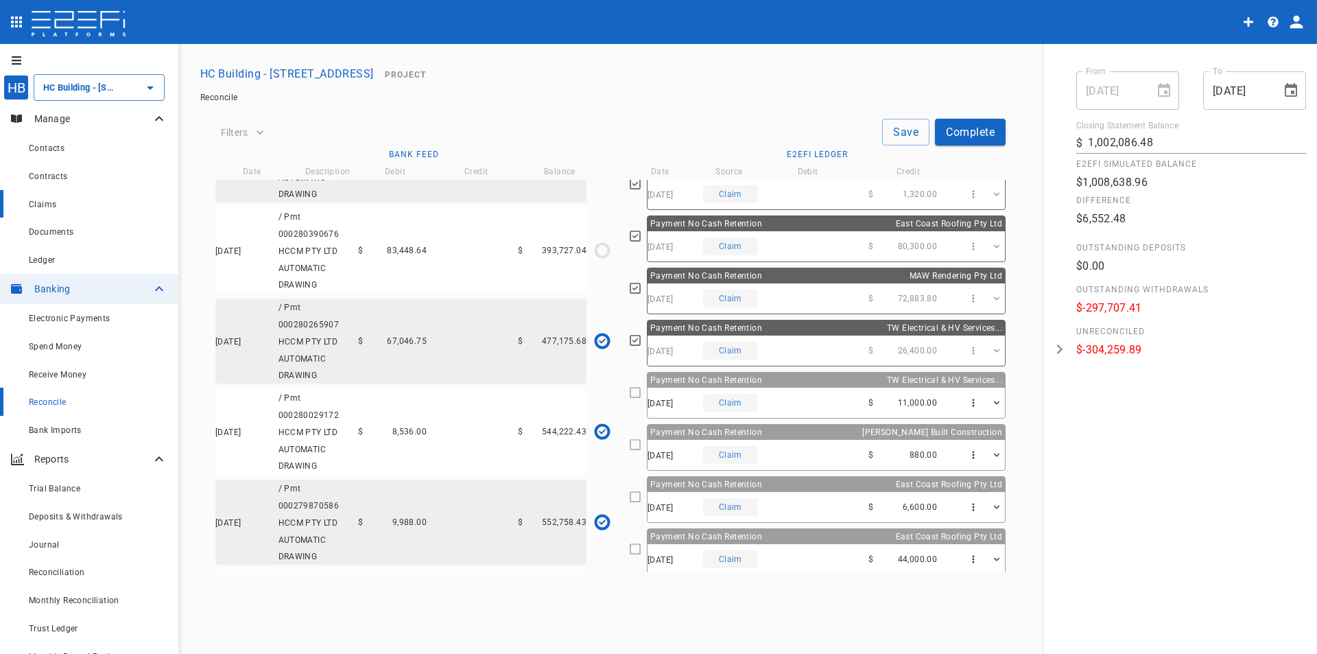
click at [53, 204] on span "Claims" at bounding box center [42, 205] width 27 height 10
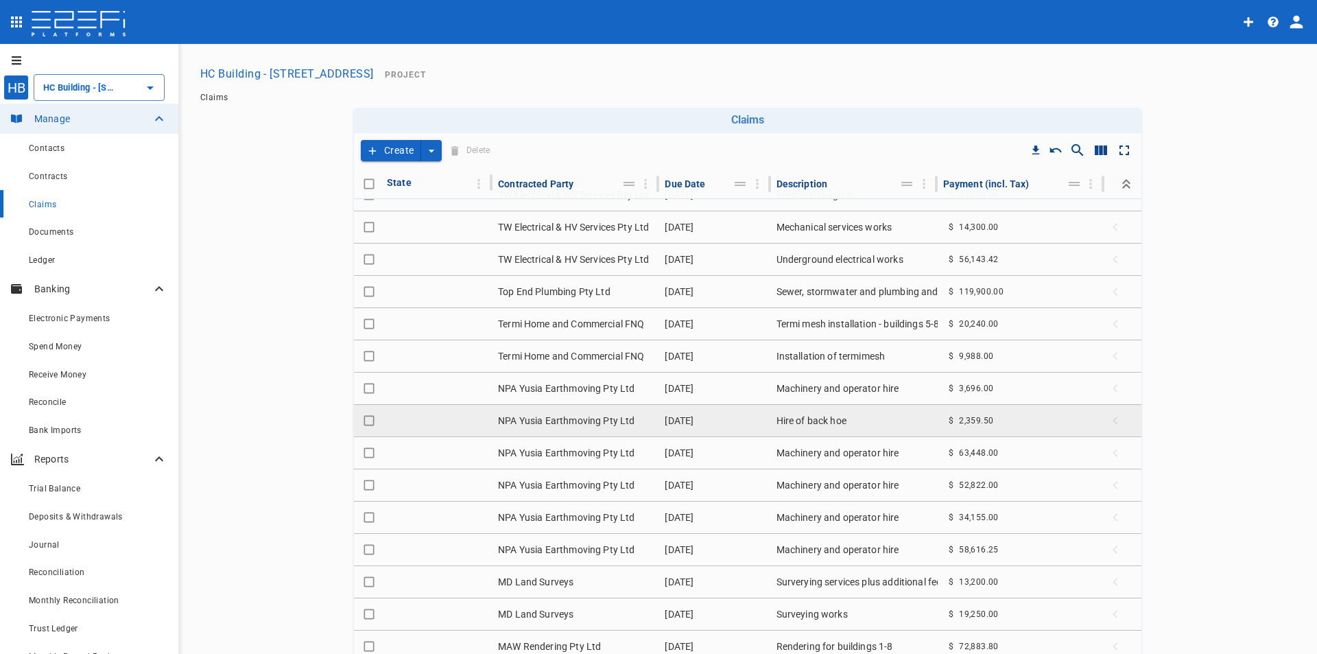
scroll to position [206, 0]
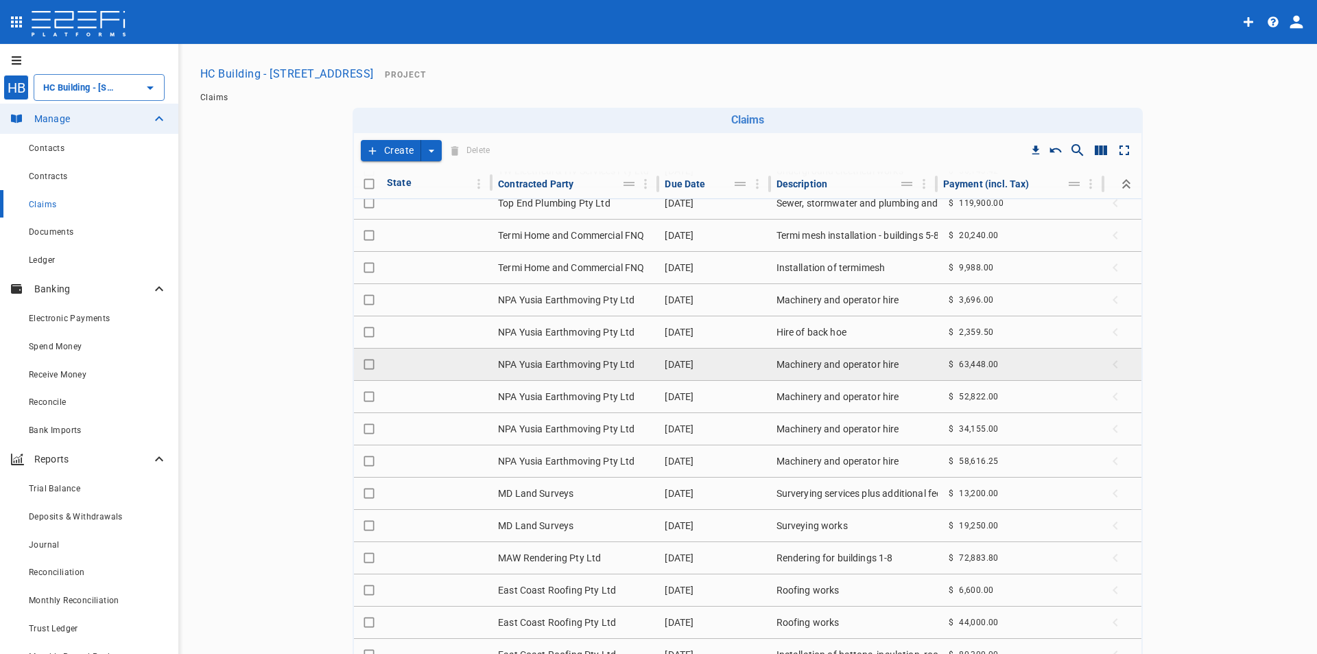
click at [579, 362] on td "NPA Yusia Earthmoving Pty Ltd" at bounding box center [575, 364] width 167 height 32
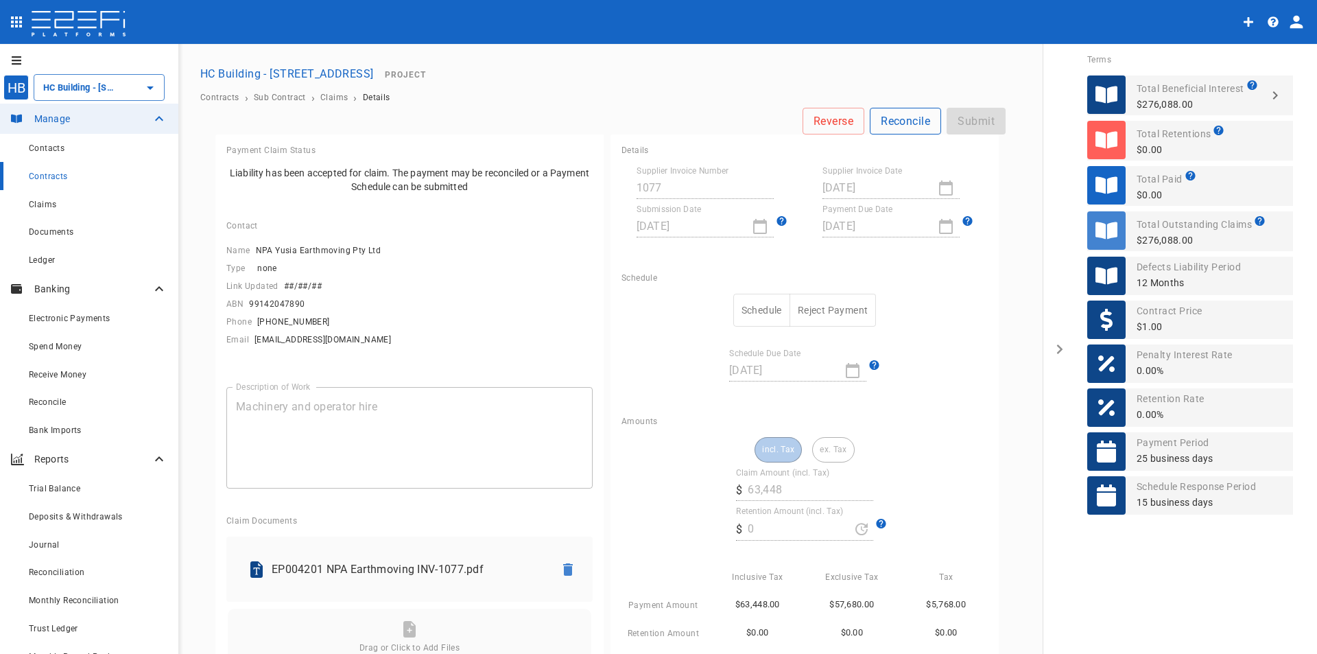
click at [909, 117] on button "Reconcile" at bounding box center [905, 121] width 71 height 27
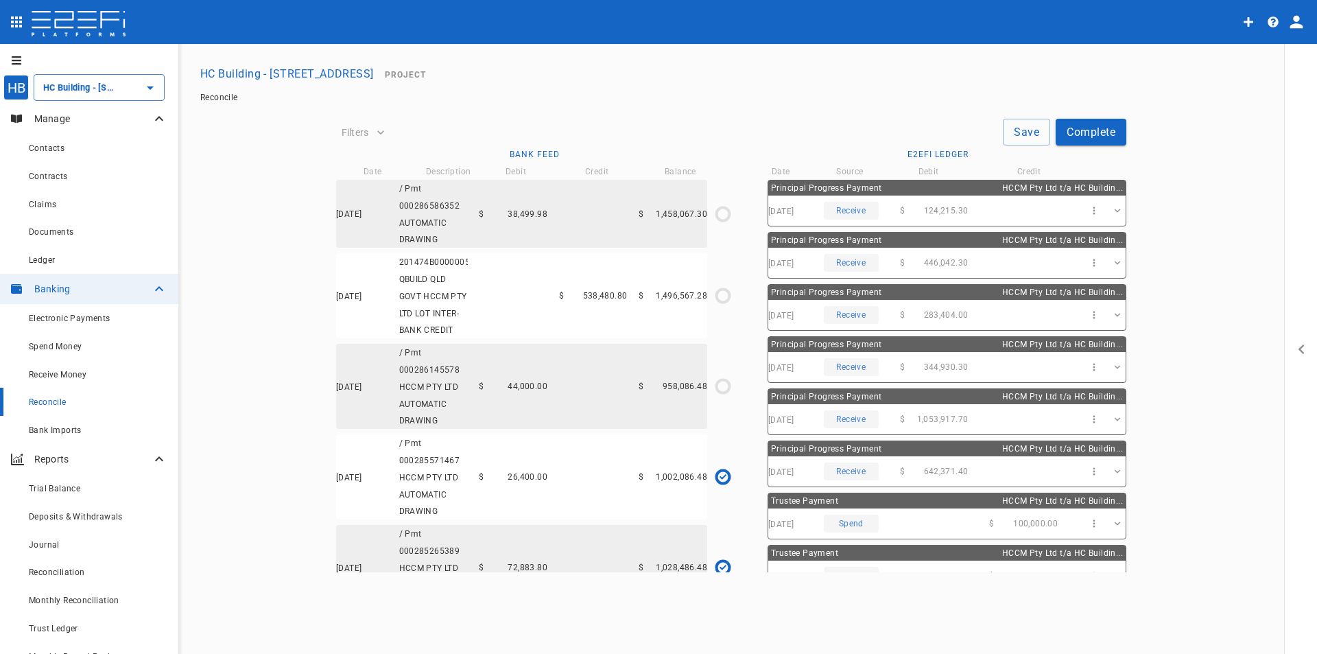
type input "[DATE]"
type input "1,002,086.48"
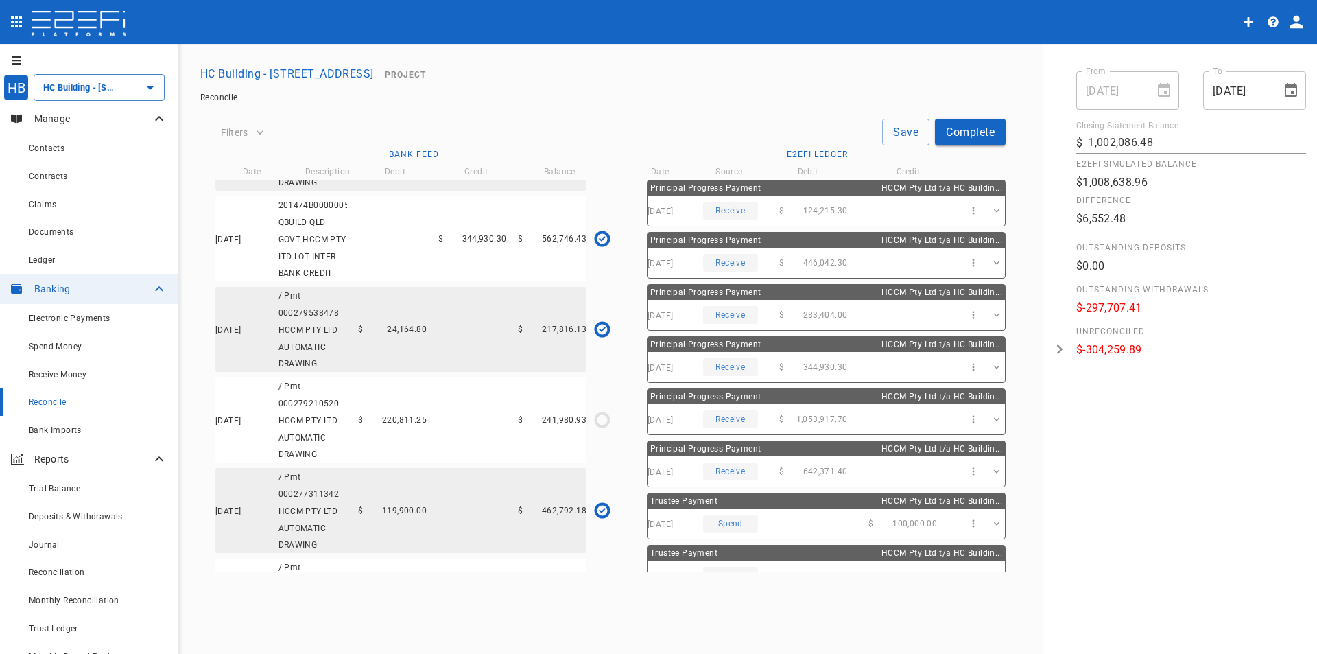
scroll to position [2401, 0]
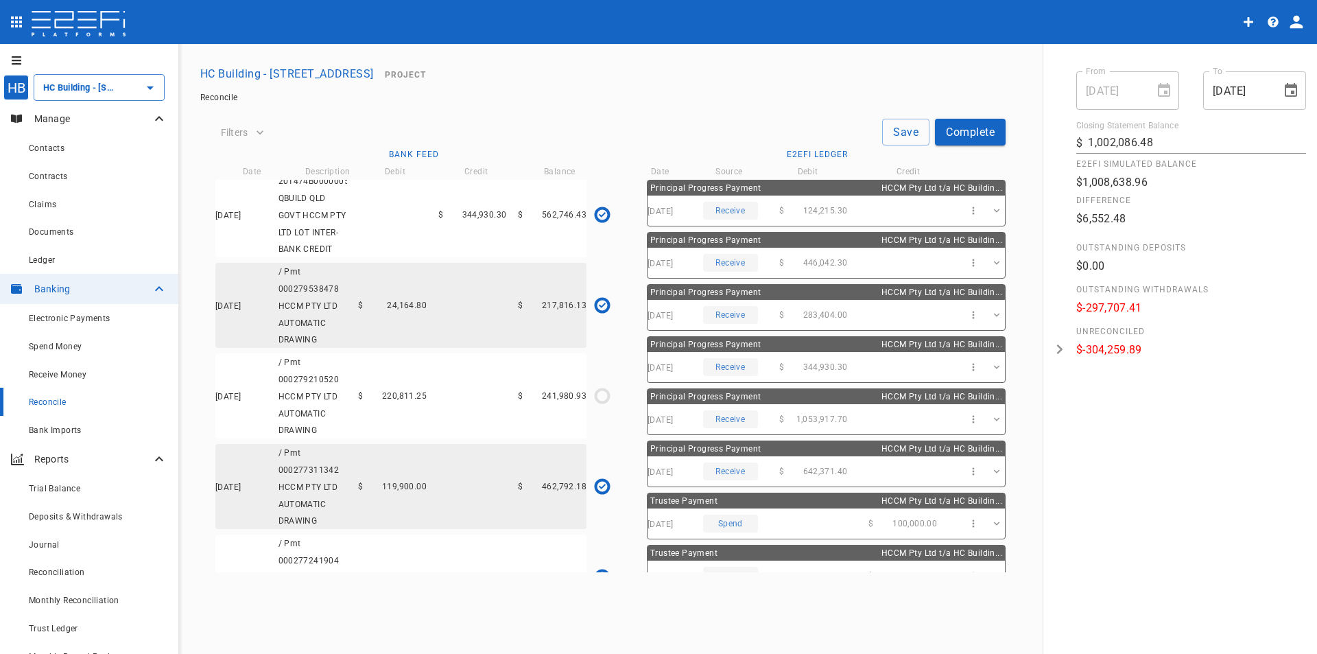
click at [420, 429] on div "[DATE] / Pmt 000279210520 HCCM PTY LTD AUTOMATIC DRAWING $ 220,811.25 $ 241,980…" at bounding box center [400, 395] width 371 height 85
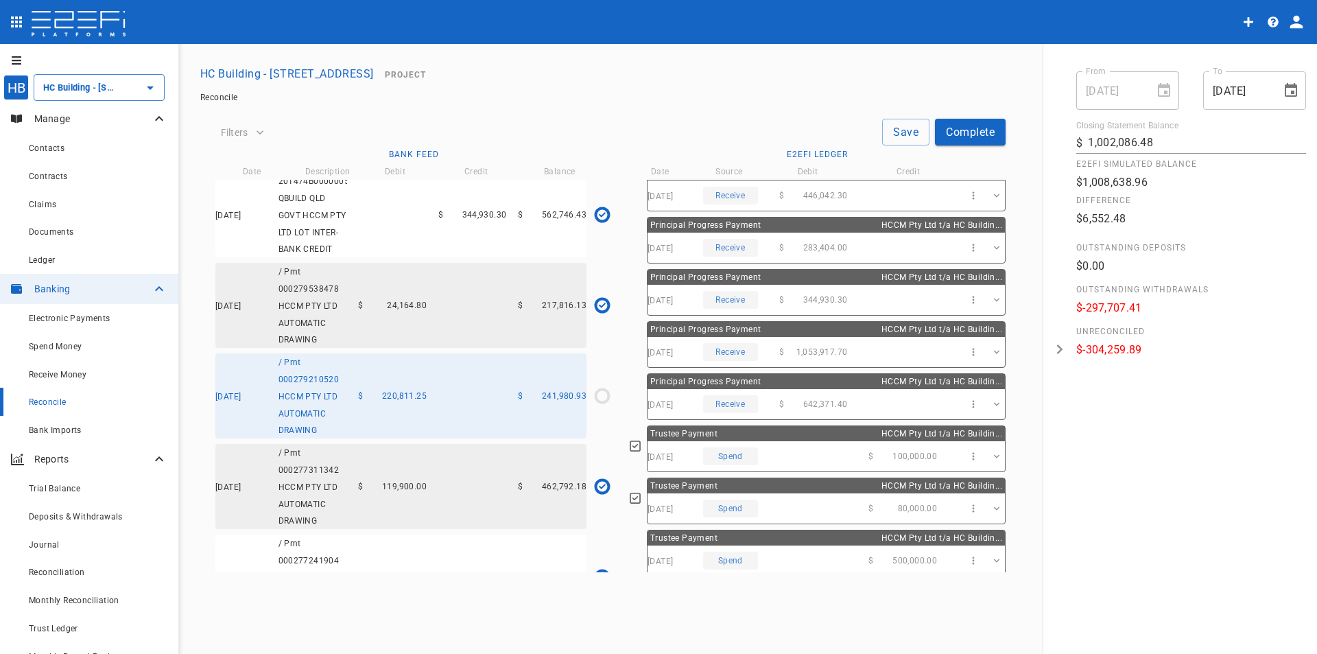
scroll to position [0, 0]
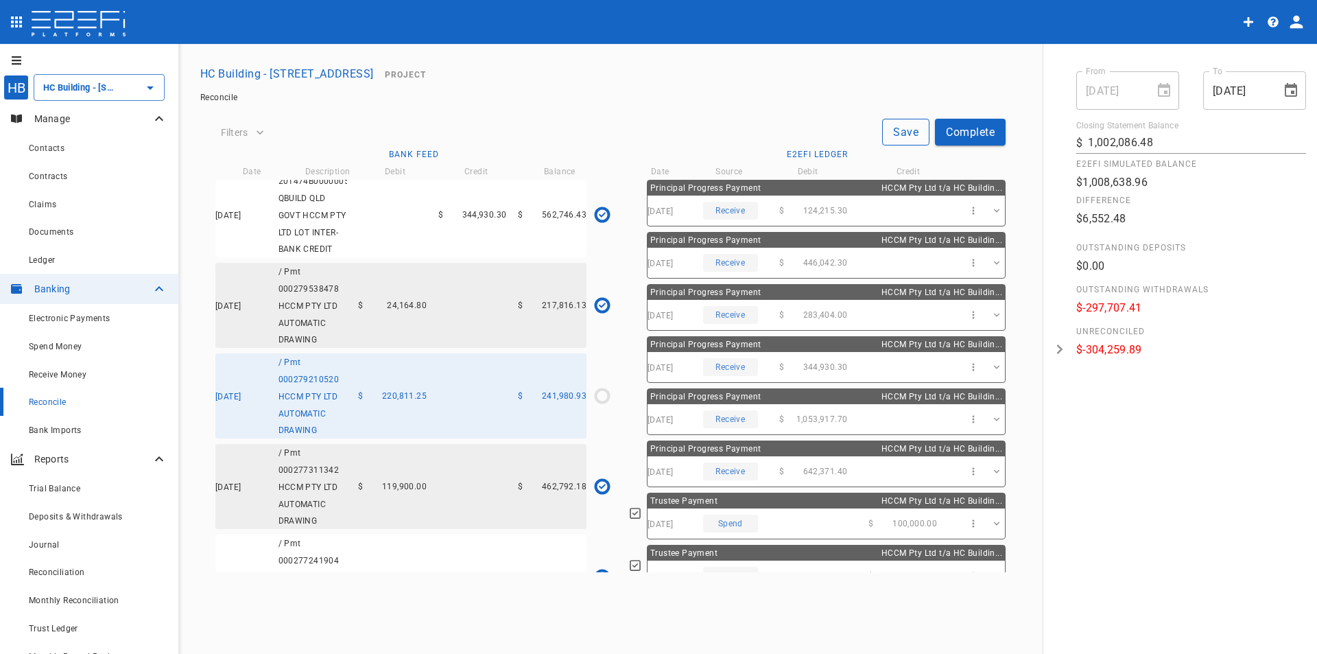
click at [894, 122] on button "Save" at bounding box center [905, 132] width 47 height 27
click at [53, 205] on span "Claims" at bounding box center [42, 205] width 27 height 10
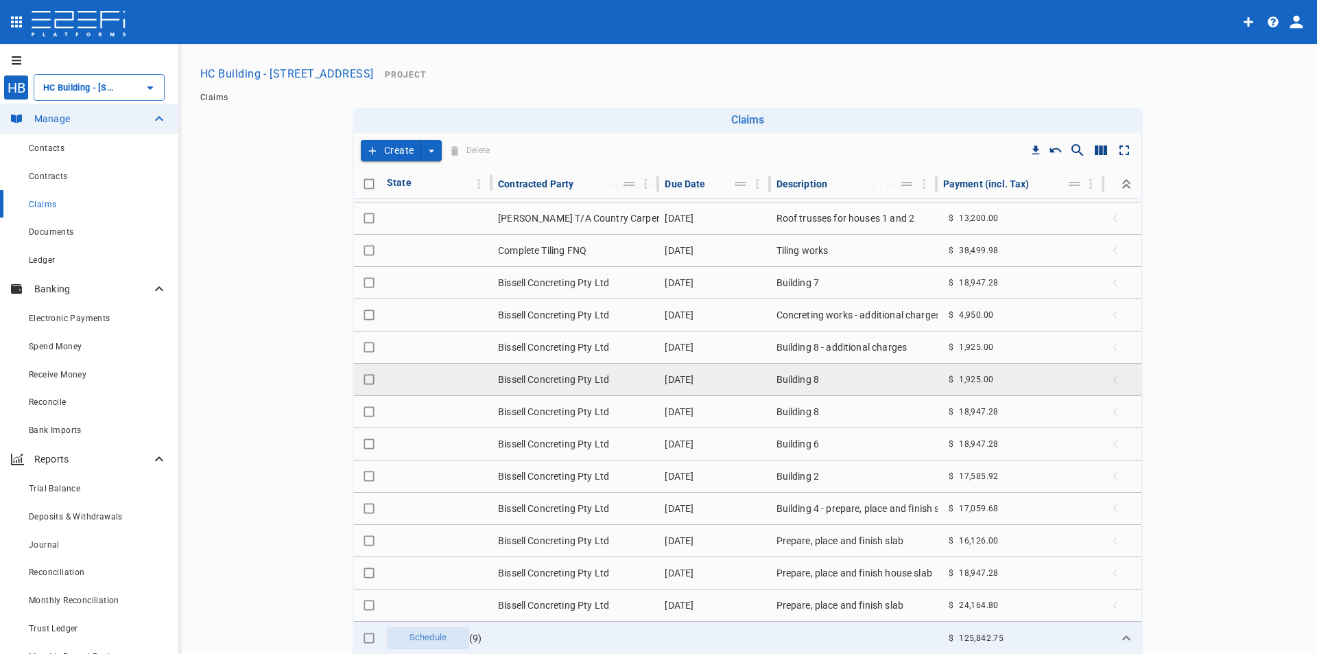
scroll to position [1198, 0]
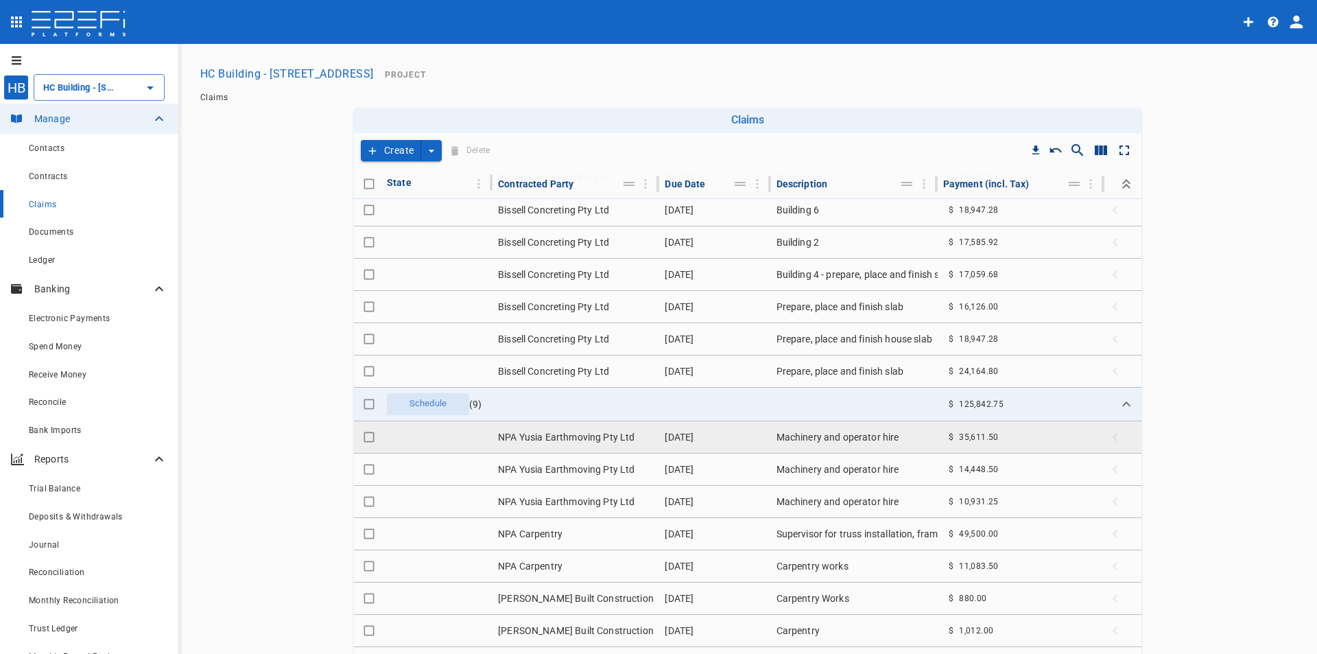
click at [1106, 439] on span "Collapse" at bounding box center [1121, 436] width 30 height 19
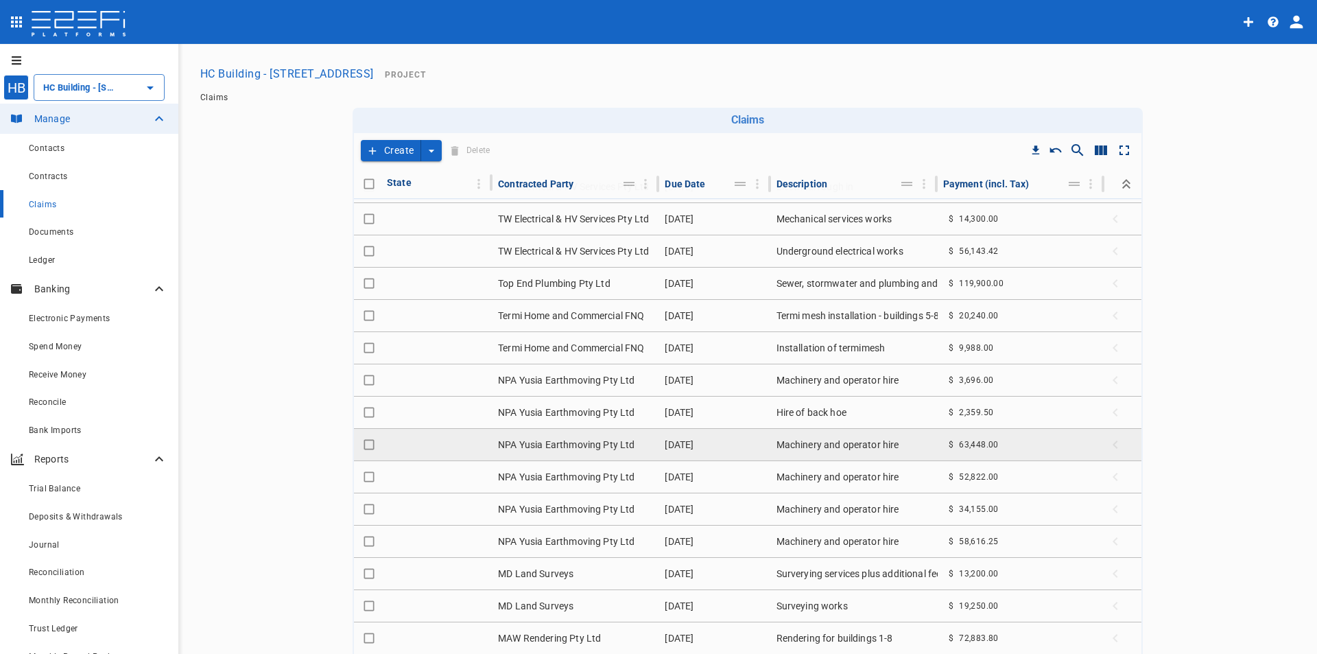
scroll to position [137, 0]
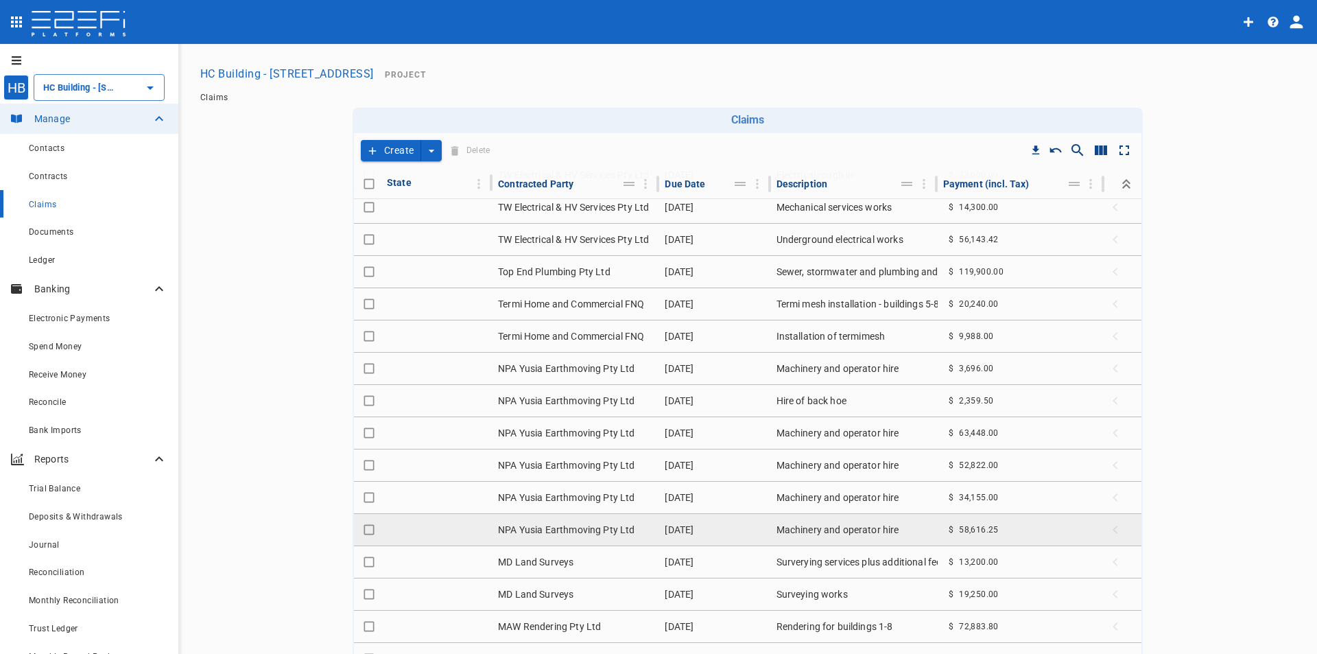
click at [1106, 526] on span "Collapse" at bounding box center [1121, 529] width 30 height 19
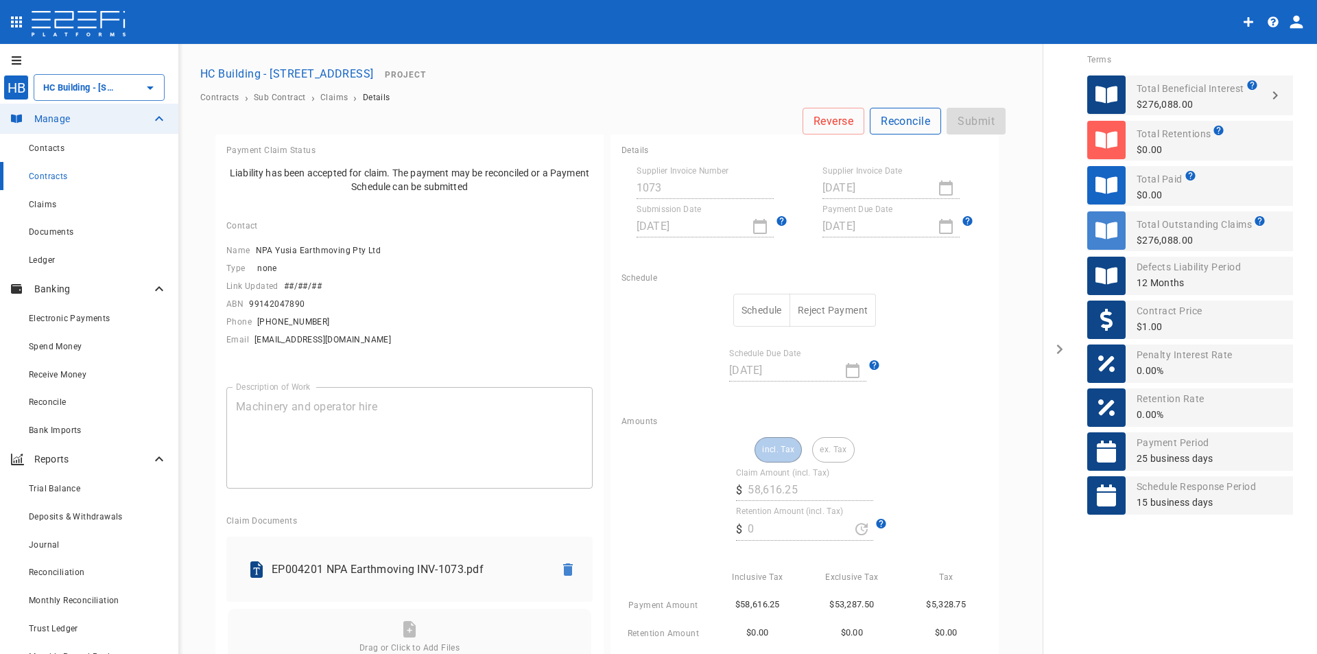
click at [912, 122] on button "Reconcile" at bounding box center [905, 121] width 71 height 27
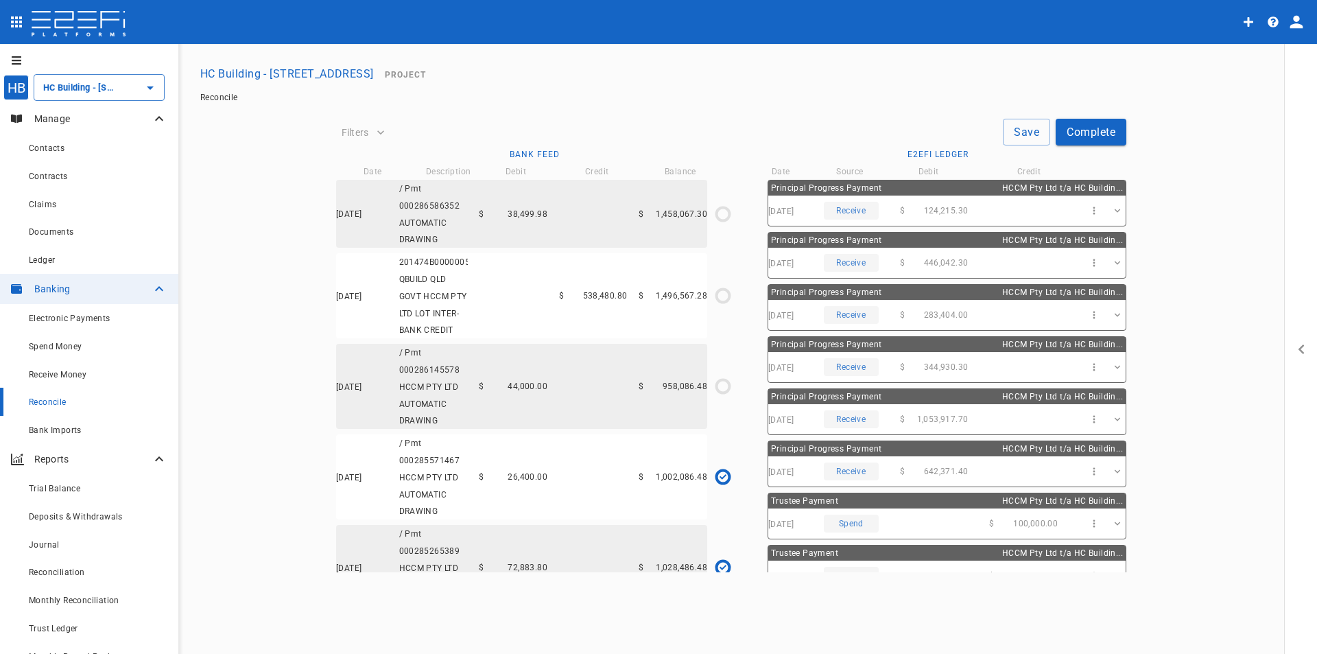
type input "[DATE]"
type input "1,002,086.48"
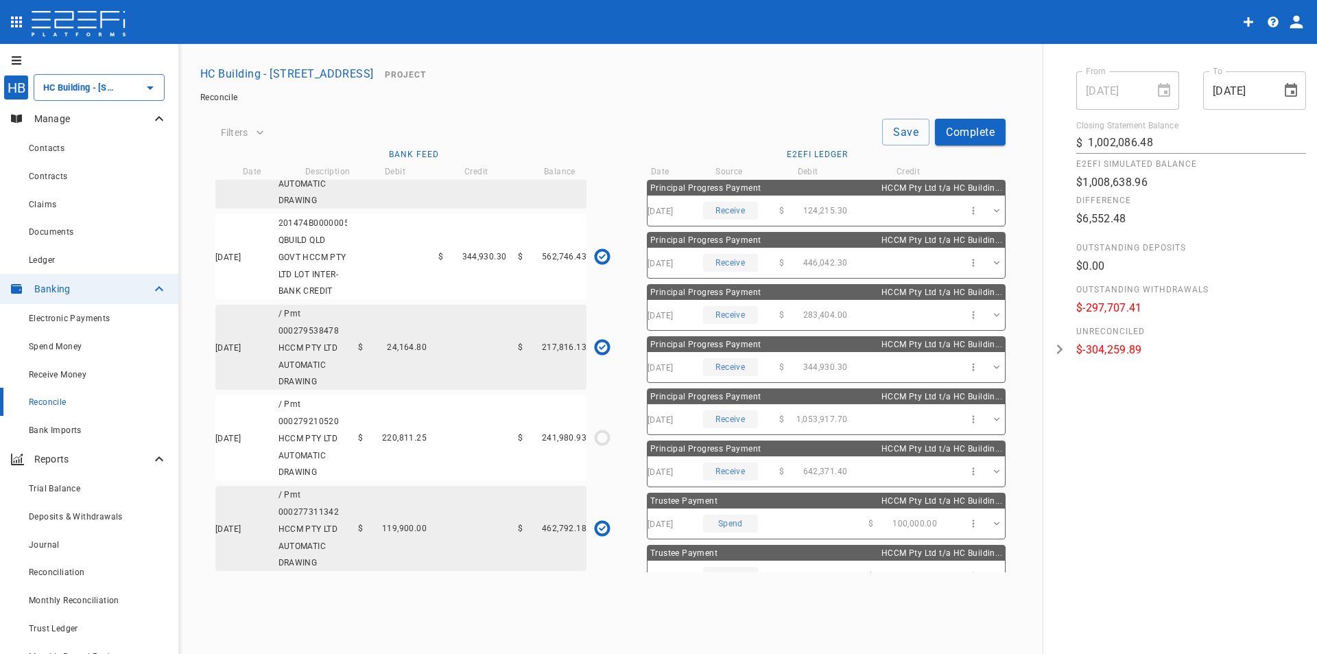
scroll to position [2401, 0]
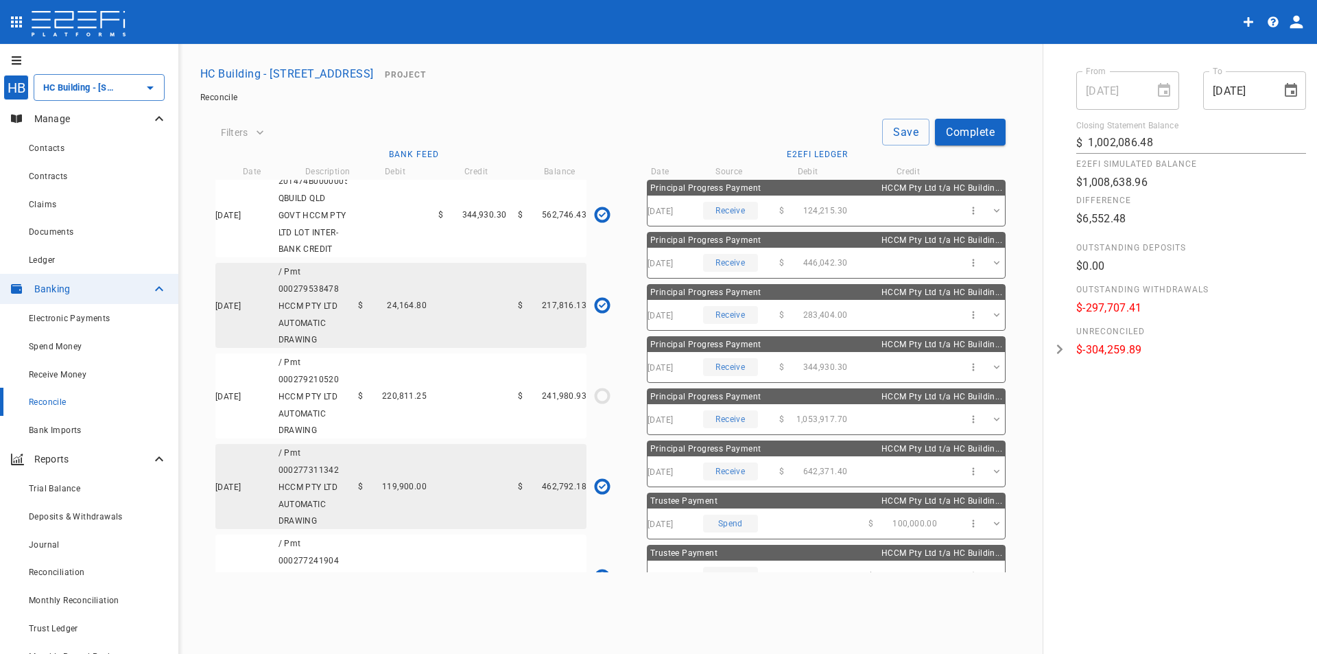
click at [451, 419] on div "[DATE] / Pmt 000279210520 HCCM PTY LTD AUTOMATIC DRAWING $ 220,811.25 $ 241,980…" at bounding box center [400, 395] width 371 height 85
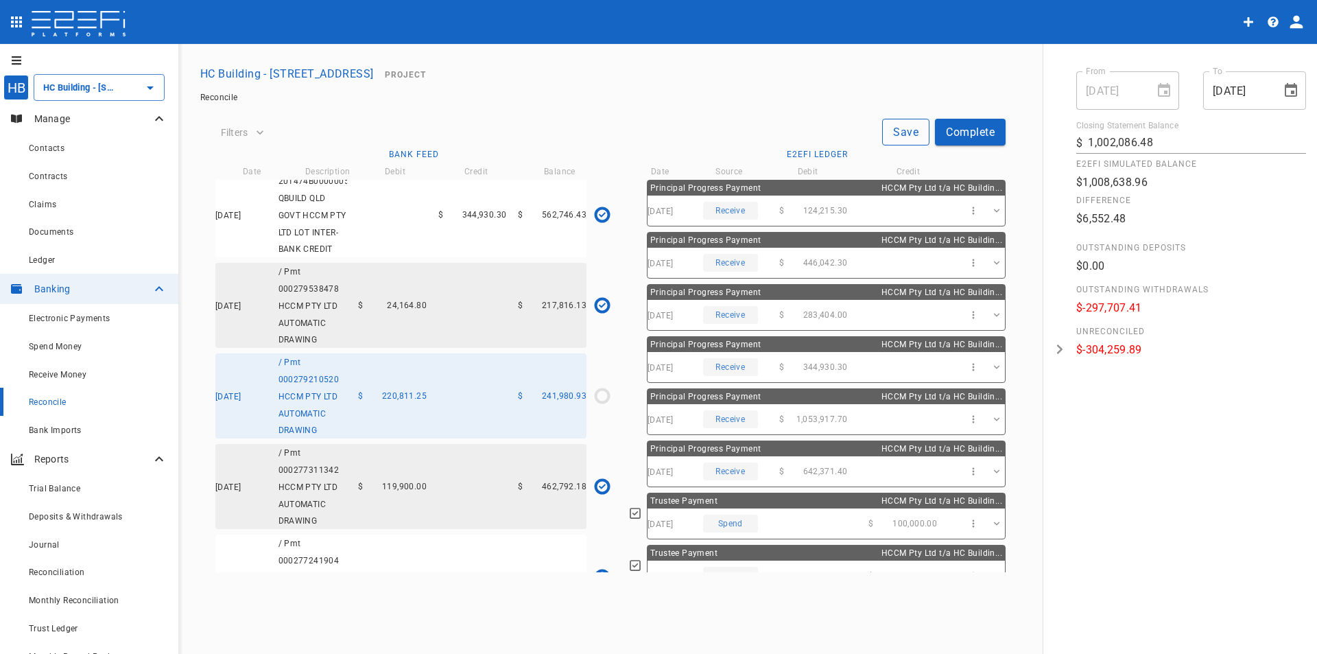
click at [905, 129] on button "Save" at bounding box center [905, 132] width 47 height 27
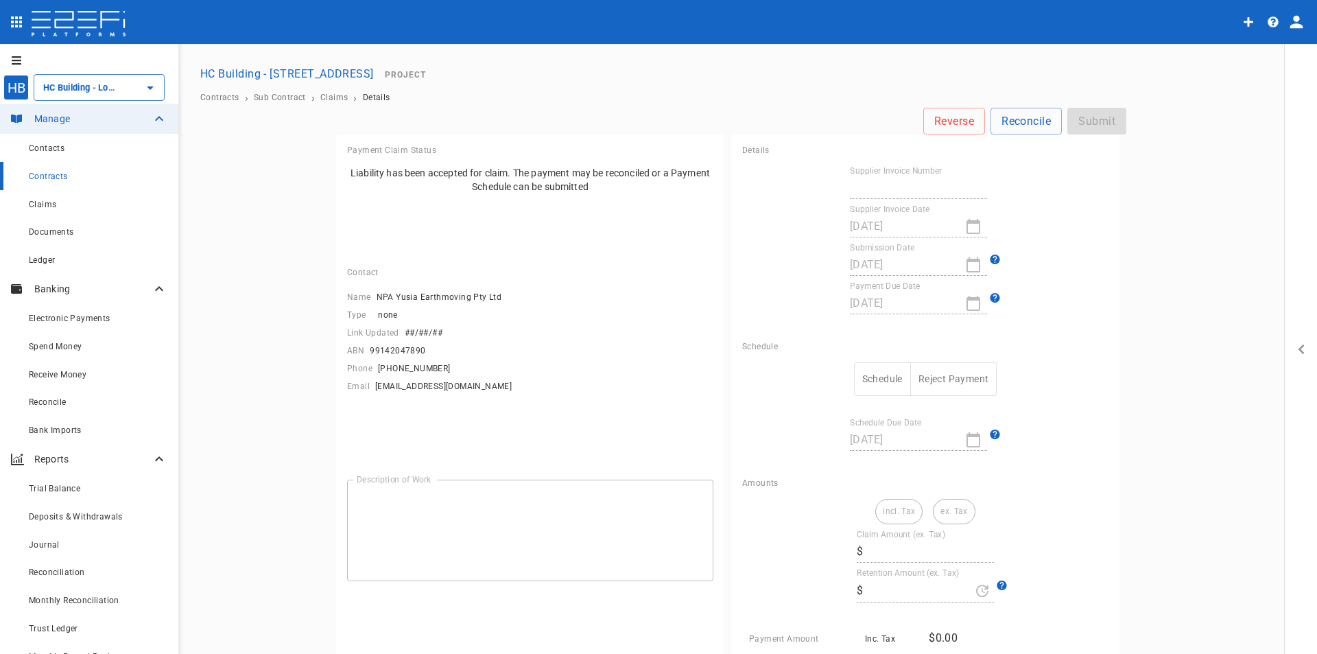
type input "HC Building - [STREET_ADDRESS]"
type textarea "Machinery and operator hire"
type input "1073"
type input "[DATE]"
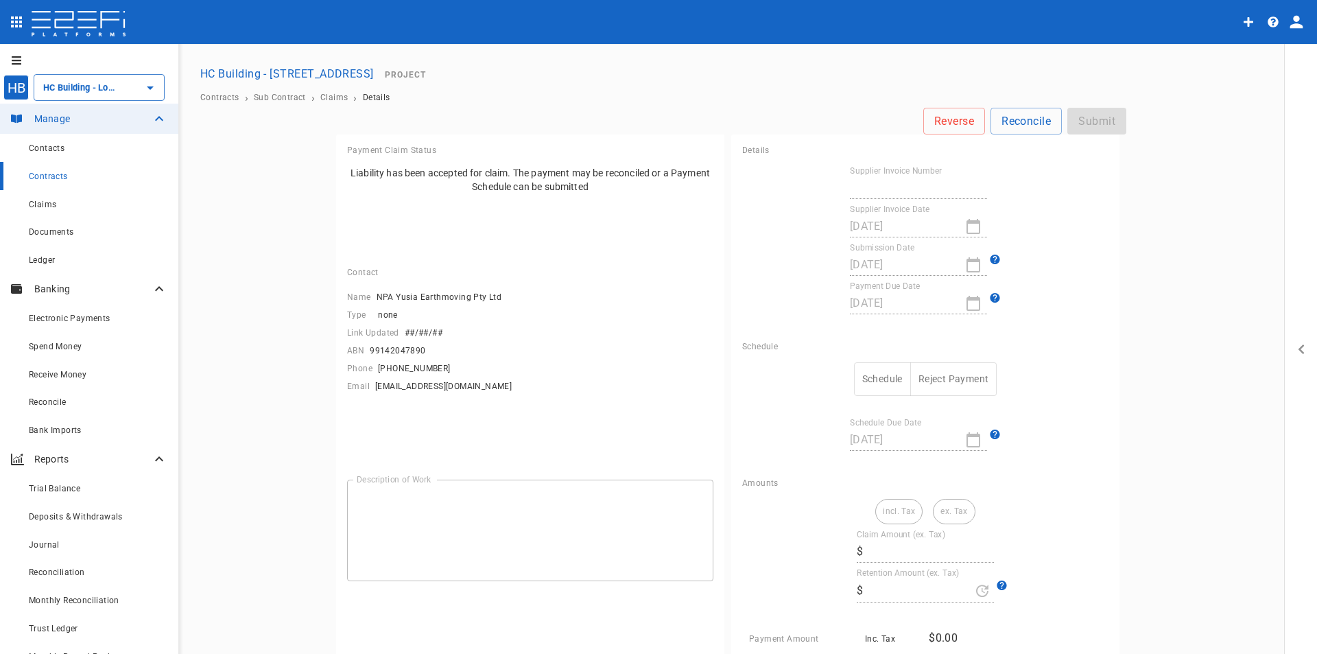
type input "21/12/2024"
type input "[DATE]"
type input "58,616.25"
type input "0"
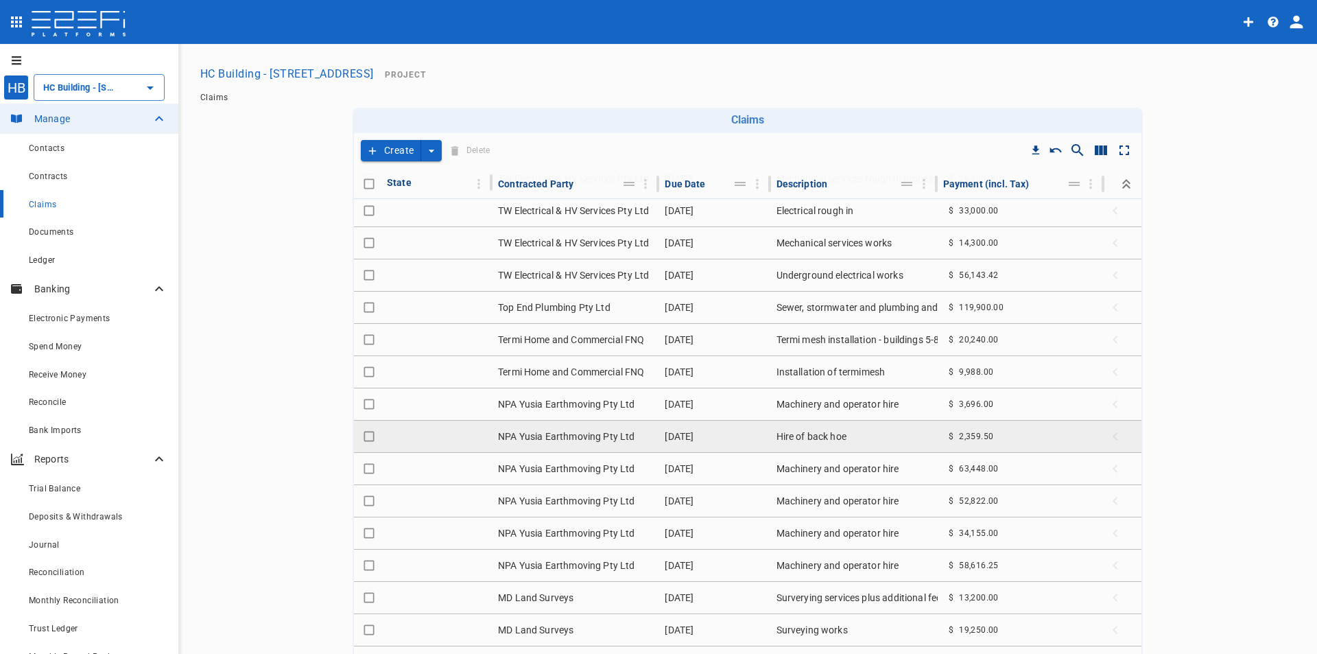
scroll to position [137, 0]
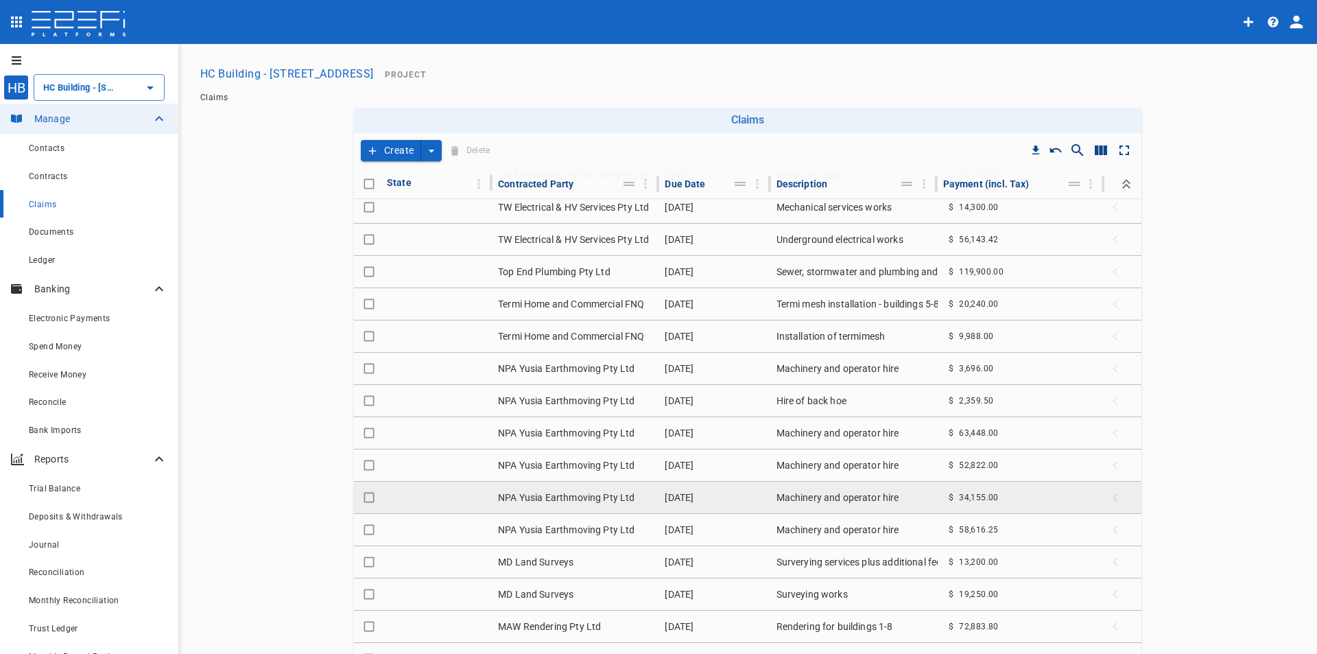
click at [849, 494] on td "Machinery and operator hire" at bounding box center [854, 497] width 167 height 32
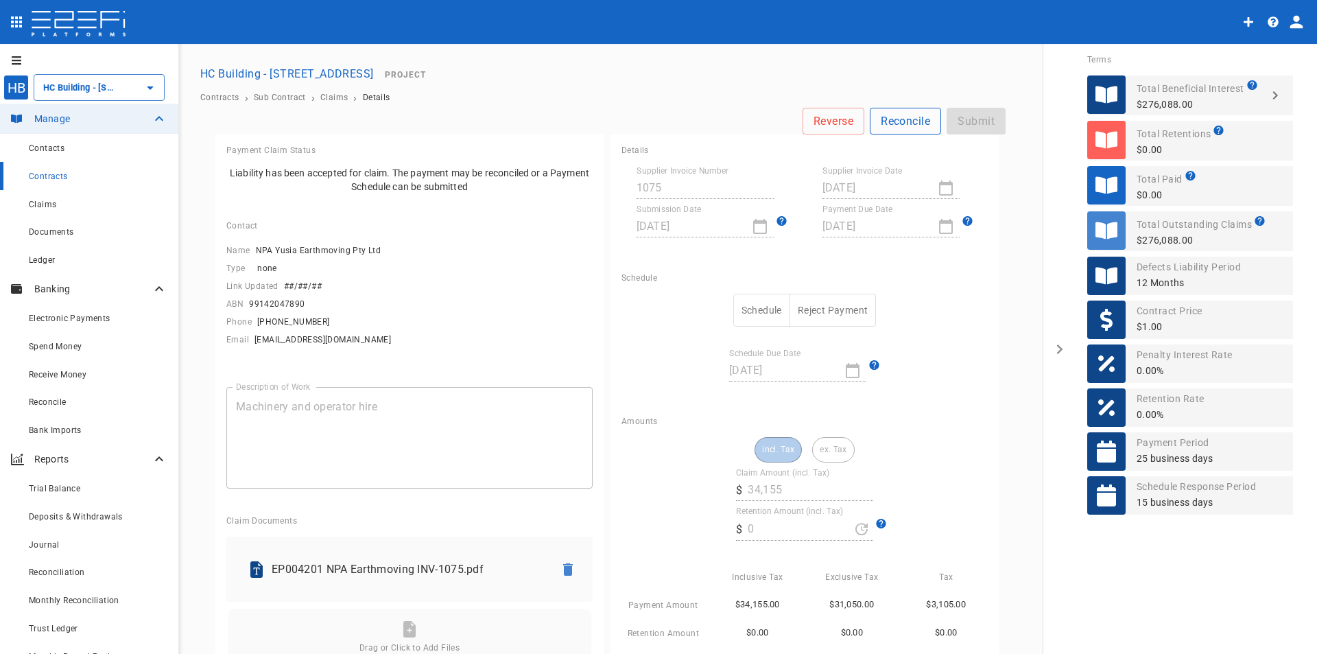
click at [888, 128] on button "Reconcile" at bounding box center [905, 121] width 71 height 27
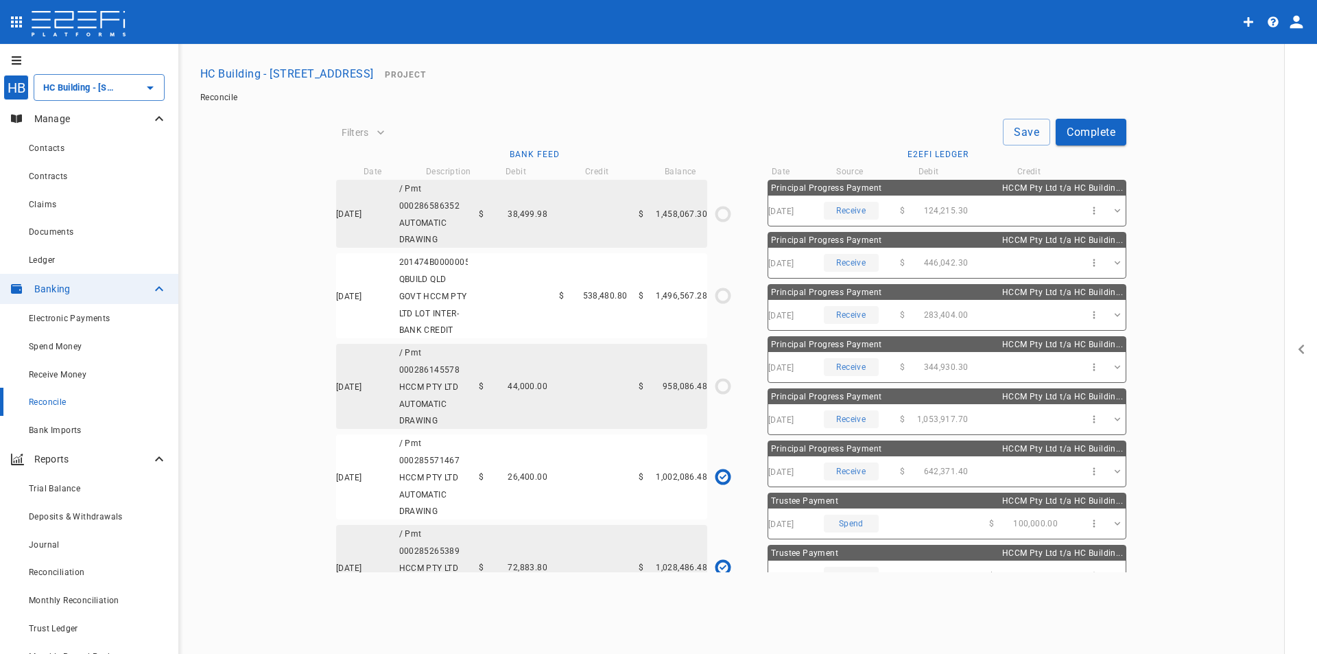
type input "[DATE]"
type input "1,002,086.48"
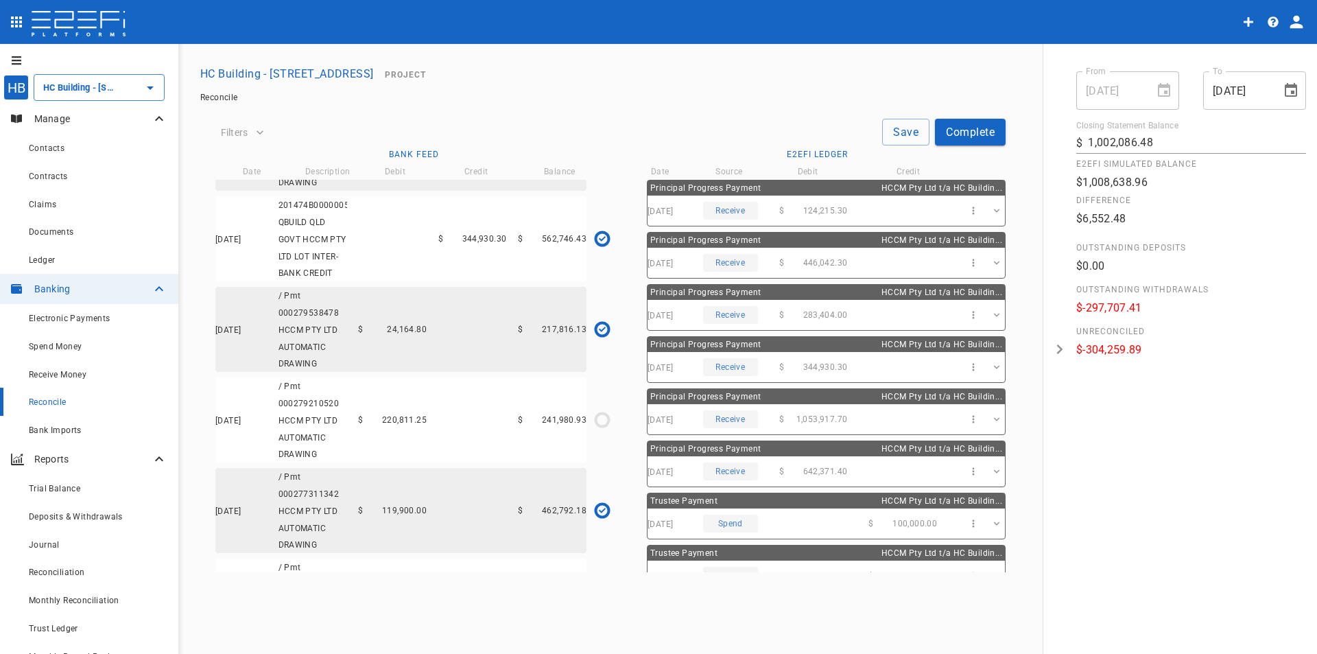
scroll to position [2401, 0]
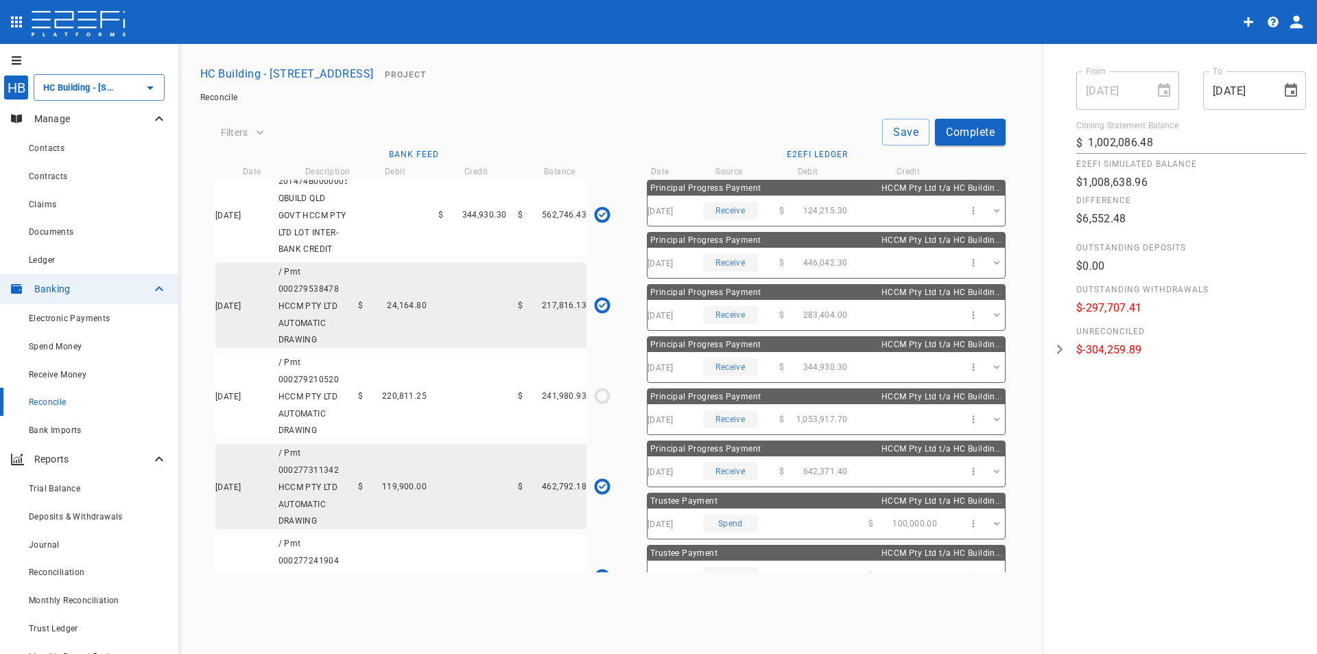
click at [401, 401] on span "220,811.25" at bounding box center [404, 396] width 45 height 10
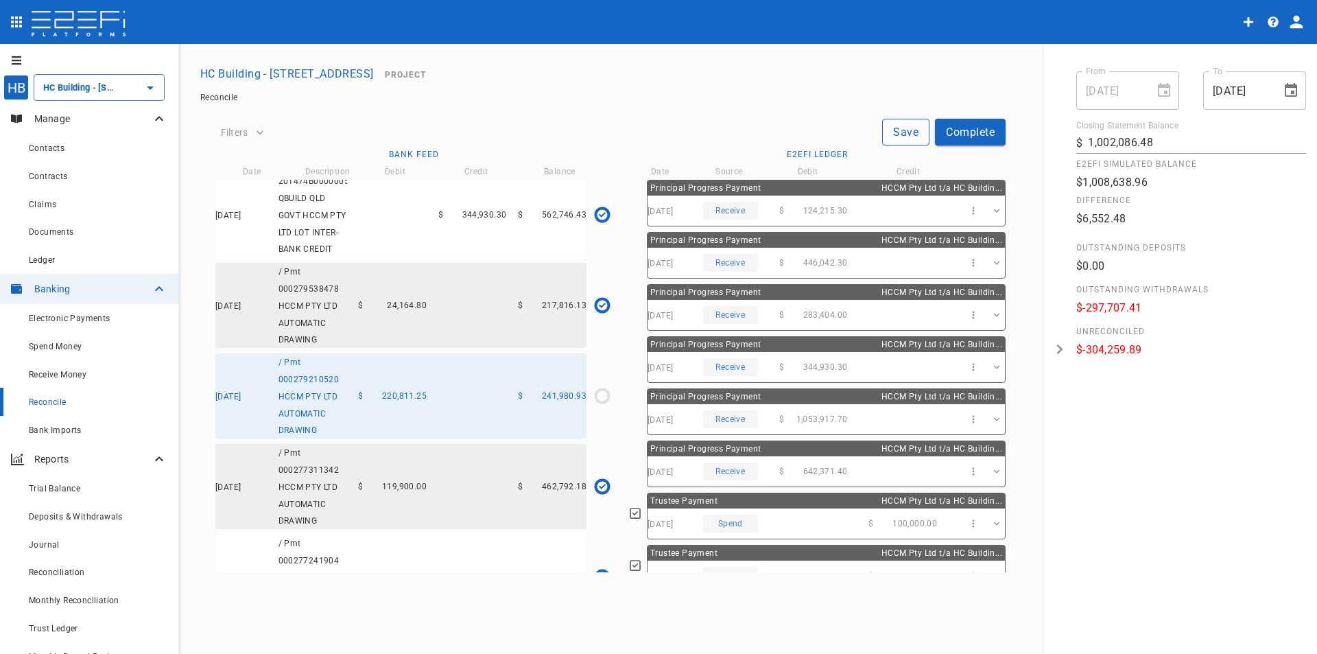
click at [904, 139] on button "Save" at bounding box center [905, 132] width 47 height 27
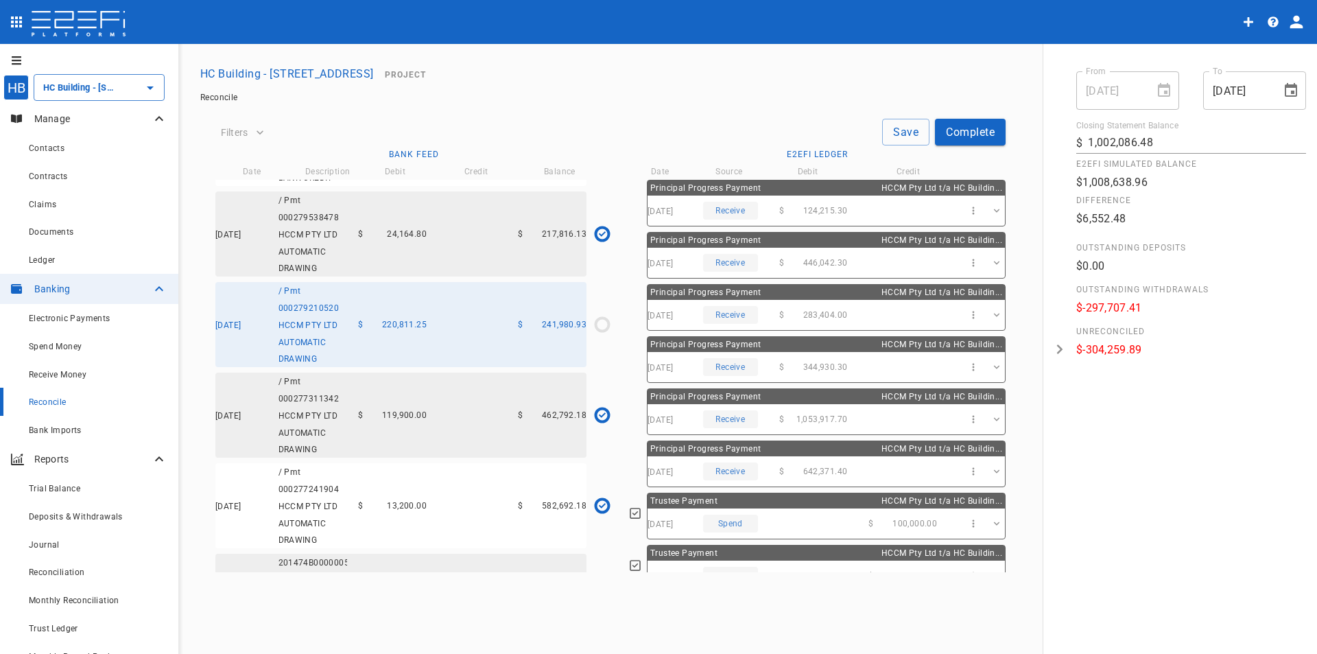
scroll to position [2469, 0]
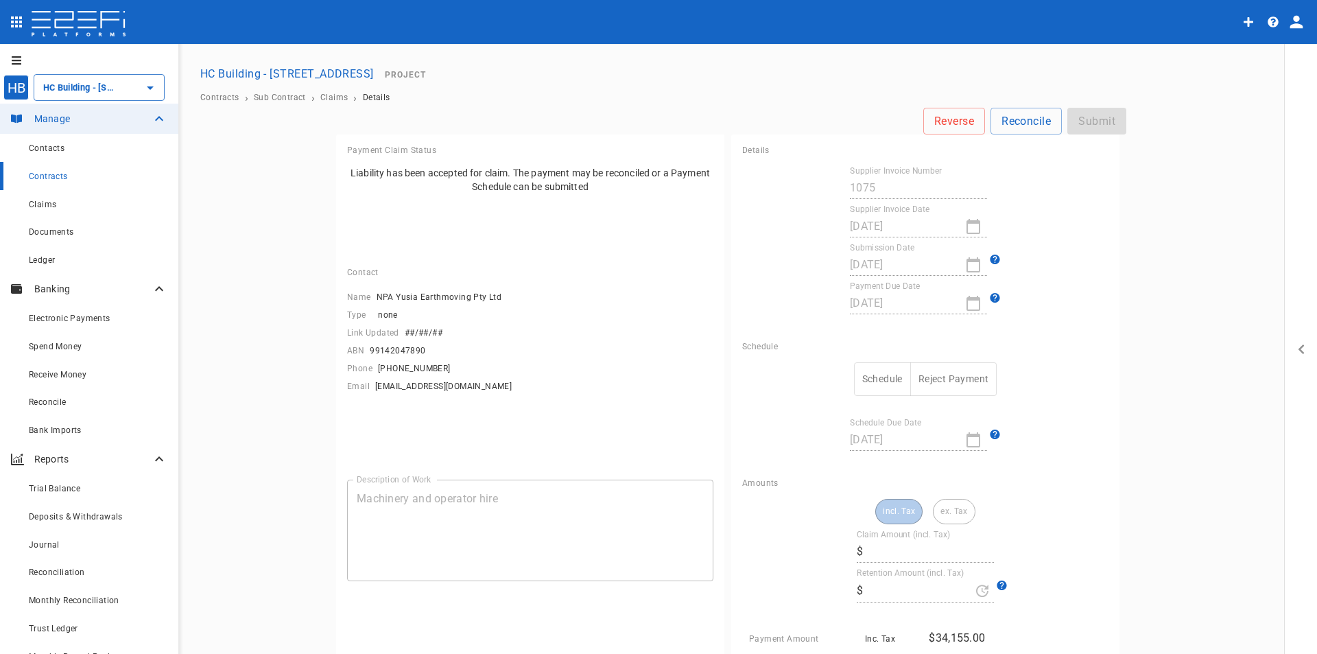
type input "34,155"
type input "0"
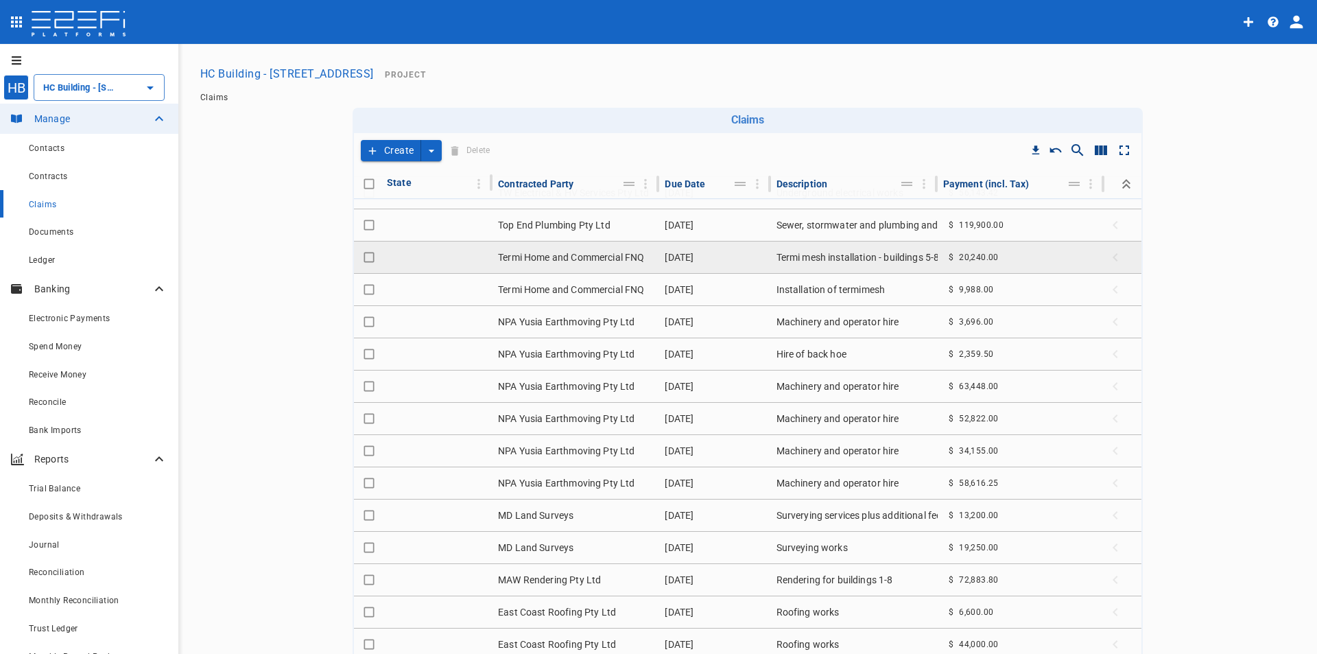
scroll to position [206, 0]
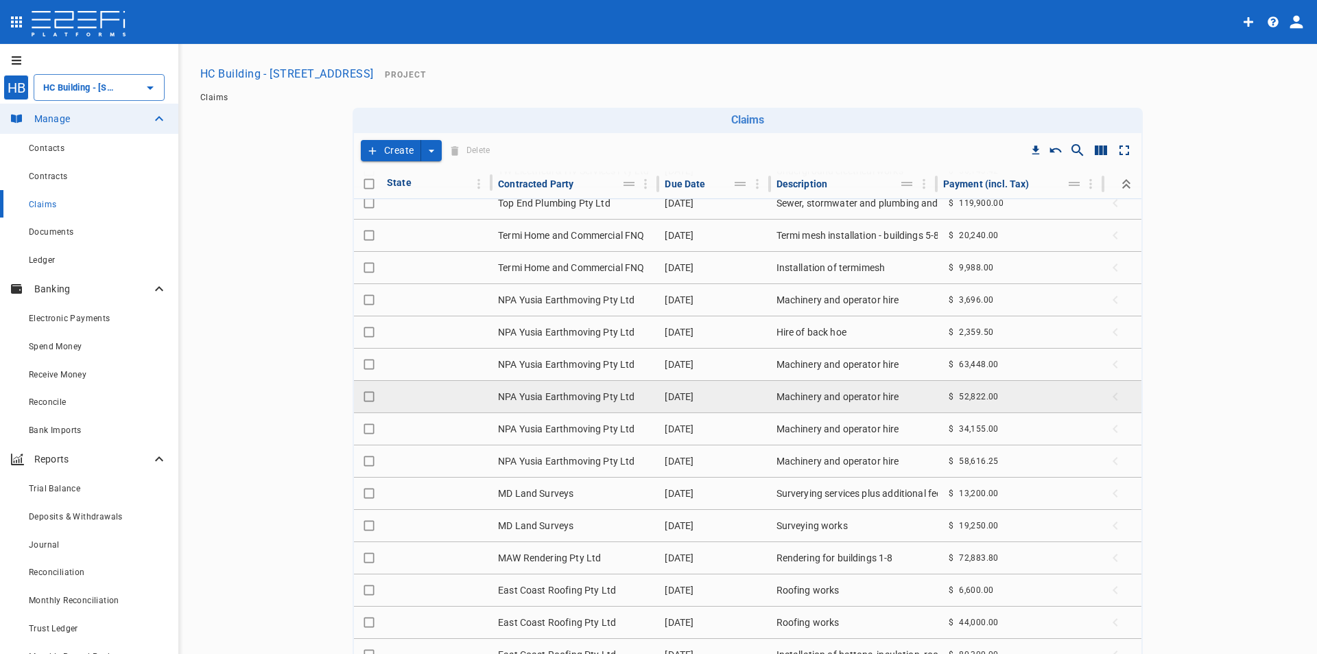
click at [959, 395] on span "52,822.00" at bounding box center [979, 397] width 40 height 10
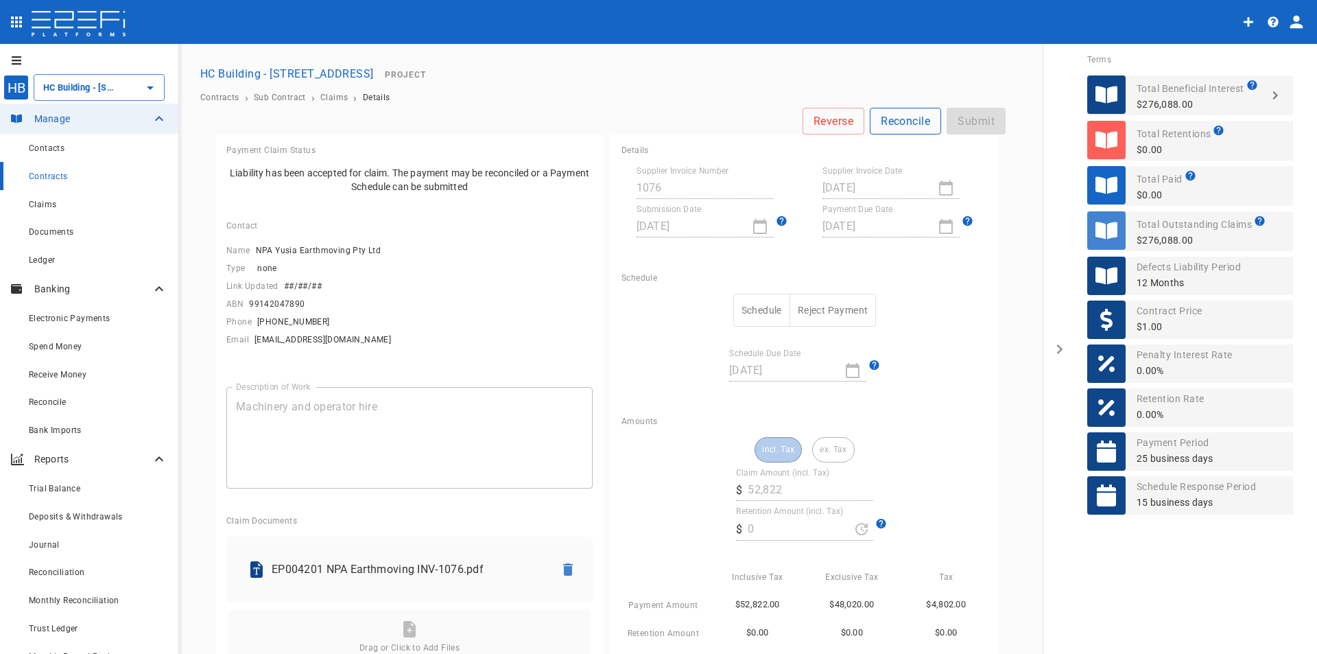
click at [903, 124] on button "Reconcile" at bounding box center [905, 121] width 71 height 27
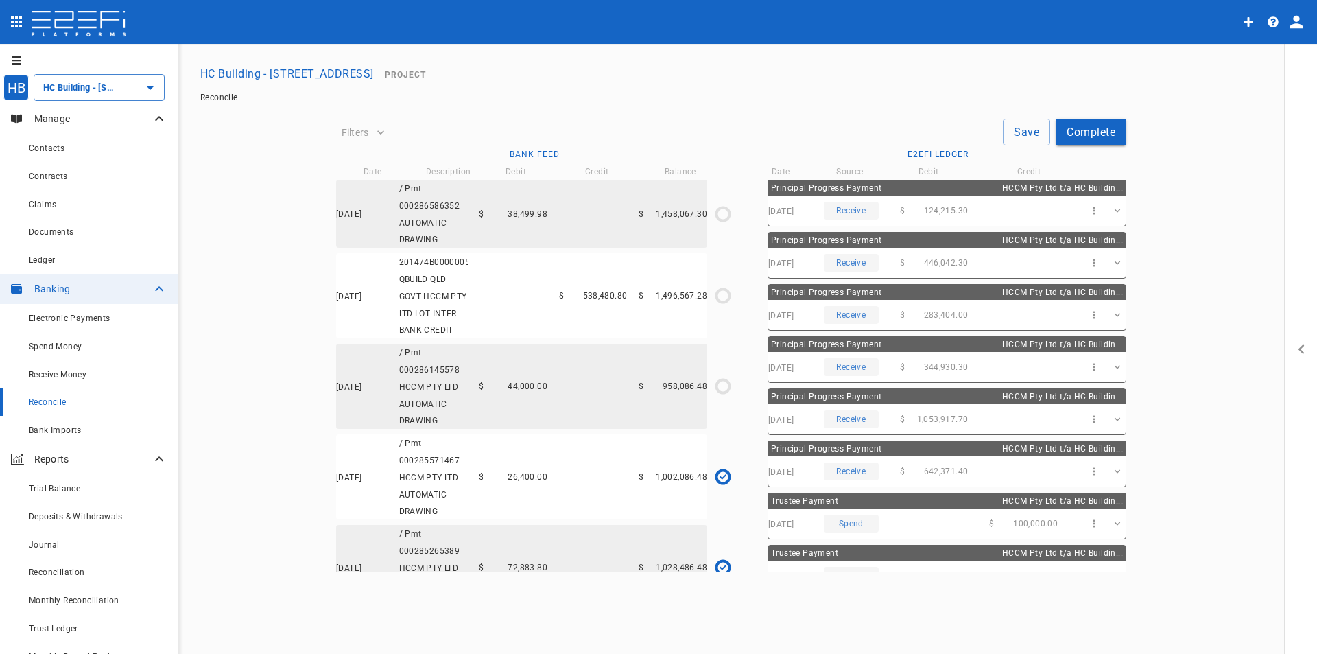
type input "[DATE]"
type input "1,002,086.48"
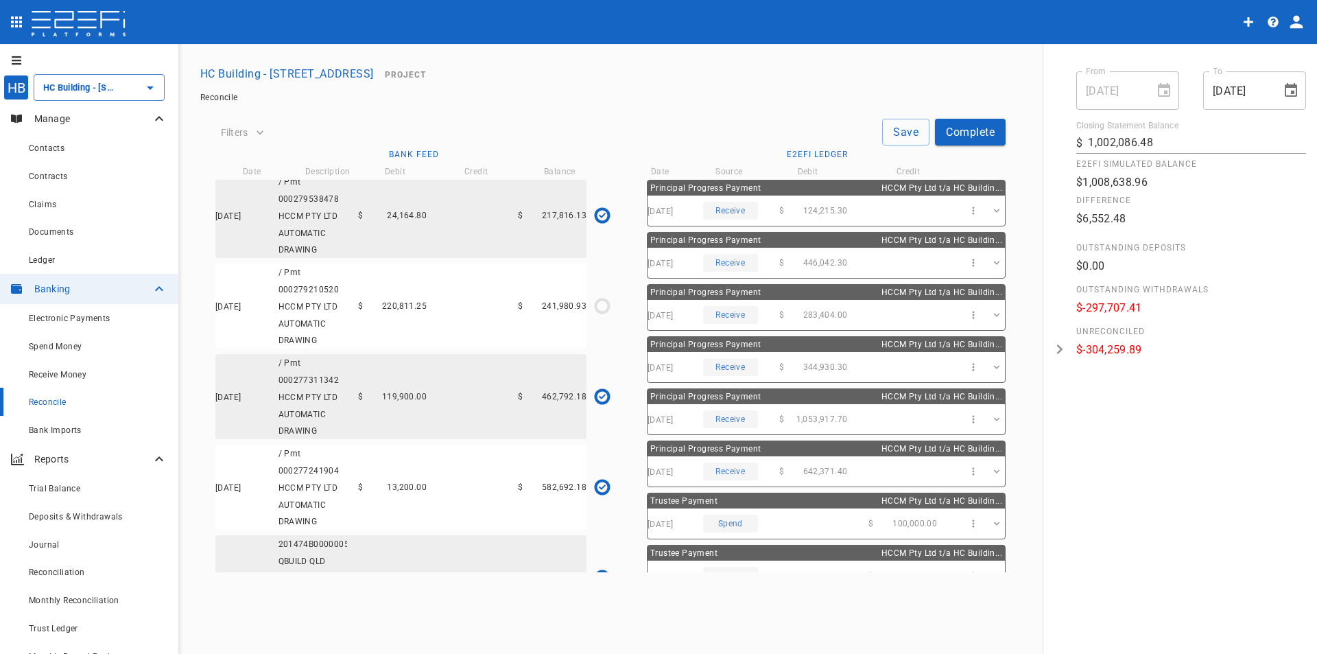
scroll to position [2538, 0]
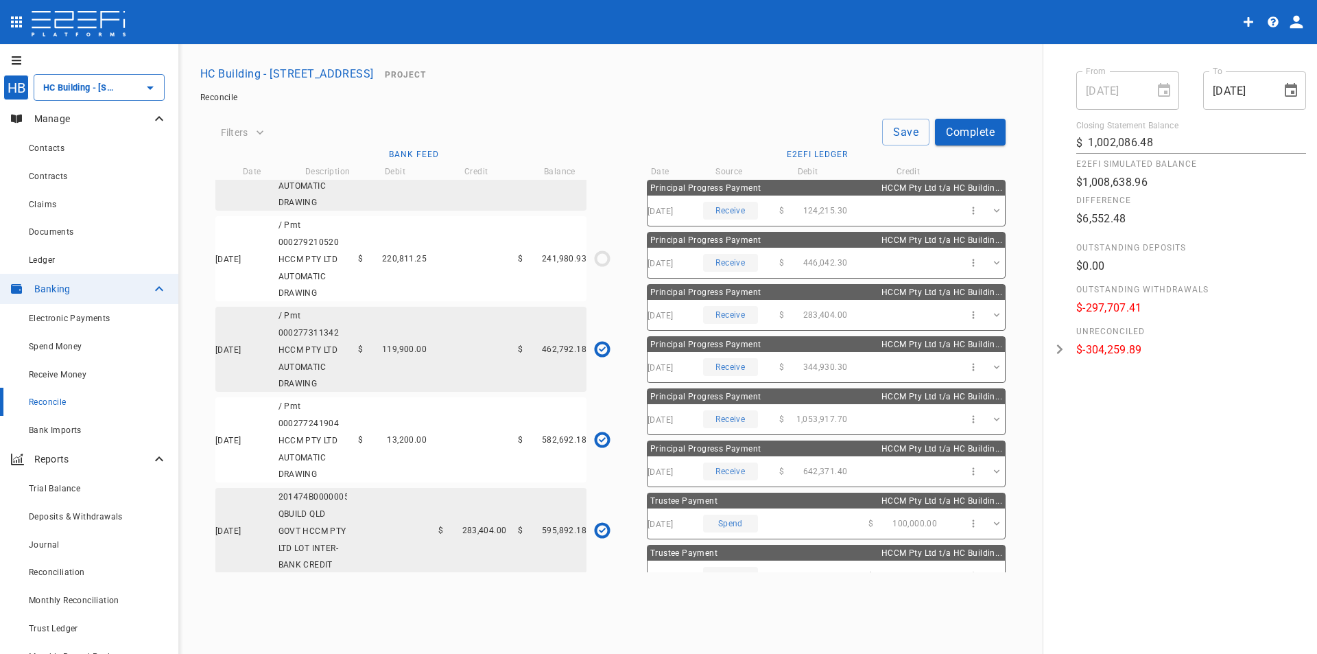
click at [401, 301] on div "[DATE] / Pmt 000279210520 HCCM PTY LTD AUTOMATIC DRAWING $ 220,811.25 $ 241,980…" at bounding box center [400, 258] width 371 height 85
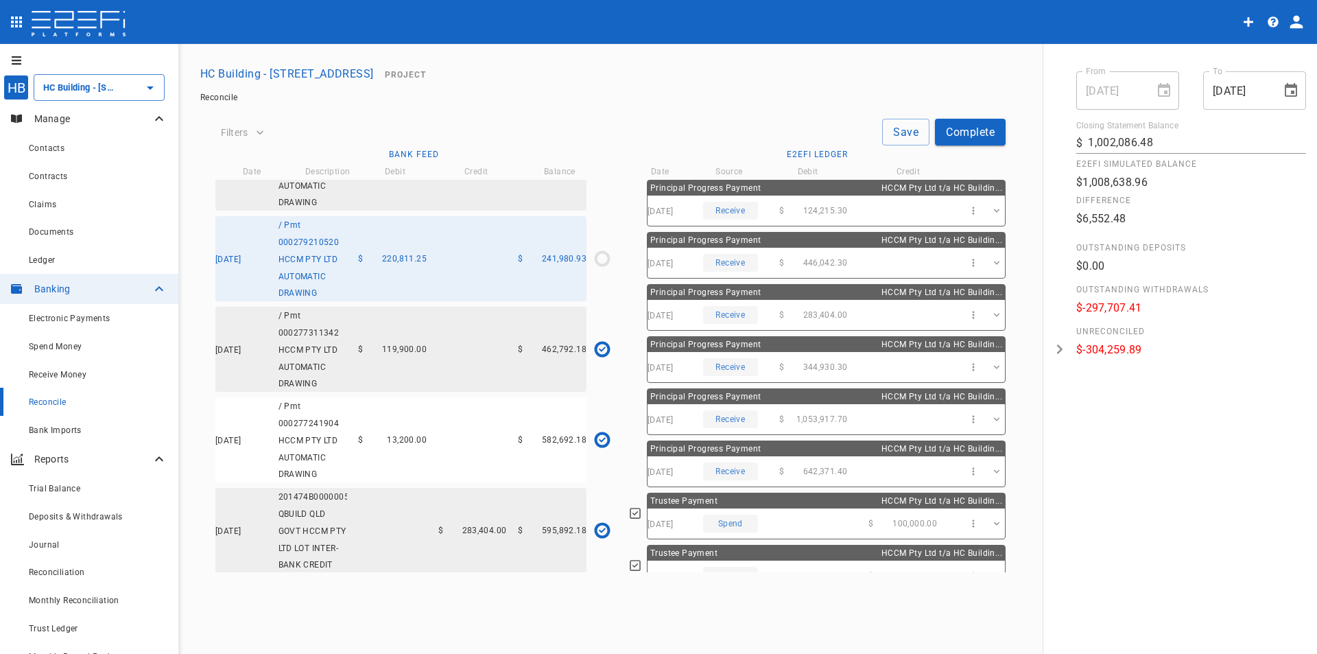
click at [912, 134] on button "Save" at bounding box center [905, 132] width 47 height 27
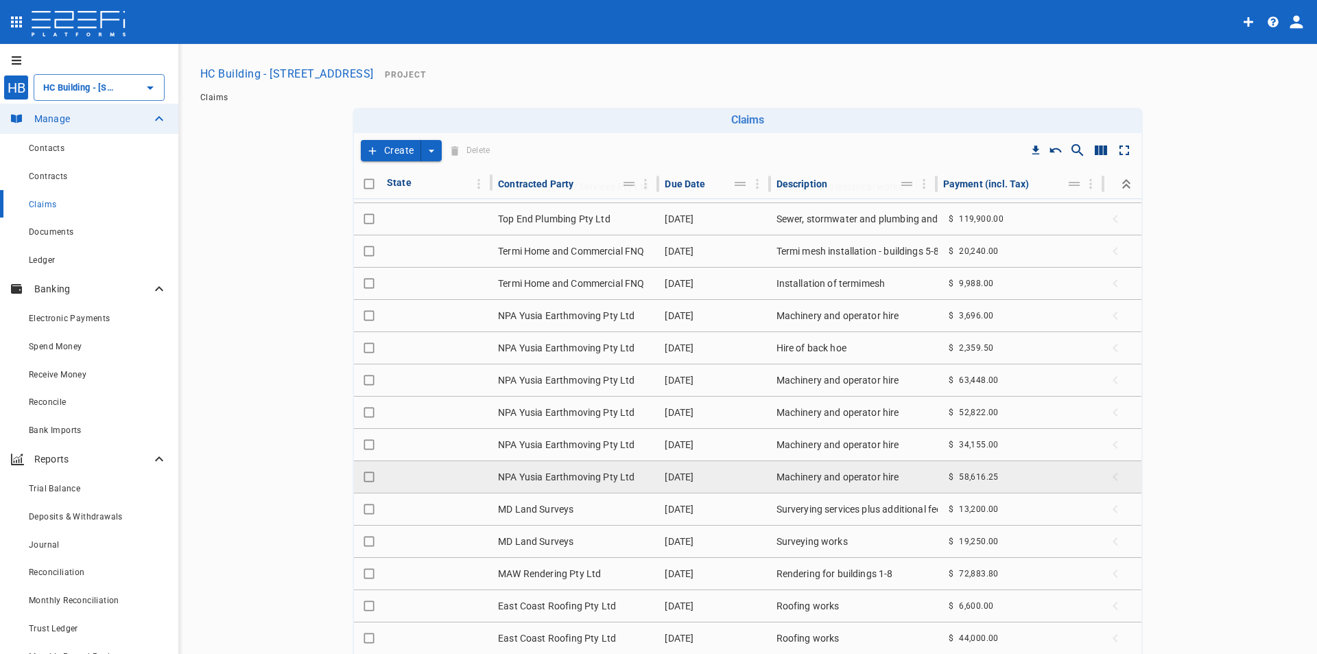
scroll to position [206, 0]
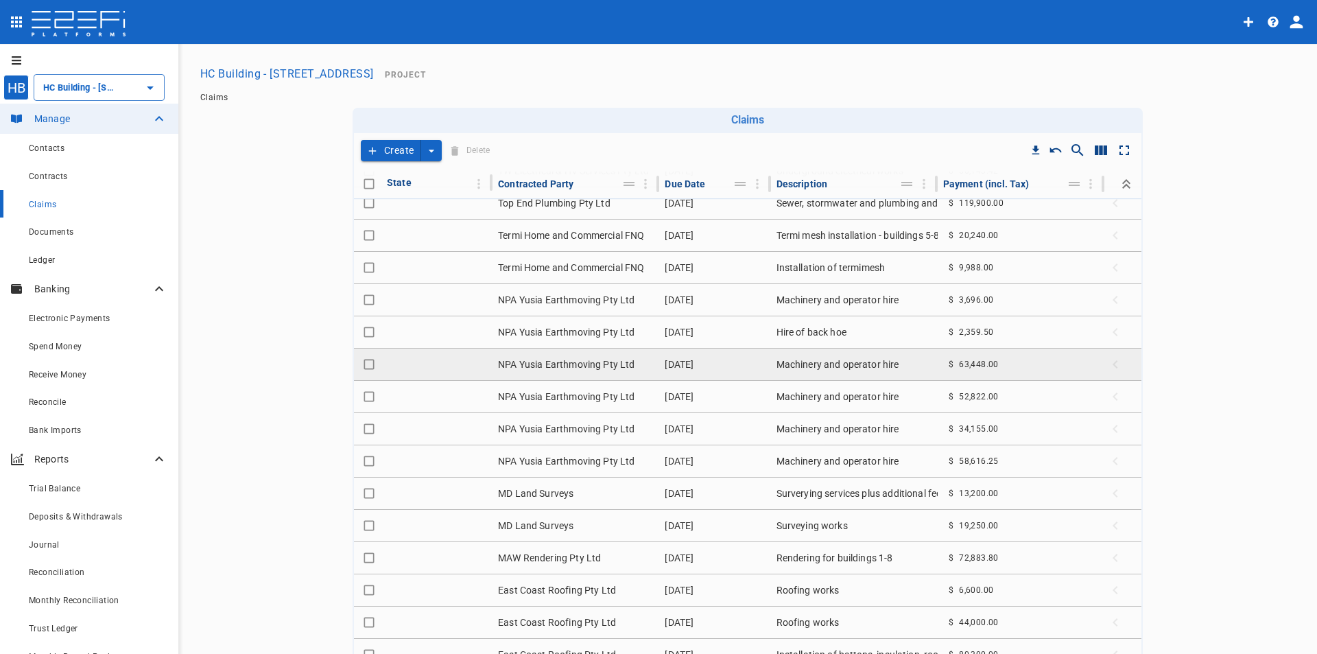
click at [555, 361] on td "NPA Yusia Earthmoving Pty Ltd" at bounding box center [575, 364] width 167 height 32
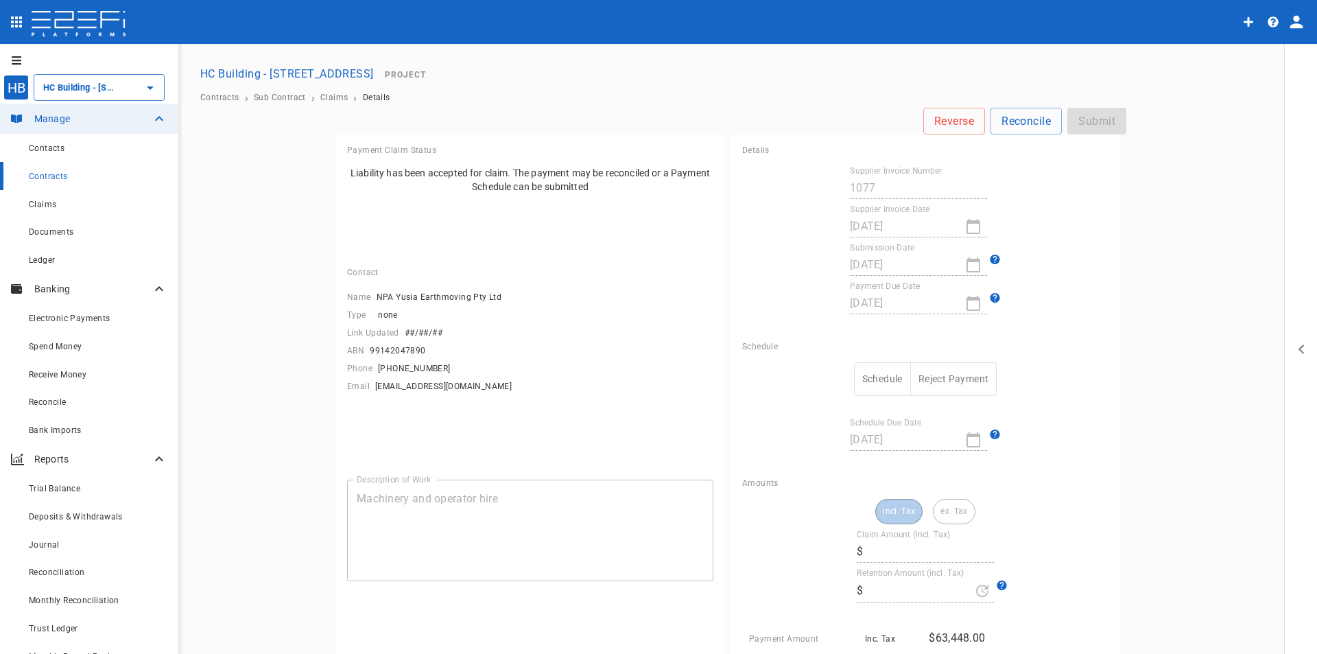
type input "63,448"
type input "0"
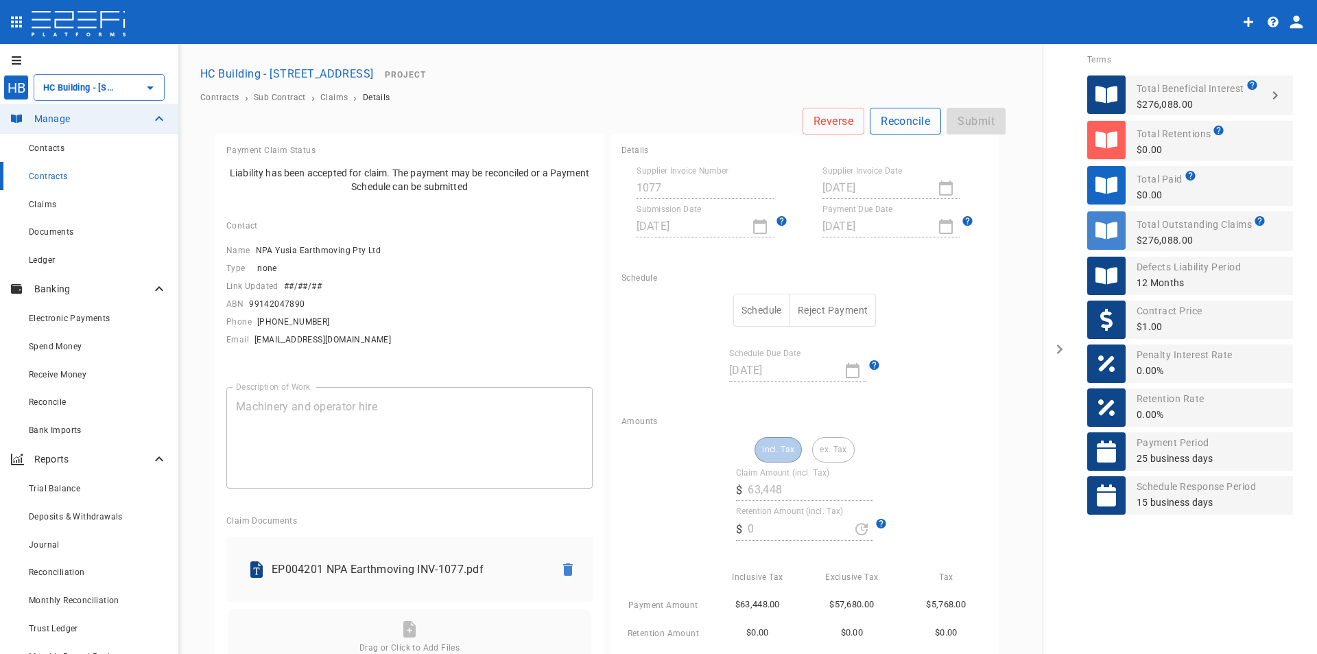
click at [890, 125] on button "Reconcile" at bounding box center [905, 121] width 71 height 27
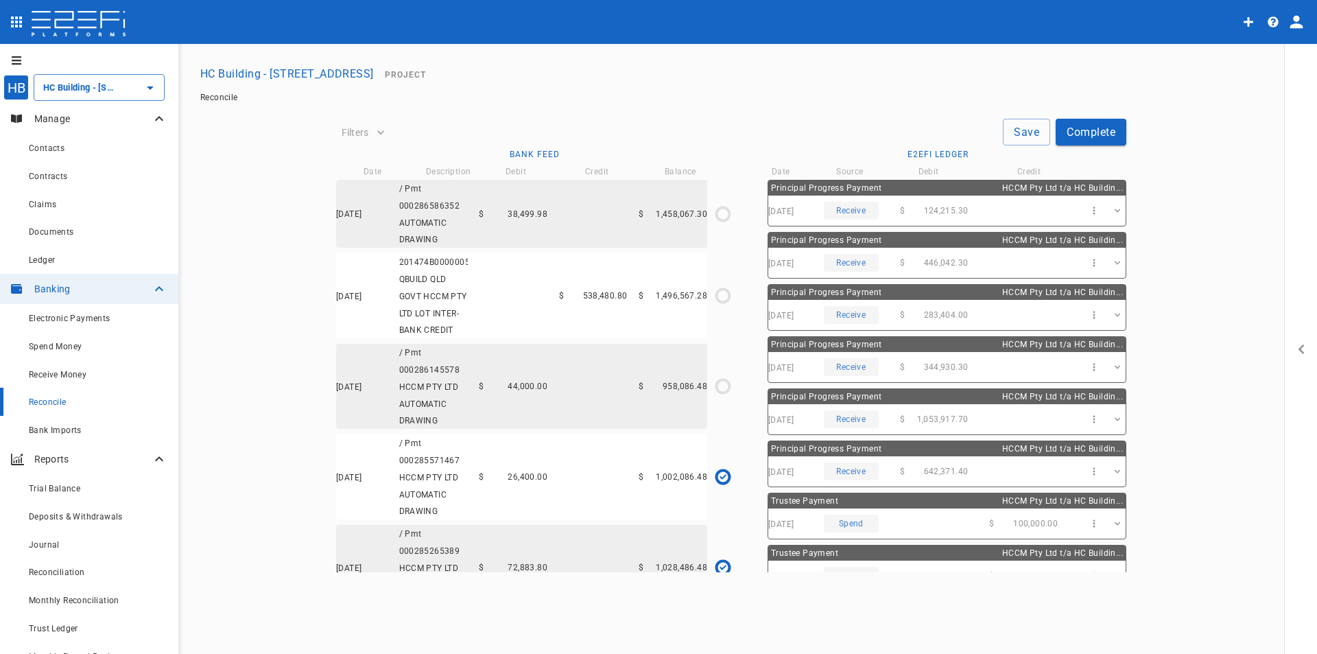
type input "[DATE]"
type input "1,002,086.48"
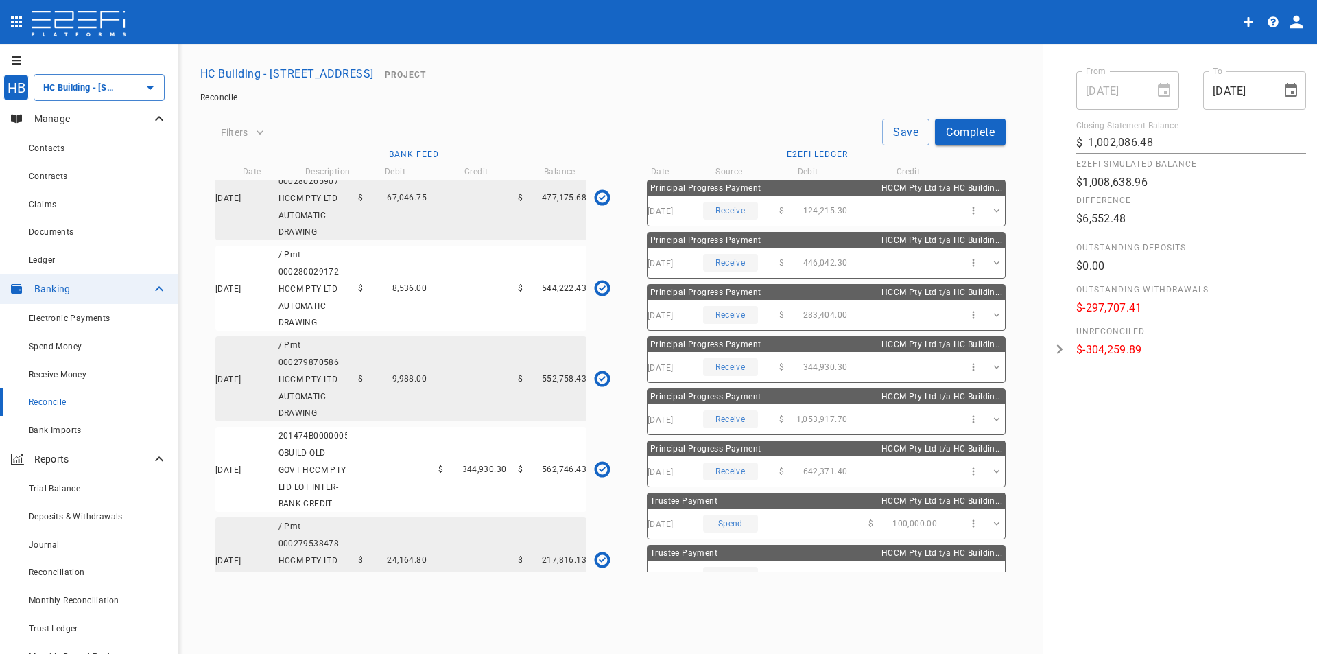
scroll to position [2332, 0]
click at [382, 469] on span "220,811.25" at bounding box center [404, 465] width 45 height 10
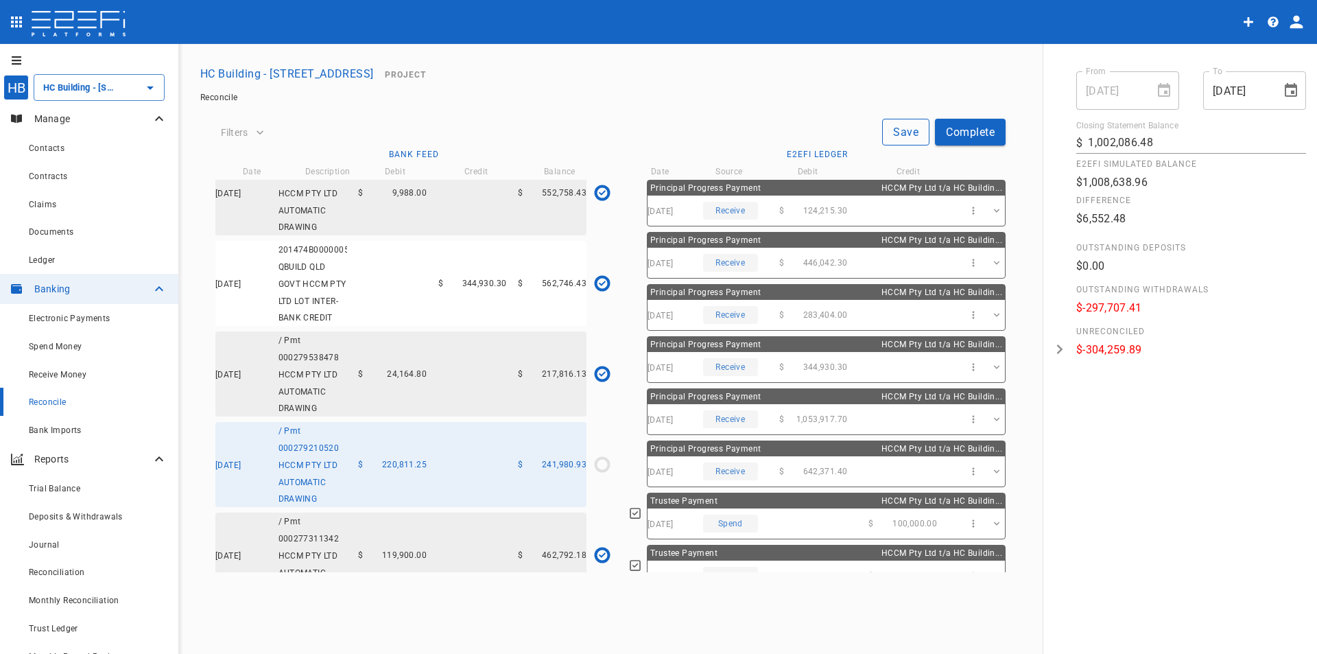
click at [899, 127] on button "Save" at bounding box center [905, 132] width 47 height 27
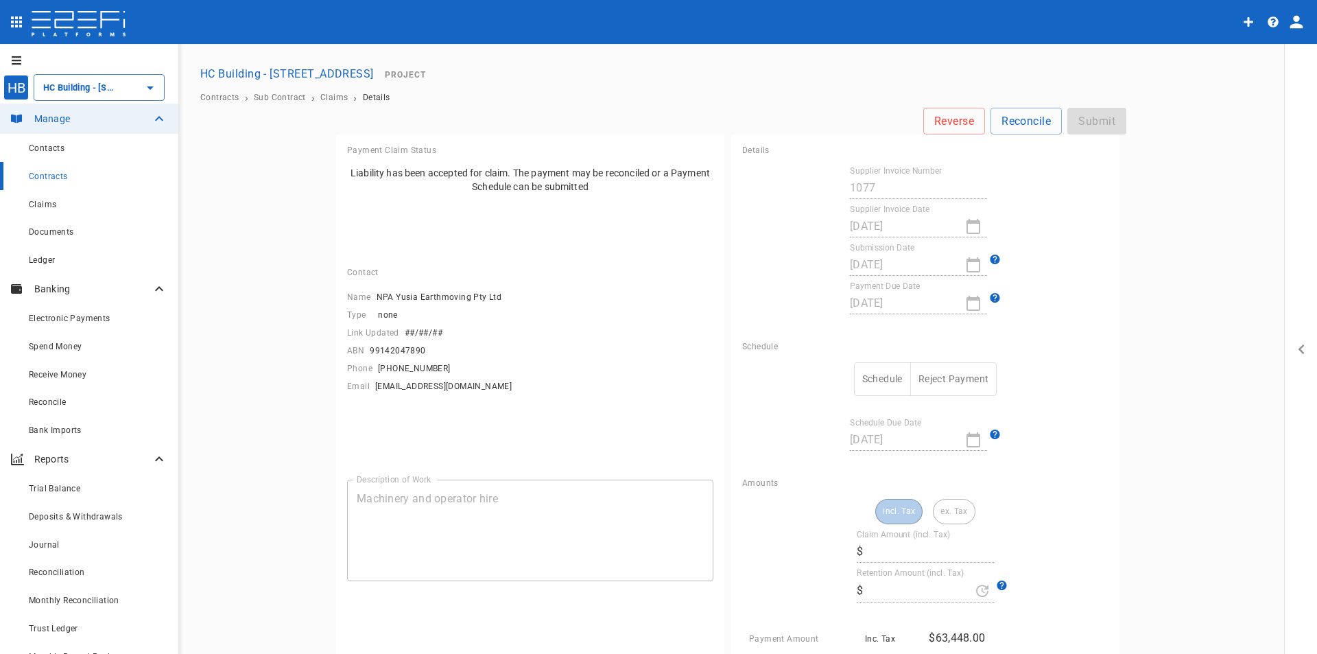
type input "63,448"
type input "0"
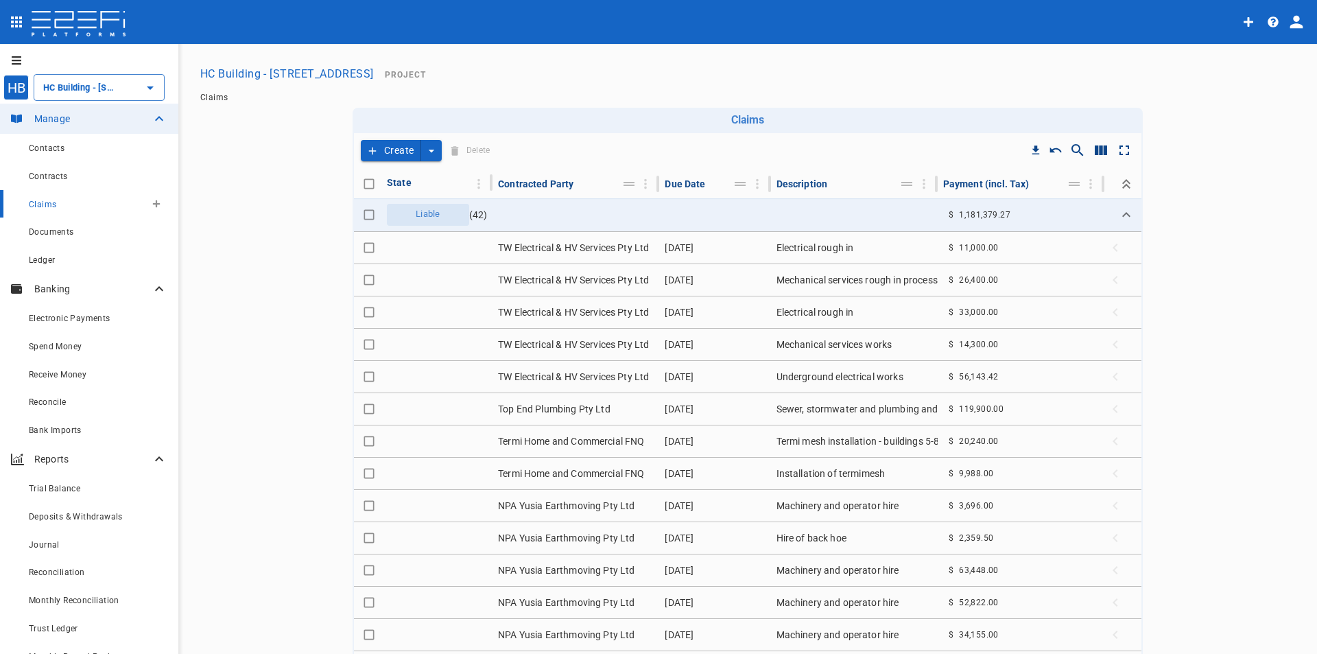
click at [46, 208] on span "Claims" at bounding box center [42, 205] width 27 height 10
click at [145, 201] on button "button" at bounding box center [156, 204] width 22 height 22
click at [49, 175] on div at bounding box center [658, 327] width 1317 height 654
click at [49, 175] on span "Contracts" at bounding box center [48, 176] width 39 height 10
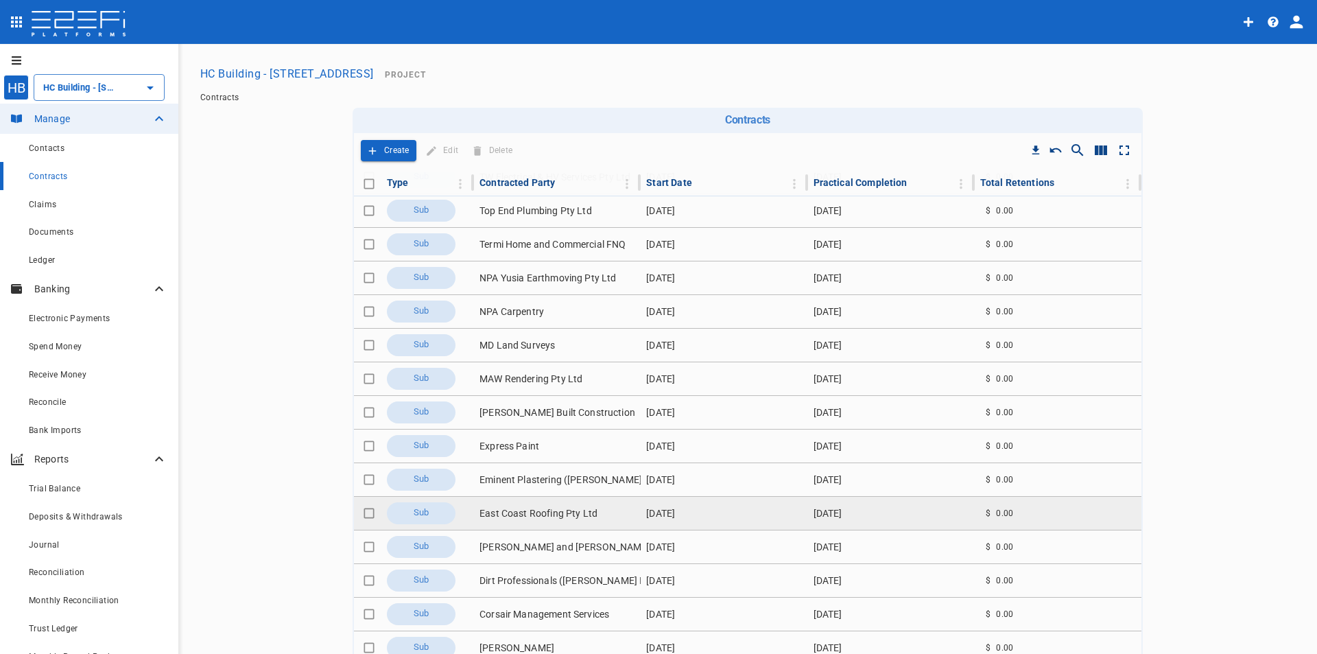
scroll to position [85, 0]
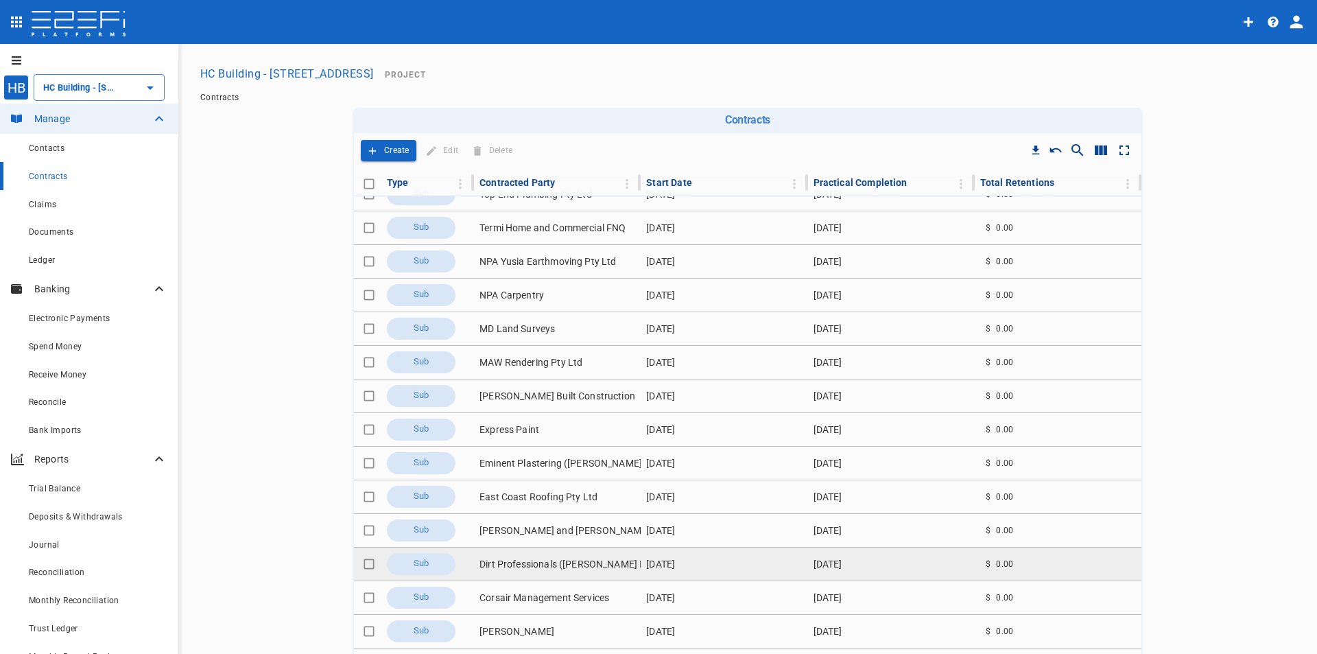
click at [580, 557] on td "Dirt Professionals ([PERSON_NAME] Investments Pty Ltd)" at bounding box center [557, 563] width 167 height 33
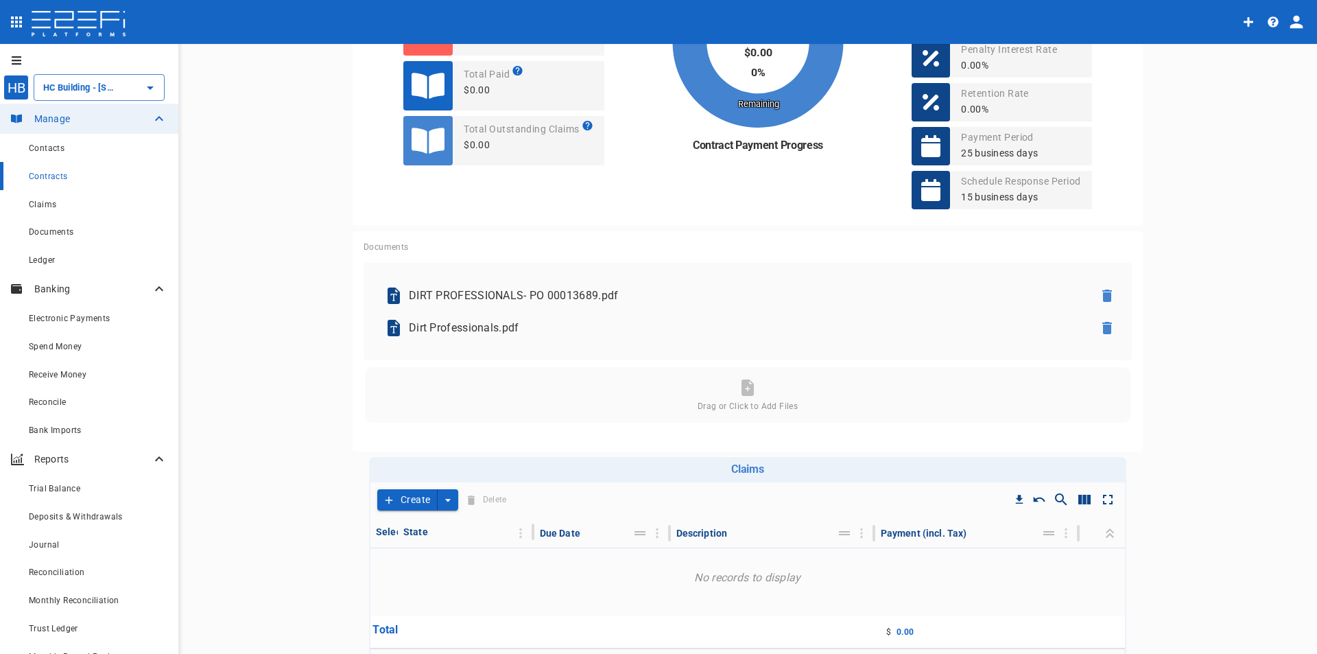
scroll to position [584, 0]
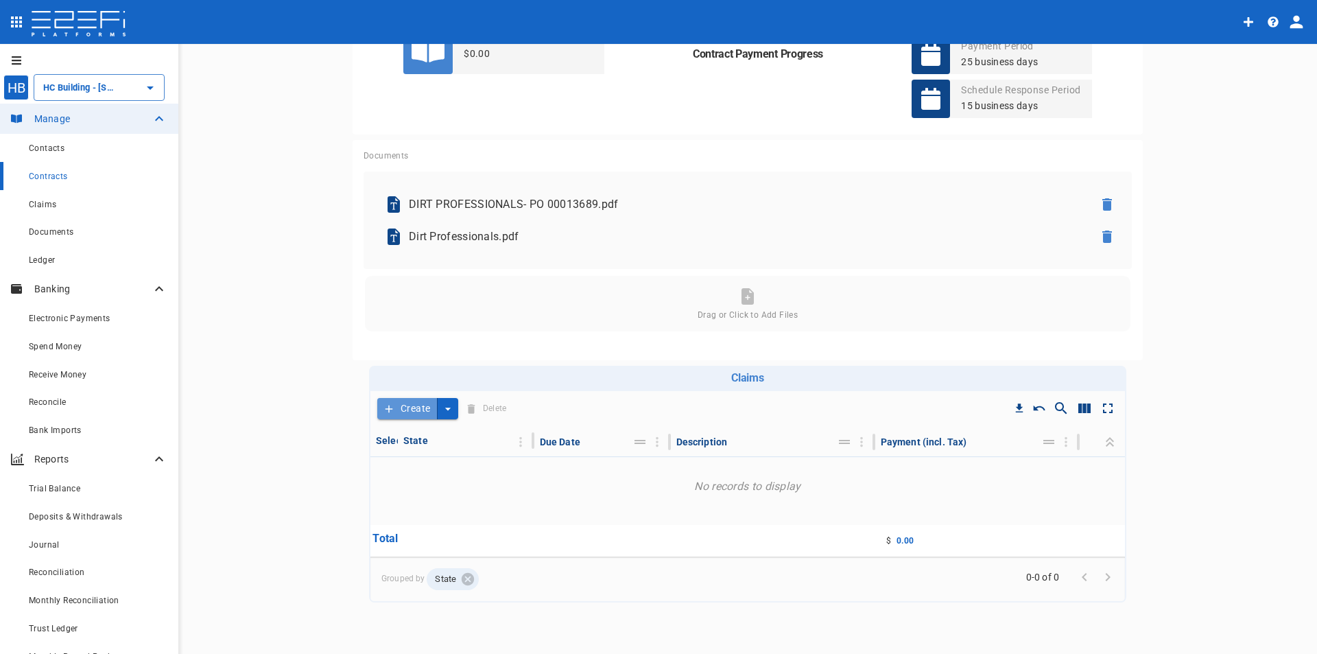
click at [412, 404] on button "Create" at bounding box center [407, 408] width 60 height 21
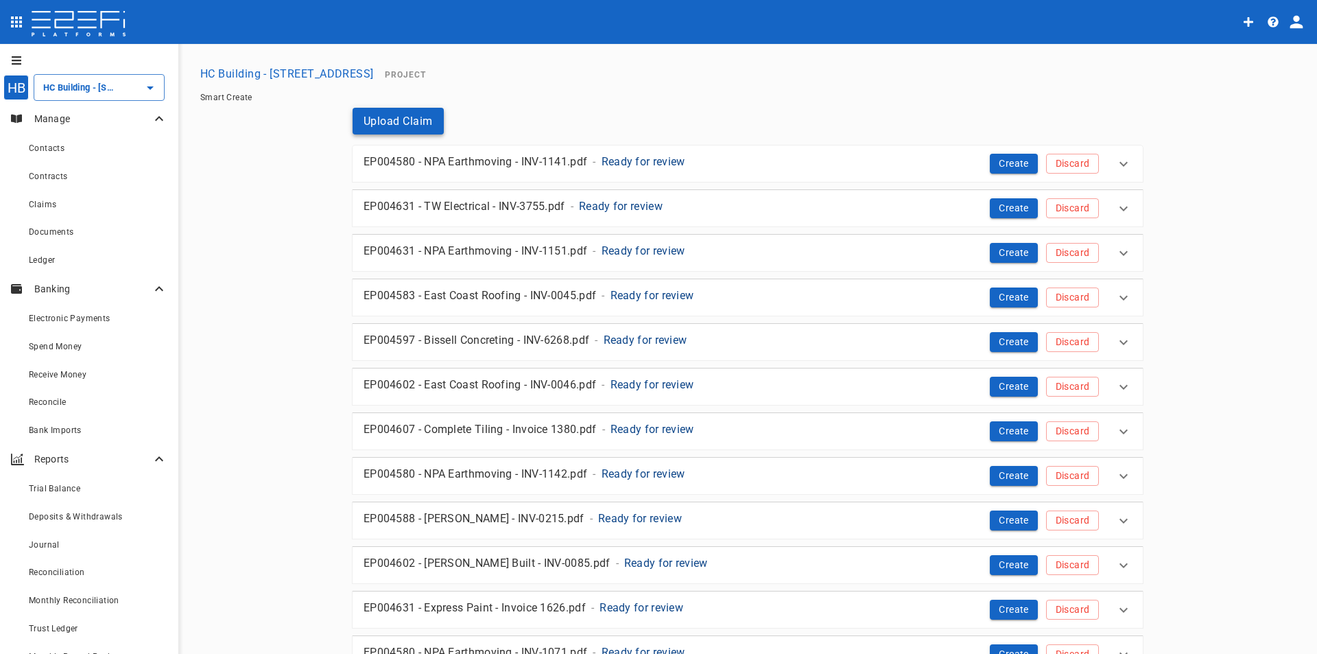
click at [406, 127] on button "Upload Claim" at bounding box center [398, 121] width 91 height 27
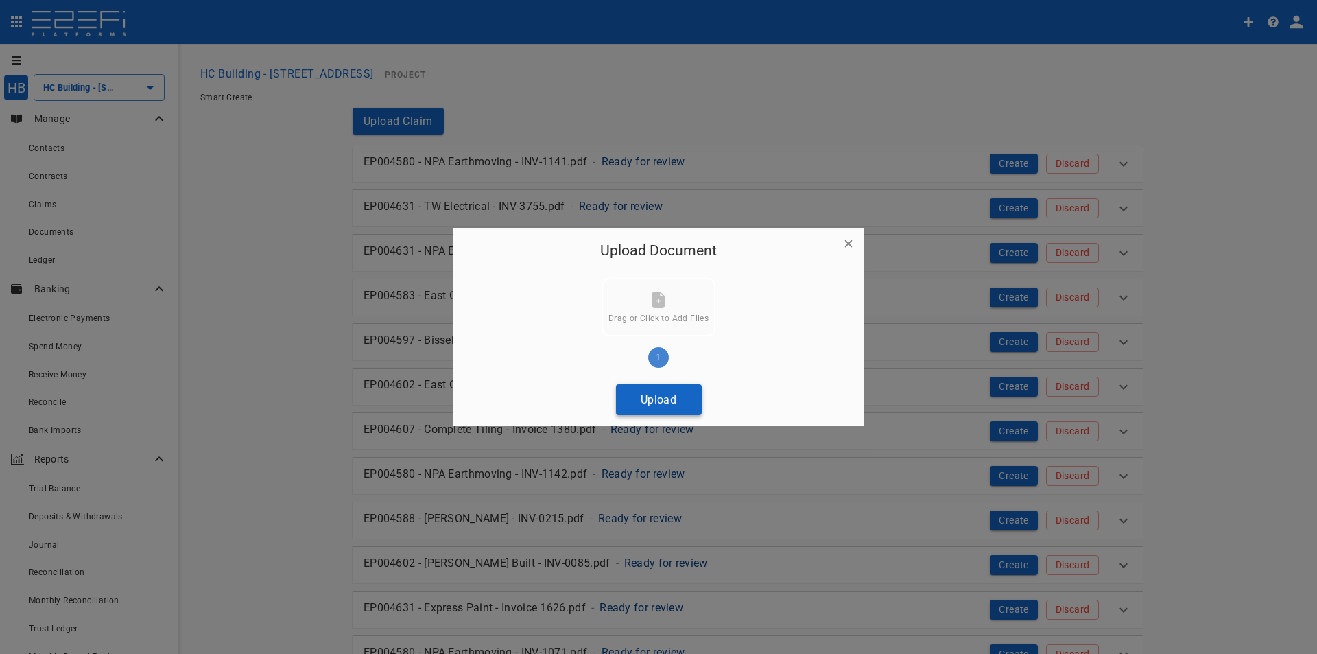
click at [658, 390] on button "Upload" at bounding box center [659, 399] width 86 height 31
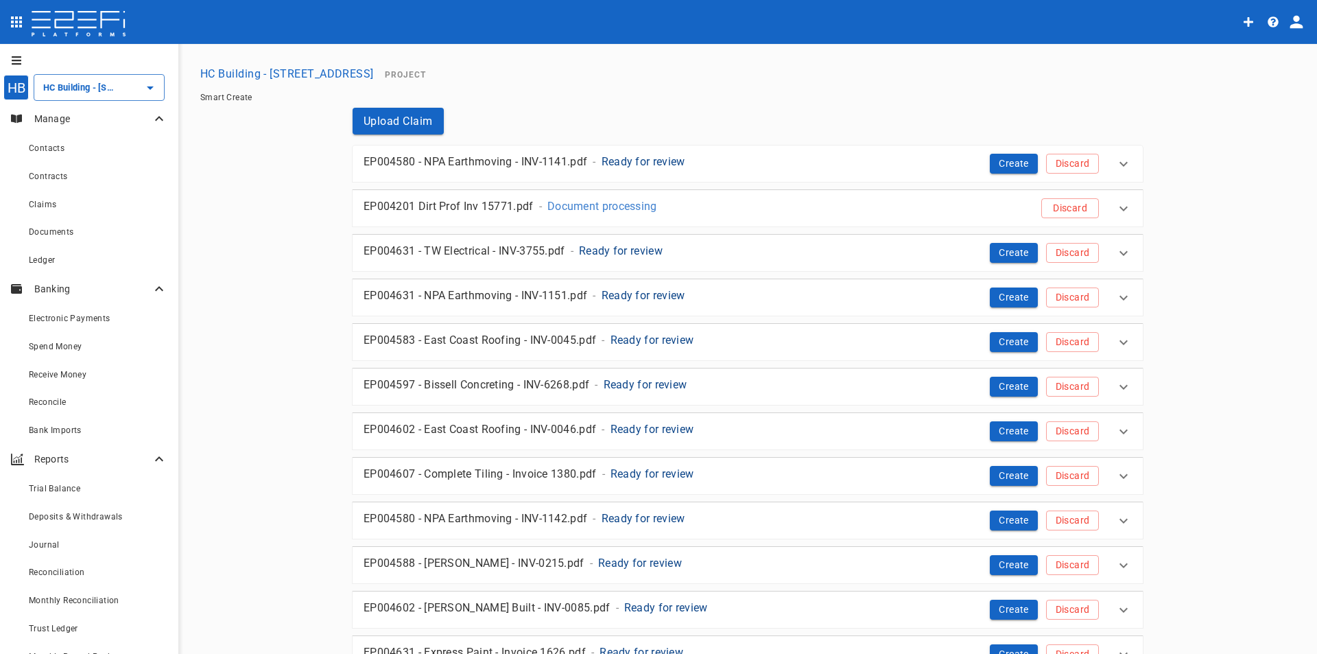
click at [591, 206] on p "Document processing" at bounding box center [602, 206] width 110 height 16
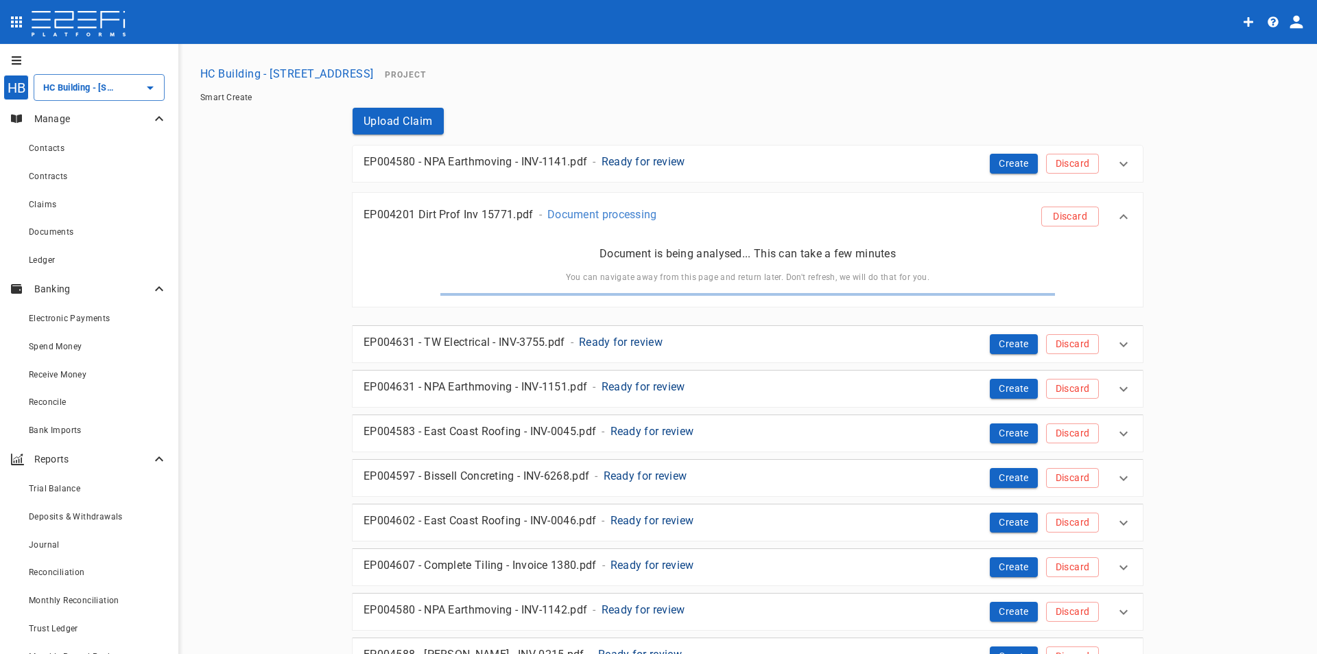
click at [1116, 218] on icon at bounding box center [1123, 217] width 16 height 16
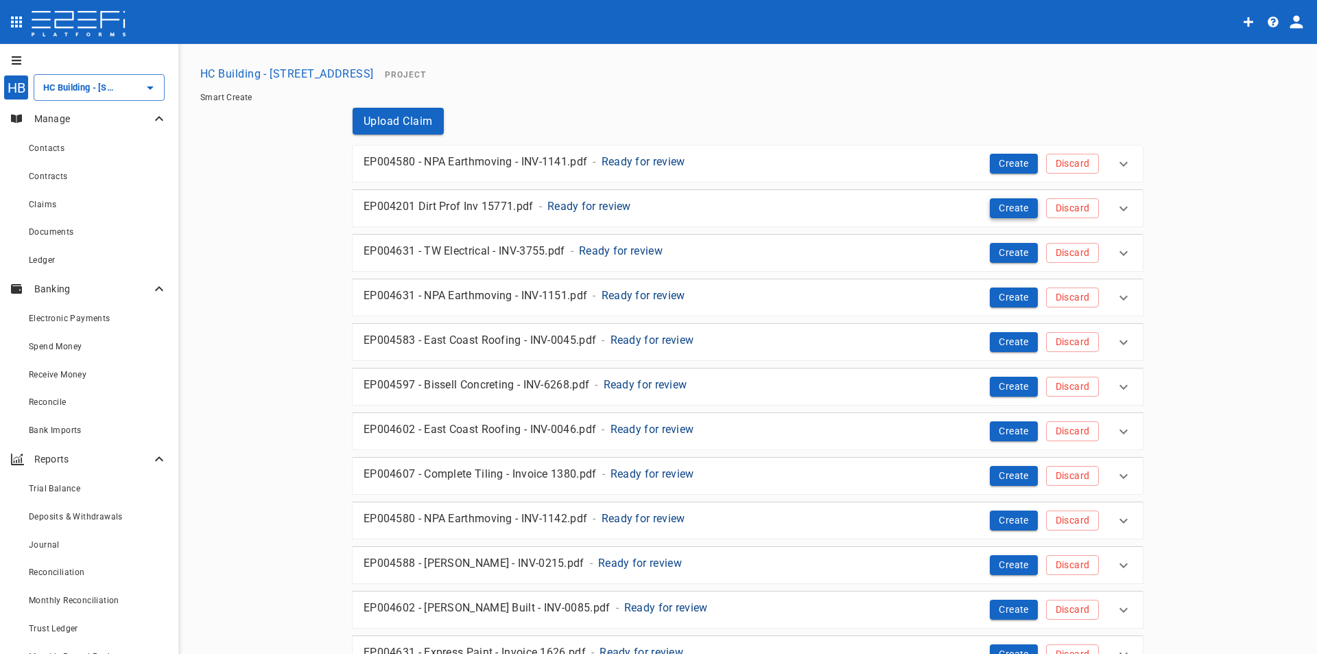
click at [1009, 206] on button "Create" at bounding box center [1014, 208] width 48 height 20
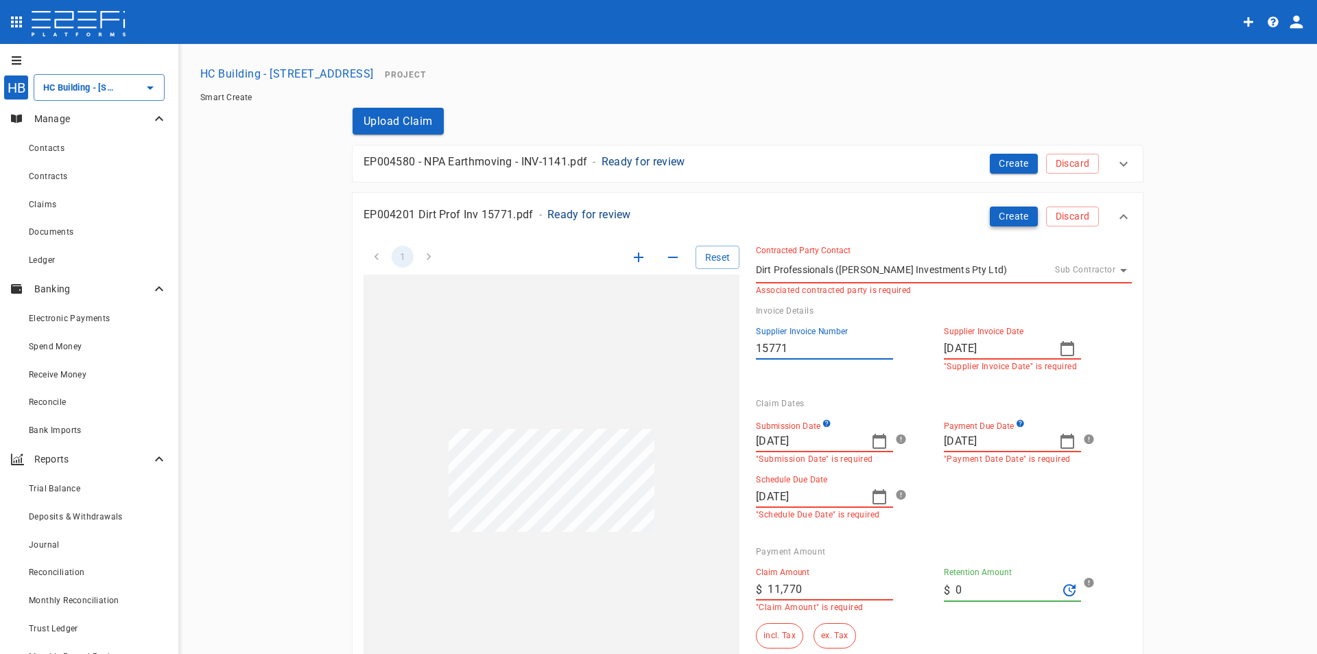
type input "15771"
type input "[DATE]"
type input "23/09/2025"
type input "09/09/2025"
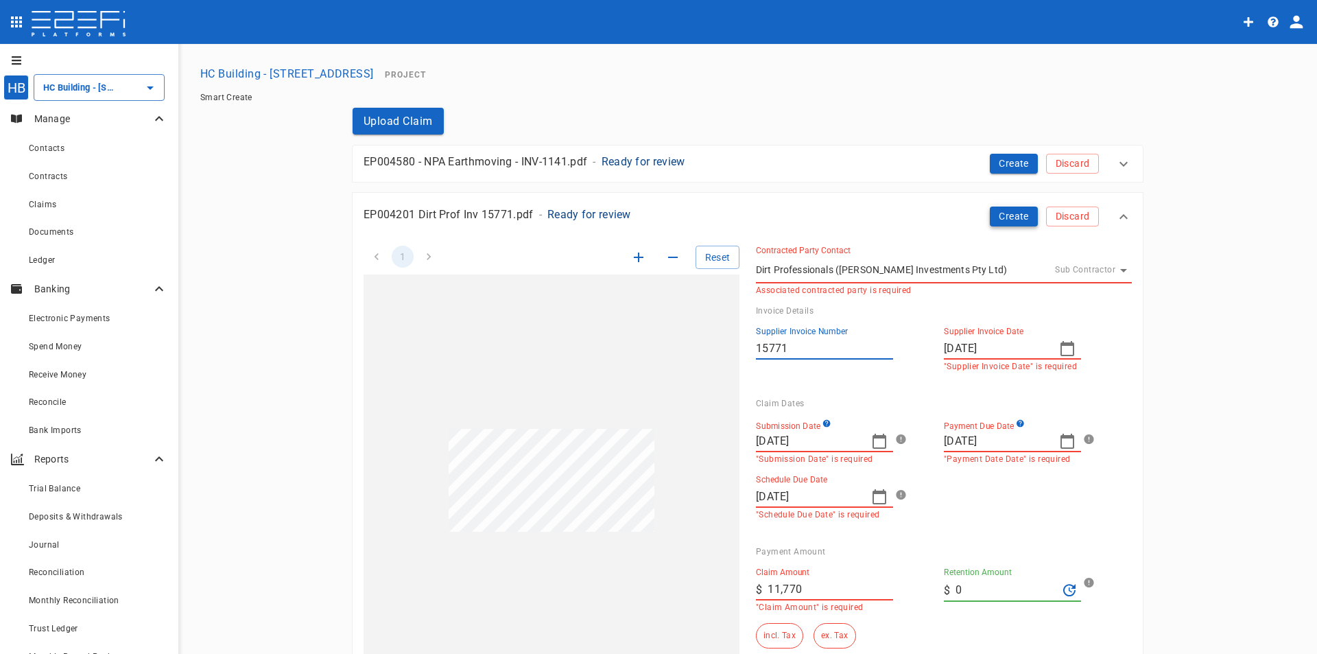
type input "11,770"
type input "0"
type textarea "The claim document is for services provided by Dirt Professionals, including si…"
click at [1059, 350] on icon "button" at bounding box center [1067, 348] width 16 height 16
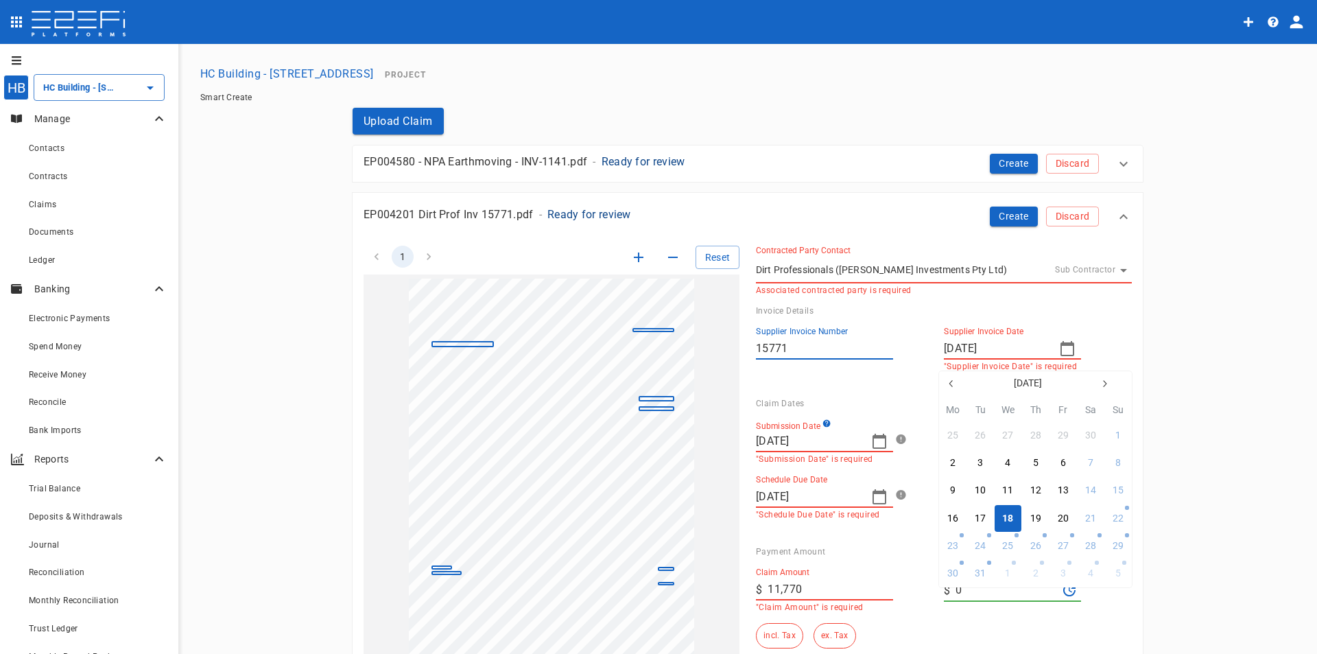
click at [1014, 518] on button "18" at bounding box center [1008, 518] width 27 height 27
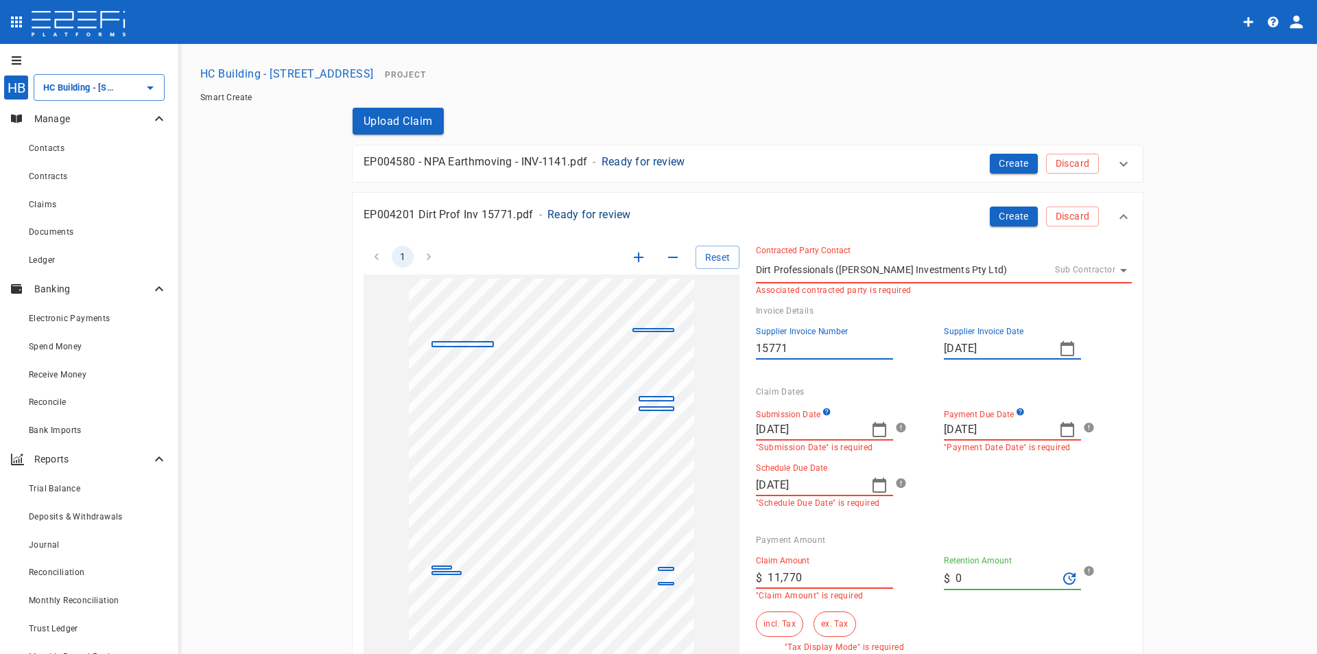
click at [876, 427] on icon "button" at bounding box center [879, 429] width 16 height 16
drag, startPoint x: 769, startPoint y: 460, endPoint x: 762, endPoint y: 462, distance: 7.0
click at [765, 460] on icon "button" at bounding box center [763, 464] width 11 height 11
click at [762, 462] on icon "button" at bounding box center [763, 464] width 11 height 11
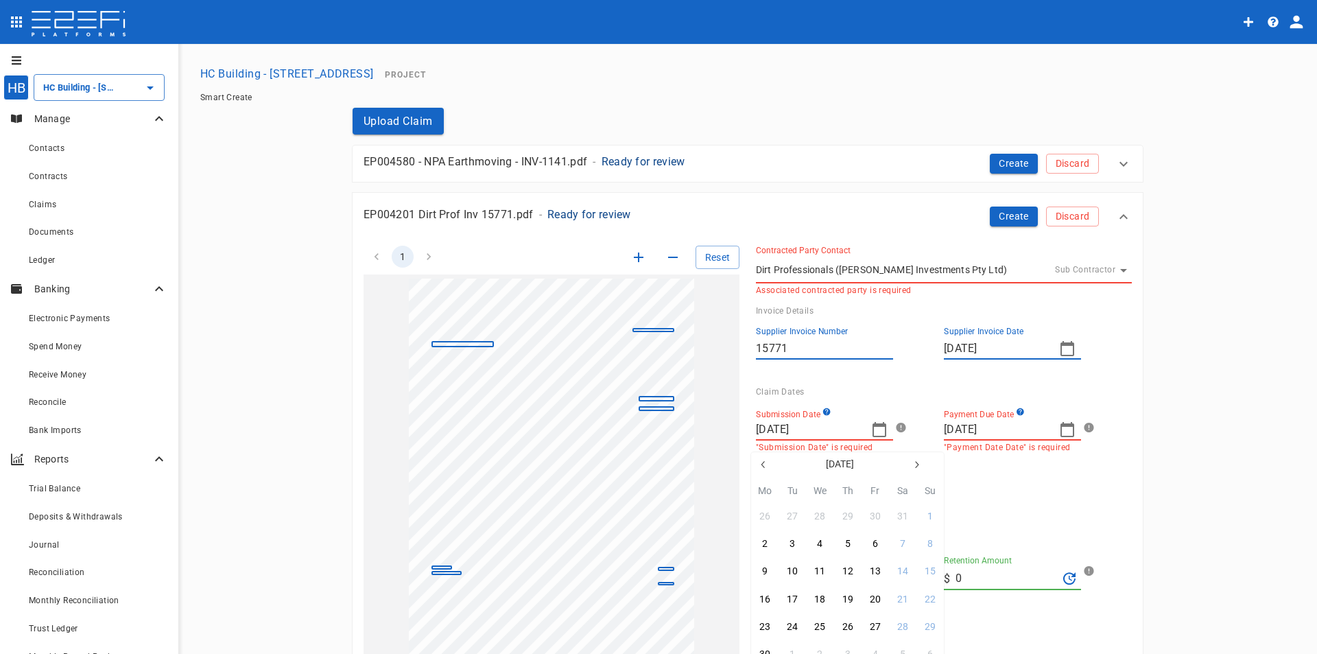
click at [762, 462] on icon "button" at bounding box center [763, 464] width 11 height 11
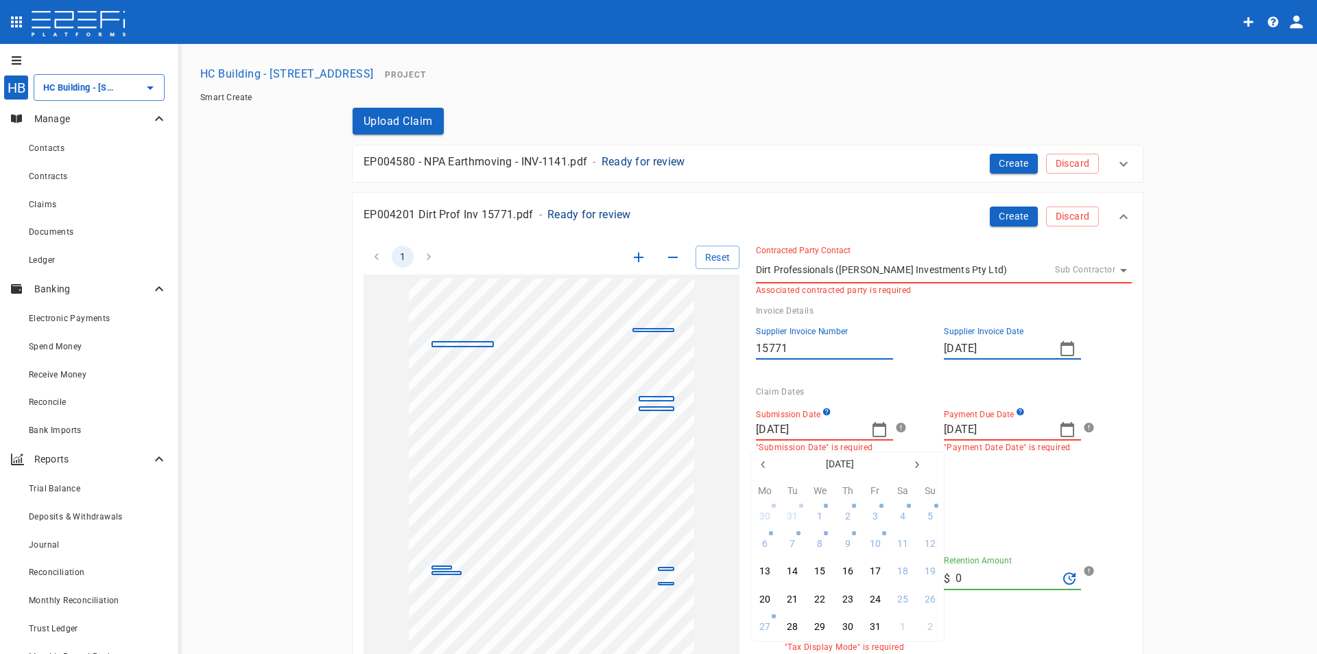
click at [762, 462] on icon "button" at bounding box center [763, 464] width 11 height 11
drag, startPoint x: 818, startPoint y: 599, endPoint x: 1173, endPoint y: 419, distance: 398.5
click at [818, 599] on div "18" at bounding box center [819, 599] width 11 height 15
type input "[DATE]"
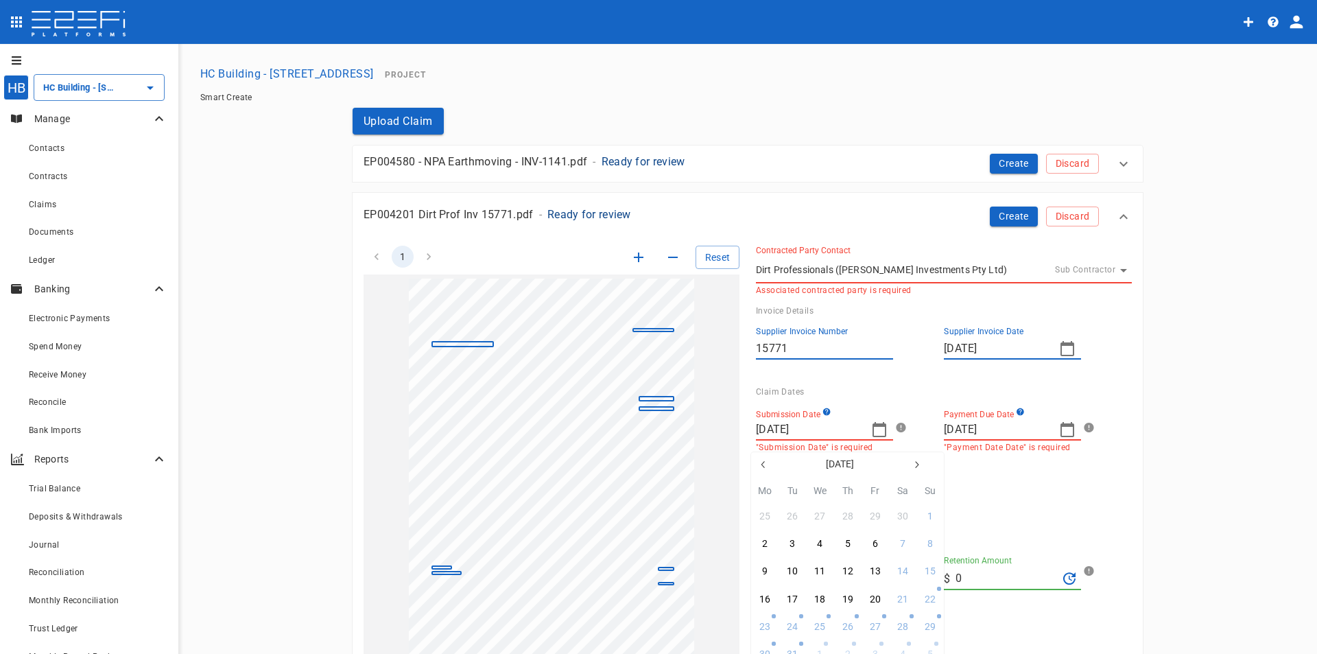
type input "[DATE]"
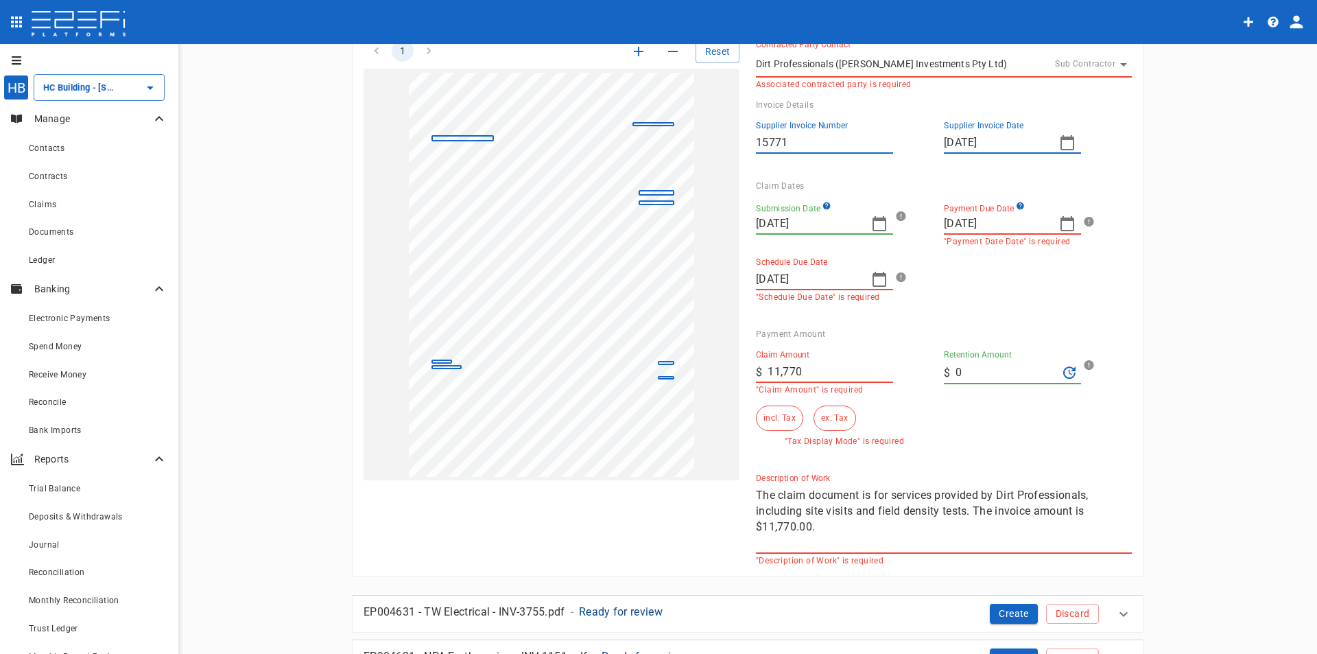
scroll to position [137, 0]
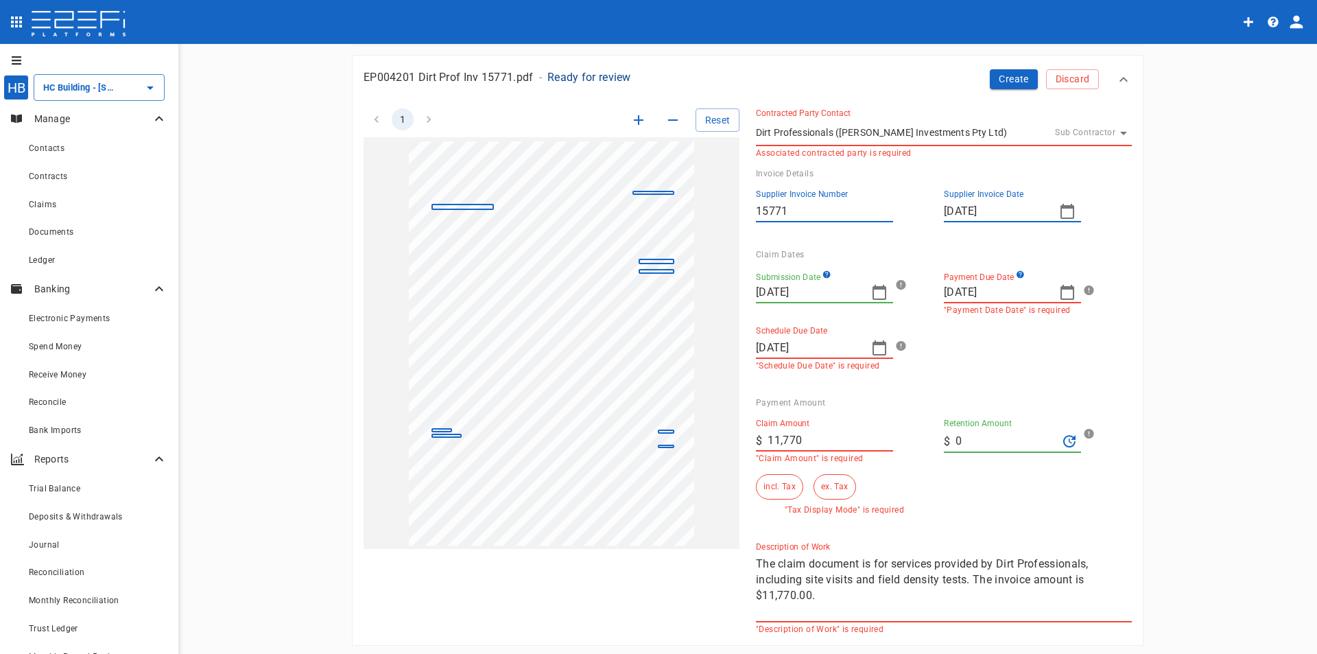
click at [1059, 295] on icon "button" at bounding box center [1067, 292] width 16 height 16
click at [1040, 435] on button "13" at bounding box center [1035, 434] width 27 height 27
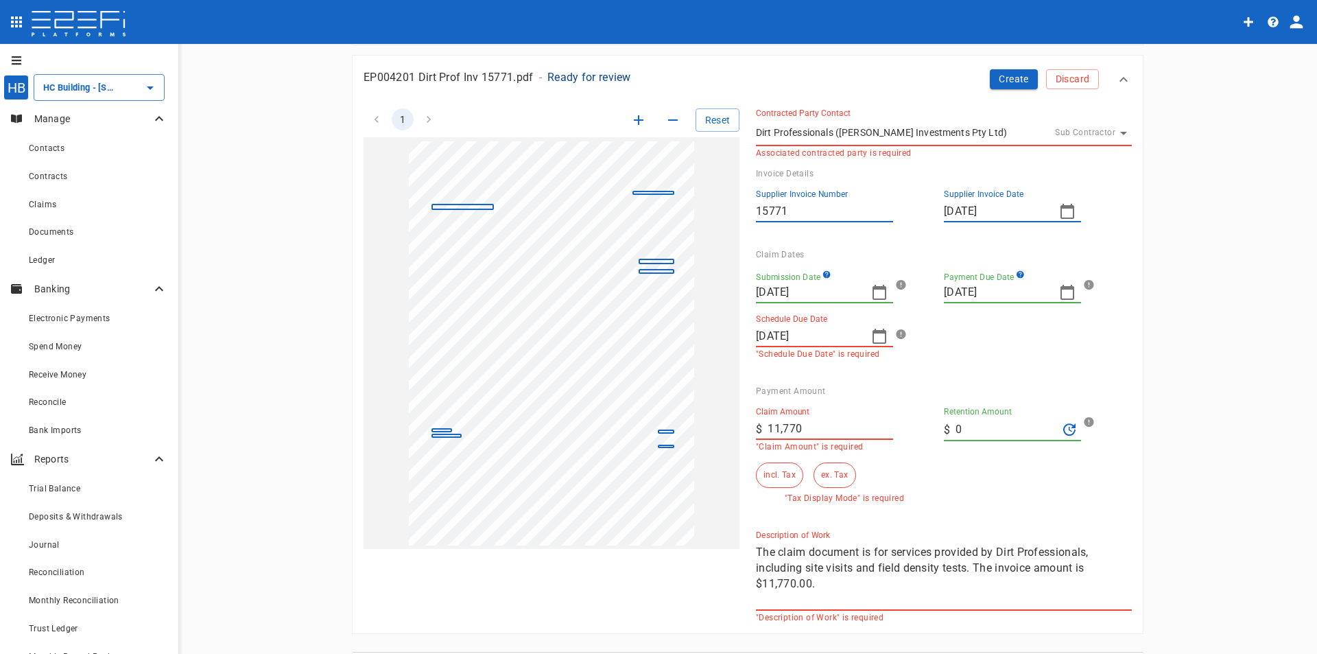
click at [802, 331] on input "[DATE]" at bounding box center [808, 336] width 104 height 22
click at [873, 337] on div at bounding box center [658, 327] width 1317 height 654
click at [873, 336] on icon "button" at bounding box center [879, 336] width 16 height 16
click at [846, 532] on div "30" at bounding box center [847, 533] width 11 height 15
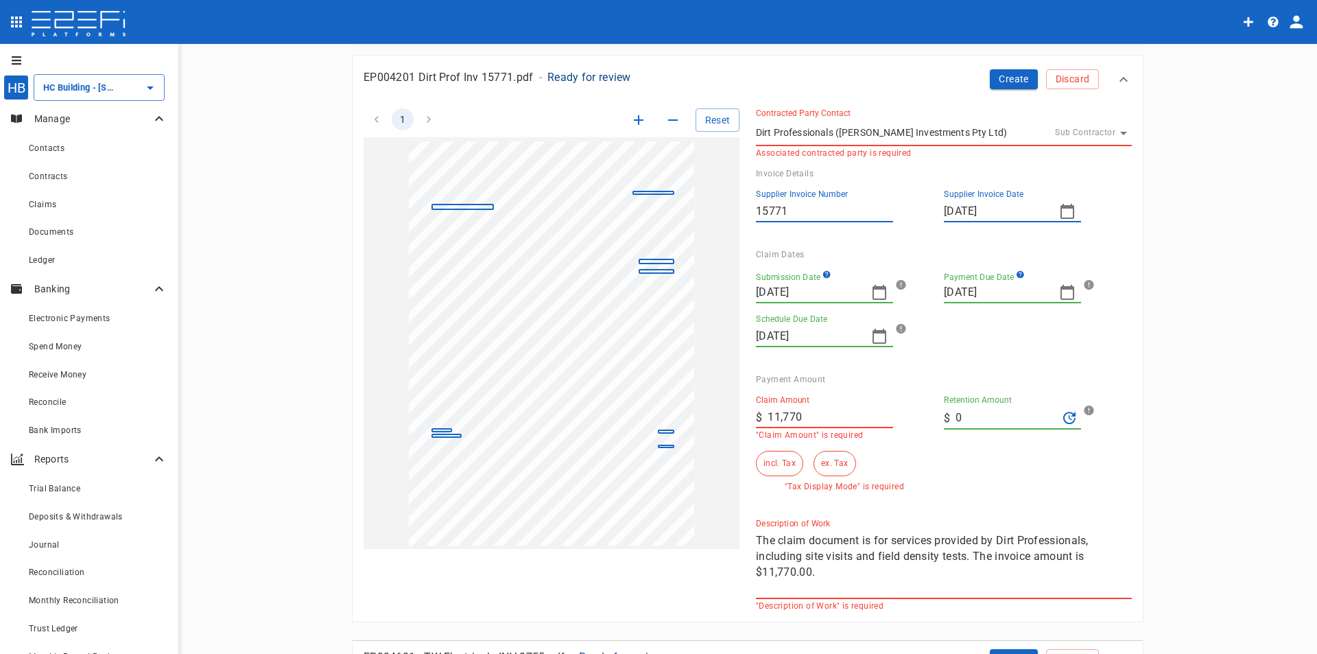
click at [781, 466] on button "incl. Tax" at bounding box center [779, 463] width 47 height 25
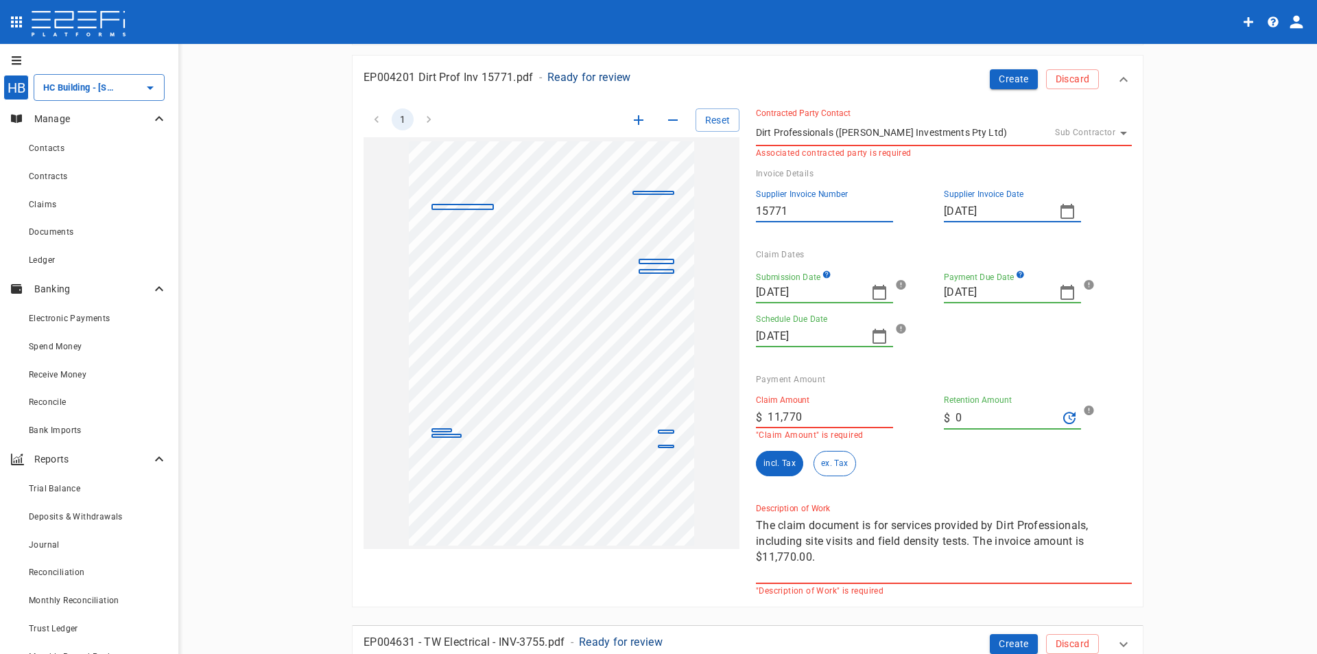
drag, startPoint x: 907, startPoint y: 562, endPoint x: 901, endPoint y: 556, distance: 8.3
click at [905, 560] on textarea "The claim document is for services provided by Dirt Professionals, including si…" at bounding box center [944, 548] width 376 height 63
click at [627, 526] on div "1 Reset SupplierInvoiceNumber: 15771 ClaimAmount: 11770.00 GSTAmount: 1070.00 S…" at bounding box center [739, 343] width 785 height 503
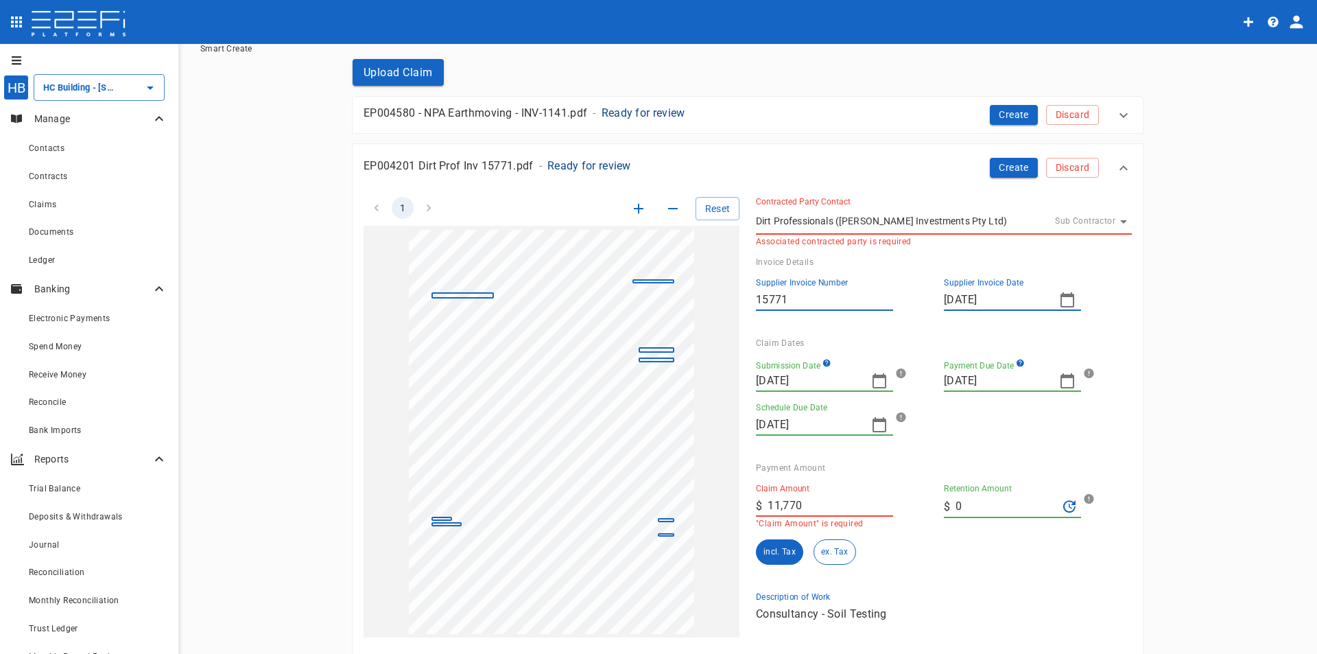
scroll to position [0, 0]
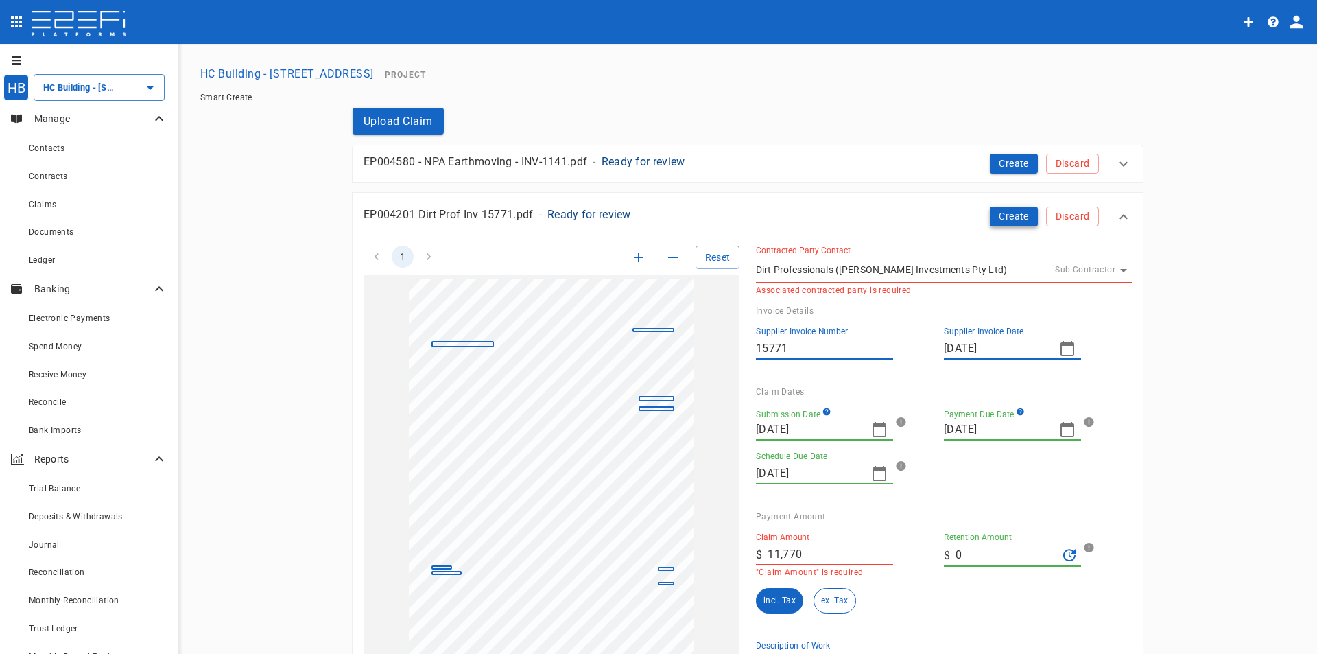
type textarea "Consultancy - Soil Testing"
click at [1006, 217] on button "Create" at bounding box center [1014, 216] width 48 height 20
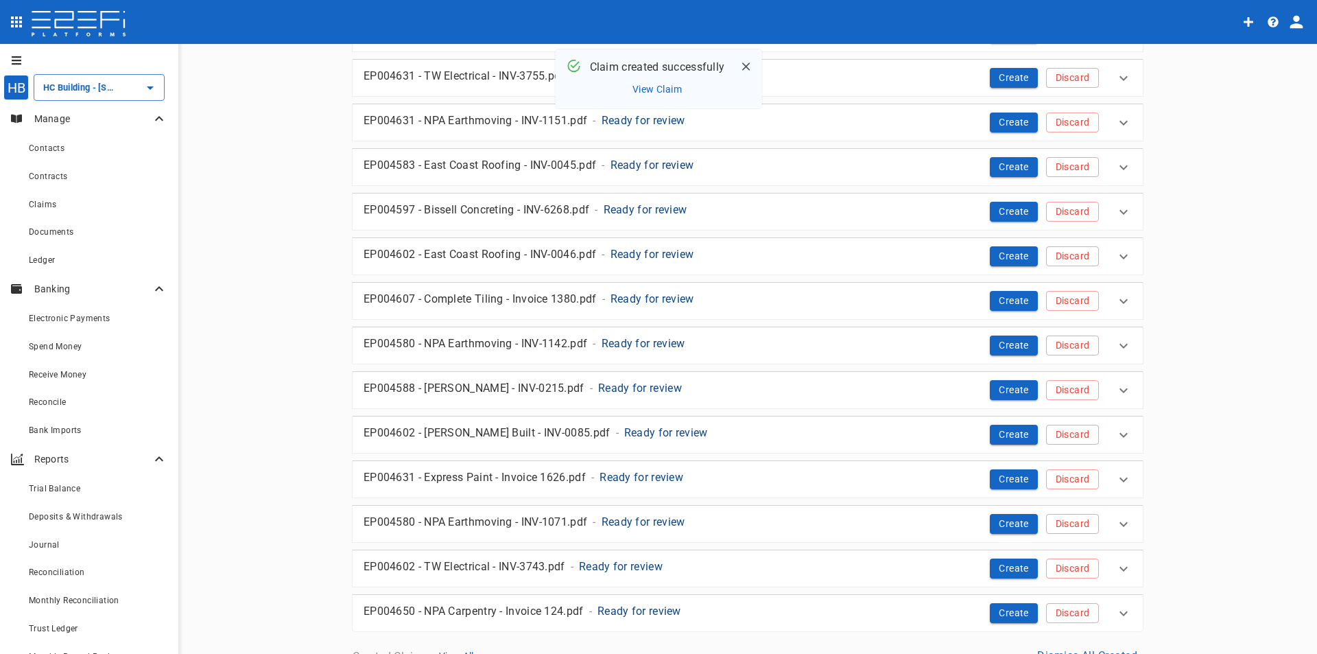
scroll to position [343, 0]
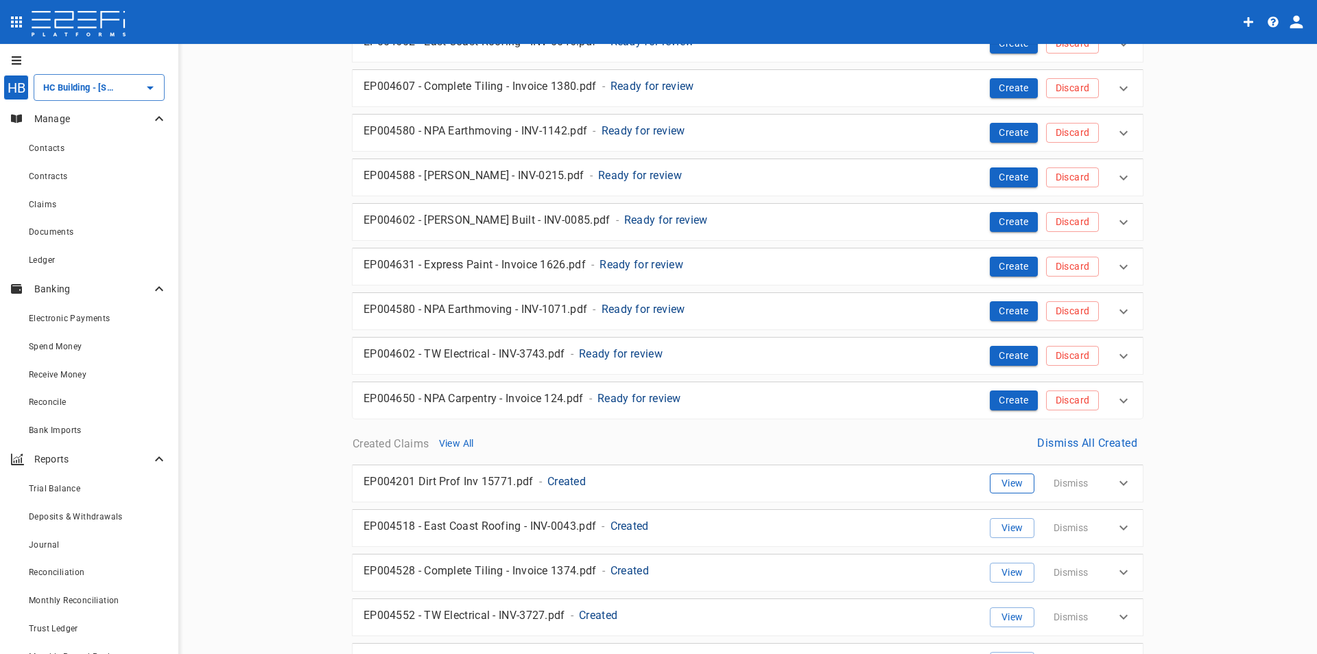
click at [1009, 484] on button "View" at bounding box center [1012, 483] width 45 height 20
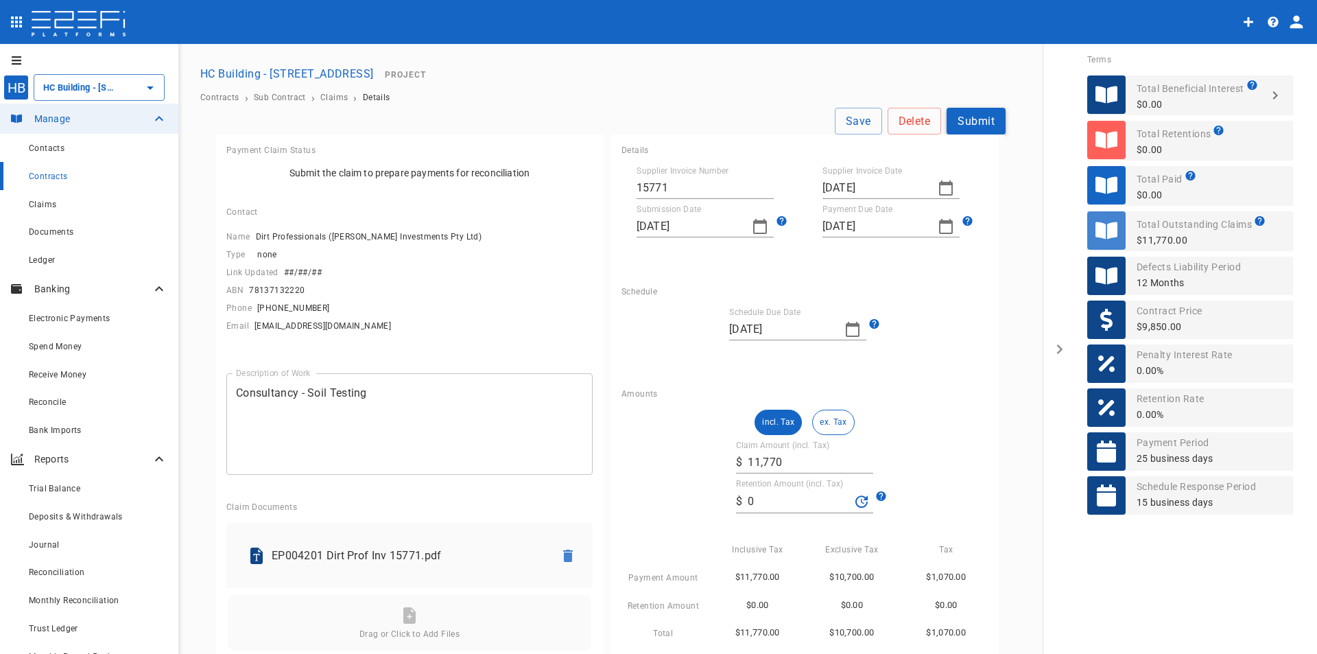
click at [977, 121] on button "Submit" at bounding box center [976, 121] width 59 height 27
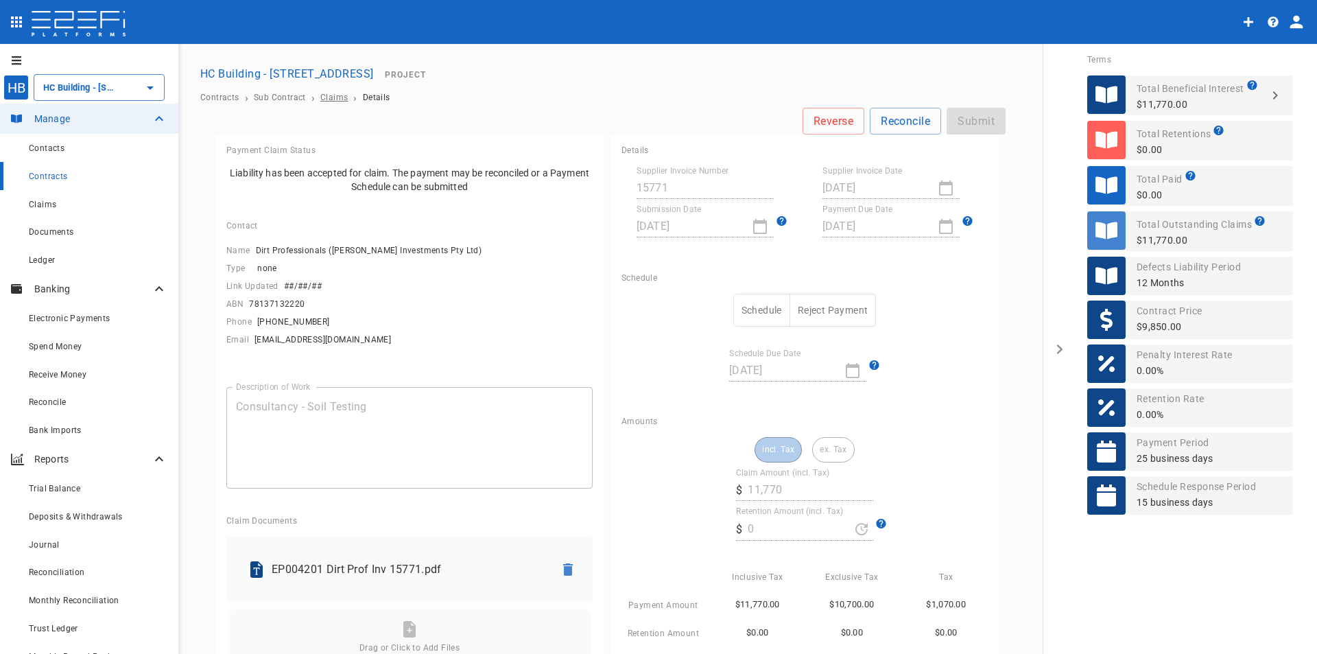
click at [332, 95] on span "Claims" at bounding box center [333, 98] width 27 height 10
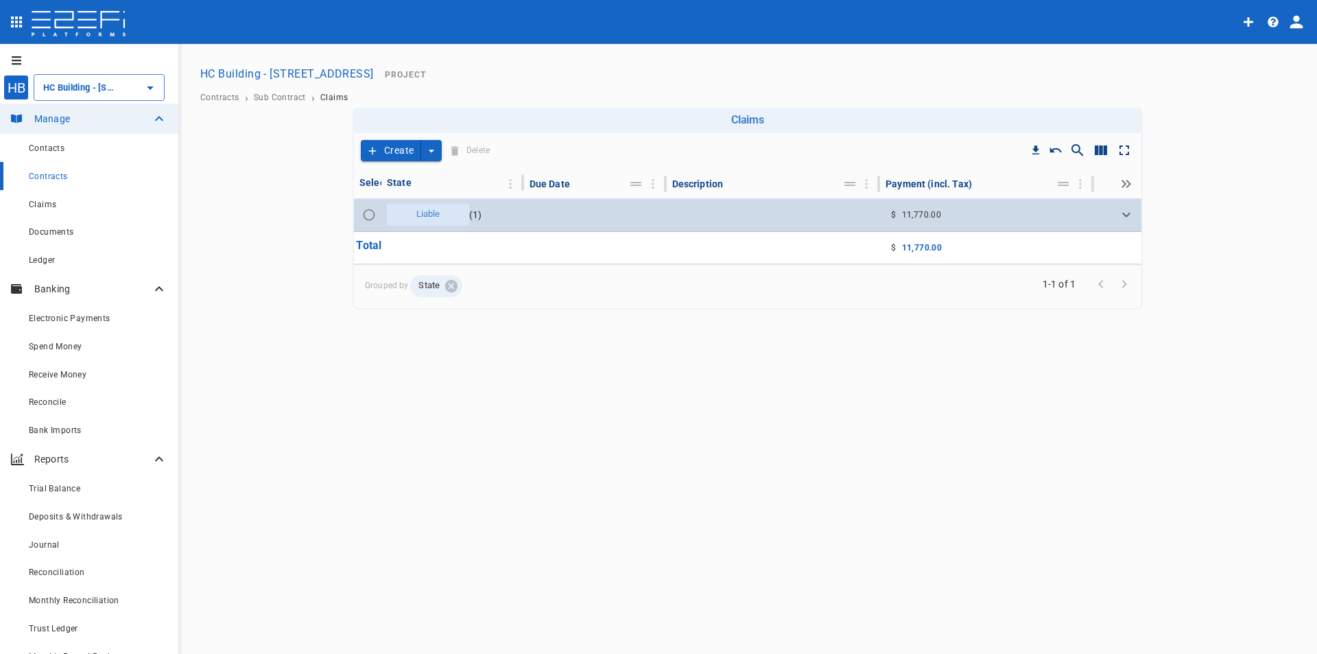
click at [432, 217] on span "Liable" at bounding box center [428, 214] width 40 height 13
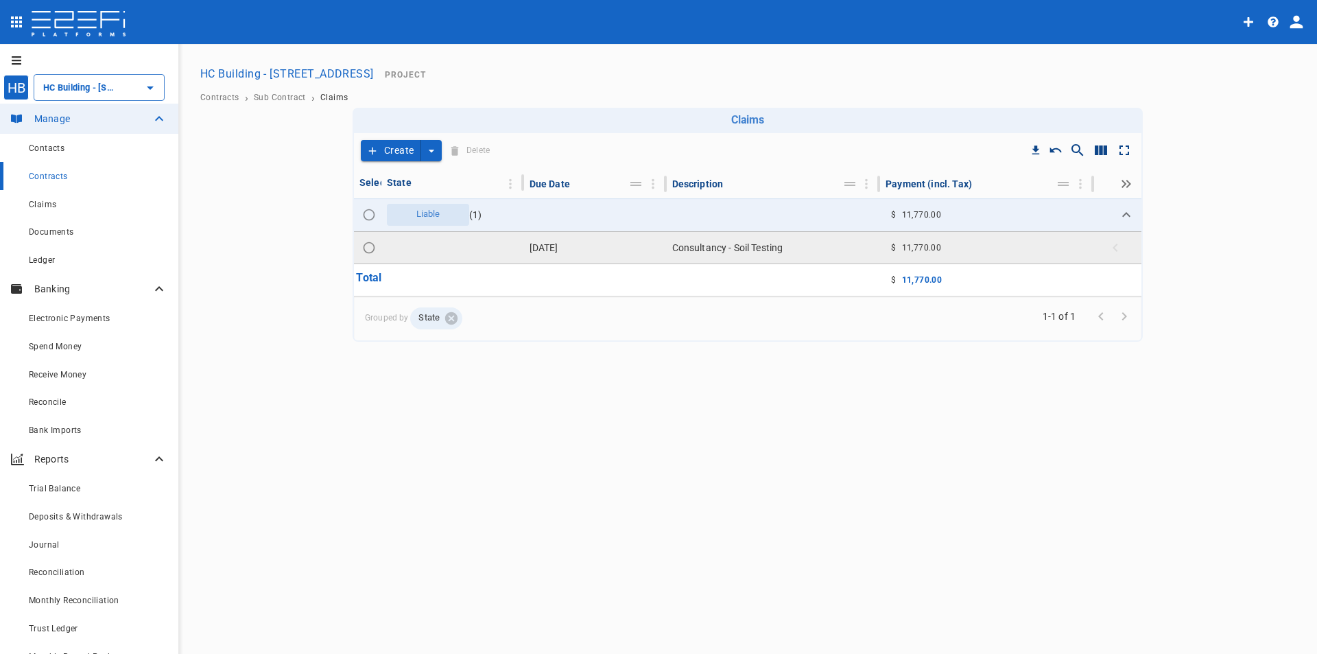
click at [706, 243] on td "Consultancy - Soil Testing" at bounding box center [774, 248] width 214 height 32
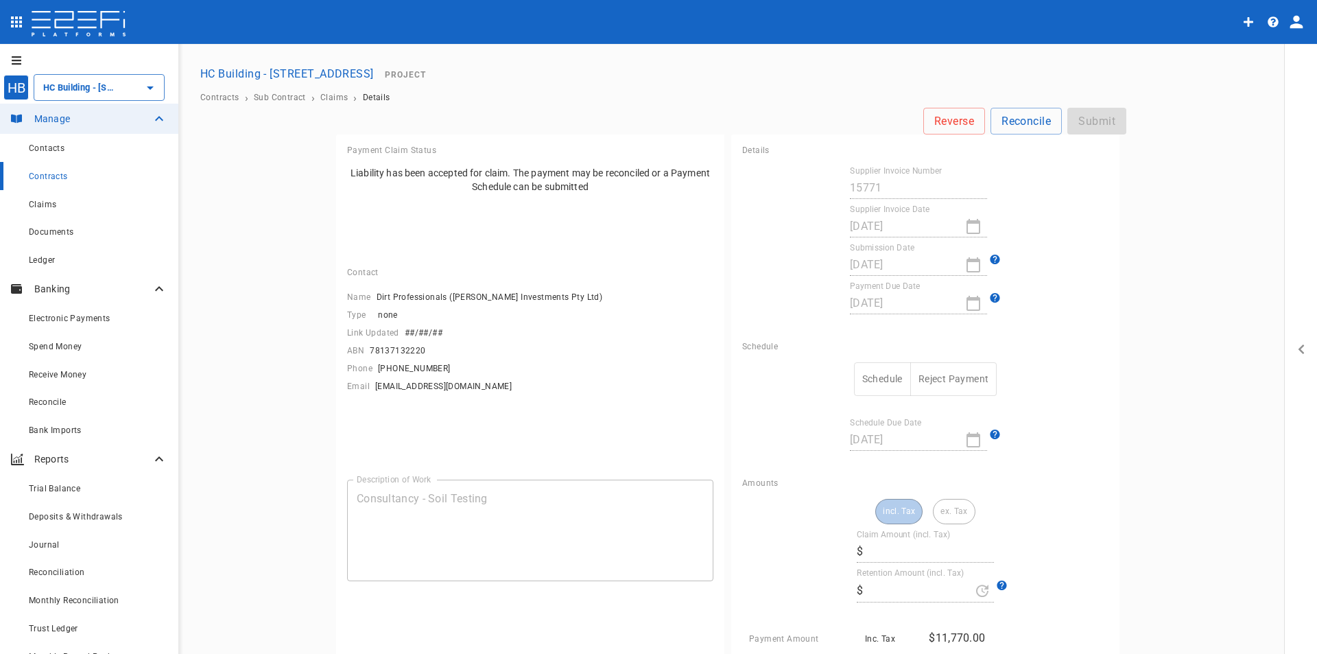
type input "11,770"
type input "0"
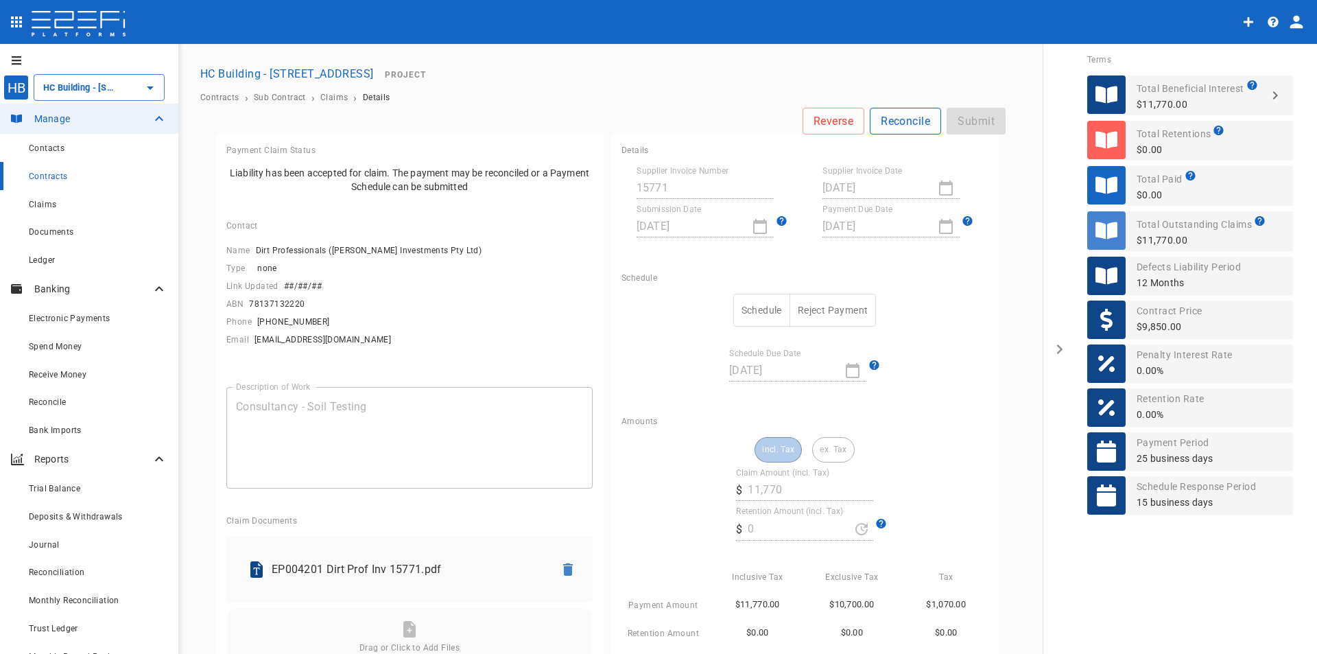
click at [914, 122] on button "Reconcile" at bounding box center [905, 121] width 71 height 27
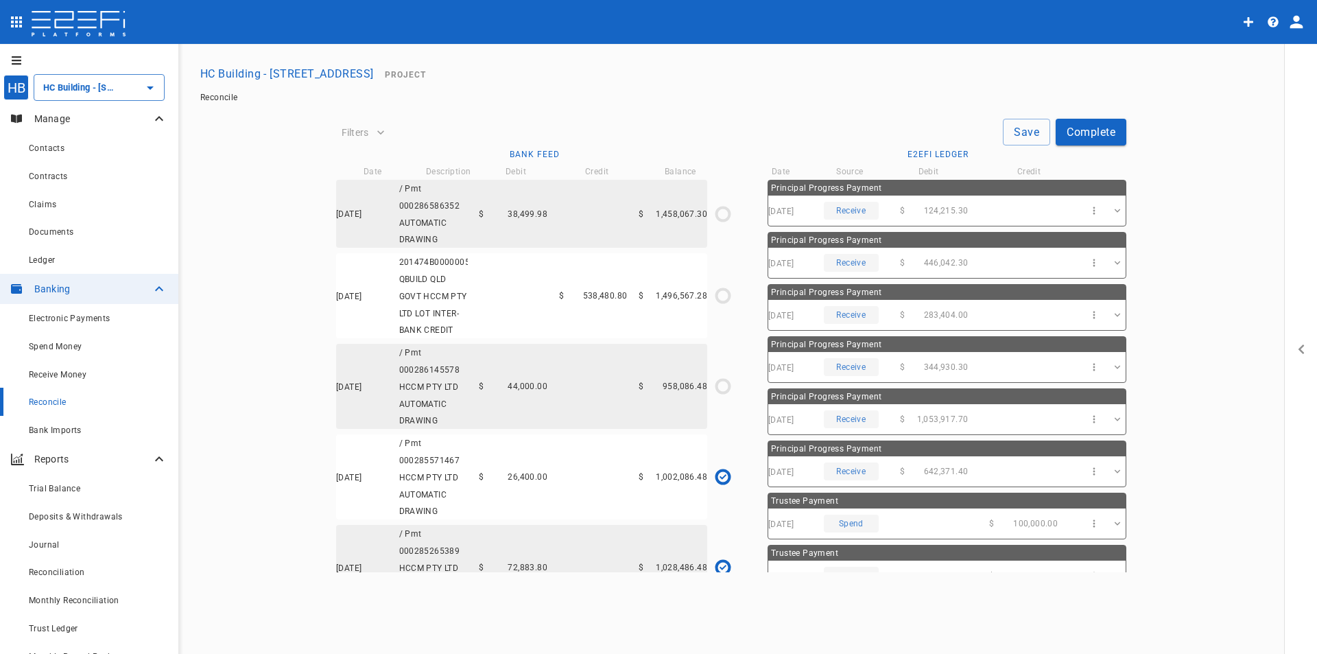
type input "[DATE]"
type input "1,002,086.48"
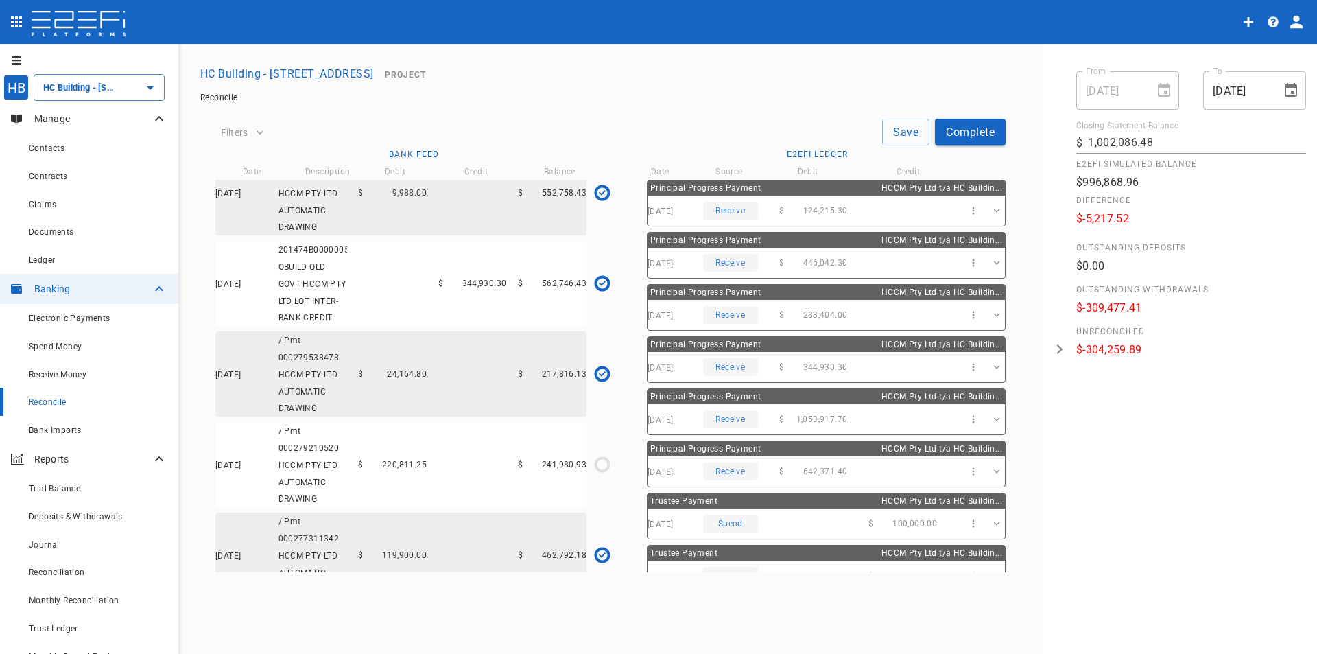
scroll to position [2401, 0]
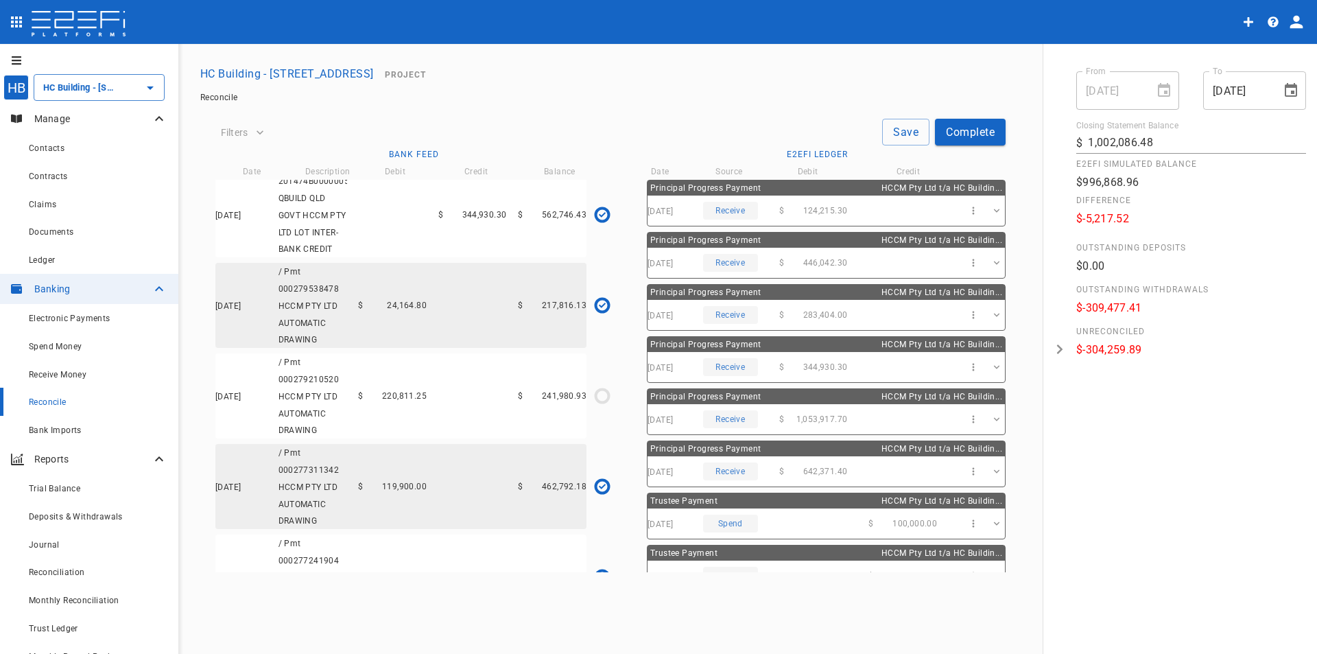
click at [405, 401] on span "220,811.25" at bounding box center [404, 396] width 45 height 10
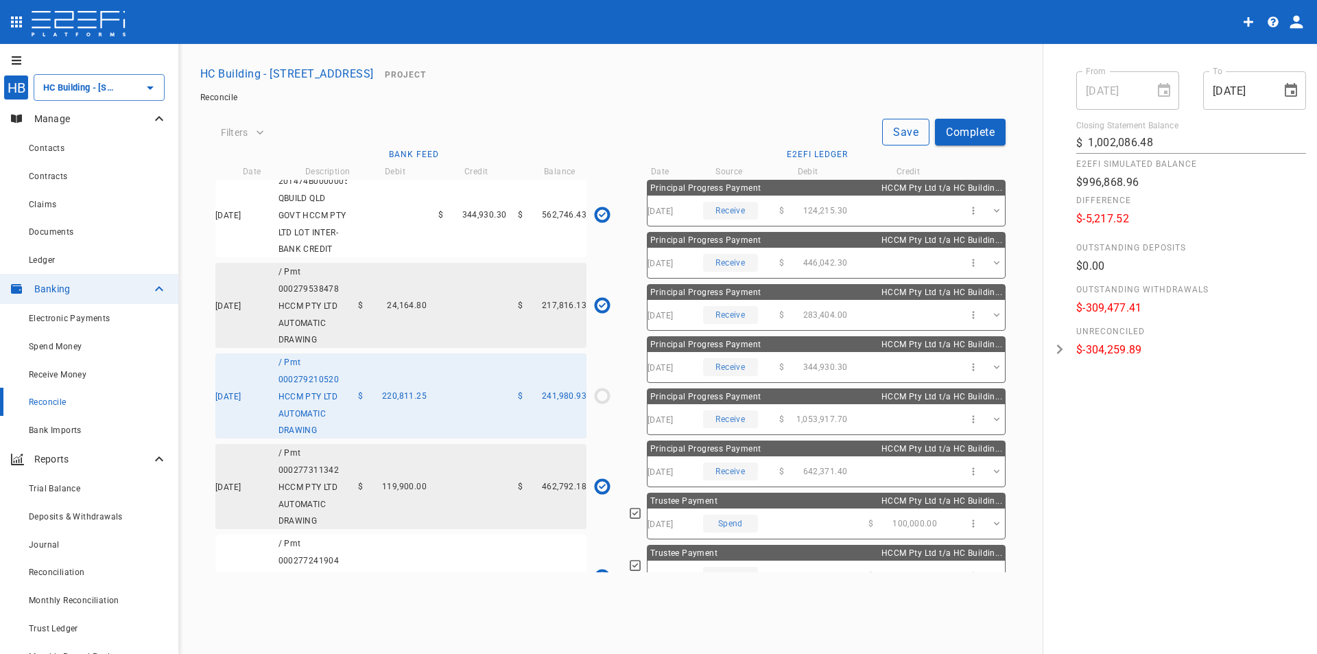
click at [909, 136] on button "Save" at bounding box center [905, 132] width 47 height 27
click at [973, 130] on button "Complete" at bounding box center [970, 132] width 71 height 27
click at [603, 406] on icon "$0.00 / $220,811.25" at bounding box center [602, 395] width 21 height 21
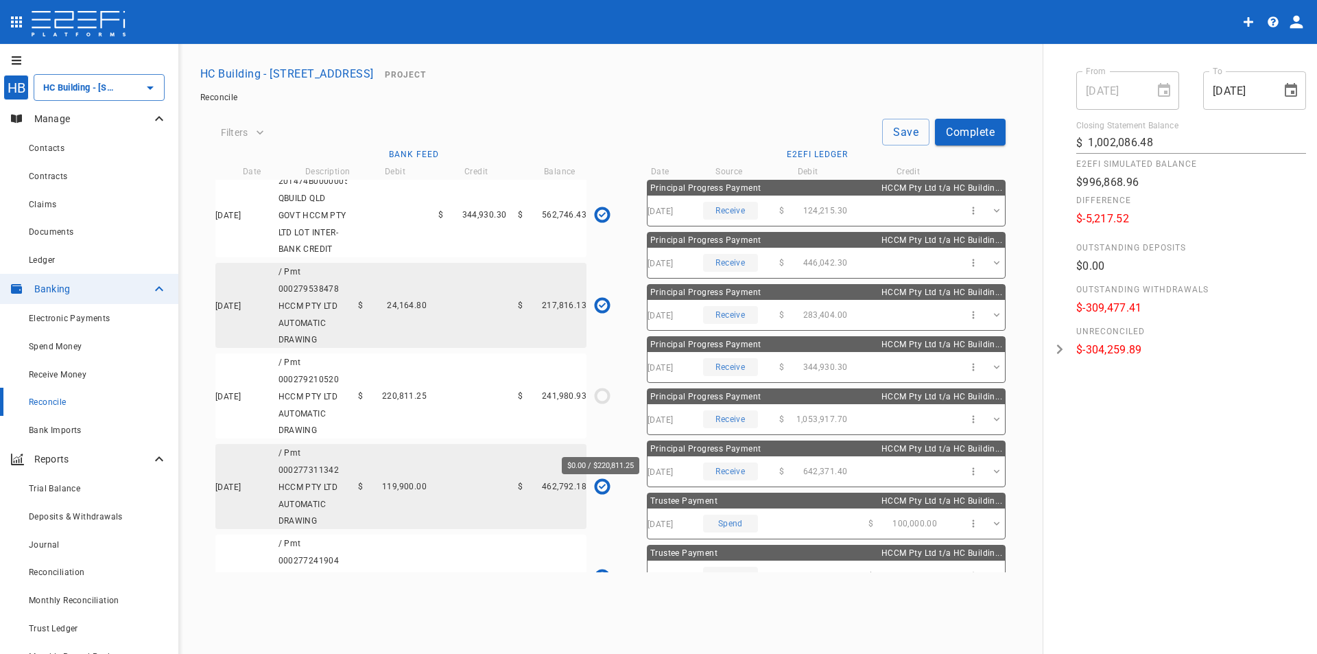
click at [599, 406] on icon "$0.00 / $220,811.25" at bounding box center [602, 395] width 21 height 21
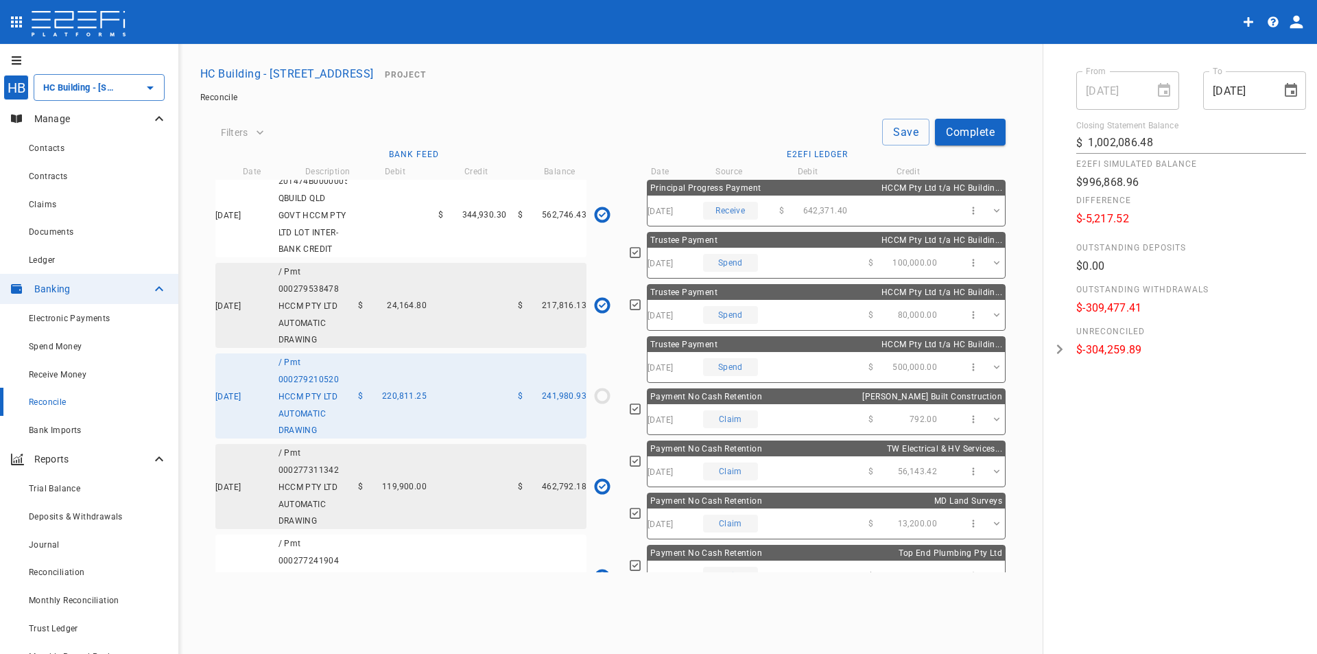
scroll to position [0, 0]
click at [425, 431] on div "[DATE] / Pmt 000279210520 HCCM PTY LTD AUTOMATIC DRAWING $ 220,811.25 $ 241,980…" at bounding box center [400, 395] width 371 height 85
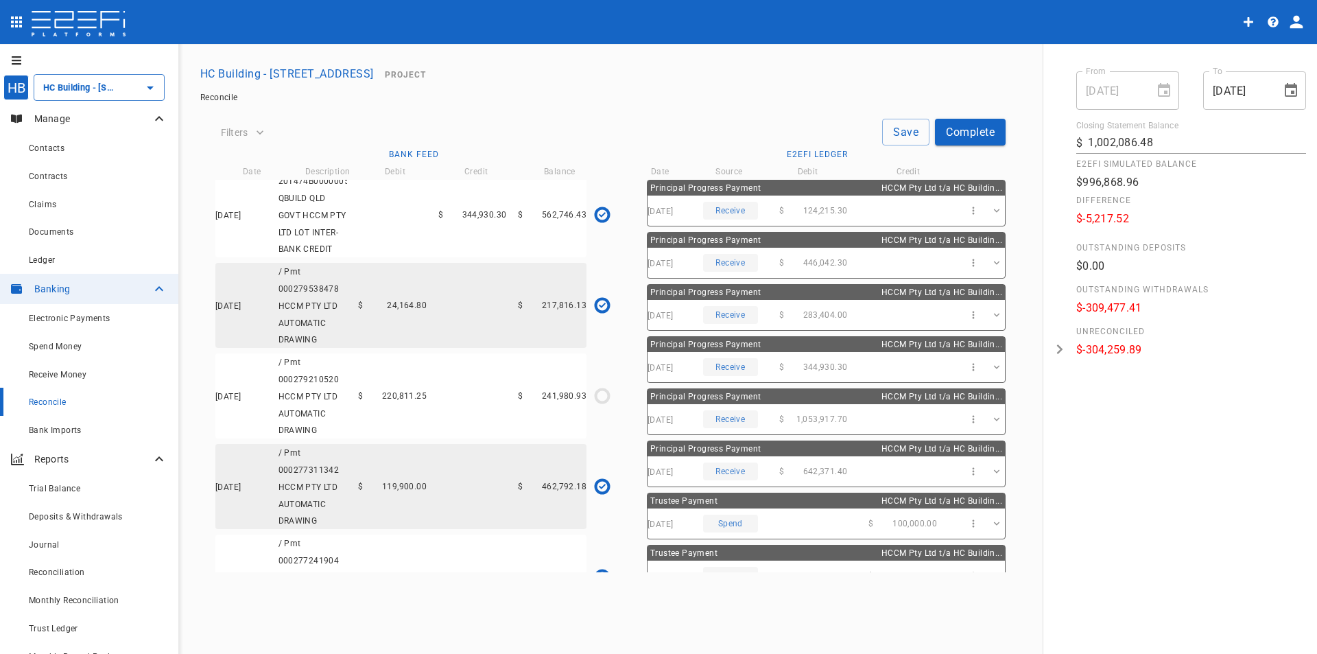
click at [425, 431] on div "[DATE] / Pmt 000279210520 HCCM PTY LTD AUTOMATIC DRAWING $ 220,811.25 $ 241,980…" at bounding box center [400, 395] width 371 height 85
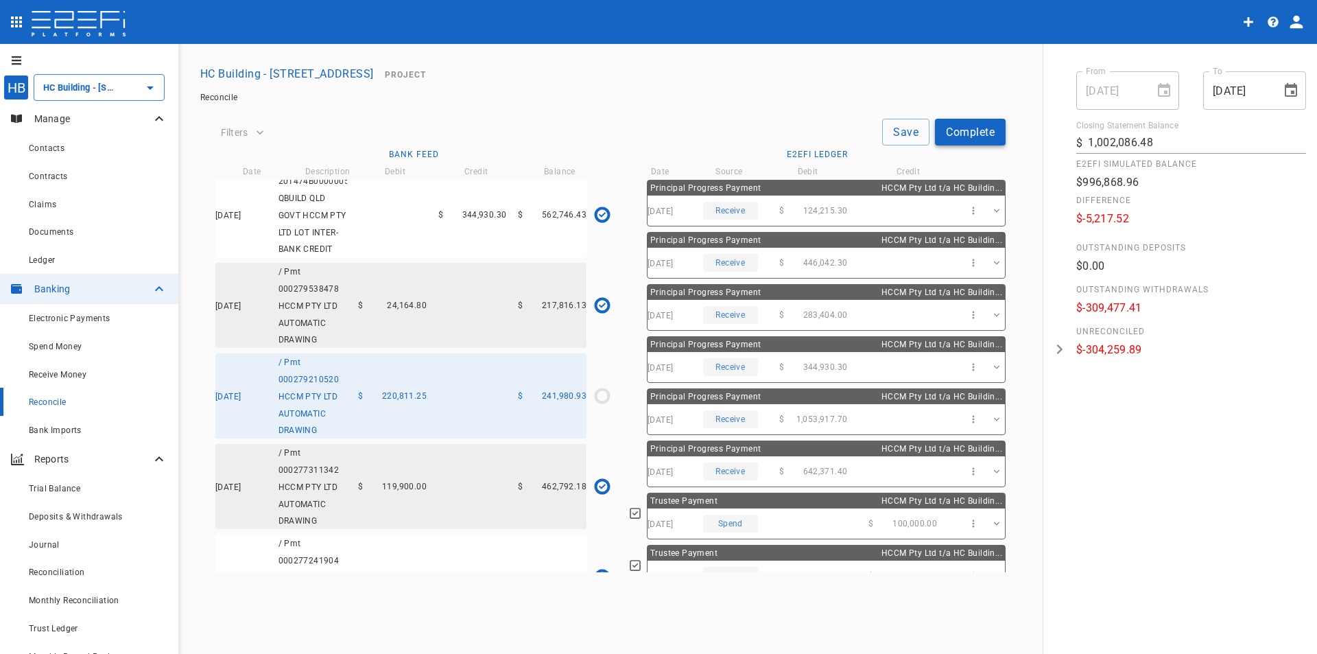
click at [976, 131] on button "Complete" at bounding box center [970, 132] width 71 height 27
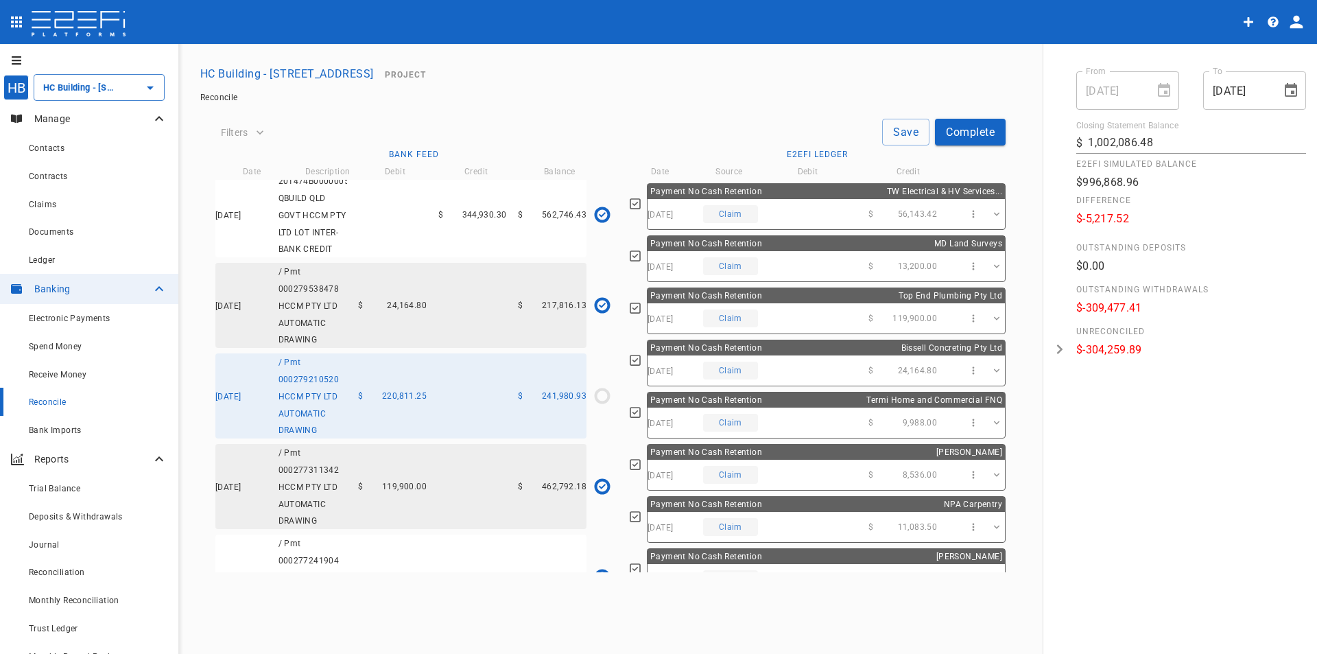
scroll to position [480, 0]
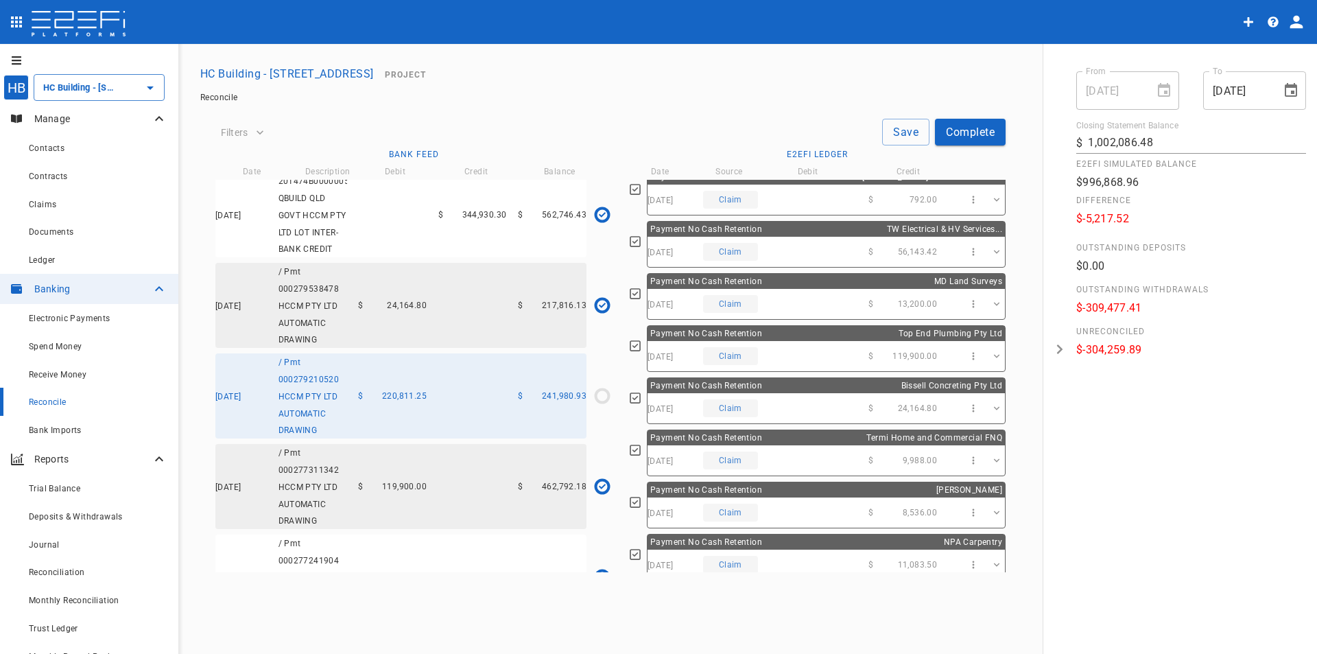
click at [822, 404] on div "18/12/2024 Claim $ 24,164.80" at bounding box center [825, 408] width 357 height 30
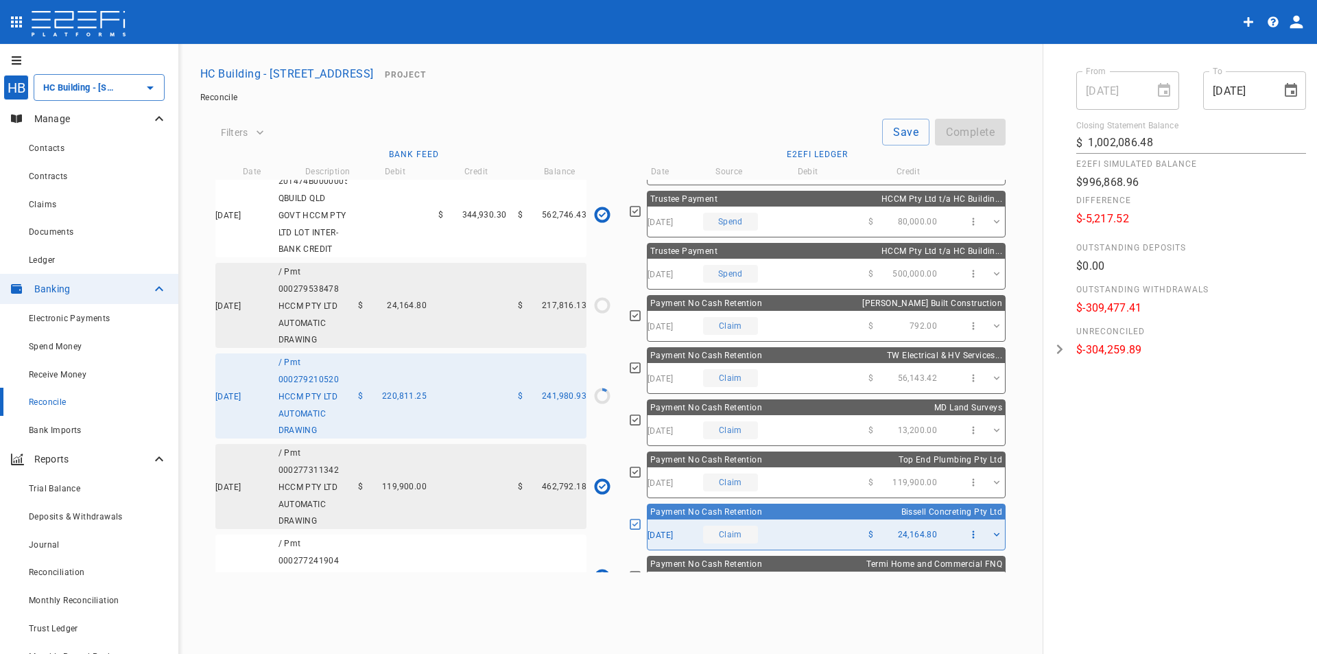
scroll to position [343, 0]
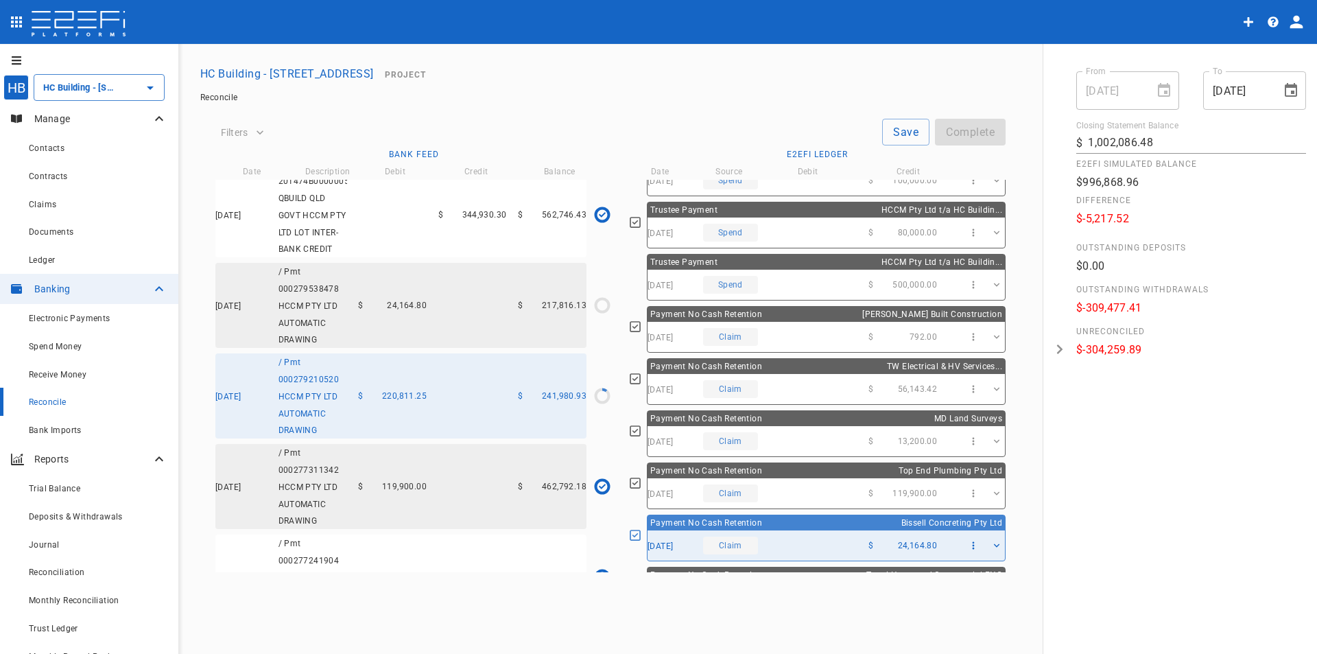
click at [835, 540] on div "18/12/2024 Claim $ 24,164.80" at bounding box center [825, 545] width 357 height 30
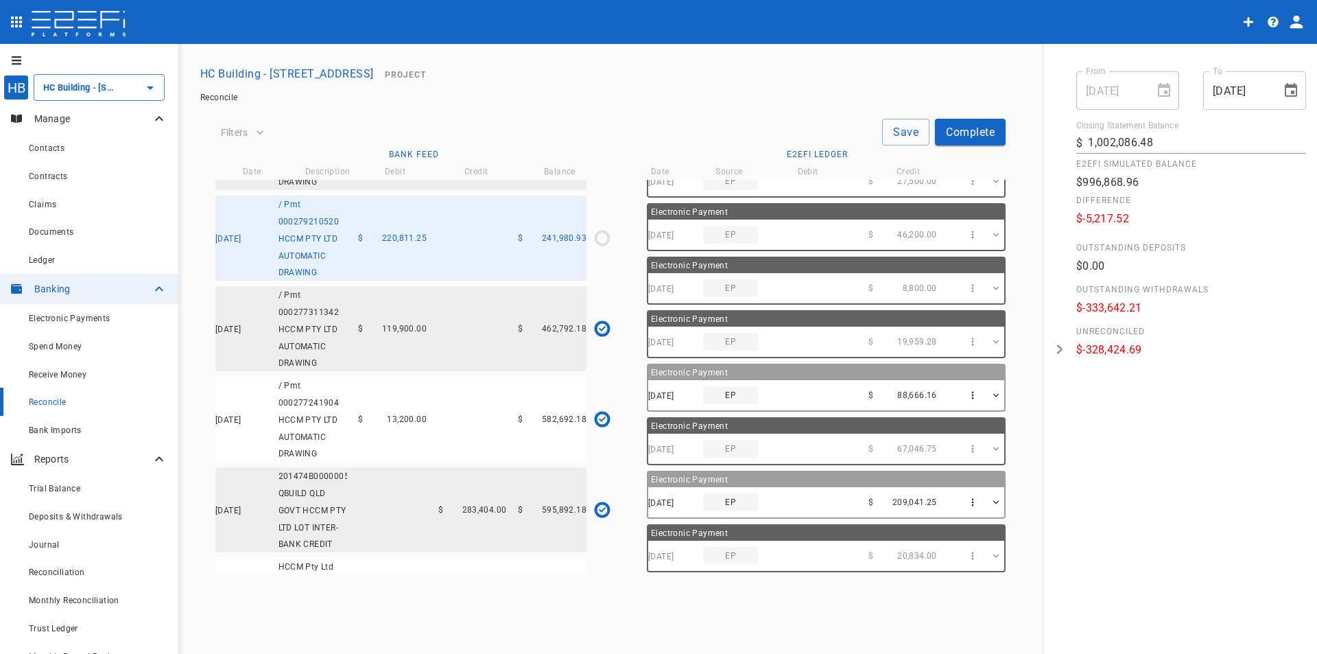
scroll to position [2469, 0]
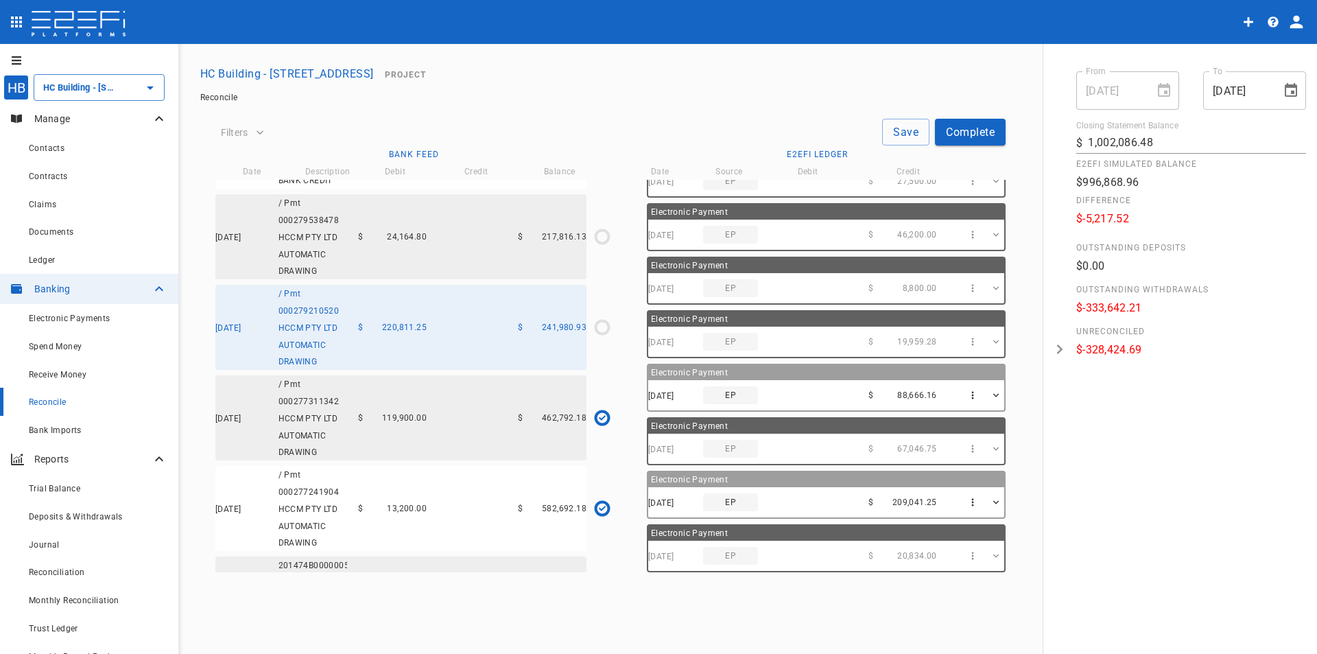
click at [479, 460] on div "20/12/2024 / Pmt 000277311342 HCCM PTY LTD AUTOMATIC DRAWING $ 119,900.00 $ 462…" at bounding box center [400, 417] width 371 height 85
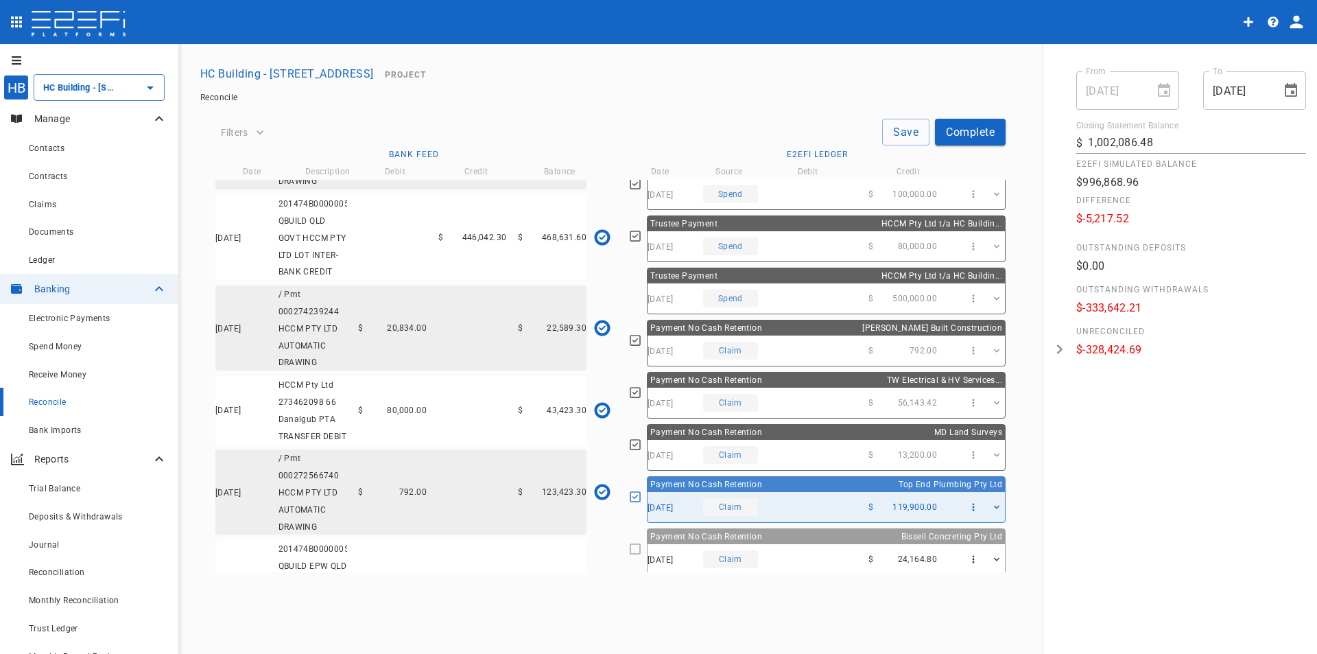
scroll to position [3087, 0]
click at [434, 369] on div "15/11/2024 / Pmt 000274239244 HCCM PTY LTD AUTOMATIC DRAWING $ 20,834.00 $ 22,5…" at bounding box center [400, 326] width 371 height 85
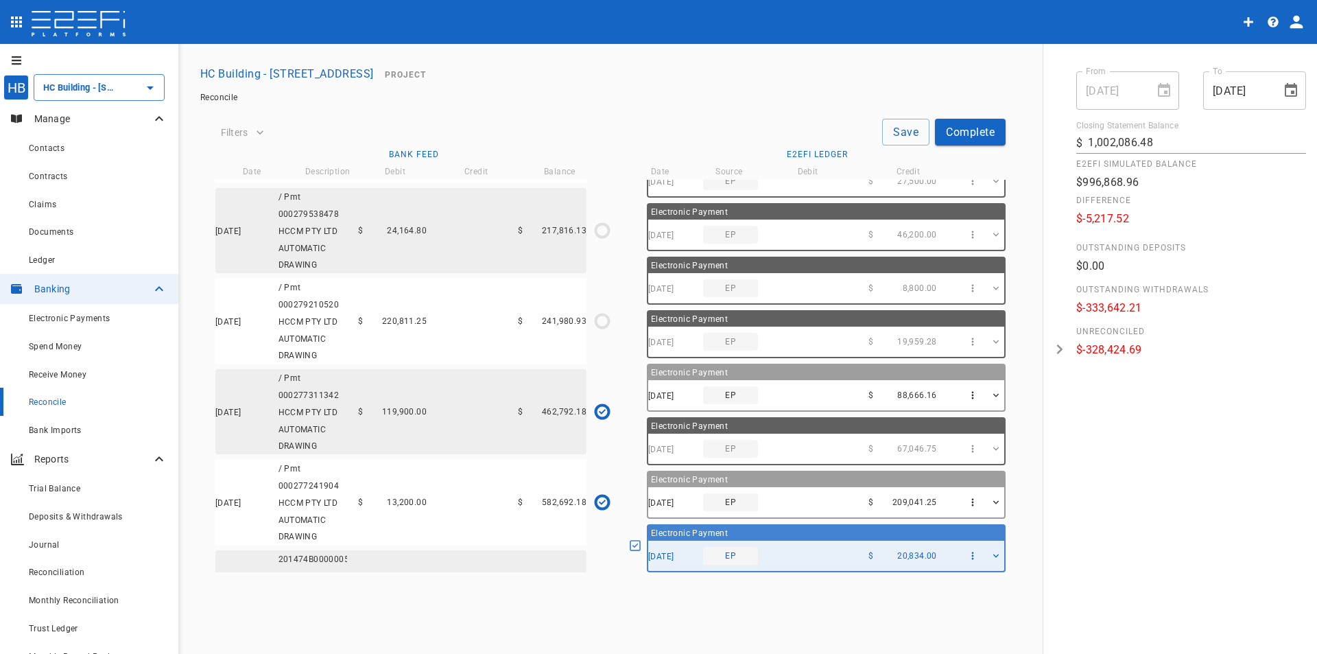
scroll to position [2469, 0]
click at [359, 370] on div "[DATE] / Pmt 000279210520 HCCM PTY LTD AUTOMATIC DRAWING $ 220,811.25 $ 241,980…" at bounding box center [400, 327] width 371 height 85
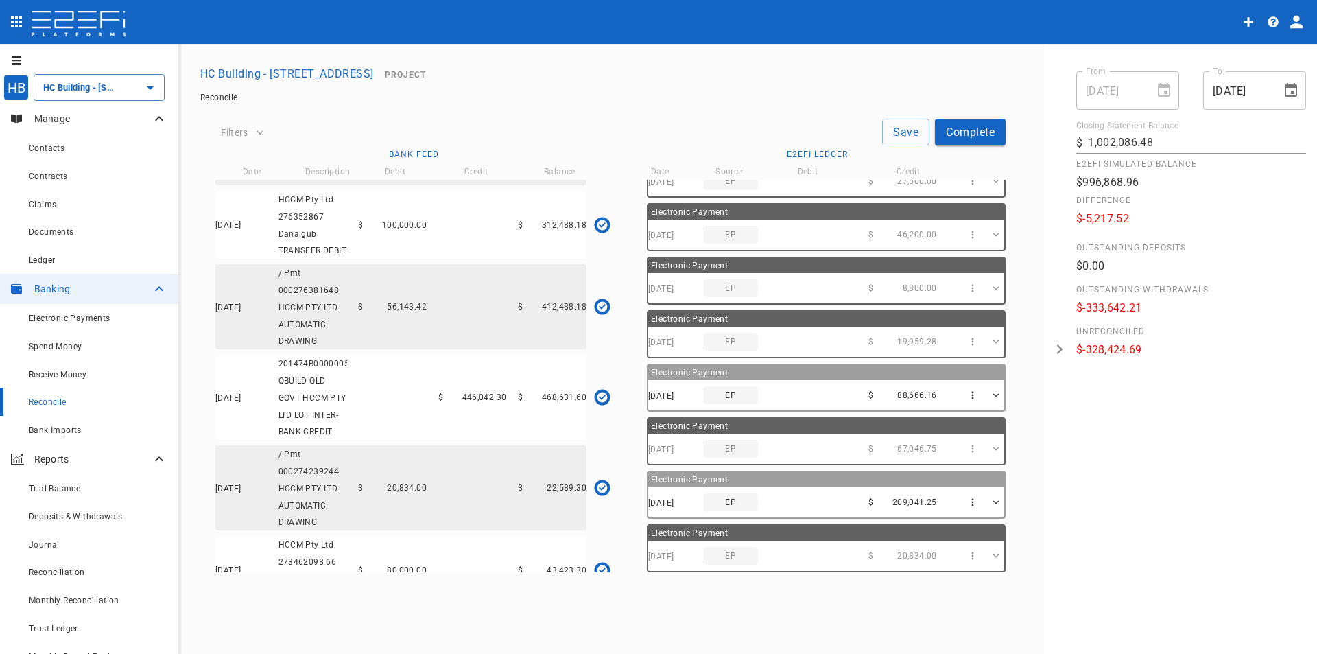
scroll to position [3087, 0]
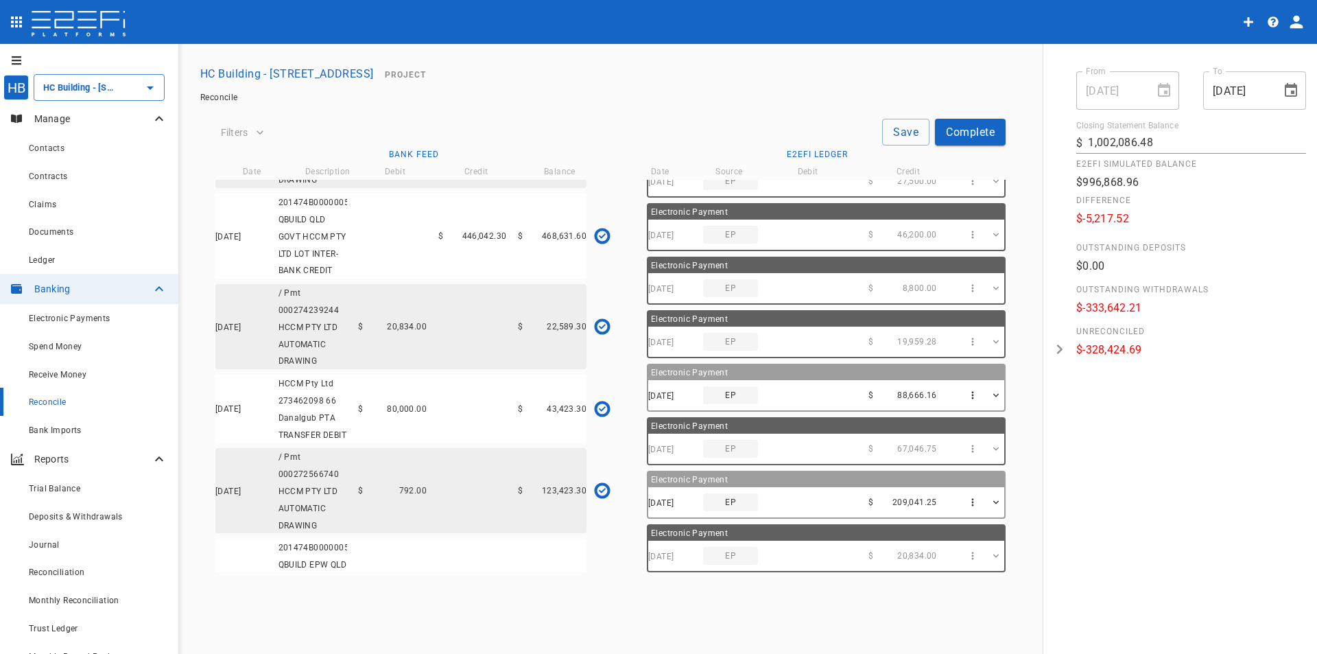
click at [440, 369] on div "15/11/2024 / Pmt 000274239244 HCCM PTY LTD AUTOMATIC DRAWING $ 20,834.00 $ 22,5…" at bounding box center [400, 326] width 371 height 85
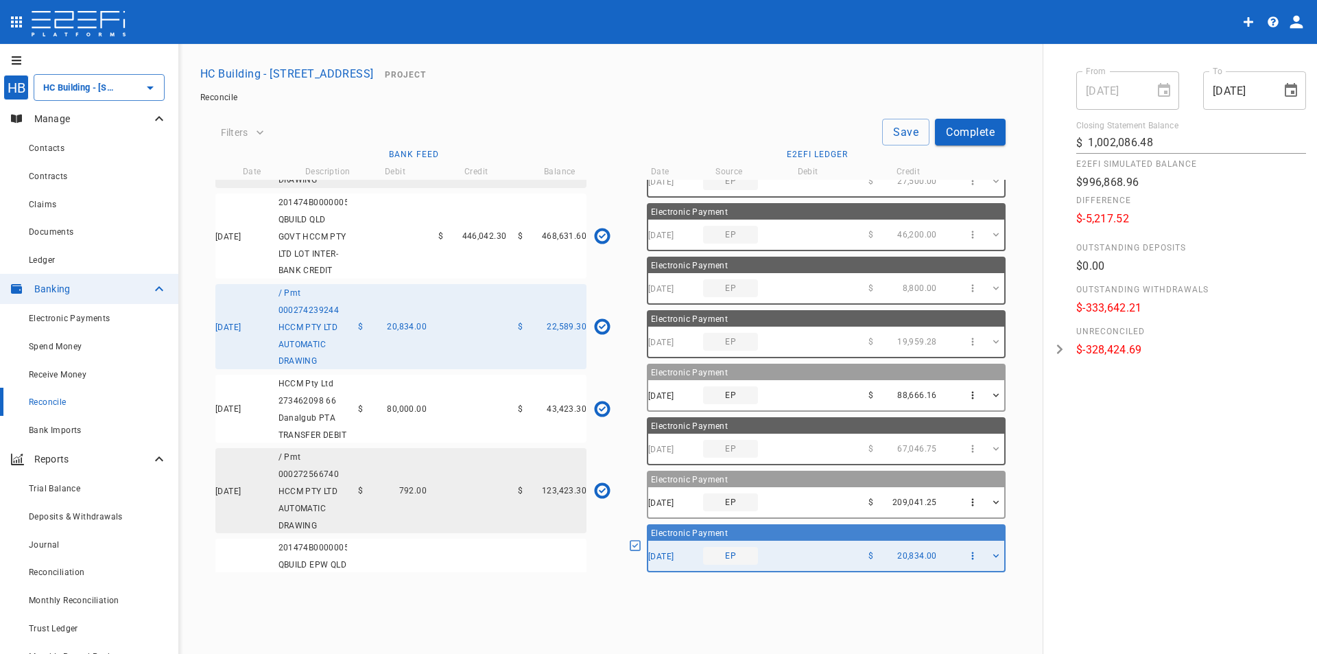
click at [763, 482] on div "Electronic Payment" at bounding box center [826, 479] width 356 height 15
click at [479, 369] on div "15/11/2024 / Pmt 000274239244 HCCM PTY LTD AUTOMATIC DRAWING $ 20,834.00 $ 22,5…" at bounding box center [400, 326] width 371 height 85
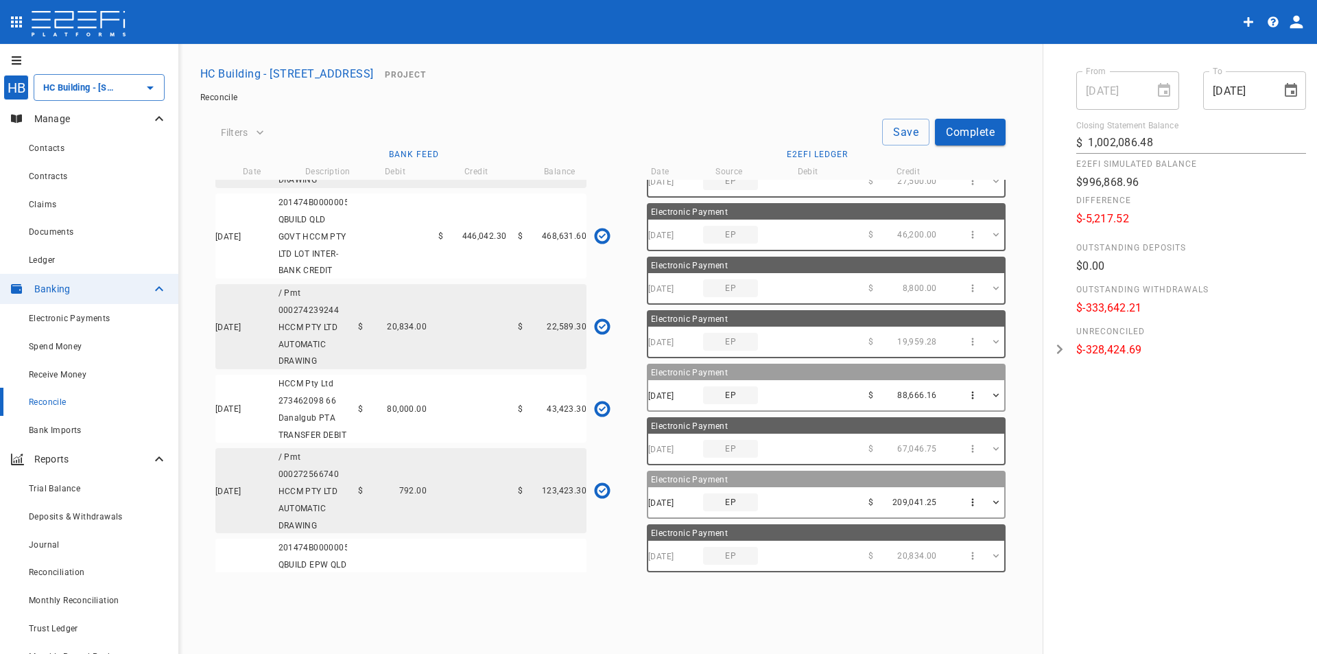
click at [853, 396] on div "30/04/2025 EP $ 88,666.16" at bounding box center [826, 395] width 356 height 30
click at [967, 390] on icon "button" at bounding box center [973, 396] width 12 height 12
click at [964, 390] on div at bounding box center [658, 327] width 1317 height 654
click at [967, 390] on icon "button" at bounding box center [973, 396] width 12 height 12
click at [972, 425] on span "Edit Electronic Payment" at bounding box center [1011, 424] width 106 height 16
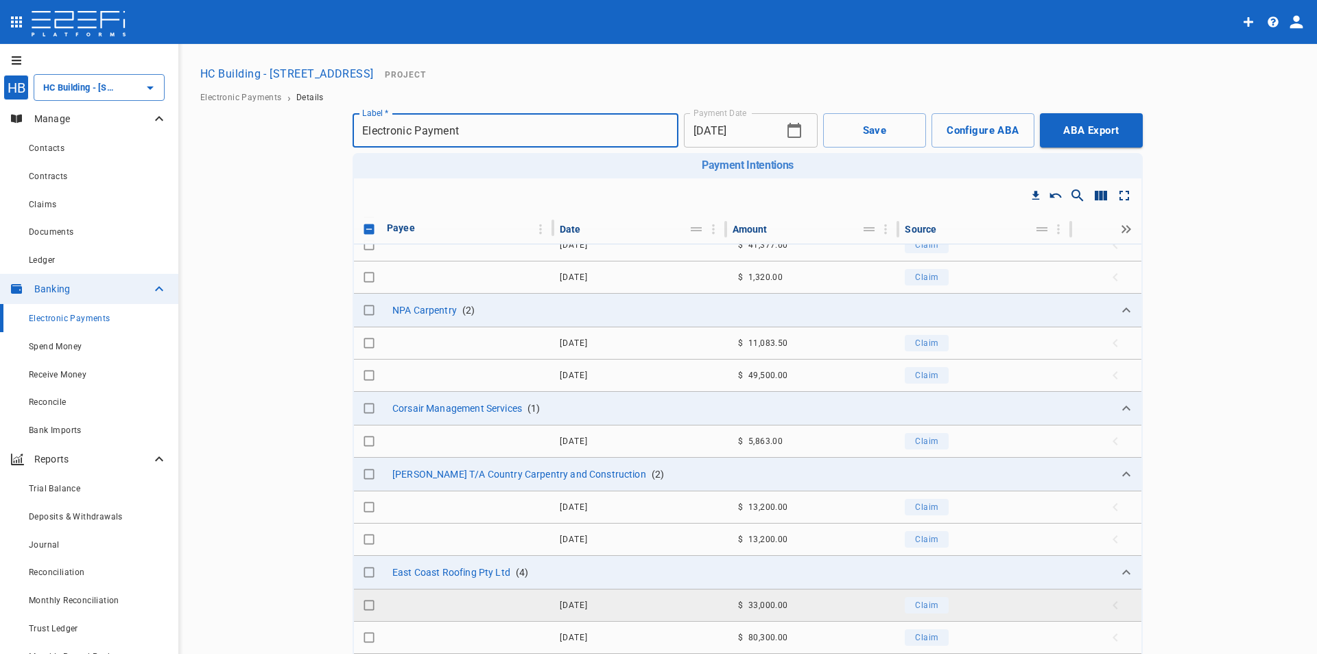
scroll to position [754, 0]
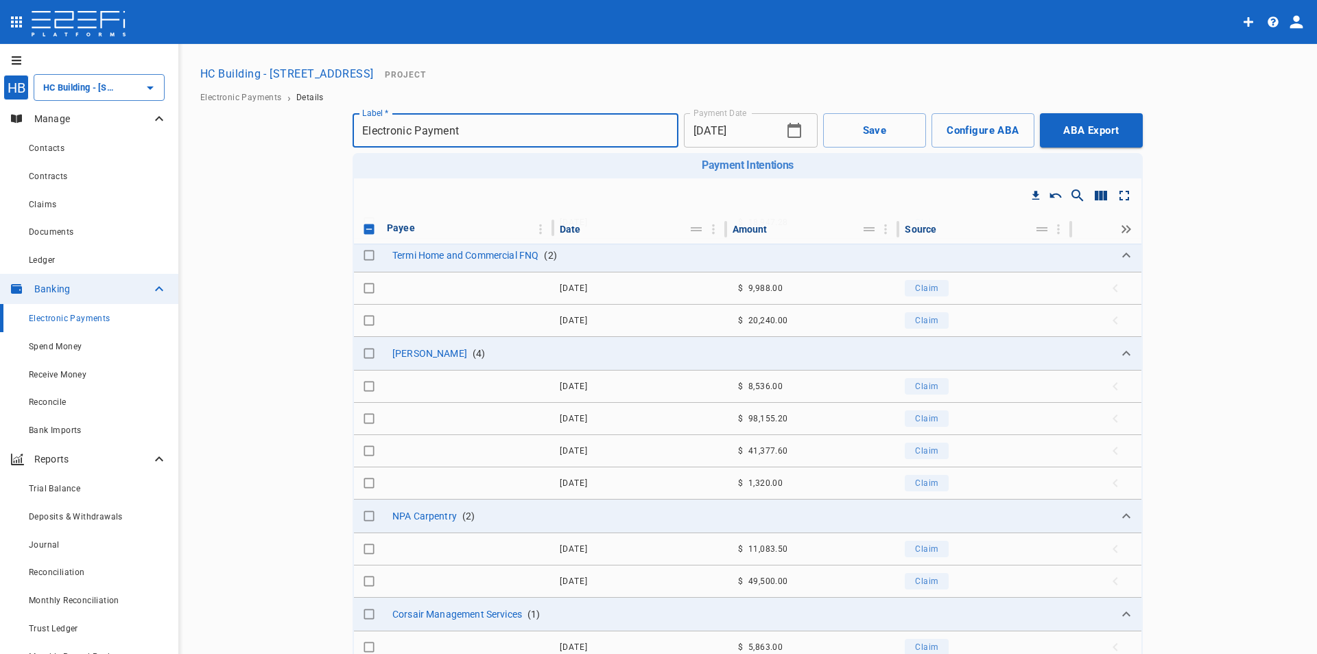
click at [323, 72] on button "HC Building - [STREET_ADDRESS]" at bounding box center [287, 73] width 185 height 27
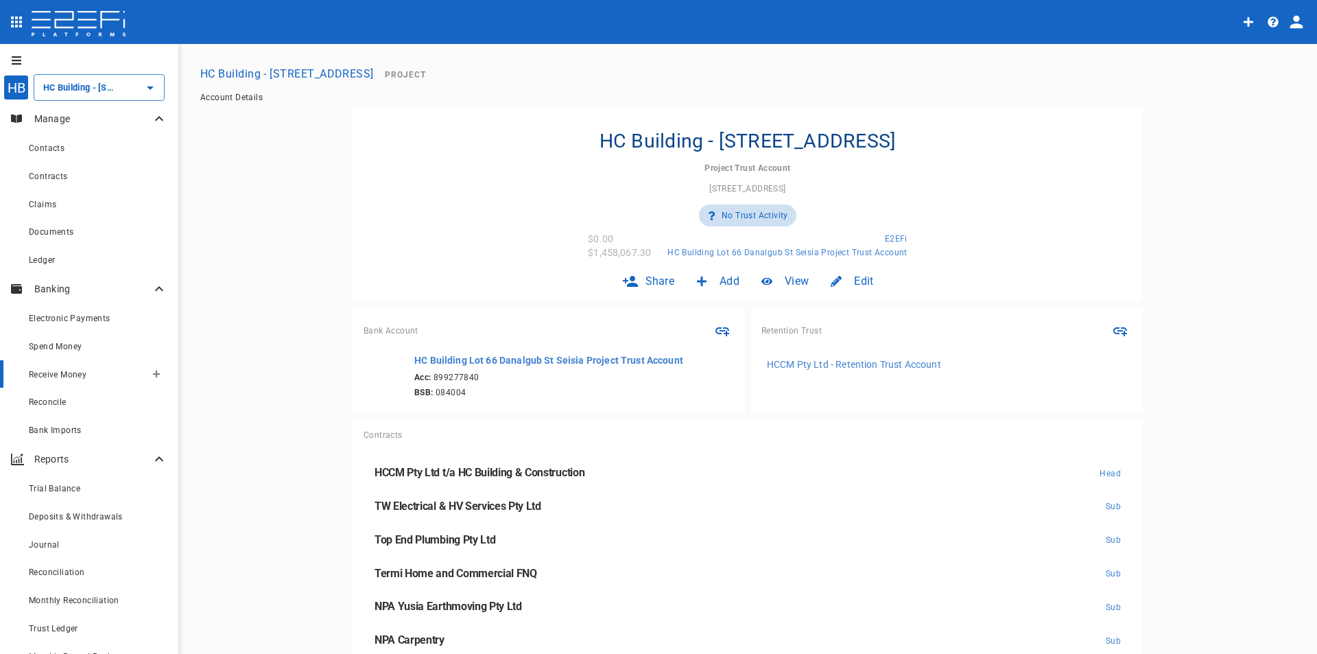
click at [80, 378] on span "Receive Money" at bounding box center [58, 375] width 58 height 10
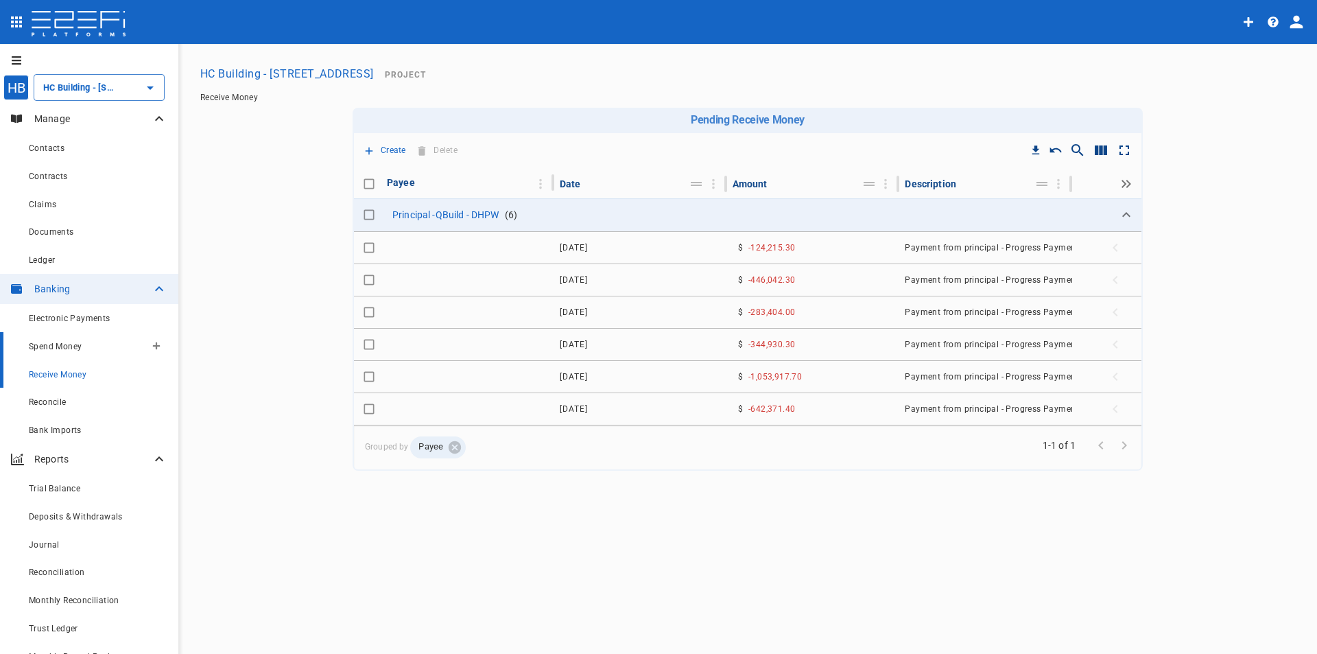
click at [69, 342] on span "Spend Money" at bounding box center [55, 347] width 53 height 10
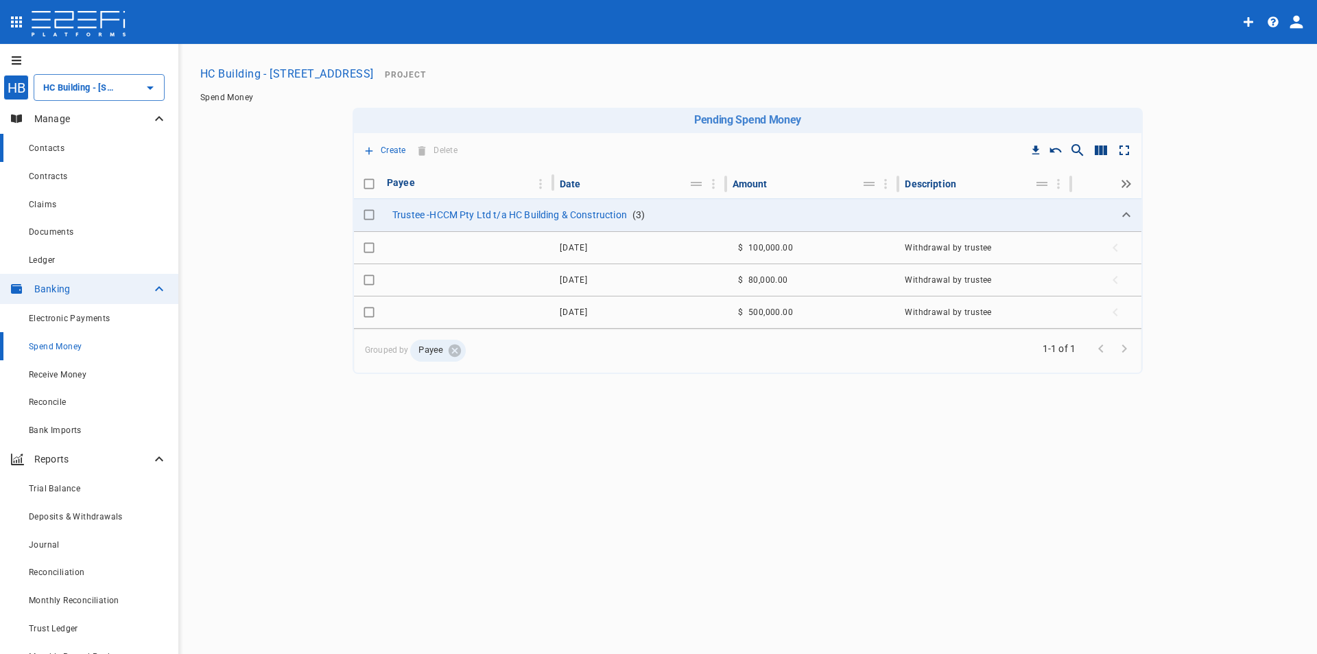
click at [55, 147] on span "Contacts" at bounding box center [47, 148] width 36 height 10
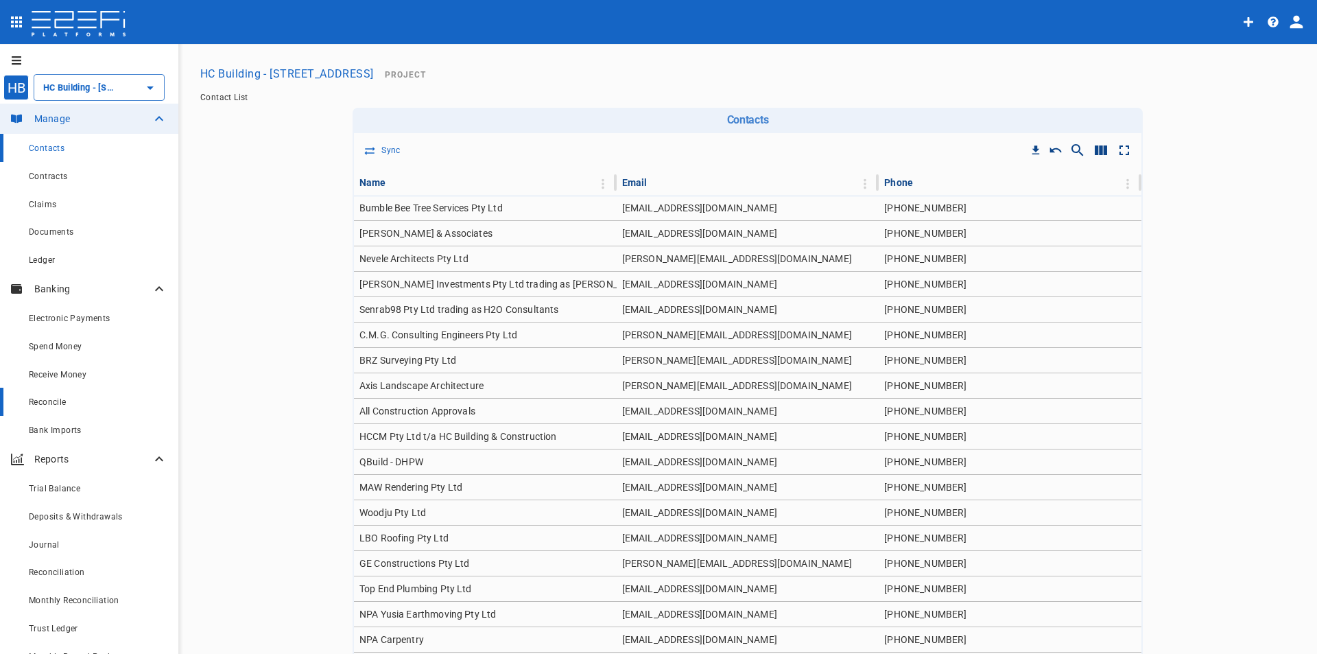
click at [49, 405] on span "Reconcile" at bounding box center [48, 402] width 38 height 10
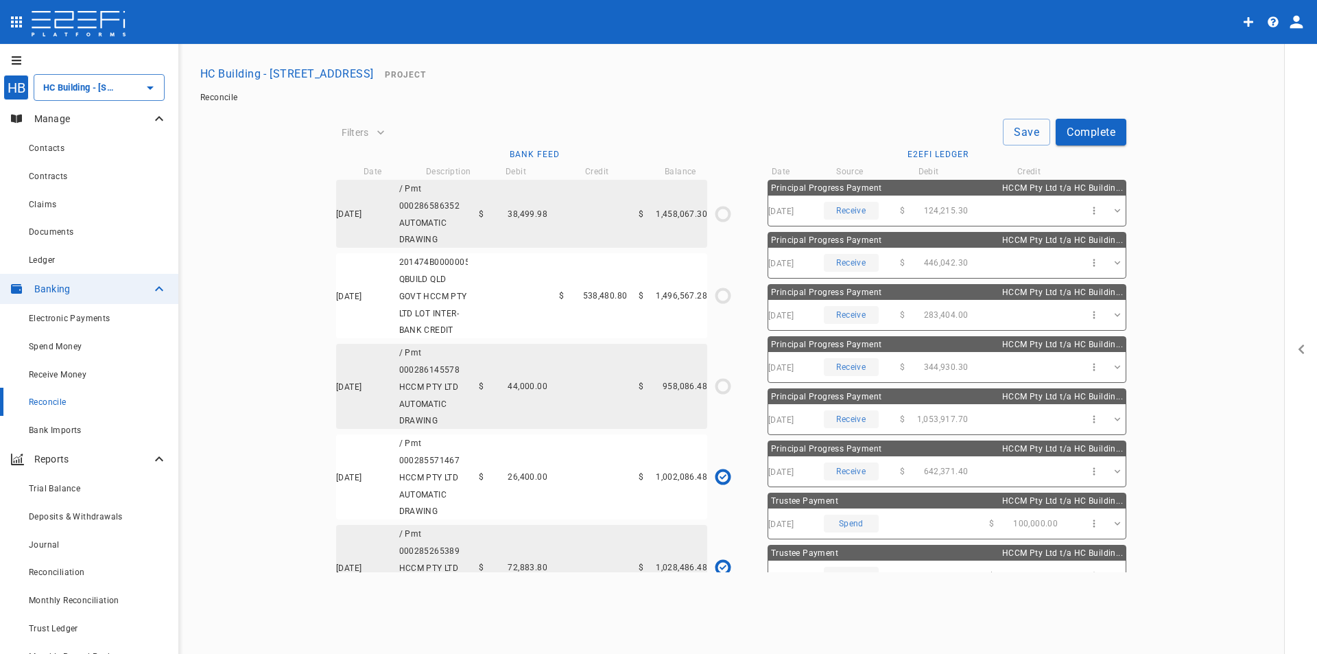
type input "[DATE]"
type input "1,002,086.48"
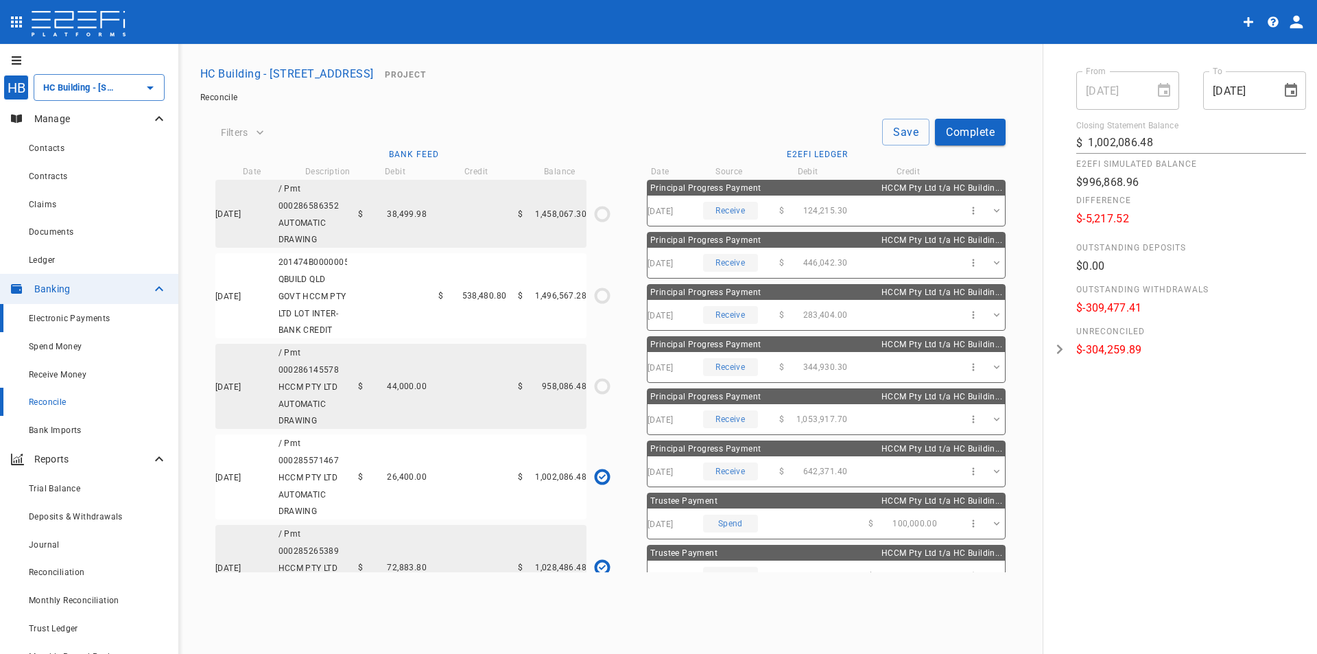
click at [62, 317] on span "Electronic Payments" at bounding box center [70, 318] width 82 height 10
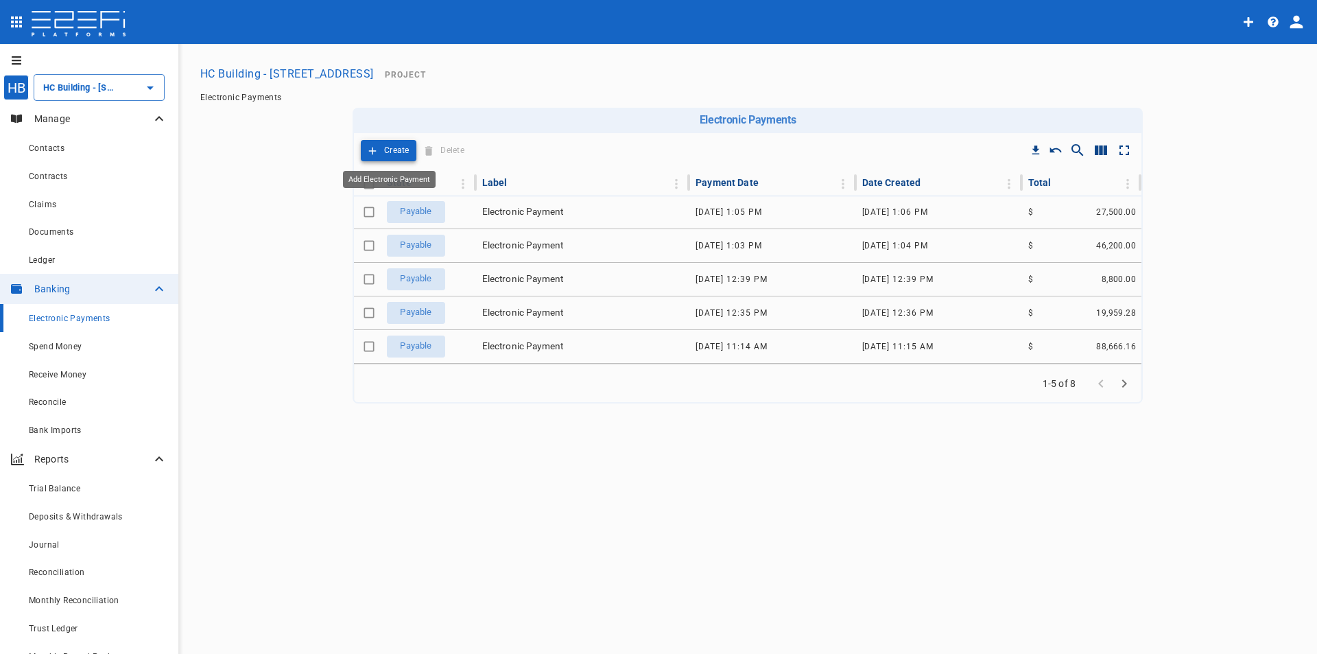
click at [377, 152] on icon "Add Electronic Payment" at bounding box center [372, 151] width 12 height 12
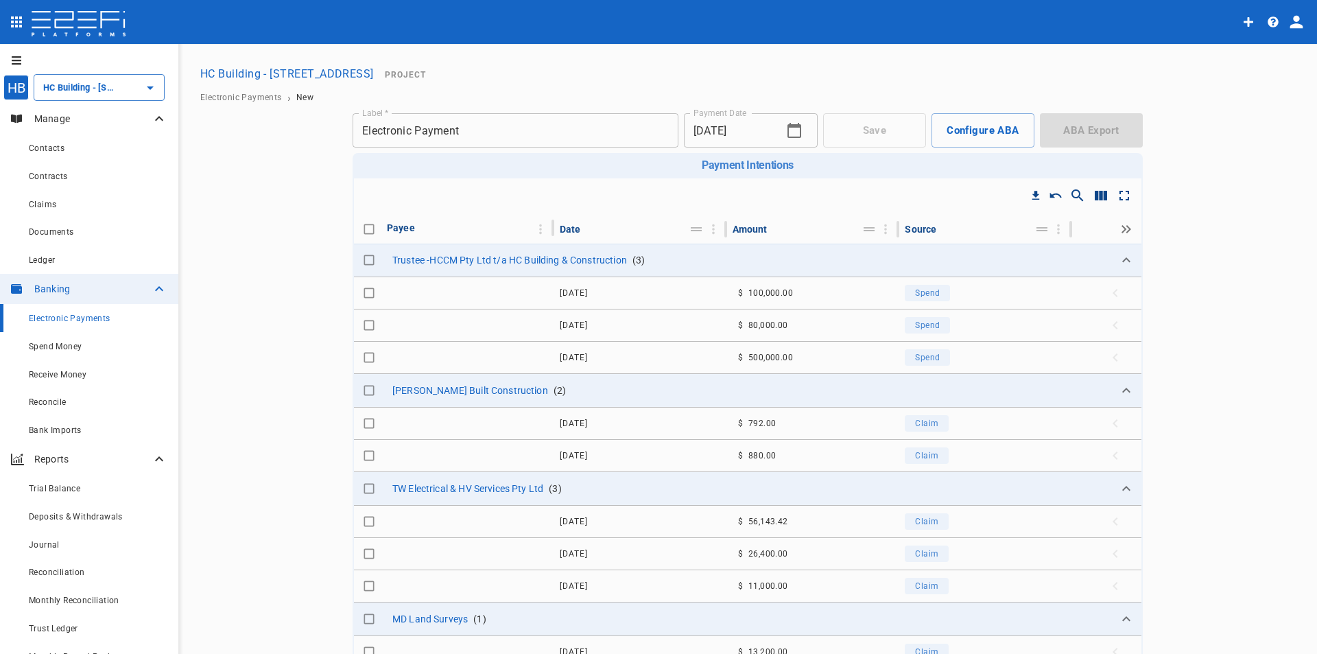
click at [789, 135] on icon "button" at bounding box center [794, 130] width 16 height 16
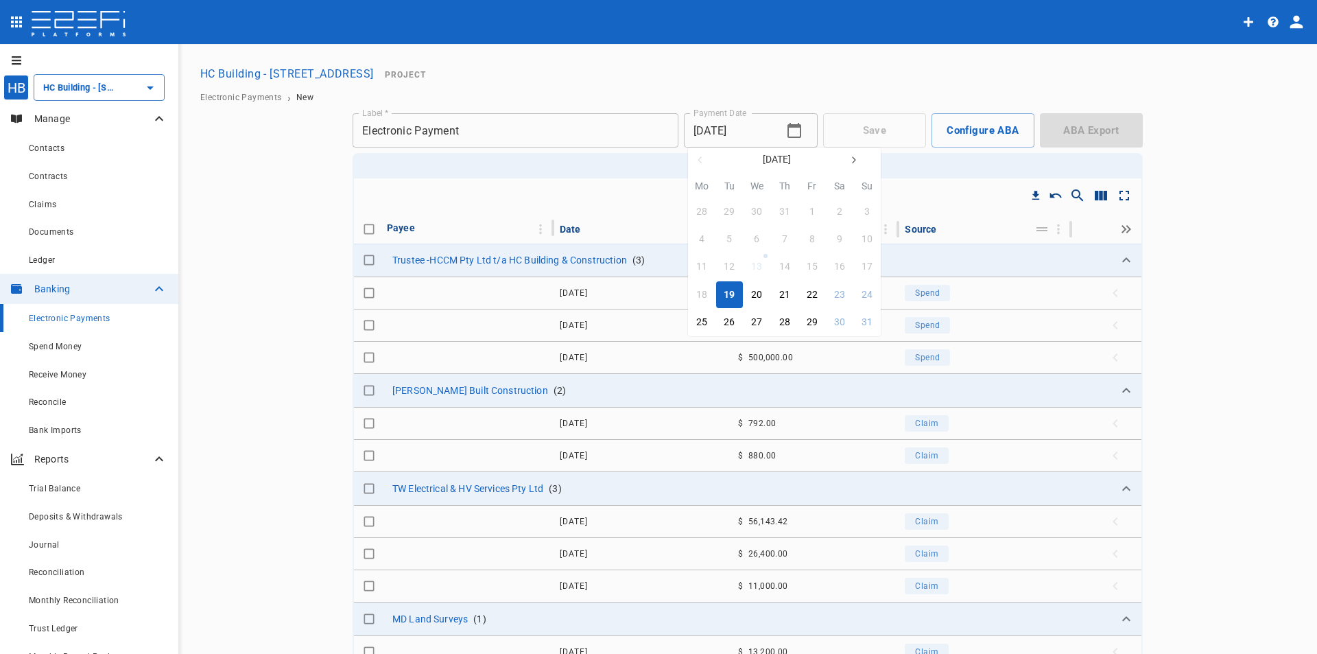
click at [755, 126] on div at bounding box center [658, 327] width 1317 height 654
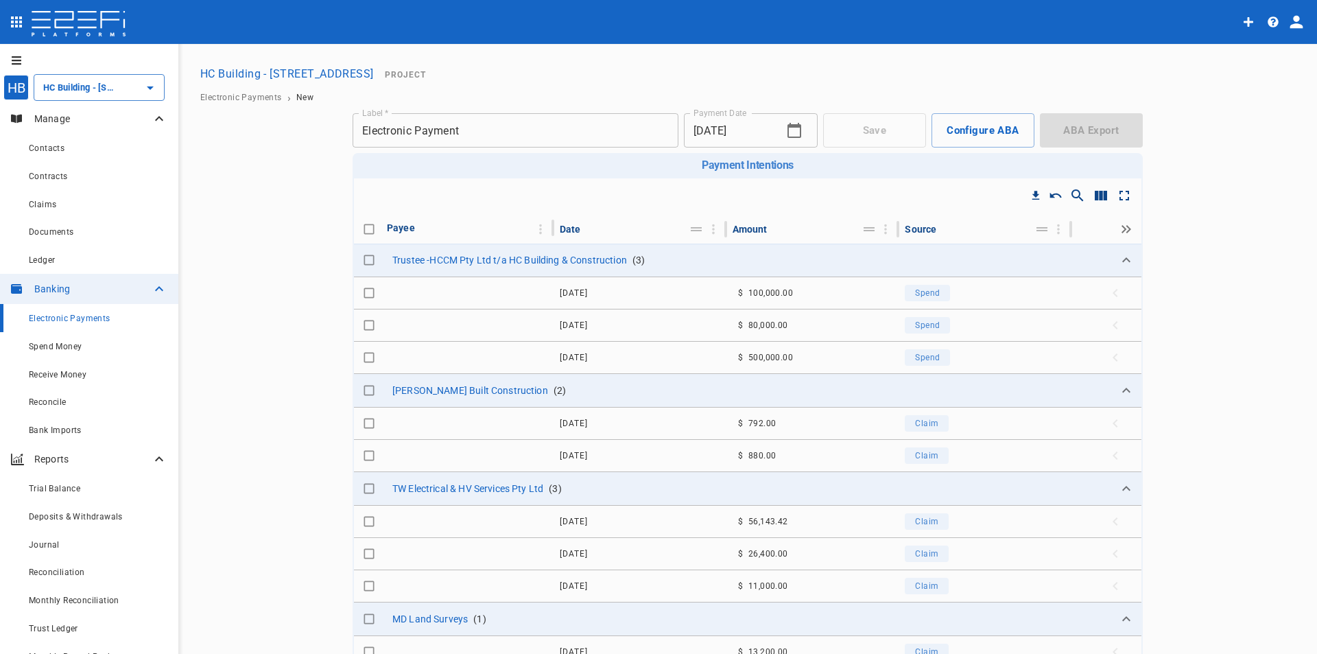
click at [772, 126] on div "[DATE] Mo Tu We Th Fr Sa Su 28 29 30 31 1 2 3 4 5 6 7 8 9 10 11 12 13 14 15 16 …" at bounding box center [658, 327] width 1317 height 654
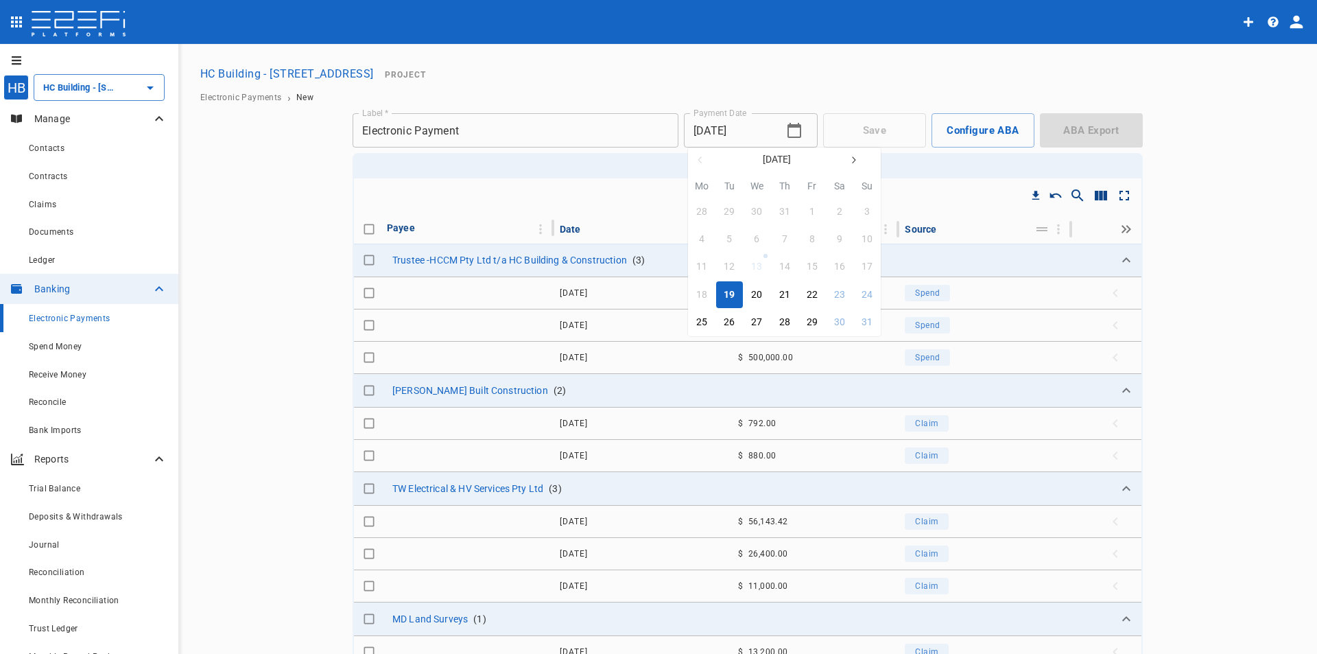
drag, startPoint x: 765, startPoint y: 126, endPoint x: 751, endPoint y: 128, distance: 14.0
click at [752, 127] on div at bounding box center [658, 327] width 1317 height 654
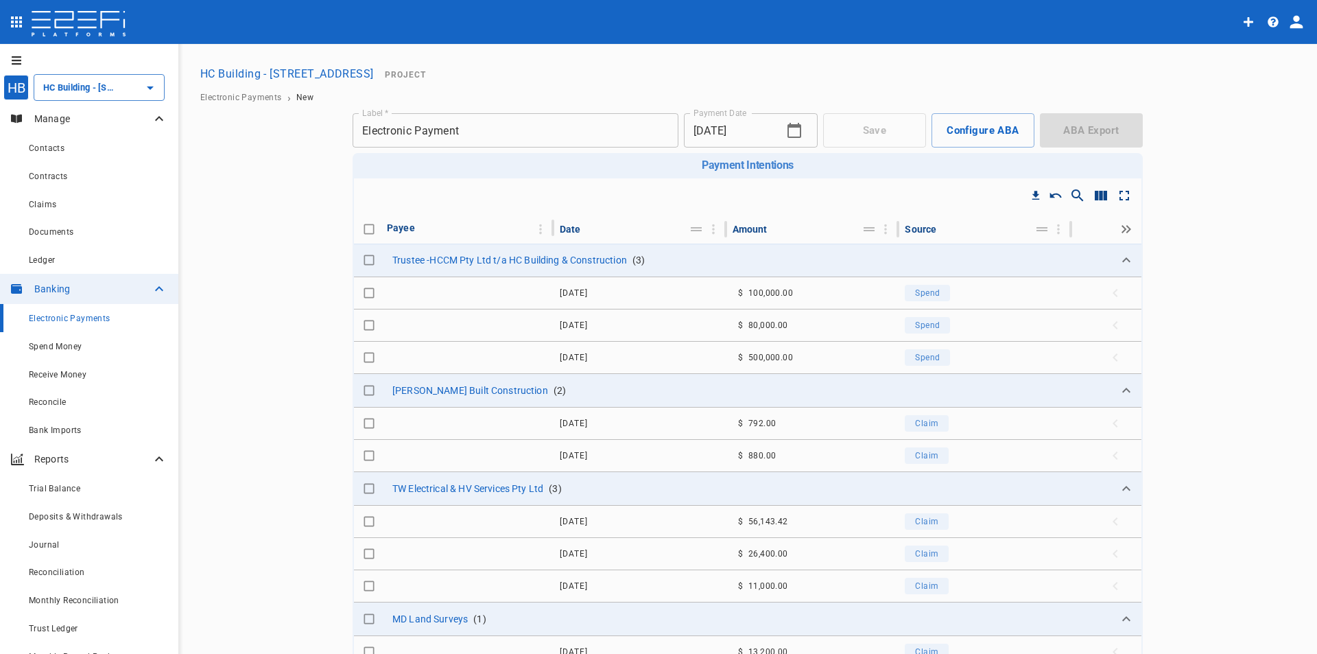
click at [750, 128] on div "[DATE] Mo Tu We Th Fr Sa Su 28 29 30 31 1 2 3 4 5 6 7 8 9 10 11 12 13 14 15 16 …" at bounding box center [658, 327] width 1317 height 654
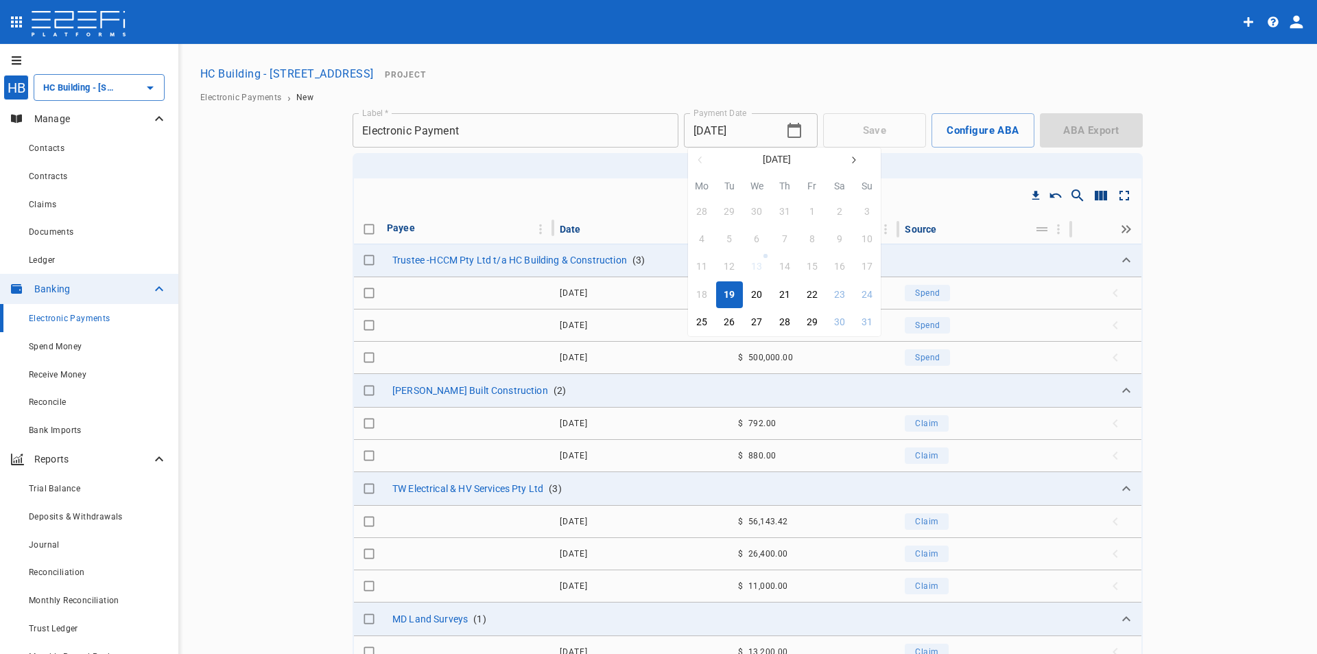
click at [757, 125] on div at bounding box center [658, 327] width 1317 height 654
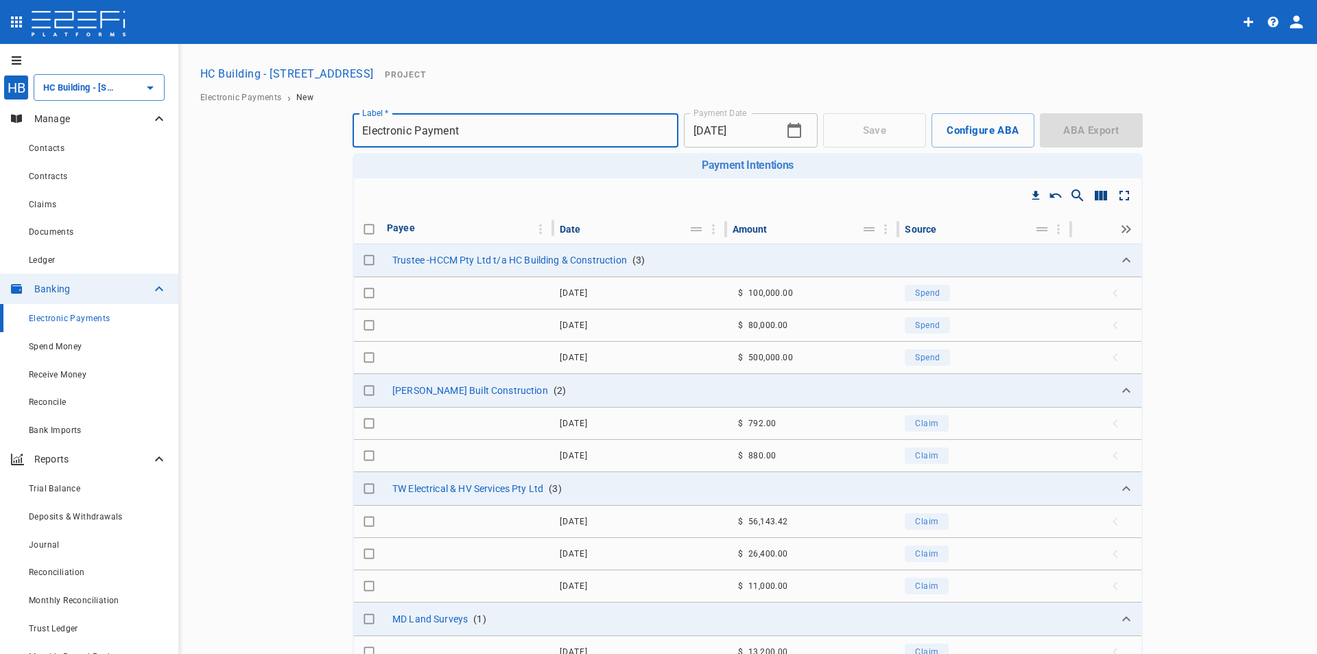
click at [493, 133] on input "Electronic Payment" at bounding box center [516, 130] width 326 height 38
type input "Electronic Payment [DATE]"
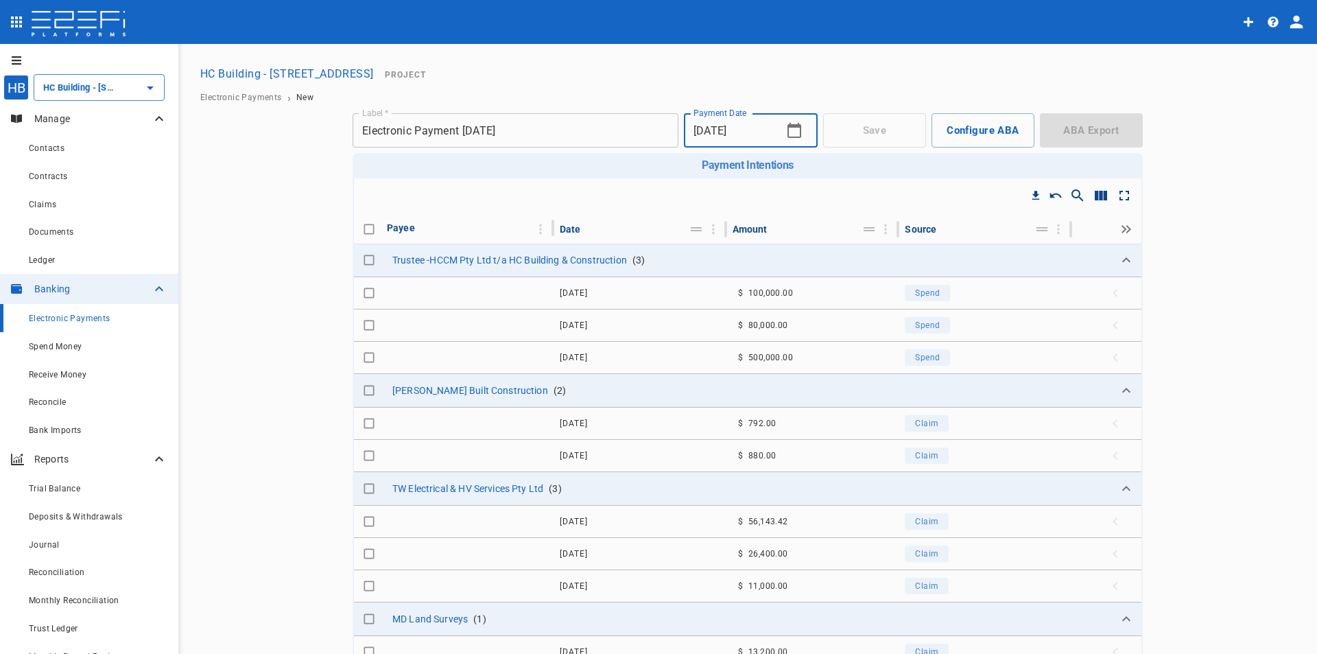
click at [892, 132] on div "Save Configure ABA ABA Export" at bounding box center [983, 130] width 320 height 34
click at [954, 136] on button "Configure ABA" at bounding box center [982, 130] width 103 height 34
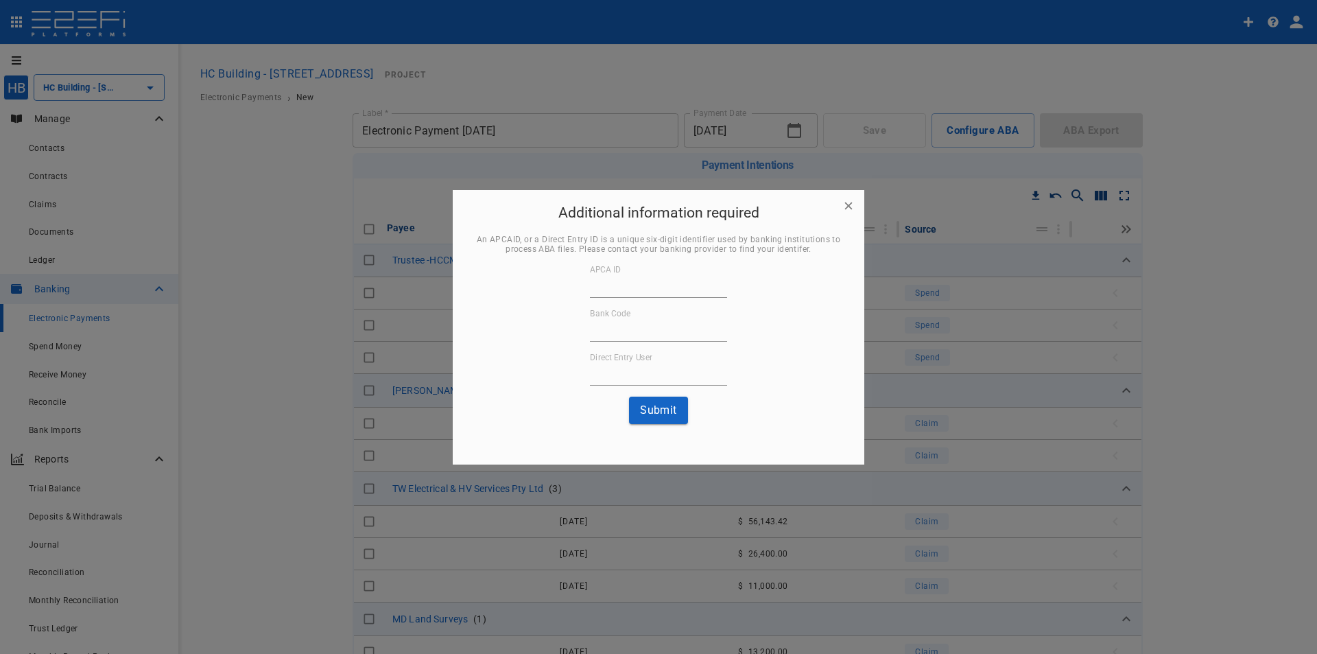
click at [848, 209] on div "Additional information required An APCAID, or a Direct Entry ID is a unique six…" at bounding box center [659, 312] width 412 height 245
click at [848, 205] on div "Additional information required An APCAID, or a Direct Entry ID is a unique six…" at bounding box center [659, 312] width 412 height 245
drag, startPoint x: 662, startPoint y: 419, endPoint x: 690, endPoint y: 385, distance: 43.8
click at [663, 418] on button "Submit" at bounding box center [658, 409] width 59 height 27
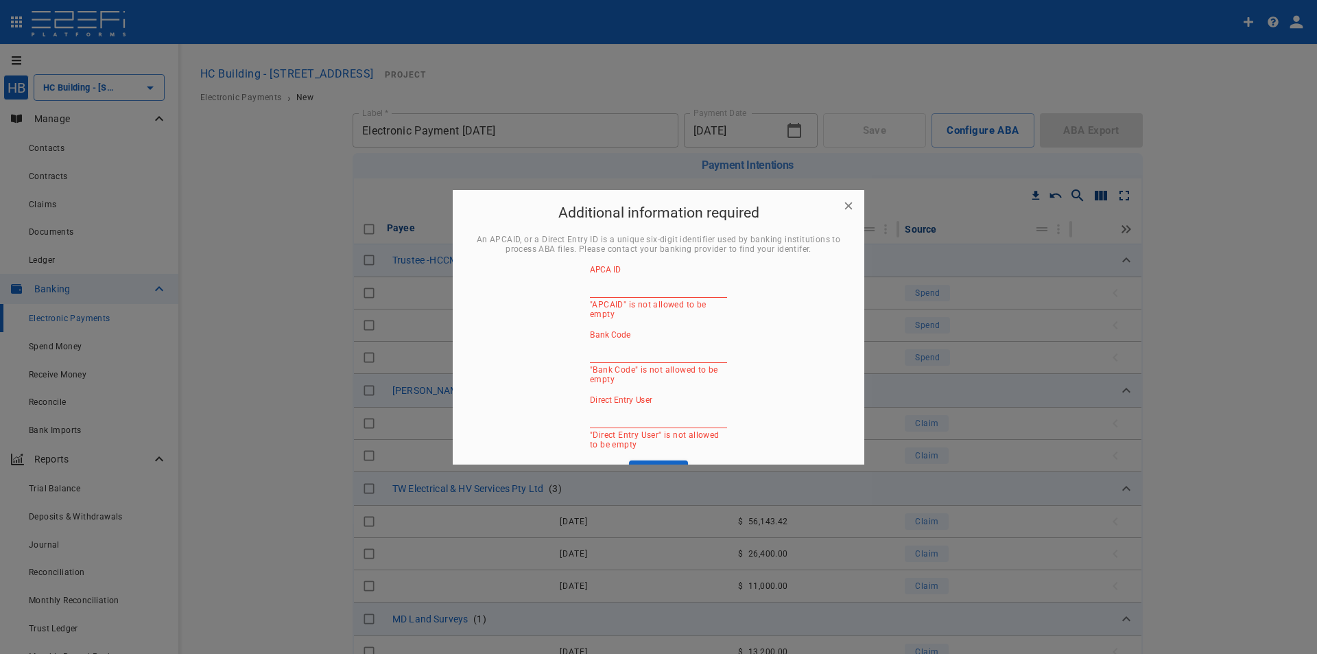
click at [848, 213] on div "Additional information required An APCAID, or a Direct Entry ID is a unique six…" at bounding box center [659, 344] width 412 height 309
click at [849, 206] on div "Additional information required An APCAID, or a Direct Entry ID is a unique six…" at bounding box center [659, 344] width 412 height 309
drag, startPoint x: 849, startPoint y: 206, endPoint x: 709, endPoint y: 200, distance: 140.0
click at [844, 204] on div "Additional information required An APCAID, or a Direct Entry ID is a unique six…" at bounding box center [659, 344] width 412 height 309
click at [411, 143] on div at bounding box center [658, 327] width 1317 height 654
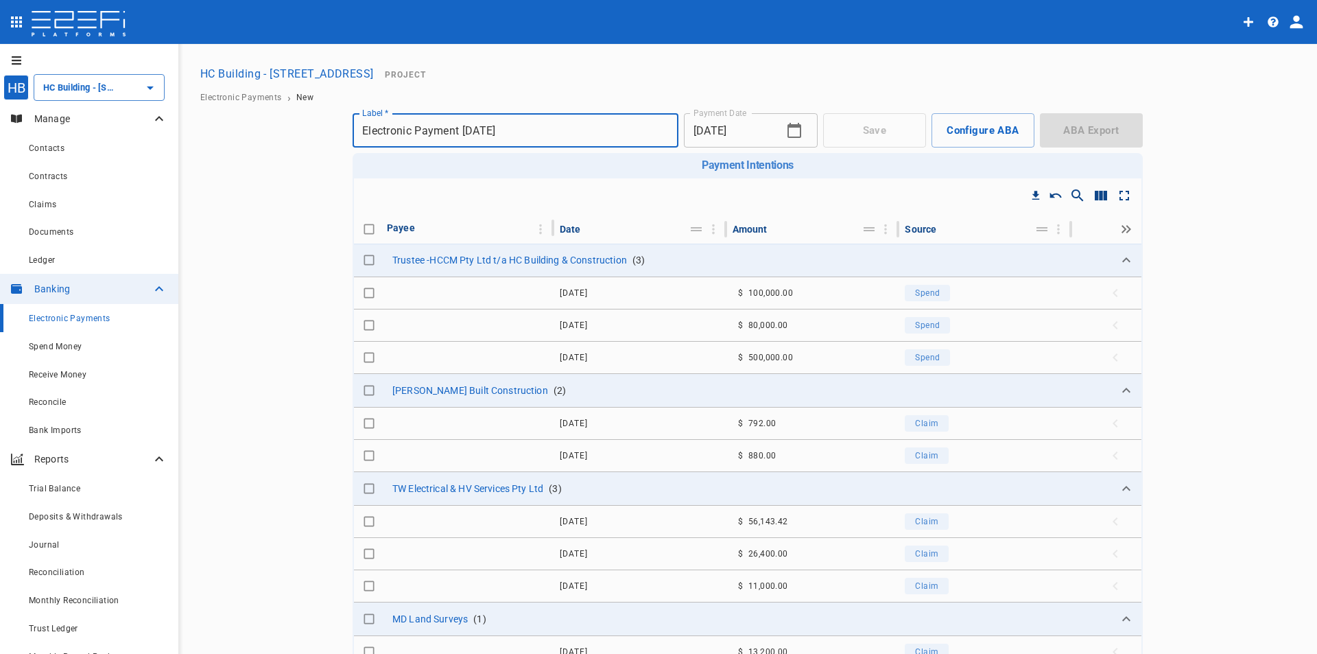
drag, startPoint x: 594, startPoint y: 127, endPoint x: 167, endPoint y: 108, distance: 427.0
click at [167, 108] on div "HB HC Building - Lot 66 Danalgub St ​ Manage Contacts Contracts Claims Document…" at bounding box center [658, 467] width 1284 height 814
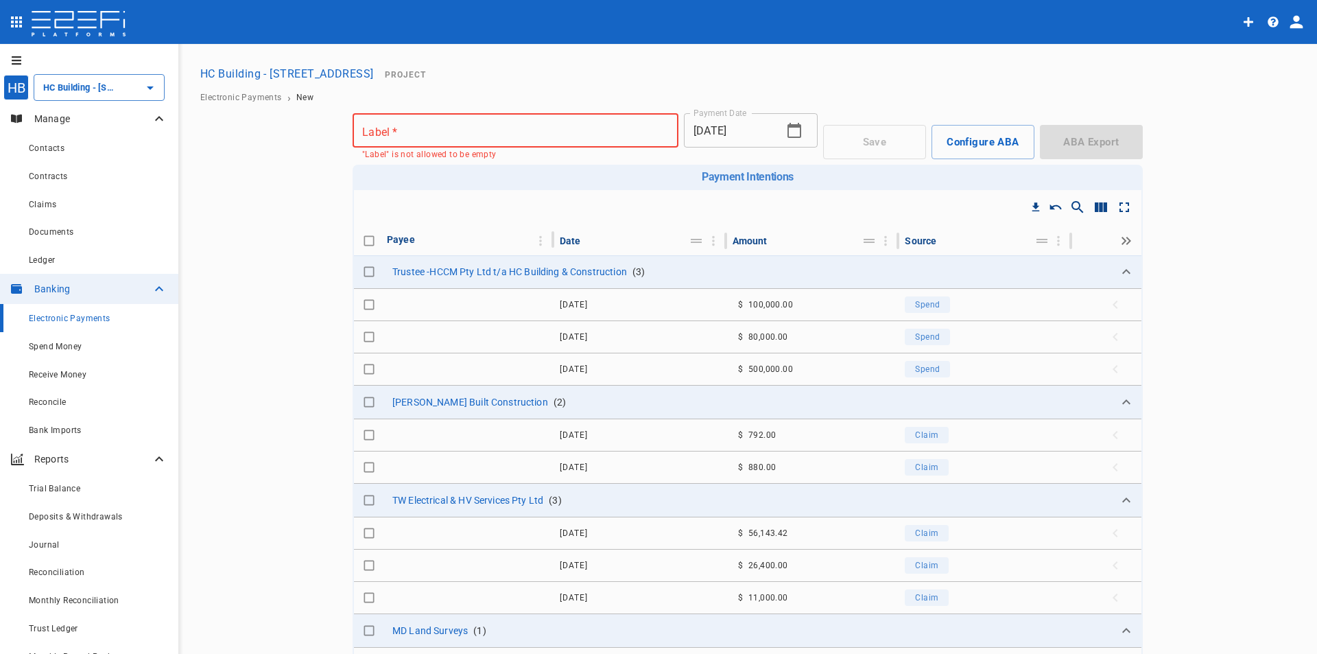
click at [522, 84] on div "HC Building - [STREET_ADDRESS] Project" at bounding box center [748, 73] width 1106 height 27
click at [312, 71] on button "HC Building - [STREET_ADDRESS]" at bounding box center [287, 73] width 185 height 27
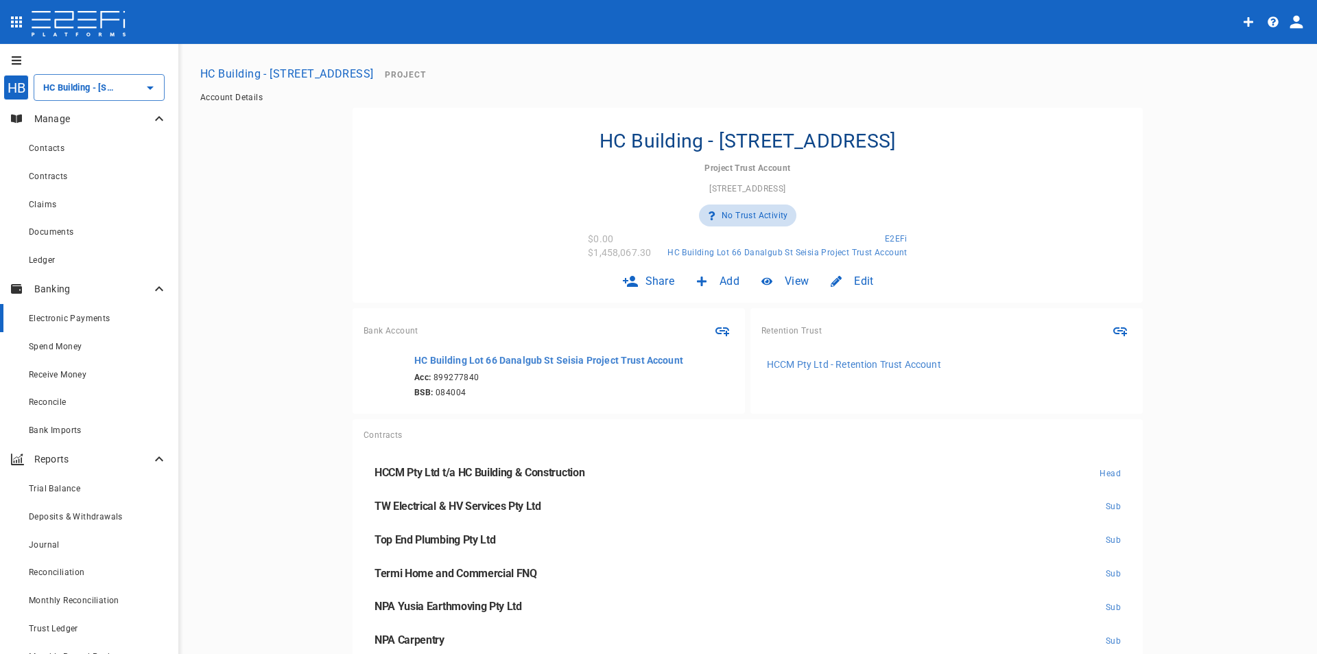
click at [52, 316] on span "Electronic Payments" at bounding box center [70, 318] width 82 height 10
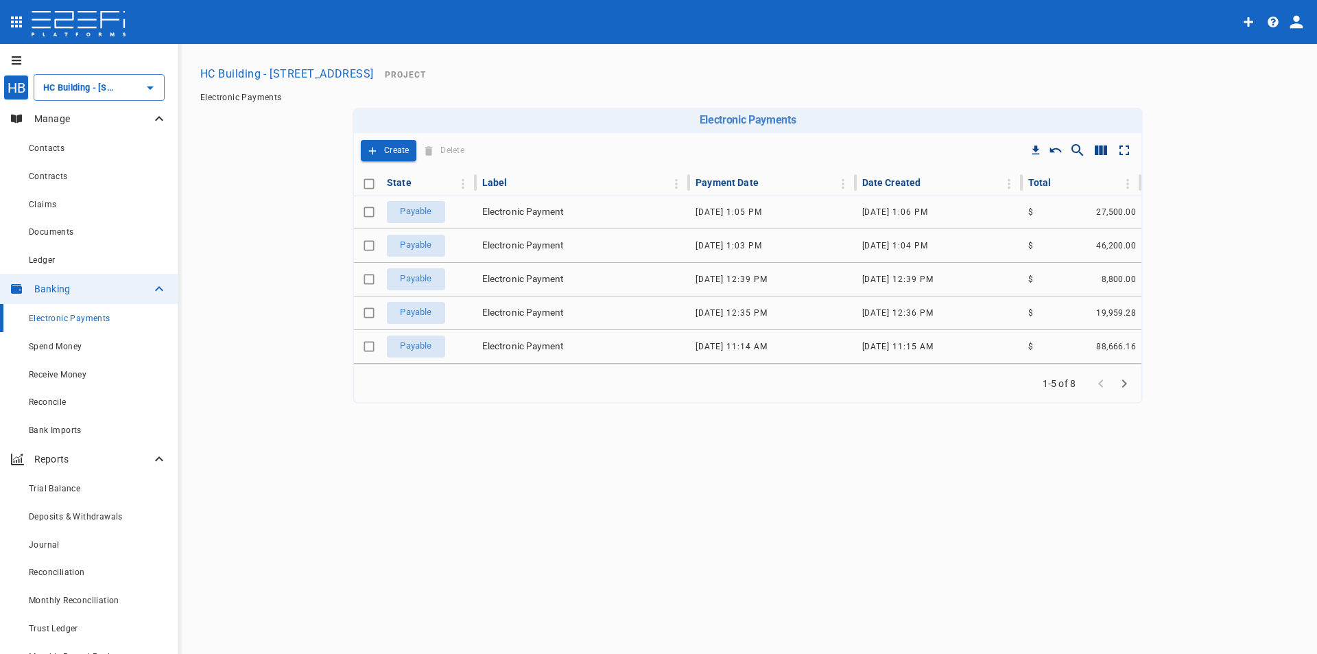
click at [1124, 384] on icon "Go to next page" at bounding box center [1124, 383] width 5 height 8
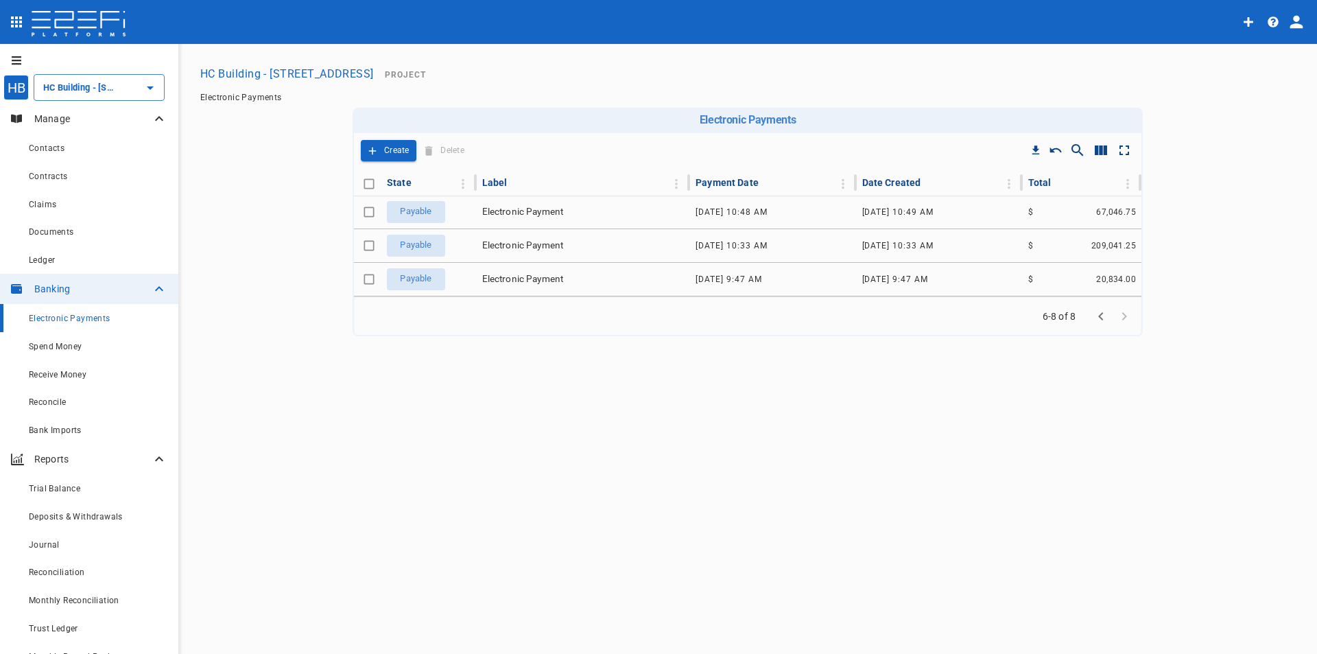
click at [1122, 315] on span "Go to next page" at bounding box center [1124, 315] width 23 height 13
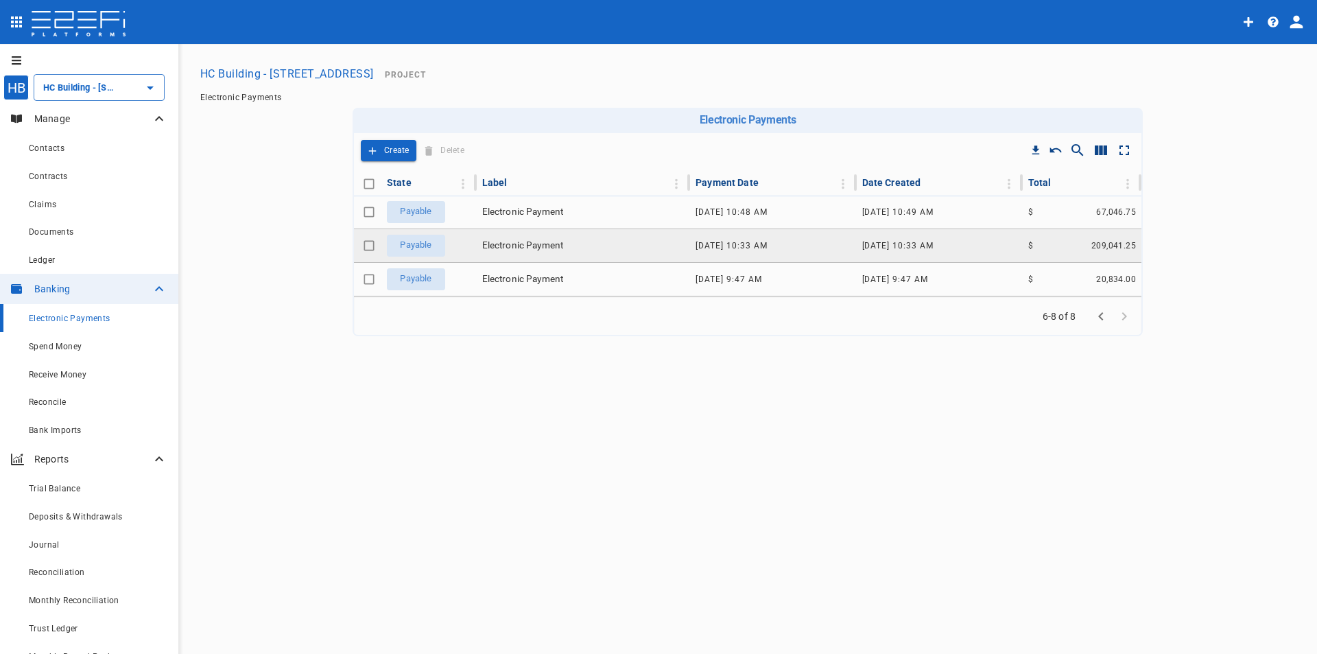
click at [521, 247] on span "Electronic Payment" at bounding box center [523, 245] width 82 height 13
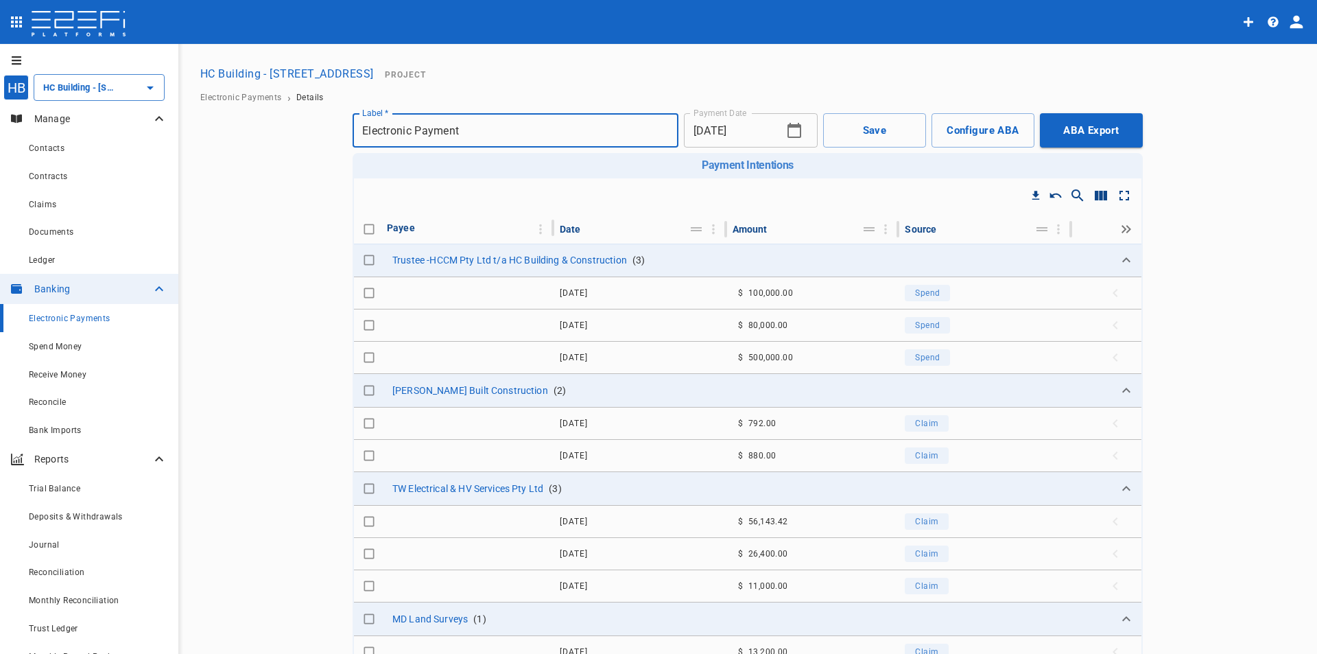
checkbox input "true"
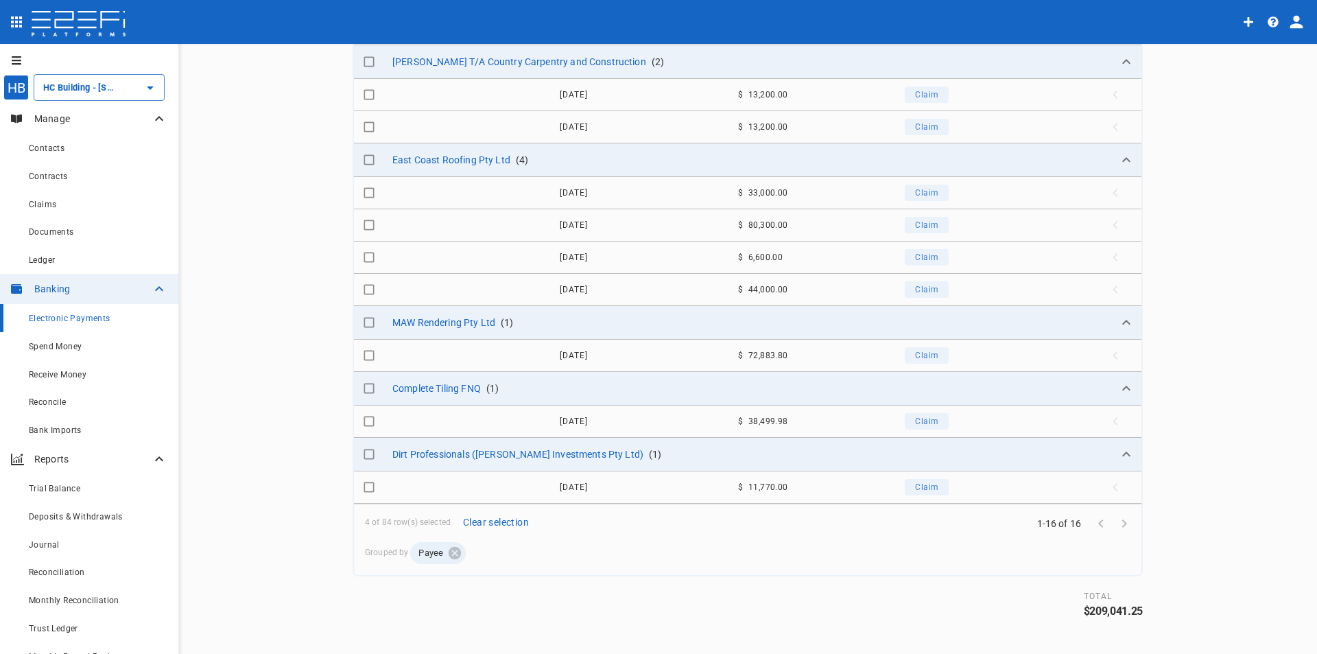
scroll to position [267, 0]
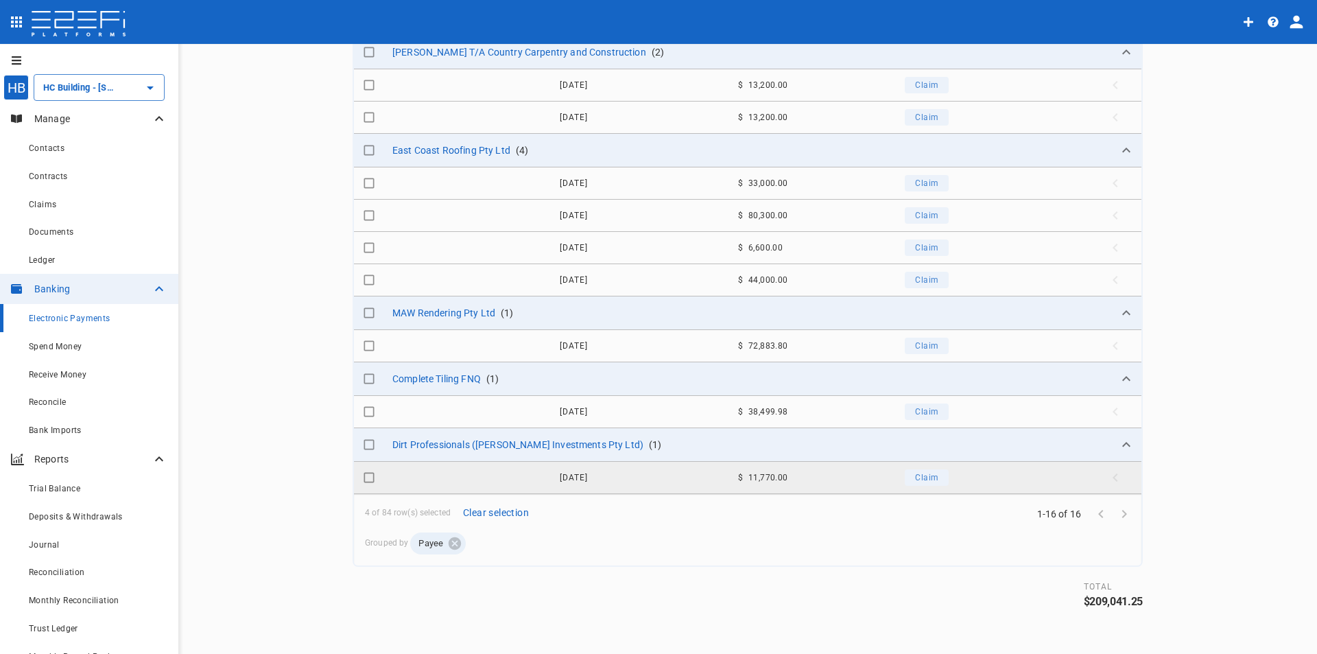
click at [361, 479] on input "Toggle select row" at bounding box center [368, 477] width 19 height 19
checkbox input "true"
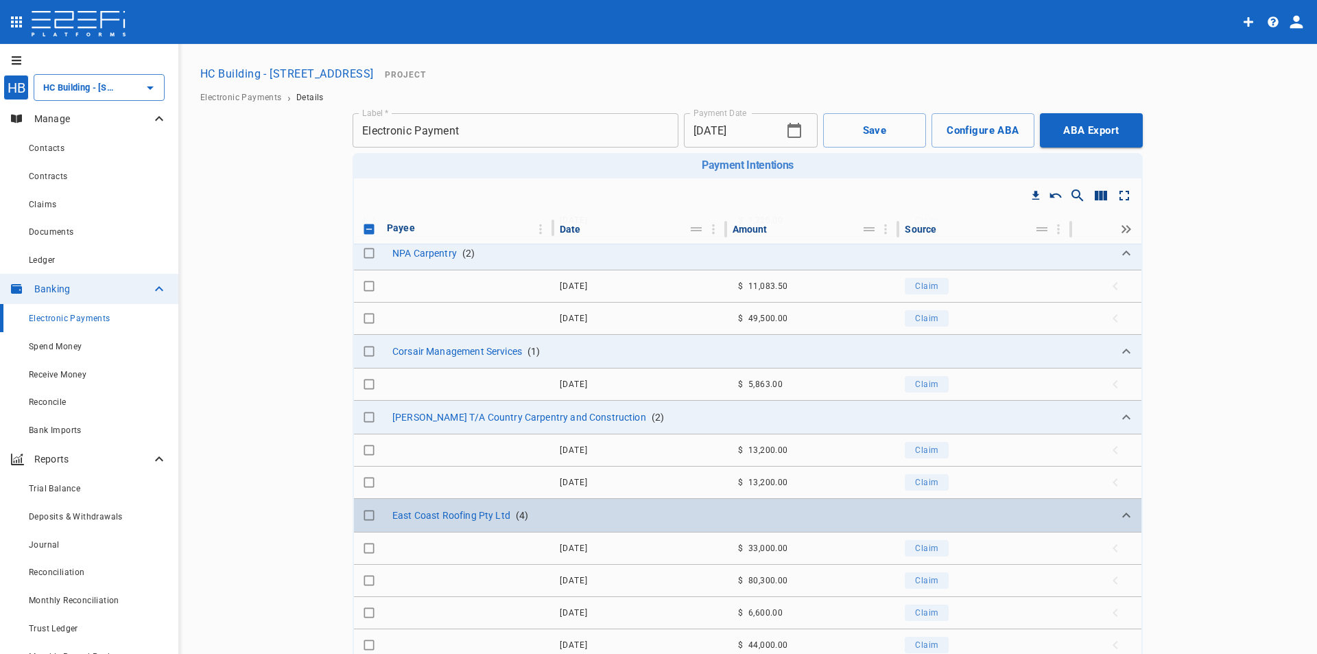
scroll to position [1117, 0]
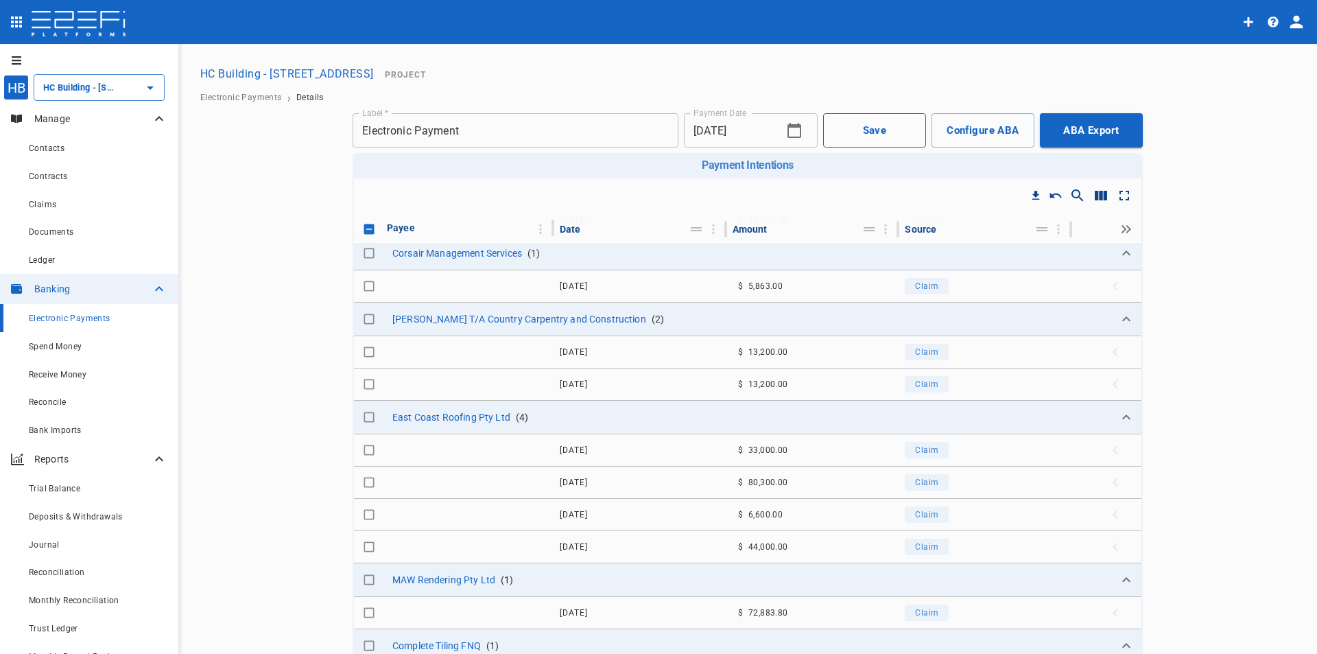
click at [864, 132] on button "Save" at bounding box center [874, 130] width 103 height 34
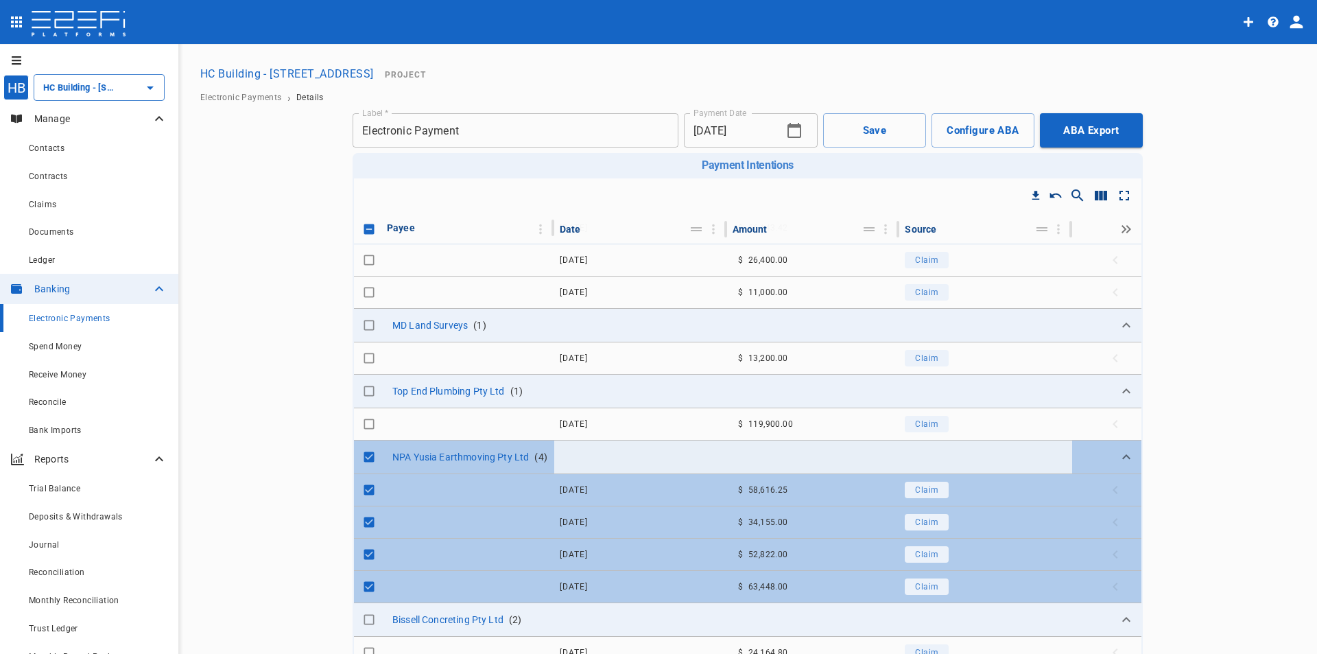
scroll to position [0, 0]
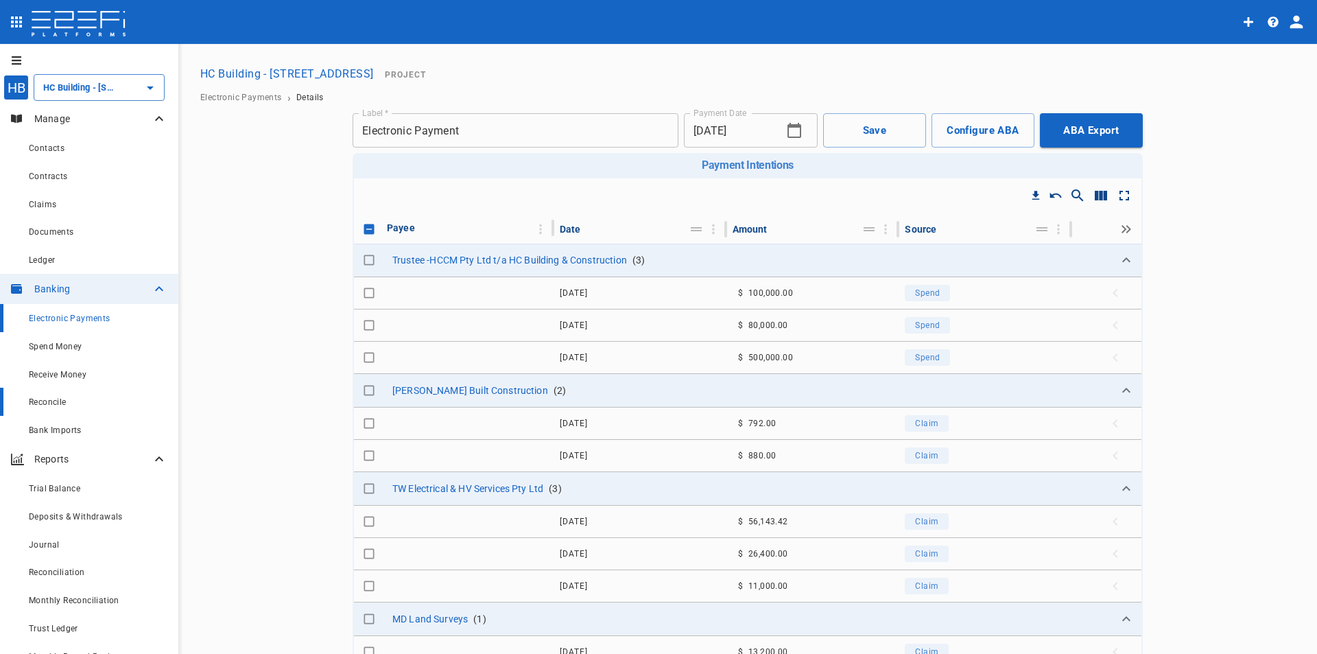
click at [45, 407] on span "Reconcile" at bounding box center [48, 402] width 38 height 10
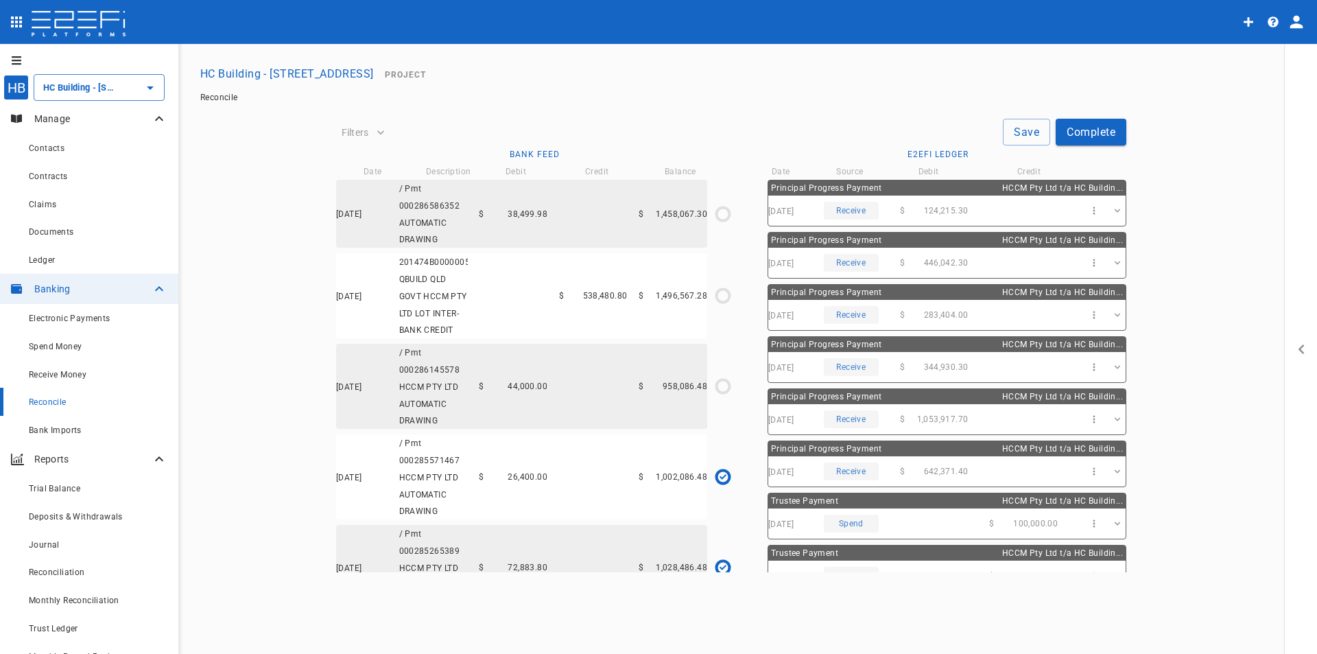
type input "[DATE]"
type input "1,002,086.48"
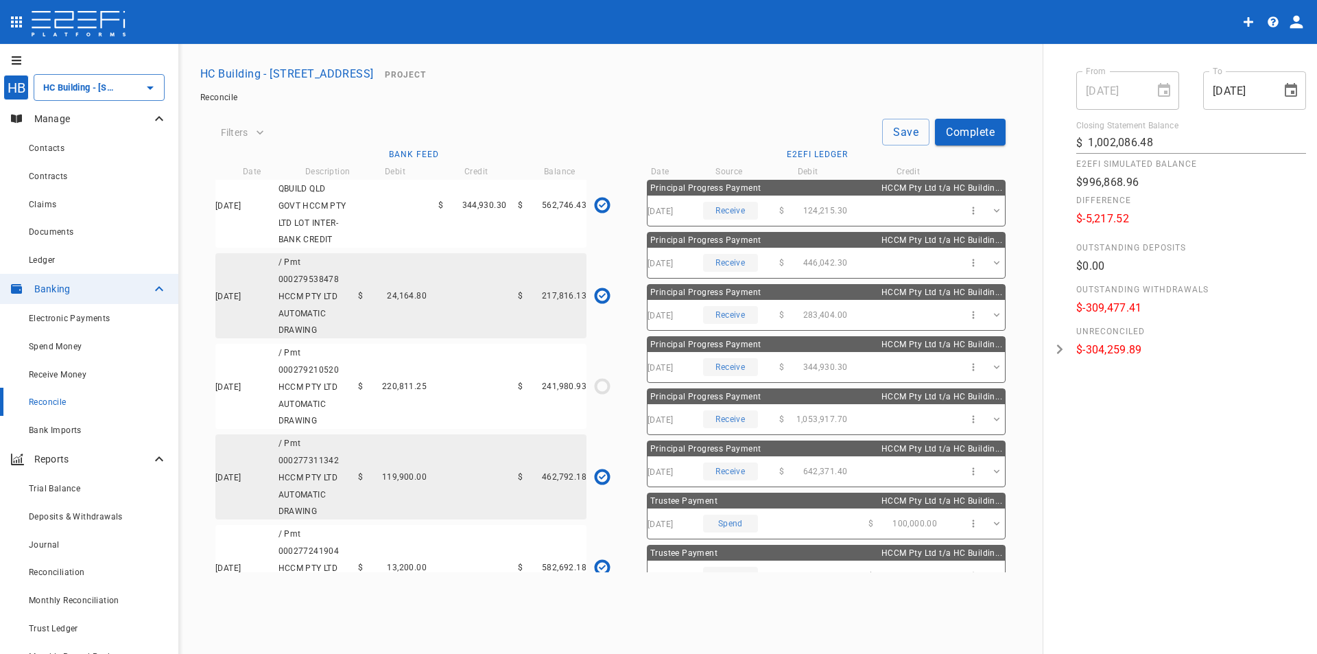
scroll to position [2469, 0]
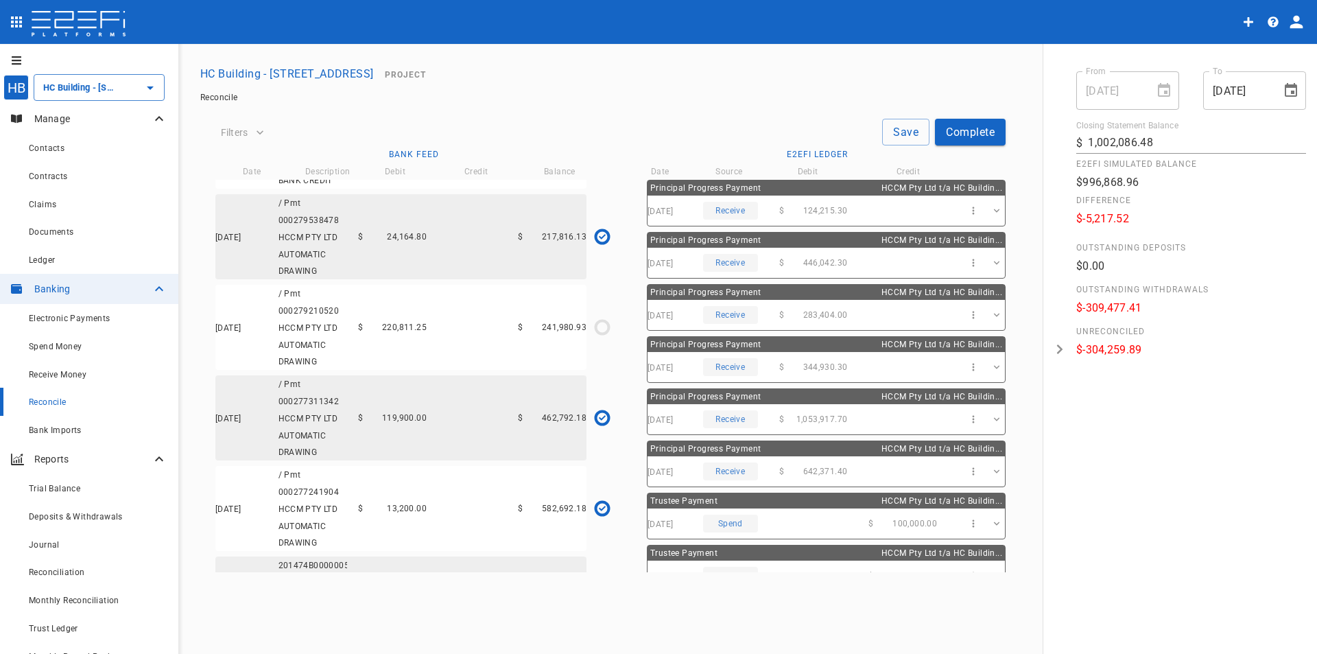
click at [481, 368] on div "[DATE] / Pmt 000279210520 HCCM PTY LTD AUTOMATIC DRAWING $ 220,811.25 $ 241,980…" at bounding box center [400, 327] width 371 height 85
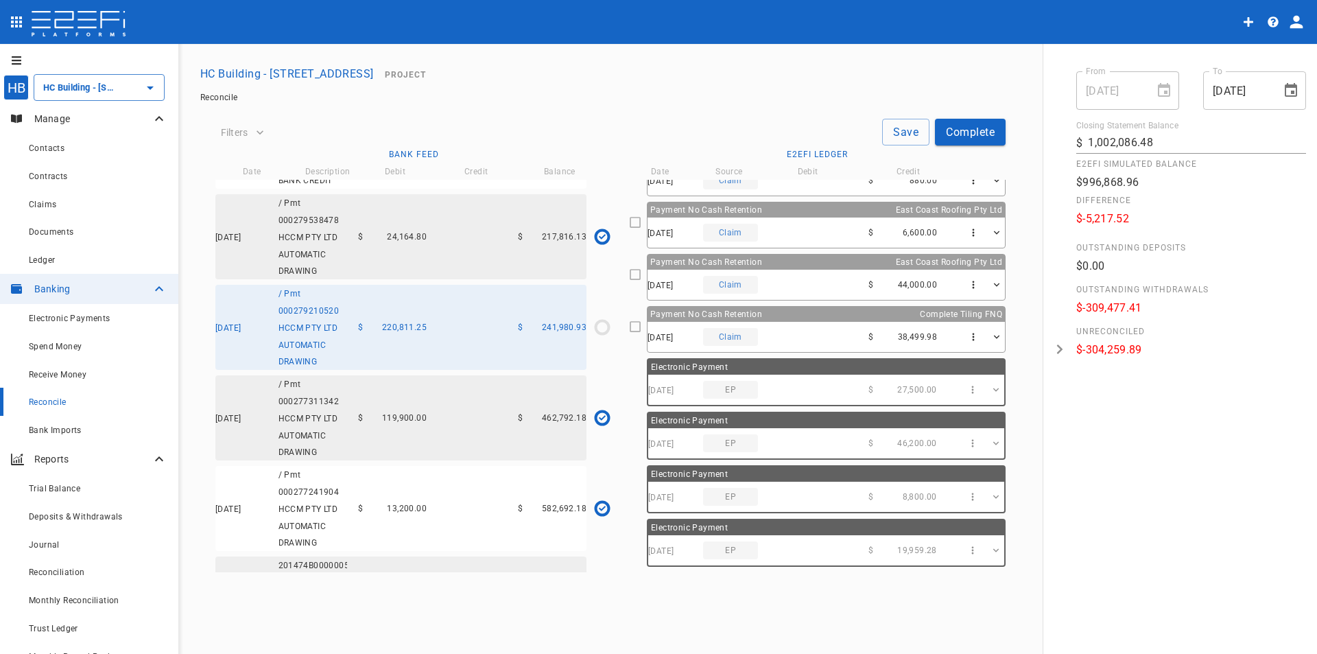
scroll to position [1855, 0]
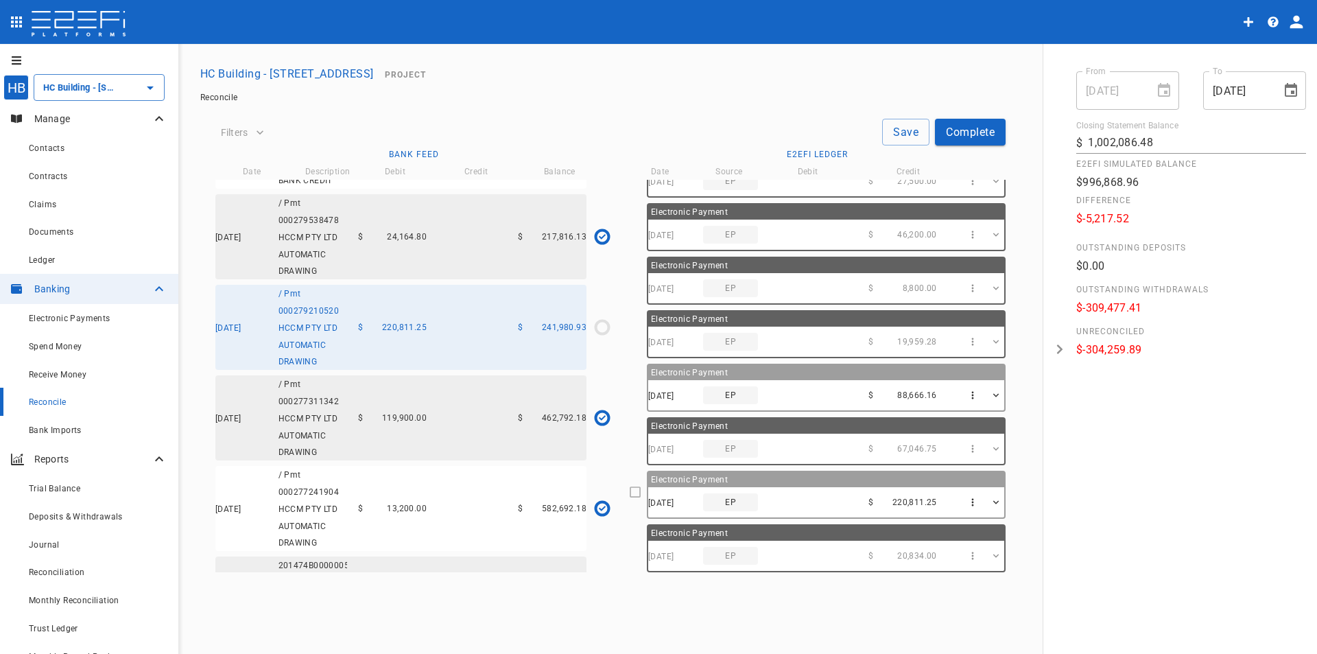
click at [851, 500] on div "[DATE] EP $ 220,811.25" at bounding box center [826, 502] width 356 height 30
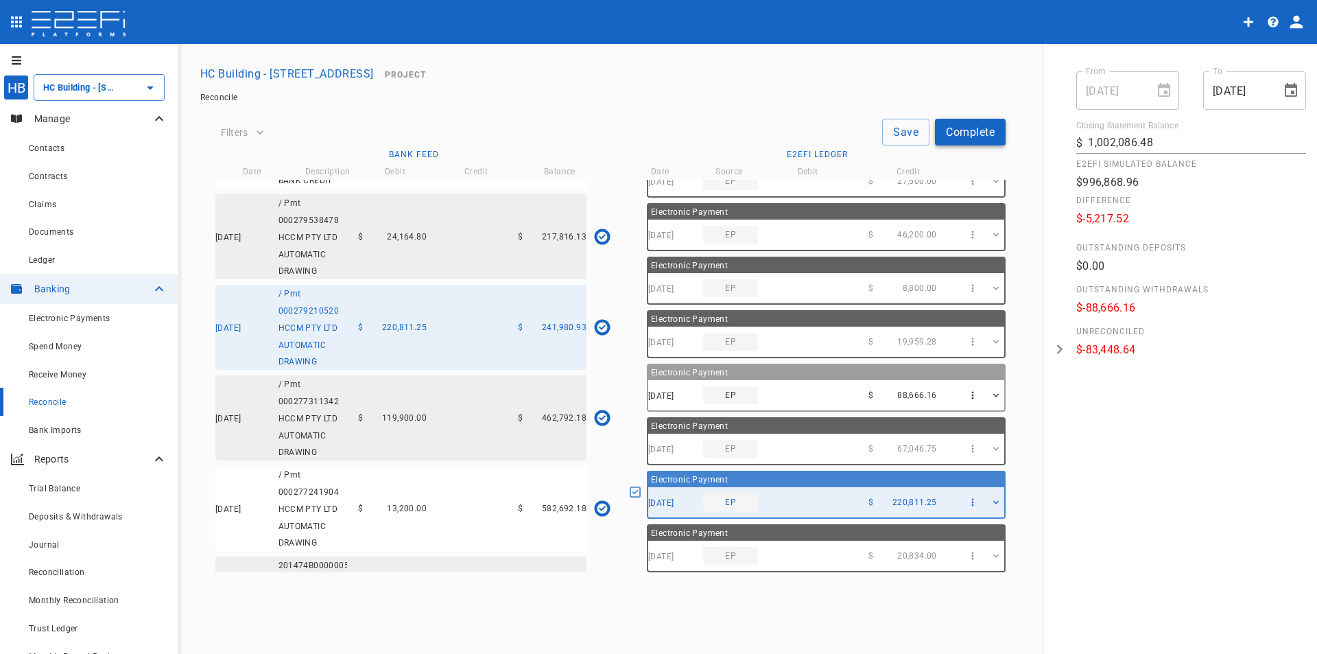
click at [960, 126] on button "Complete" at bounding box center [970, 132] width 71 height 27
click at [903, 127] on button "Save" at bounding box center [905, 132] width 47 height 27
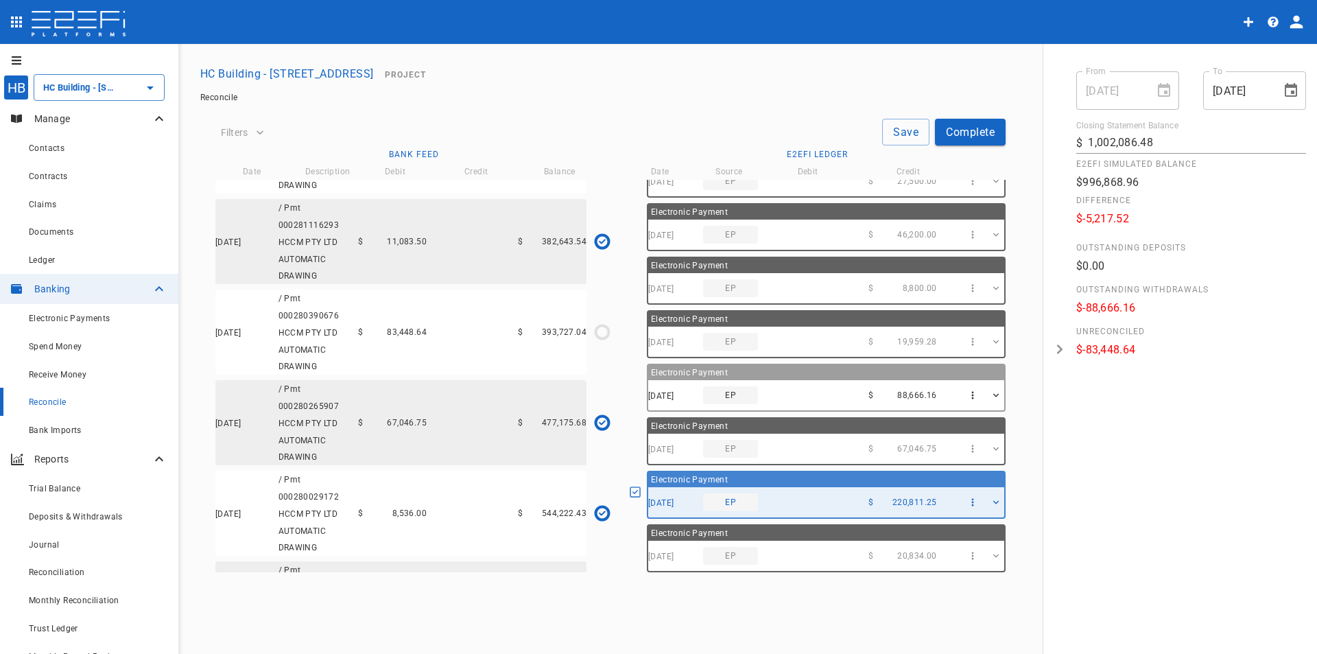
scroll to position [1920, 0]
click at [387, 337] on span "83,448.64" at bounding box center [407, 333] width 40 height 10
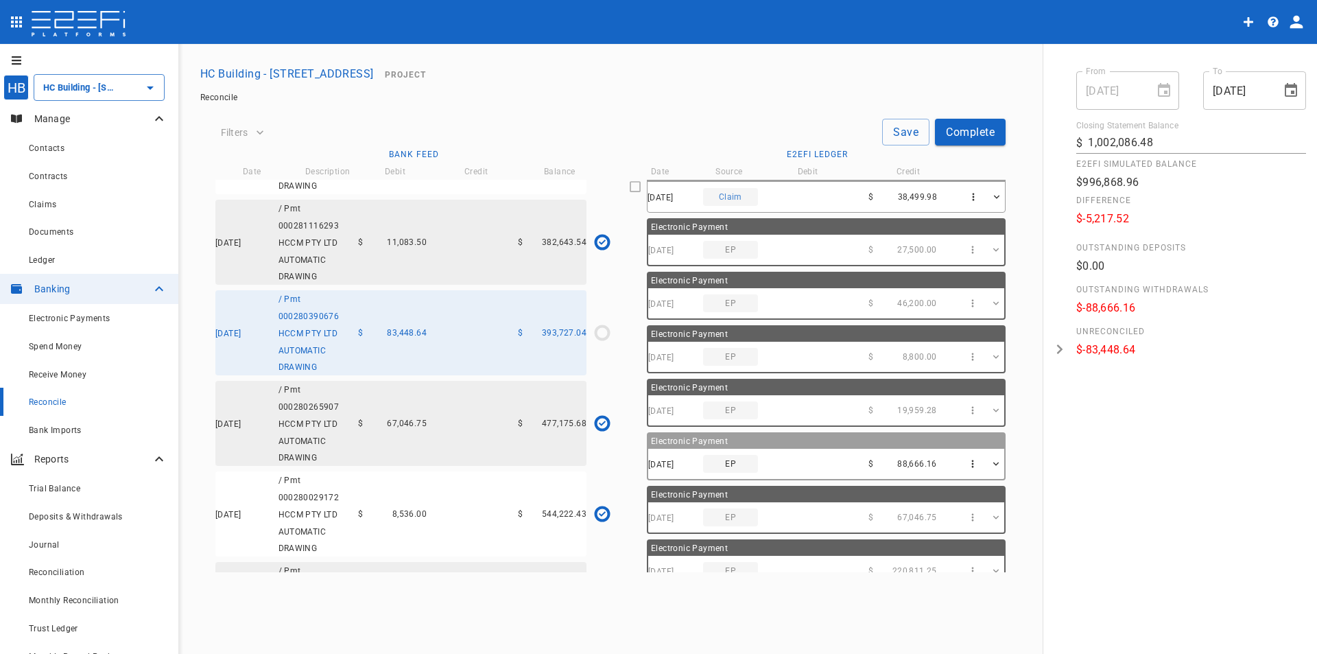
scroll to position [1855, 0]
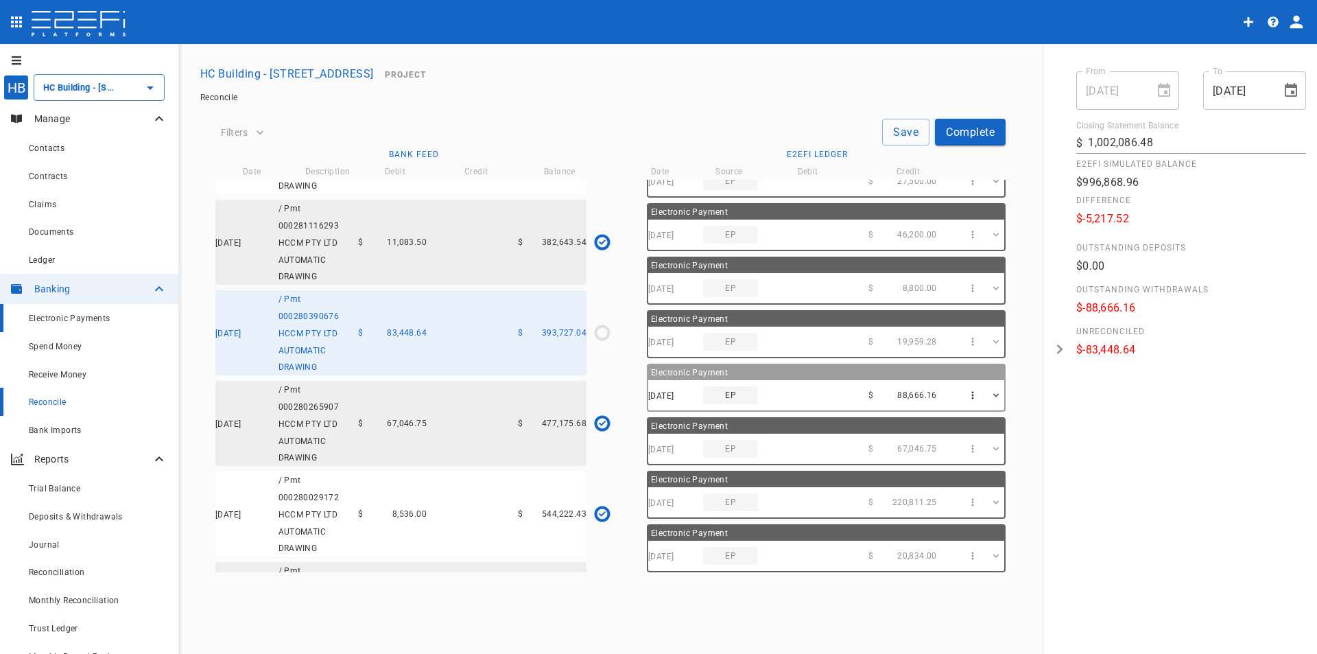
click at [67, 313] on div "Electronic Payments" at bounding box center [98, 317] width 139 height 17
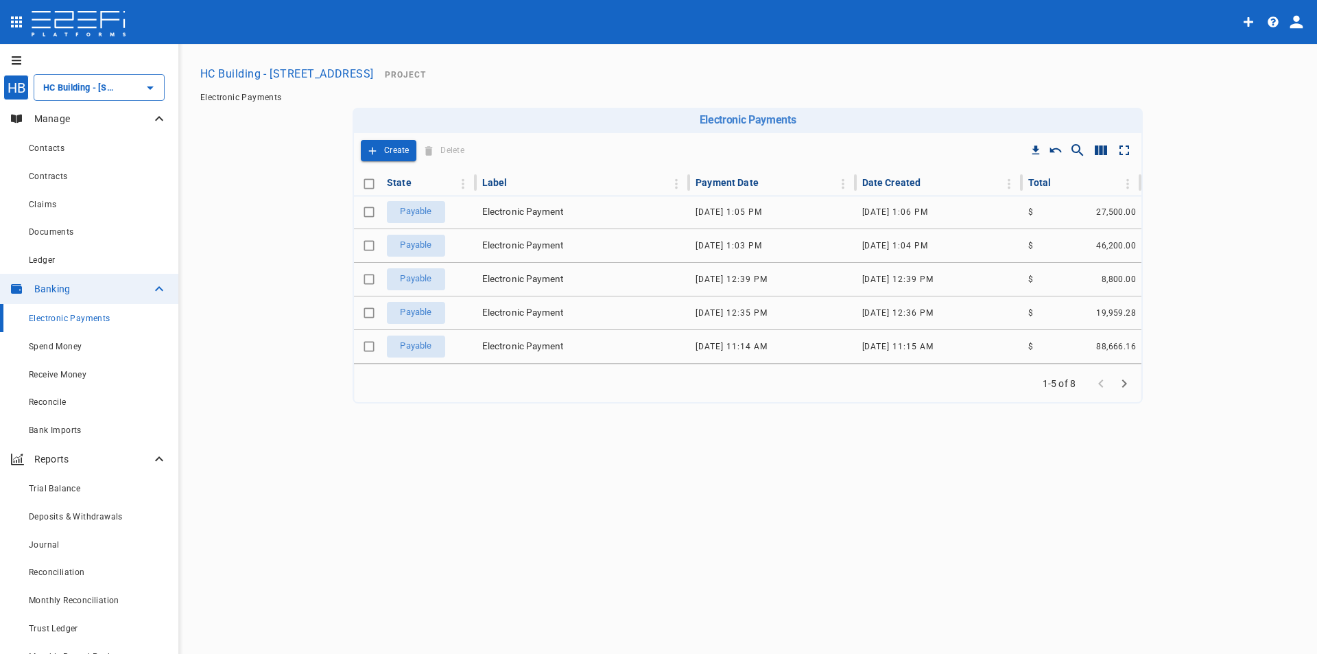
click at [1126, 379] on icon "Go to next page" at bounding box center [1124, 383] width 16 height 16
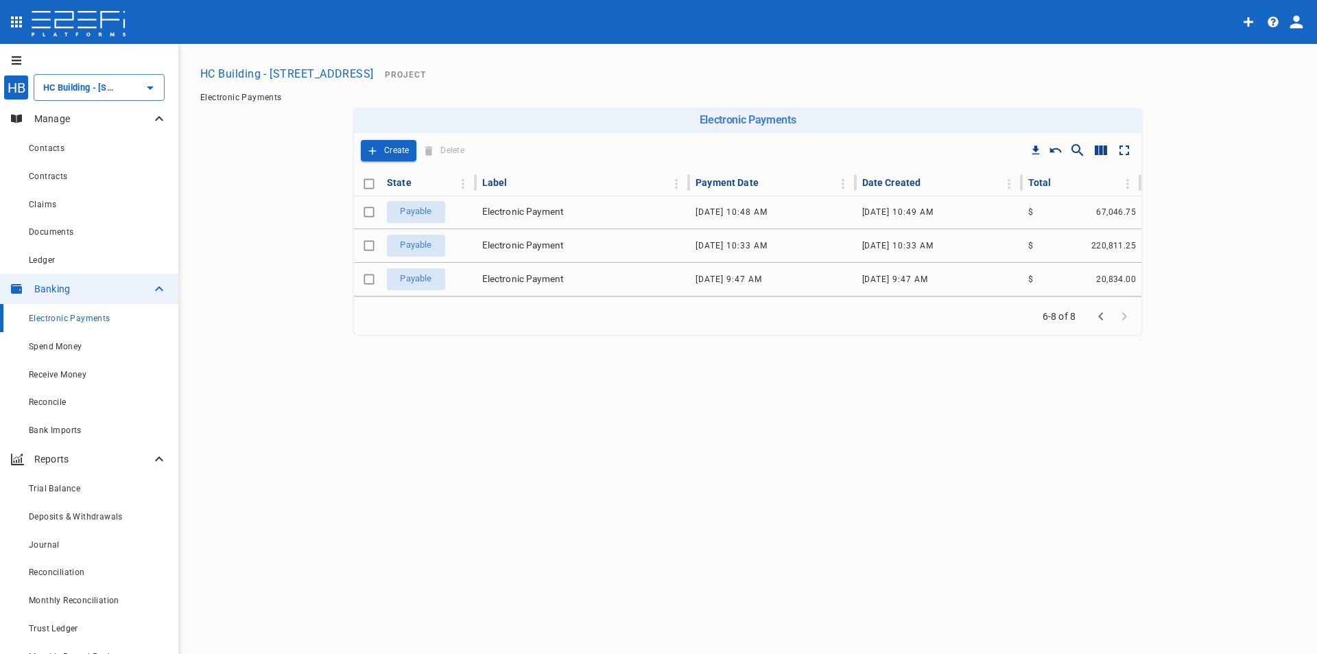
click at [1120, 312] on span "Go to next page" at bounding box center [1124, 315] width 23 height 13
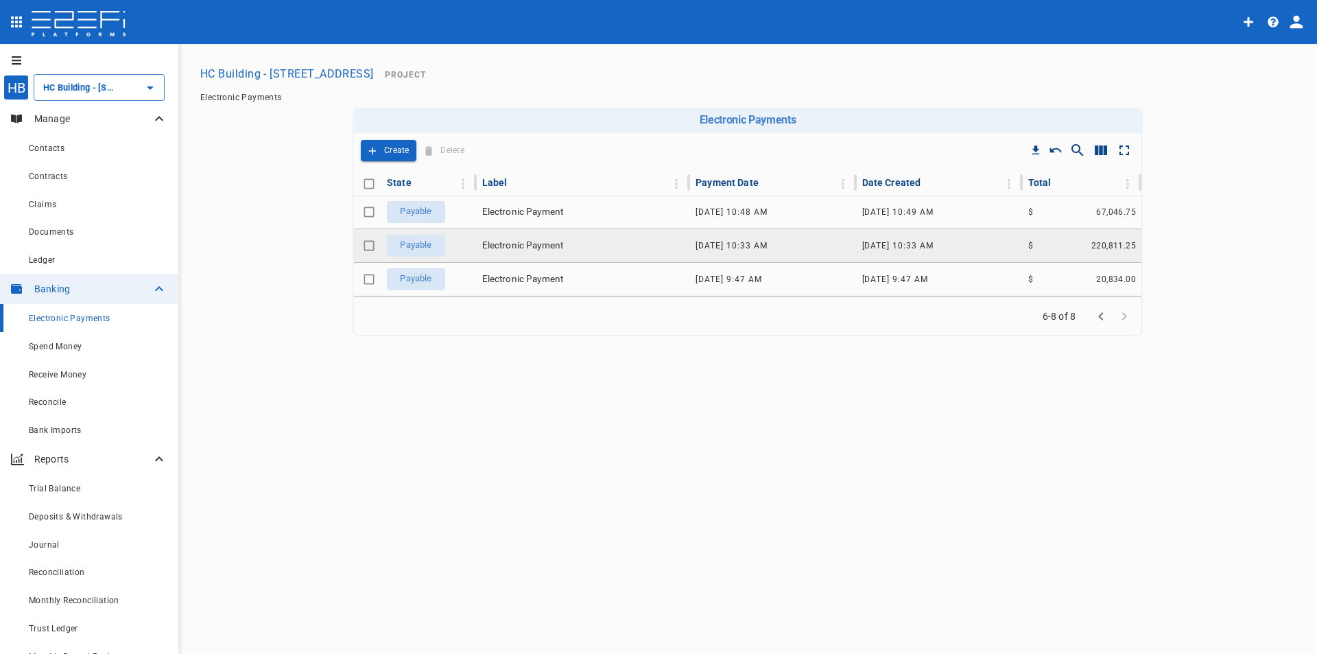
click at [413, 243] on span "Payable" at bounding box center [416, 245] width 48 height 13
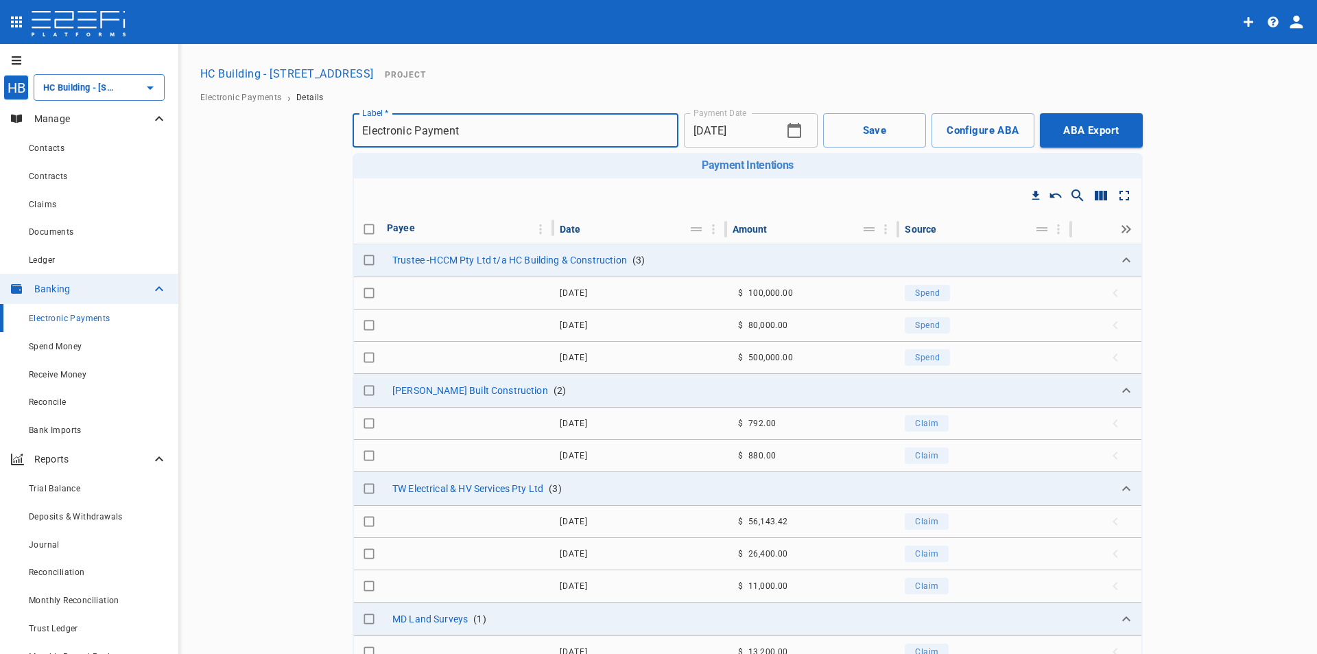
checkbox input "true"
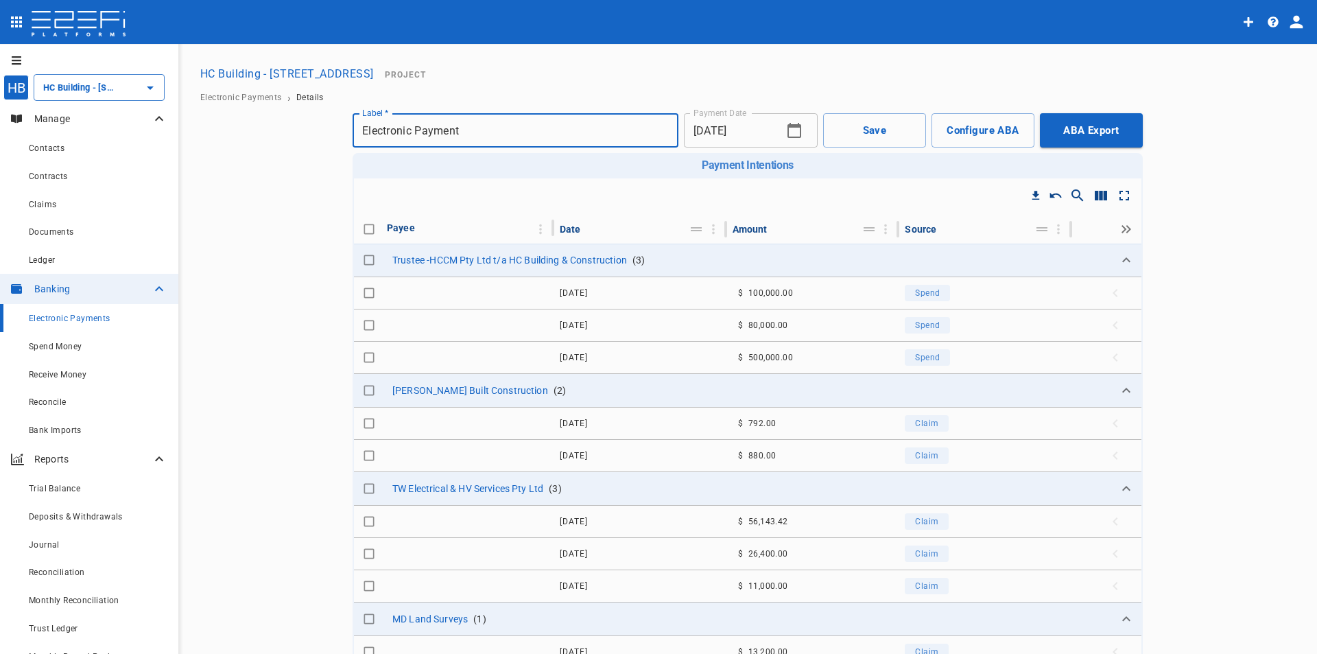
checkbox input "true"
click at [861, 136] on button "Save" at bounding box center [874, 130] width 103 height 34
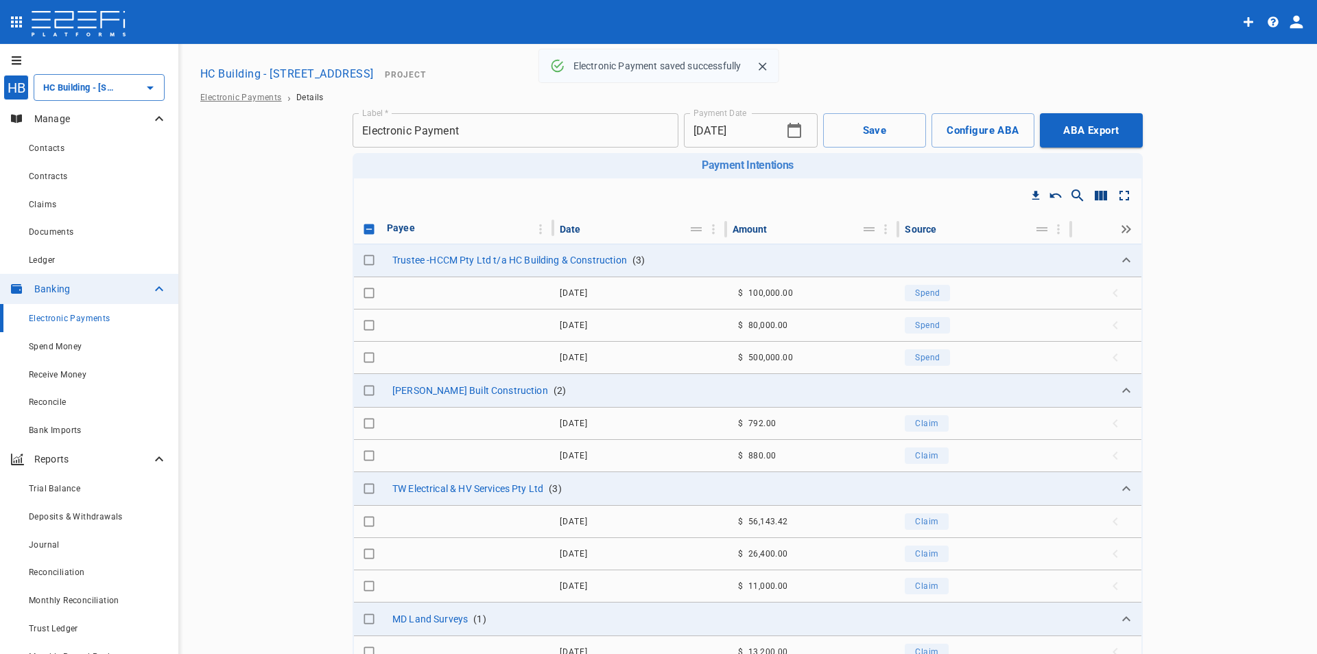
click at [252, 96] on span "Electronic Payments" at bounding box center [241, 98] width 82 height 10
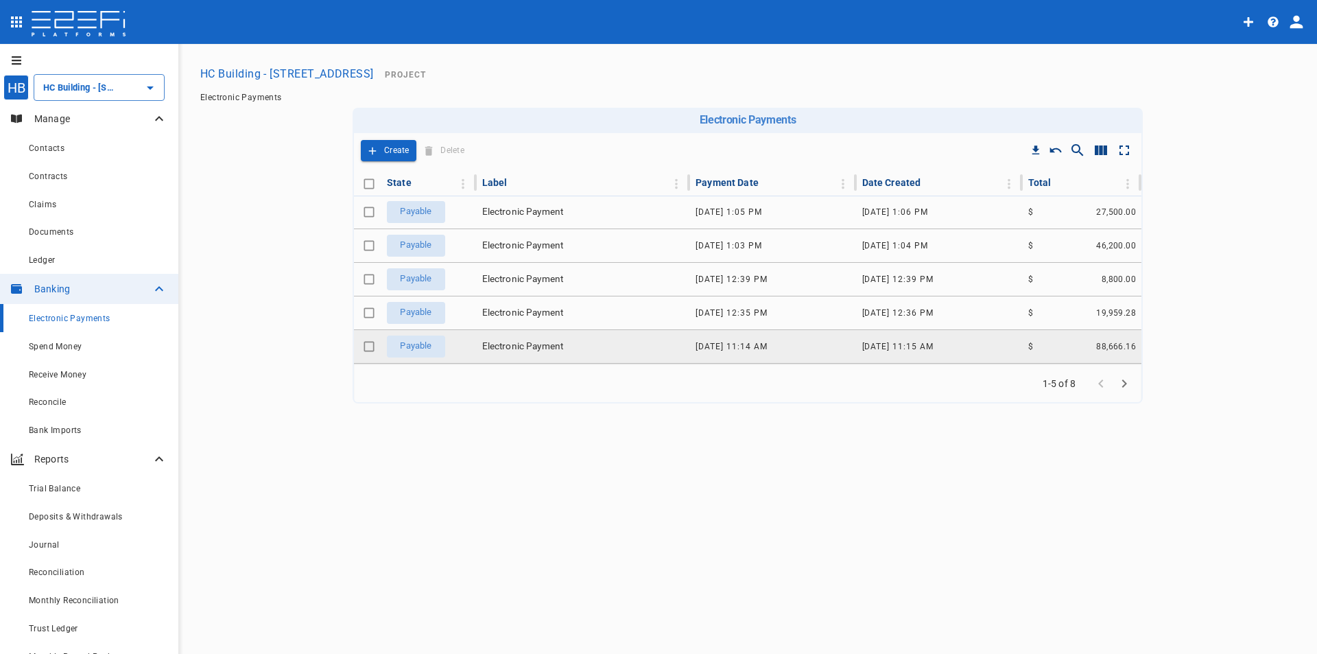
click at [532, 342] on span "Electronic Payment" at bounding box center [523, 346] width 82 height 13
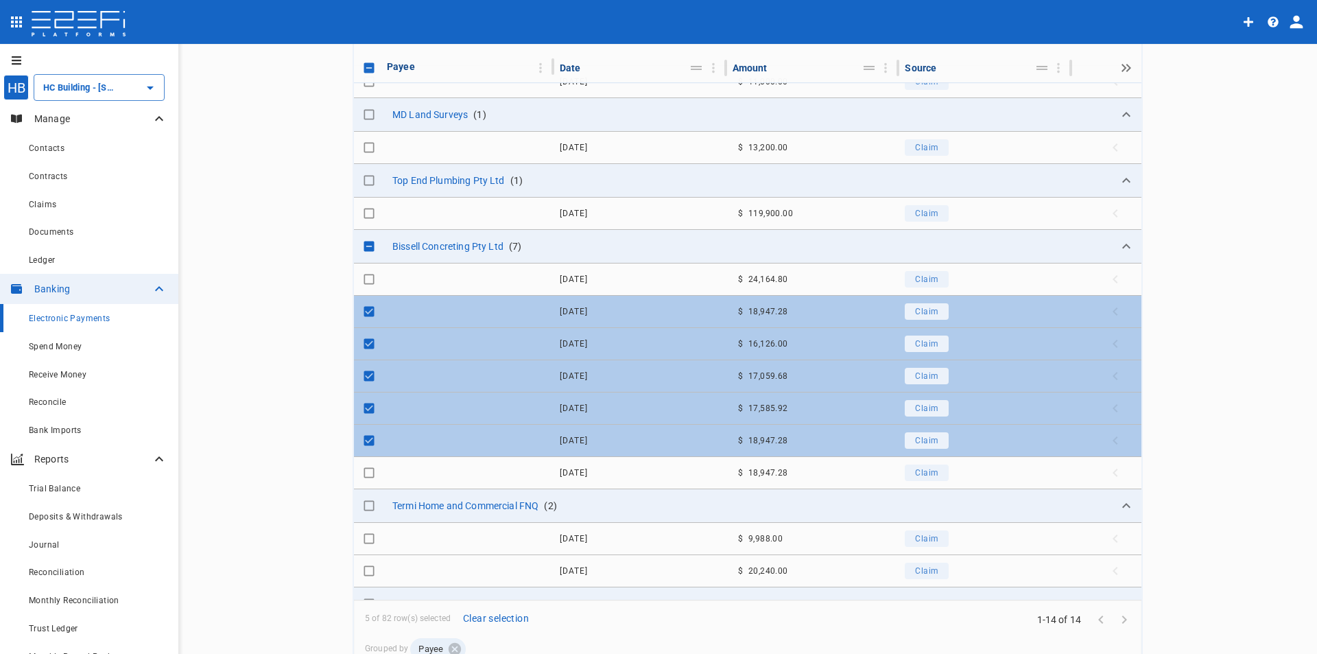
scroll to position [137, 0]
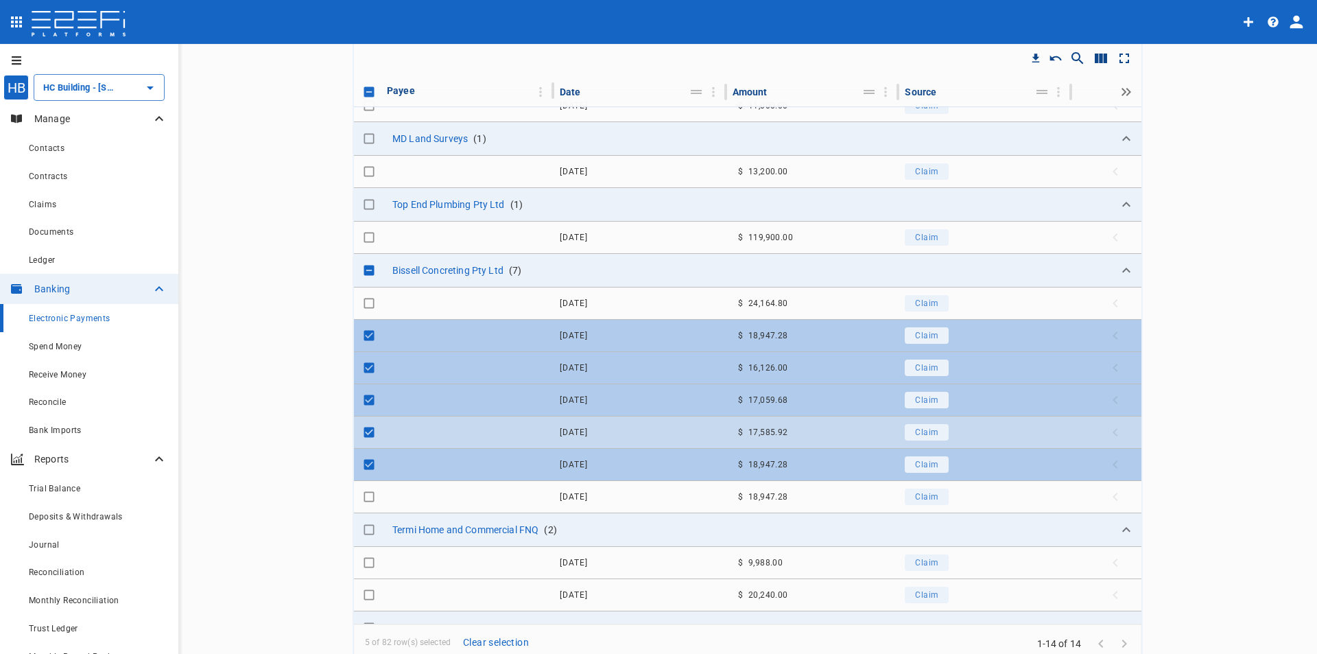
click at [367, 433] on input "Toggle select row" at bounding box center [368, 432] width 19 height 19
checkbox input "false"
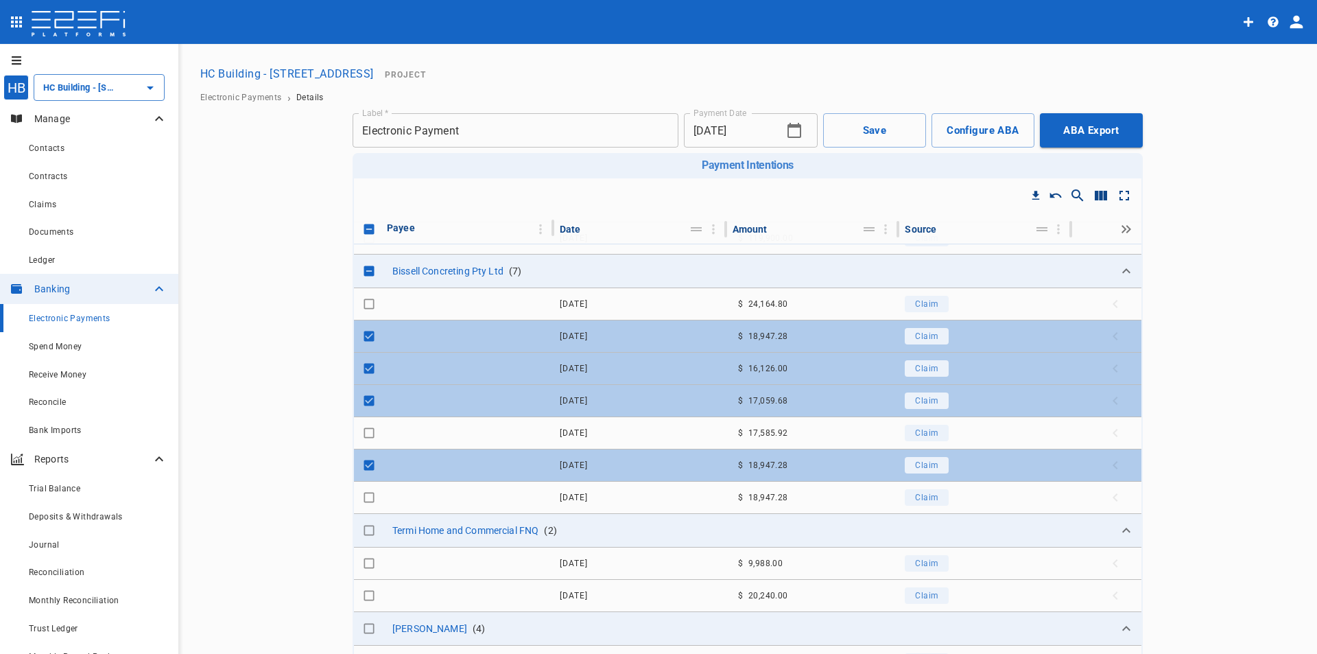
scroll to position [480, 0]
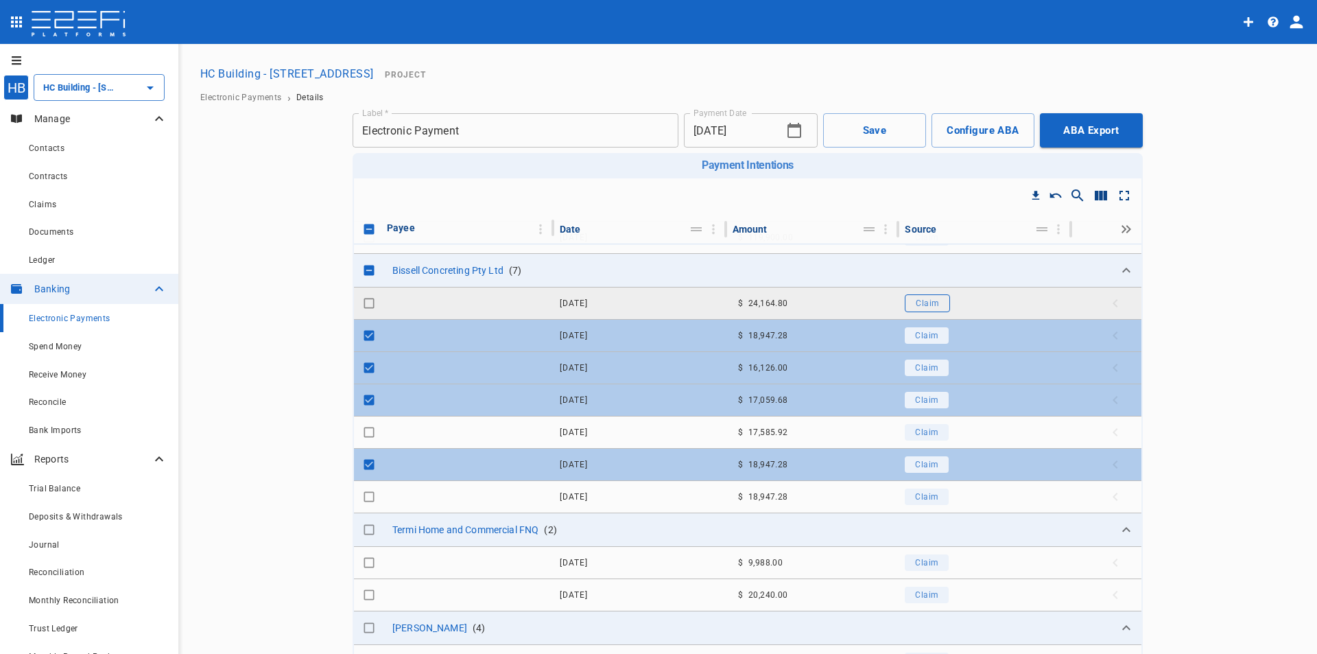
click at [918, 308] on button "Claim" at bounding box center [927, 303] width 45 height 18
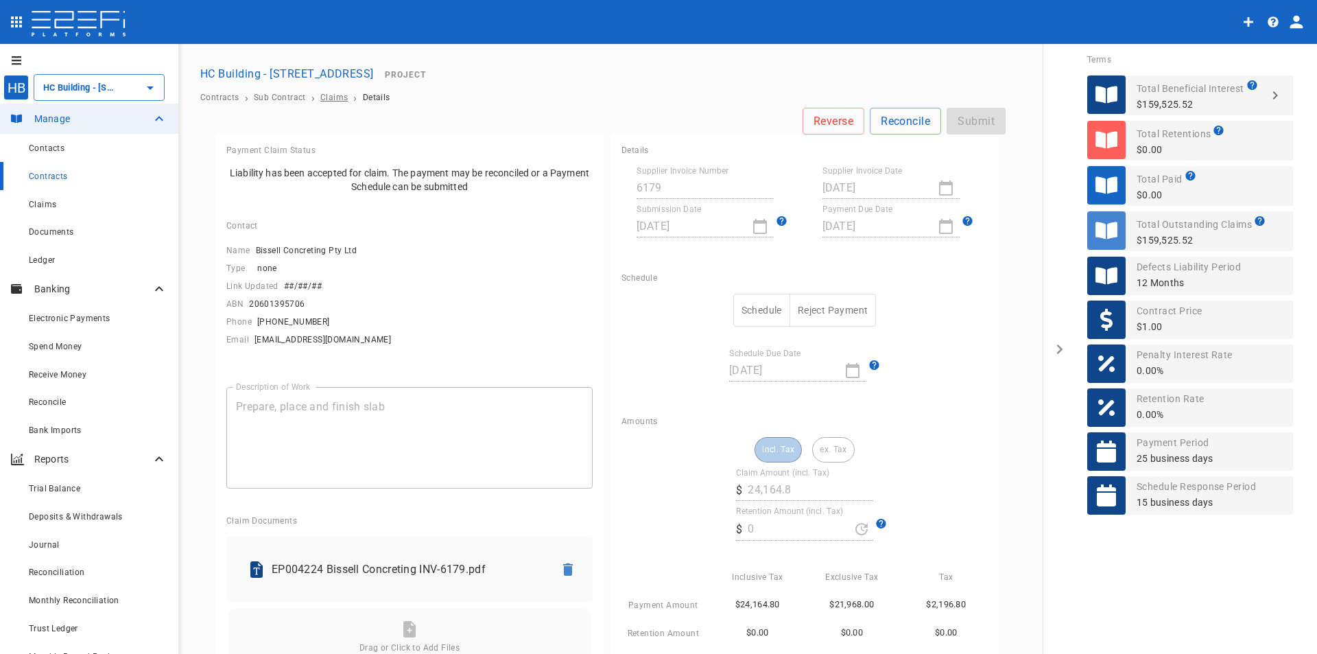
click at [333, 98] on span "Claims" at bounding box center [333, 98] width 27 height 10
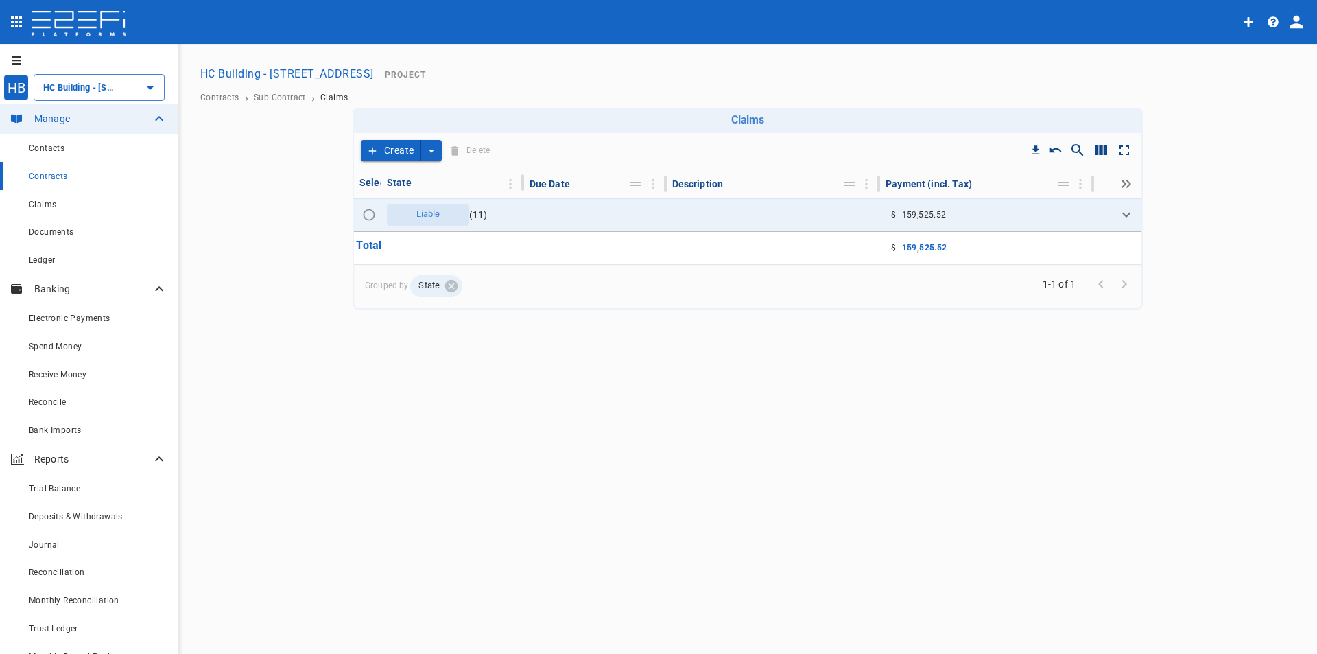
click at [282, 104] on div "Contracts › Sub Contract › Claims" at bounding box center [748, 97] width 1106 height 21
click at [283, 99] on span "Sub Contract" at bounding box center [280, 98] width 52 height 10
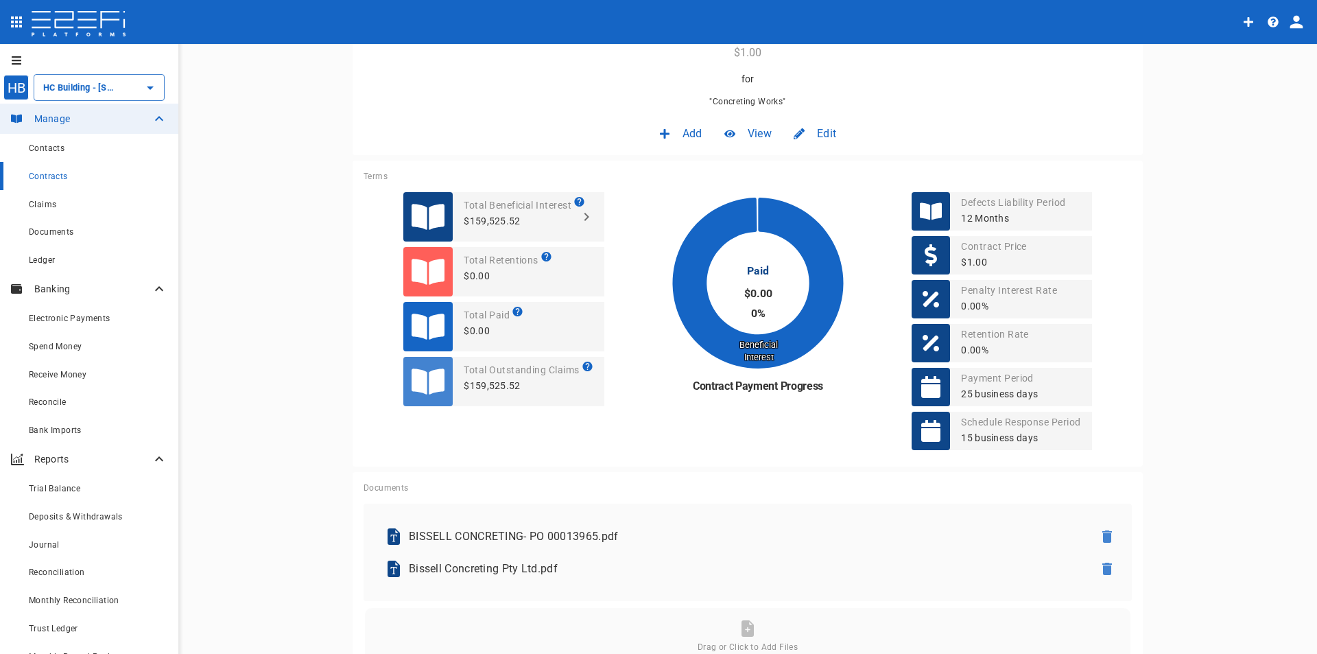
scroll to position [274, 0]
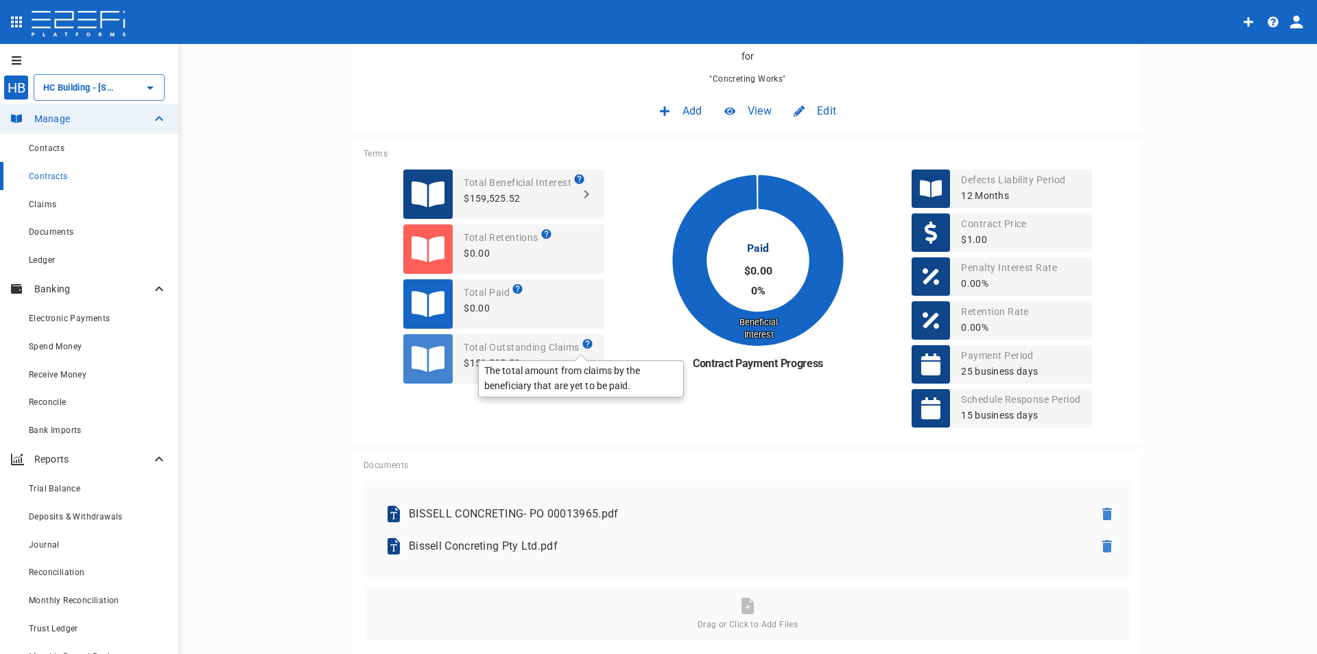
click at [582, 342] on icon at bounding box center [587, 344] width 14 height 14
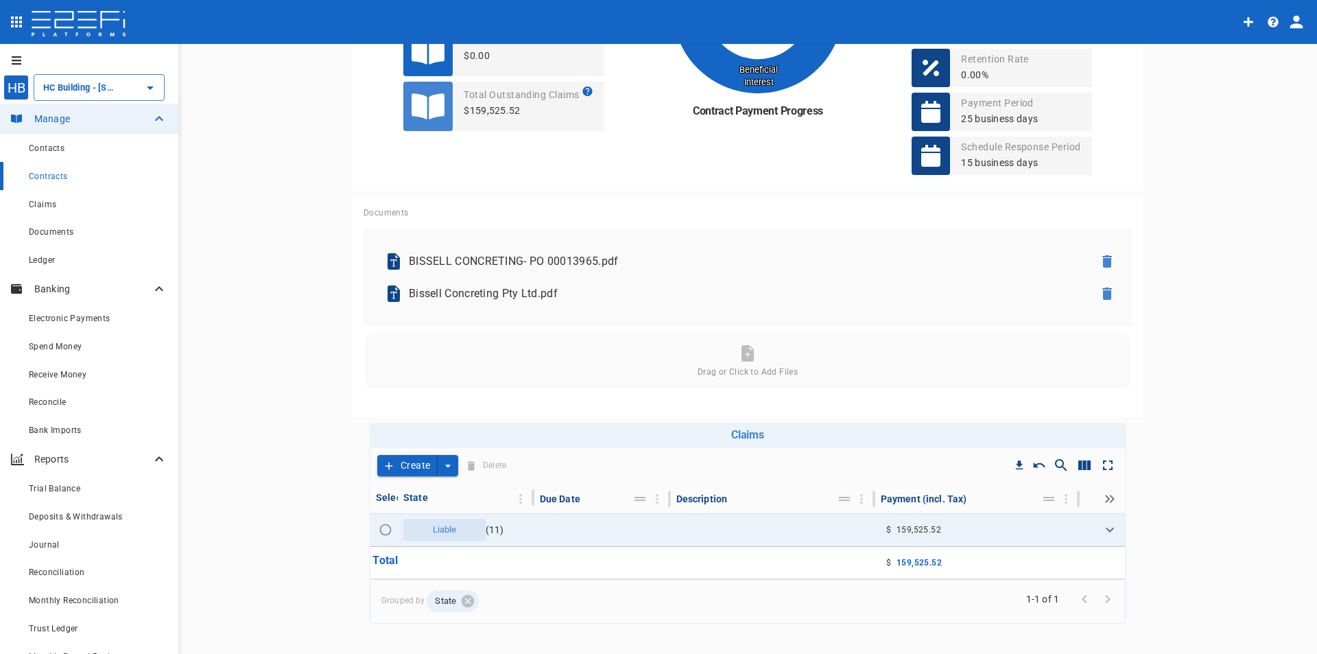
scroll to position [549, 0]
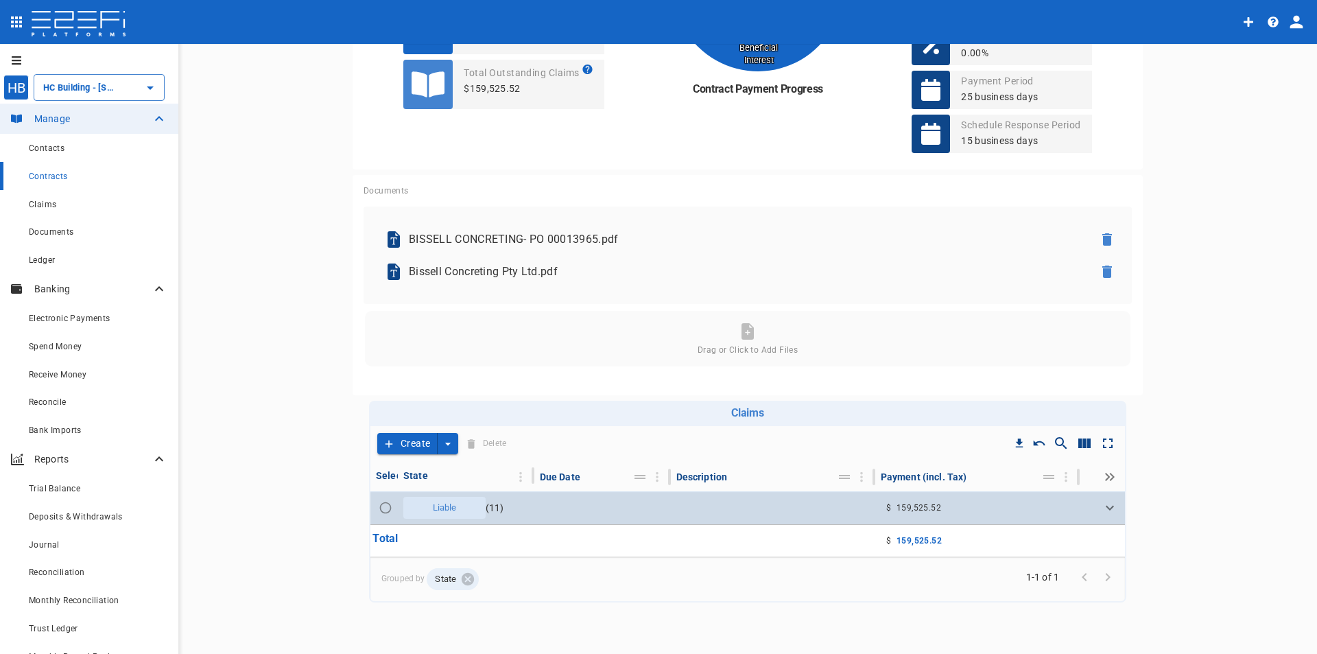
click at [432, 514] on span "Liable" at bounding box center [445, 507] width 40 height 13
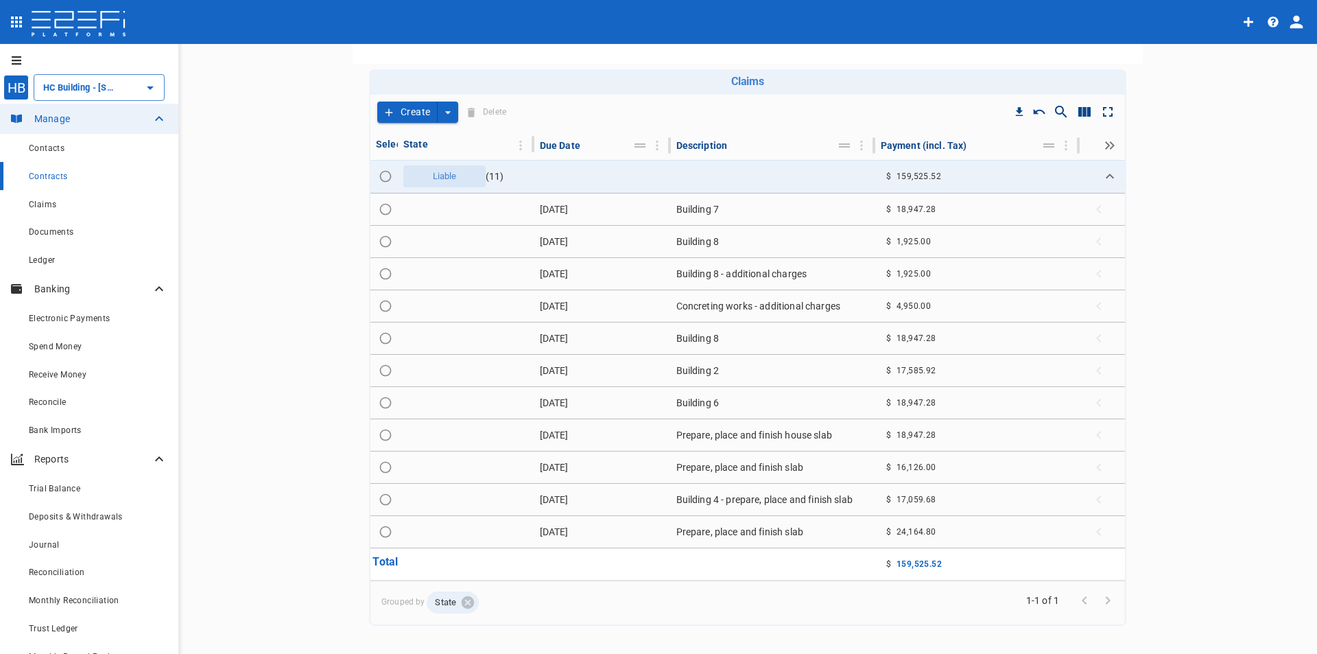
scroll to position [892, 0]
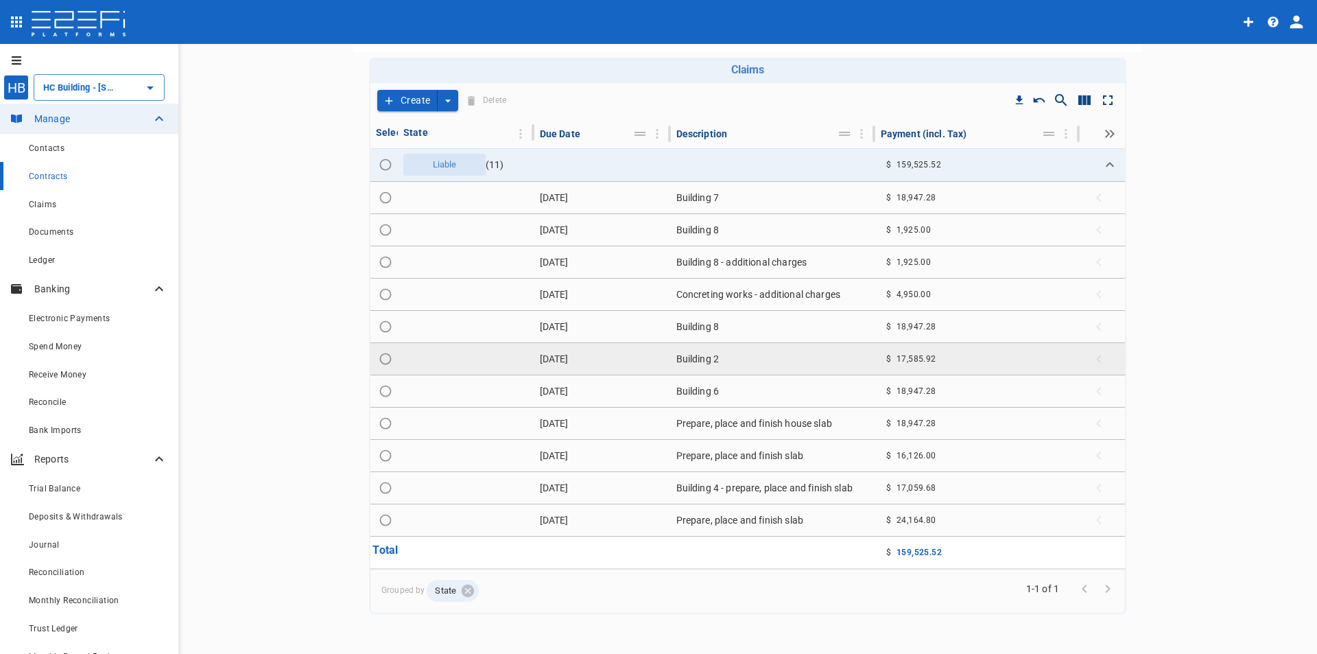
click at [710, 361] on td "Building 2" at bounding box center [773, 359] width 204 height 32
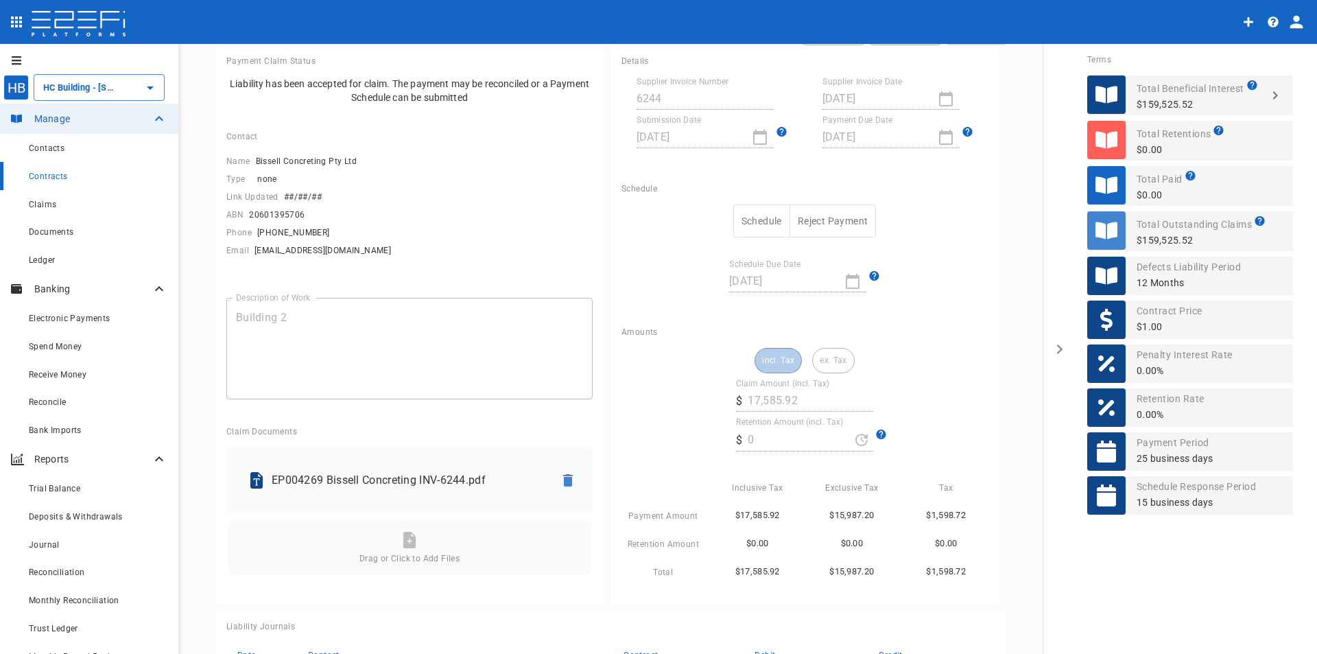
scroll to position [88, 0]
click at [768, 222] on button "Schedule" at bounding box center [761, 223] width 57 height 34
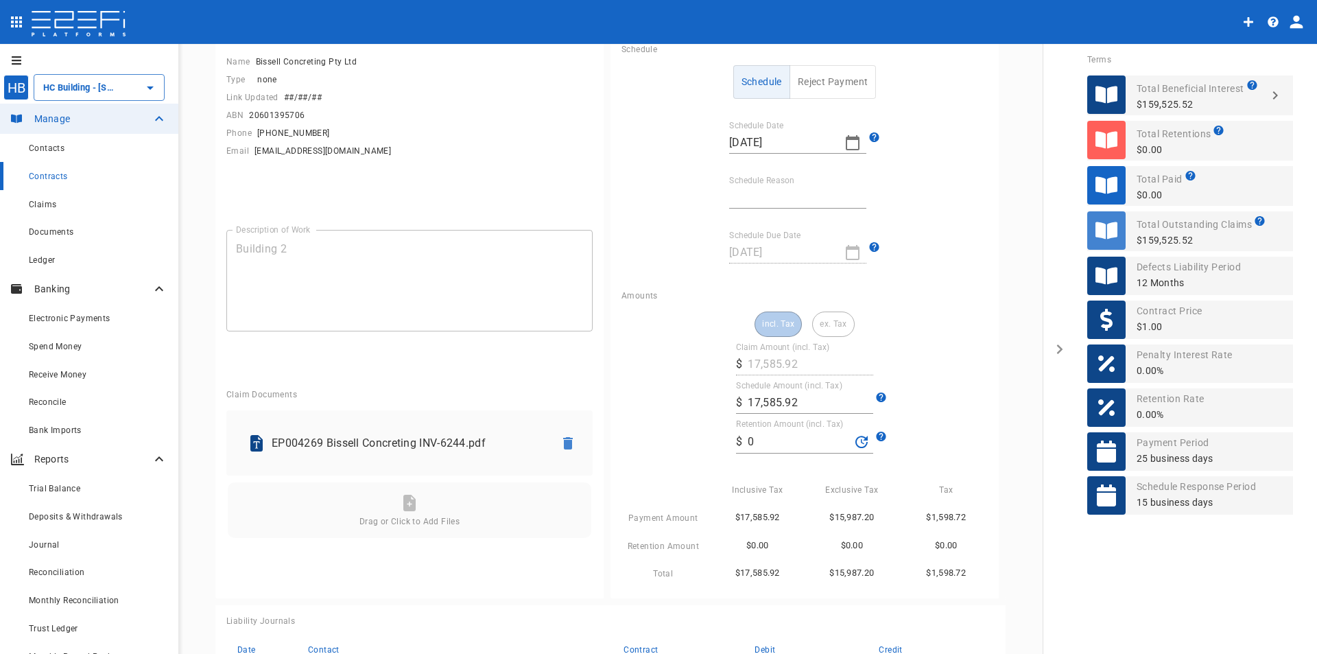
scroll to position [225, 0]
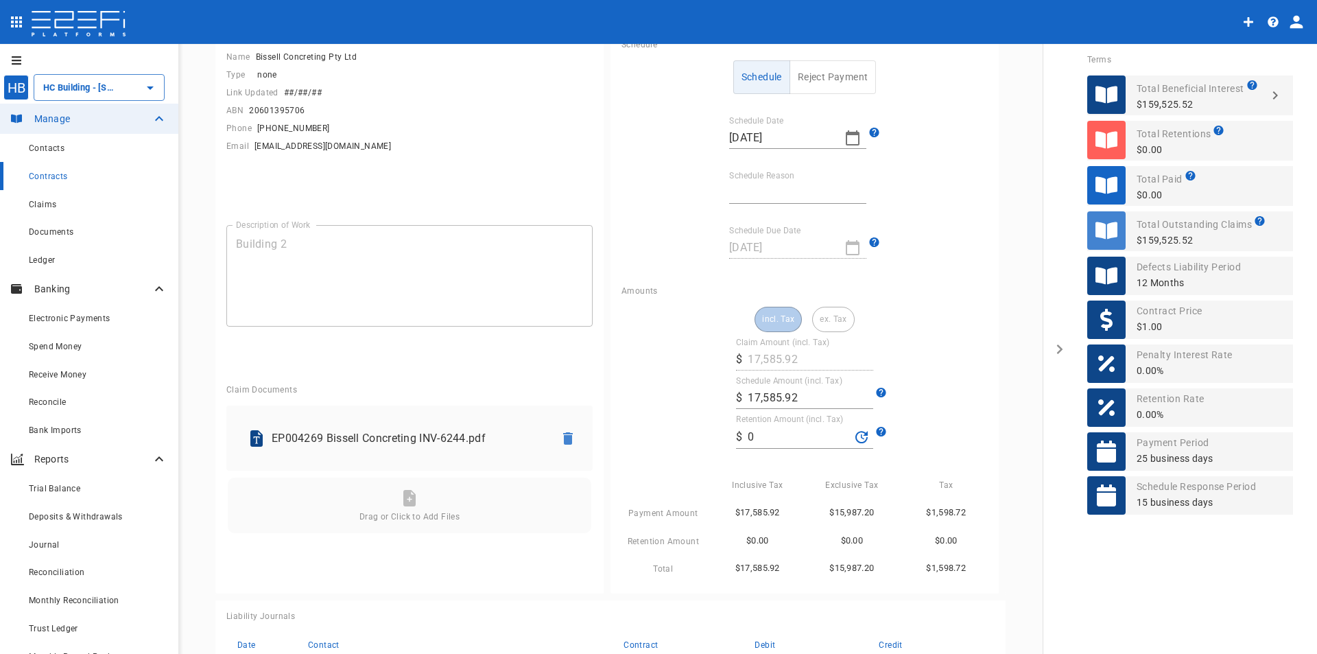
click at [785, 179] on label "Schedule Reason" at bounding box center [761, 175] width 65 height 12
click at [785, 182] on input "Schedule Reason" at bounding box center [797, 193] width 137 height 22
drag, startPoint x: 774, startPoint y: 195, endPoint x: 822, endPoint y: 194, distance: 48.0
click at [822, 194] on input "Credit on Invoice" at bounding box center [797, 193] width 137 height 22
click at [826, 191] on input "Credit on Invoice" at bounding box center [797, 193] width 137 height 22
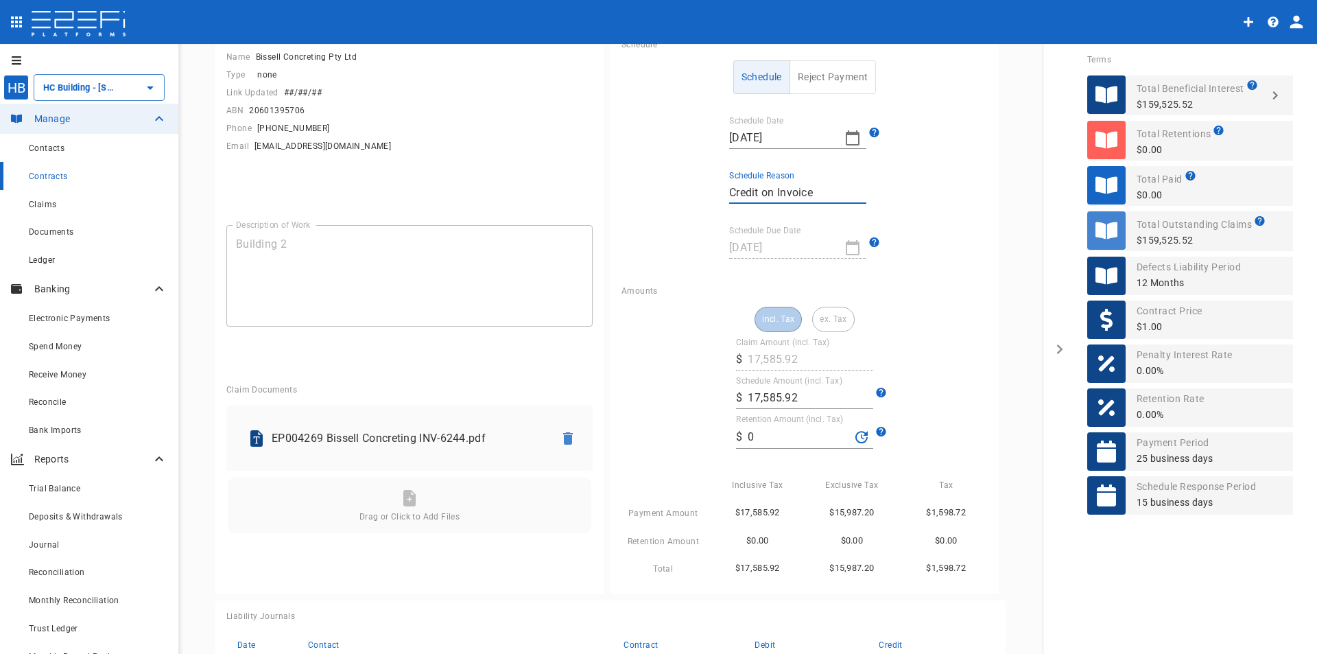
drag, startPoint x: 783, startPoint y: 195, endPoint x: 850, endPoint y: 194, distance: 67.2
click at [850, 194] on input "Credit on Invoice" at bounding box center [797, 193] width 137 height 22
type input "Credit applied"
drag, startPoint x: 788, startPoint y: 394, endPoint x: 827, endPoint y: 397, distance: 38.5
click at [792, 394] on input "17,585.92" at bounding box center [811, 398] width 126 height 22
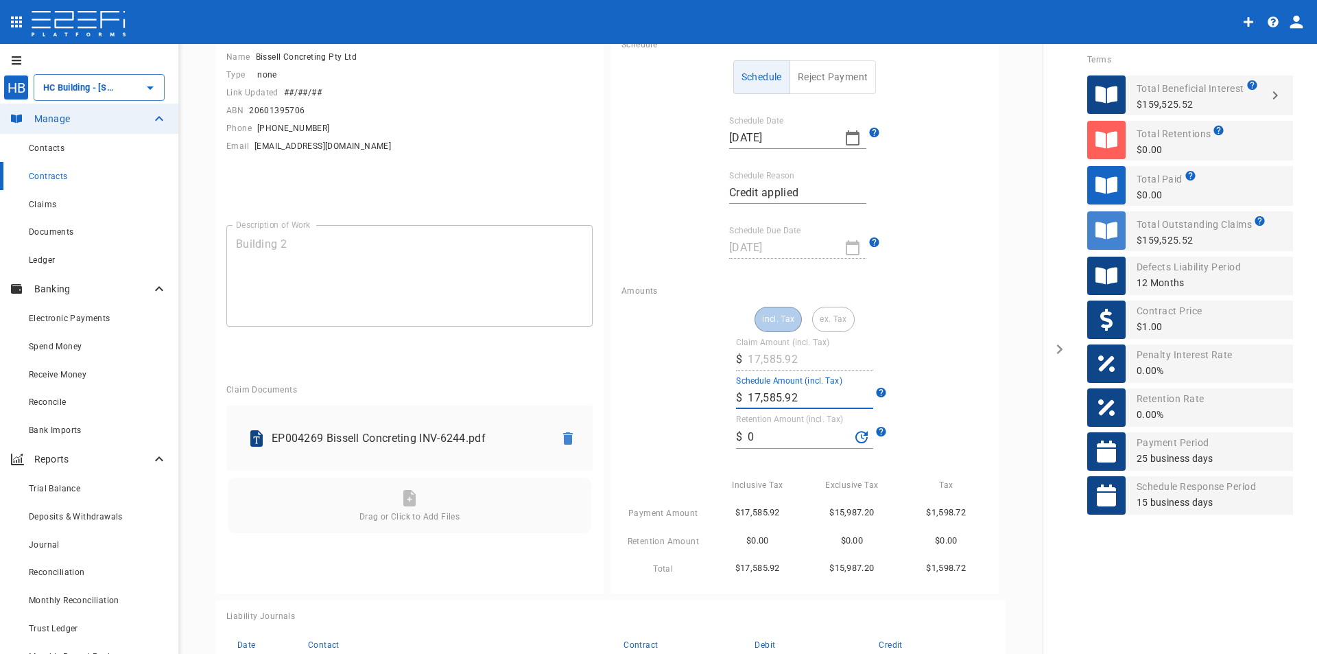
click at [827, 399] on input "17,585.92" at bounding box center [811, 398] width 126 height 22
click at [800, 395] on input "17,585.92" at bounding box center [811, 398] width 126 height 22
drag, startPoint x: 765, startPoint y: 391, endPoint x: 680, endPoint y: 389, distance: 85.8
click at [700, 388] on div "incl. Tax ex. Tax Claim Amount (incl. Tax) ​ $ 17,585.92 Schedule Amount (incl.…" at bounding box center [804, 442] width 366 height 270
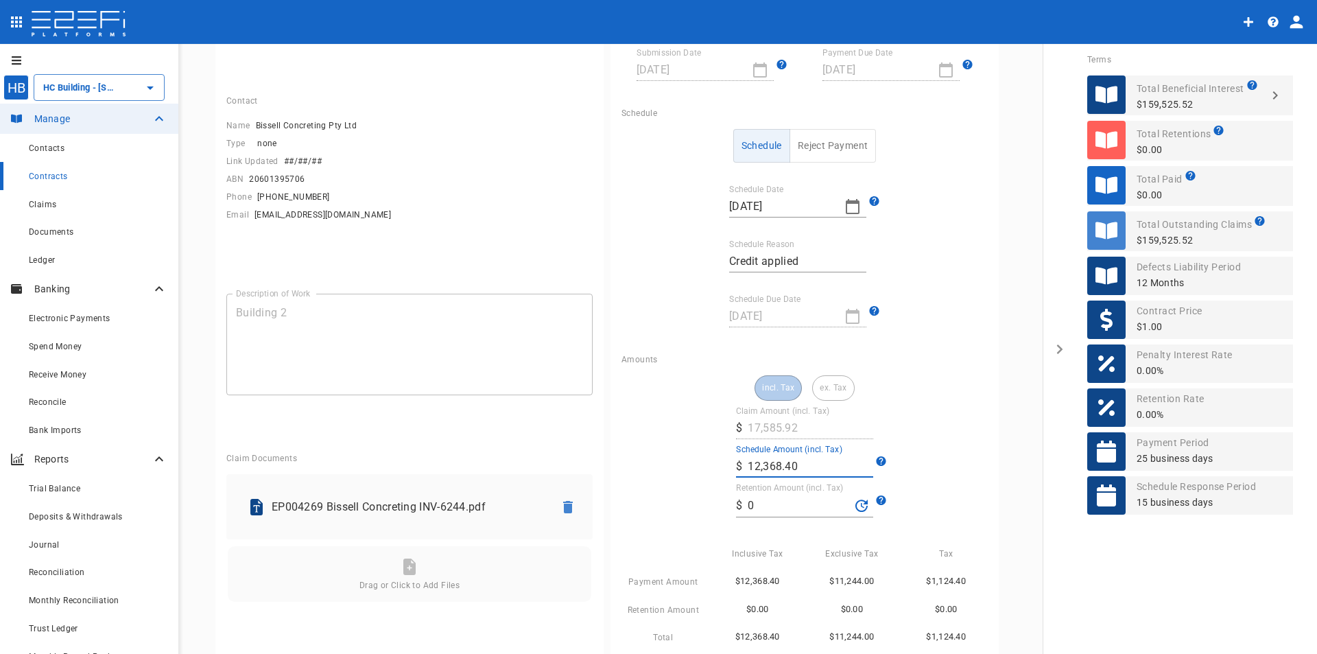
scroll to position [0, 0]
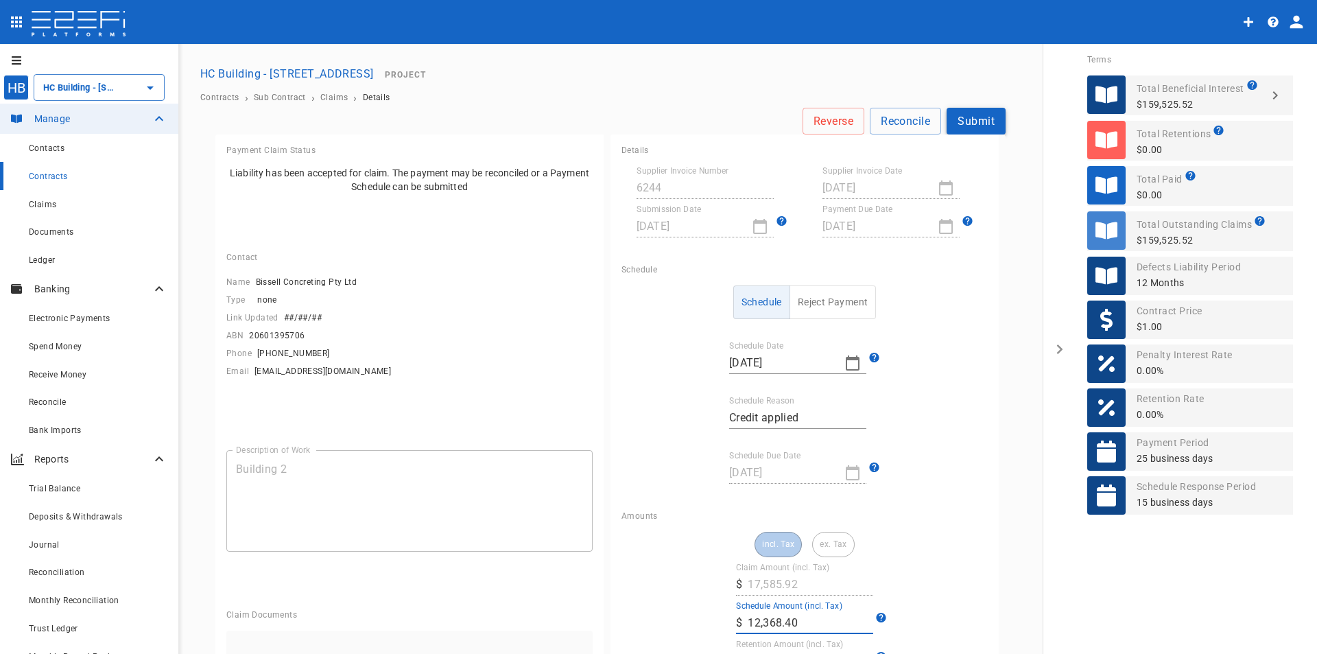
type input "12,368.4"
click at [954, 129] on button "Submit" at bounding box center [976, 121] width 59 height 27
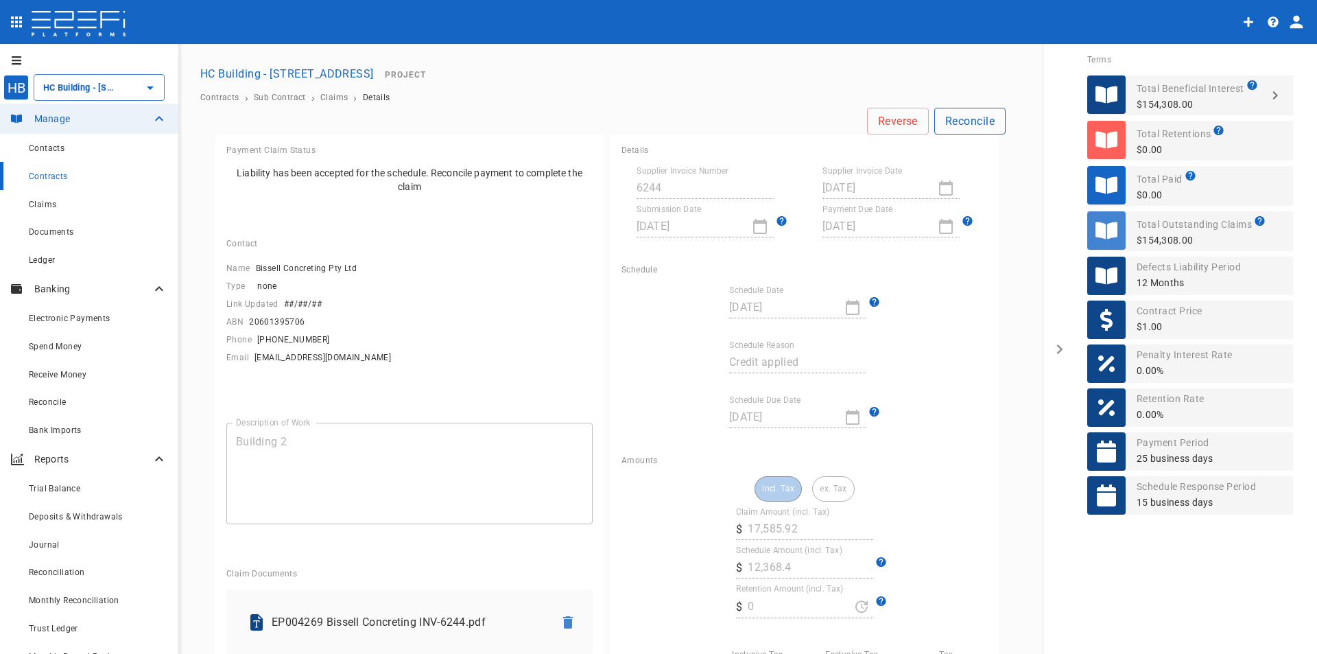
click at [961, 119] on button "Reconcile" at bounding box center [969, 121] width 71 height 27
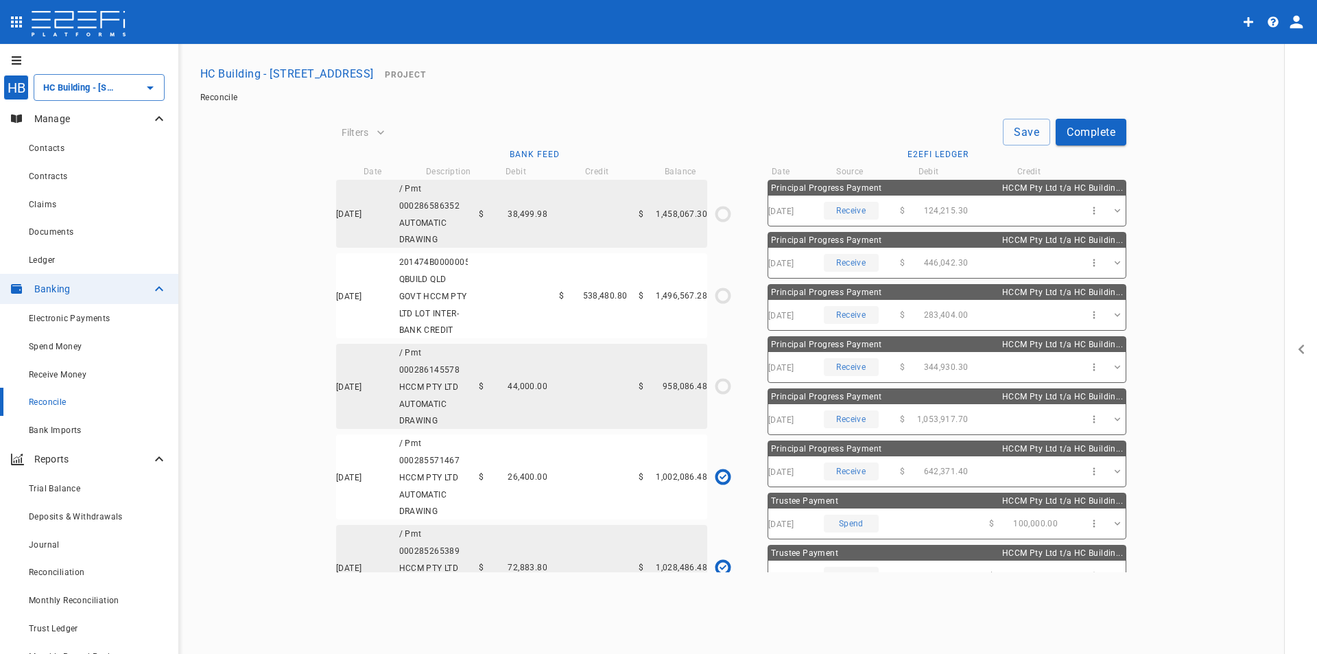
type input "[DATE]"
type input "1,002,086.48"
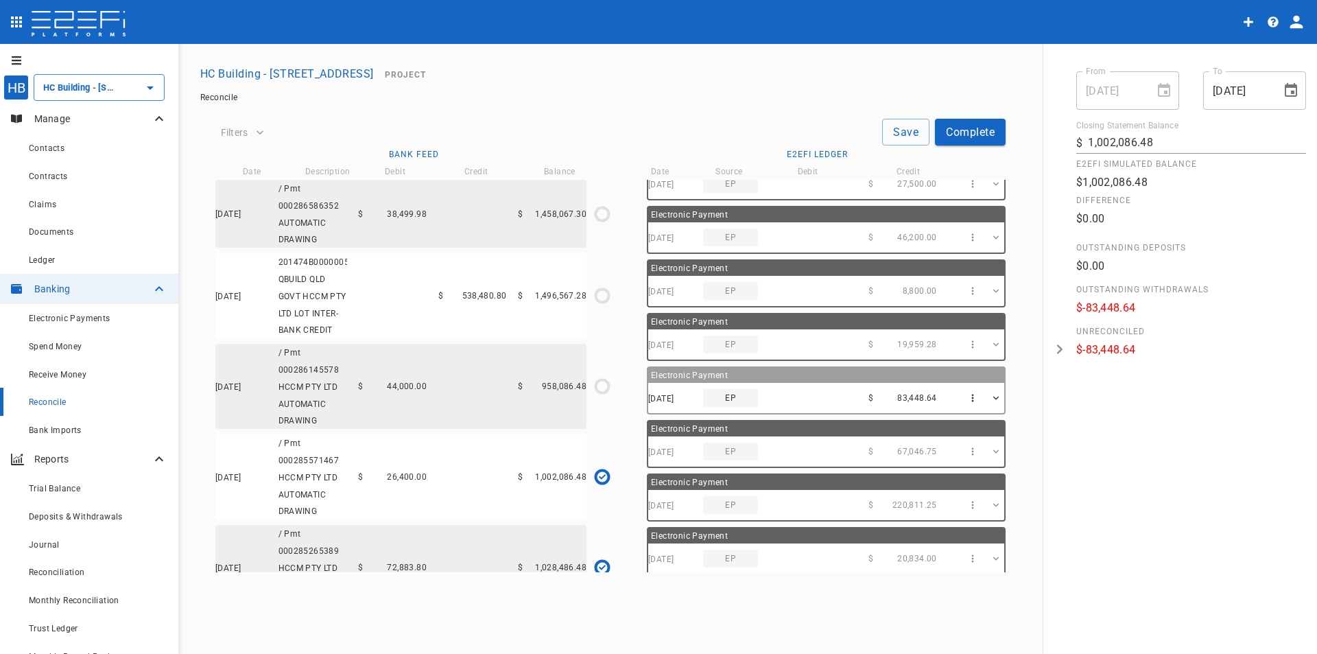
scroll to position [1855, 0]
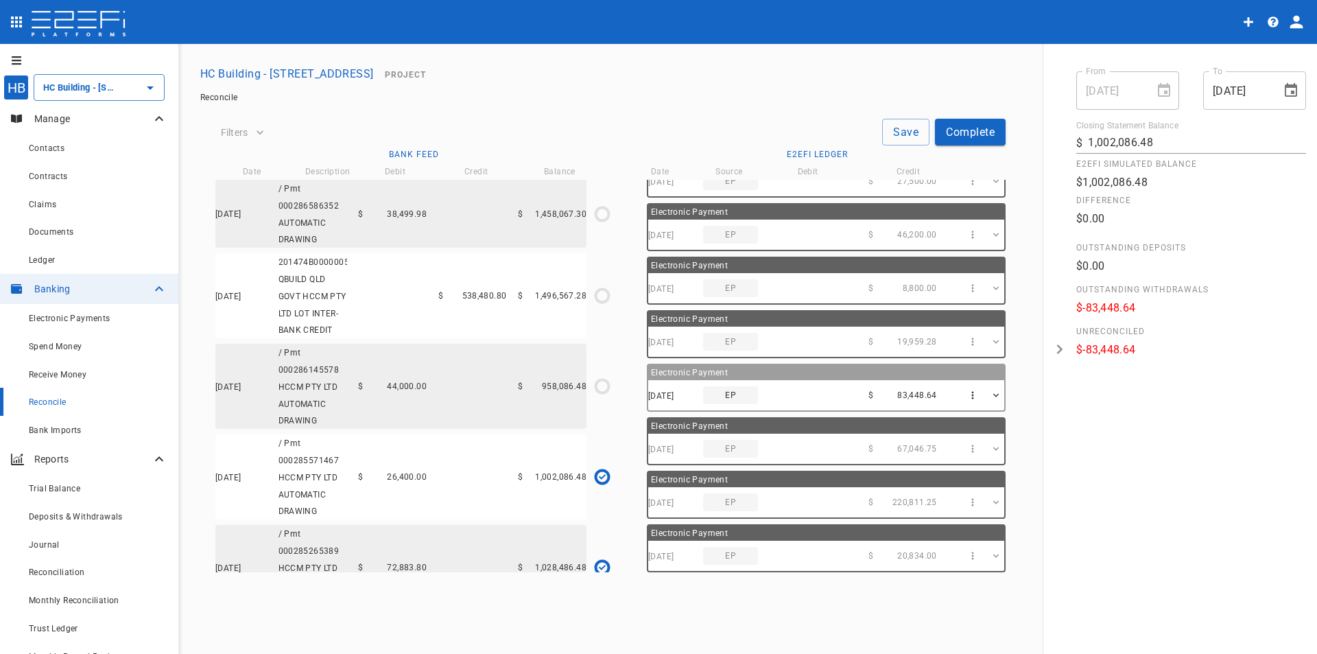
click at [824, 390] on div "[DATE] EP $ 83,448.64" at bounding box center [826, 395] width 356 height 30
click at [990, 396] on icon "button" at bounding box center [996, 396] width 12 height 12
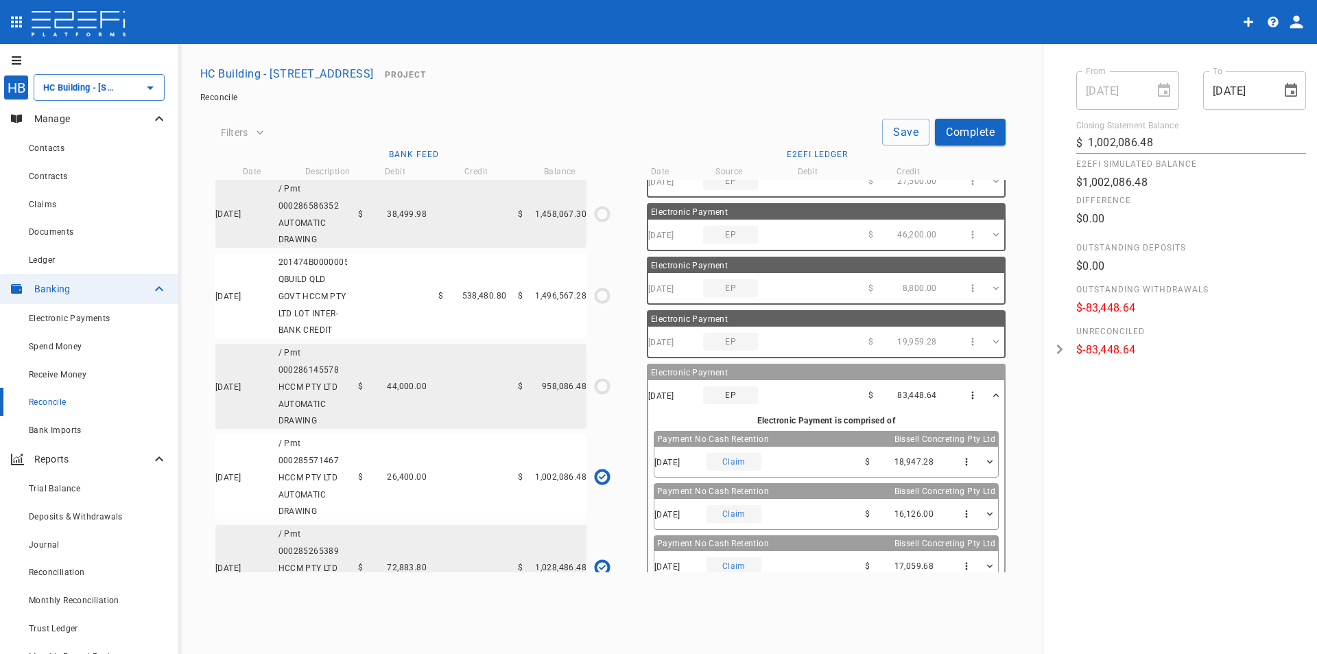
click at [990, 396] on icon "button" at bounding box center [996, 396] width 12 height 12
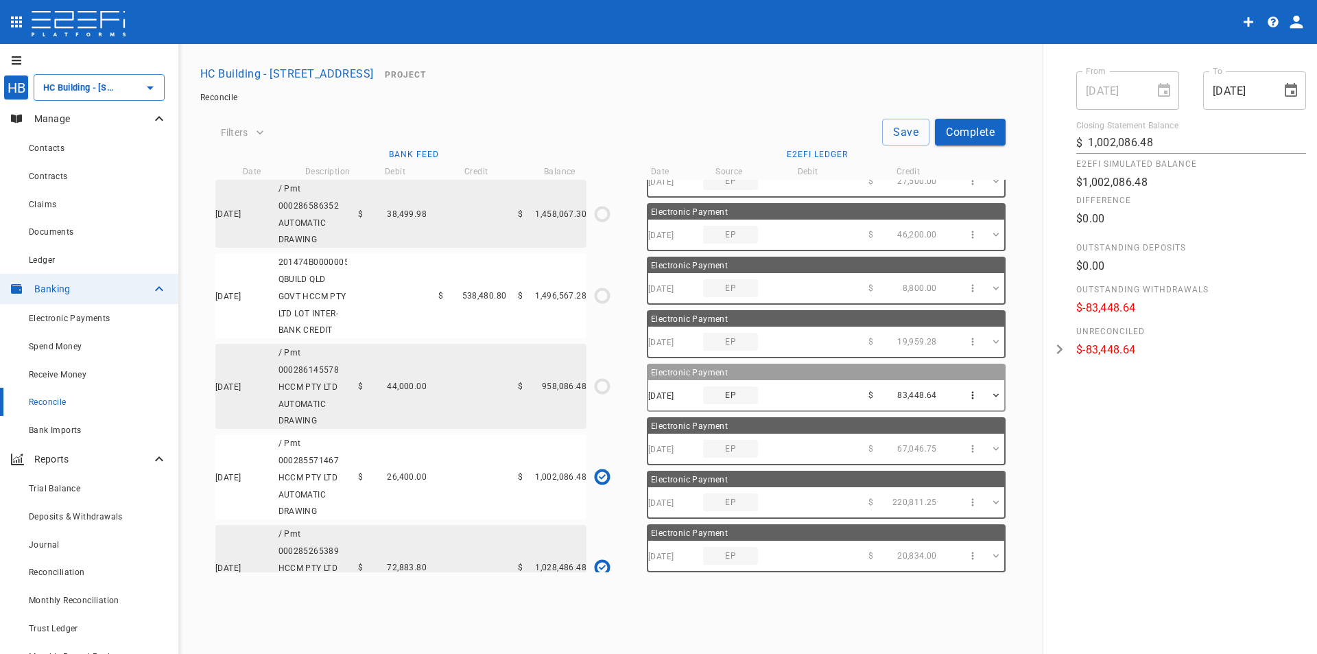
click at [990, 396] on icon "button" at bounding box center [996, 396] width 12 height 12
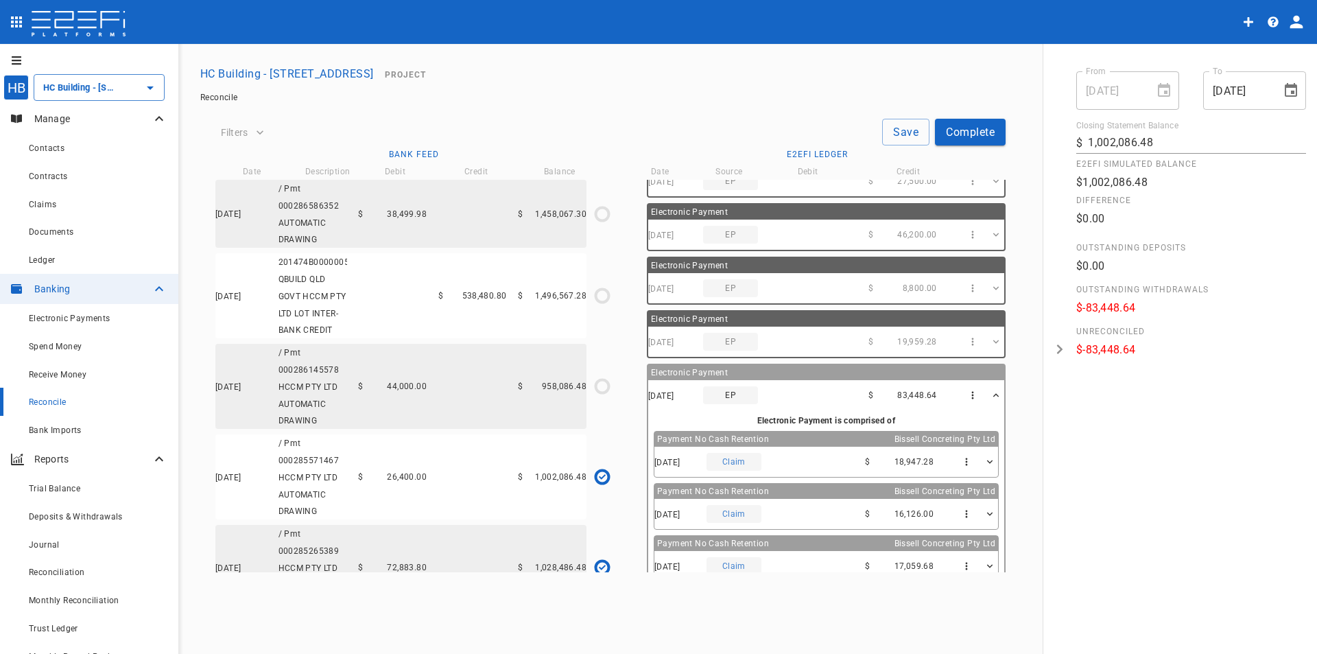
click at [738, 462] on div "Claim" at bounding box center [733, 462] width 55 height 18
click at [909, 399] on span "83,448.64" at bounding box center [917, 395] width 40 height 10
click at [1048, 406] on button "open drawer" at bounding box center [1059, 349] width 33 height 610
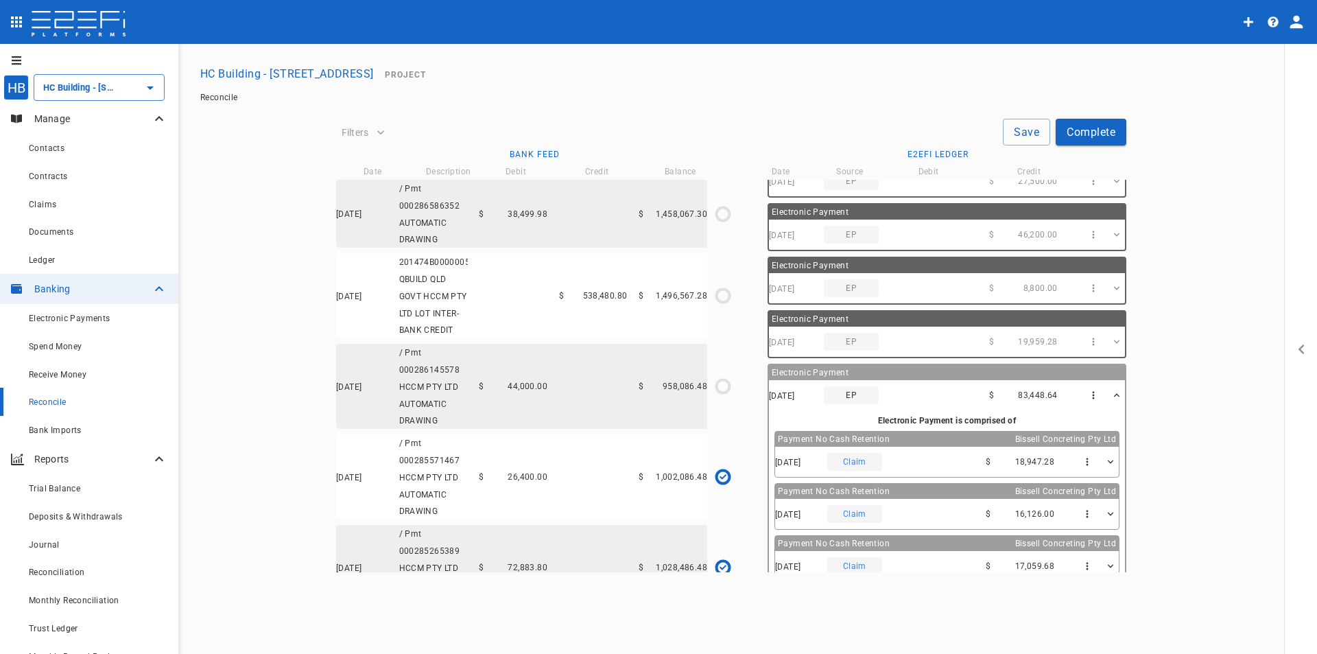
click at [1111, 394] on icon "button" at bounding box center [1117, 396] width 12 height 12
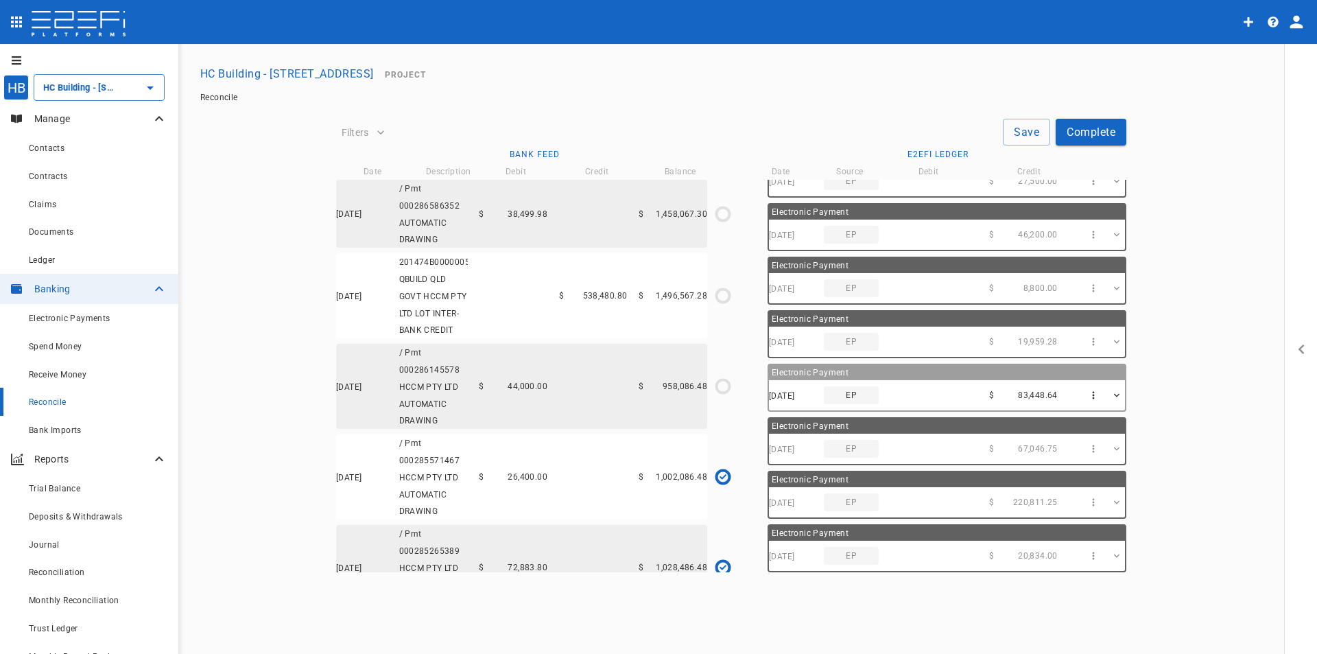
click at [913, 392] on div "[DATE] EP $ 83,448.64" at bounding box center [947, 395] width 356 height 30
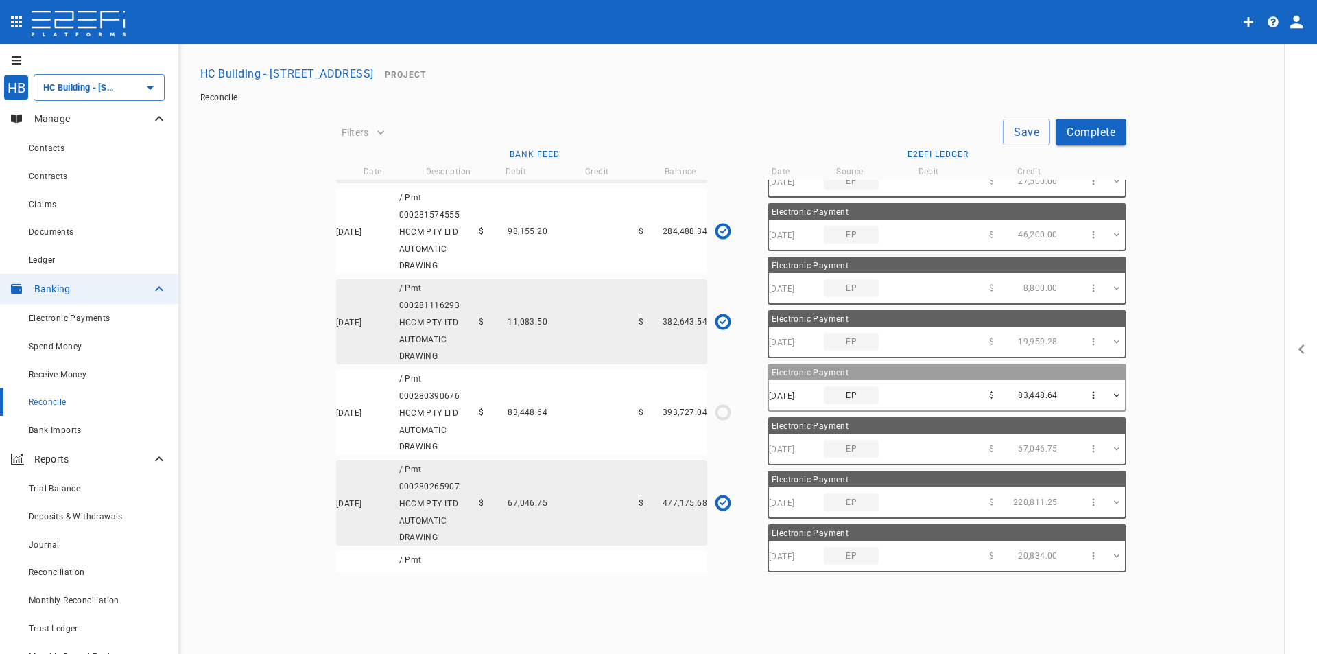
scroll to position [1852, 0]
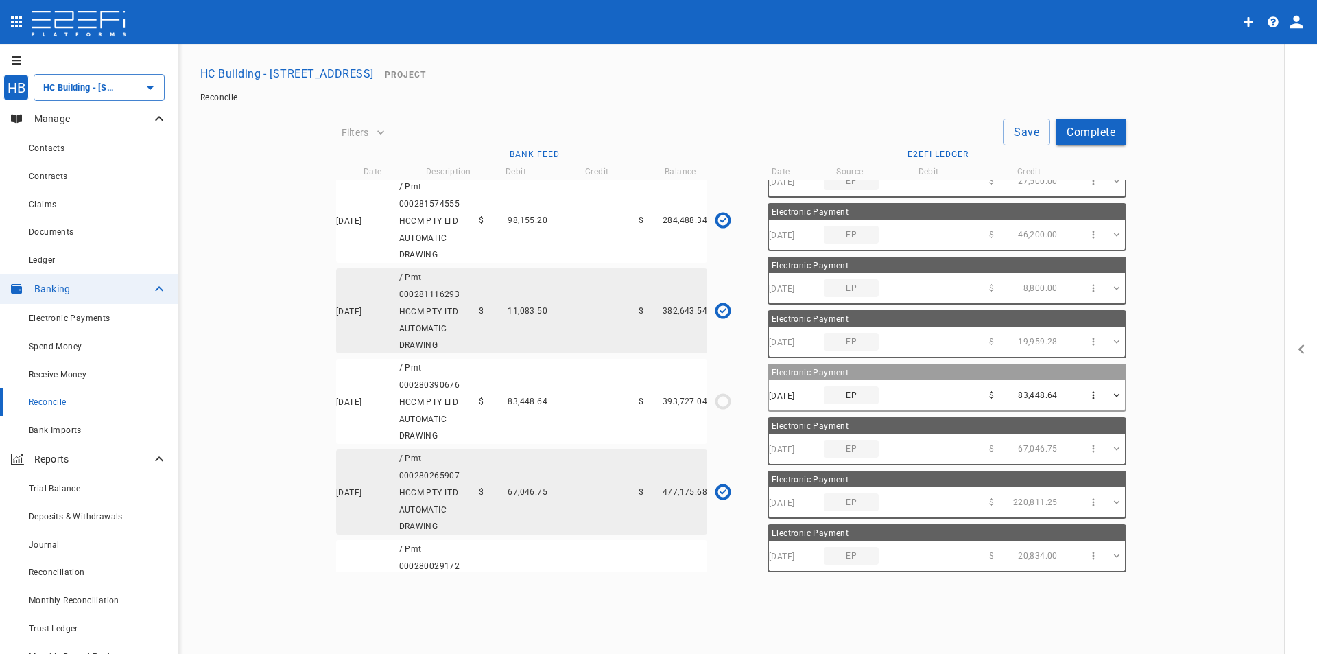
click at [573, 440] on div "[DATE] / Pmt 000280390676 HCCM PTY LTD AUTOMATIC DRAWING $ 83,448.64 $ 393,727.…" at bounding box center [521, 401] width 371 height 85
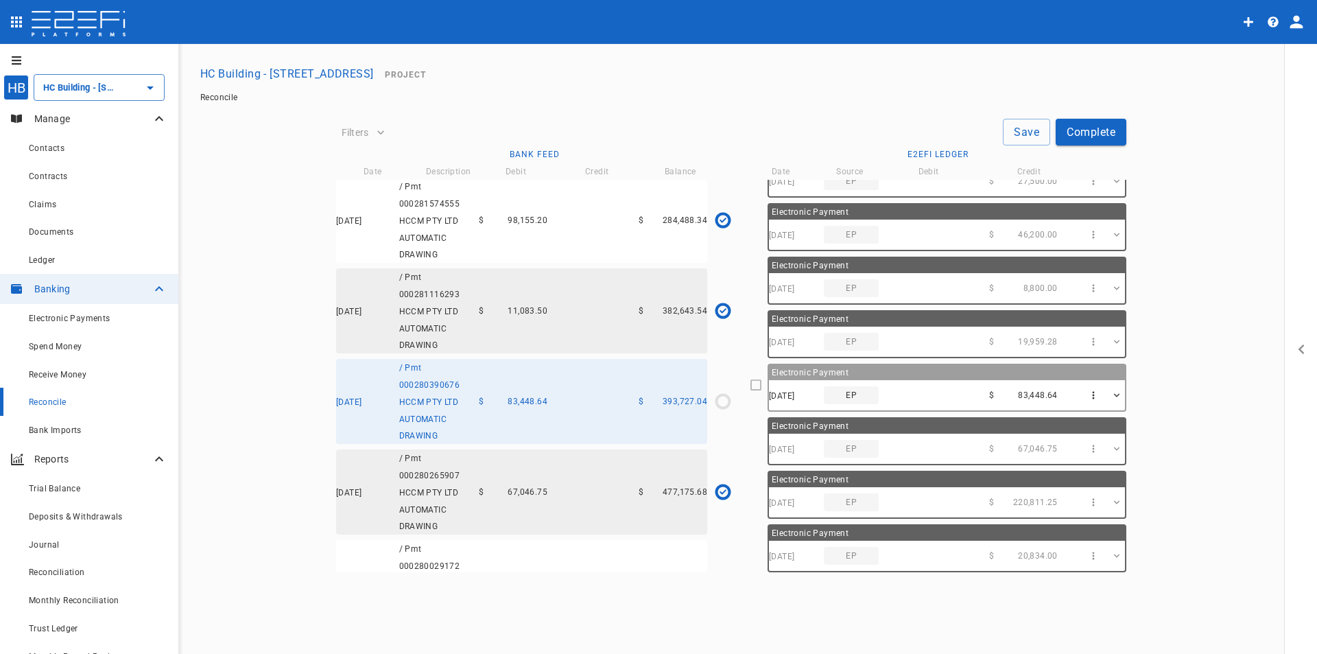
click at [938, 381] on div "[DATE] EP $ 83,448.64" at bounding box center [947, 395] width 356 height 30
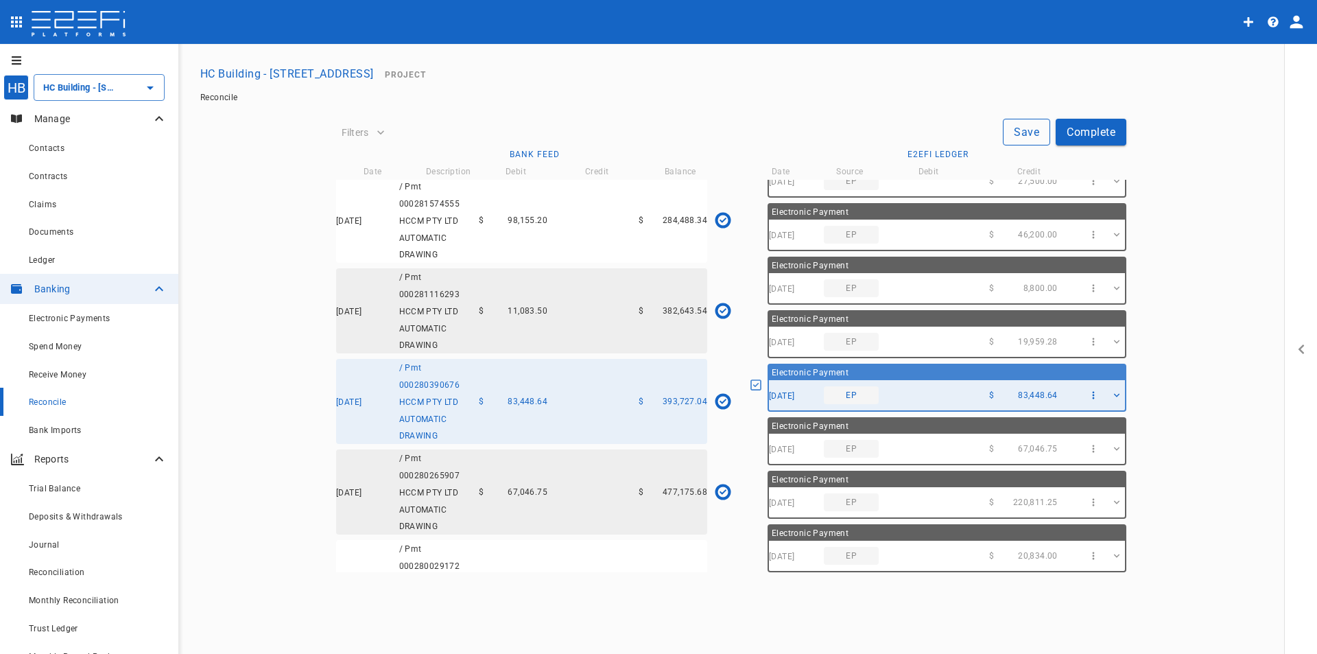
click at [1028, 132] on button "Save" at bounding box center [1026, 132] width 47 height 27
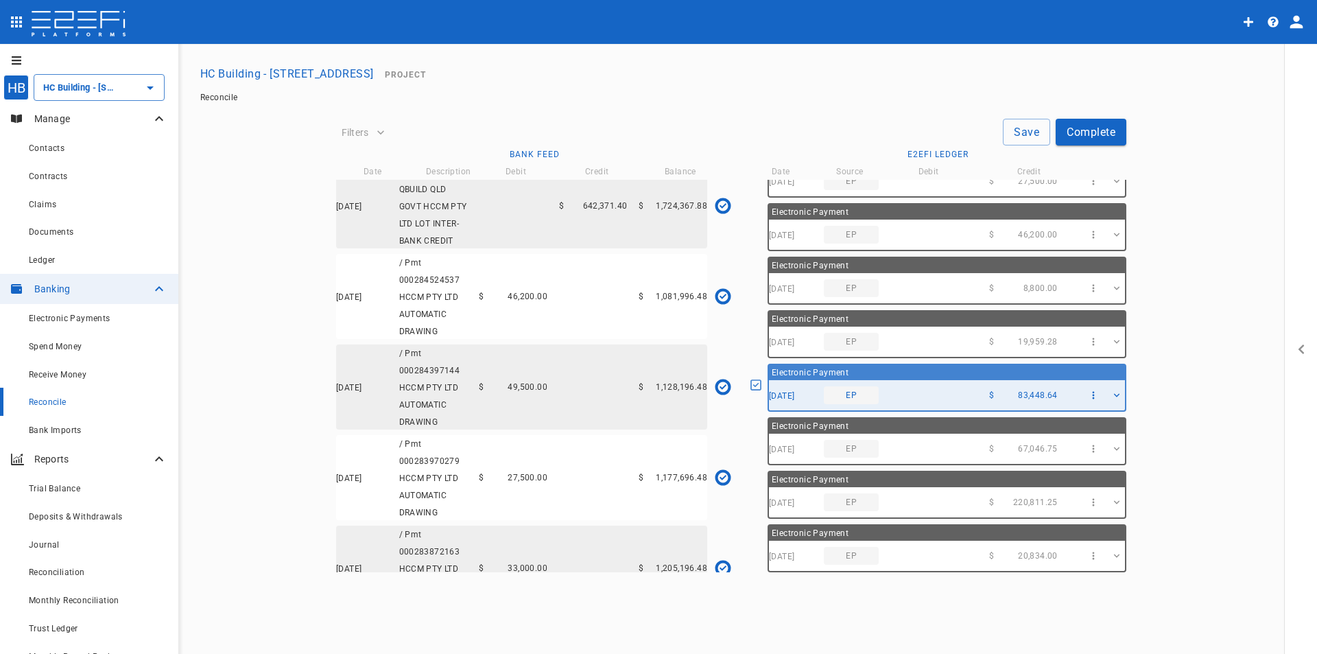
scroll to position [1032, 0]
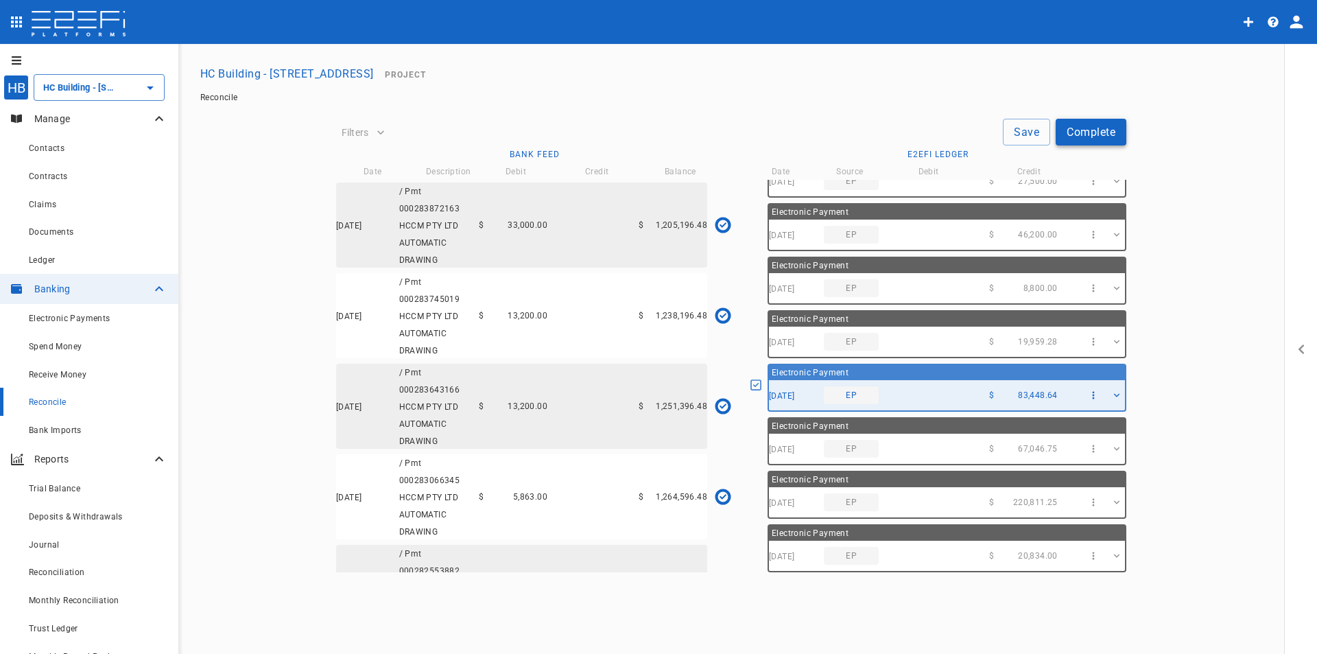
click at [1104, 139] on button "Complete" at bounding box center [1091, 132] width 71 height 27
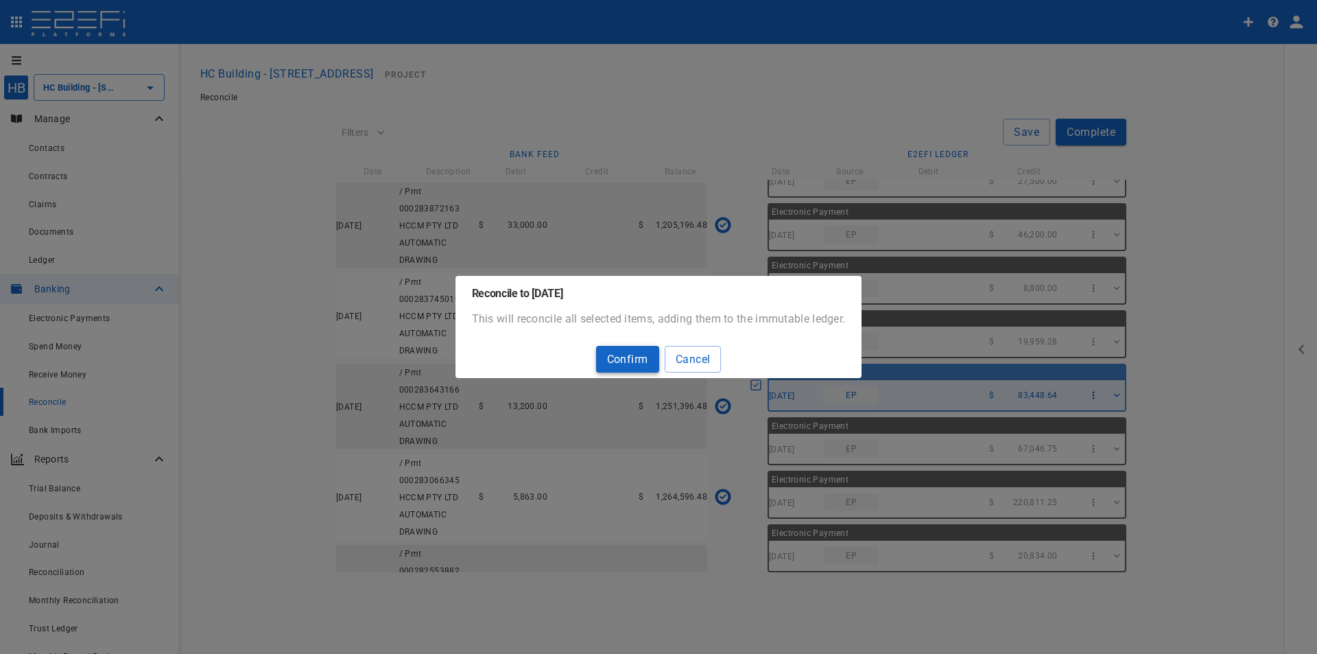
click at [623, 361] on button "Confirm" at bounding box center [627, 359] width 63 height 27
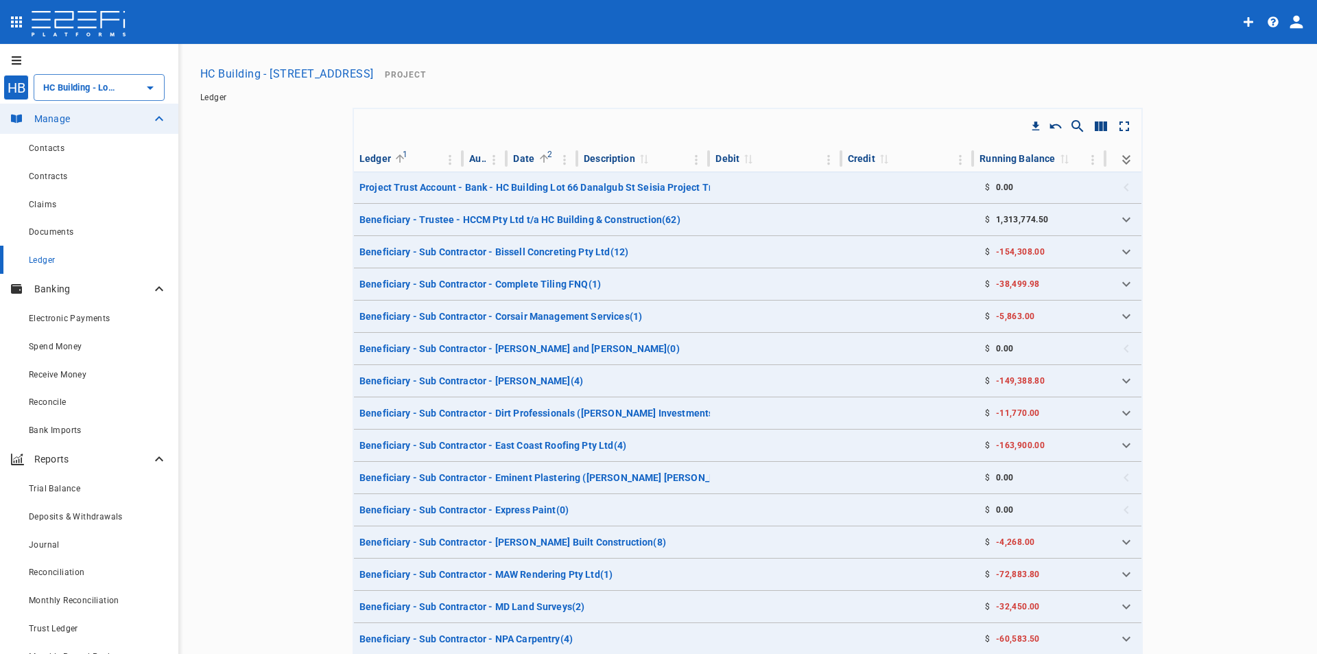
type input "HC Building - [STREET_ADDRESS]"
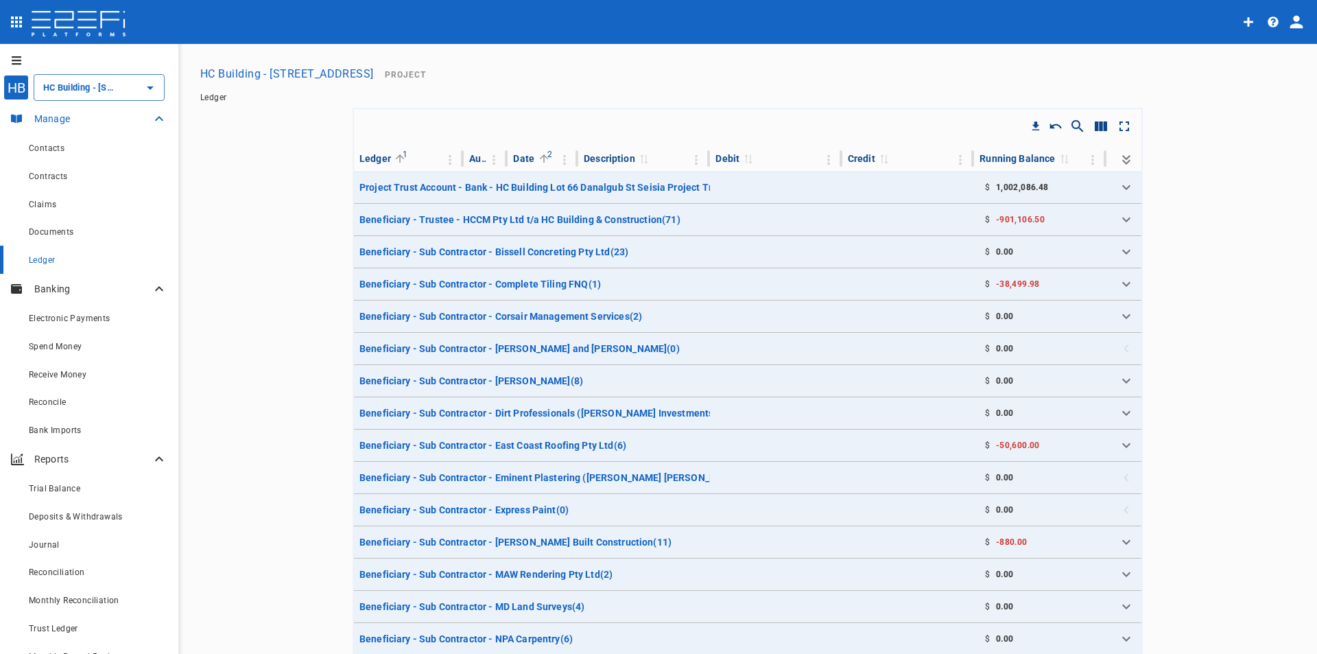
click at [65, 110] on div "Manage" at bounding box center [89, 119] width 178 height 30
click at [62, 114] on p "Manage" at bounding box center [92, 119] width 117 height 14
click at [265, 71] on button "HC Building - [STREET_ADDRESS]" at bounding box center [287, 73] width 185 height 27
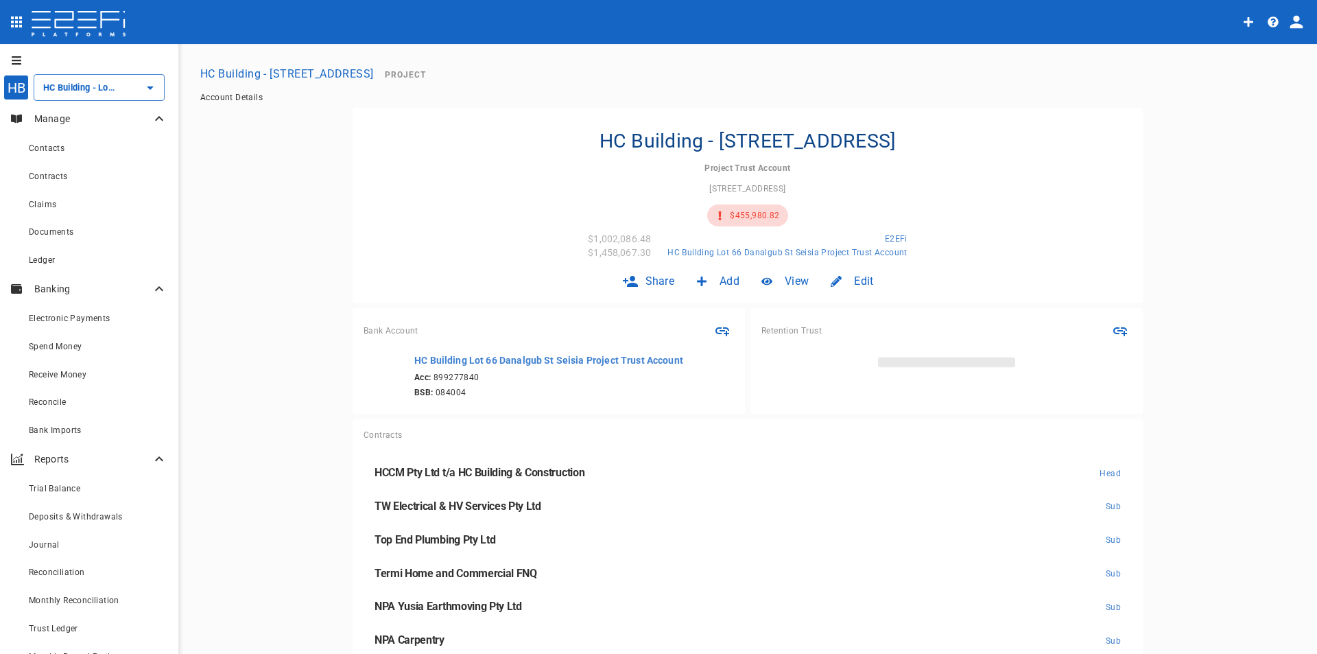
type input "HC Building - [STREET_ADDRESS]"
click at [734, 215] on span "$455,980.82" at bounding box center [754, 216] width 49 height 10
click at [37, 405] on span "Reconcile" at bounding box center [48, 402] width 38 height 10
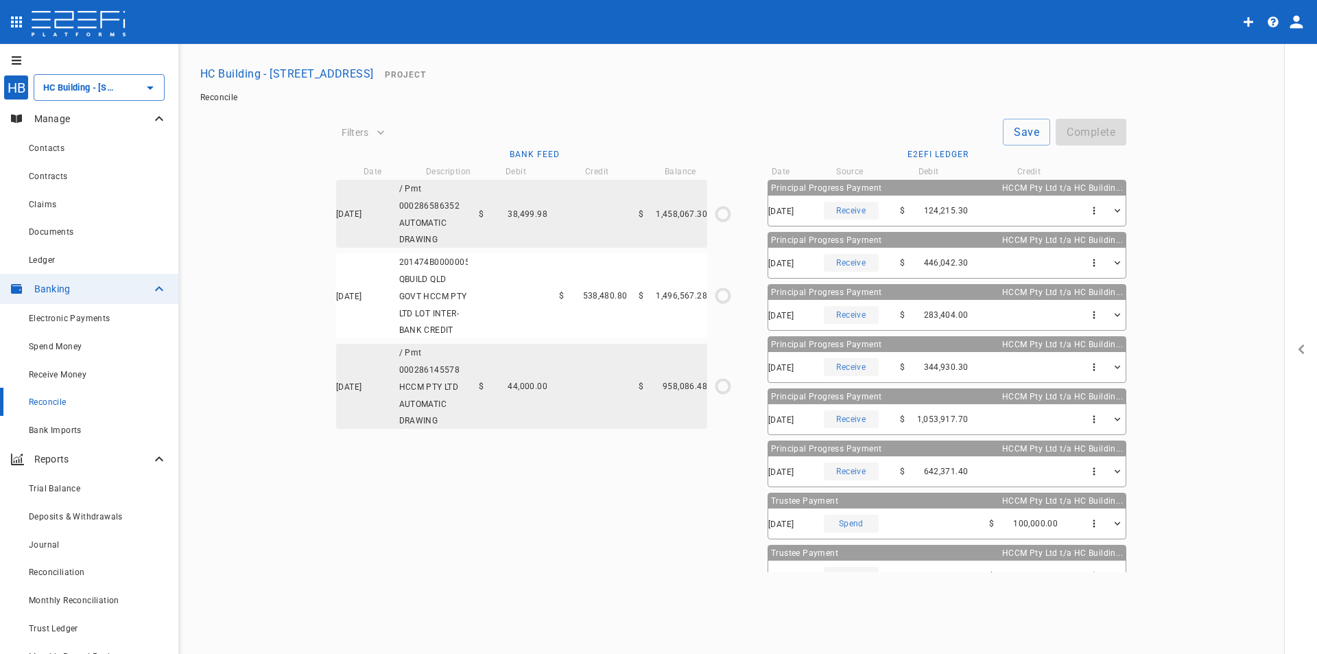
type input "[DATE]"
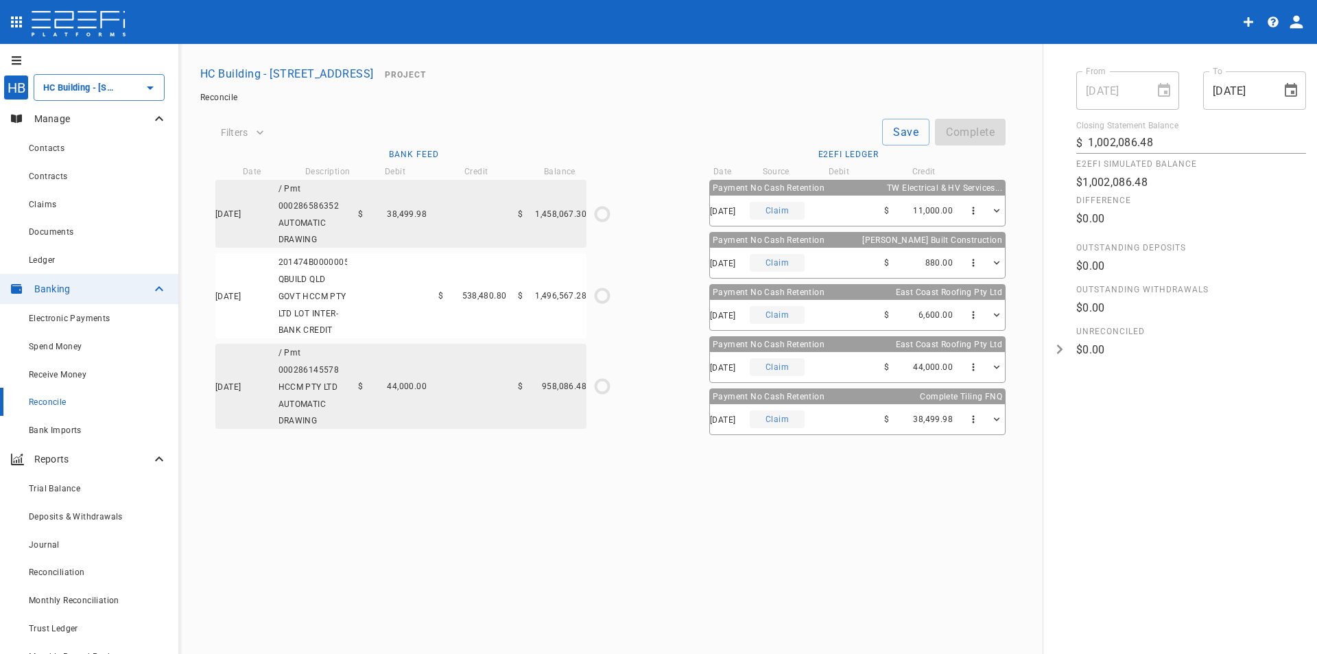
click at [411, 226] on div "[DATE] / Pmt 000286586352 AUTOMATIC DRAWING $ 38,499.98 $ 1,458,067.30" at bounding box center [400, 214] width 371 height 68
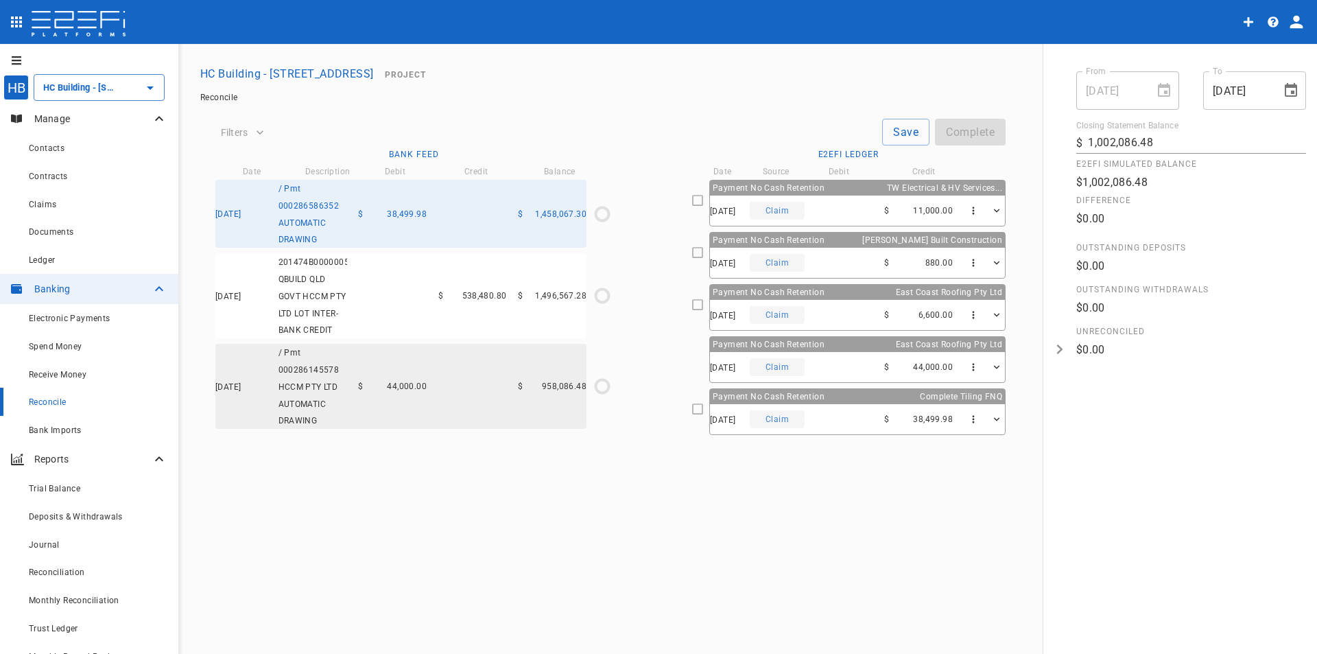
click at [691, 407] on icon at bounding box center [697, 409] width 12 height 12
type input "[DATE]"
type input "1,458,067.3"
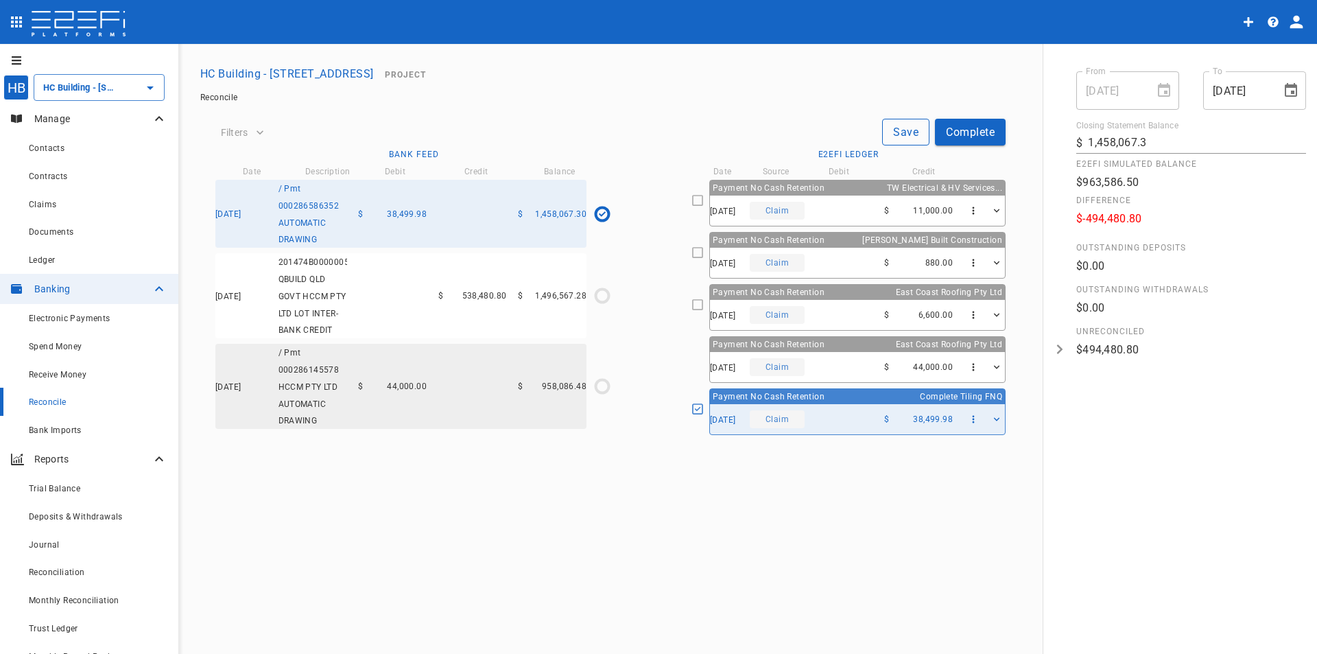
click at [915, 131] on button "Save" at bounding box center [905, 132] width 47 height 27
click at [440, 399] on div "[DATE] / Pmt 000286145578 HCCM PTY LTD AUTOMATIC DRAWING $ 44,000.00 $ 958,086.…" at bounding box center [400, 386] width 371 height 85
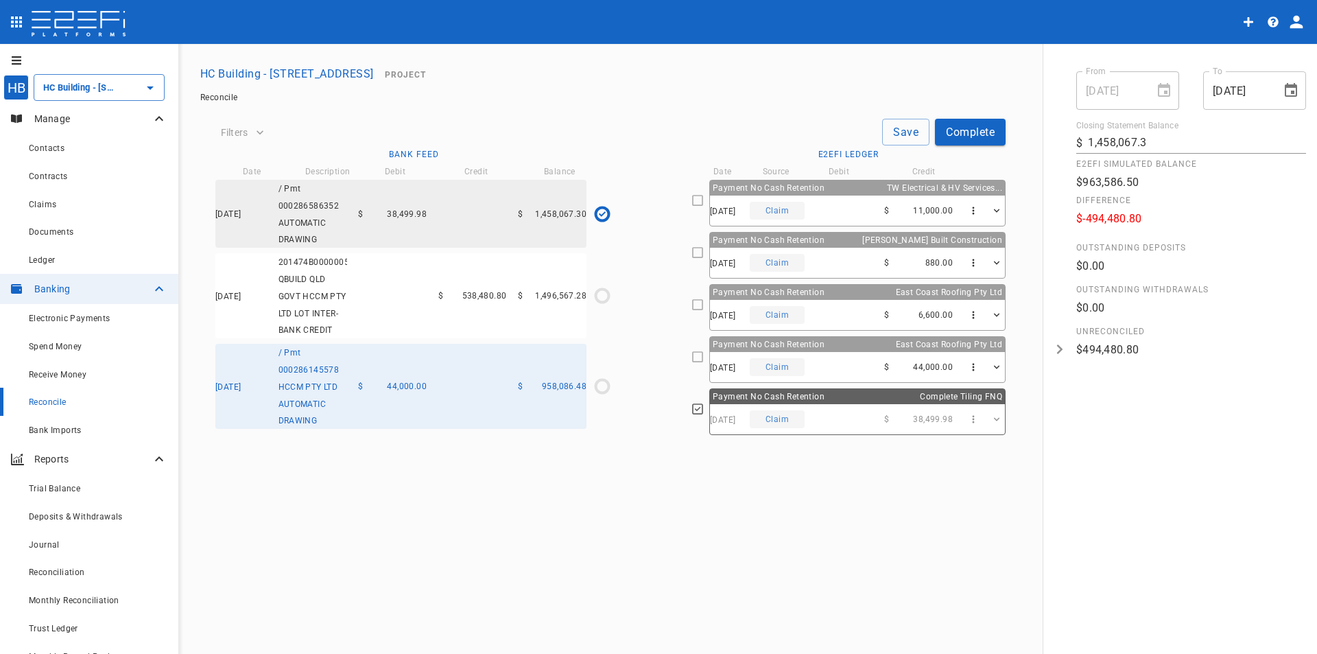
click at [781, 360] on div "Claim" at bounding box center [777, 367] width 55 height 18
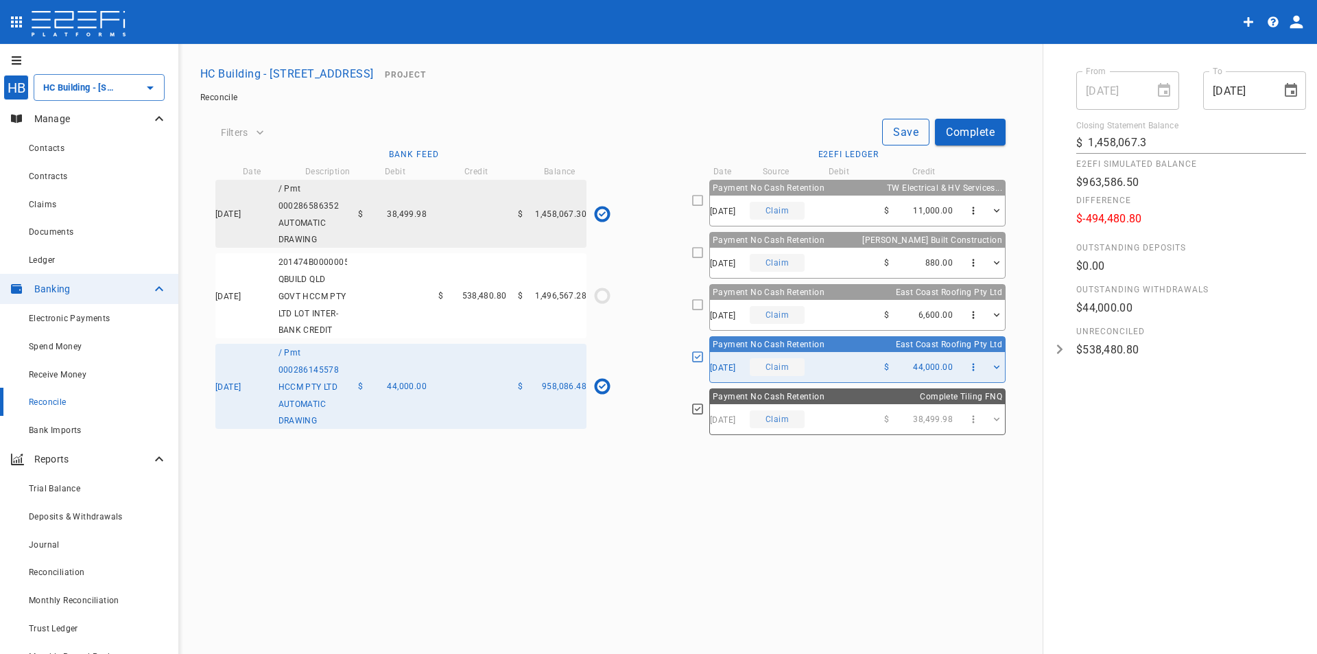
click at [896, 132] on button "Save" at bounding box center [905, 132] width 47 height 27
click at [362, 300] on div "[DATE] 201474B00000056339 QBUILD QLD GOVT HCCM PTY LTD LOT INTER-BANK CREDIT $ …" at bounding box center [400, 295] width 371 height 85
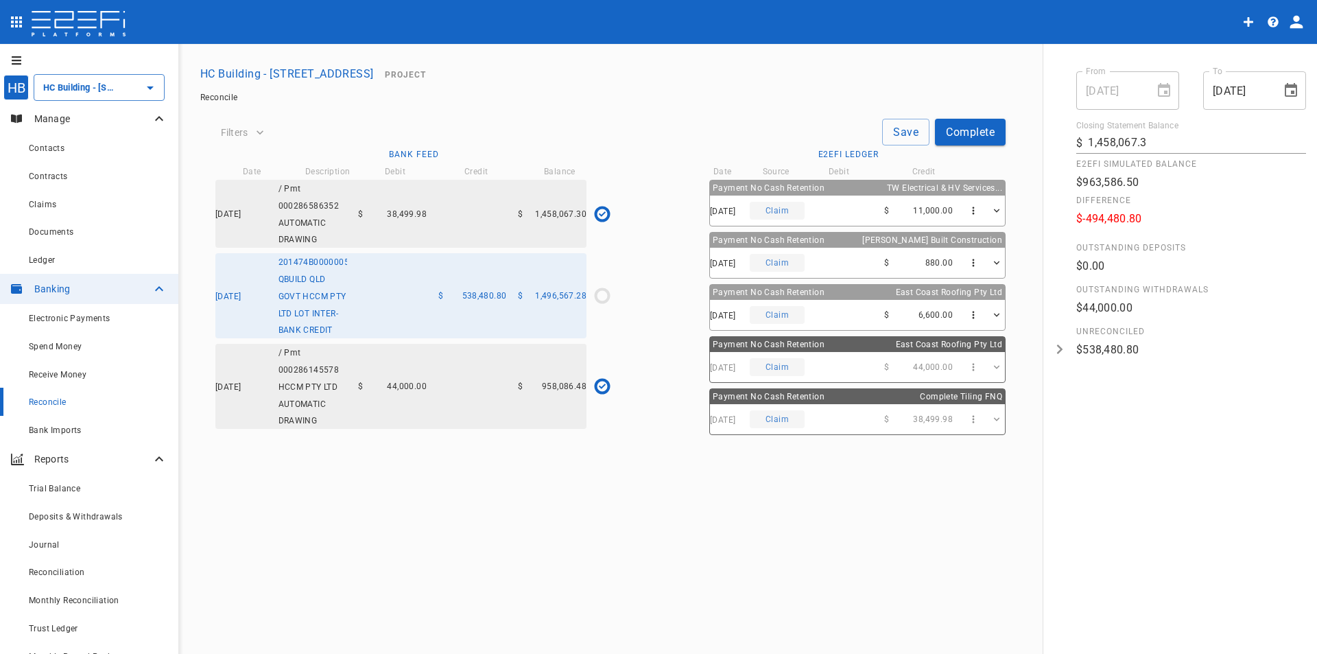
click at [294, 73] on button "HC Building - [STREET_ADDRESS]" at bounding box center [287, 73] width 185 height 27
